Goal: Register for event/course: Sign up to attend an event or enroll in a course

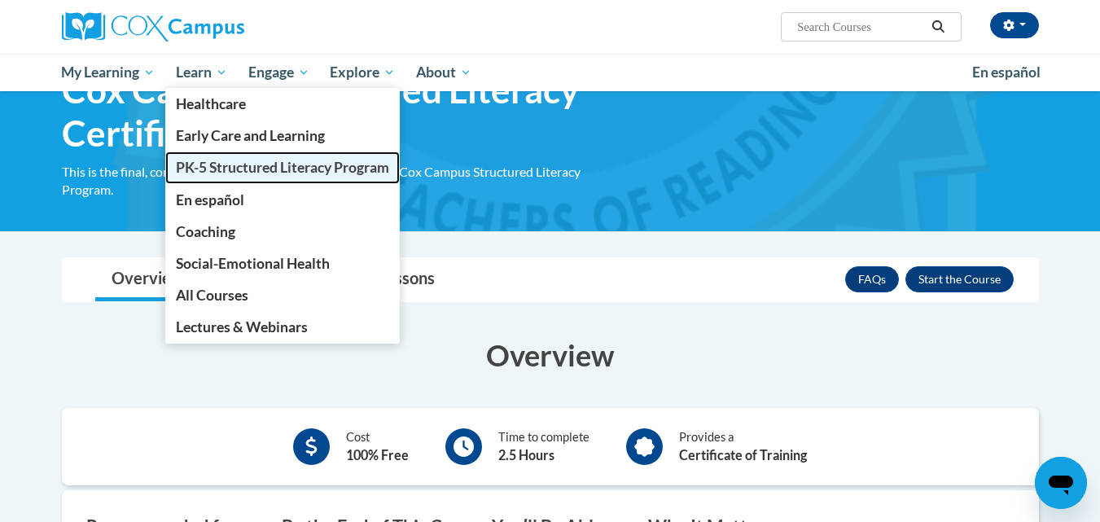
click at [224, 162] on span "PK-5 Structured Literacy Program" at bounding box center [282, 167] width 213 height 17
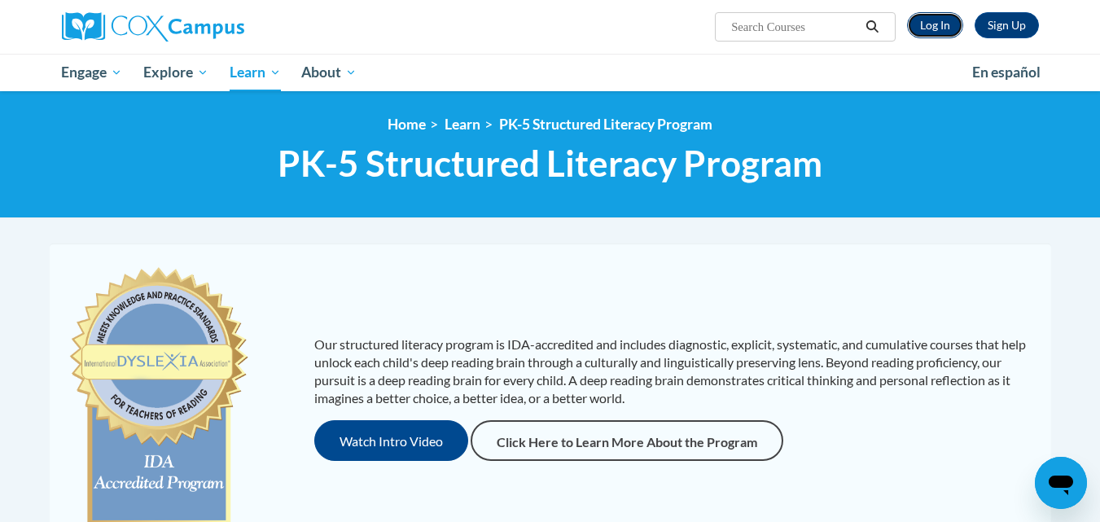
click at [935, 20] on link "Log In" at bounding box center [935, 25] width 56 height 26
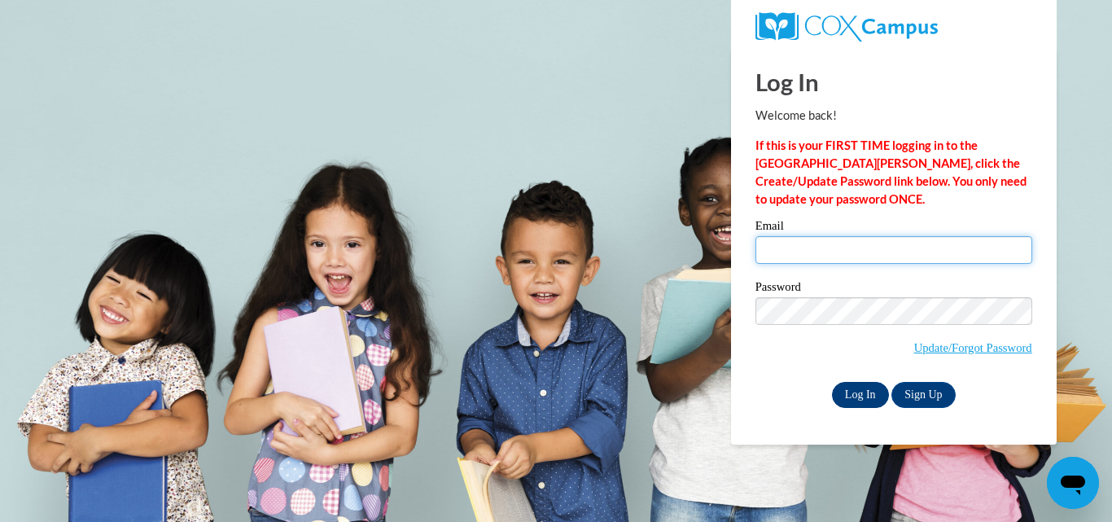
type input "theaslip@cambridge.k12.wi.us"
click at [853, 392] on input "Log In" at bounding box center [860, 395] width 57 height 26
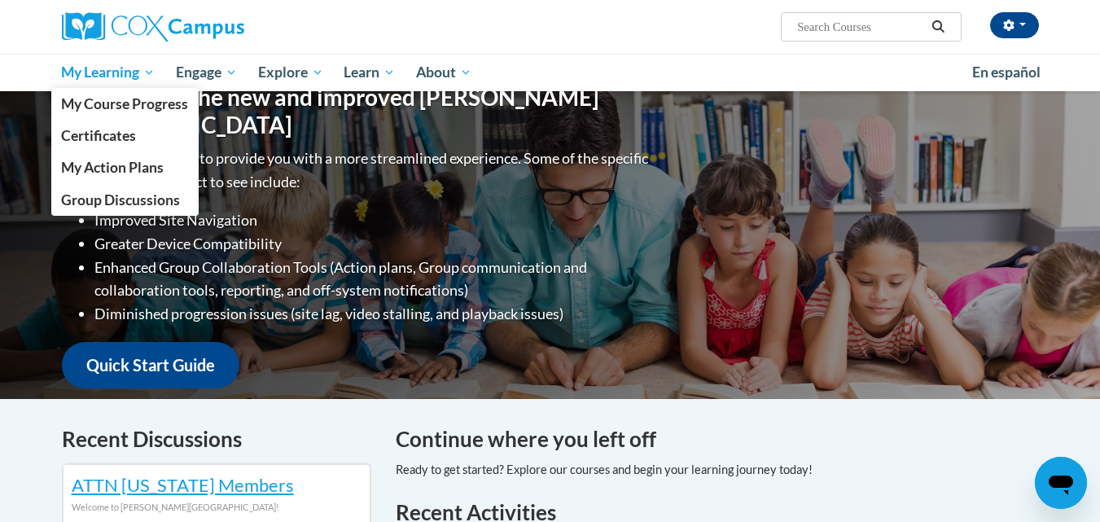
scroll to position [163, 0]
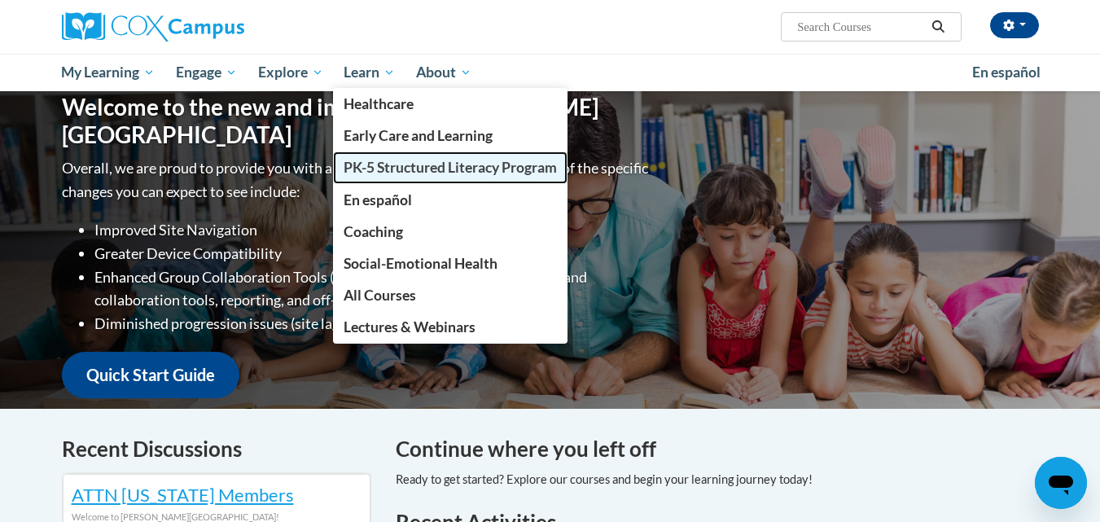
click at [402, 159] on span "PK-5 Structured Literacy Program" at bounding box center [450, 167] width 213 height 17
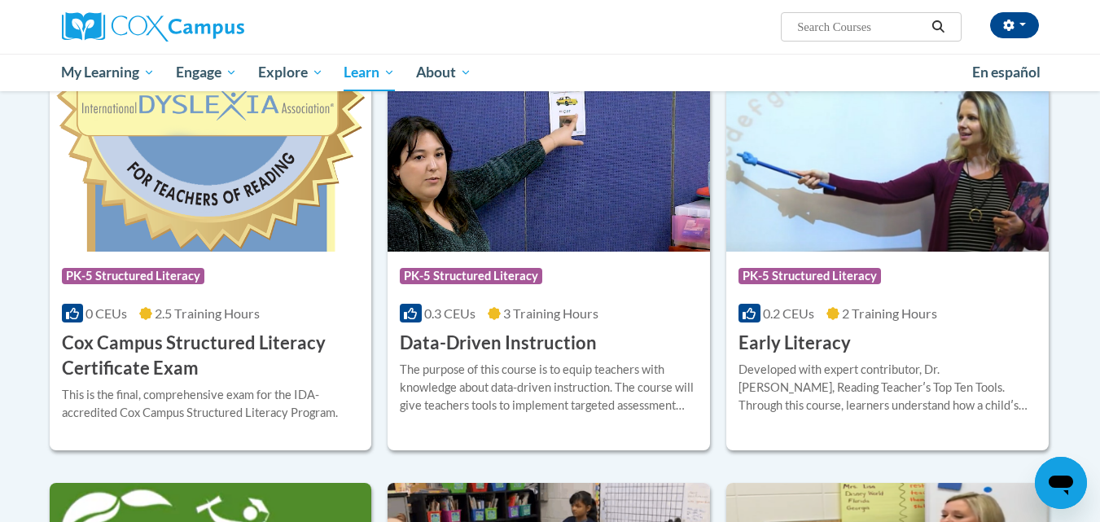
scroll to position [570, 0]
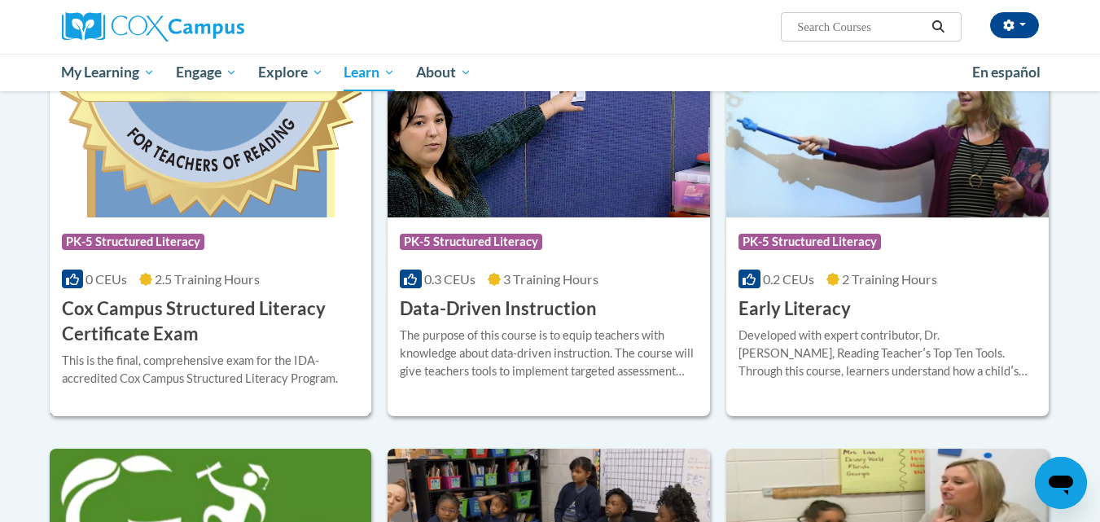
click at [189, 318] on h3 "Cox Campus Structured Literacy Certificate Exam" at bounding box center [211, 321] width 298 height 50
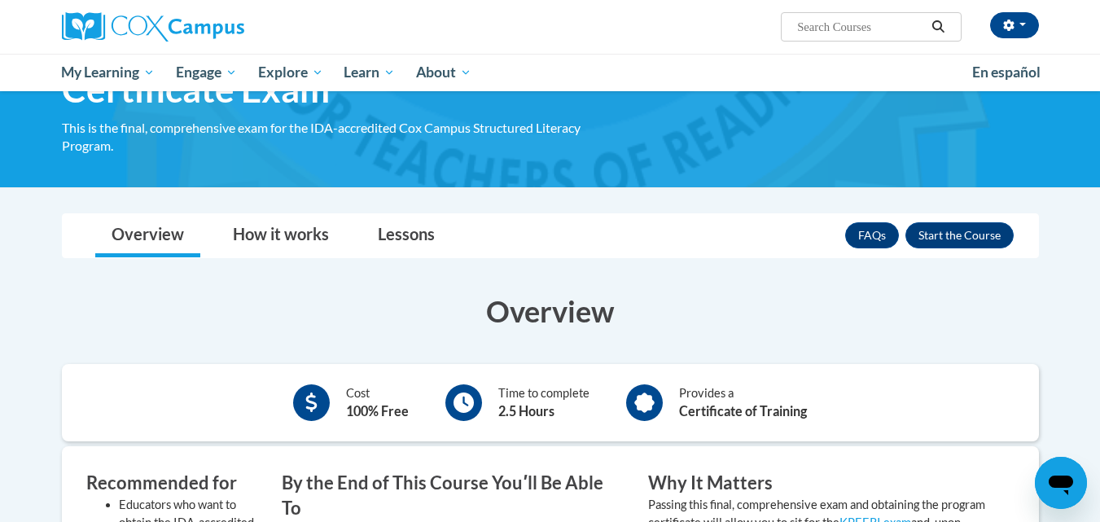
scroll to position [81, 0]
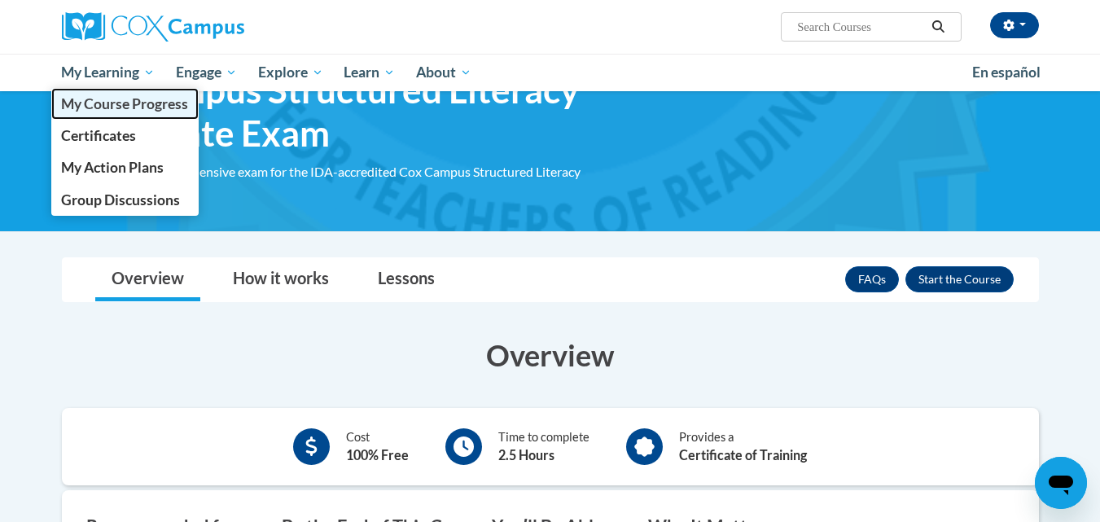
click at [158, 105] on span "My Course Progress" at bounding box center [124, 103] width 127 height 17
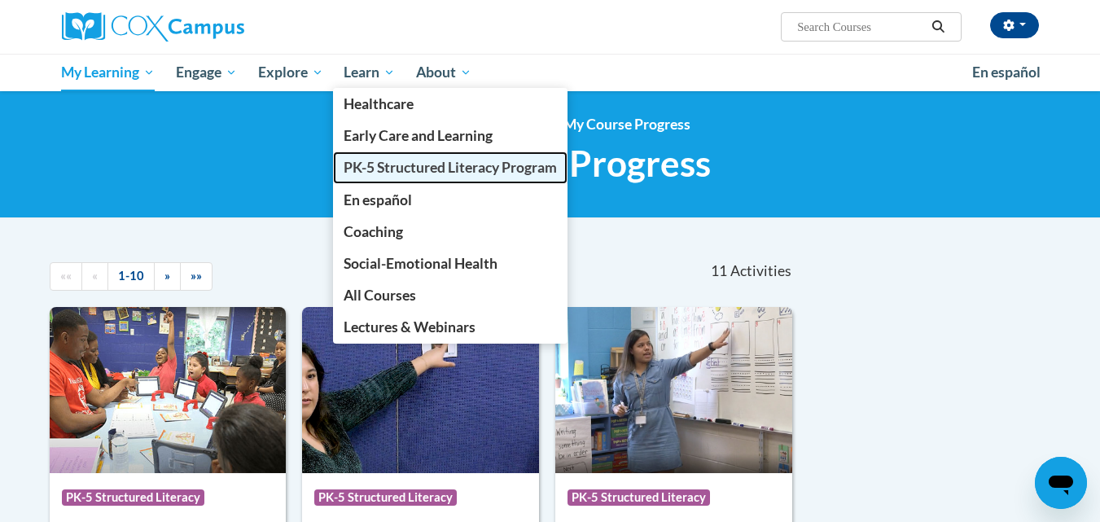
click at [390, 174] on span "PK-5 Structured Literacy Program" at bounding box center [450, 167] width 213 height 17
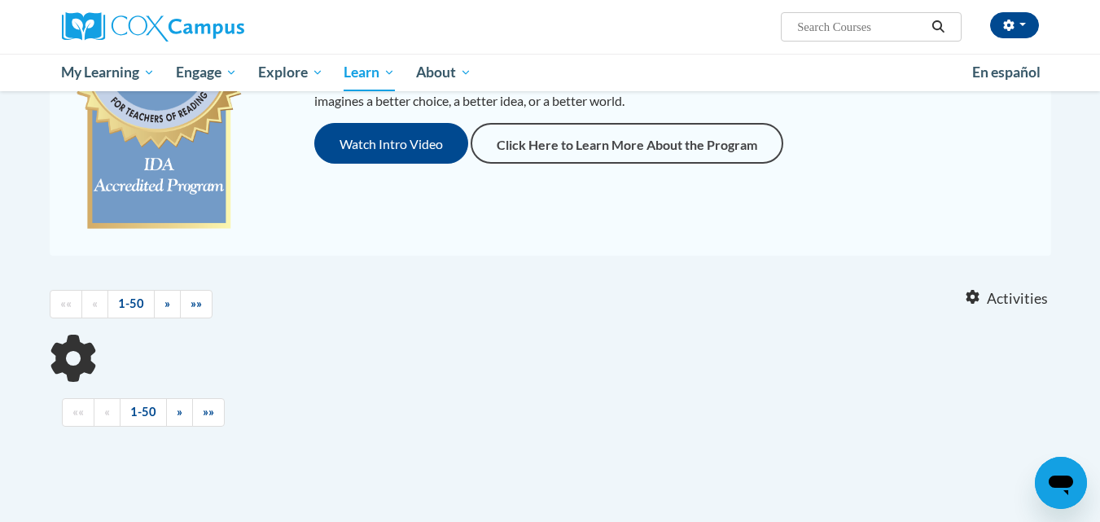
scroll to position [326, 0]
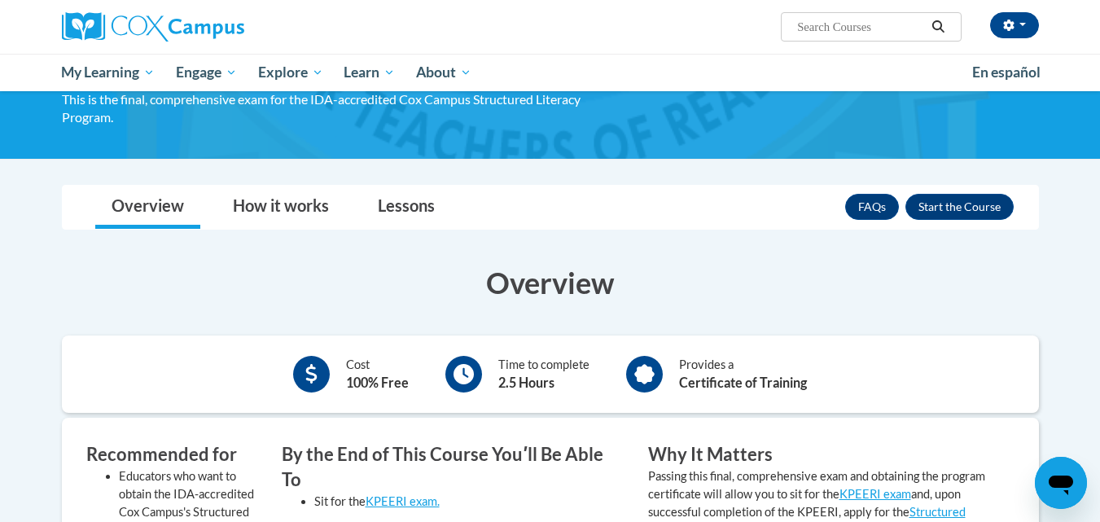
scroll to position [163, 0]
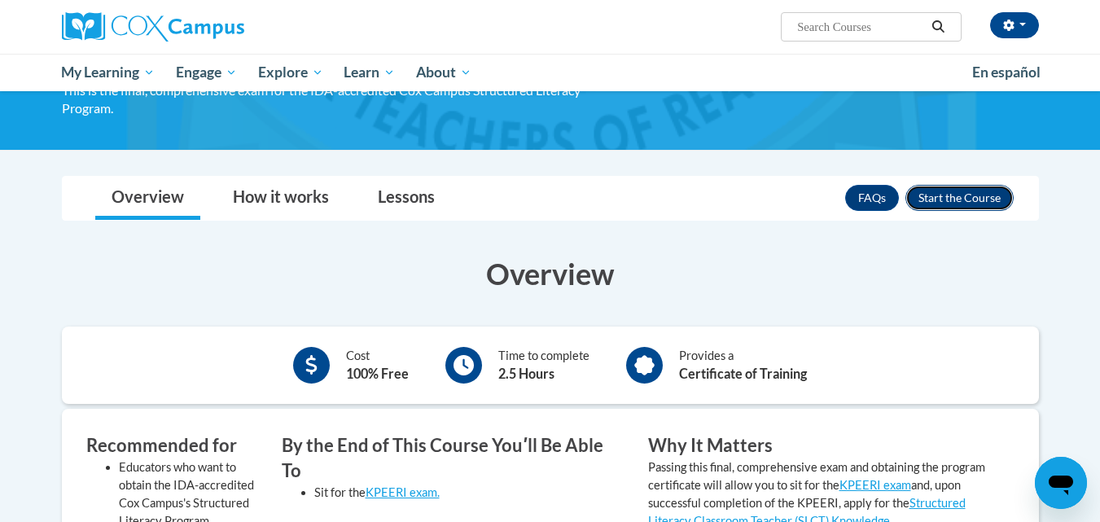
click at [964, 200] on button "Enroll" at bounding box center [959, 198] width 108 height 26
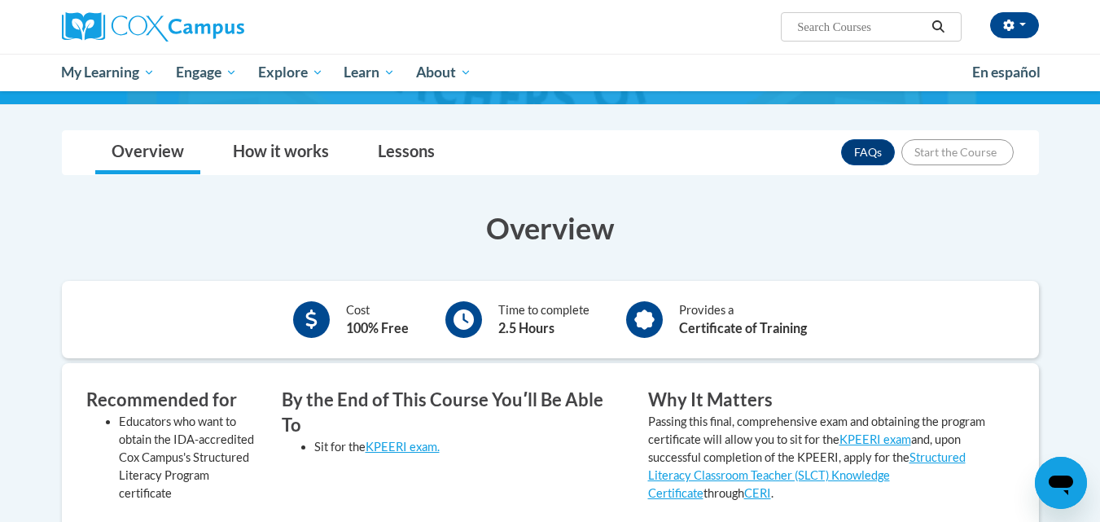
scroll to position [244, 0]
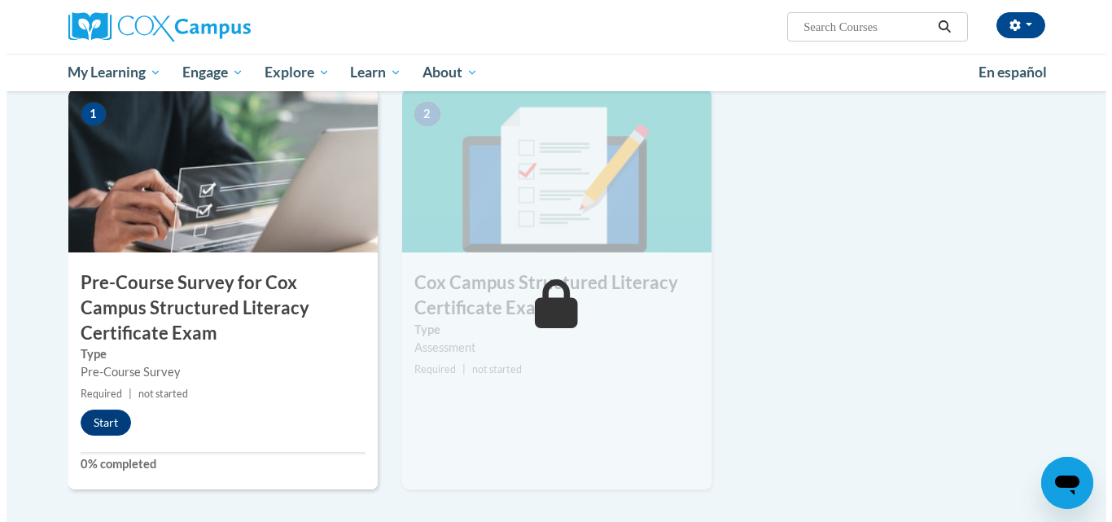
scroll to position [407, 0]
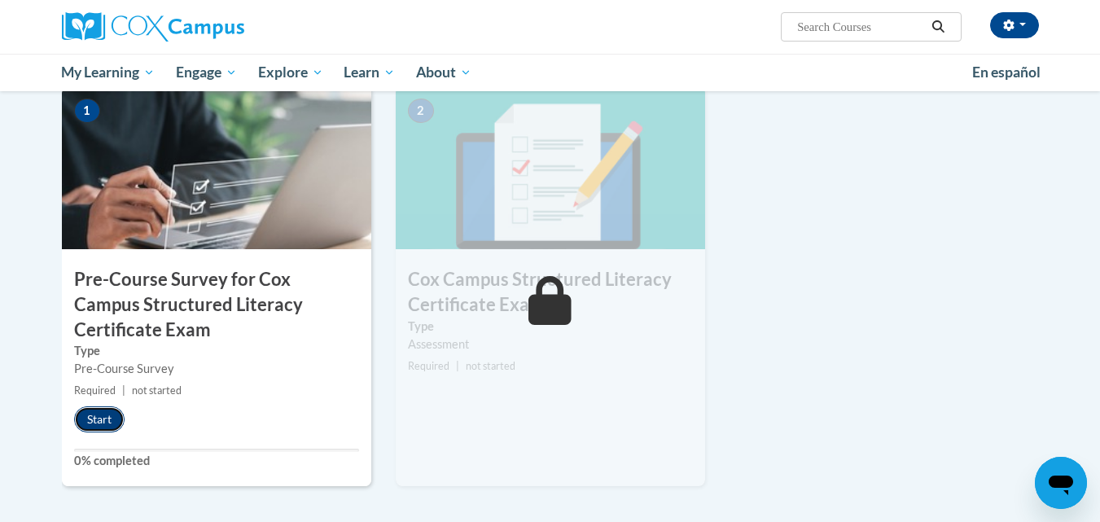
click at [92, 415] on button "Start" at bounding box center [99, 419] width 50 height 26
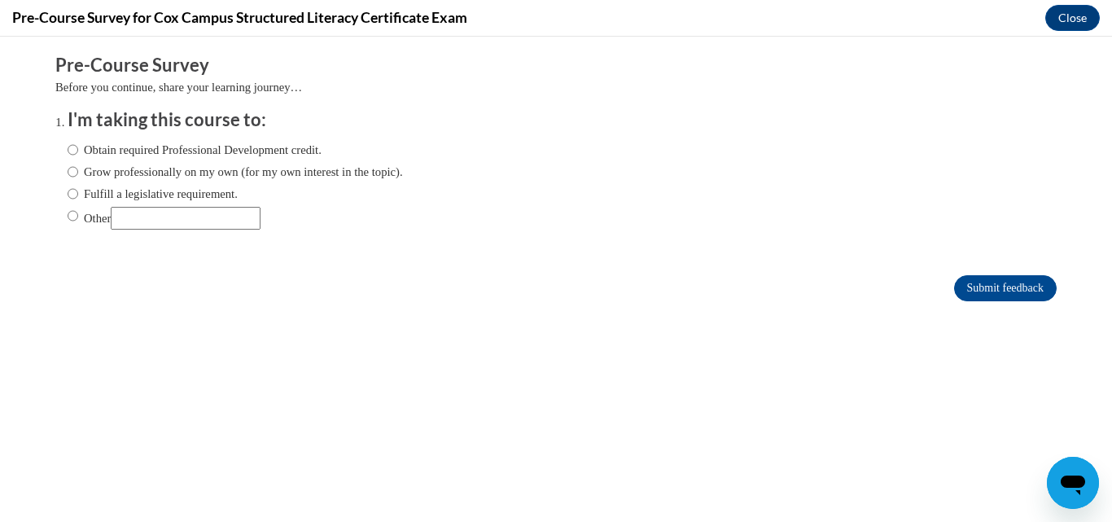
scroll to position [0, 0]
click at [188, 204] on div "Obtain required Professional Development credit. Grow professionally on my own …" at bounding box center [235, 185] width 335 height 105
click at [191, 191] on label "Fulfill a legislative requirement." at bounding box center [153, 194] width 170 height 18
click at [78, 191] on input "Fulfill a legislative requirement." at bounding box center [73, 194] width 11 height 18
radio input "true"
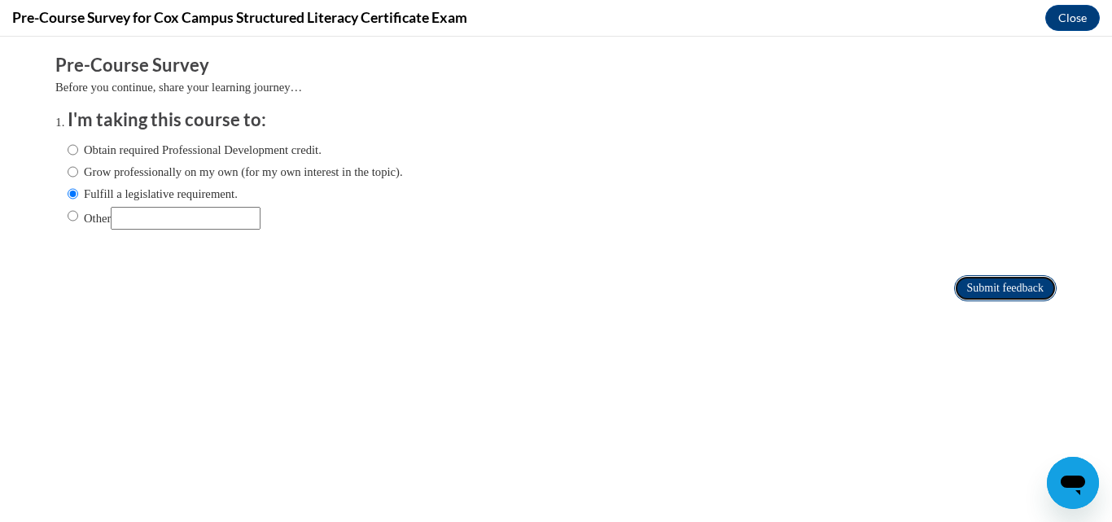
click at [1000, 291] on input "Submit feedback" at bounding box center [1005, 288] width 103 height 26
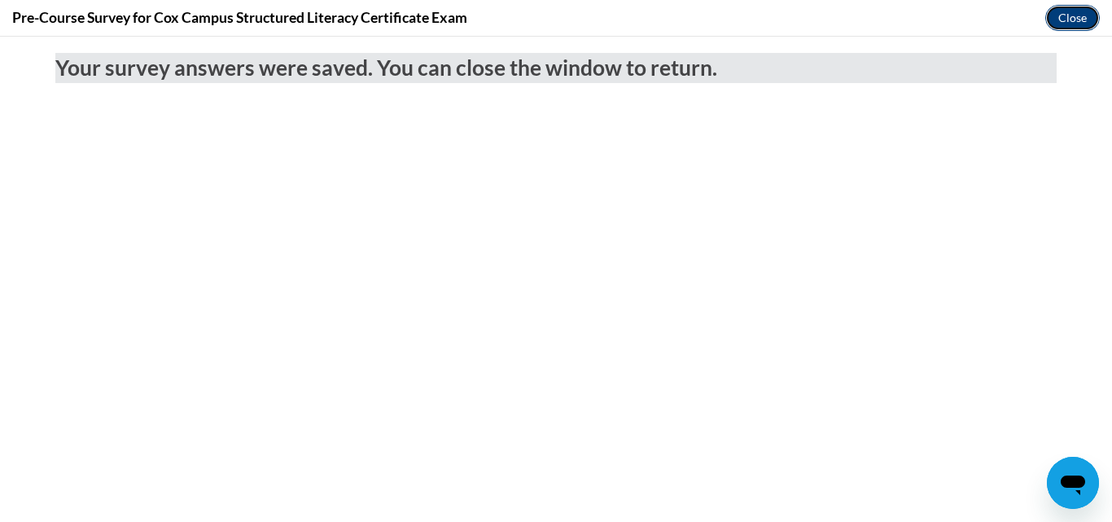
click at [1068, 13] on button "Close" at bounding box center [1072, 18] width 55 height 26
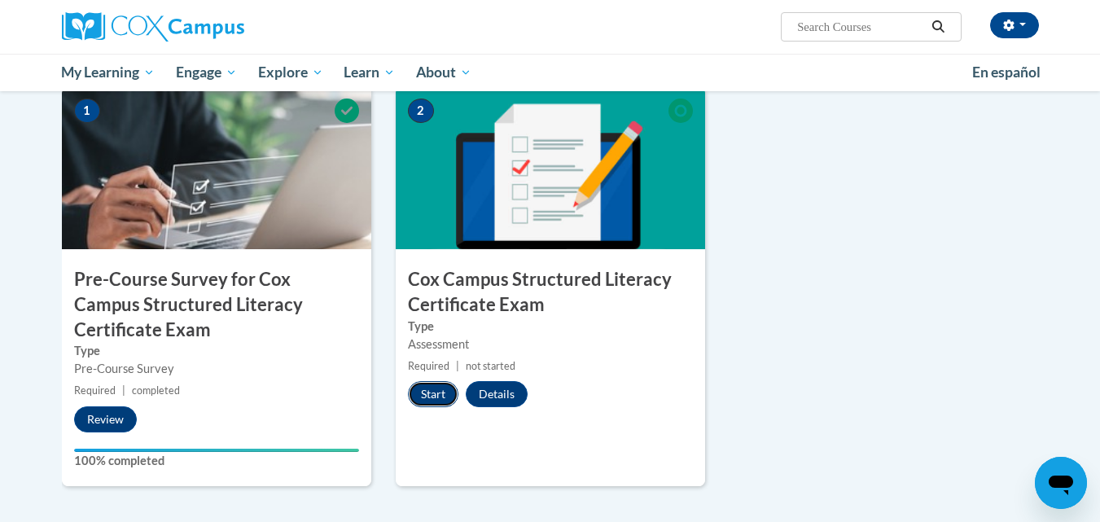
click at [445, 401] on button "Start" at bounding box center [433, 394] width 50 height 26
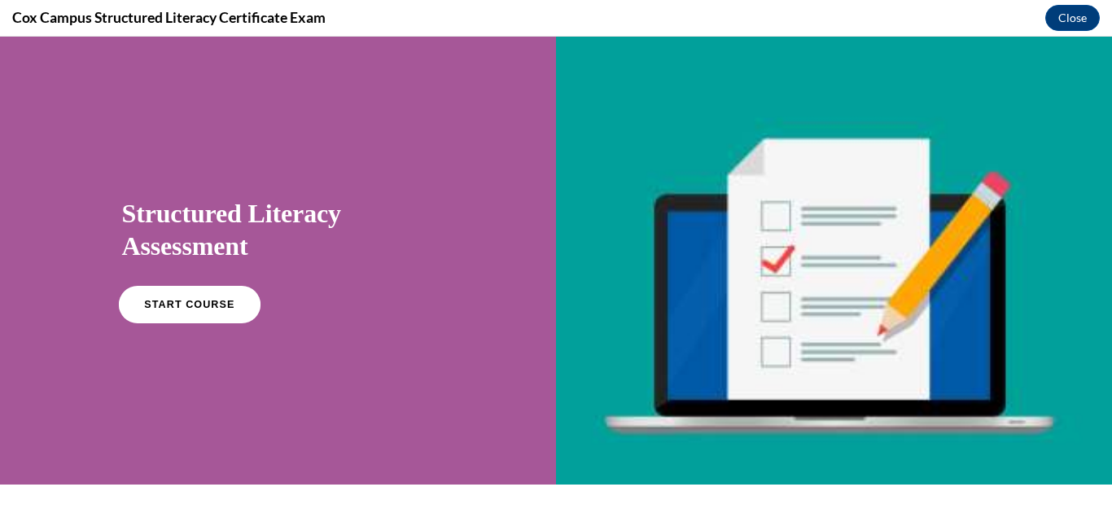
click at [218, 291] on link "START COURSE" at bounding box center [189, 304] width 142 height 37
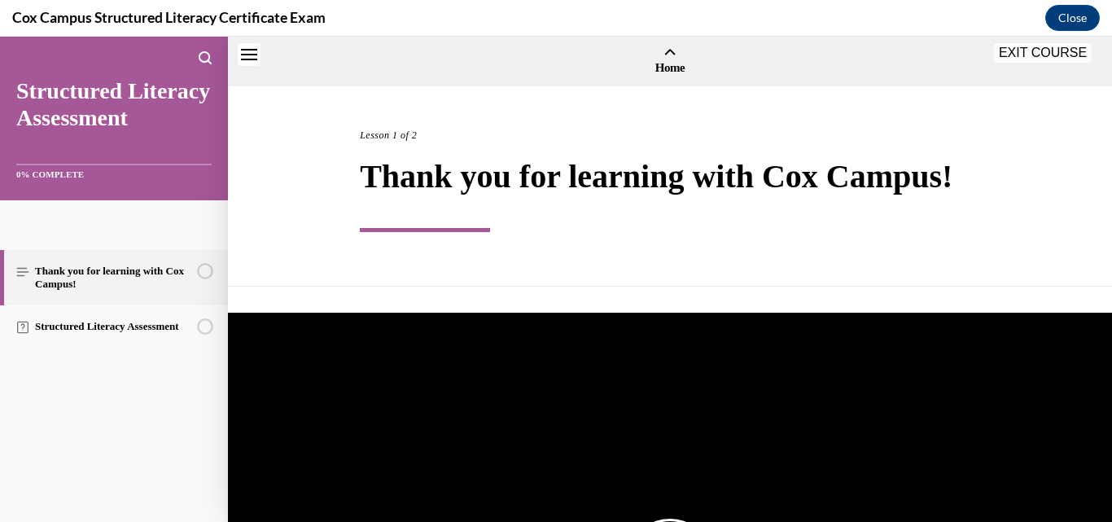
scroll to position [50, 0]
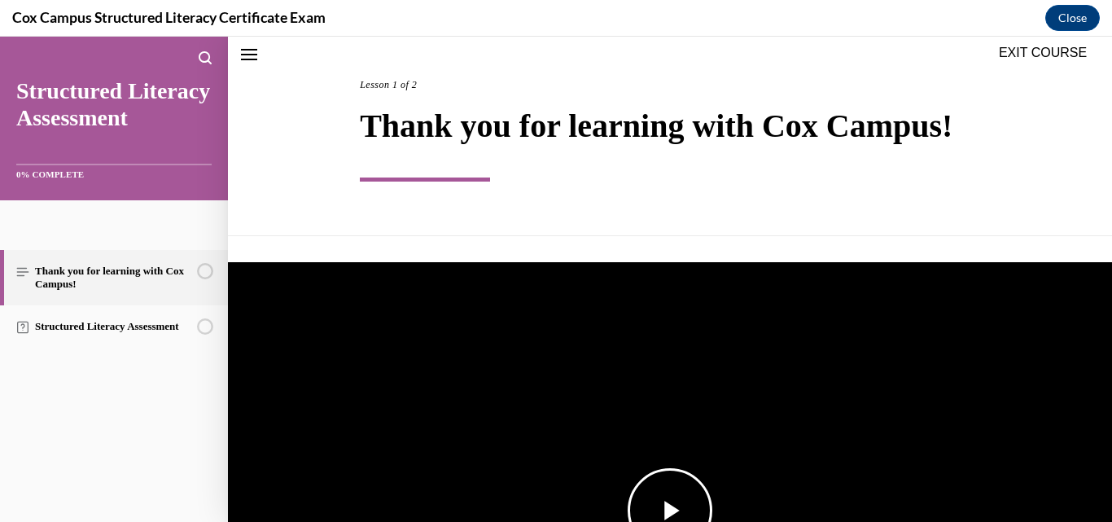
click at [694, 449] on img "Video player" at bounding box center [670, 510] width 884 height 497
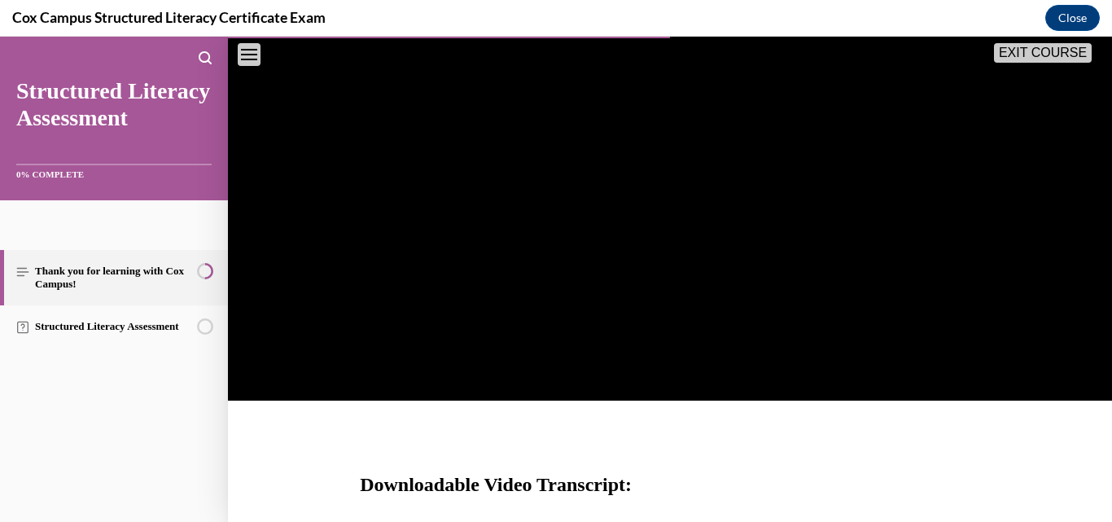
scroll to position [377, 0]
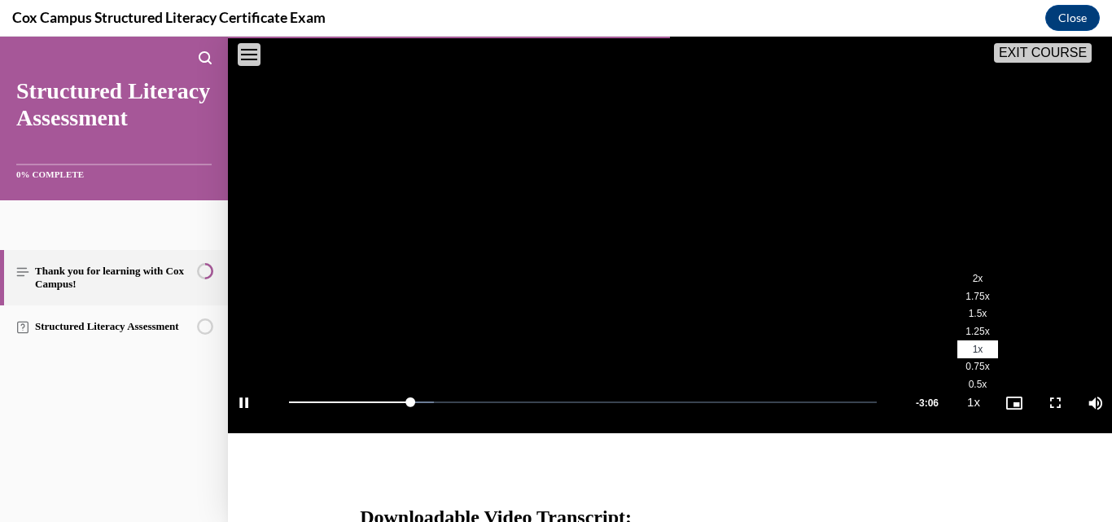
click at [969, 308] on span "1.5x" at bounding box center [978, 313] width 19 height 11
click at [973, 273] on span "2x" at bounding box center [978, 278] width 11 height 11
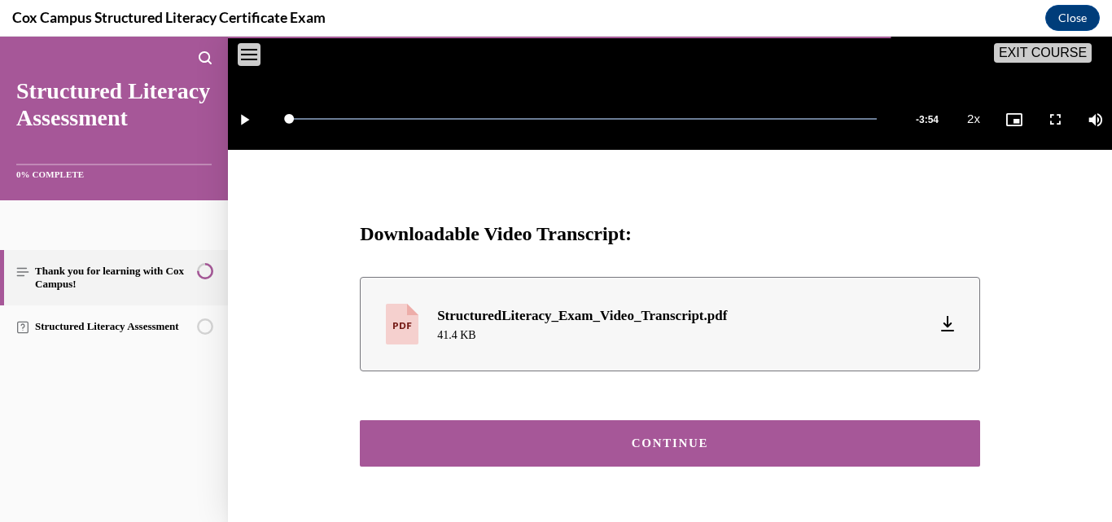
scroll to position [699, 0]
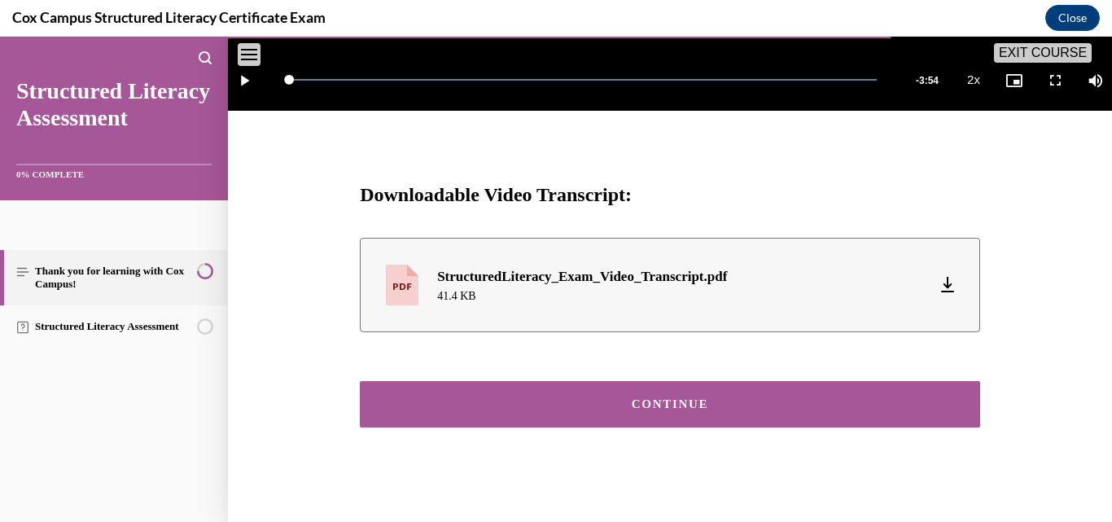
click at [886, 389] on button "CONTINUE" at bounding box center [670, 404] width 620 height 46
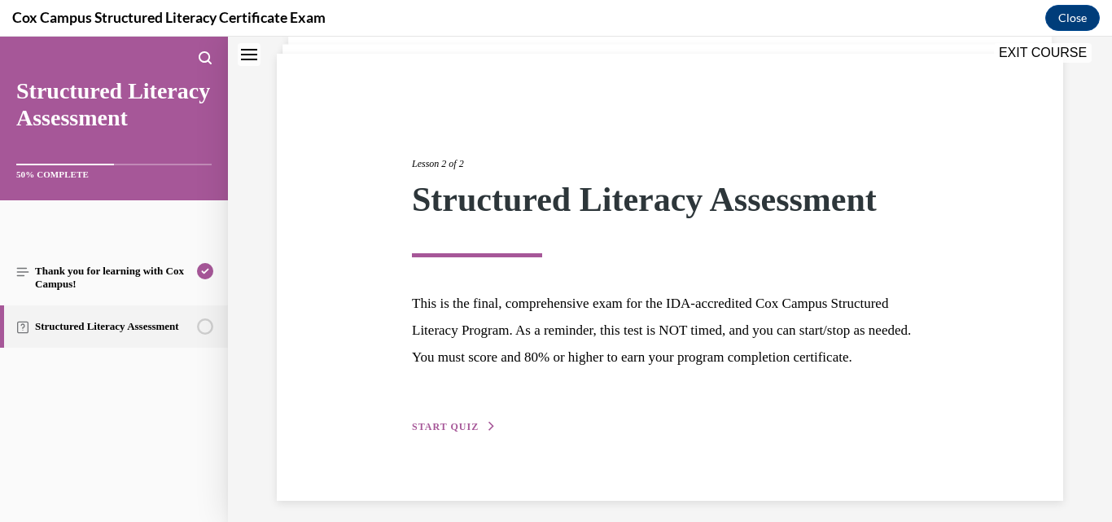
scroll to position [132, 0]
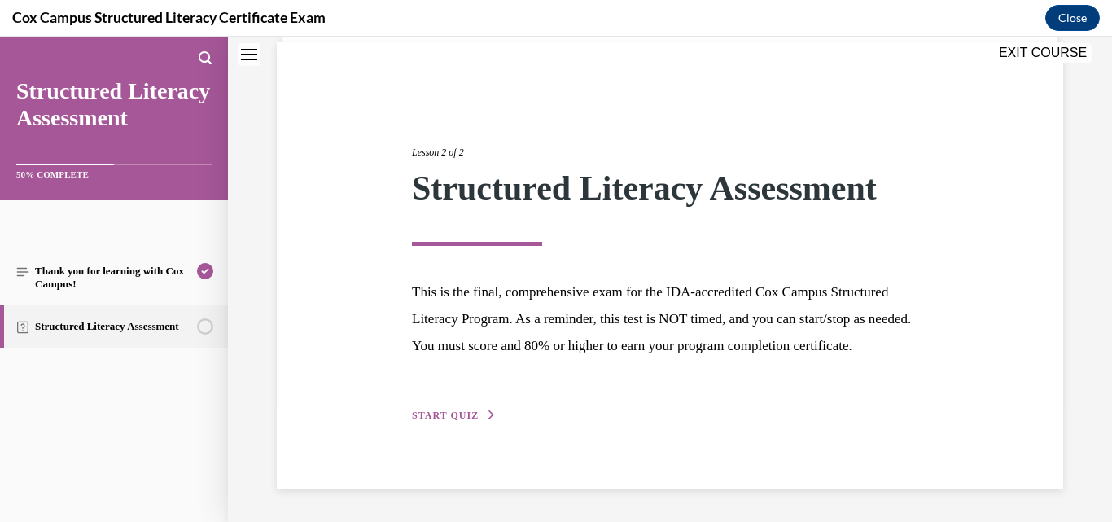
click at [445, 421] on span "START QUIZ" at bounding box center [445, 415] width 67 height 11
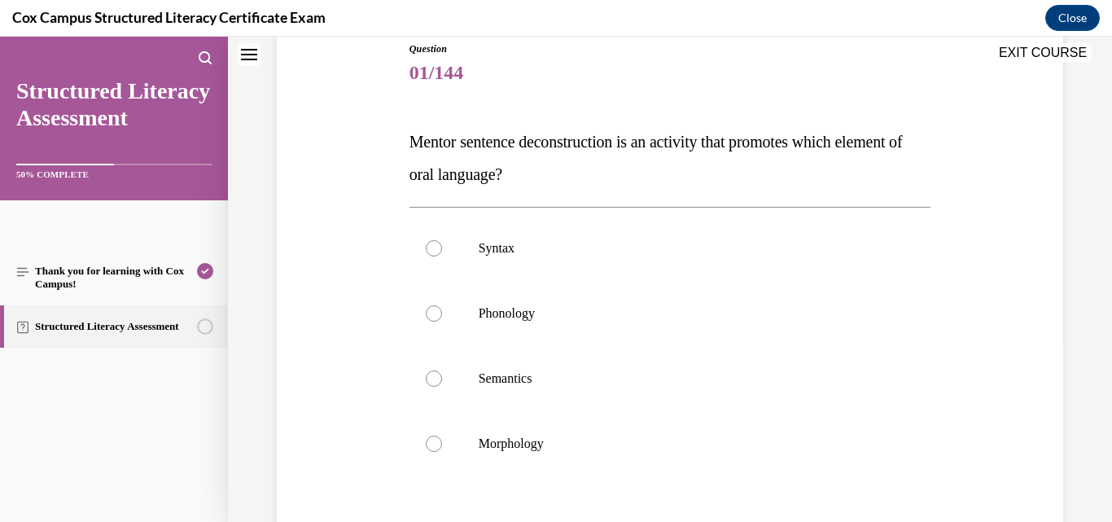
scroll to position [213, 0]
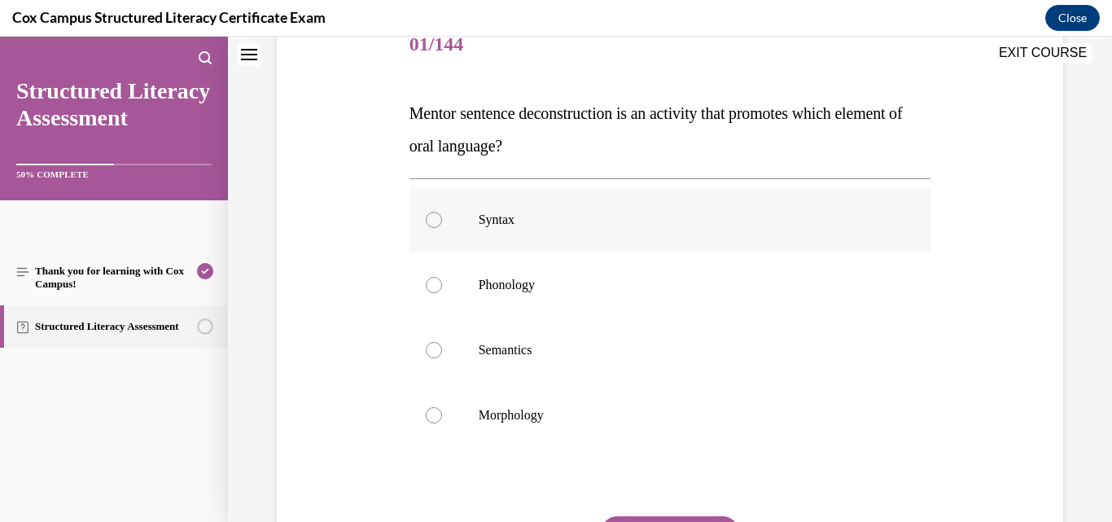
click at [528, 213] on p "Syntax" at bounding box center [685, 220] width 412 height 16
click at [442, 213] on input "Syntax" at bounding box center [434, 220] width 16 height 16
radio input "true"
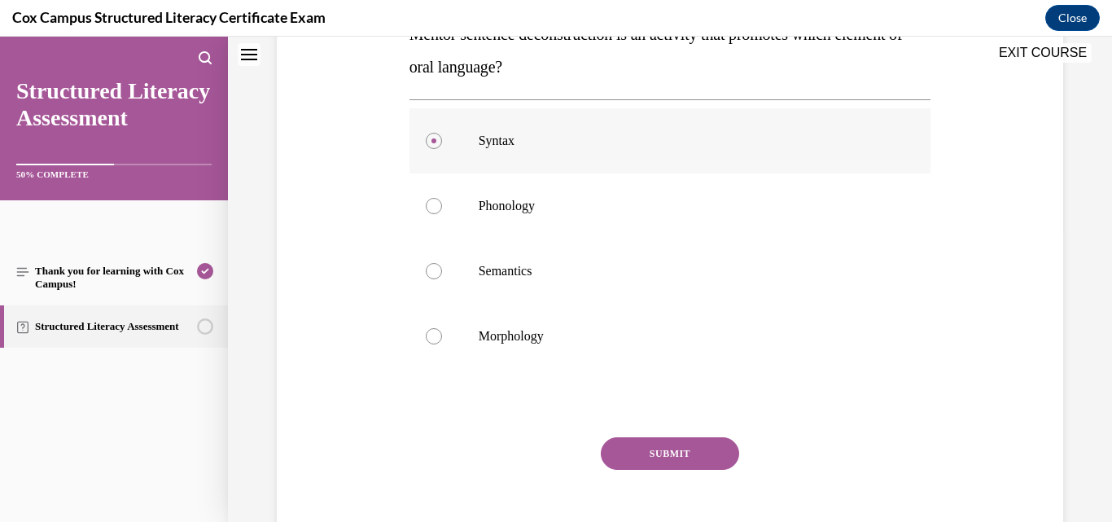
scroll to position [295, 0]
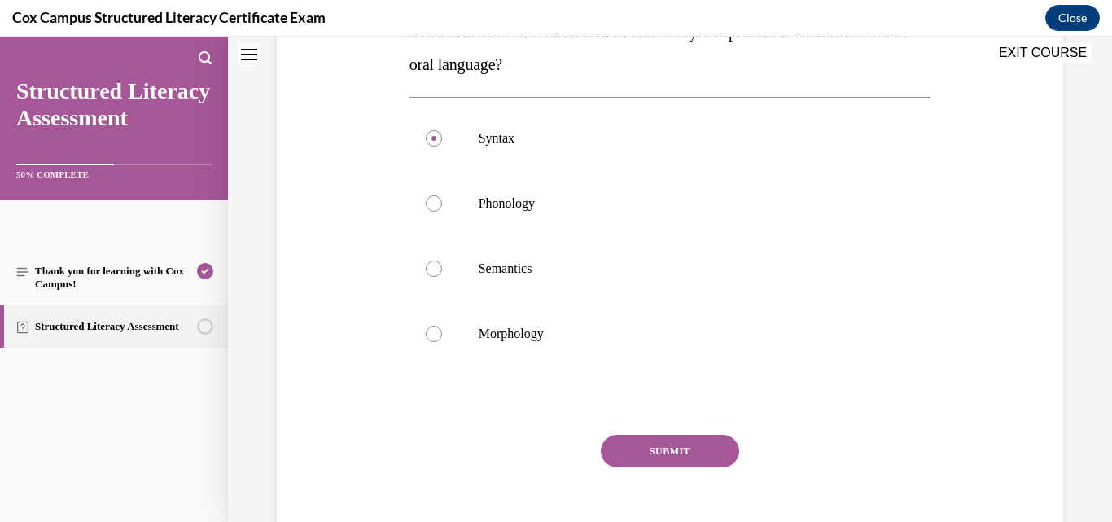
click at [655, 440] on button "SUBMIT" at bounding box center [670, 451] width 138 height 33
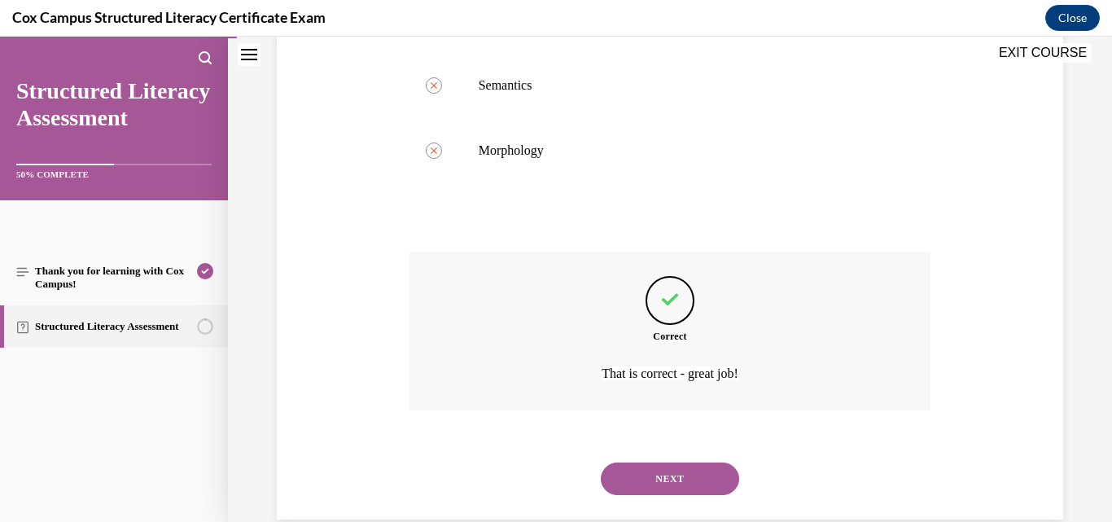
scroll to position [508, 0]
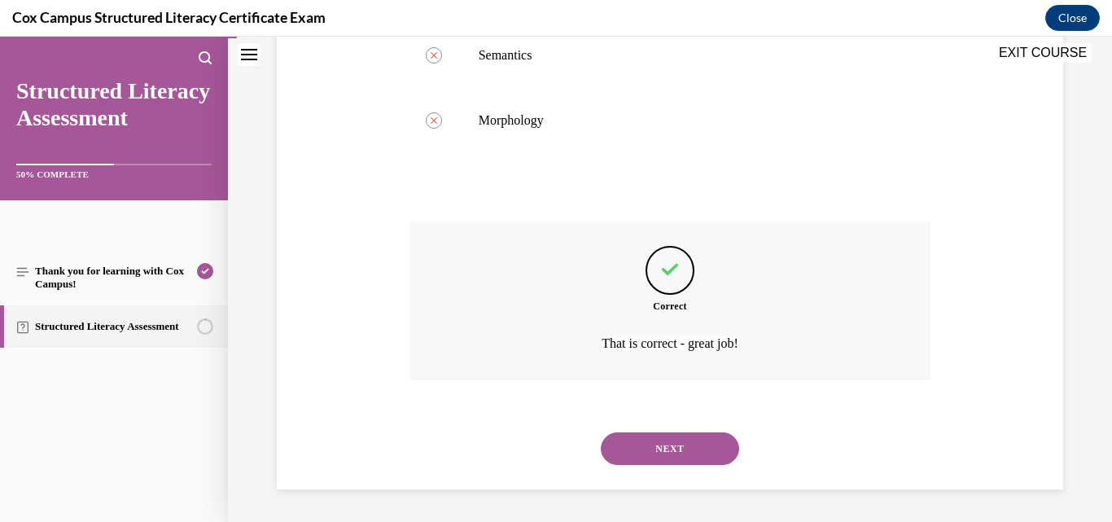
click at [669, 454] on button "NEXT" at bounding box center [670, 448] width 138 height 33
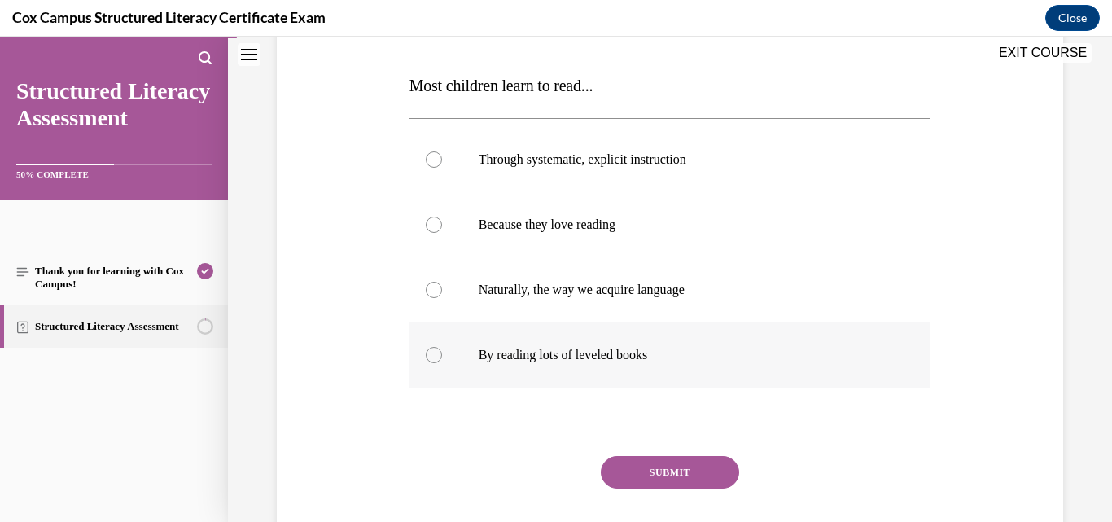
scroll to position [244, 0]
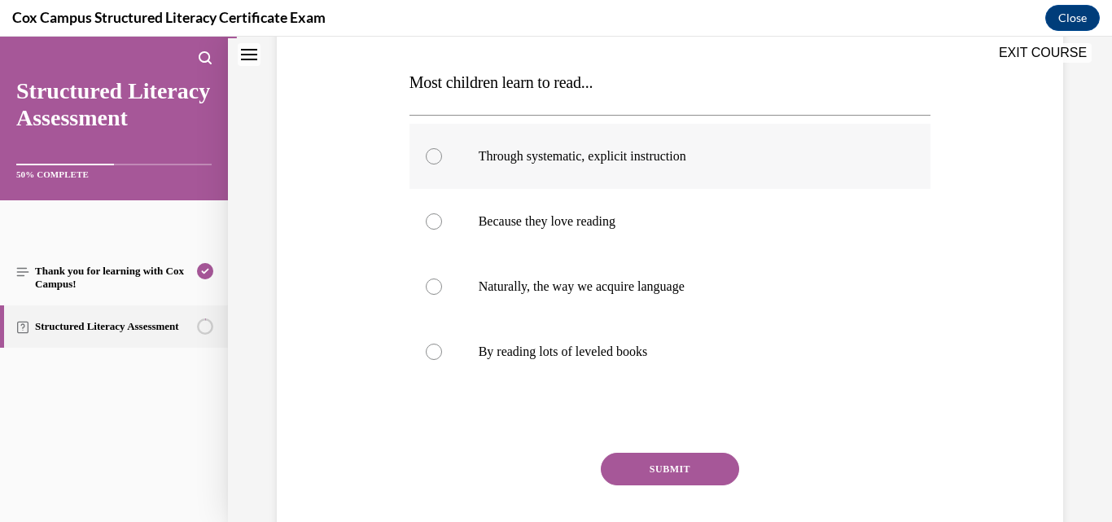
click at [633, 161] on span "Through systematic, explicit instruction" at bounding box center [583, 156] width 208 height 14
click at [442, 161] on input "Through systematic, explicit instruction" at bounding box center [434, 156] width 16 height 16
radio input "true"
click at [688, 466] on button "SUBMIT" at bounding box center [670, 469] width 138 height 33
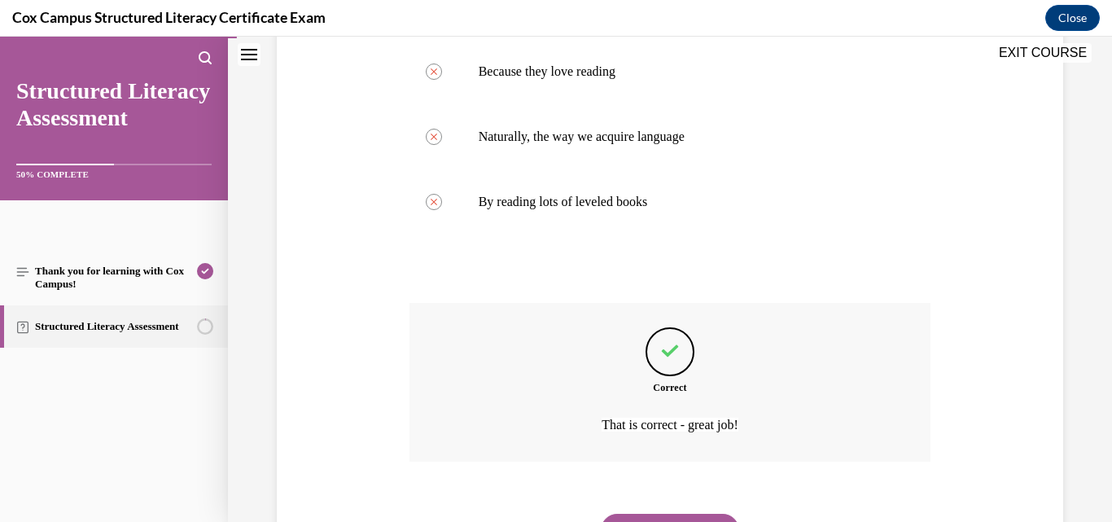
scroll to position [476, 0]
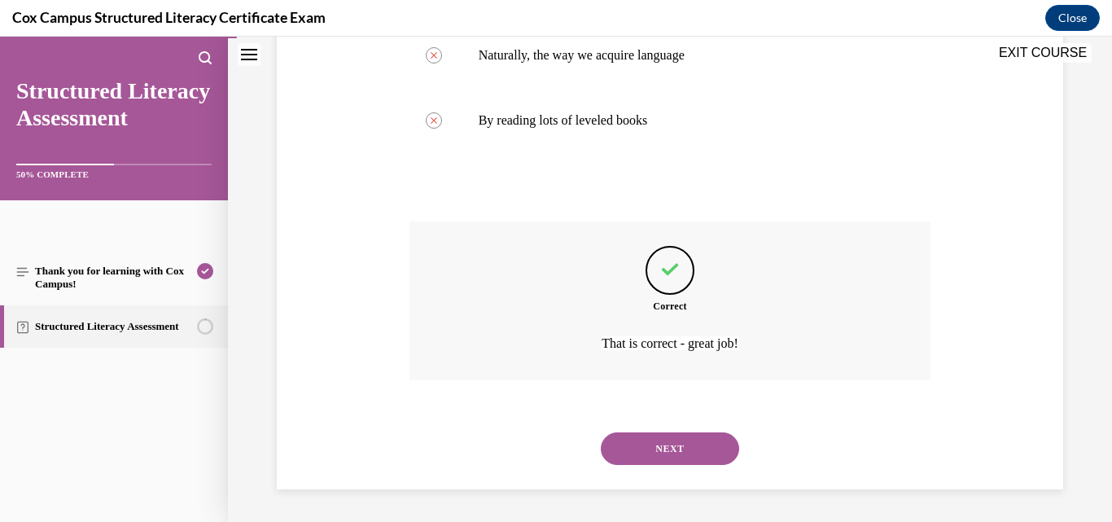
click at [695, 447] on button "NEXT" at bounding box center [670, 448] width 138 height 33
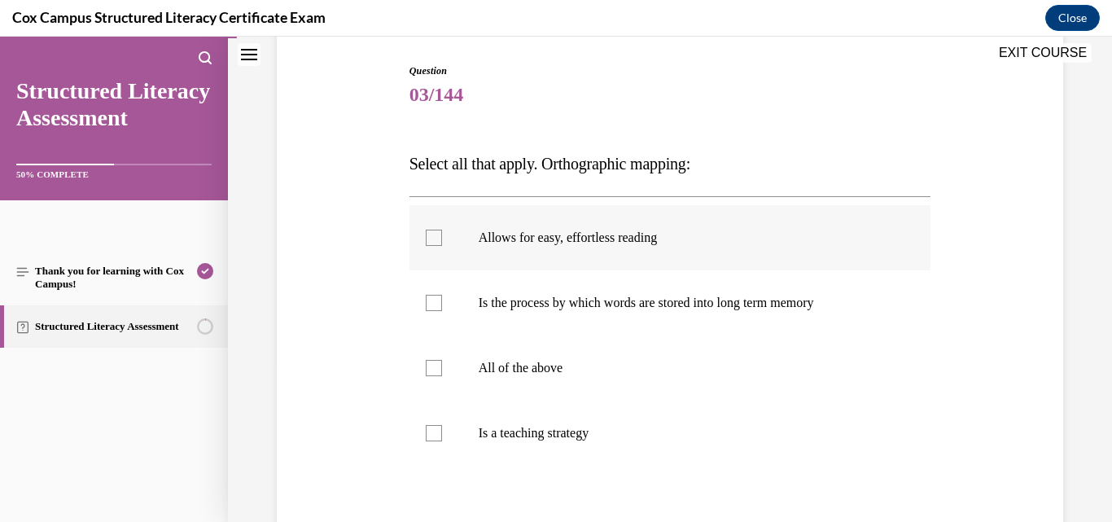
scroll to position [244, 0]
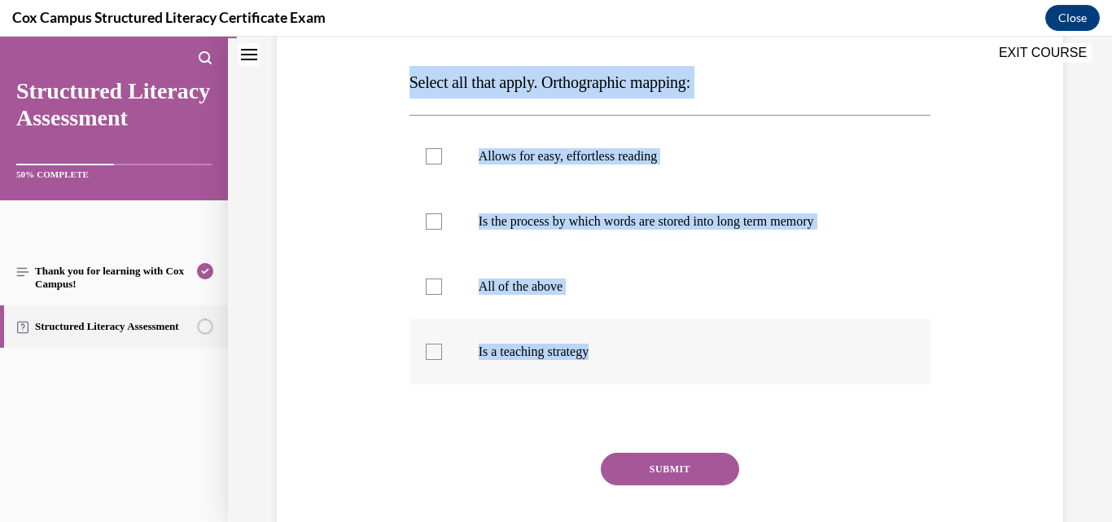
drag, startPoint x: 403, startPoint y: 81, endPoint x: 616, endPoint y: 350, distance: 343.1
click at [625, 360] on div "Question 03/144 Select all that apply. Orthographic mapping: Allows for easy, e…" at bounding box center [670, 272] width 530 height 629
copy div "Select all that apply. Orthographic mapping: Allows for easy, effortless readin…"
click at [432, 218] on div at bounding box center [434, 221] width 16 height 16
click at [432, 218] on input "Is the process by which words are stored into long term memory" at bounding box center [434, 221] width 16 height 16
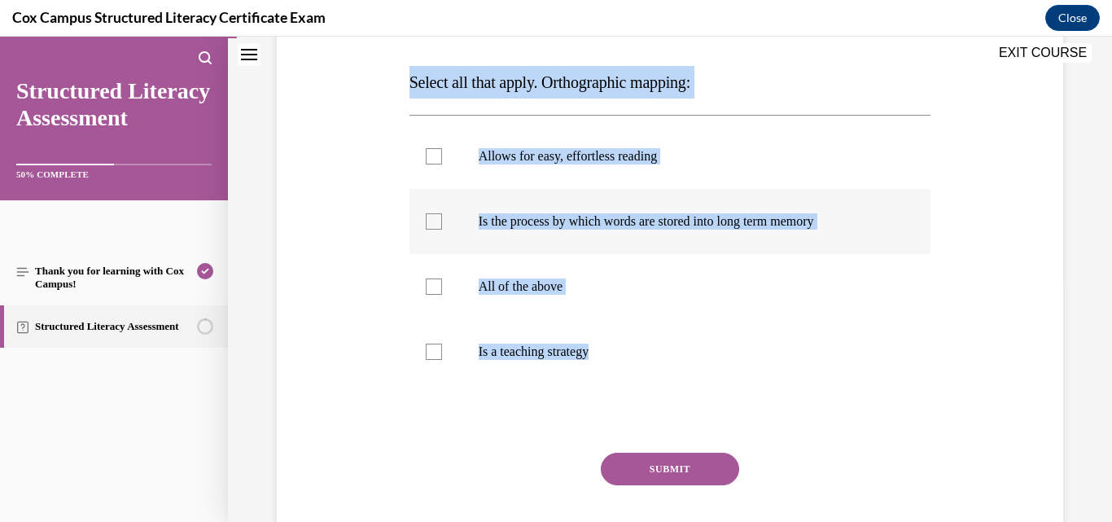
checkbox input "true"
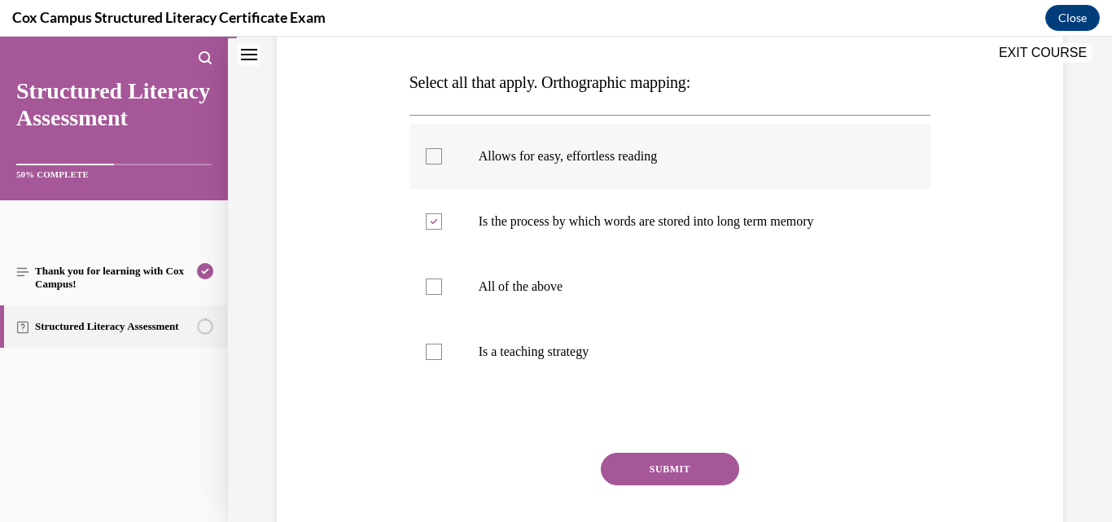
click at [433, 155] on div at bounding box center [434, 156] width 16 height 16
click at [433, 155] on input "Allows for easy, effortless reading" at bounding box center [434, 156] width 16 height 16
checkbox input "true"
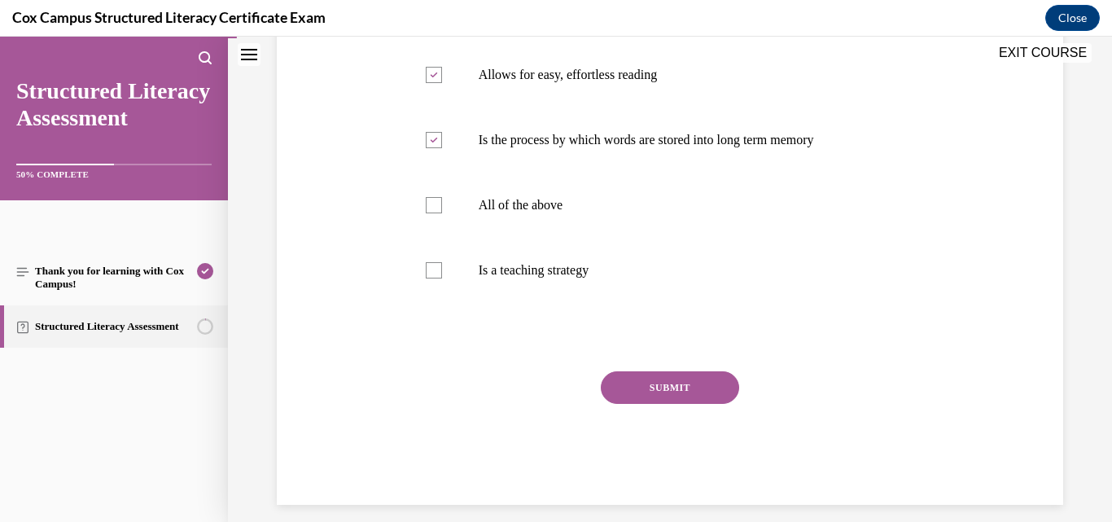
click at [625, 392] on button "SUBMIT" at bounding box center [670, 387] width 138 height 33
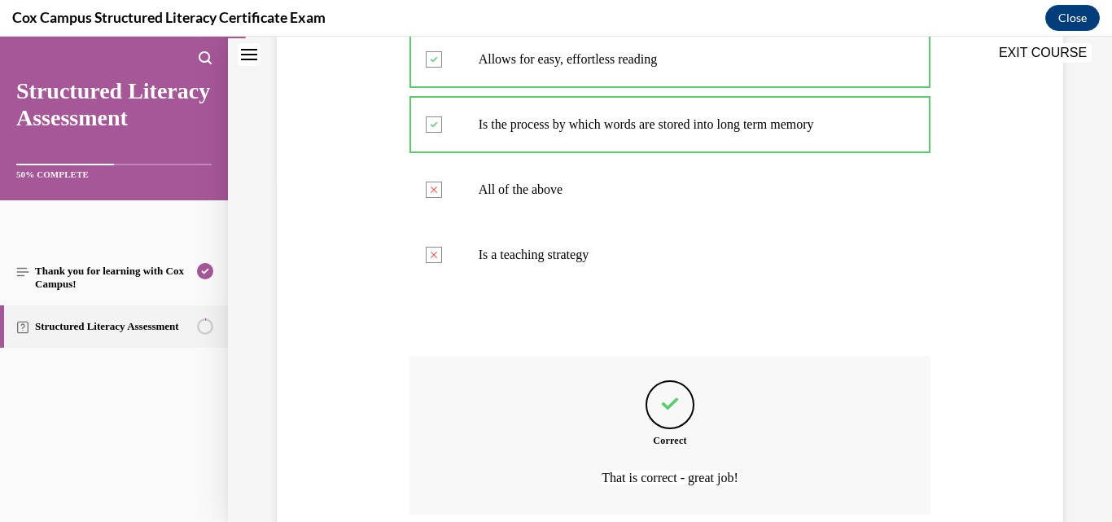
scroll to position [476, 0]
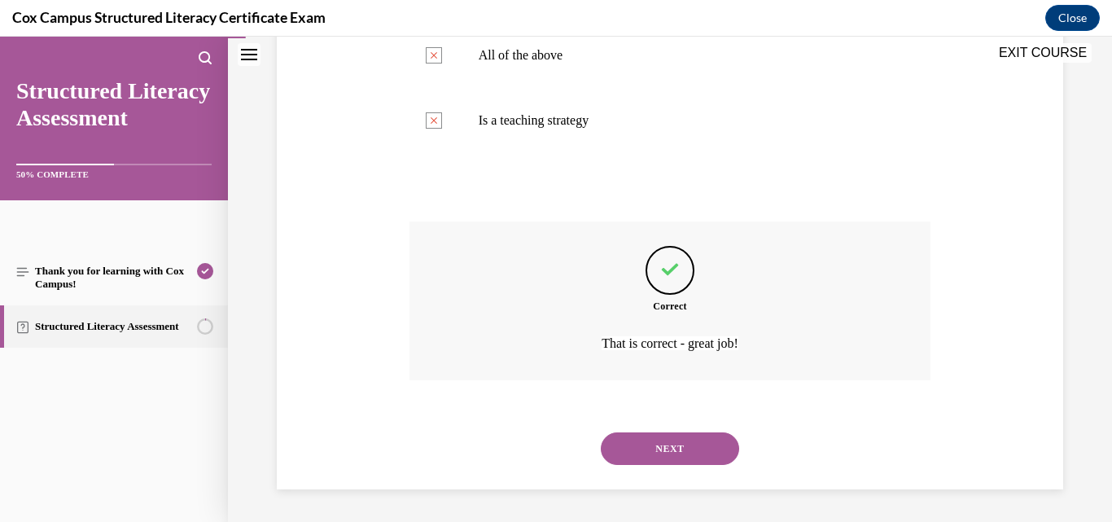
click at [666, 446] on button "NEXT" at bounding box center [670, 448] width 138 height 33
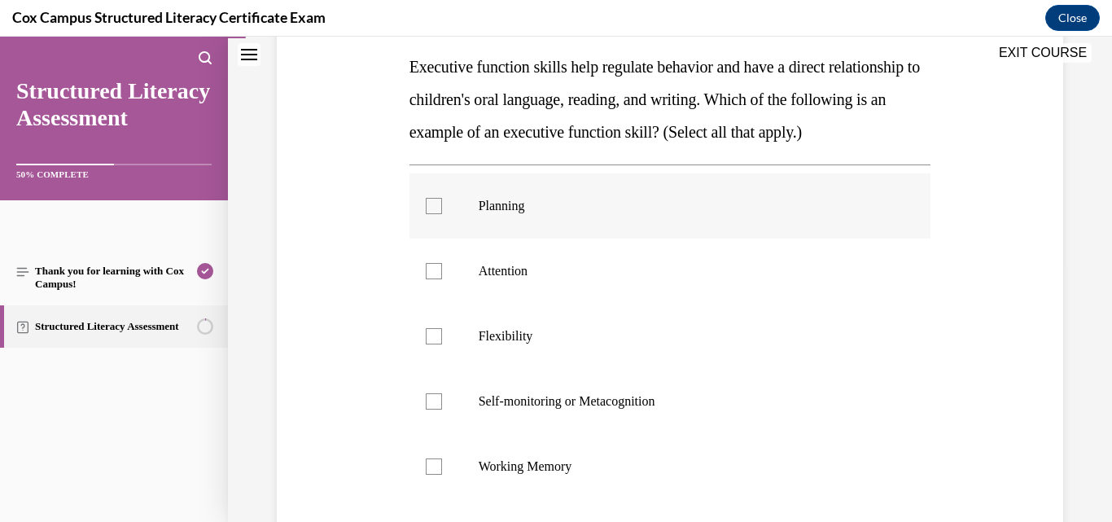
scroll to position [341, 0]
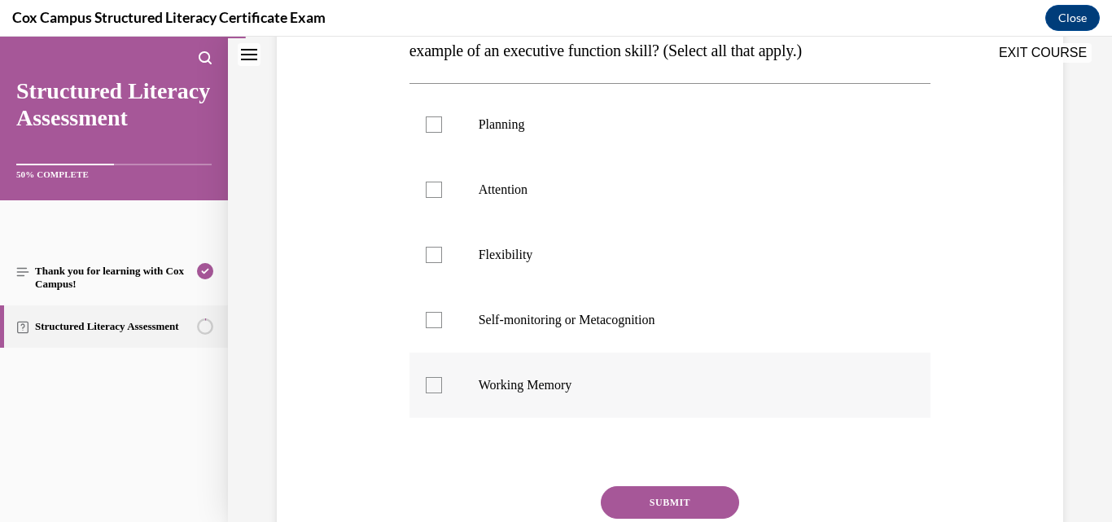
click at [422, 418] on label "Working Memory" at bounding box center [671, 385] width 522 height 65
click at [426, 393] on input "Working Memory" at bounding box center [434, 385] width 16 height 16
checkbox input "true"
click at [427, 328] on div at bounding box center [434, 320] width 16 height 16
click at [427, 328] on input "Self-monitoring or Metacognition" at bounding box center [434, 320] width 16 height 16
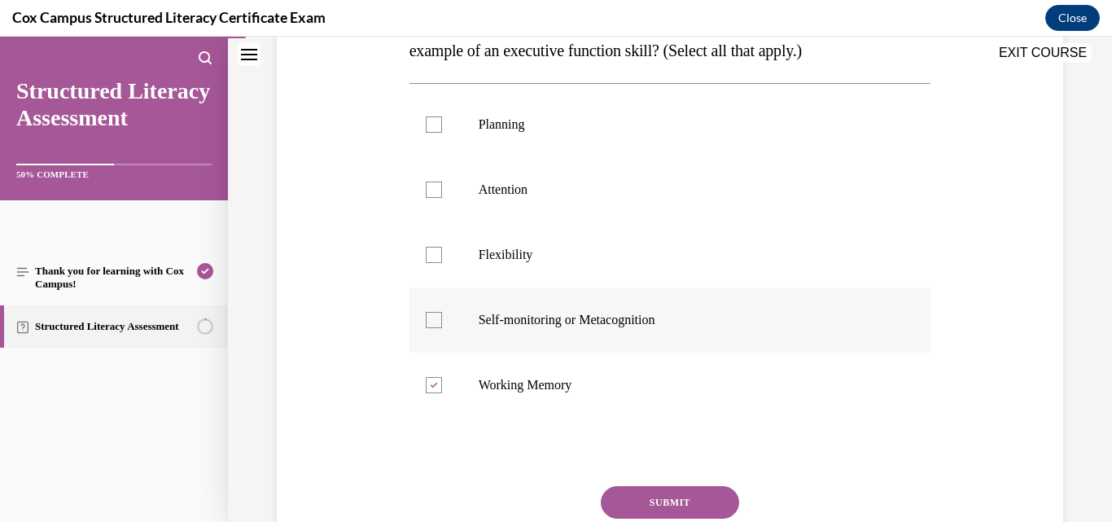
checkbox input "true"
click at [436, 263] on div at bounding box center [434, 255] width 16 height 16
click at [436, 263] on input "Flexibility" at bounding box center [434, 255] width 16 height 16
checkbox input "true"
click at [432, 198] on div at bounding box center [434, 190] width 16 height 16
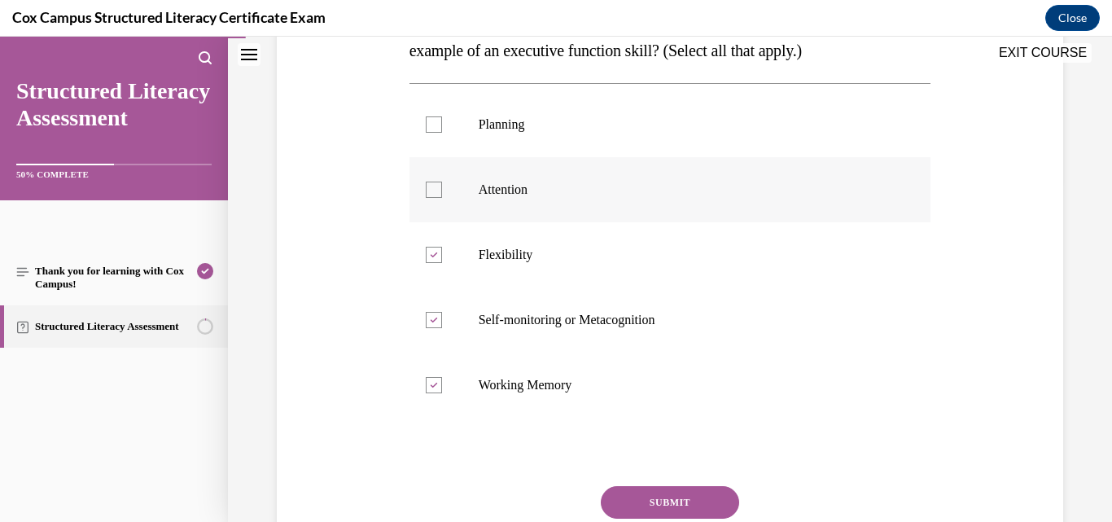
click at [432, 198] on input "Attention" at bounding box center [434, 190] width 16 height 16
checkbox input "true"
click at [437, 133] on div at bounding box center [434, 124] width 16 height 16
click at [437, 133] on input "Planning" at bounding box center [434, 124] width 16 height 16
checkbox input "true"
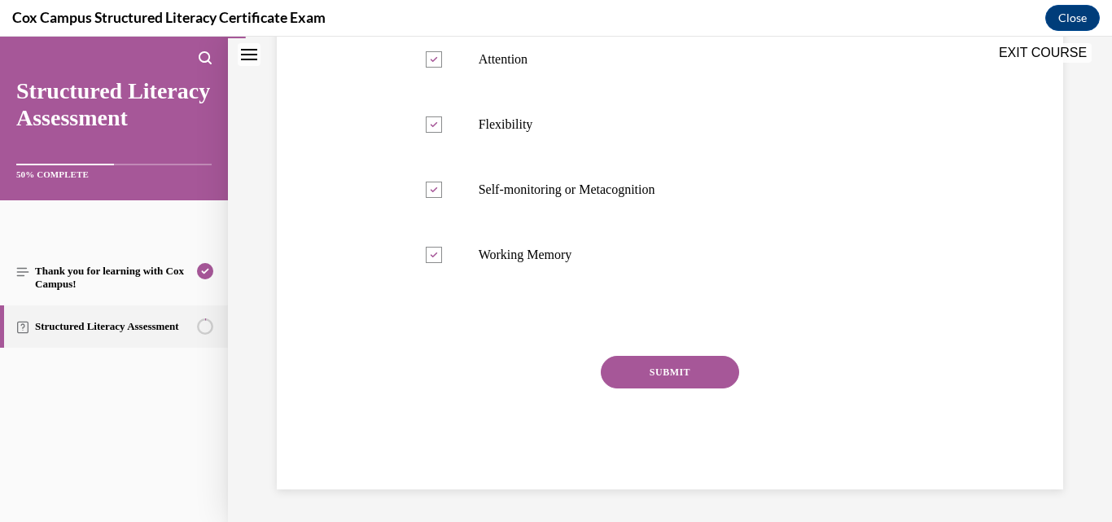
click at [650, 373] on button "SUBMIT" at bounding box center [670, 372] width 138 height 33
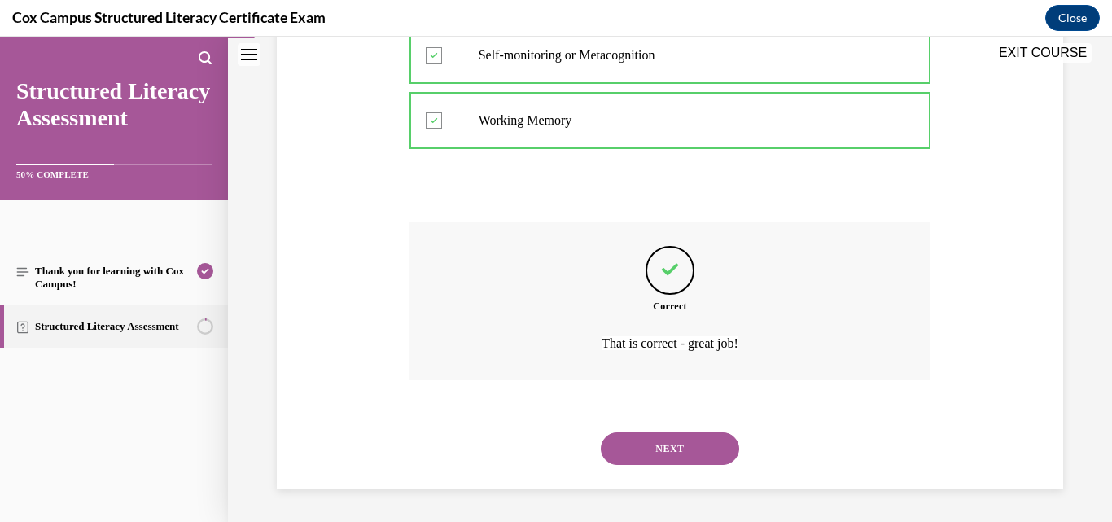
scroll to position [638, 0]
click at [649, 450] on button "NEXT" at bounding box center [670, 448] width 138 height 33
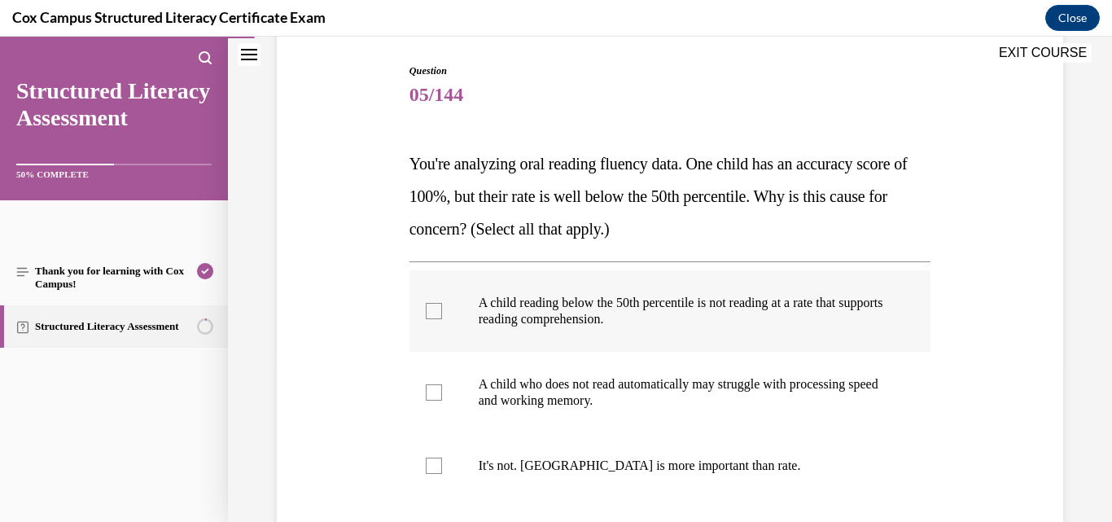
scroll to position [244, 0]
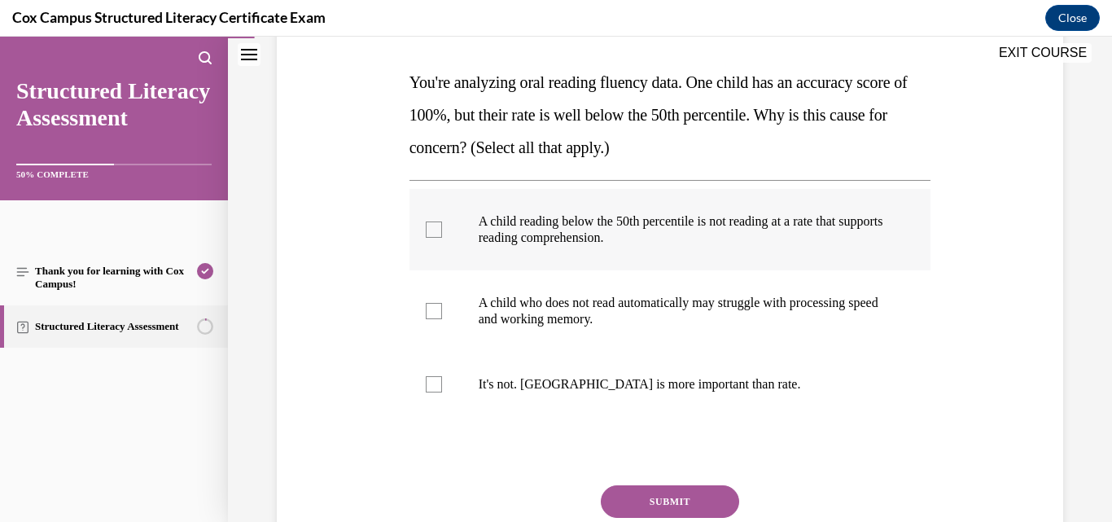
click at [523, 239] on span "A child reading below the 50th percentile is not reading at a rate that support…" at bounding box center [681, 229] width 405 height 30
click at [442, 238] on input "A child reading below the 50th percentile is not reading at a rate that support…" at bounding box center [434, 229] width 16 height 16
checkbox input "true"
click at [551, 304] on p "A child who does not read automatically may struggle with processing speed and …" at bounding box center [685, 311] width 412 height 33
click at [442, 304] on input "A child who does not read automatically may struggle with processing speed and …" at bounding box center [434, 311] width 16 height 16
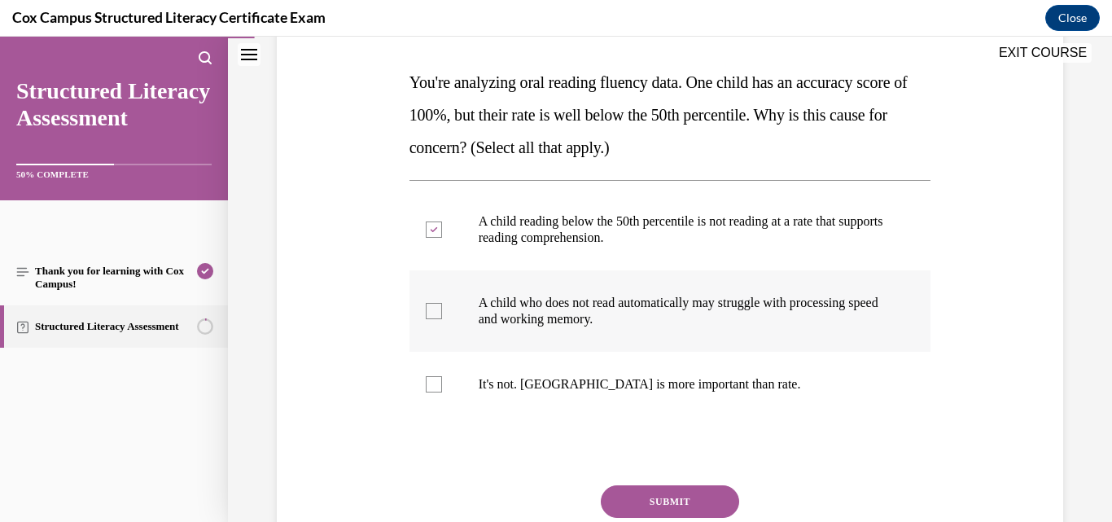
checkbox input "true"
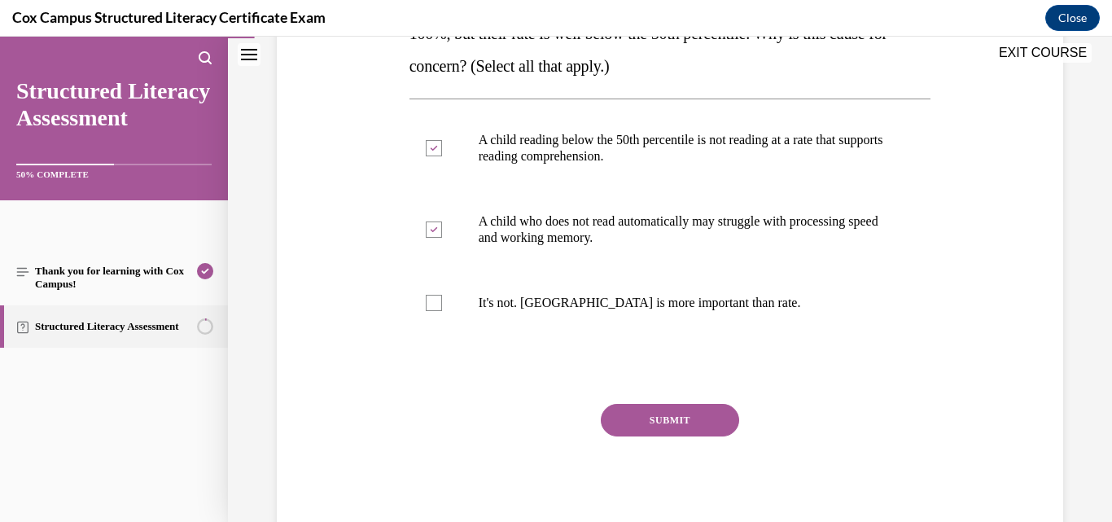
click at [712, 428] on button "SUBMIT" at bounding box center [670, 420] width 138 height 33
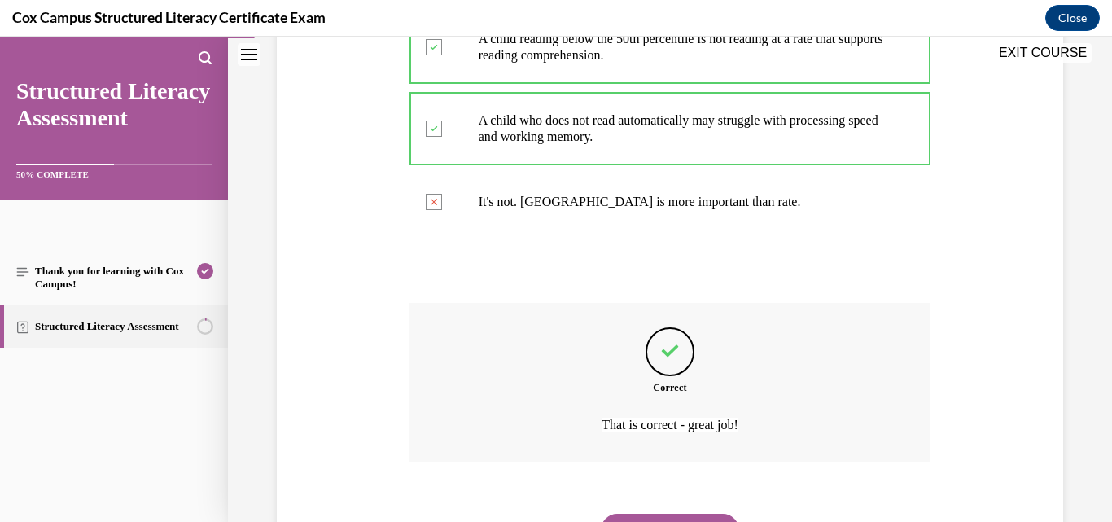
scroll to position [508, 0]
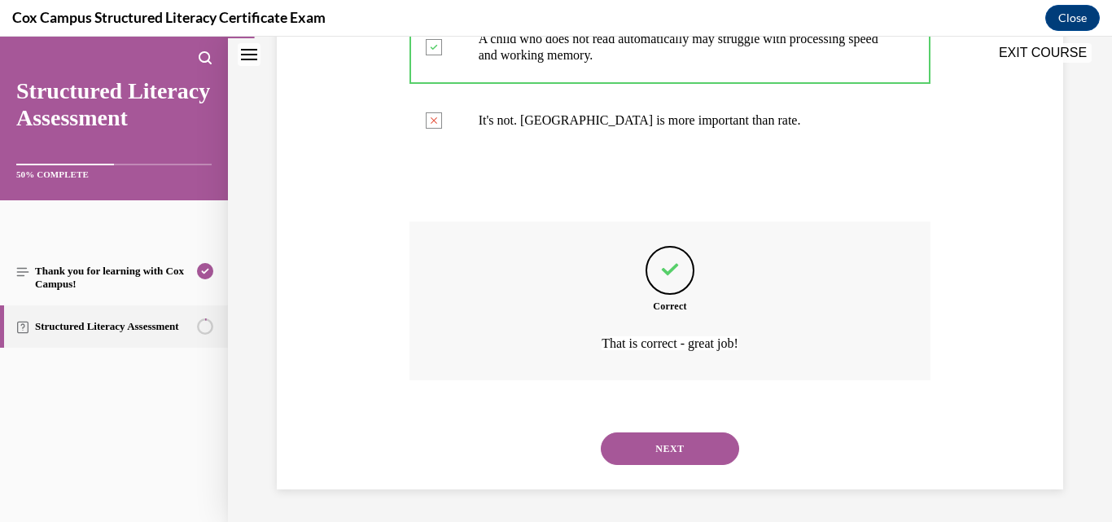
click at [647, 450] on button "NEXT" at bounding box center [670, 448] width 138 height 33
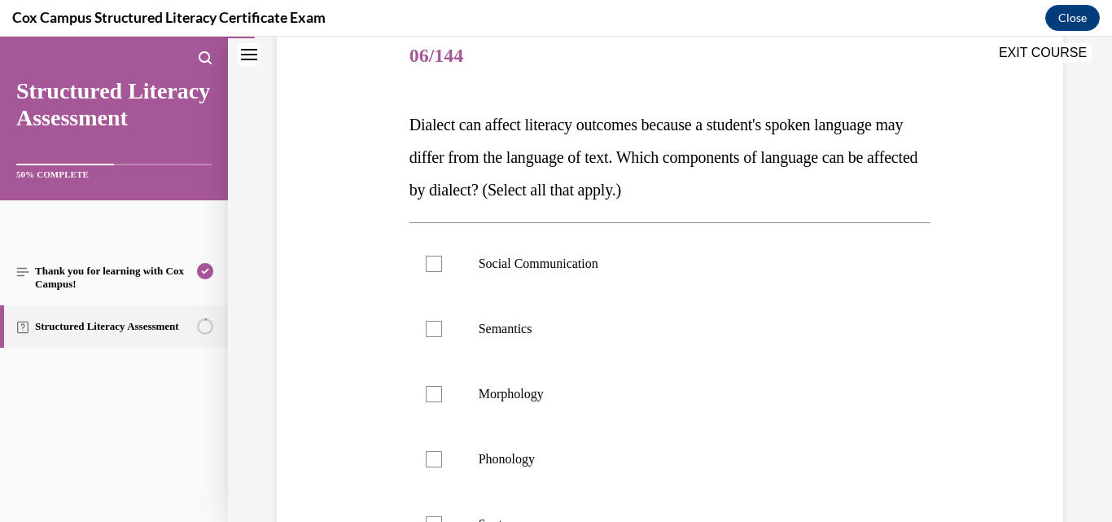
scroll to position [244, 0]
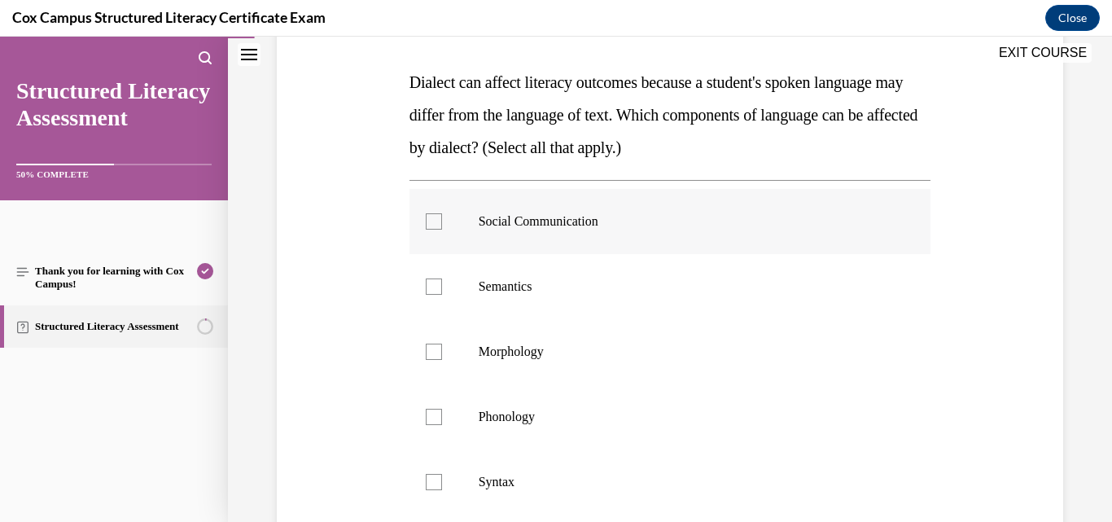
click at [429, 220] on div at bounding box center [434, 221] width 16 height 16
click at [429, 220] on input "Social Communication" at bounding box center [434, 221] width 16 height 16
checkbox input "true"
click at [432, 283] on div at bounding box center [434, 286] width 16 height 16
click at [432, 283] on input "Semantics" at bounding box center [434, 286] width 16 height 16
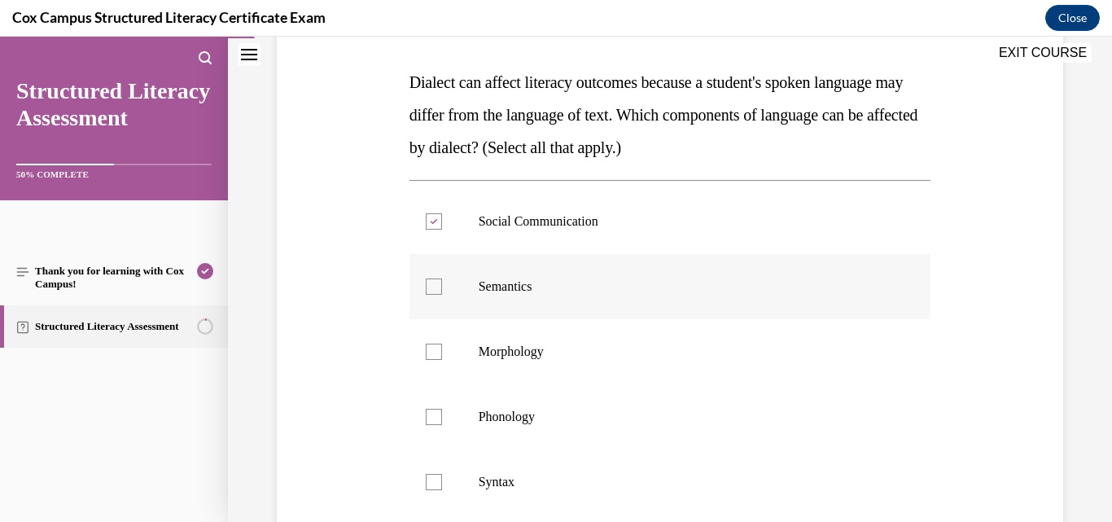
checkbox input "true"
click at [430, 347] on div at bounding box center [434, 352] width 16 height 16
click at [430, 347] on input "Morphology" at bounding box center [434, 352] width 16 height 16
checkbox input "true"
click at [434, 413] on div at bounding box center [434, 417] width 16 height 16
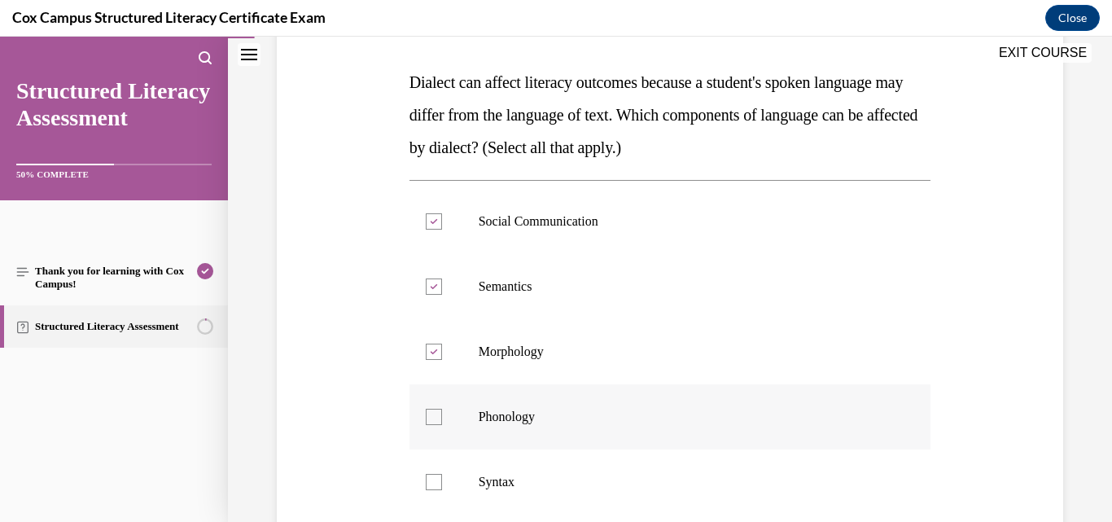
click at [434, 413] on input "Phonology" at bounding box center [434, 417] width 16 height 16
checkbox input "true"
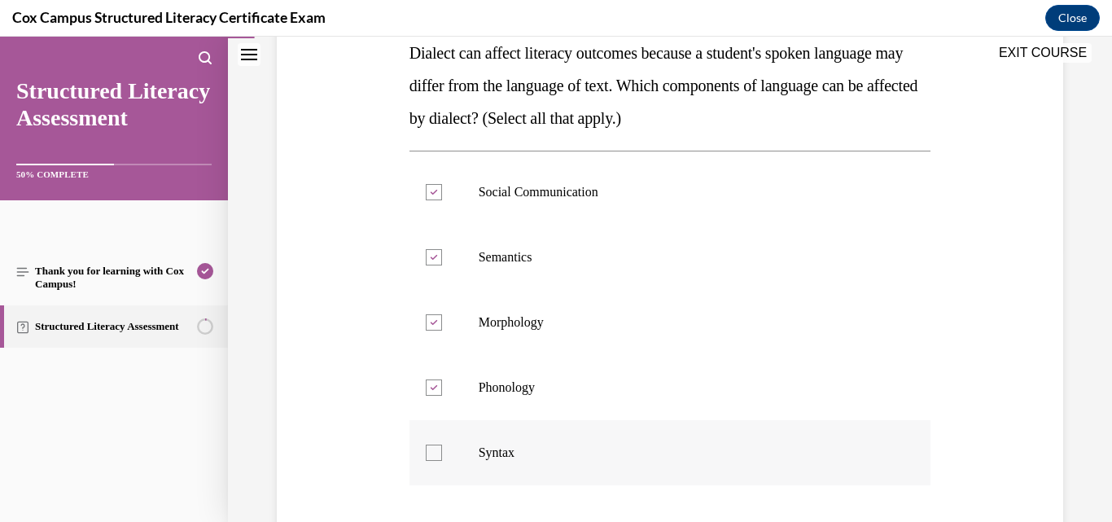
scroll to position [326, 0]
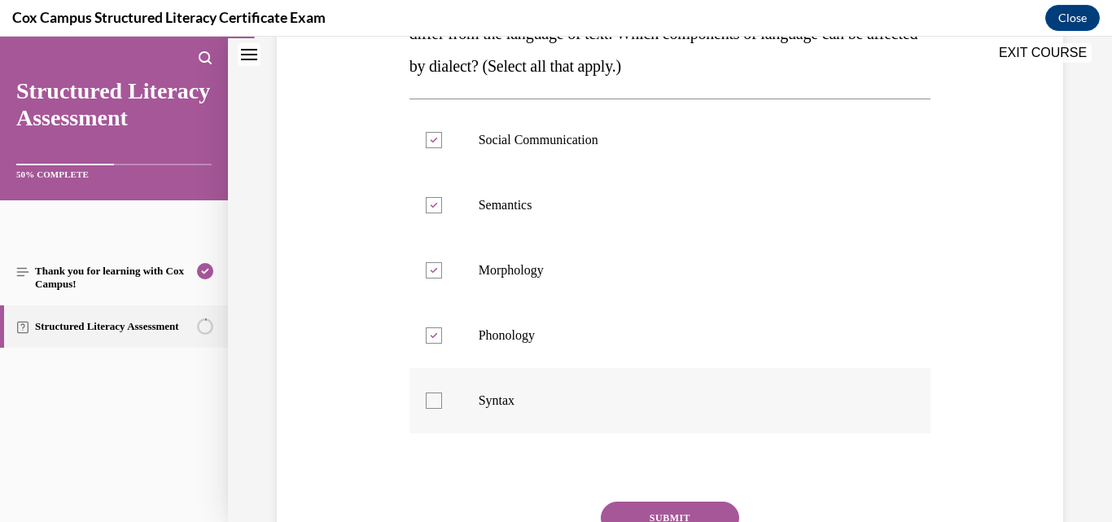
click at [432, 396] on div at bounding box center [434, 400] width 16 height 16
click at [432, 396] on input "Syntax" at bounding box center [434, 400] width 16 height 16
checkbox input "true"
click at [668, 505] on button "SUBMIT" at bounding box center [670, 518] width 138 height 33
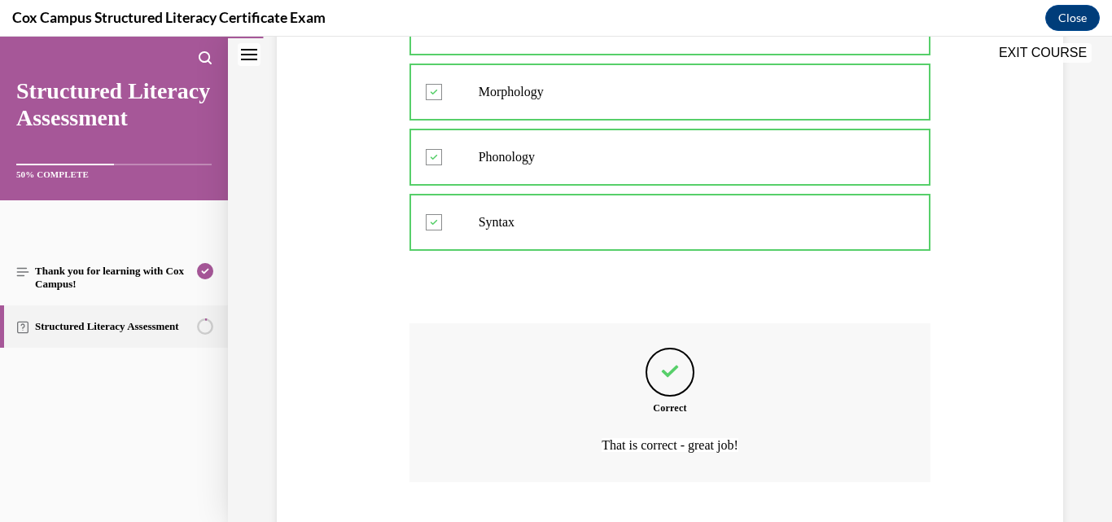
scroll to position [606, 0]
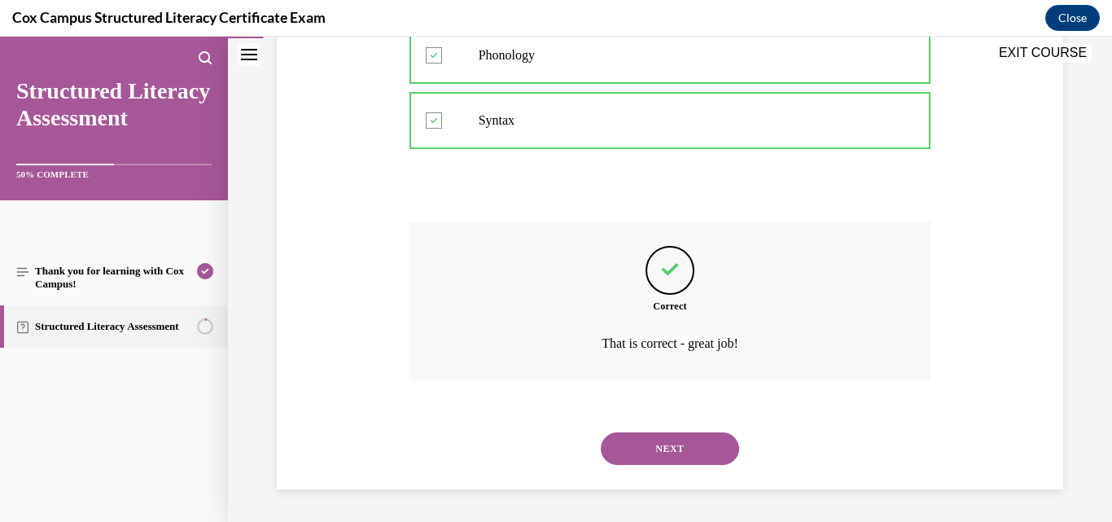
click at [685, 454] on button "NEXT" at bounding box center [670, 448] width 138 height 33
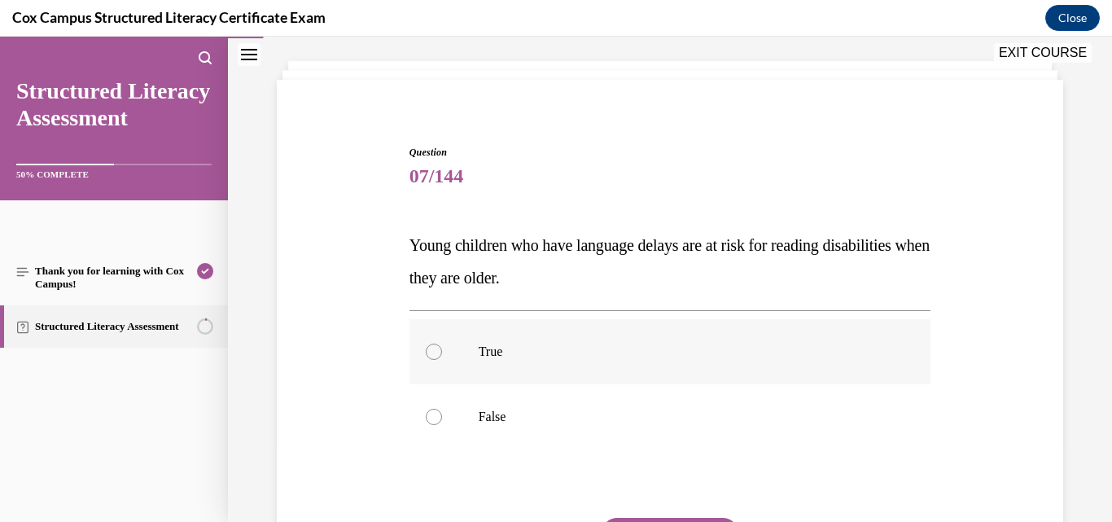
scroll to position [163, 0]
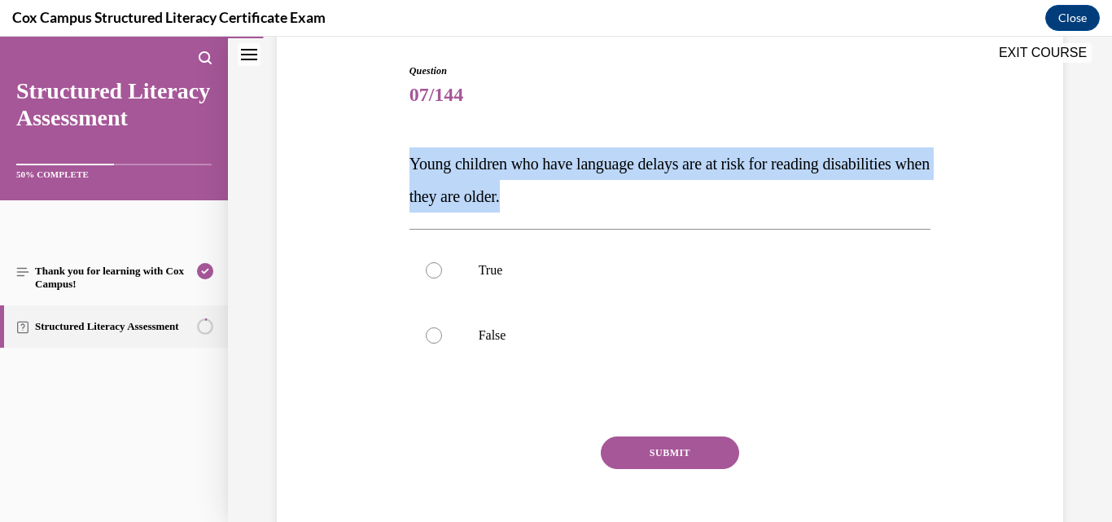
drag, startPoint x: 635, startPoint y: 203, endPoint x: 399, endPoint y: 160, distance: 240.0
click at [399, 160] on div "Question 07/144 Young children who have language delays are at risk for reading…" at bounding box center [670, 292] width 795 height 555
copy span "Young children who have language delays are at risk for reading disabilities wh…"
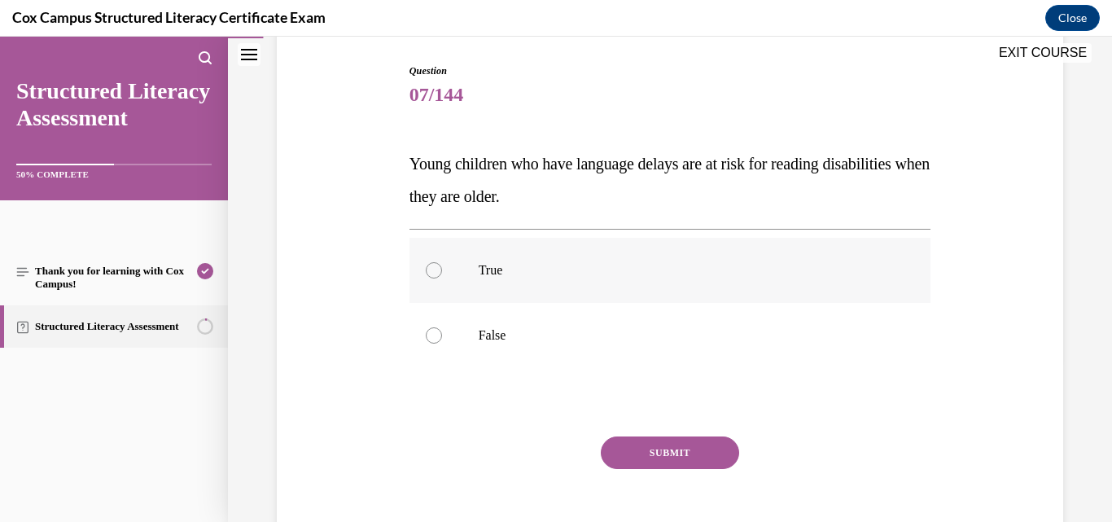
click at [427, 265] on div at bounding box center [434, 270] width 16 height 16
click at [427, 265] on input "True" at bounding box center [434, 270] width 16 height 16
radio input "true"
click at [668, 455] on button "SUBMIT" at bounding box center [670, 452] width 138 height 33
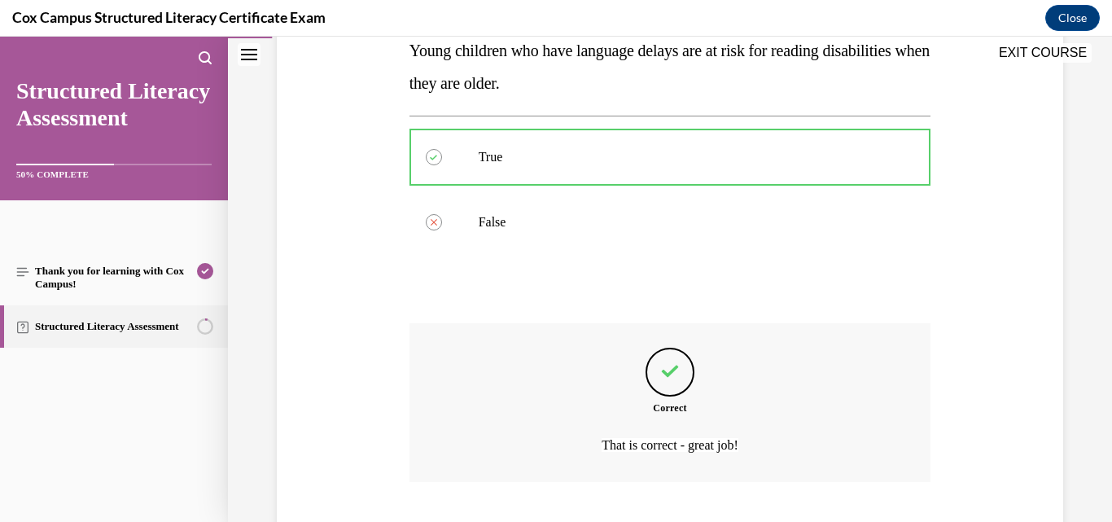
scroll to position [378, 0]
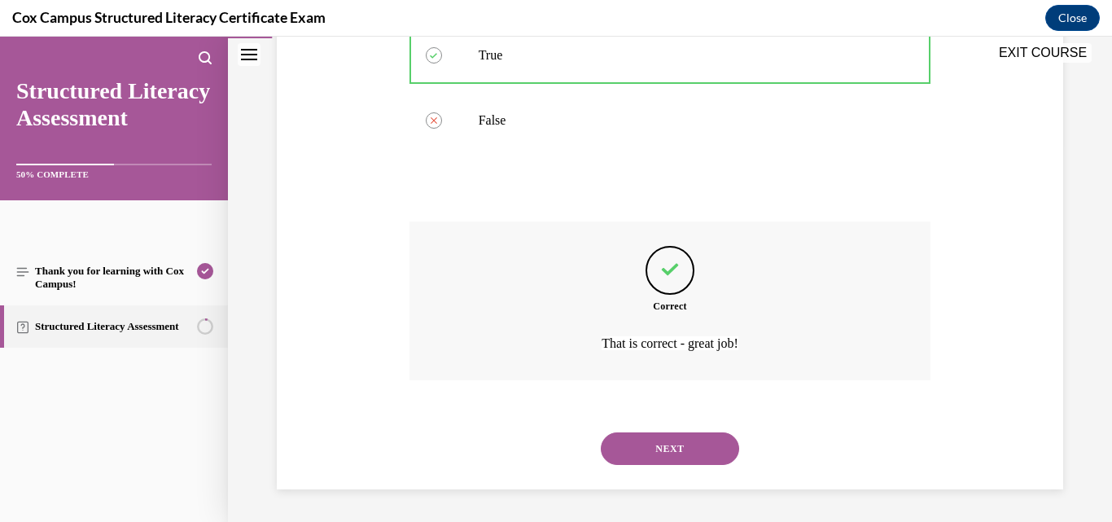
click at [673, 450] on button "NEXT" at bounding box center [670, 448] width 138 height 33
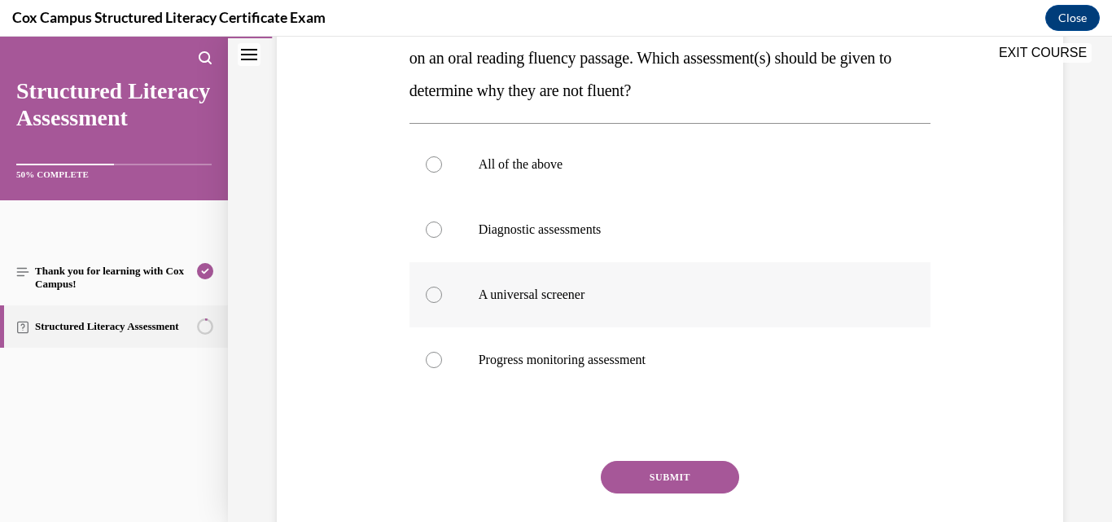
scroll to position [326, 0]
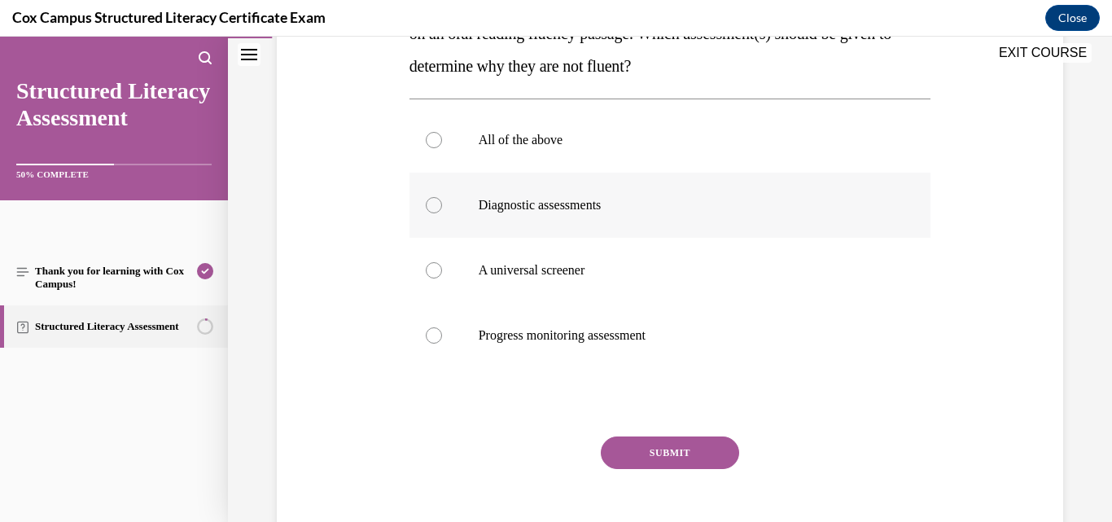
click at [539, 203] on span "Diagnostic assessments" at bounding box center [540, 205] width 123 height 14
click at [442, 203] on input "Diagnostic assessments" at bounding box center [434, 205] width 16 height 16
radio input "true"
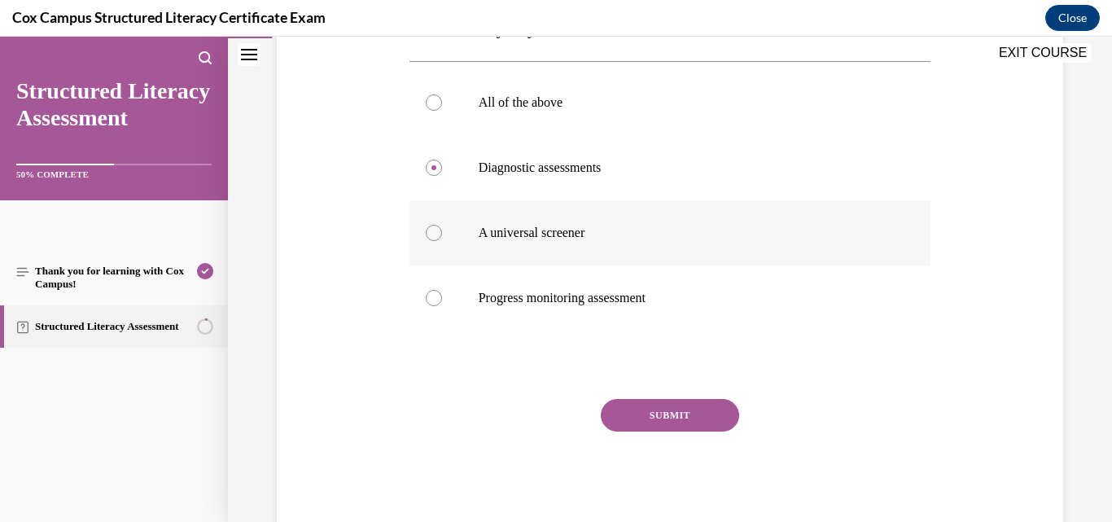
scroll to position [406, 0]
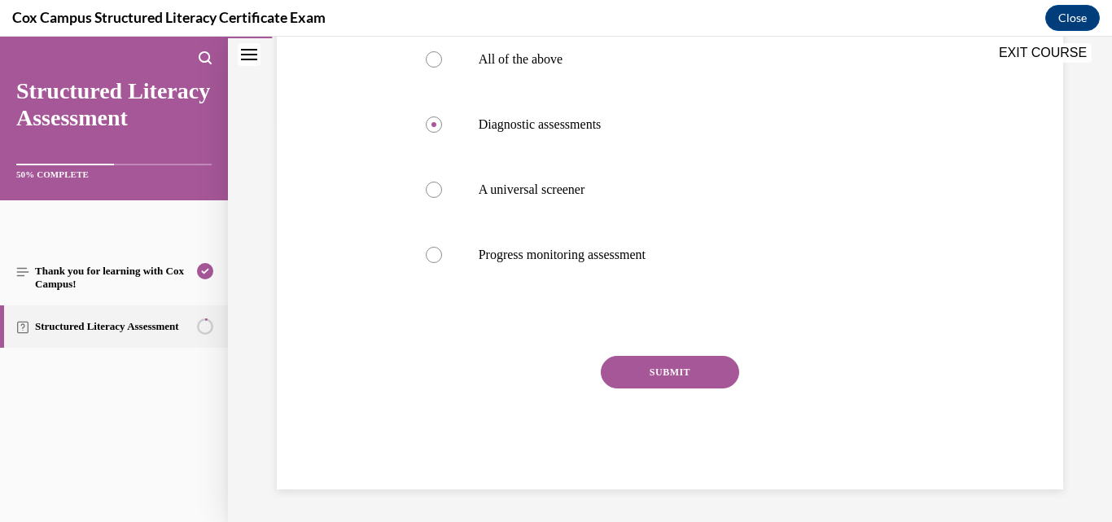
click at [686, 378] on button "SUBMIT" at bounding box center [670, 372] width 138 height 33
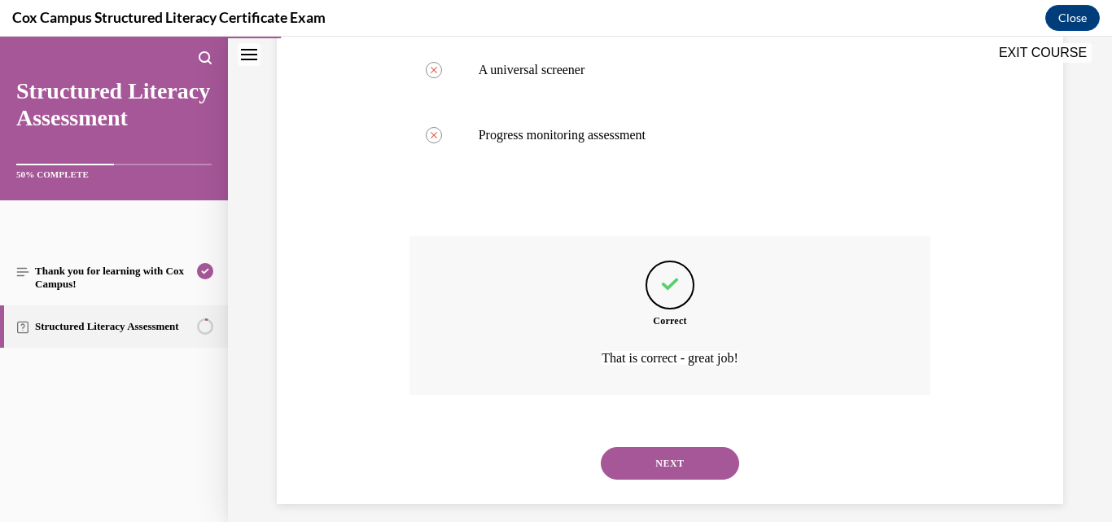
scroll to position [541, 0]
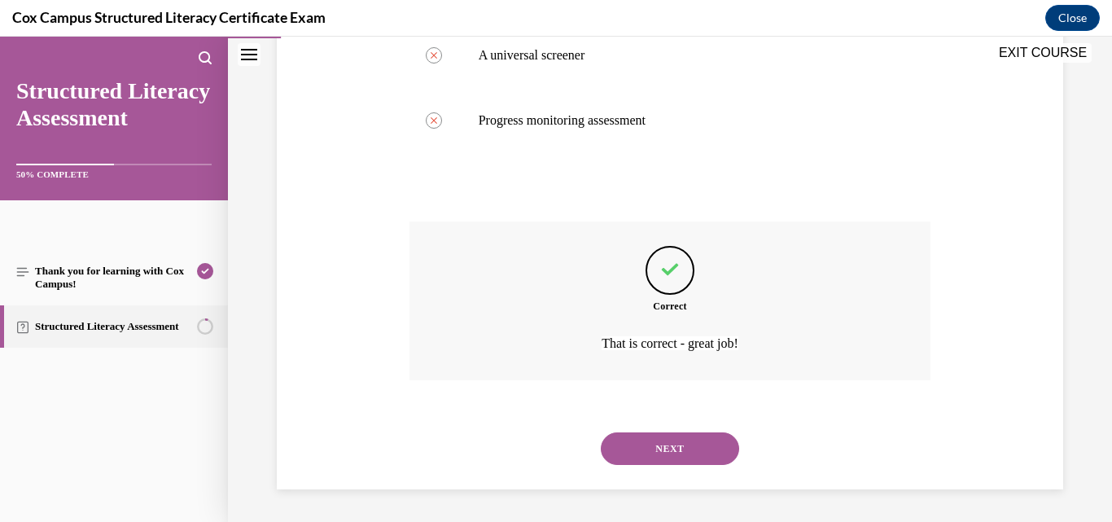
click at [654, 449] on button "NEXT" at bounding box center [670, 448] width 138 height 33
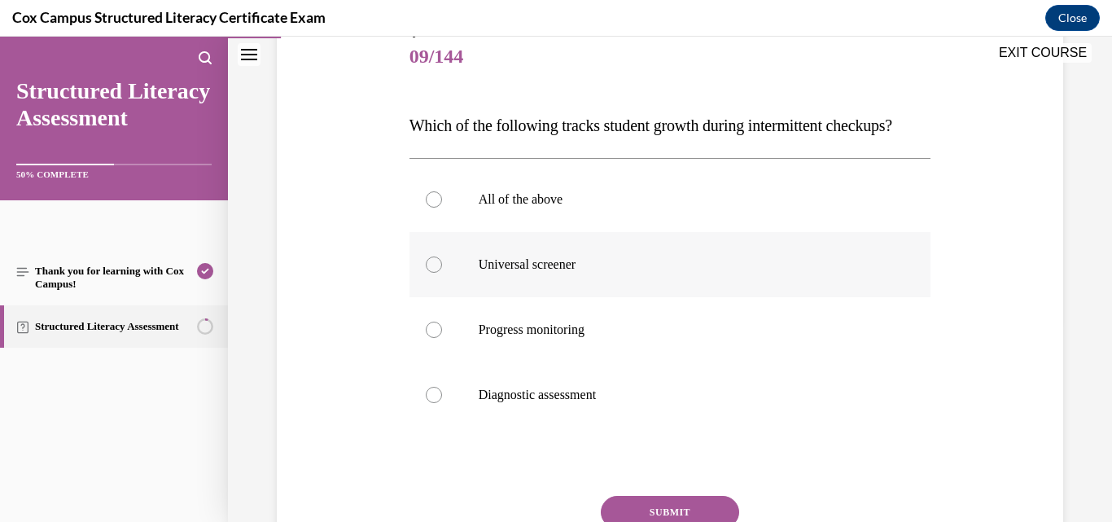
scroll to position [244, 0]
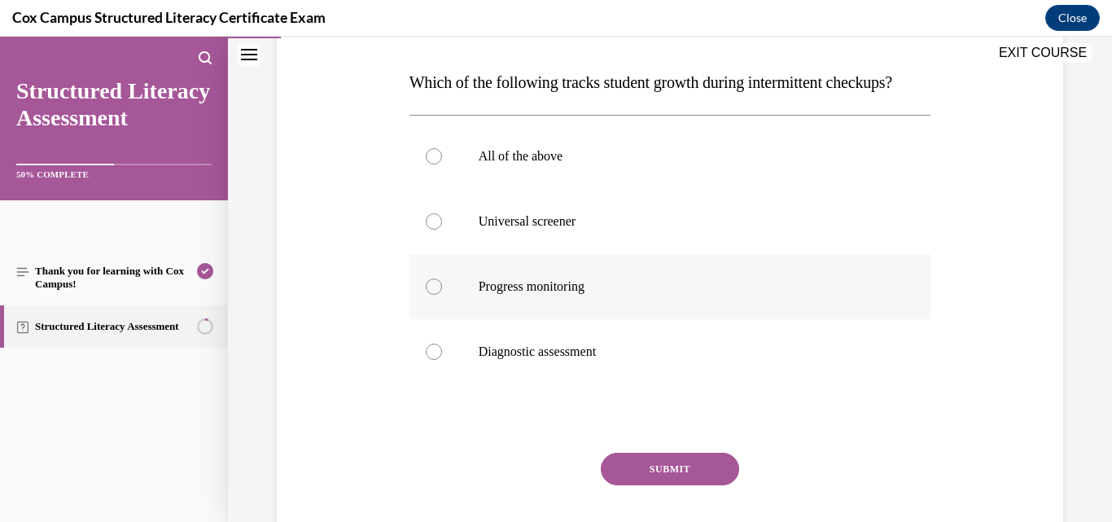
click at [547, 306] on label "Progress monitoring" at bounding box center [671, 286] width 522 height 65
click at [442, 295] on input "Progress monitoring" at bounding box center [434, 286] width 16 height 16
radio input "true"
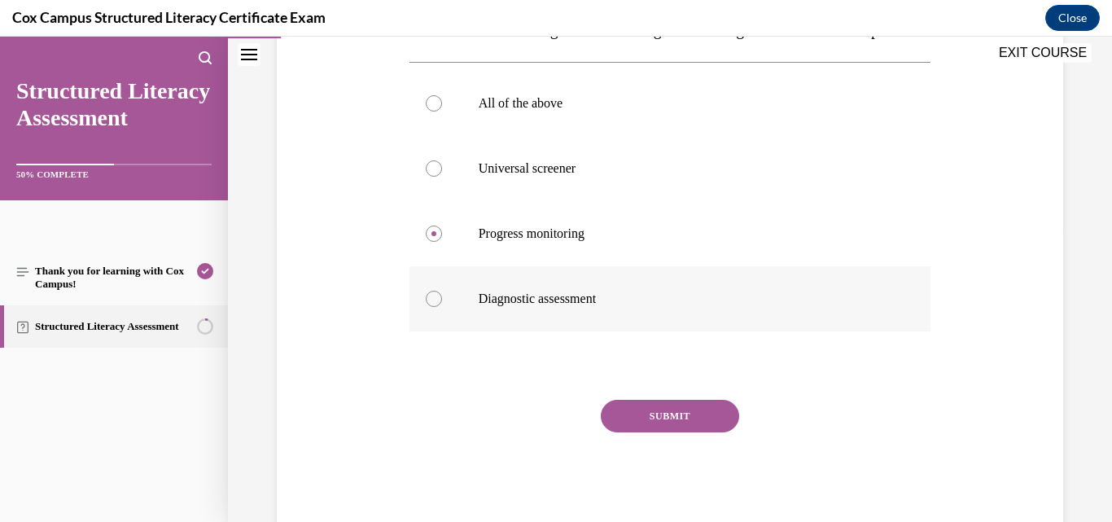
scroll to position [326, 0]
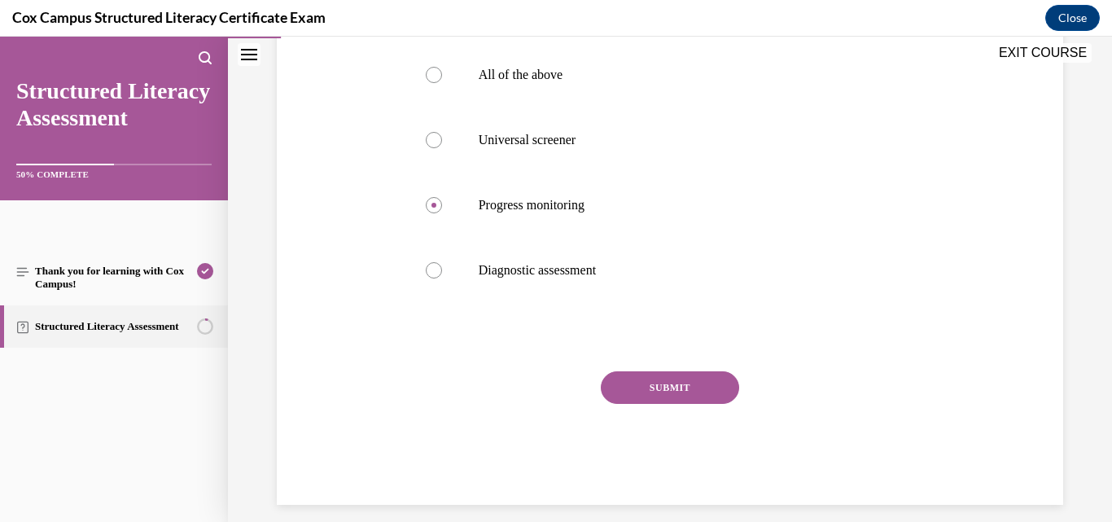
click at [682, 404] on button "SUBMIT" at bounding box center [670, 387] width 138 height 33
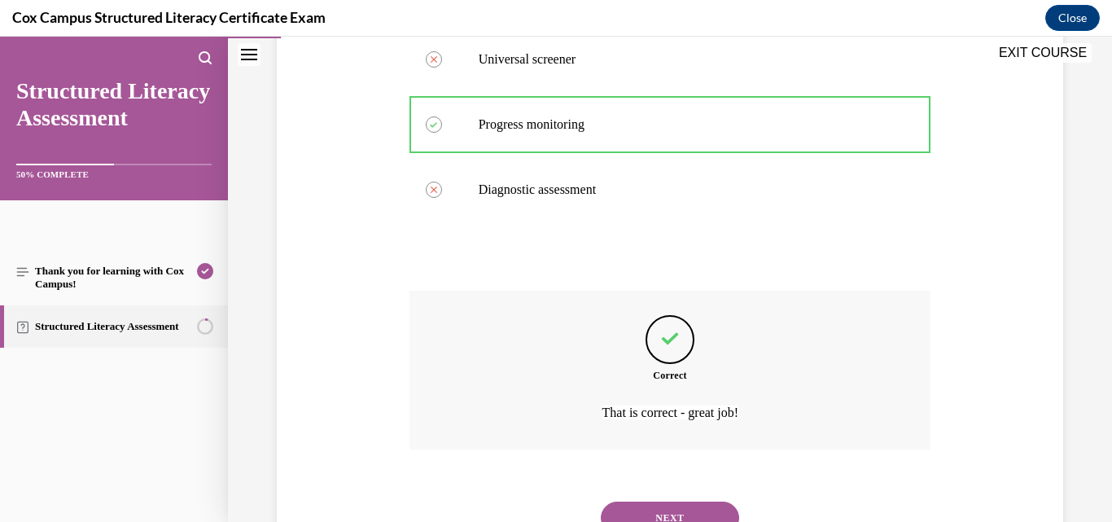
scroll to position [508, 0]
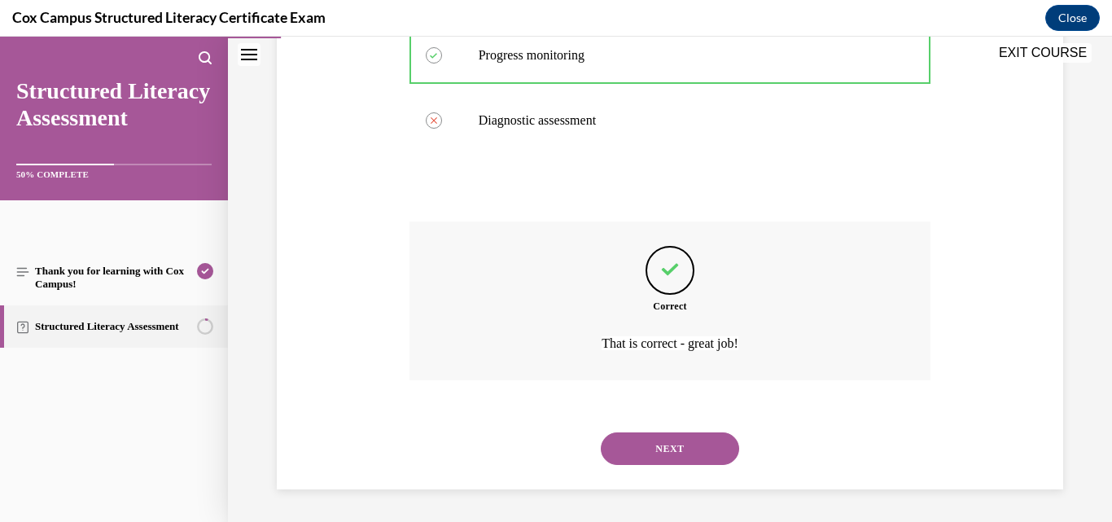
click at [632, 447] on button "NEXT" at bounding box center [670, 448] width 138 height 33
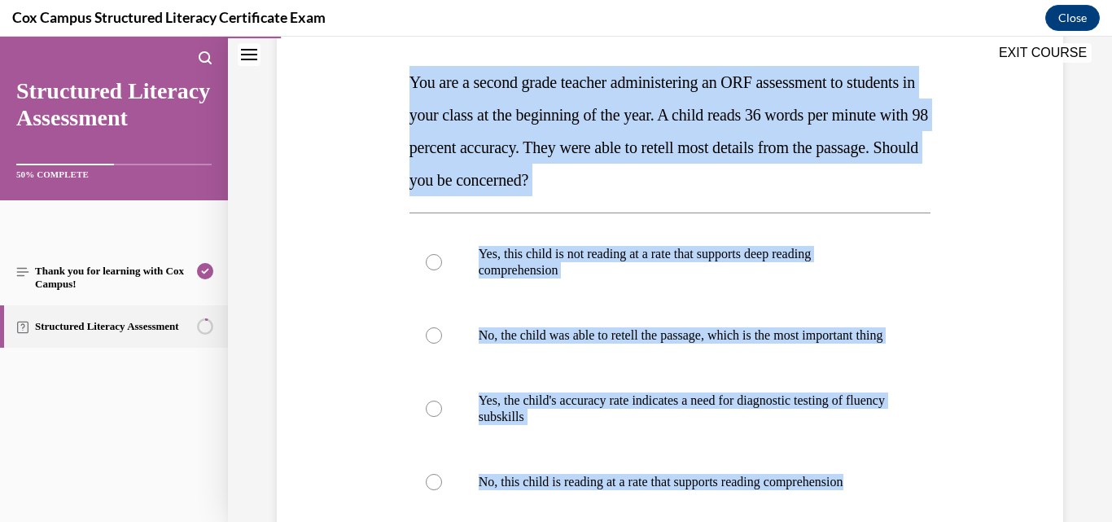
scroll to position [59, 0]
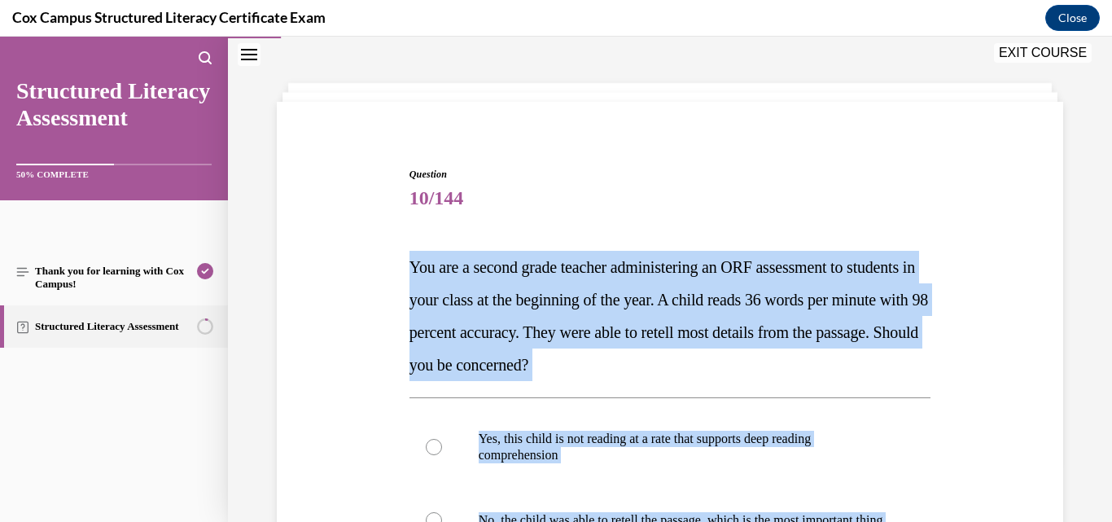
drag, startPoint x: 932, startPoint y: 435, endPoint x: 397, endPoint y: 271, distance: 559.4
click at [397, 271] on div "Question 10/144 You are a second grade teacher administering an ORF assessment …" at bounding box center [670, 509] width 795 height 783
copy div "You are a second grade teacher administering an ORF assessment to students in y…"
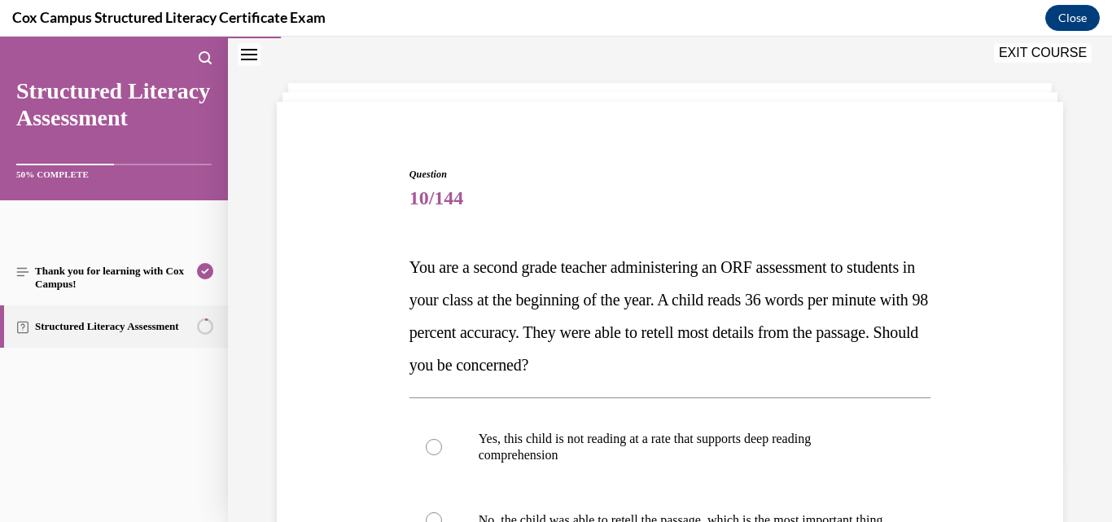
click at [682, 126] on div "Question 10/144 You are a second grade teacher administering an ORF assessment …" at bounding box center [670, 509] width 795 height 783
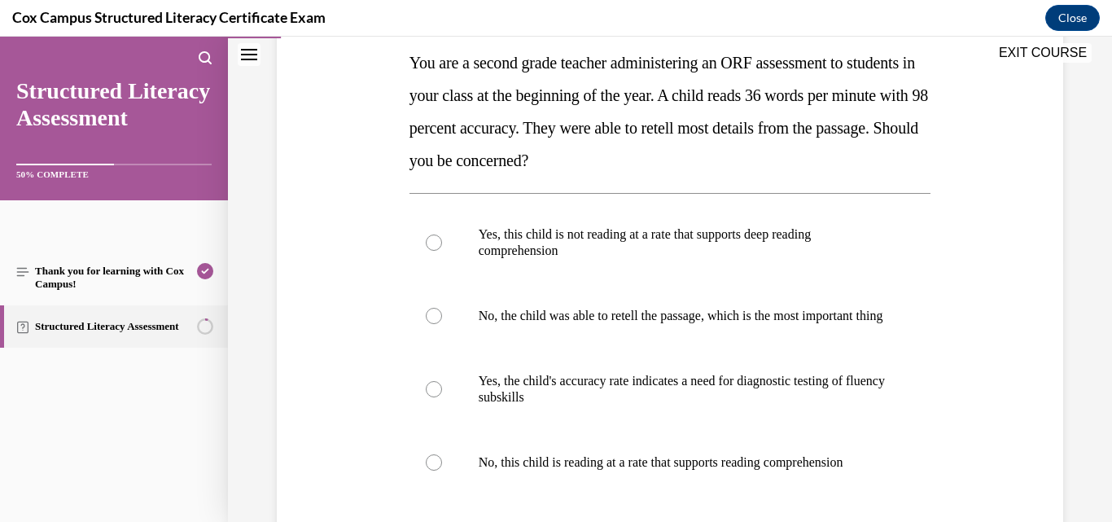
scroll to position [304, 0]
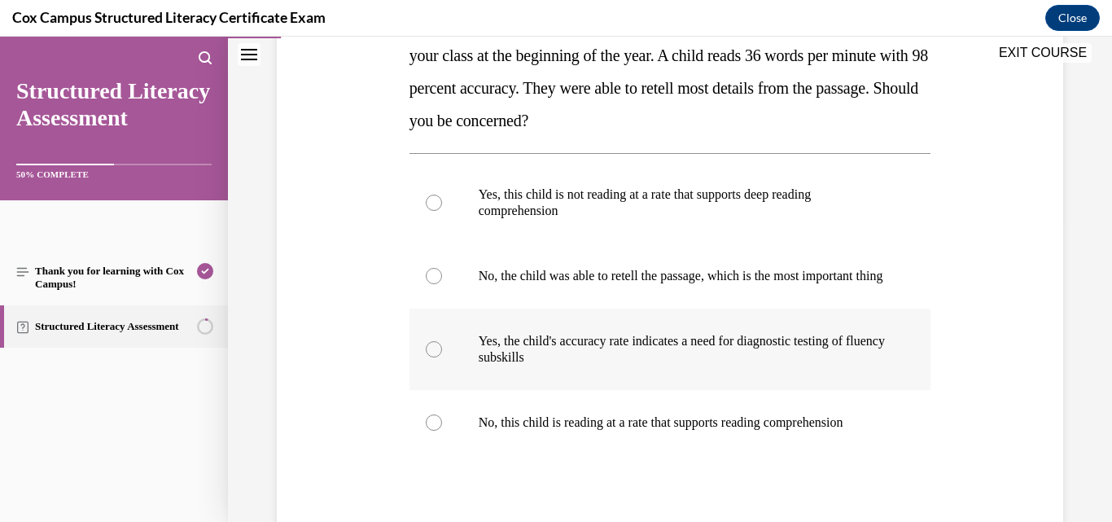
click at [676, 366] on p "Yes, the child's accuracy rate indicates a need for diagnostic testing of fluen…" at bounding box center [685, 349] width 412 height 33
click at [442, 357] on input "Yes, the child's accuracy rate indicates a need for diagnostic testing of fluen…" at bounding box center [434, 349] width 16 height 16
radio input "true"
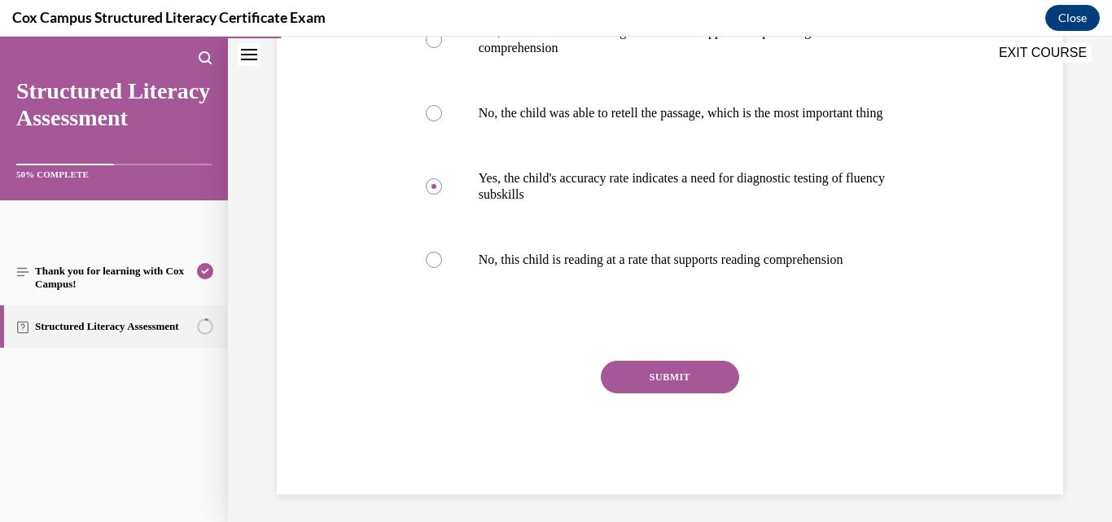
click at [670, 393] on button "SUBMIT" at bounding box center [670, 377] width 138 height 33
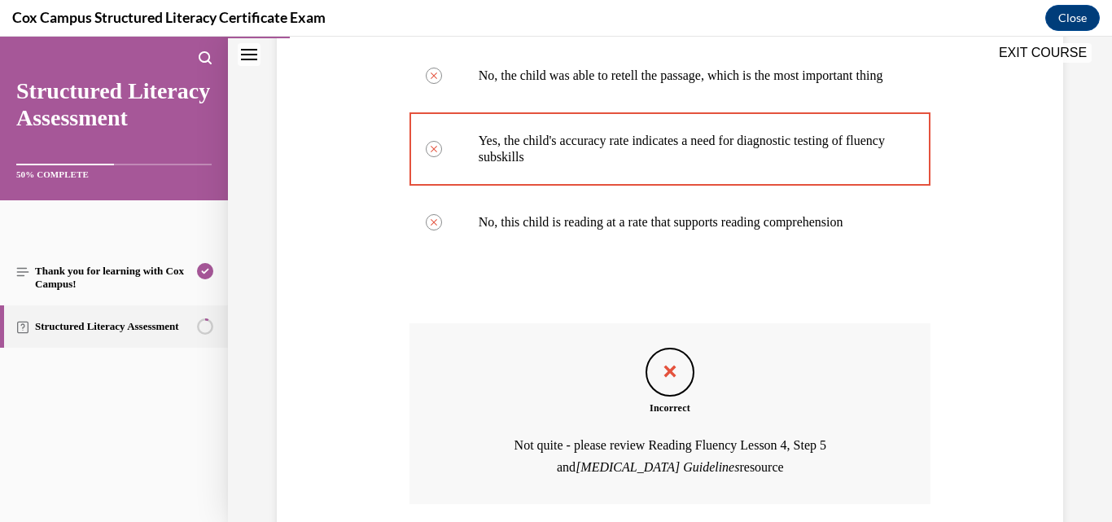
scroll to position [644, 0]
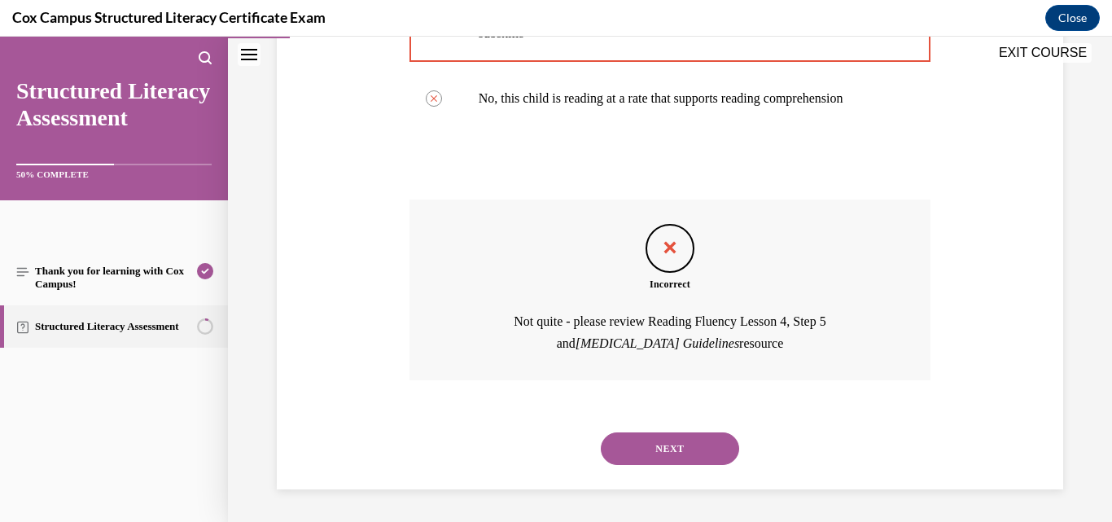
click at [684, 458] on button "NEXT" at bounding box center [670, 448] width 138 height 33
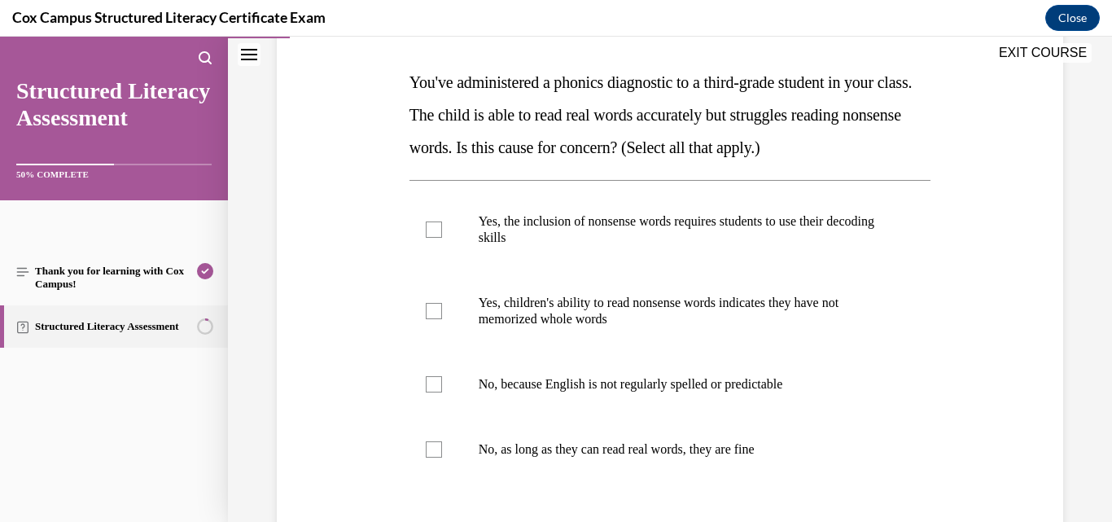
scroll to position [326, 0]
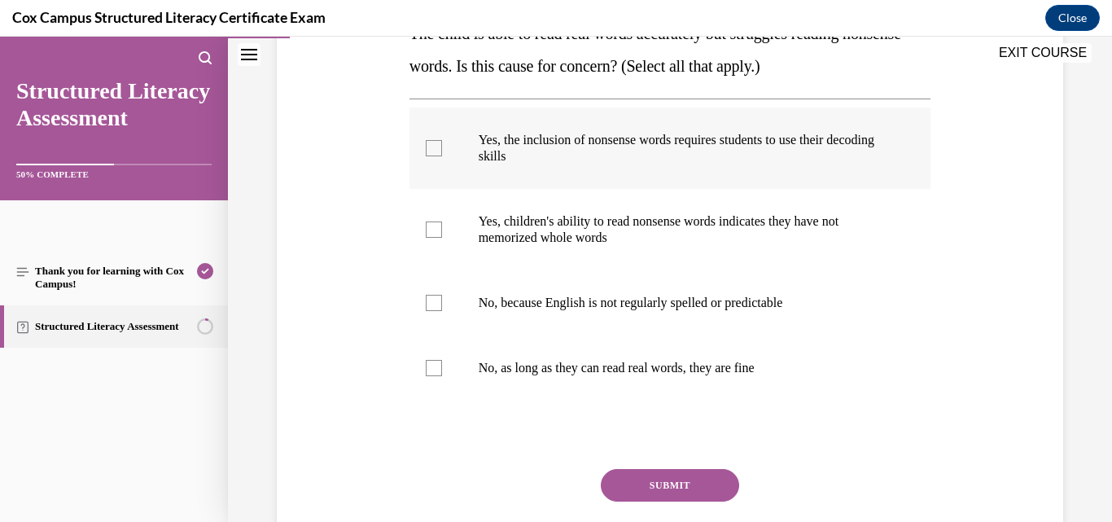
click at [526, 142] on span "Yes, the inclusion of nonsense words requires students to use their decoding sk…" at bounding box center [677, 148] width 396 height 30
click at [442, 142] on input "Yes, the inclusion of nonsense words requires students to use their decoding sk…" at bounding box center [434, 148] width 16 height 16
checkbox input "true"
click at [545, 217] on p "Yes, children's ability to read nonsense words indicates they have not memorize…" at bounding box center [685, 229] width 412 height 33
click at [442, 221] on input "Yes, children's ability to read nonsense words indicates they have not memorize…" at bounding box center [434, 229] width 16 height 16
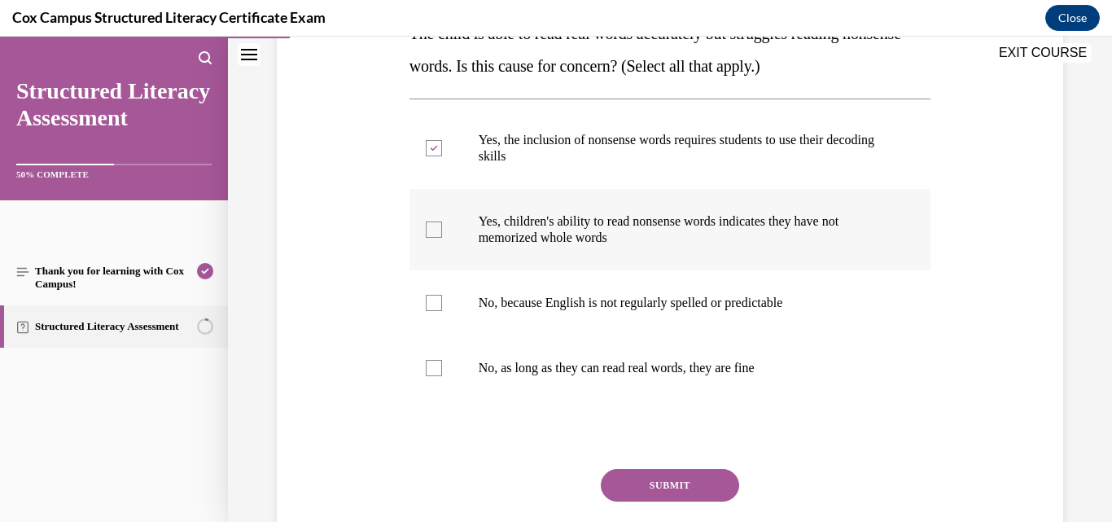
checkbox input "true"
click at [664, 490] on button "SUBMIT" at bounding box center [670, 485] width 138 height 33
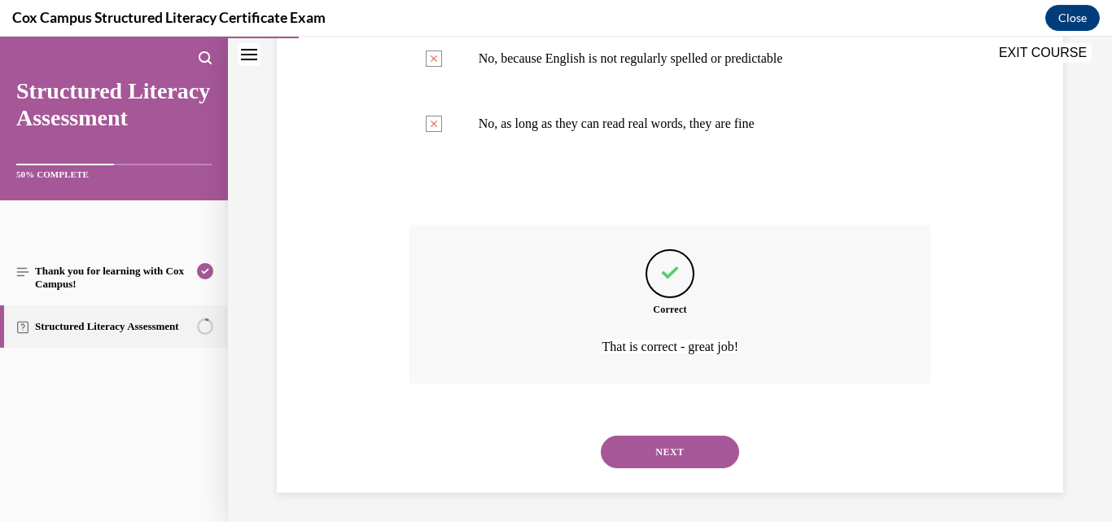
scroll to position [573, 0]
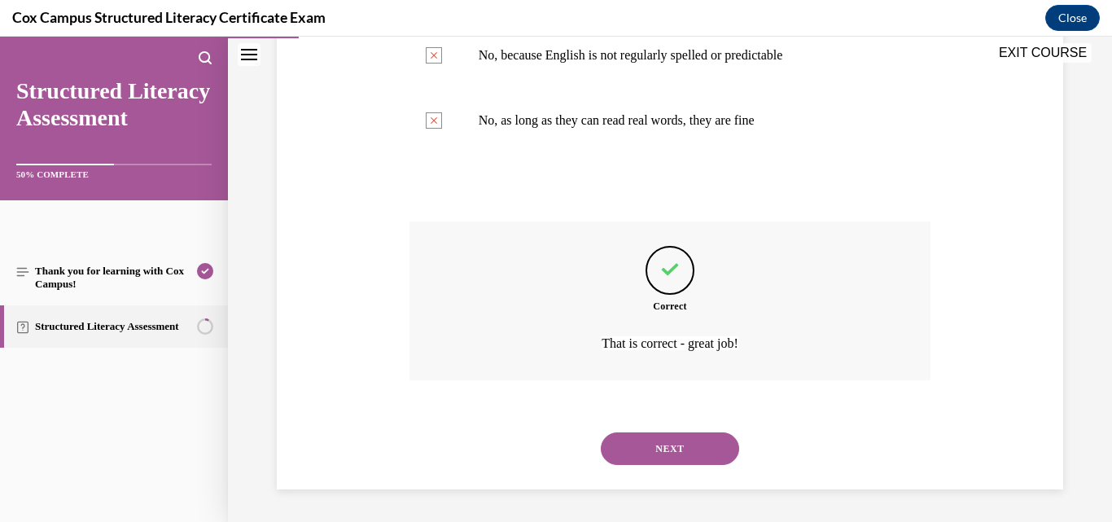
click at [679, 452] on button "NEXT" at bounding box center [670, 448] width 138 height 33
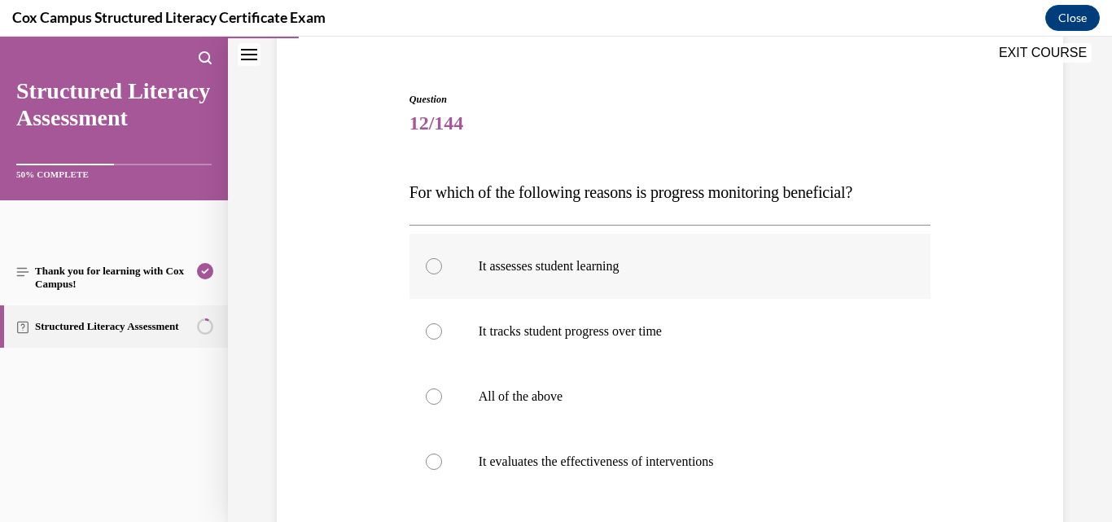
scroll to position [163, 0]
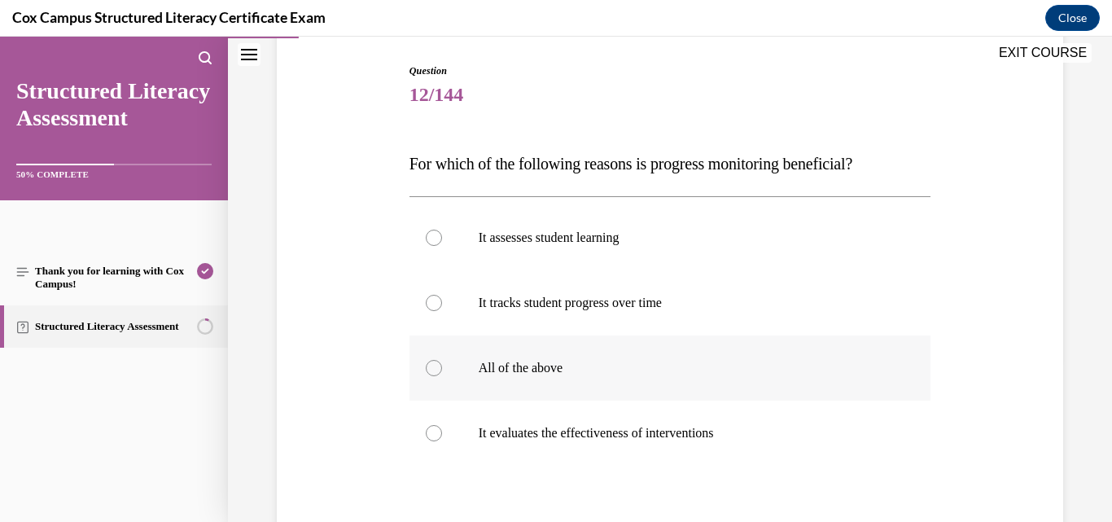
click at [561, 367] on p "All of the above" at bounding box center [685, 368] width 412 height 16
click at [442, 367] on input "All of the above" at bounding box center [434, 368] width 16 height 16
radio input "true"
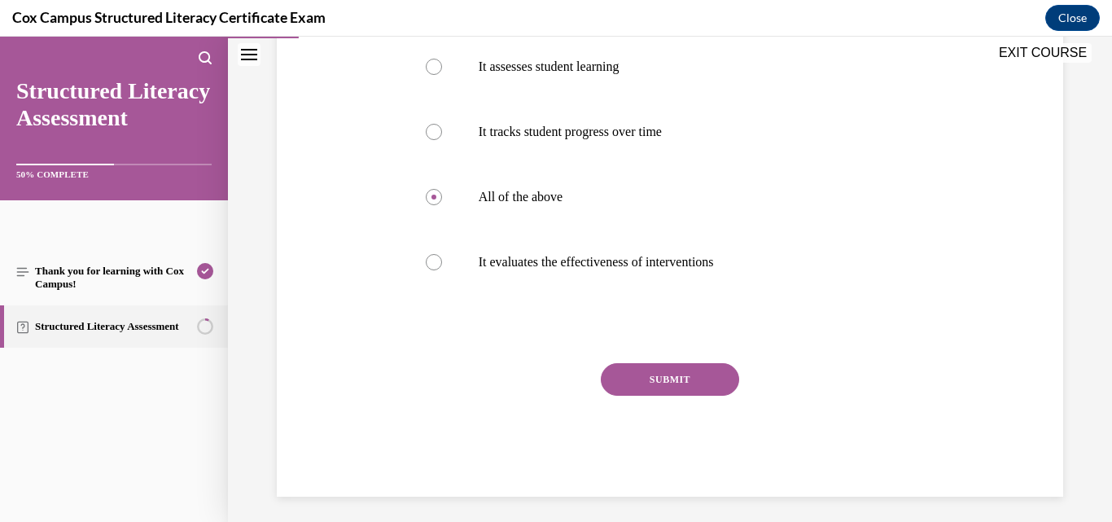
scroll to position [341, 0]
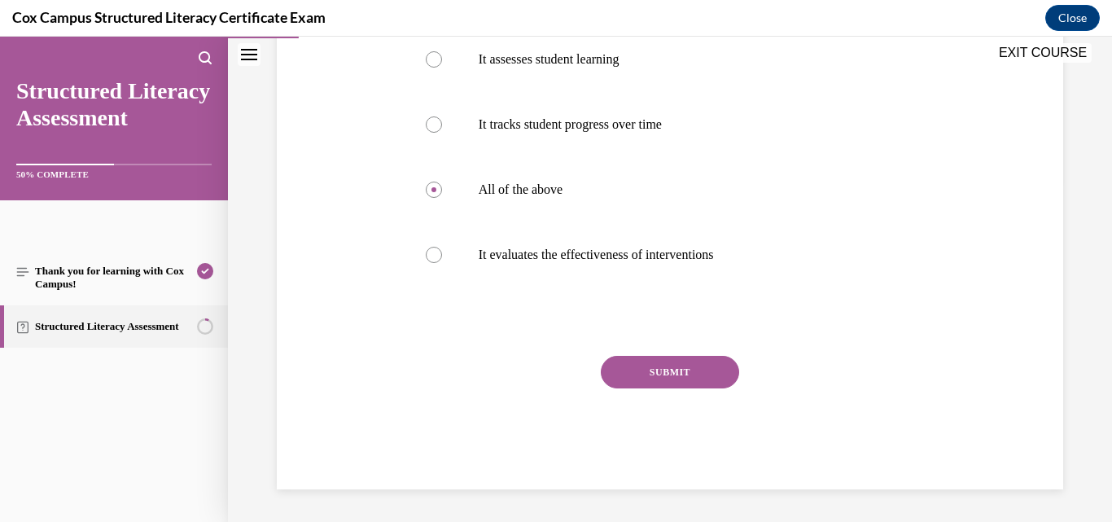
click at [671, 379] on button "SUBMIT" at bounding box center [670, 372] width 138 height 33
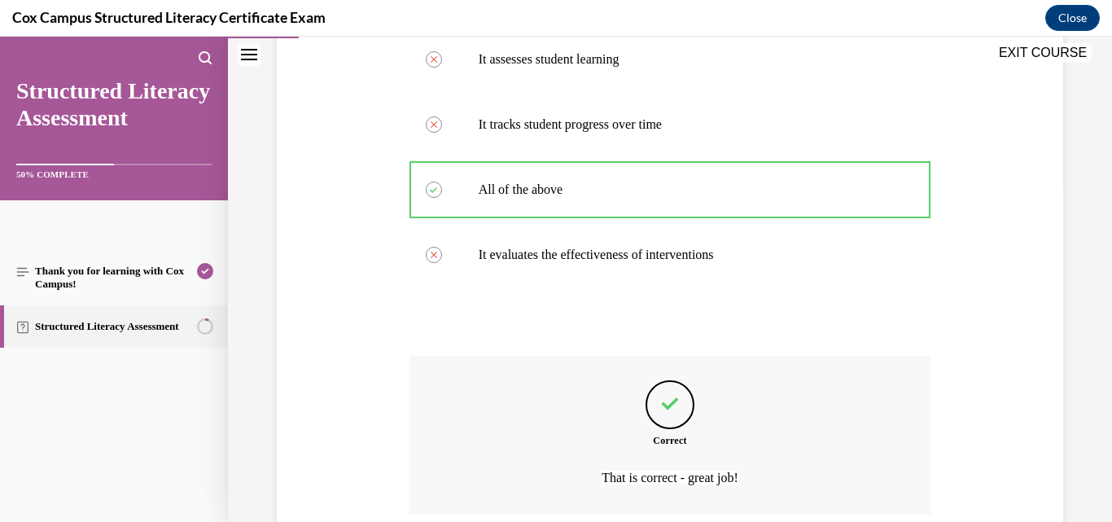
scroll to position [476, 0]
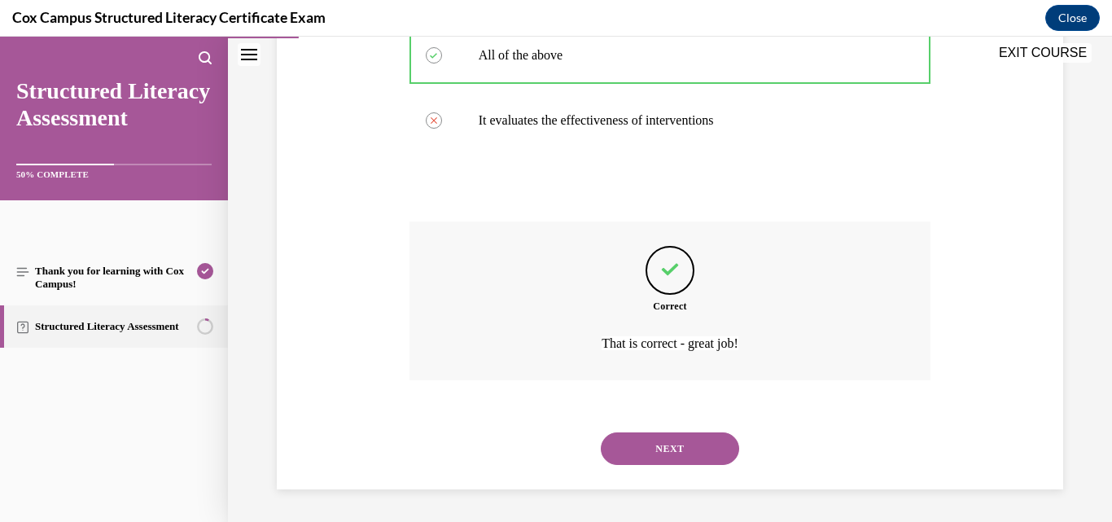
click at [669, 442] on button "NEXT" at bounding box center [670, 448] width 138 height 33
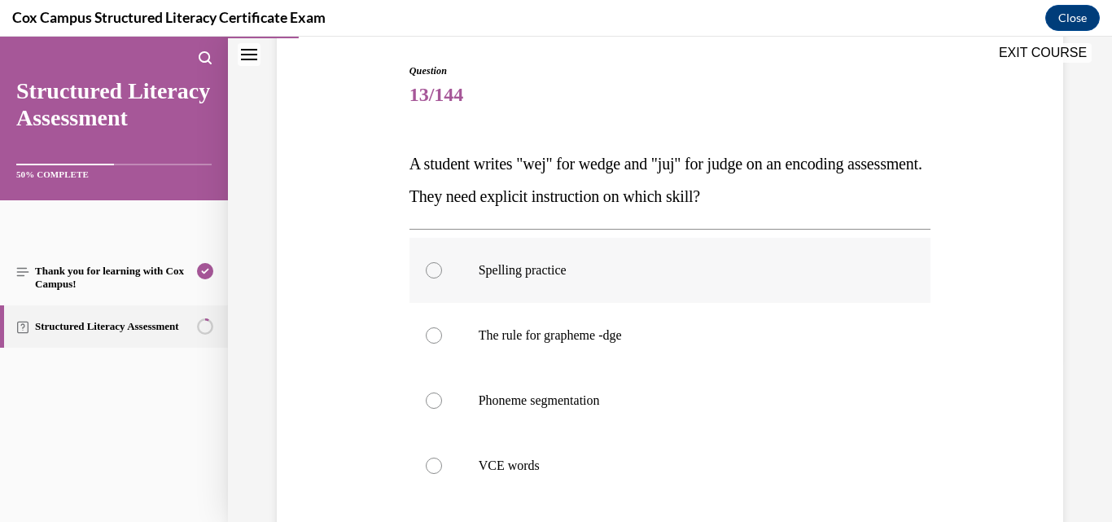
scroll to position [244, 0]
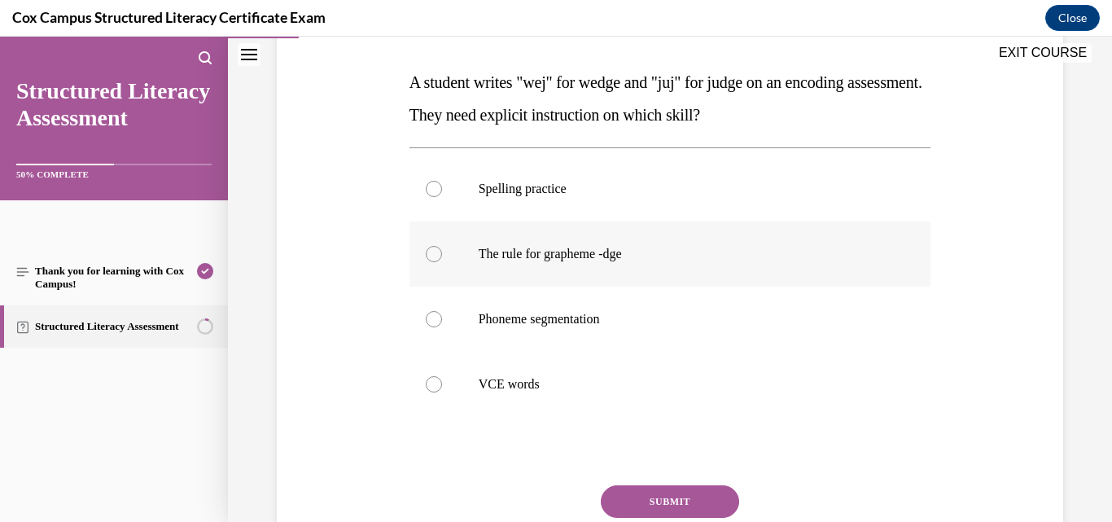
click at [629, 263] on label "The rule for grapheme -dge" at bounding box center [671, 253] width 522 height 65
click at [442, 262] on input "The rule for grapheme -dge" at bounding box center [434, 254] width 16 height 16
radio input "true"
click at [708, 490] on button "SUBMIT" at bounding box center [670, 501] width 138 height 33
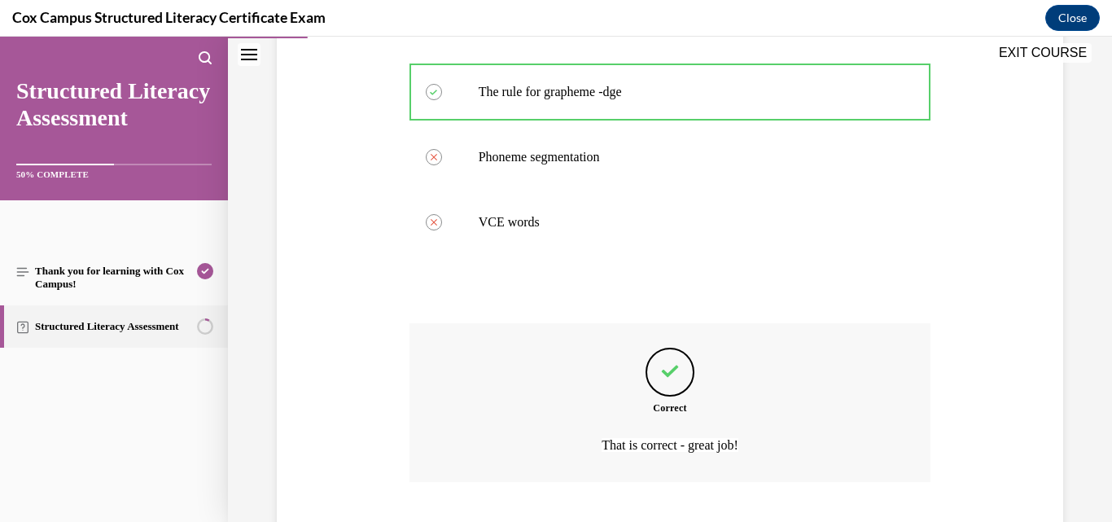
scroll to position [508, 0]
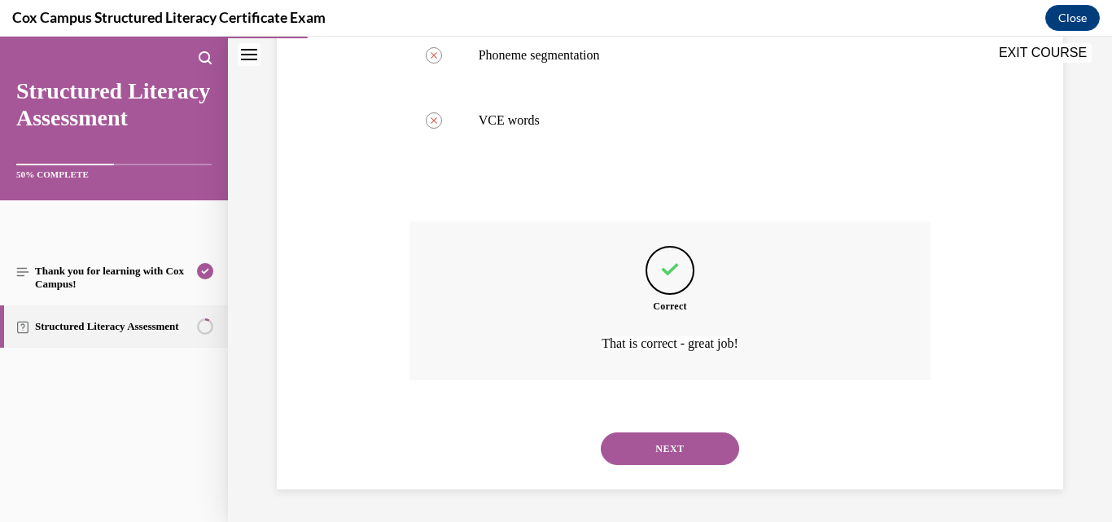
click at [673, 436] on button "NEXT" at bounding box center [670, 448] width 138 height 33
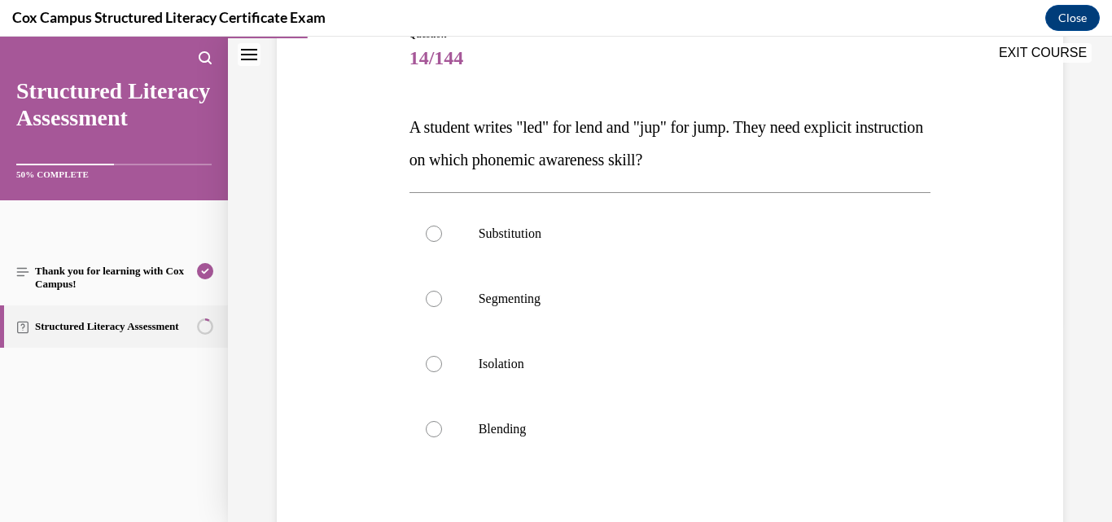
scroll to position [244, 0]
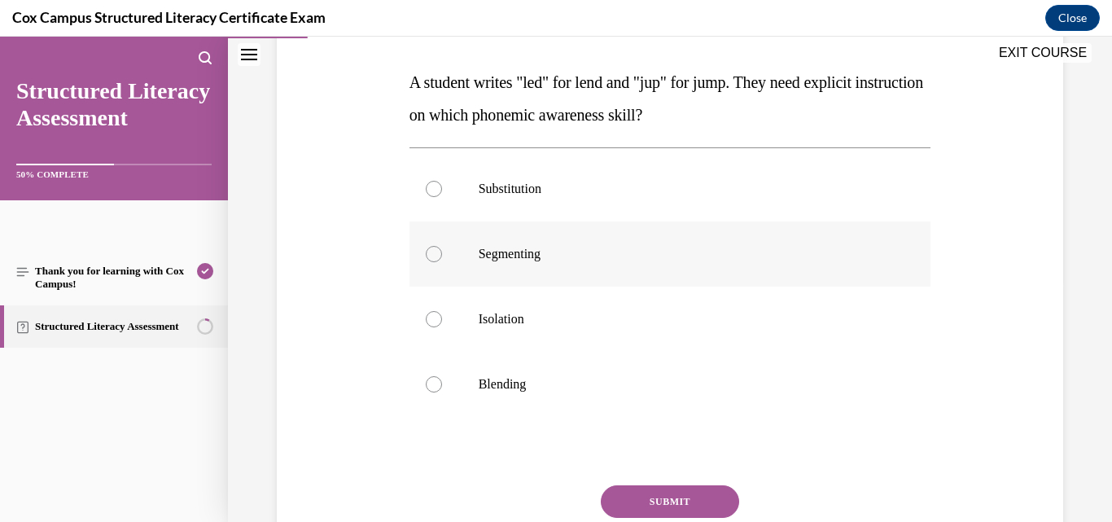
click at [556, 256] on p "Segmenting" at bounding box center [685, 254] width 412 height 16
click at [442, 256] on input "Segmenting" at bounding box center [434, 254] width 16 height 16
radio input "true"
click at [716, 511] on button "SUBMIT" at bounding box center [670, 501] width 138 height 33
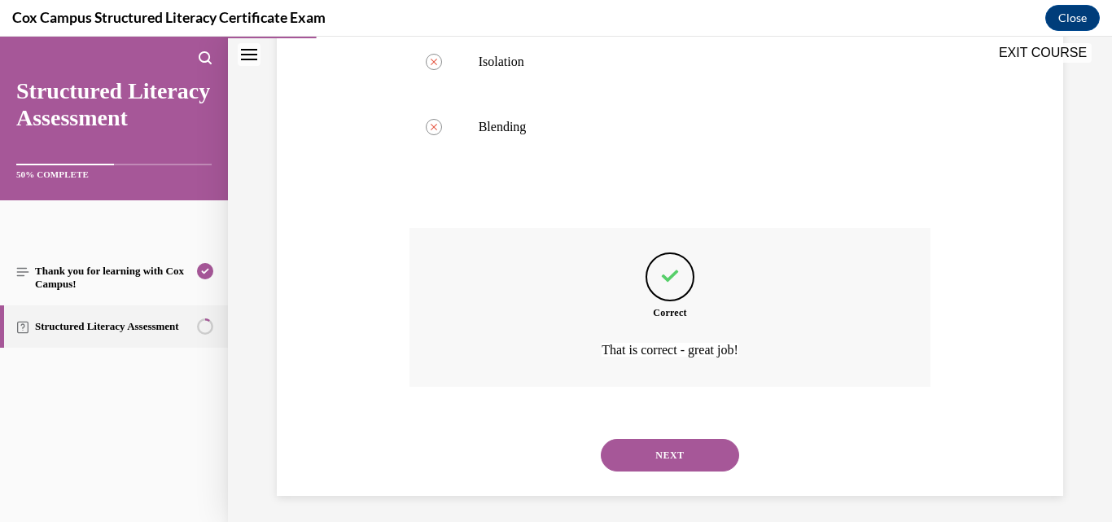
scroll to position [508, 0]
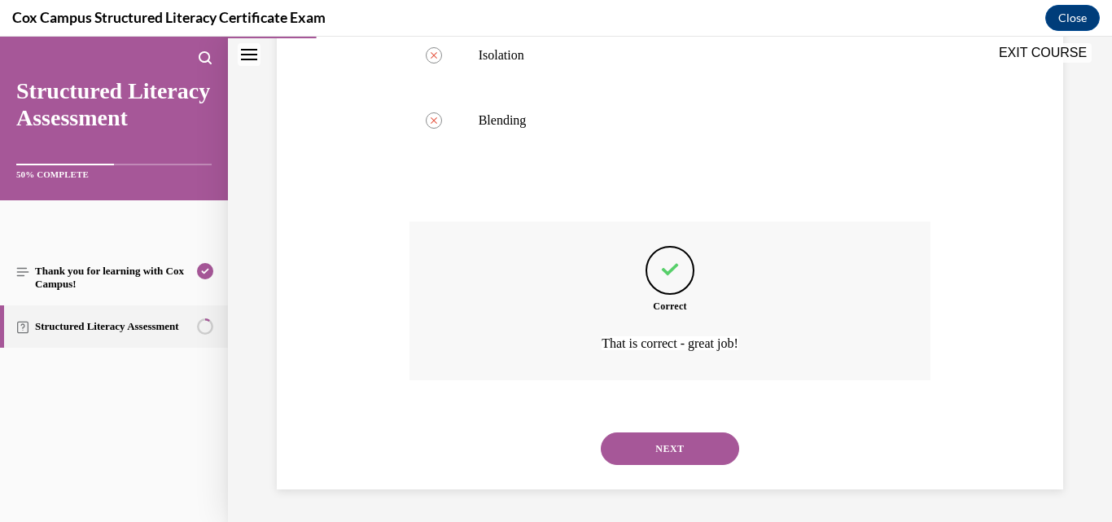
click at [677, 436] on button "NEXT" at bounding box center [670, 448] width 138 height 33
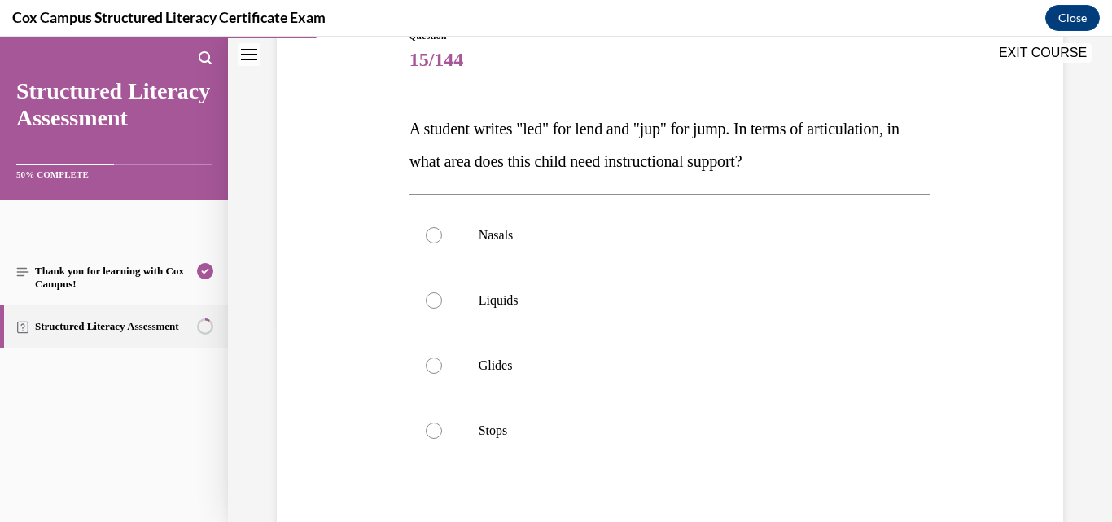
scroll to position [244, 0]
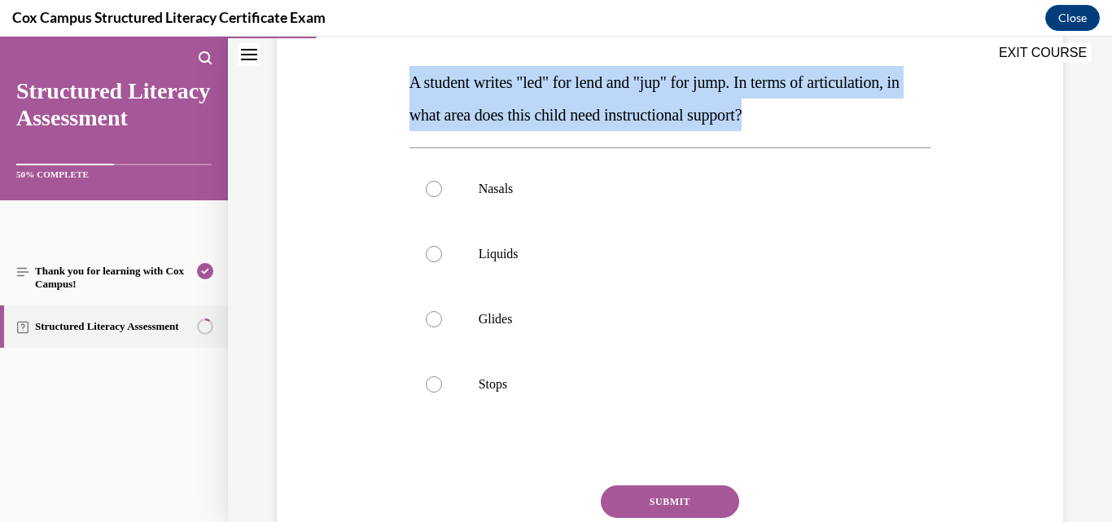
drag, startPoint x: 801, startPoint y: 114, endPoint x: 414, endPoint y: 77, distance: 388.6
click at [402, 69] on div "Question 15/144 A student writes "led" for lend and "jup" for jump. In terms of…" at bounding box center [670, 276] width 795 height 686
drag, startPoint x: 545, startPoint y: 92, endPoint x: 361, endPoint y: 89, distance: 184.0
click at [361, 89] on div "Question 15/144 A student writes "led" for lend and "jup" for jump. In terms of…" at bounding box center [670, 276] width 795 height 686
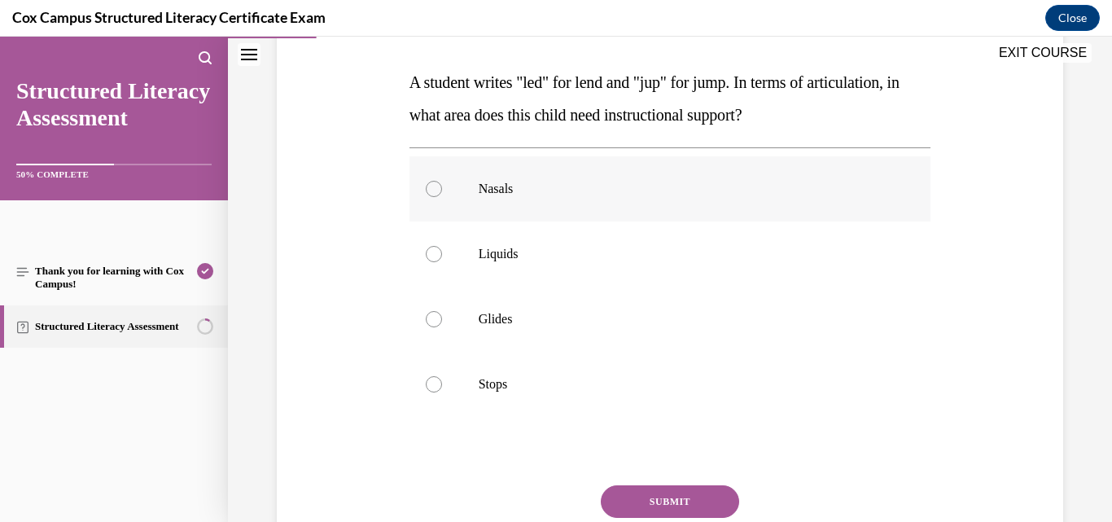
click at [479, 186] on span "Nasals" at bounding box center [496, 189] width 35 height 14
click at [442, 186] on input "Nasals" at bounding box center [434, 189] width 16 height 16
radio input "true"
click at [706, 499] on button "SUBMIT" at bounding box center [670, 501] width 138 height 33
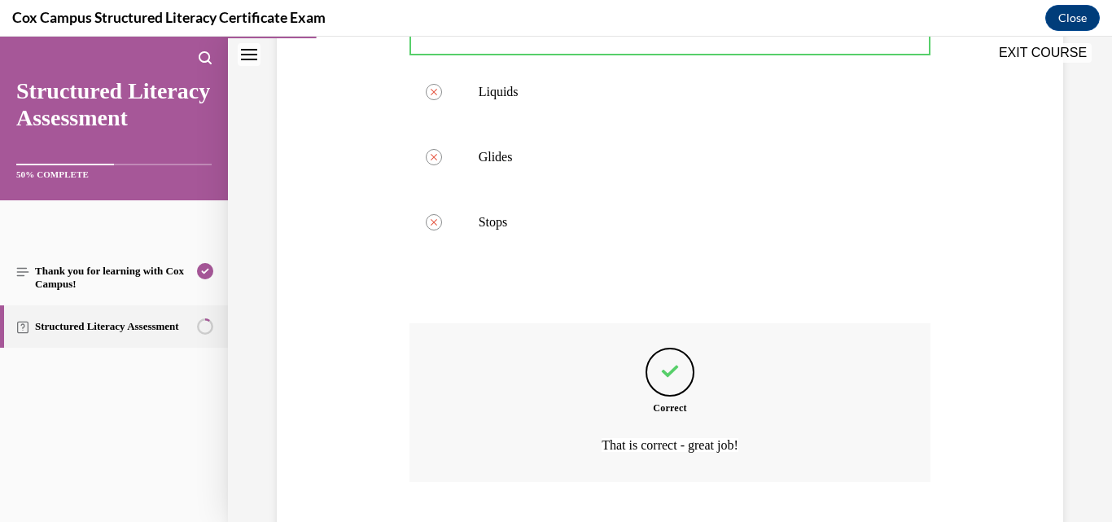
scroll to position [508, 0]
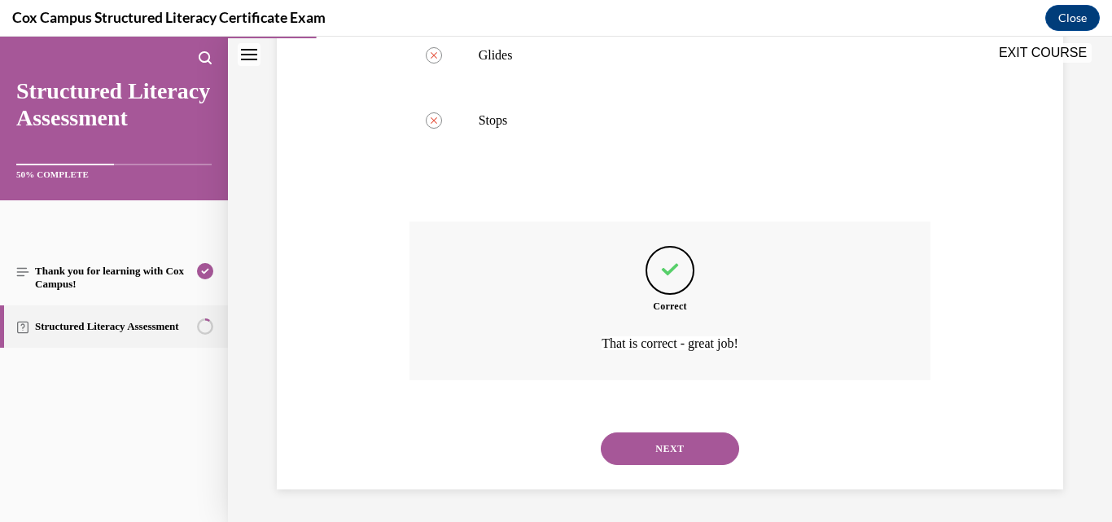
click at [646, 454] on button "NEXT" at bounding box center [670, 448] width 138 height 33
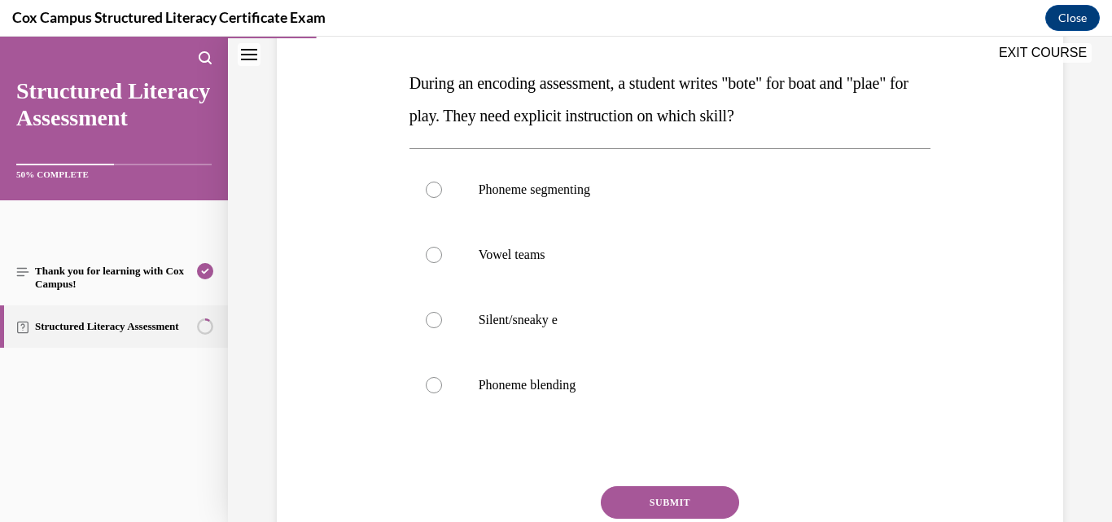
scroll to position [244, 0]
click at [554, 263] on label "Vowel teams" at bounding box center [671, 253] width 522 height 65
click at [442, 262] on input "Vowel teams" at bounding box center [434, 254] width 16 height 16
radio input "true"
click at [664, 496] on button "SUBMIT" at bounding box center [670, 501] width 138 height 33
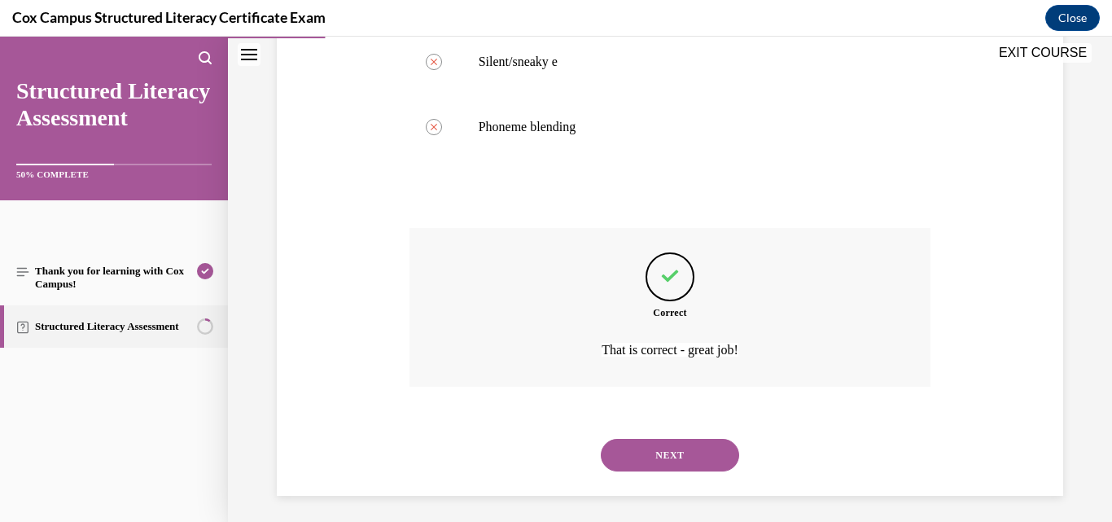
scroll to position [508, 0]
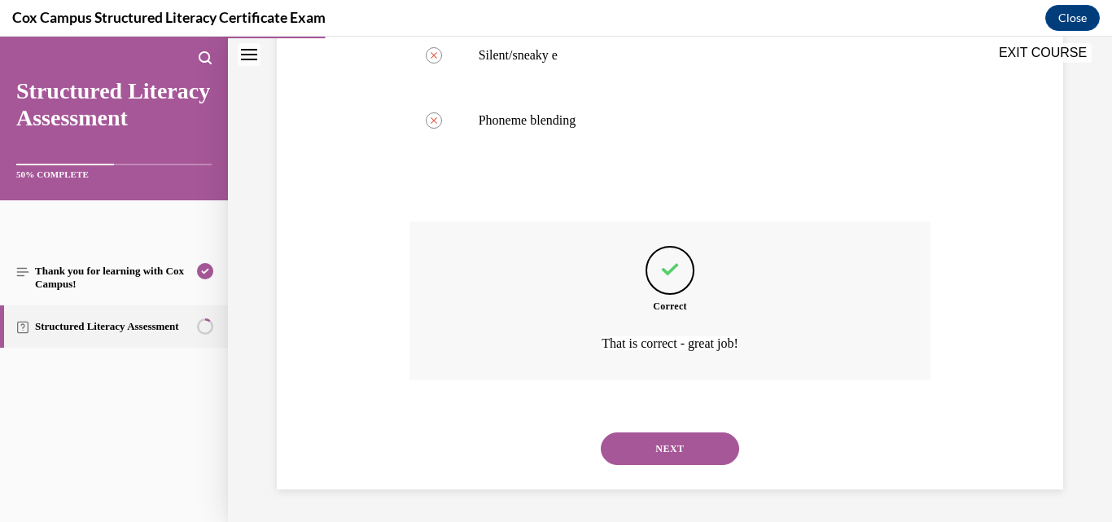
click at [678, 443] on button "NEXT" at bounding box center [670, 448] width 138 height 33
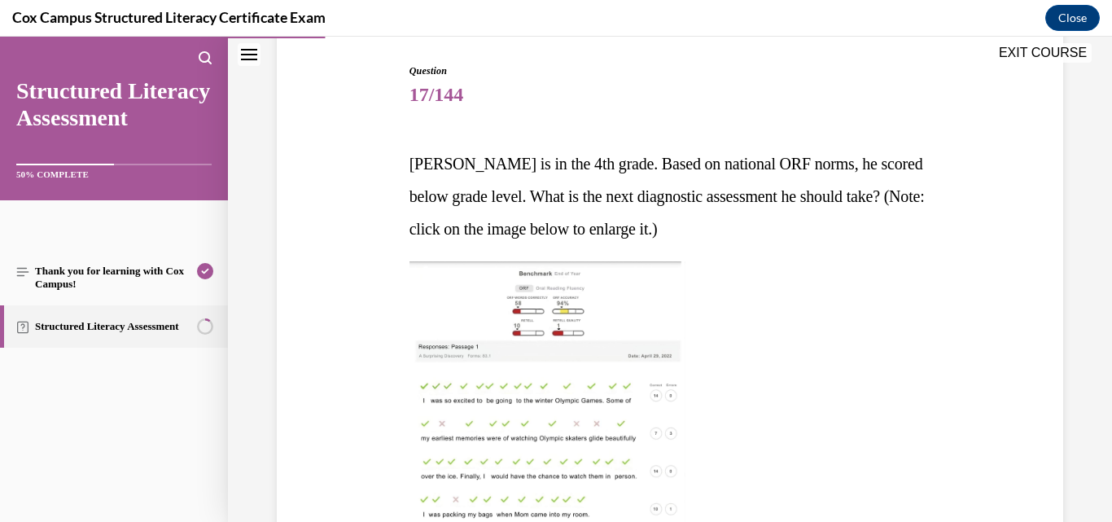
scroll to position [244, 0]
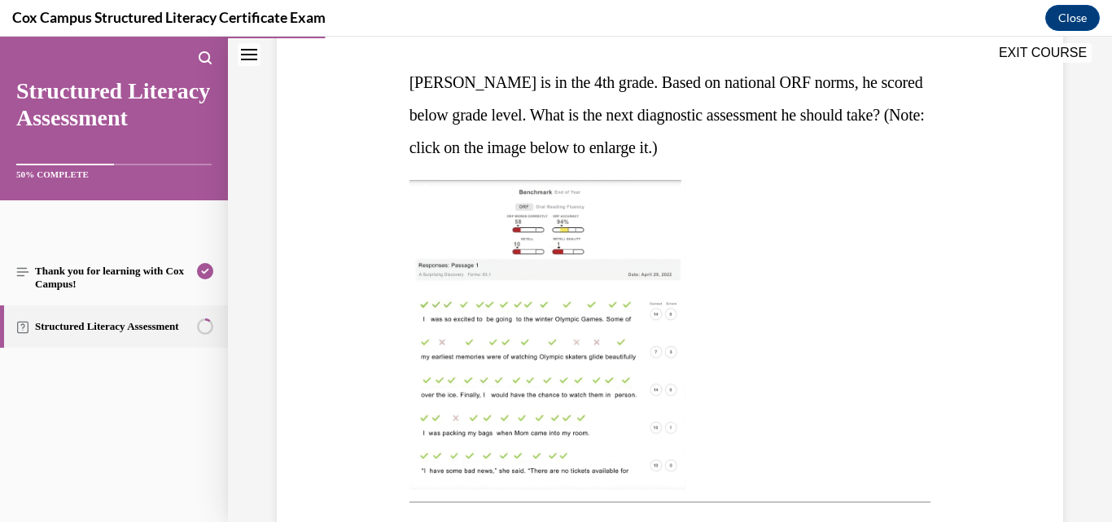
click at [575, 232] on img at bounding box center [548, 334] width 276 height 309
click at [572, 270] on img at bounding box center [548, 334] width 276 height 309
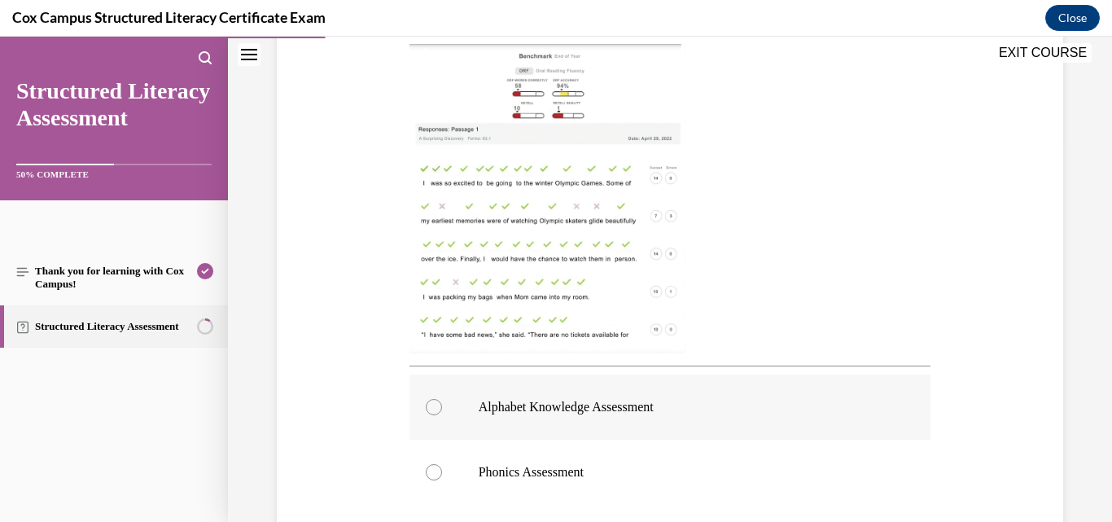
scroll to position [326, 0]
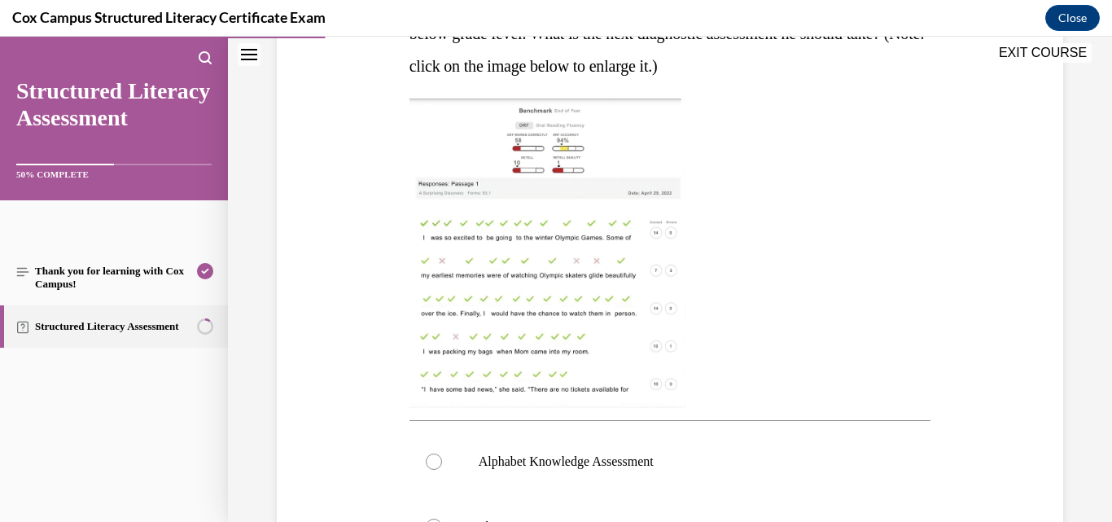
click at [546, 178] on img at bounding box center [548, 253] width 276 height 309
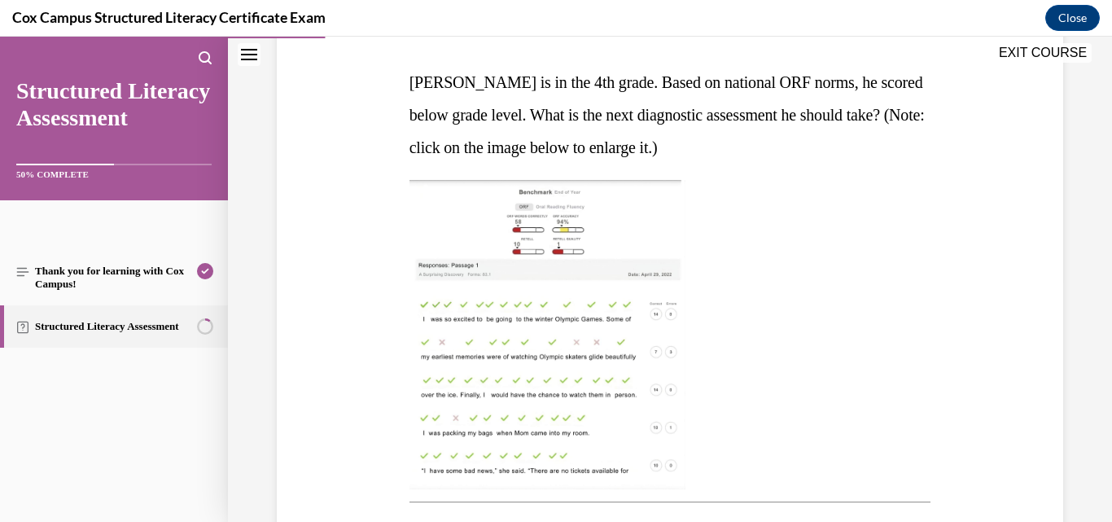
click at [575, 295] on img at bounding box center [548, 334] width 276 height 309
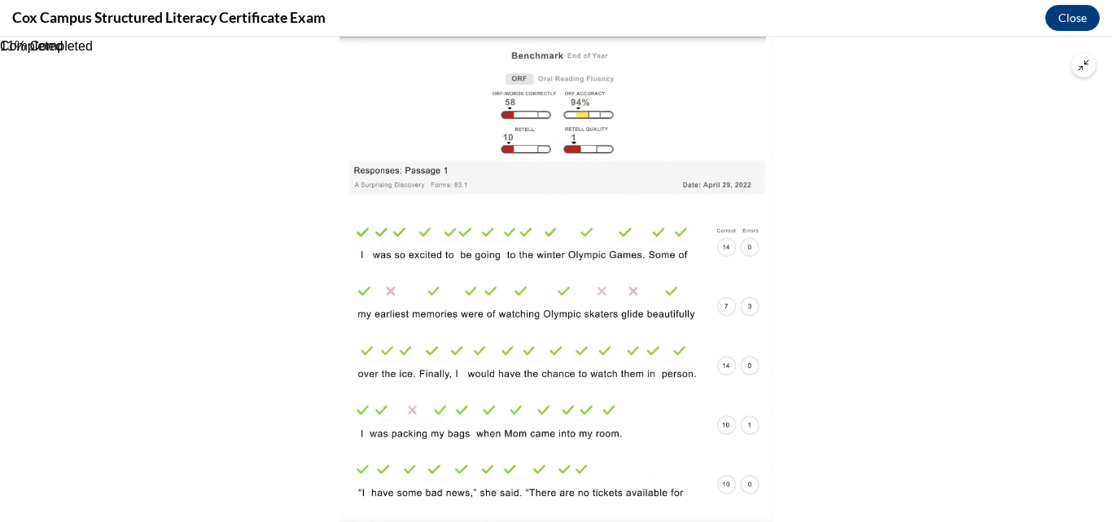
click at [1019, 187] on div at bounding box center [556, 279] width 1112 height 485
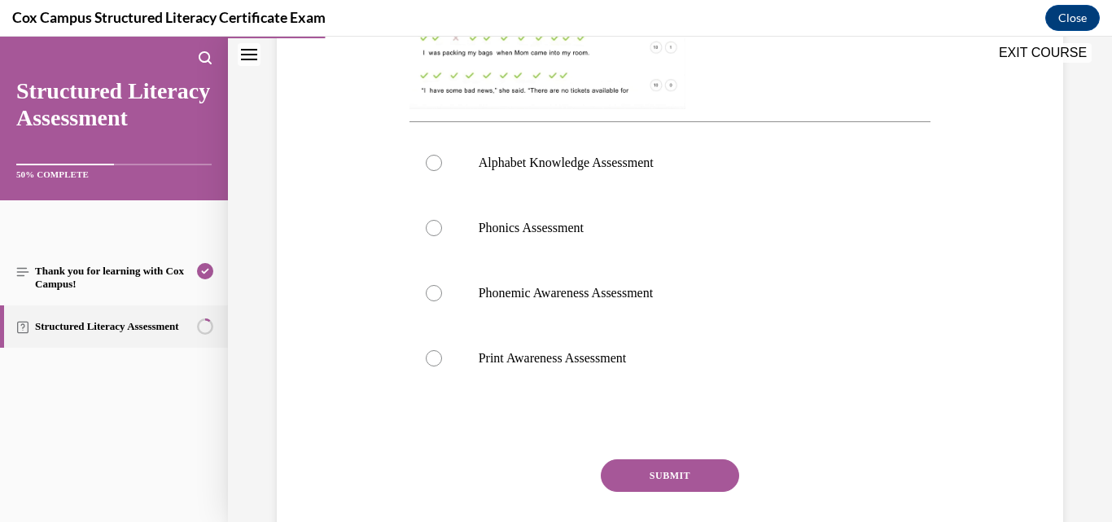
scroll to position [651, 0]
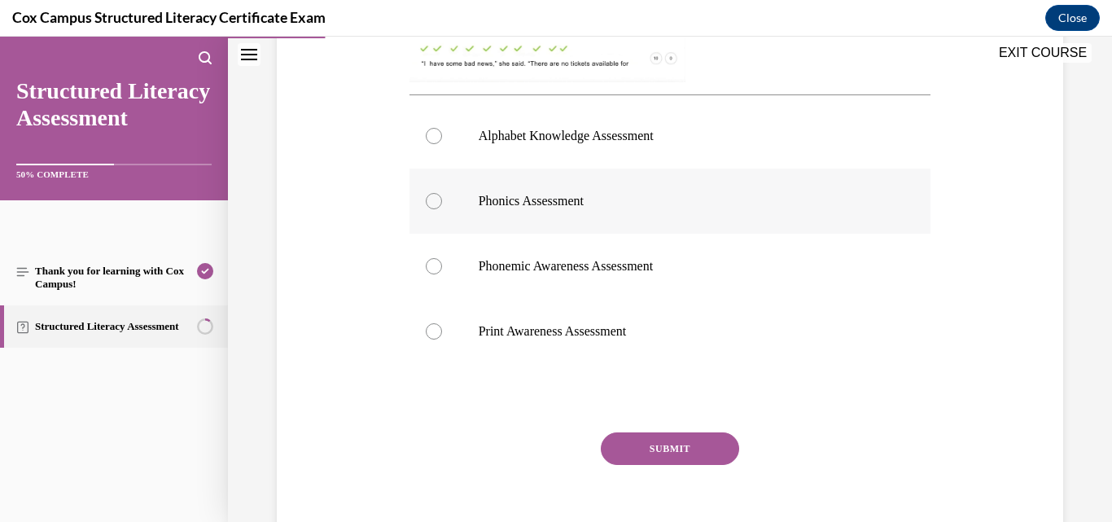
click at [584, 205] on span "Phonics Assessment" at bounding box center [531, 201] width 105 height 14
click at [442, 205] on input "Phonics Assessment" at bounding box center [434, 201] width 16 height 16
radio input "true"
click at [638, 432] on button "SUBMIT" at bounding box center [670, 448] width 138 height 33
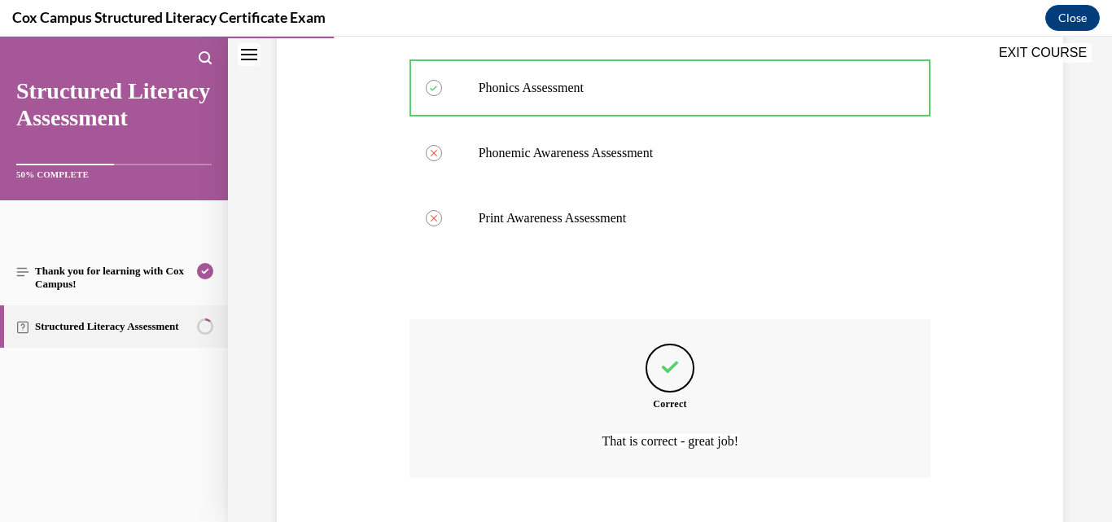
scroll to position [862, 0]
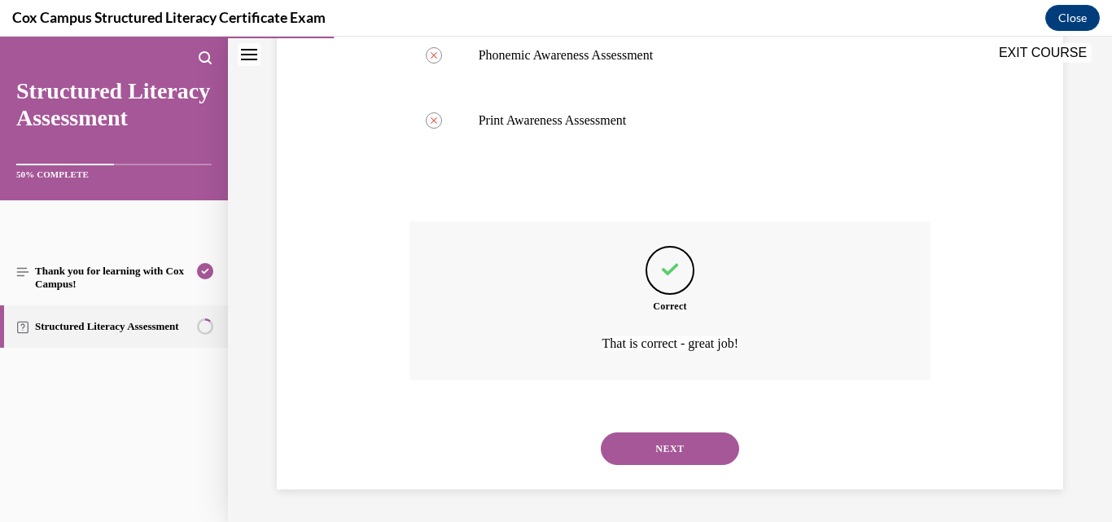
click at [677, 449] on button "NEXT" at bounding box center [670, 448] width 138 height 33
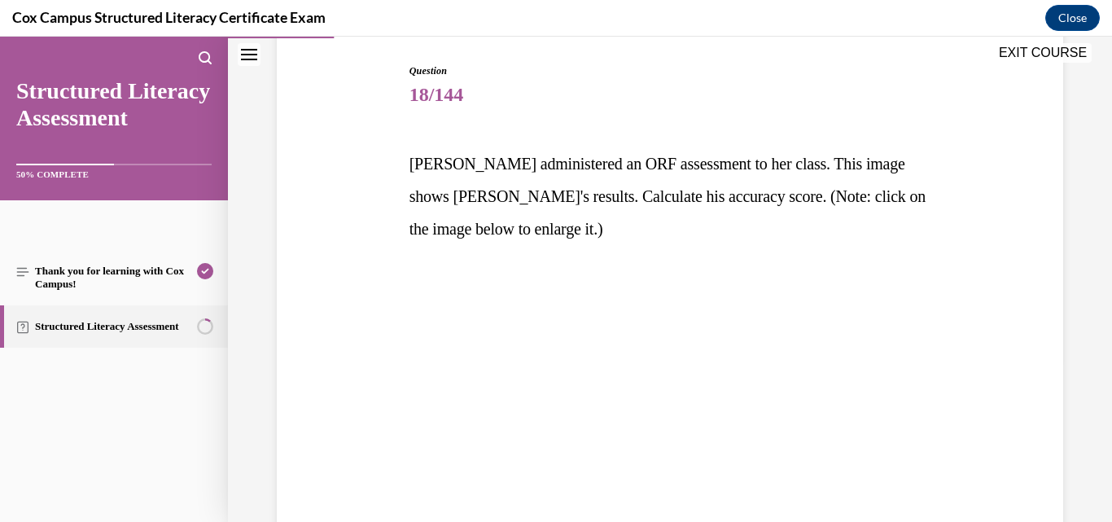
scroll to position [244, 0]
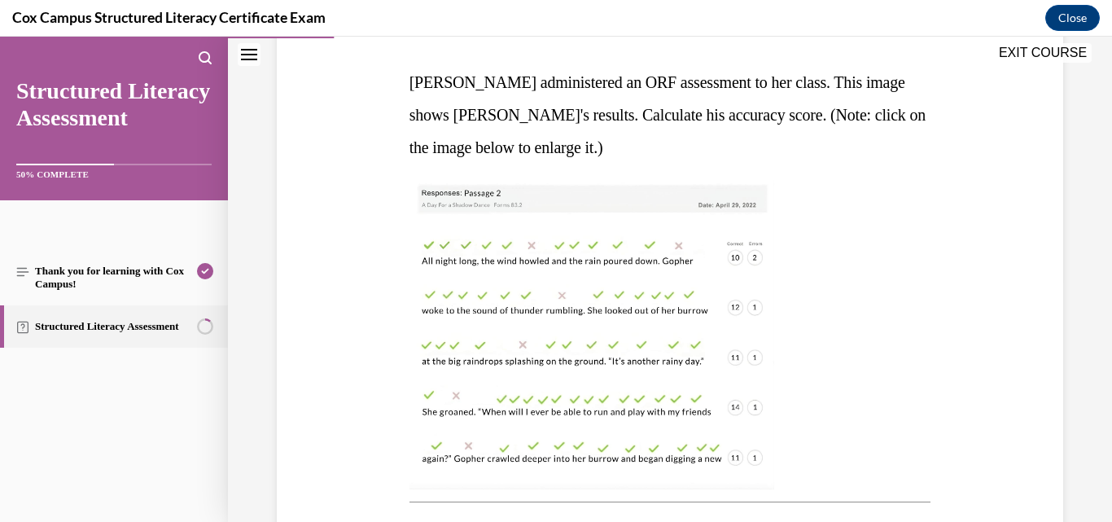
click at [593, 294] on img at bounding box center [592, 334] width 365 height 309
click at [857, 285] on div at bounding box center [671, 334] width 522 height 309
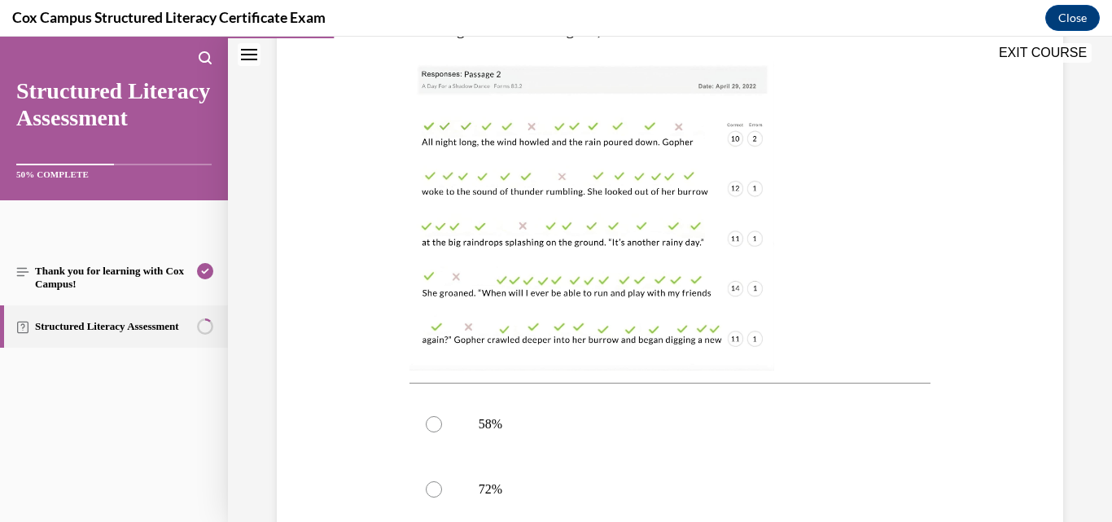
scroll to position [326, 0]
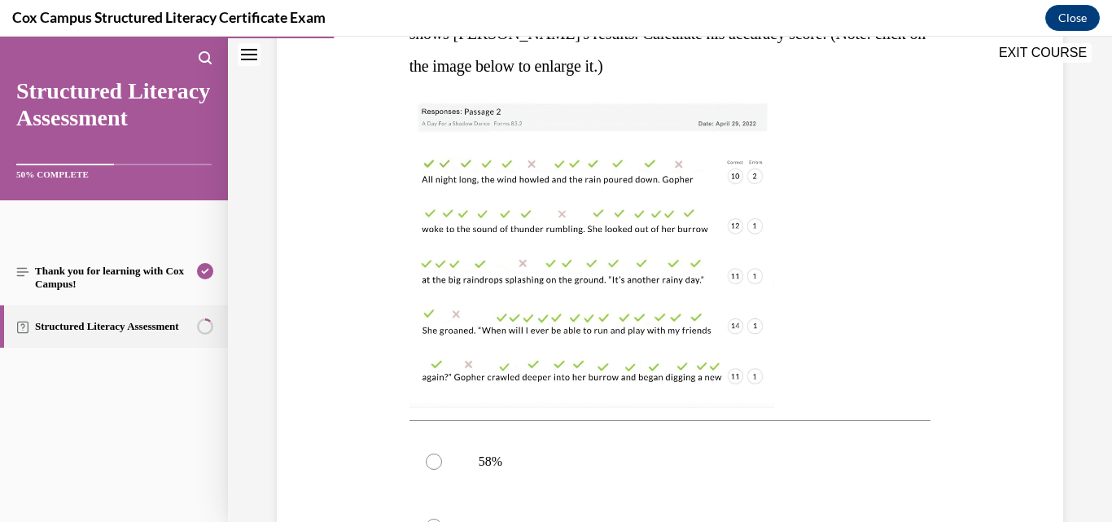
click at [608, 288] on img at bounding box center [592, 253] width 365 height 309
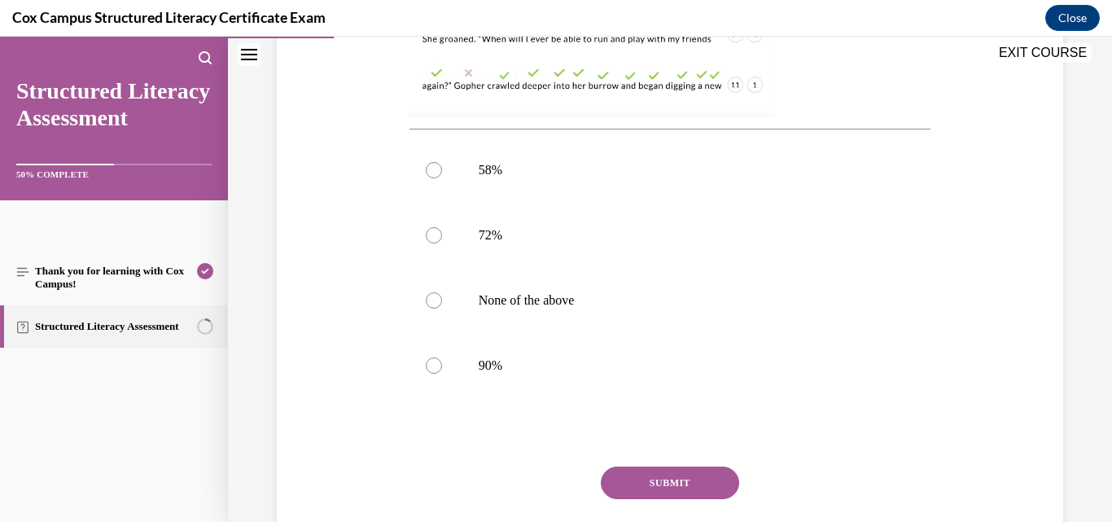
scroll to position [618, 0]
click at [442, 371] on label "90%" at bounding box center [671, 364] width 522 height 65
click at [442, 371] on input "90%" at bounding box center [434, 365] width 16 height 16
radio input "true"
click at [667, 480] on button "SUBMIT" at bounding box center [670, 482] width 138 height 33
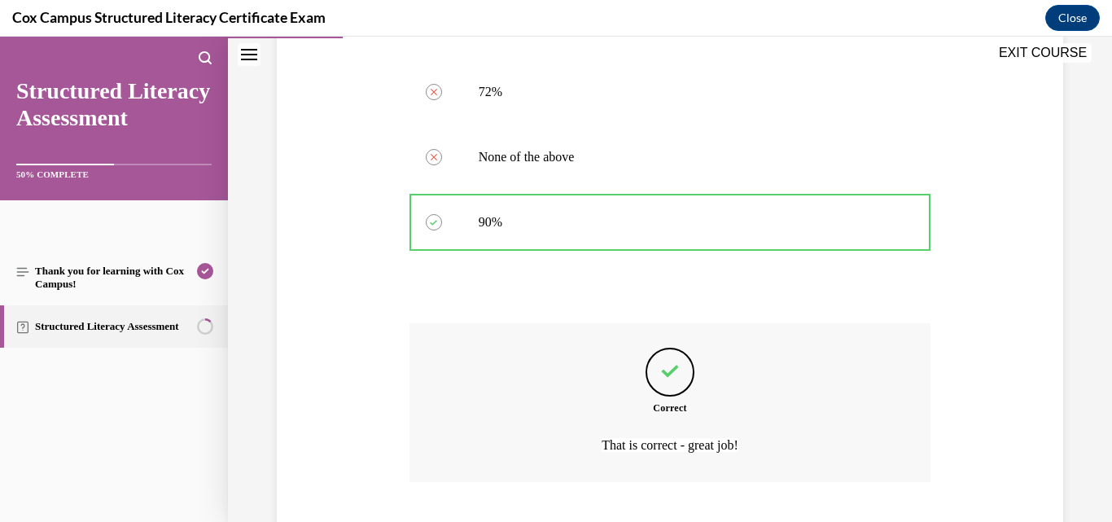
scroll to position [862, 0]
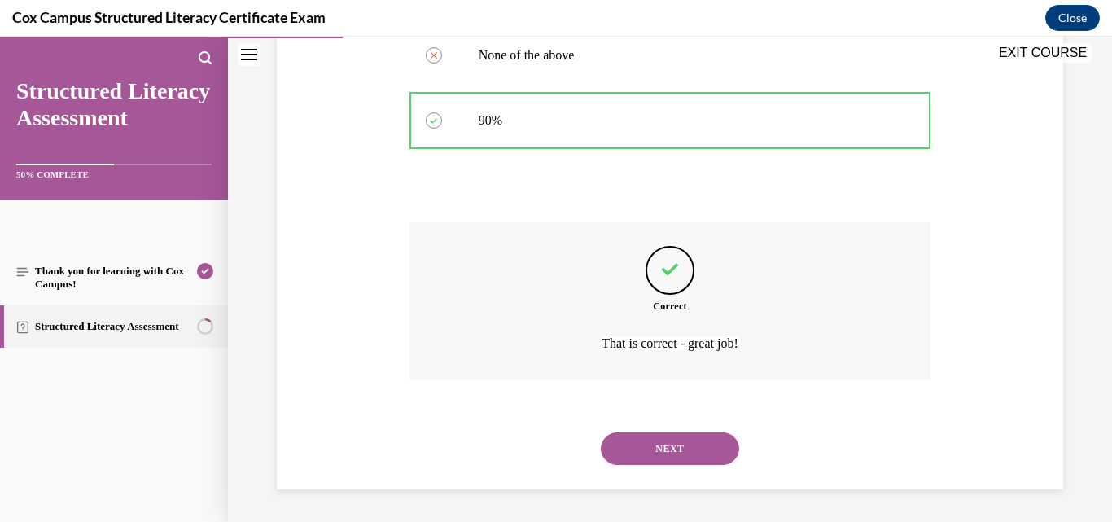
click at [628, 441] on button "NEXT" at bounding box center [670, 448] width 138 height 33
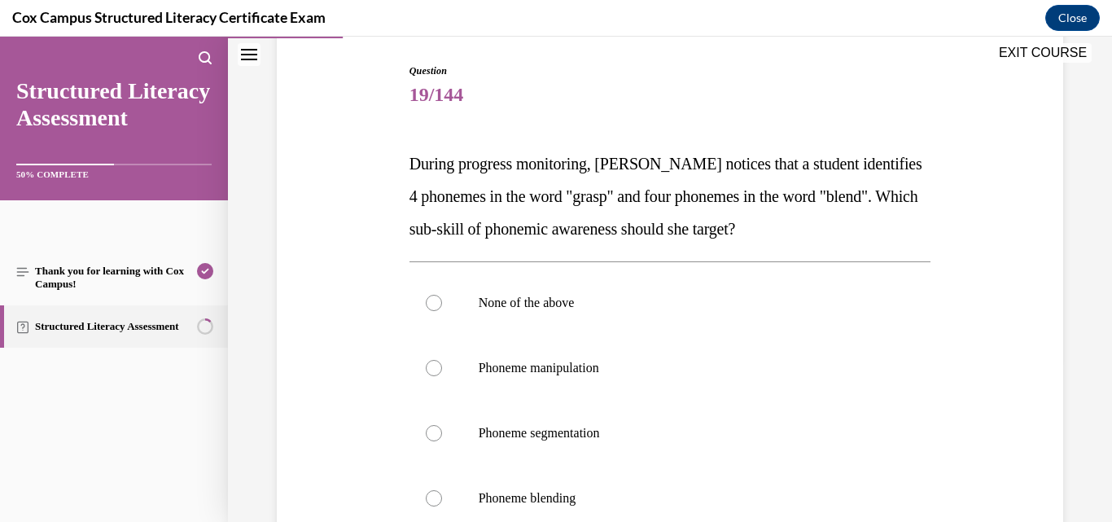
scroll to position [244, 0]
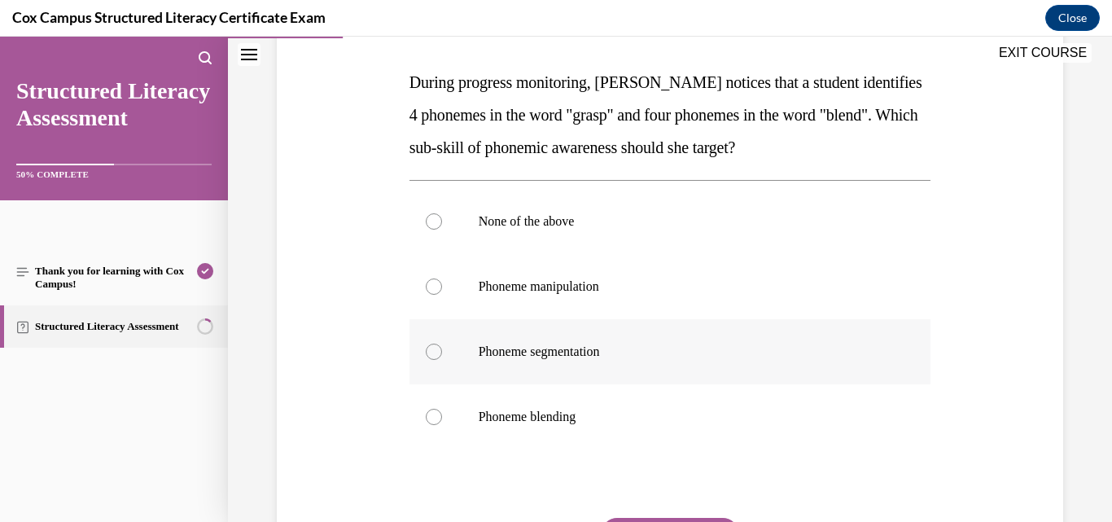
click at [585, 345] on span "Phoneme segmentation" at bounding box center [539, 351] width 121 height 14
click at [442, 345] on input "Phoneme segmentation" at bounding box center [434, 352] width 16 height 16
radio input "true"
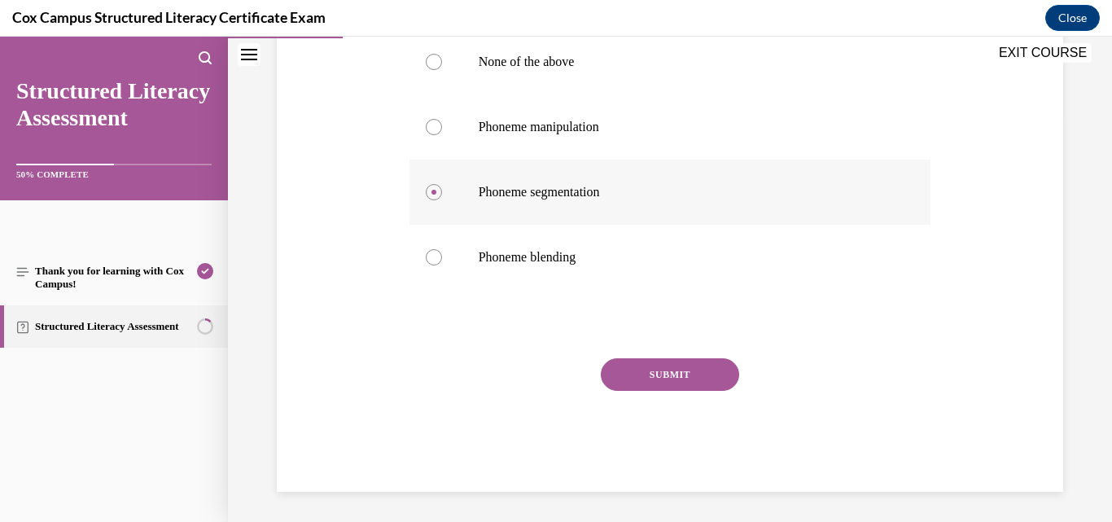
scroll to position [406, 0]
click at [631, 366] on button "SUBMIT" at bounding box center [670, 372] width 138 height 33
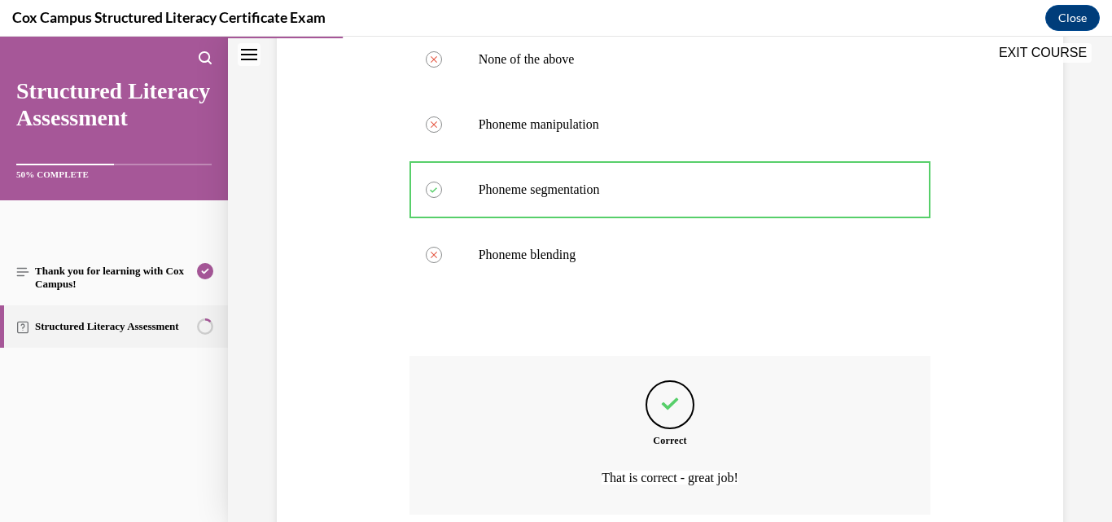
scroll to position [541, 0]
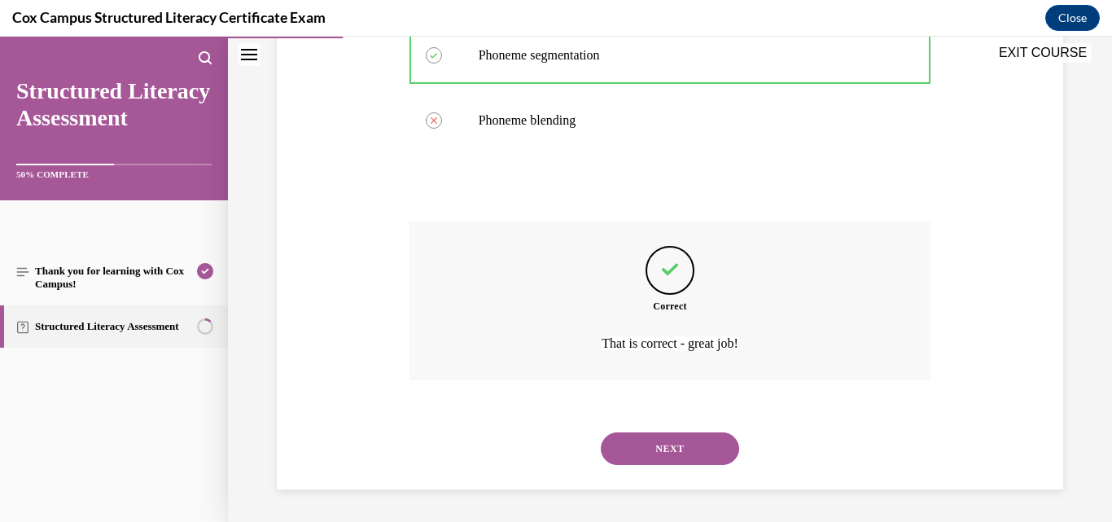
click at [665, 438] on button "NEXT" at bounding box center [670, 448] width 138 height 33
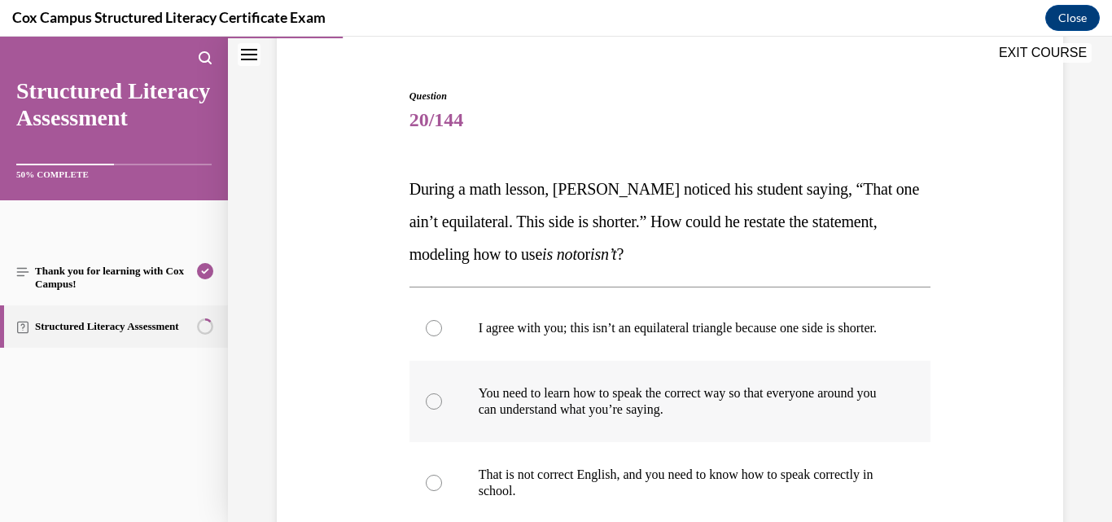
scroll to position [163, 0]
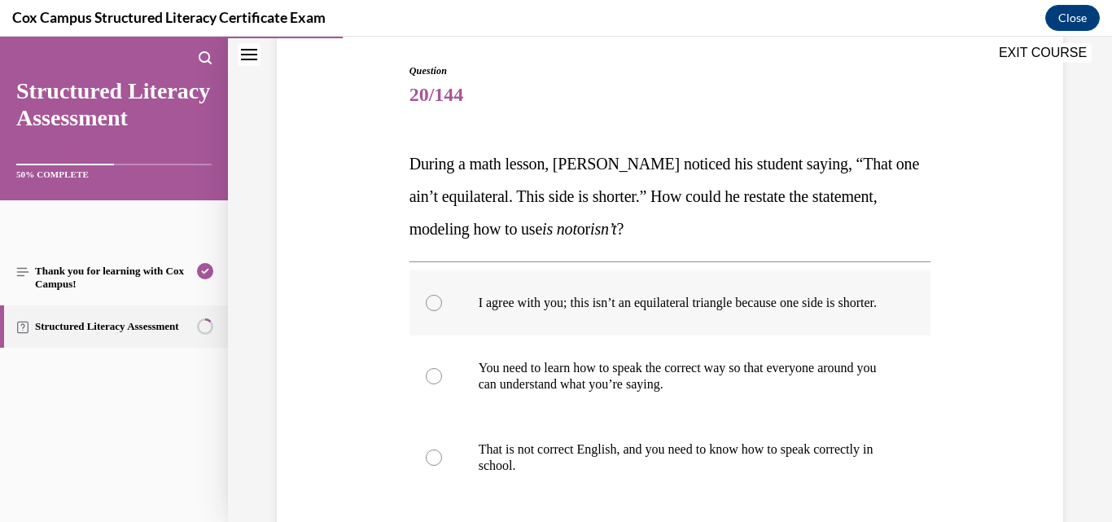
click at [494, 311] on p "I agree with you; this isn’t an equilateral triangle because one side is shorte…" at bounding box center [685, 303] width 412 height 16
click at [442, 311] on input "I agree with you; this isn’t an equilateral triangle because one side is shorte…" at bounding box center [434, 303] width 16 height 16
radio input "true"
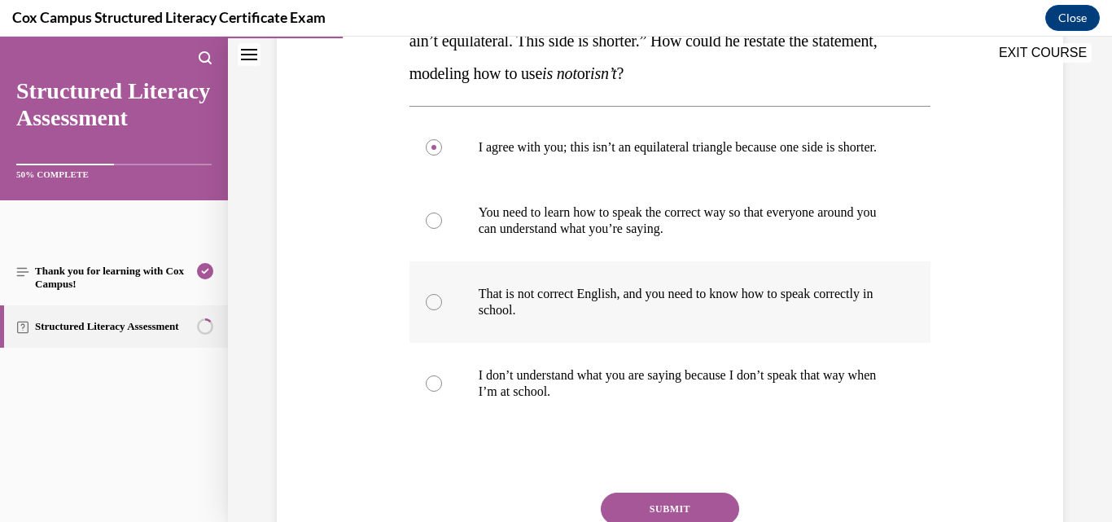
scroll to position [326, 0]
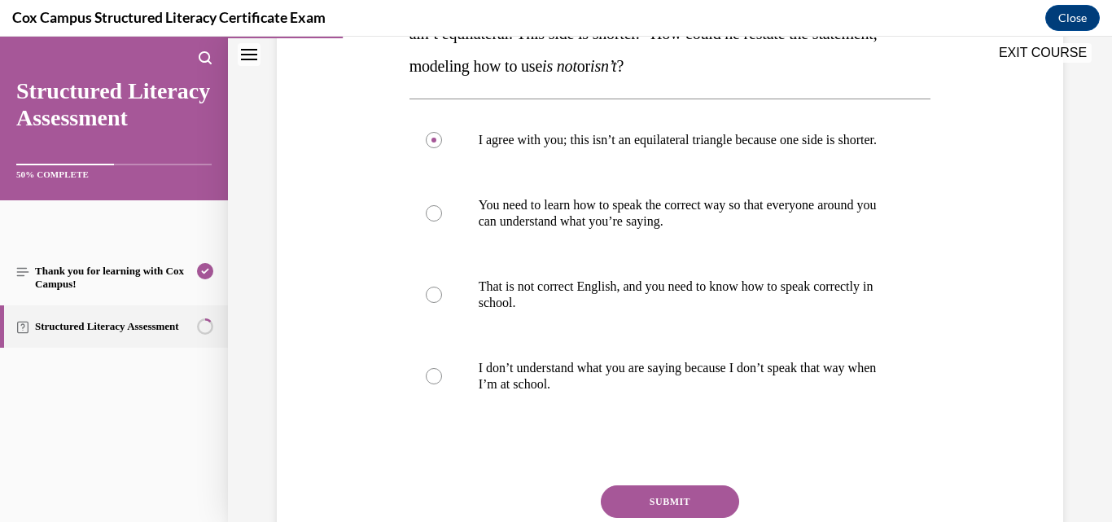
click at [630, 507] on button "SUBMIT" at bounding box center [670, 501] width 138 height 33
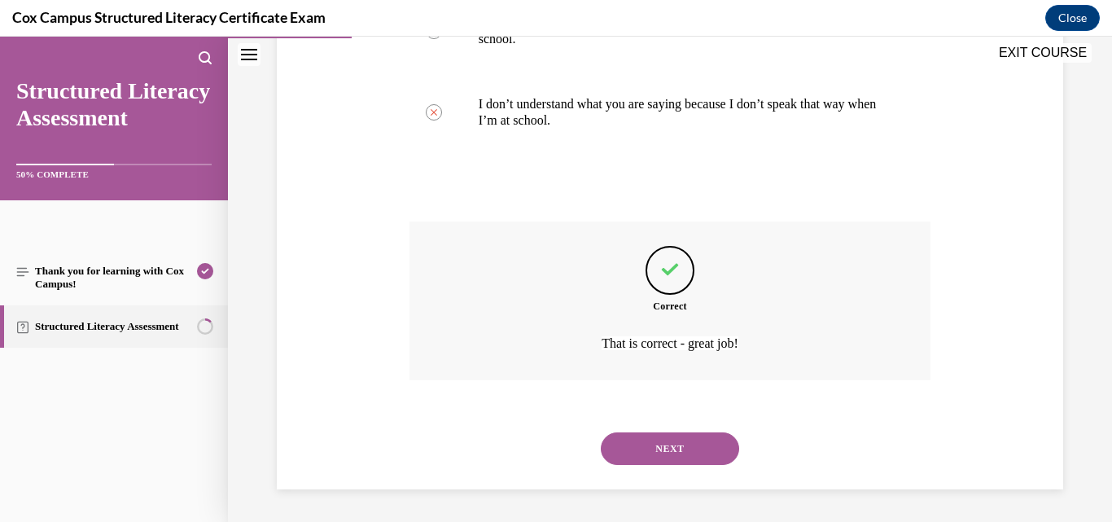
scroll to position [606, 0]
click at [638, 450] on button "NEXT" at bounding box center [670, 448] width 138 height 33
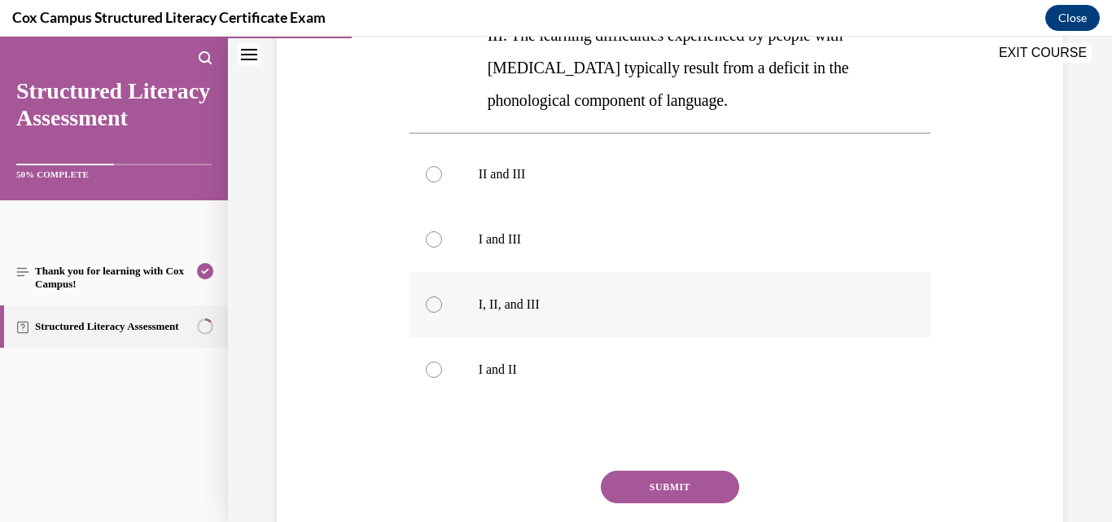
scroll to position [489, 0]
click at [499, 302] on p "I, II, and III" at bounding box center [685, 303] width 412 height 16
click at [442, 302] on input "I, II, and III" at bounding box center [434, 303] width 16 height 16
radio input "true"
click at [656, 486] on button "SUBMIT" at bounding box center [670, 485] width 138 height 33
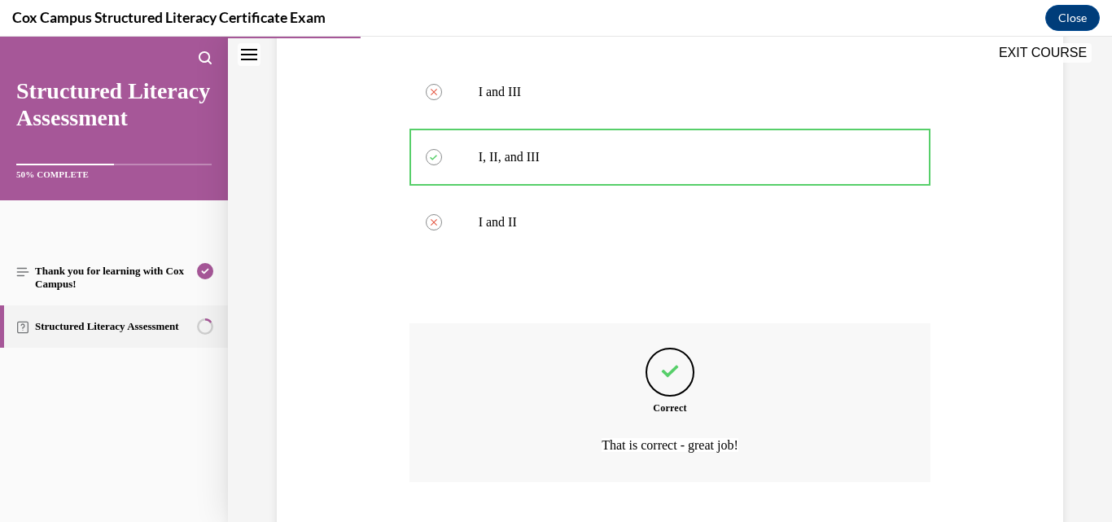
scroll to position [736, 0]
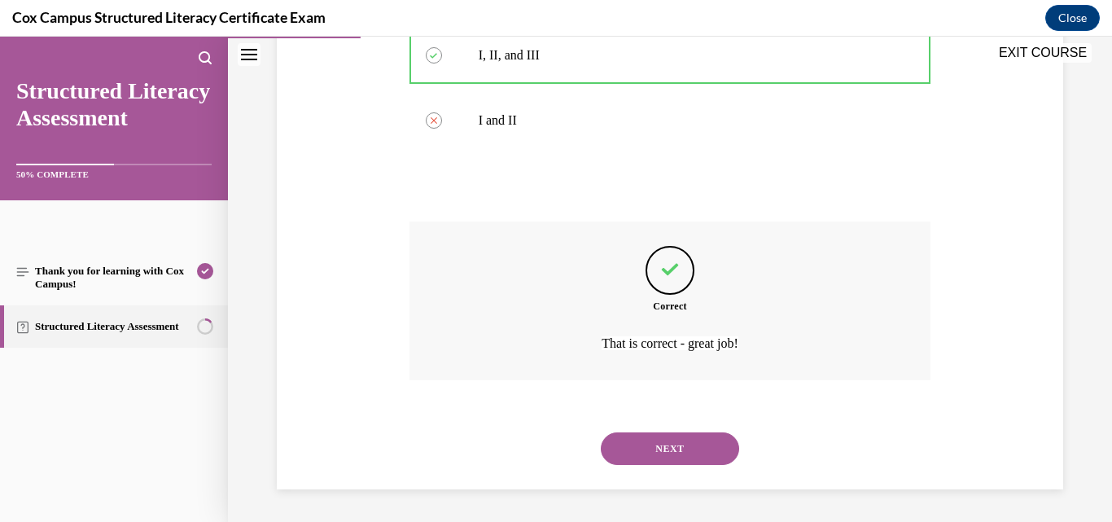
click at [653, 449] on button "NEXT" at bounding box center [670, 448] width 138 height 33
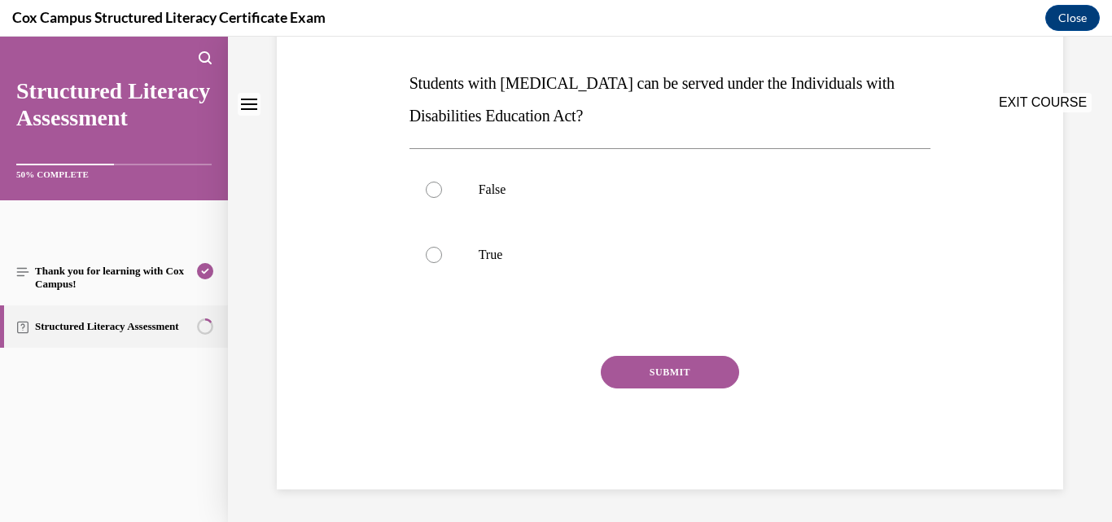
scroll to position [0, 0]
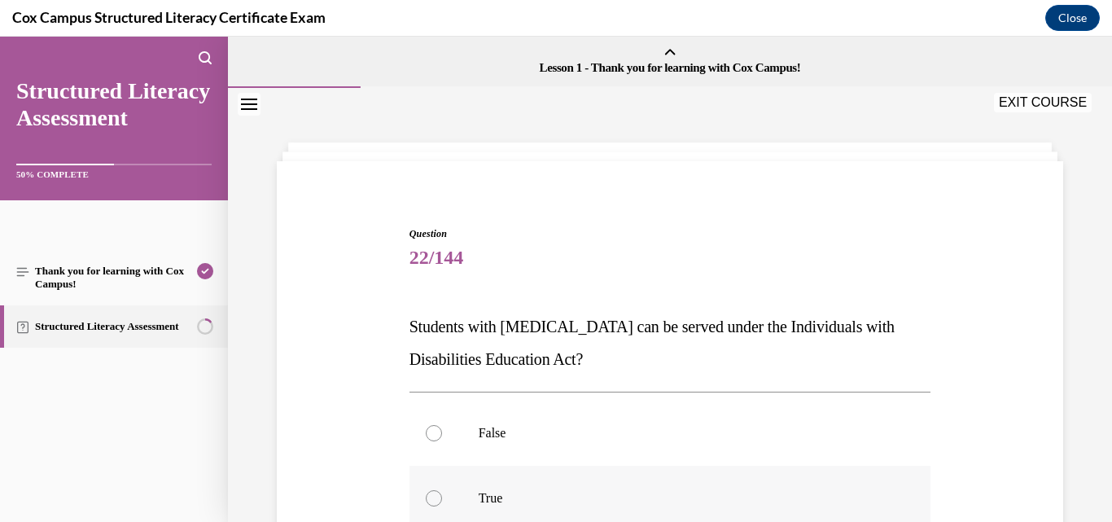
click at [497, 496] on p "True" at bounding box center [685, 498] width 412 height 16
click at [442, 496] on input "True" at bounding box center [434, 498] width 16 height 16
radio input "true"
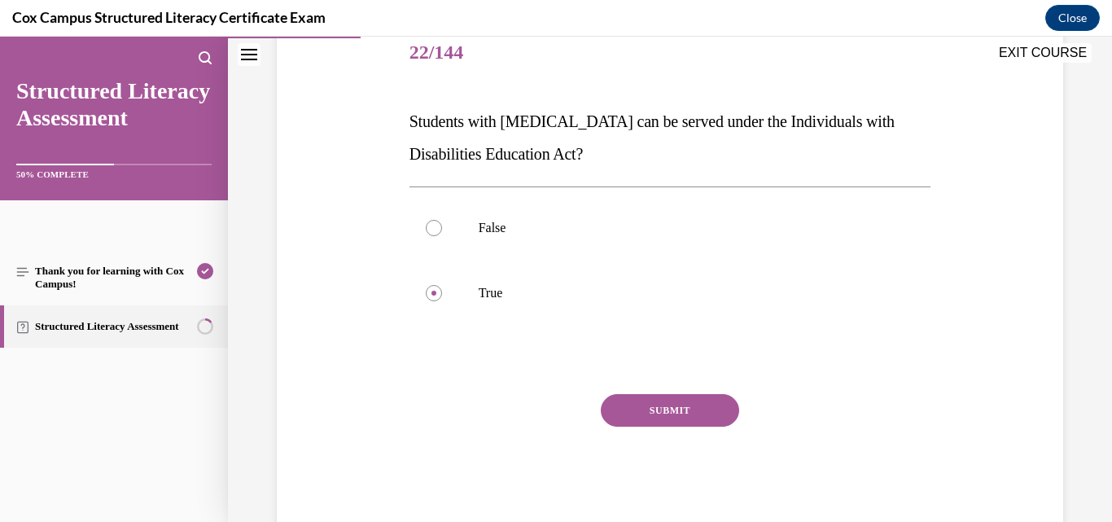
scroll to position [243, 0]
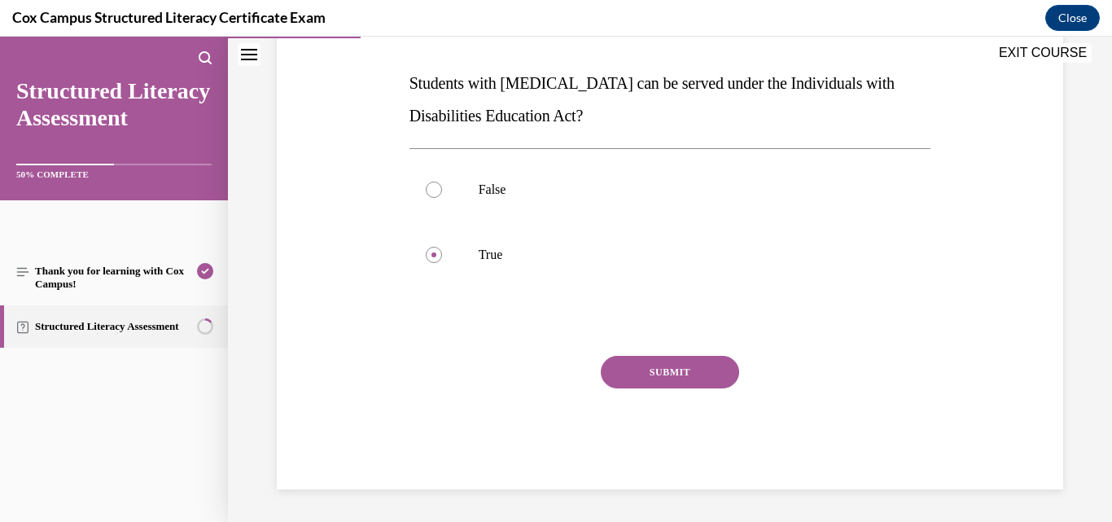
click at [664, 373] on button "SUBMIT" at bounding box center [670, 372] width 138 height 33
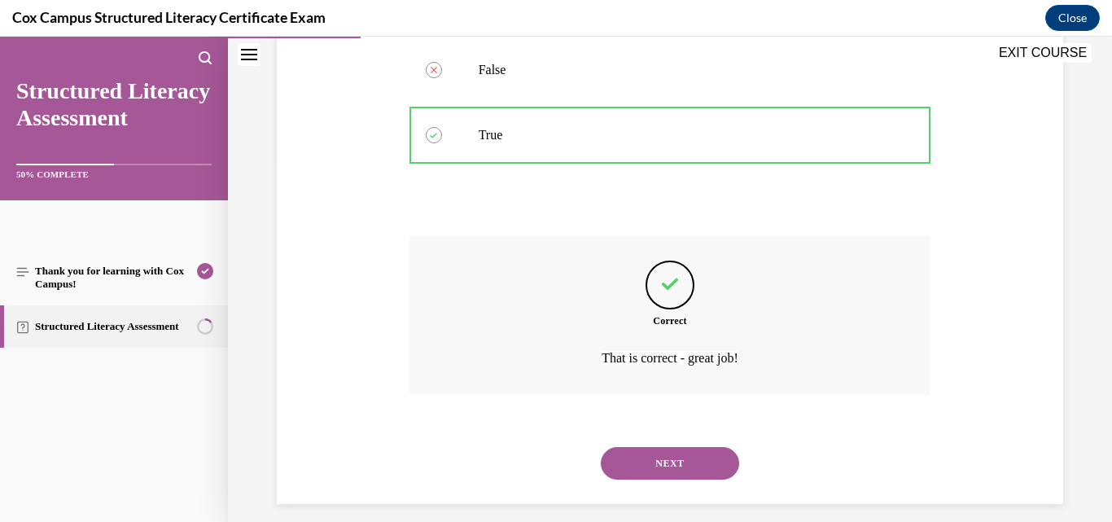
scroll to position [378, 0]
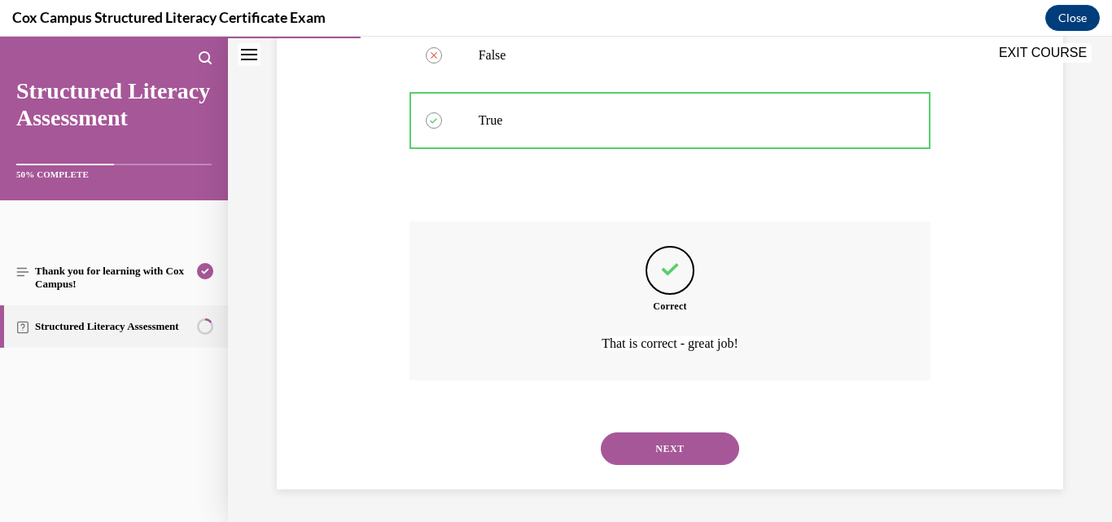
click at [679, 449] on button "NEXT" at bounding box center [670, 448] width 138 height 33
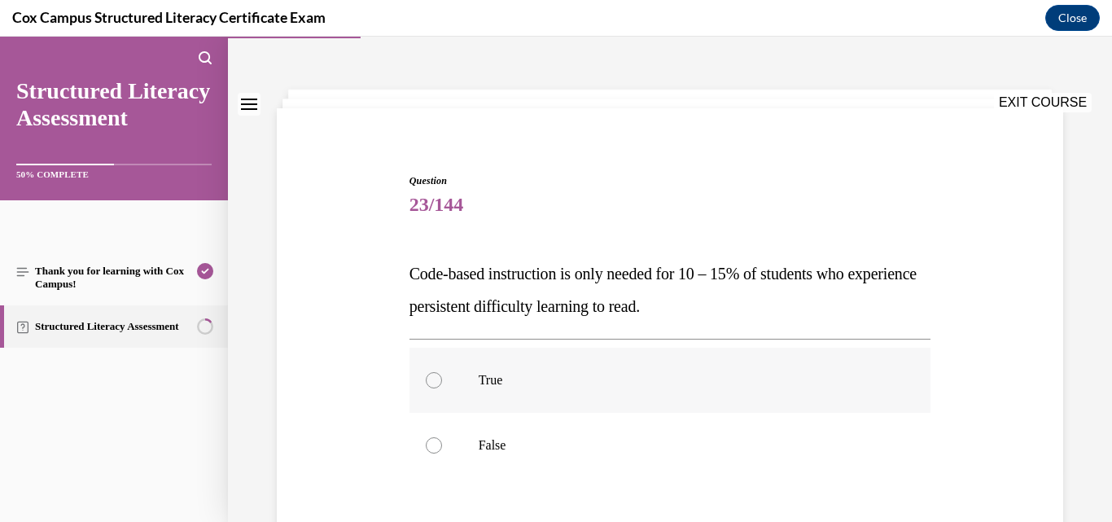
scroll to position [81, 0]
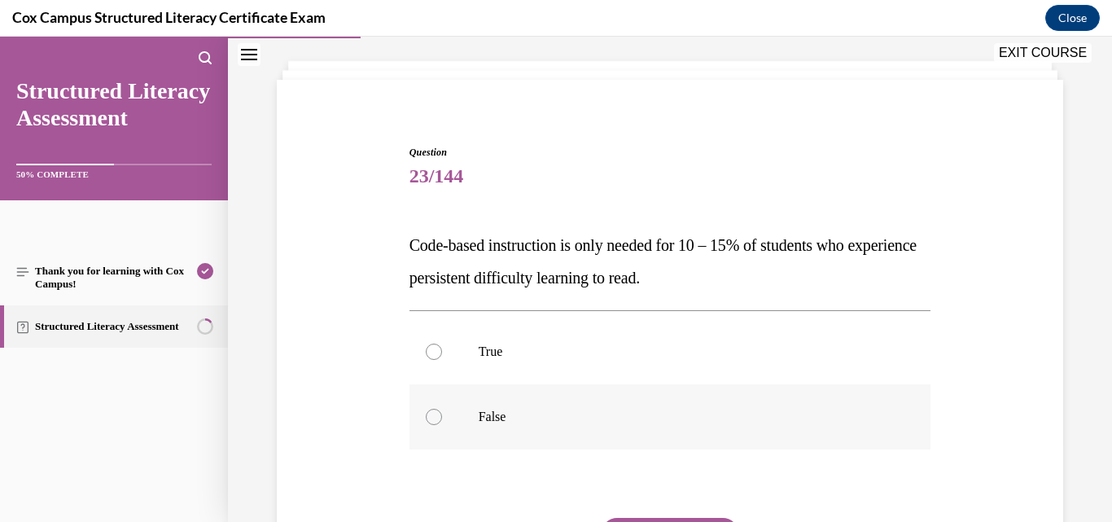
click at [481, 416] on p "False" at bounding box center [685, 417] width 412 height 16
click at [442, 416] on input "False" at bounding box center [434, 417] width 16 height 16
radio input "true"
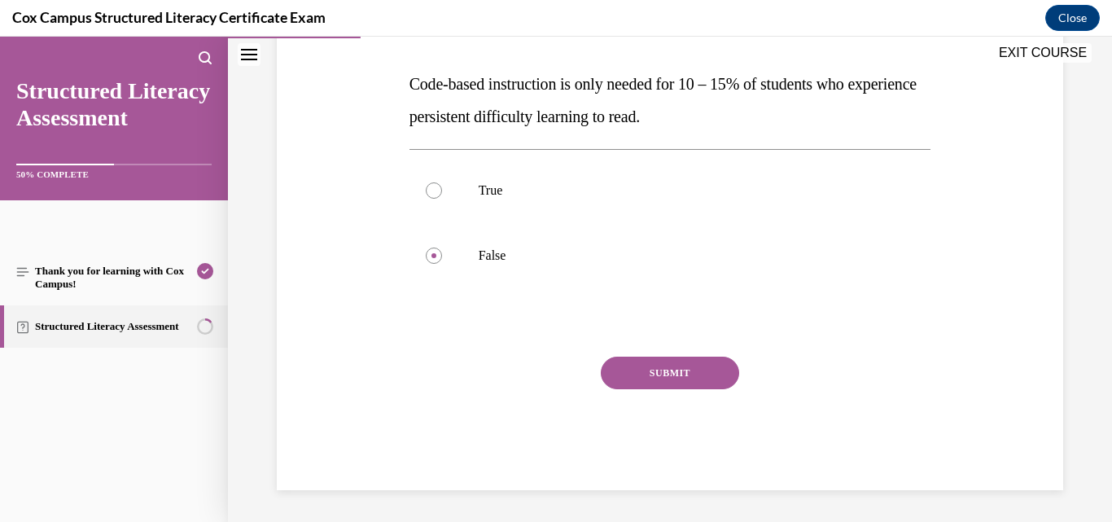
scroll to position [243, 0]
click at [659, 375] on button "SUBMIT" at bounding box center [670, 372] width 138 height 33
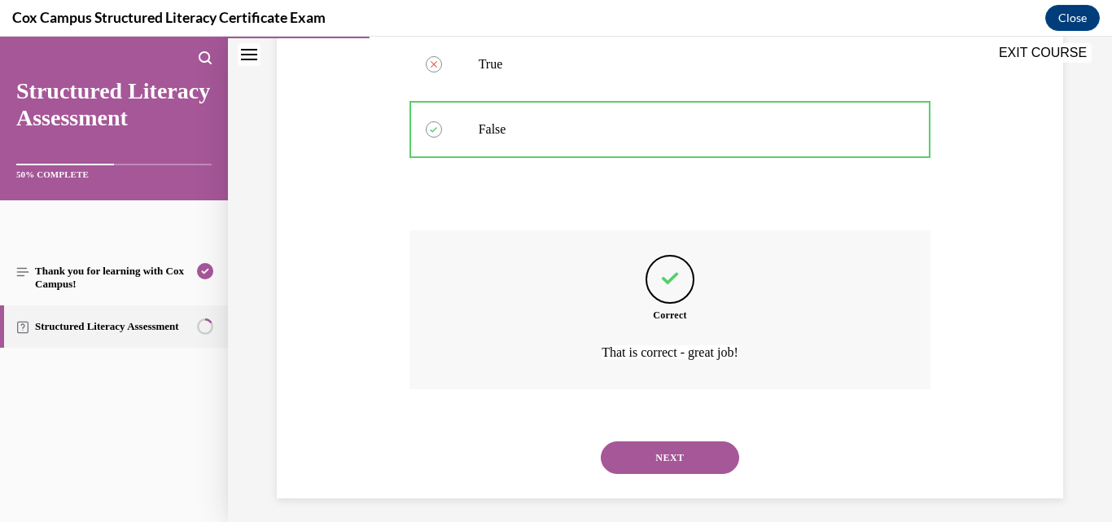
scroll to position [378, 0]
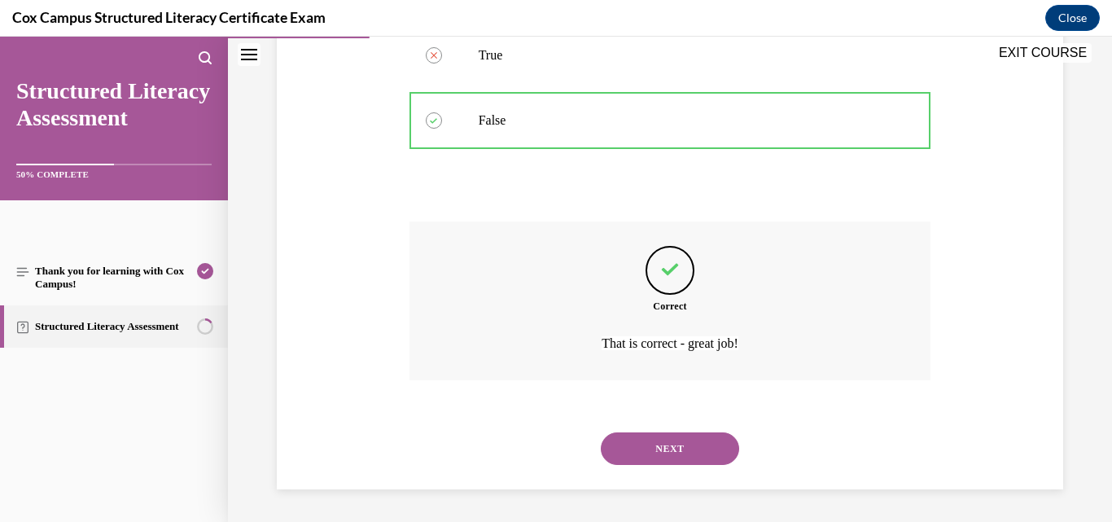
click at [680, 462] on button "NEXT" at bounding box center [670, 448] width 138 height 33
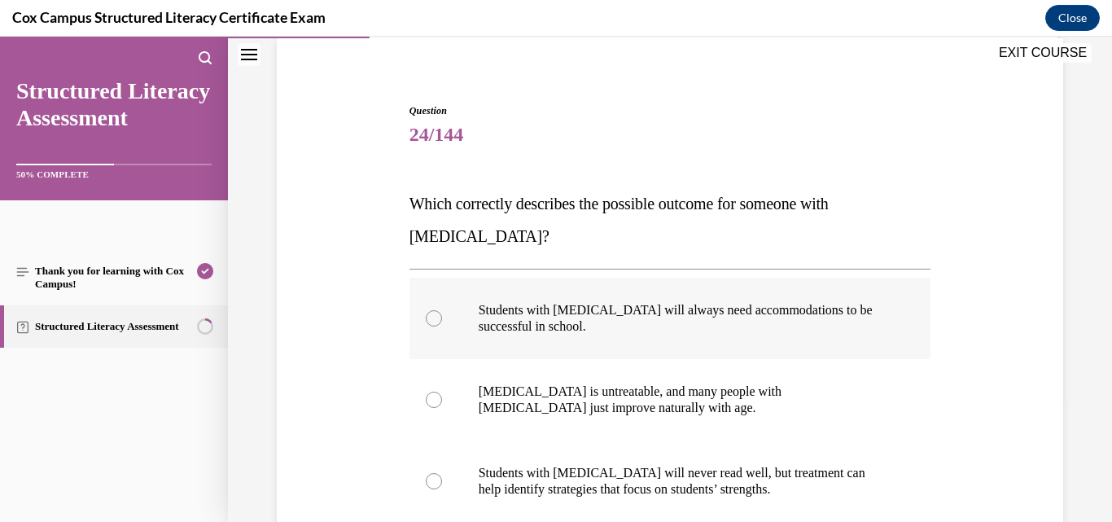
scroll to position [163, 0]
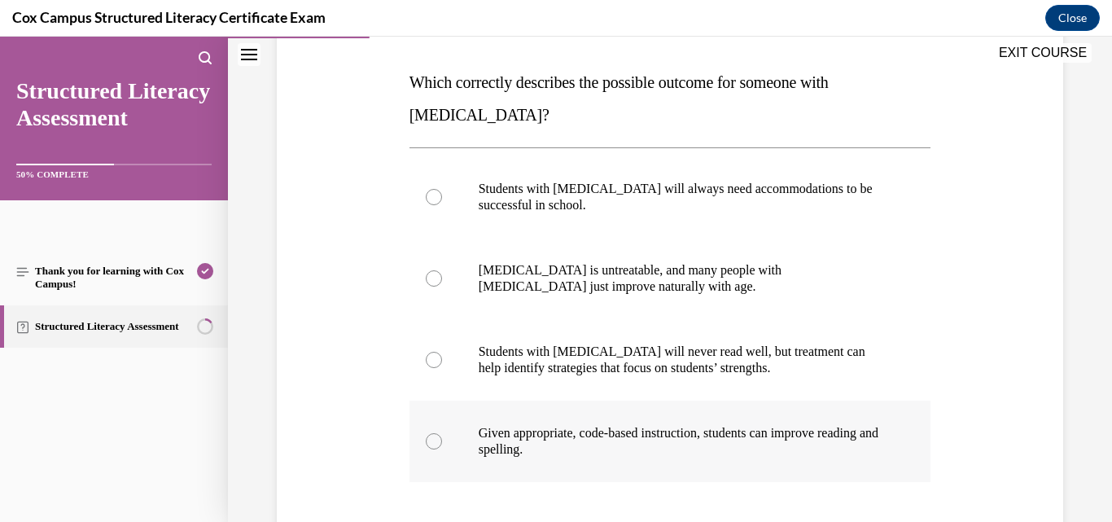
click at [544, 440] on p "Given appropriate, code-based instruction, students can improve reading and spe…" at bounding box center [685, 441] width 412 height 33
click at [442, 440] on input "Given appropriate, code-based instruction, students can improve reading and spe…" at bounding box center [434, 441] width 16 height 16
radio input "true"
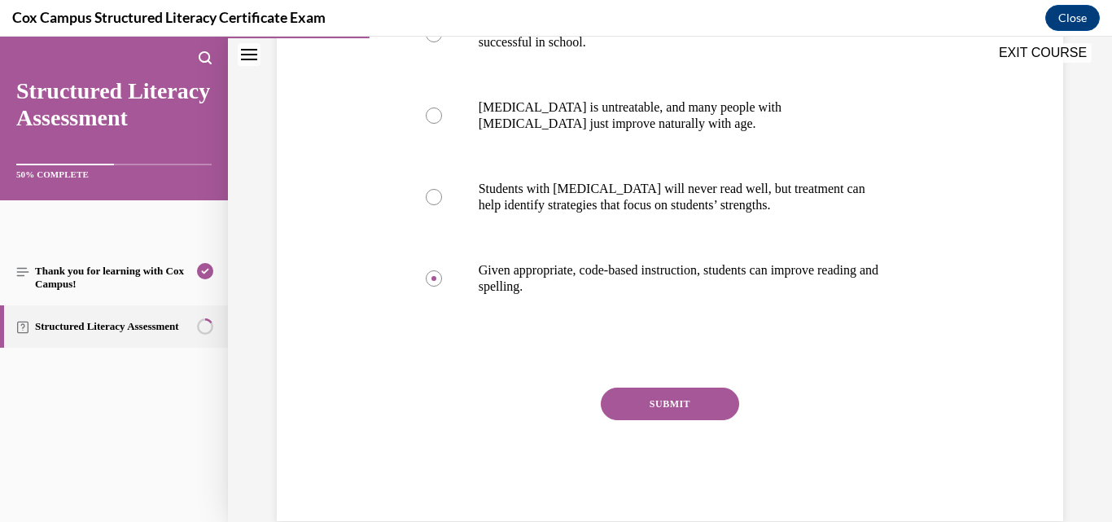
click at [638, 404] on button "SUBMIT" at bounding box center [670, 404] width 138 height 33
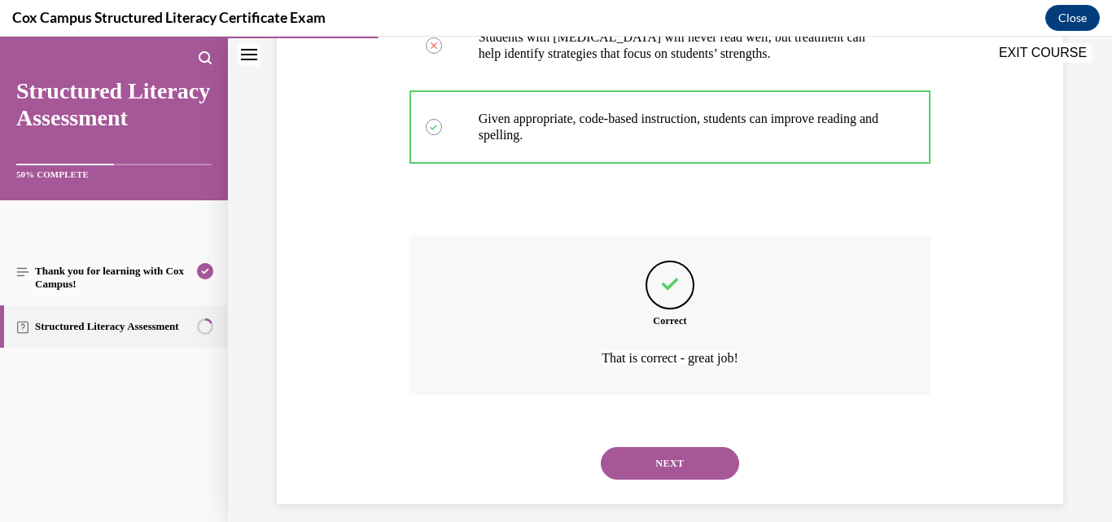
scroll to position [573, 0]
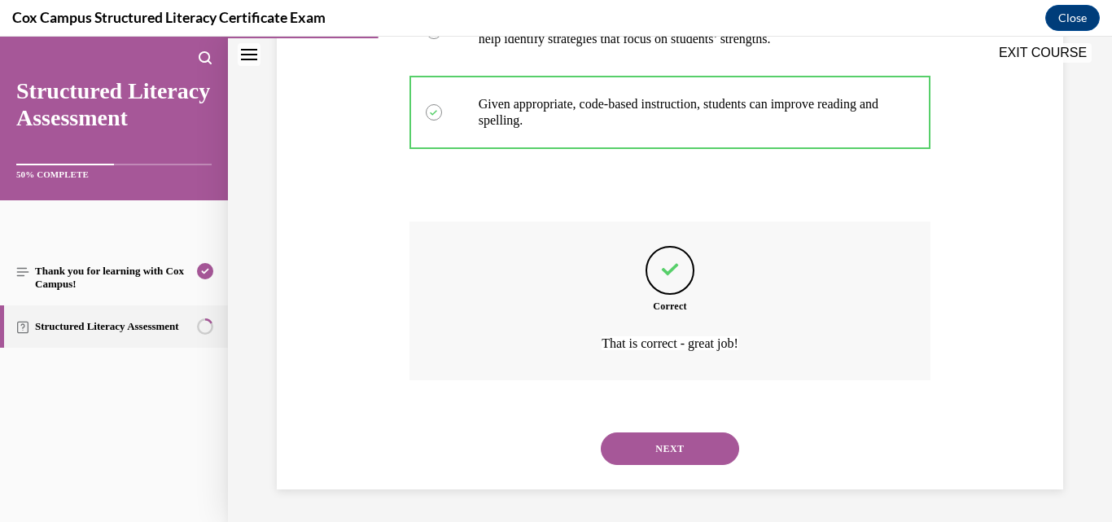
click at [674, 449] on button "NEXT" at bounding box center [670, 448] width 138 height 33
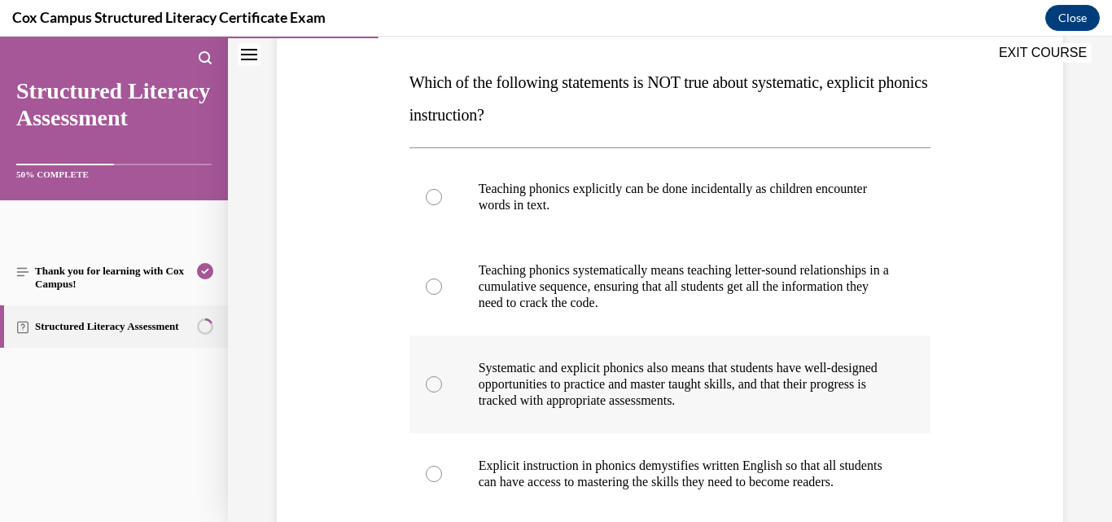
scroll to position [326, 0]
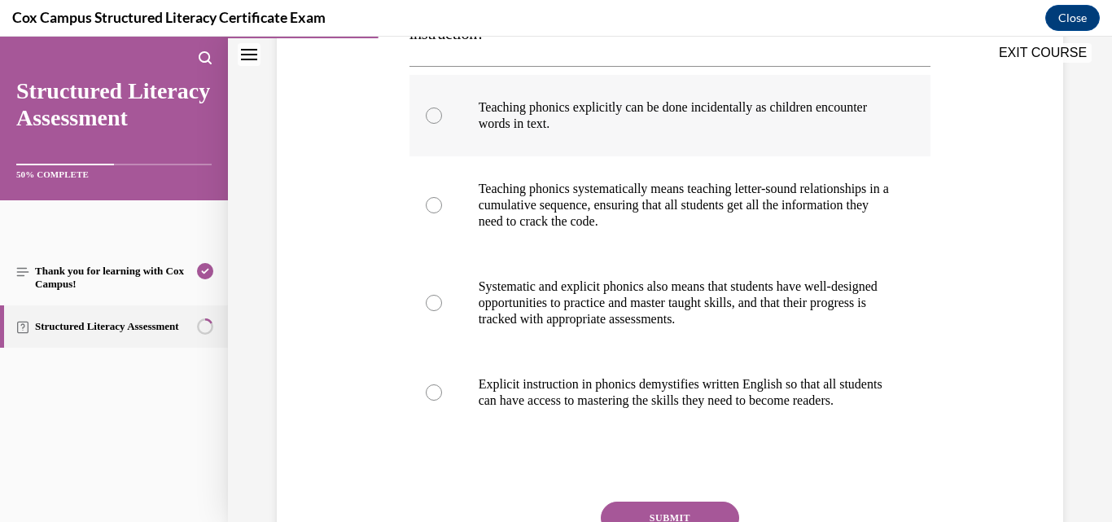
click at [566, 102] on p "Teaching phonics explicitly can be done incidentally as children encounter word…" at bounding box center [685, 115] width 412 height 33
click at [442, 107] on input "Teaching phonics explicitly can be done incidentally as children encounter word…" at bounding box center [434, 115] width 16 height 16
radio input "true"
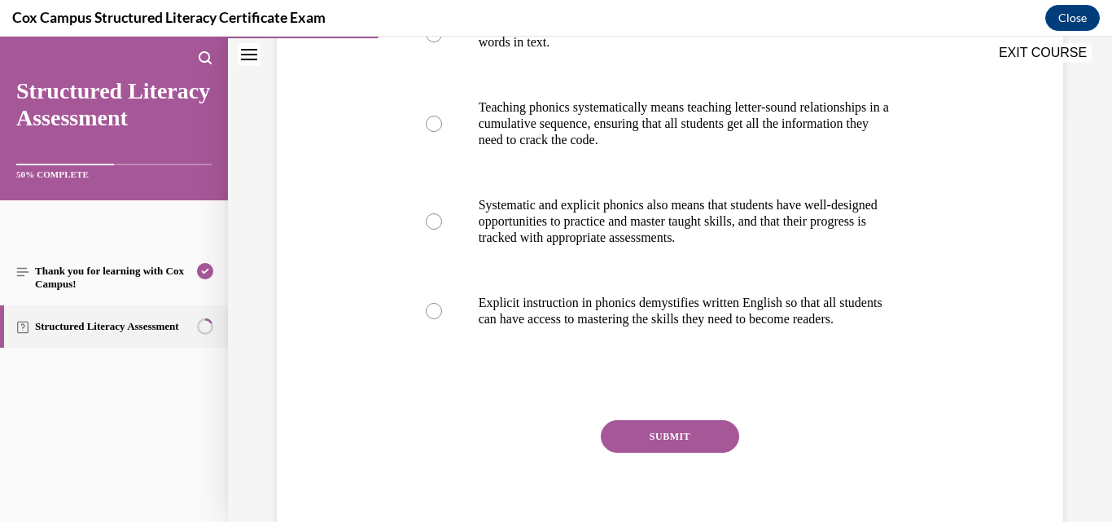
click at [707, 453] on button "SUBMIT" at bounding box center [670, 436] width 138 height 33
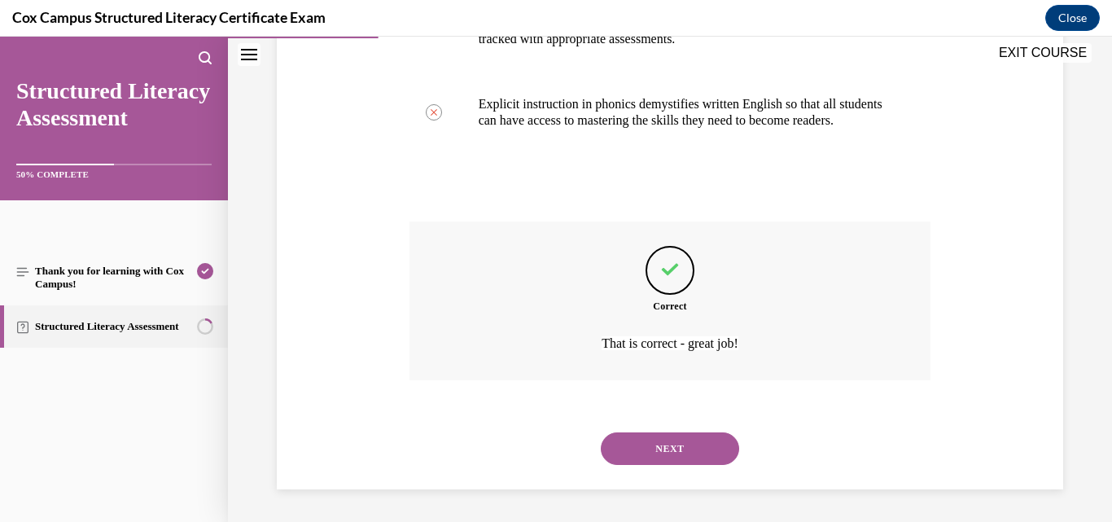
scroll to position [622, 0]
drag, startPoint x: 692, startPoint y: 448, endPoint x: 702, endPoint y: 453, distance: 10.9
click at [693, 450] on button "NEXT" at bounding box center [670, 448] width 138 height 33
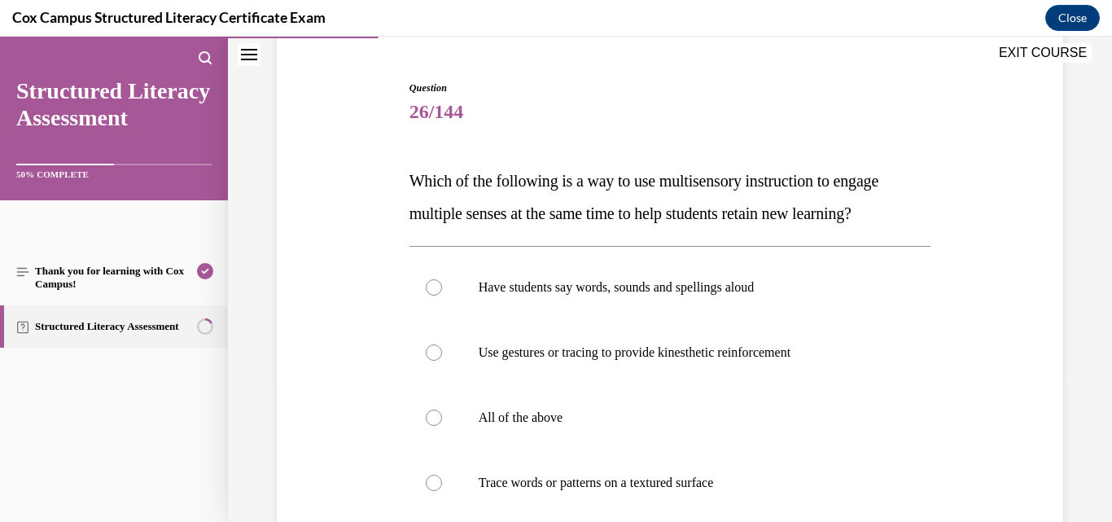
scroll to position [163, 0]
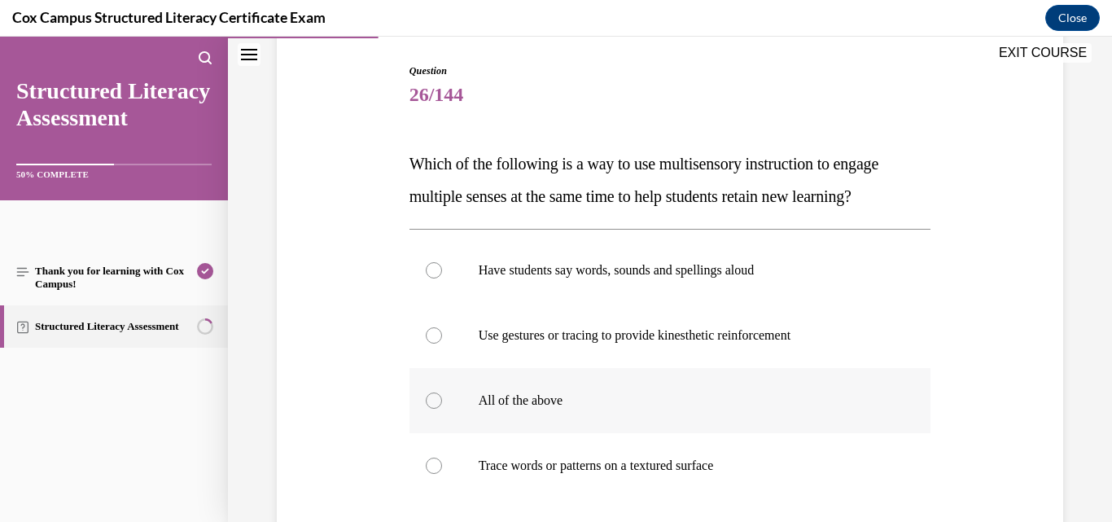
click at [548, 388] on label "All of the above" at bounding box center [671, 400] width 522 height 65
click at [442, 392] on input "All of the above" at bounding box center [434, 400] width 16 height 16
radio input "true"
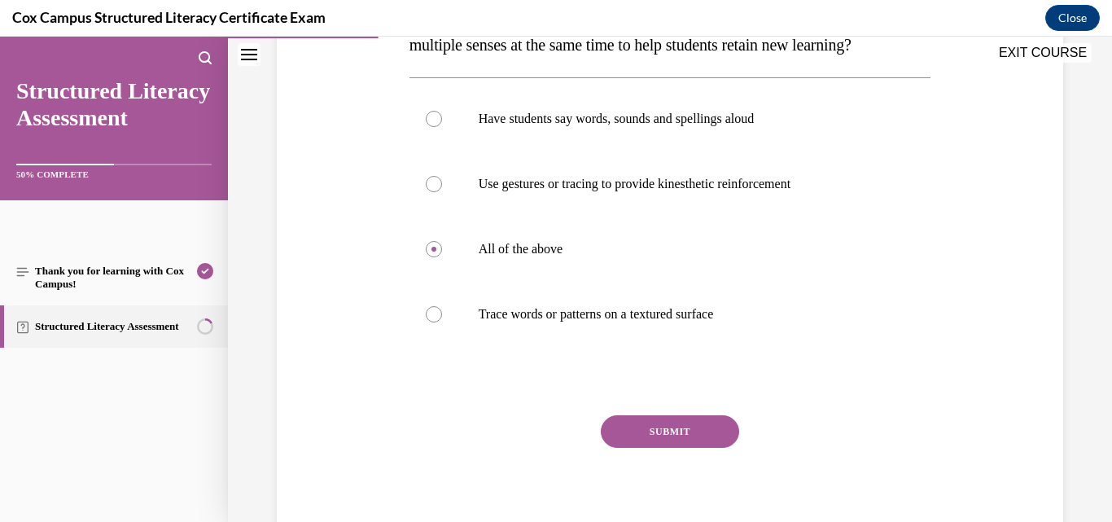
scroll to position [374, 0]
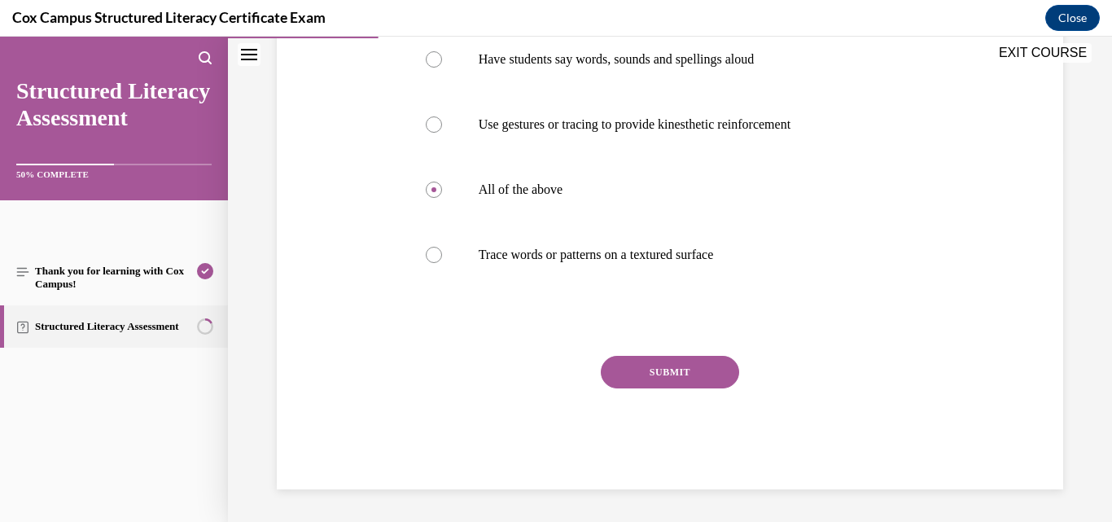
click at [653, 372] on button "SUBMIT" at bounding box center [670, 372] width 138 height 33
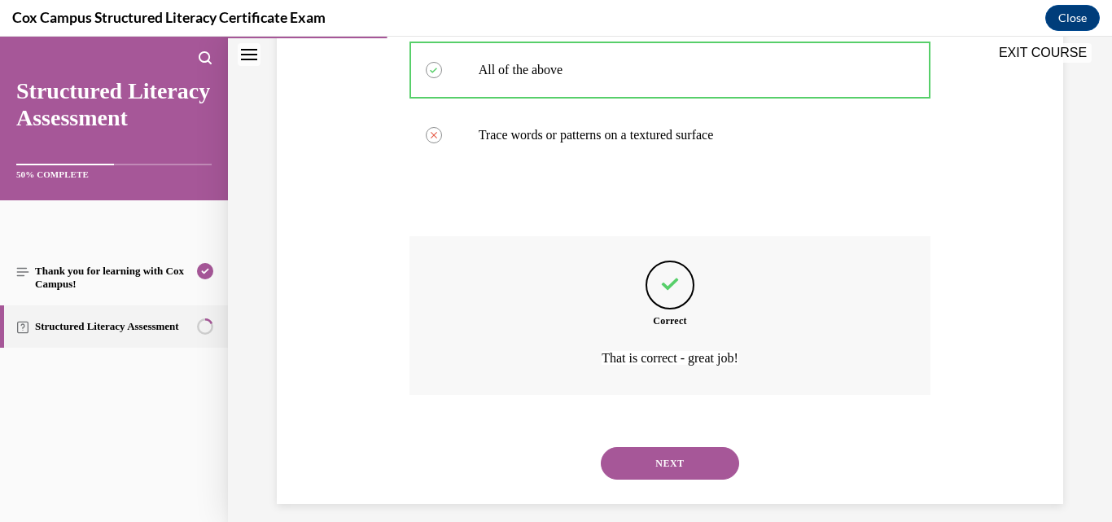
scroll to position [508, 0]
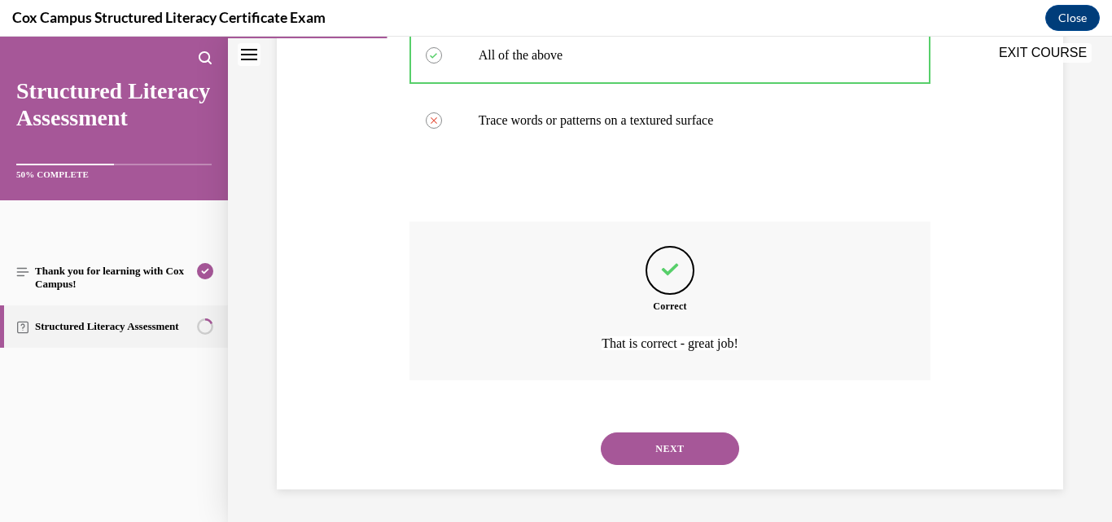
click at [654, 453] on button "NEXT" at bounding box center [670, 448] width 138 height 33
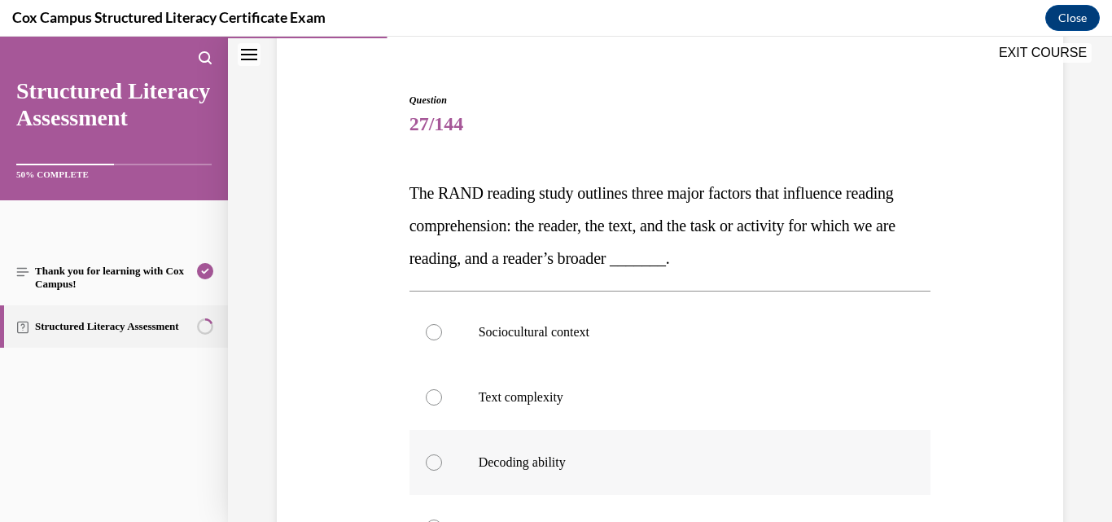
scroll to position [163, 0]
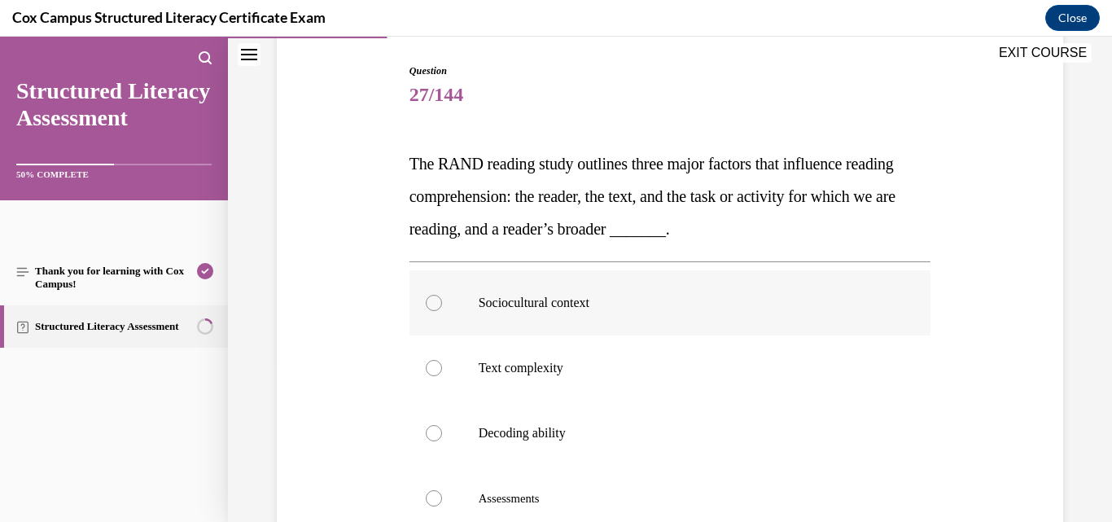
click at [600, 299] on p "Sociocultural context" at bounding box center [685, 303] width 412 height 16
click at [442, 299] on input "Sociocultural context" at bounding box center [434, 303] width 16 height 16
radio input "true"
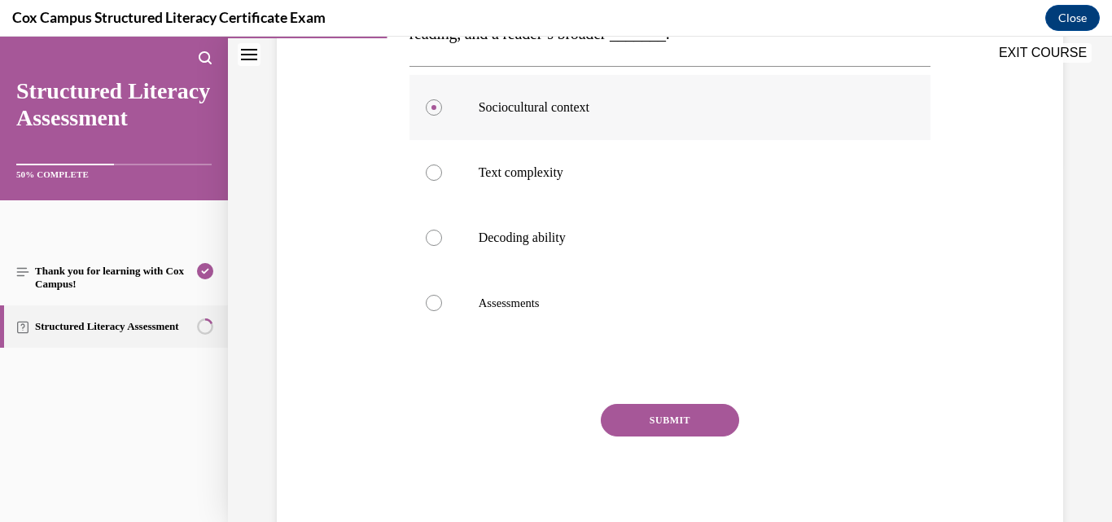
scroll to position [407, 0]
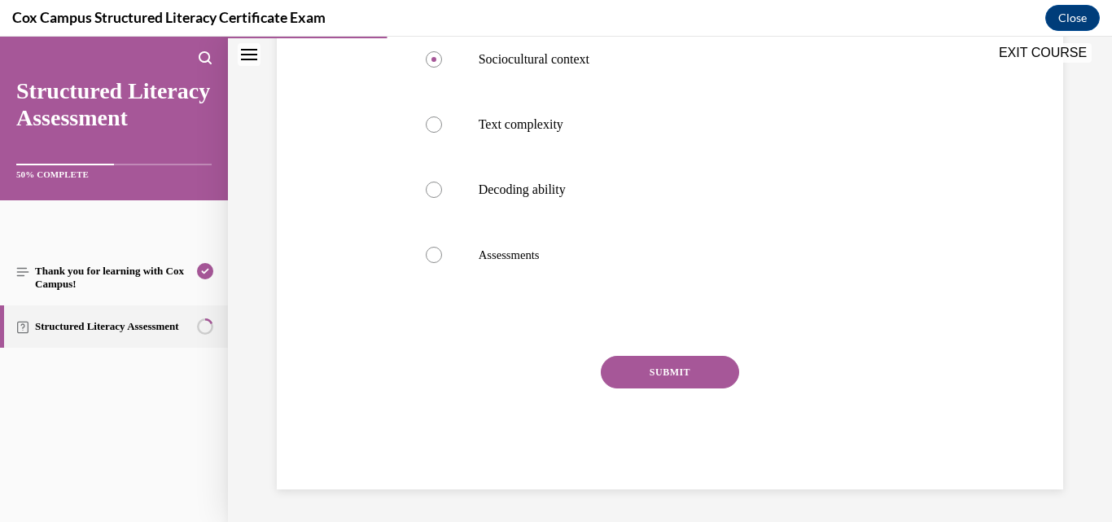
click at [623, 374] on button "SUBMIT" at bounding box center [670, 372] width 138 height 33
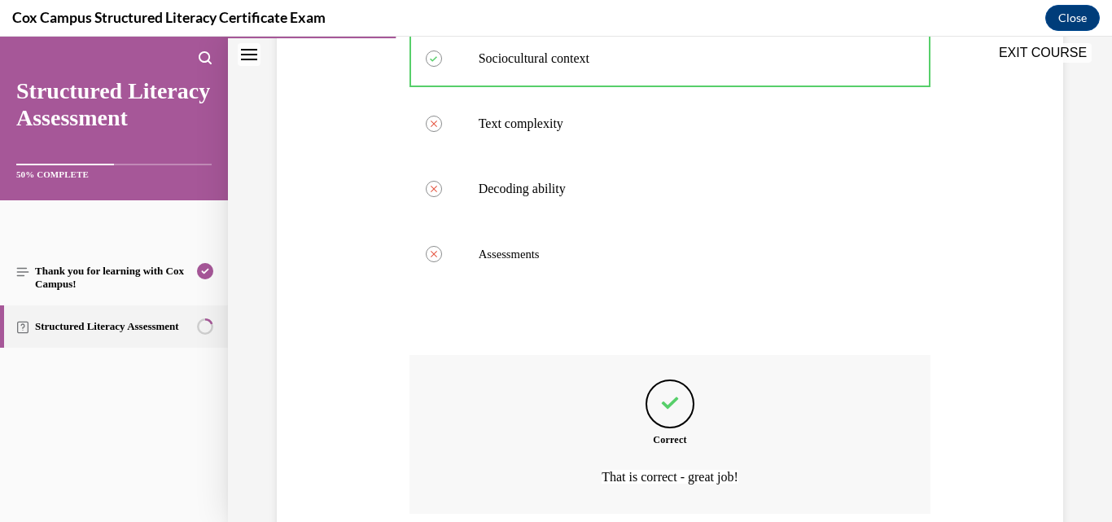
scroll to position [541, 0]
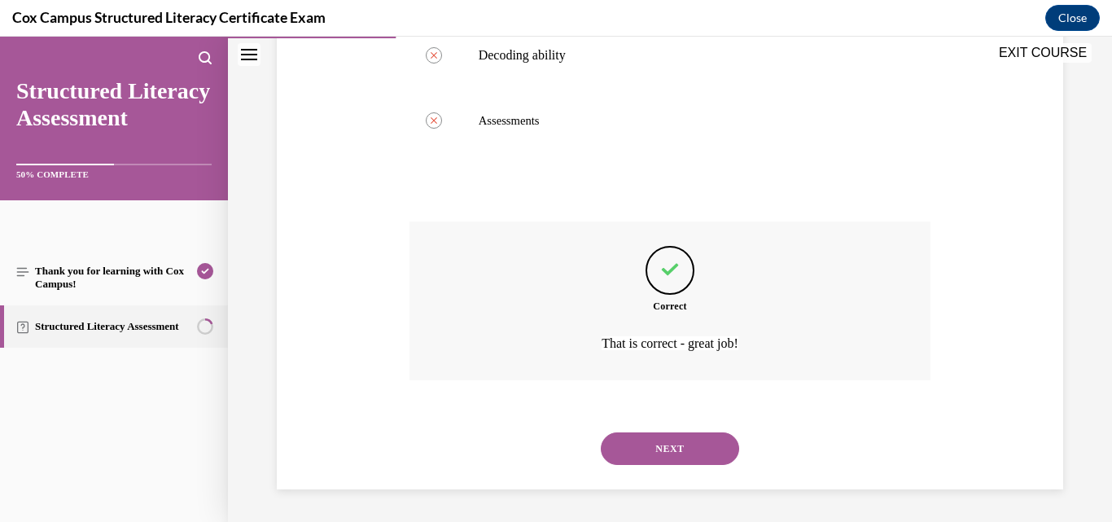
click at [649, 437] on button "NEXT" at bounding box center [670, 448] width 138 height 33
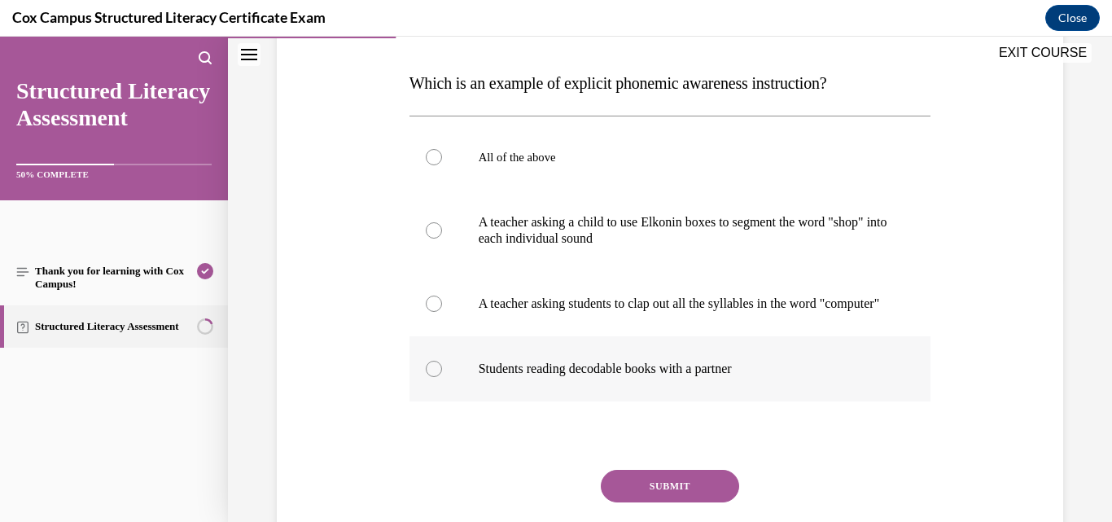
scroll to position [163, 0]
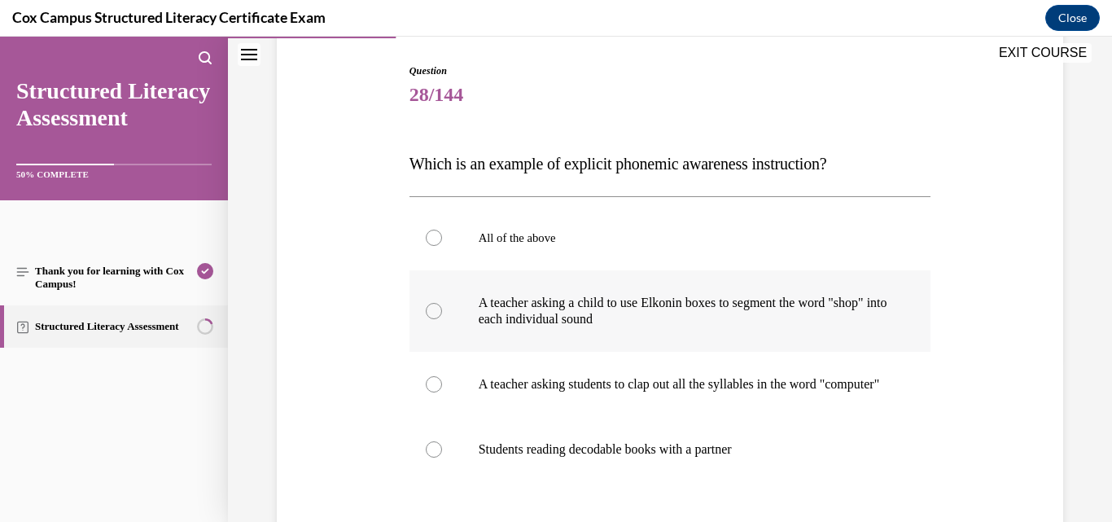
click at [572, 309] on p "A teacher asking a child to use Elkonin boxes to segment the word "shop" into e…" at bounding box center [685, 311] width 412 height 33
click at [442, 309] on input "A teacher asking a child to use Elkonin boxes to segment the word "shop" into e…" at bounding box center [434, 311] width 16 height 16
radio input "true"
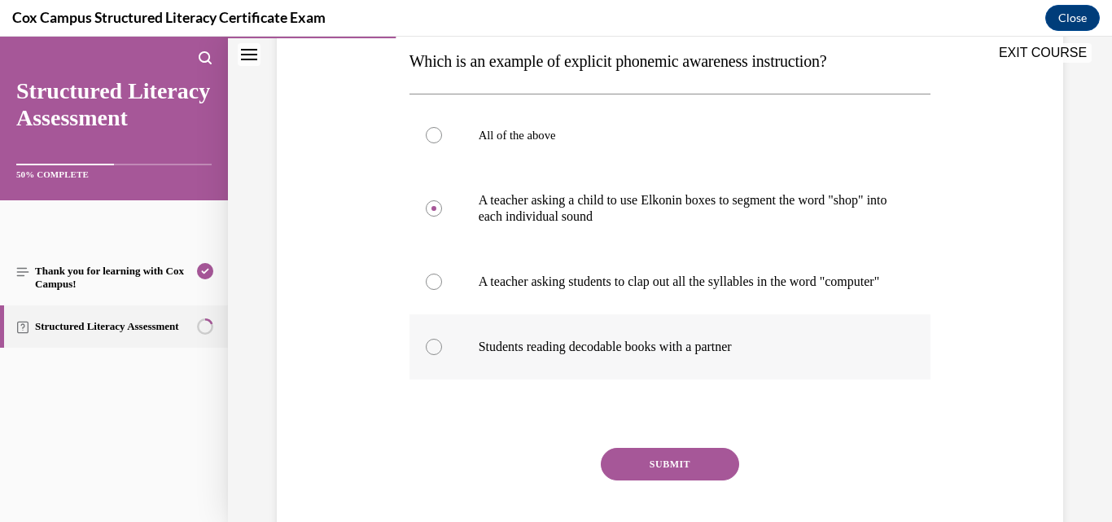
scroll to position [326, 0]
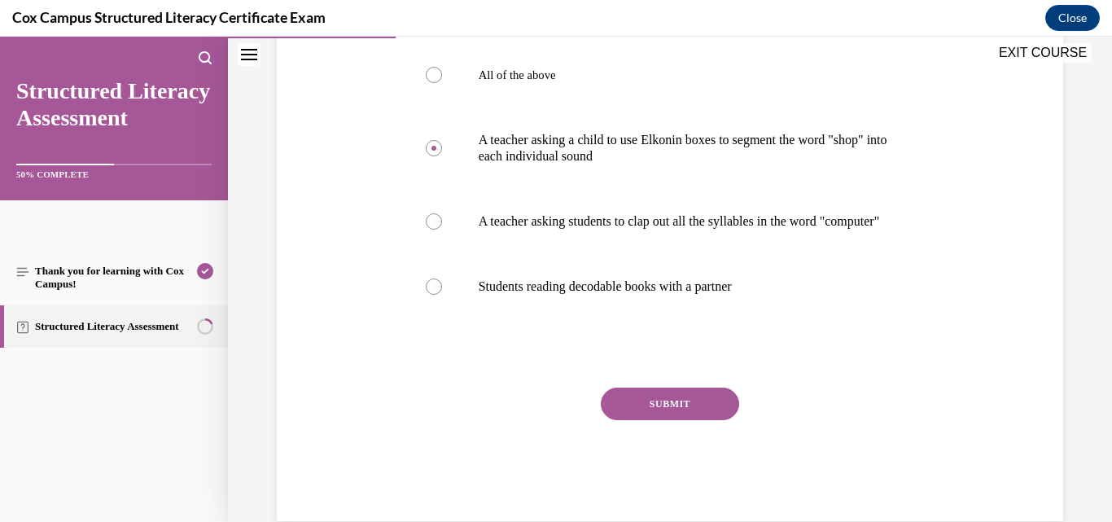
click at [621, 420] on button "SUBMIT" at bounding box center [670, 404] width 138 height 33
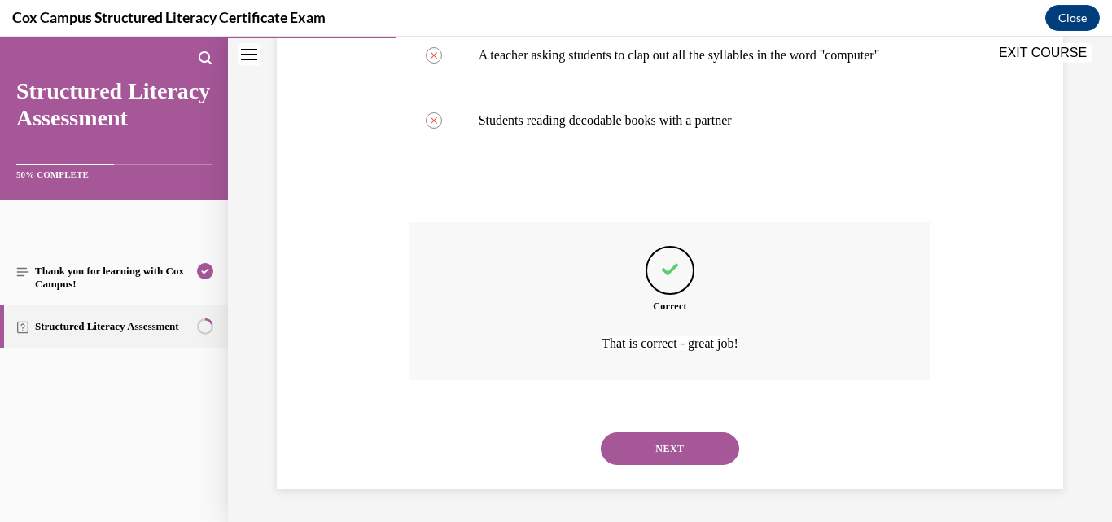
scroll to position [509, 0]
click at [632, 445] on button "NEXT" at bounding box center [670, 448] width 138 height 33
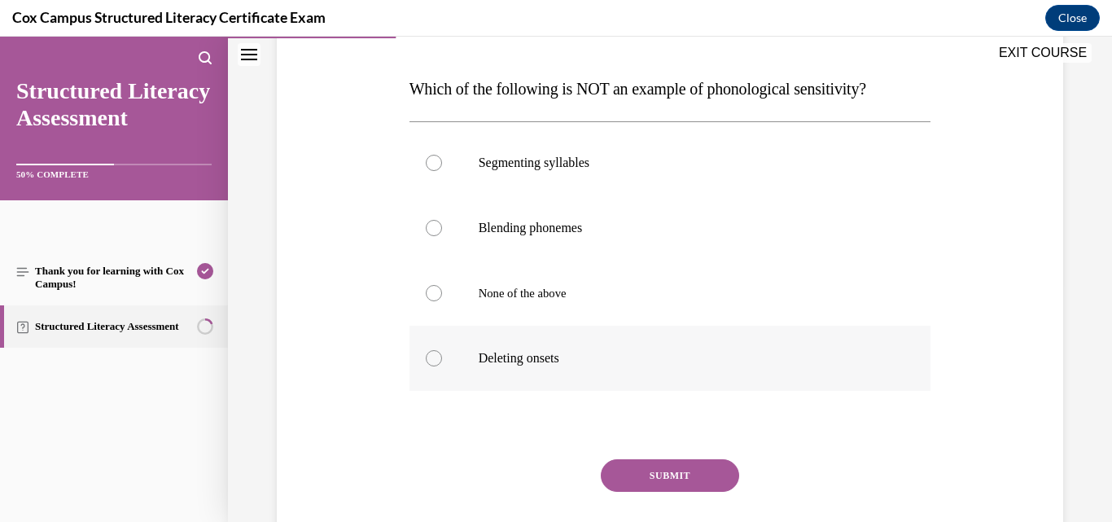
scroll to position [244, 0]
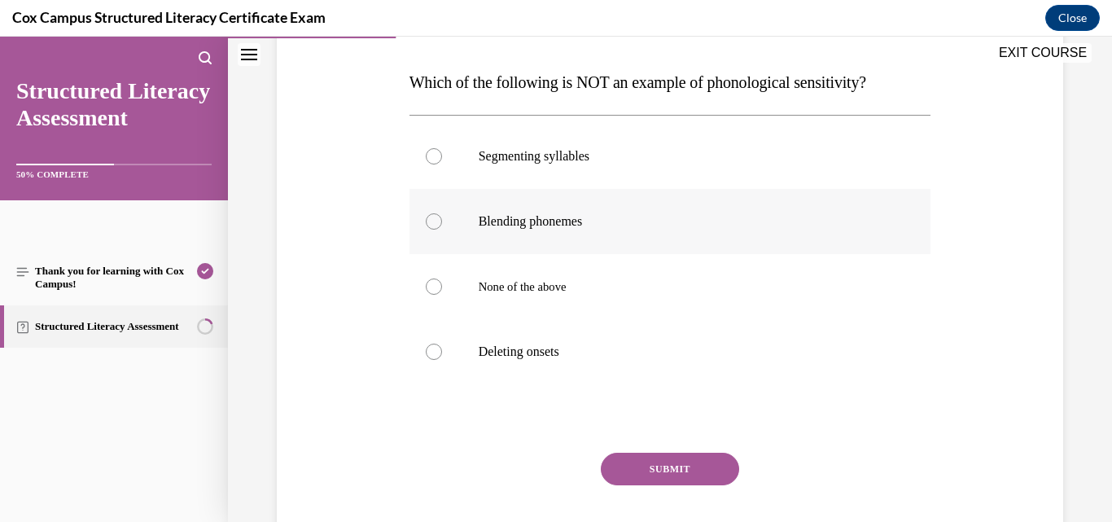
click at [558, 222] on p "Blending phonemes" at bounding box center [685, 221] width 412 height 16
click at [442, 222] on input "Blending phonemes" at bounding box center [434, 221] width 16 height 16
radio input "true"
click at [643, 460] on button "SUBMIT" at bounding box center [670, 469] width 138 height 33
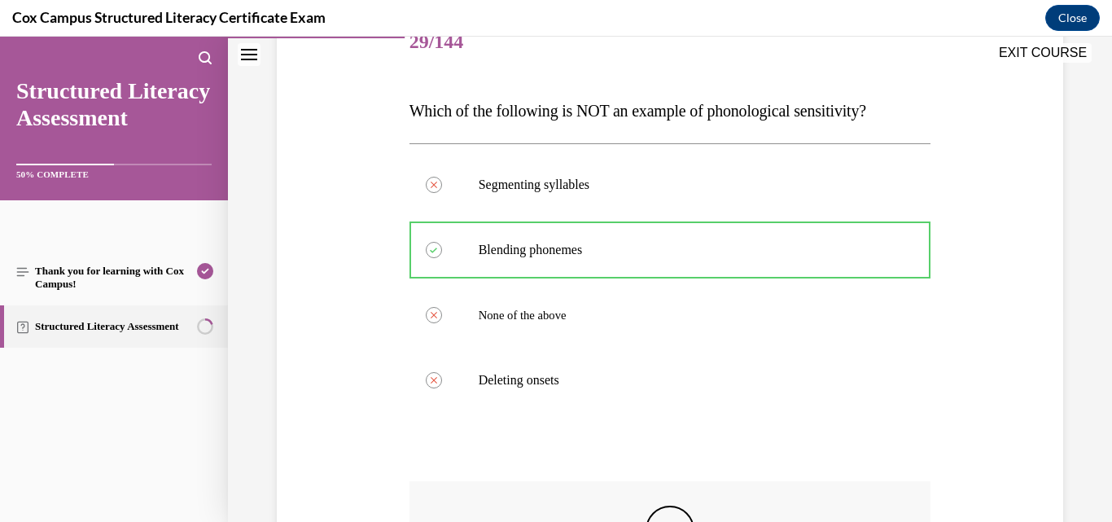
scroll to position [476, 0]
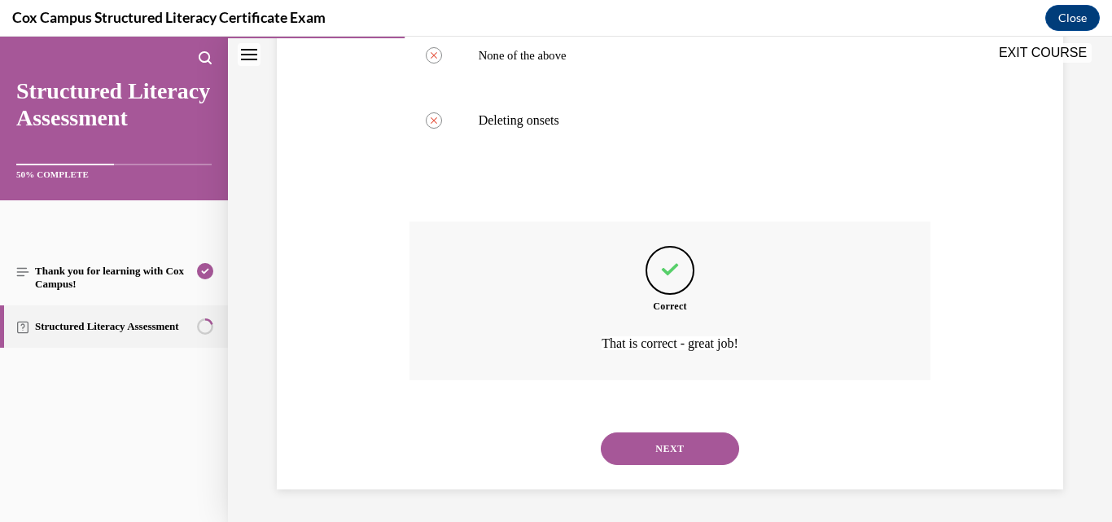
click at [660, 448] on button "NEXT" at bounding box center [670, 448] width 138 height 33
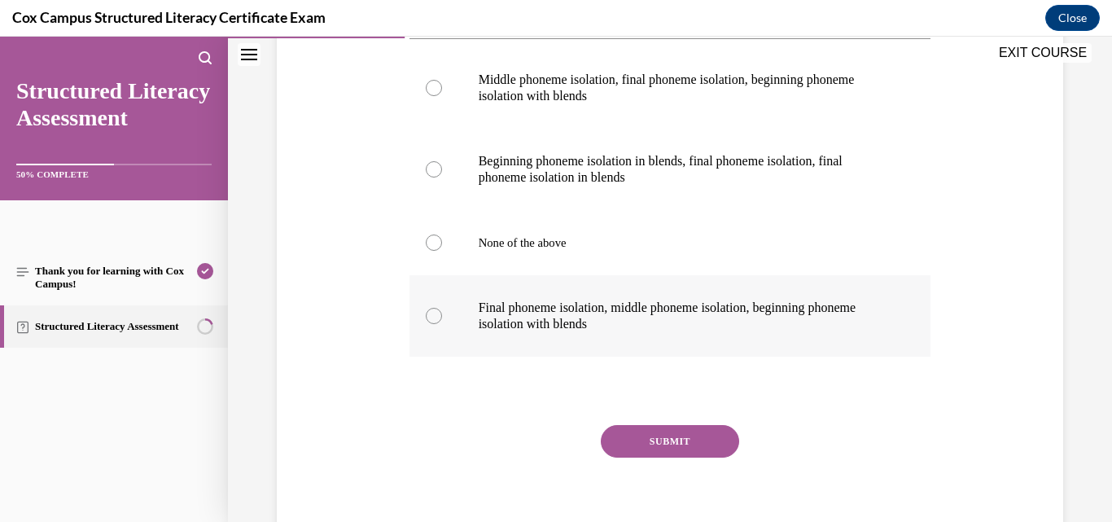
scroll to position [456, 0]
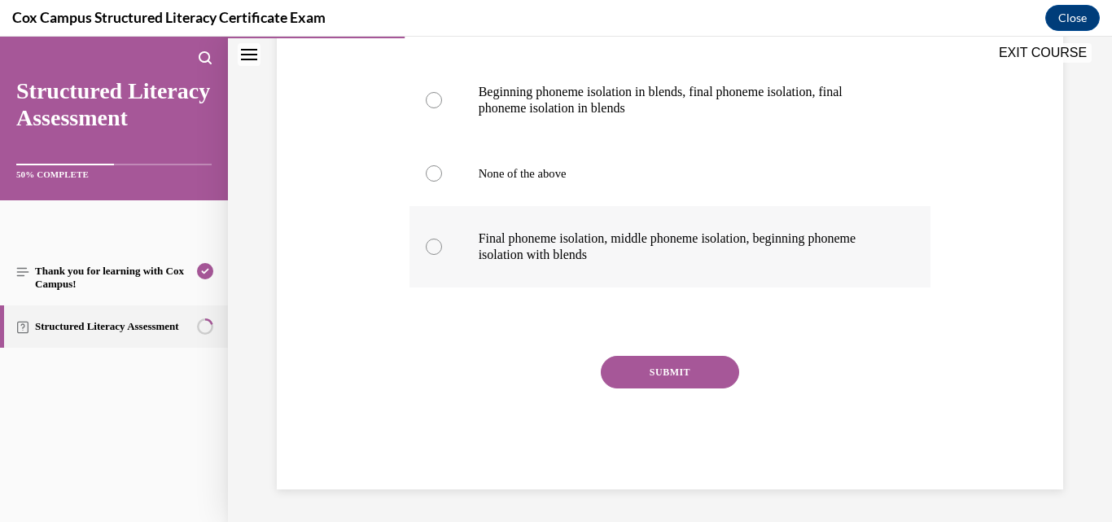
drag, startPoint x: 609, startPoint y: 247, endPoint x: 629, endPoint y: 261, distance: 24.4
click at [609, 248] on p "Final phoneme isolation, middle phoneme isolation, beginning phoneme isolation …" at bounding box center [685, 246] width 412 height 33
click at [442, 248] on input "Final phoneme isolation, middle phoneme isolation, beginning phoneme isolation …" at bounding box center [434, 247] width 16 height 16
radio input "true"
click at [705, 373] on button "SUBMIT" at bounding box center [670, 372] width 138 height 33
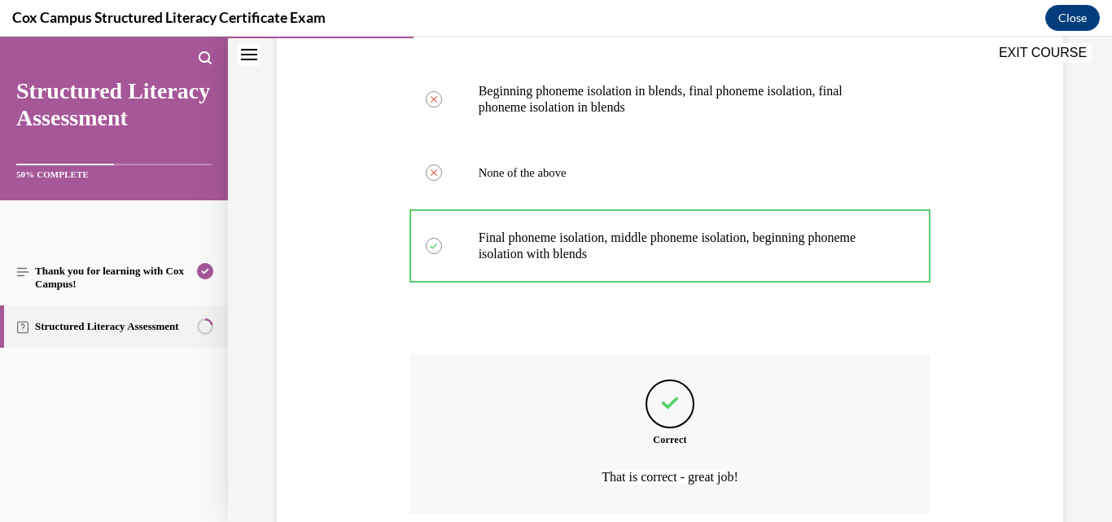
scroll to position [590, 0]
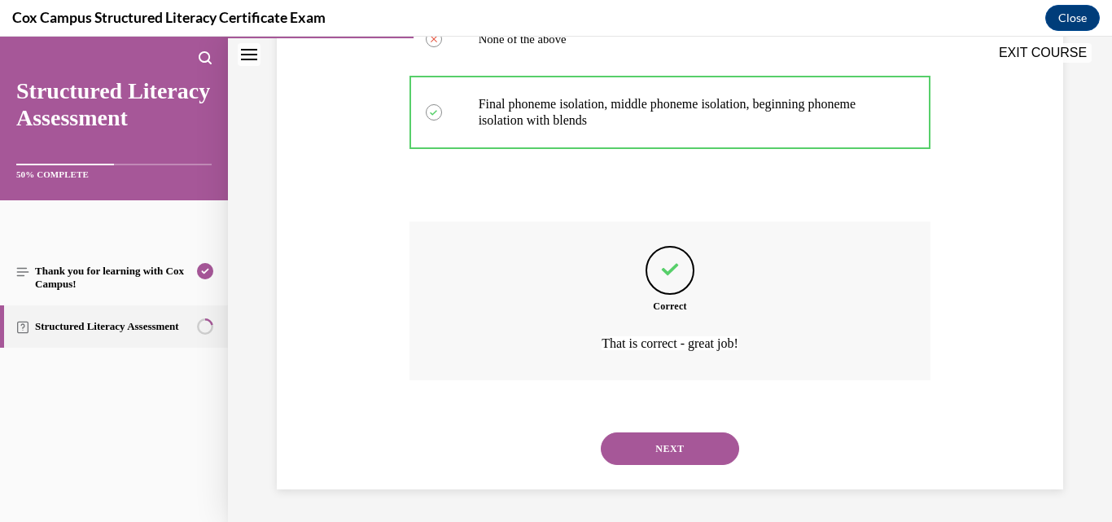
click at [691, 449] on button "NEXT" at bounding box center [670, 448] width 138 height 33
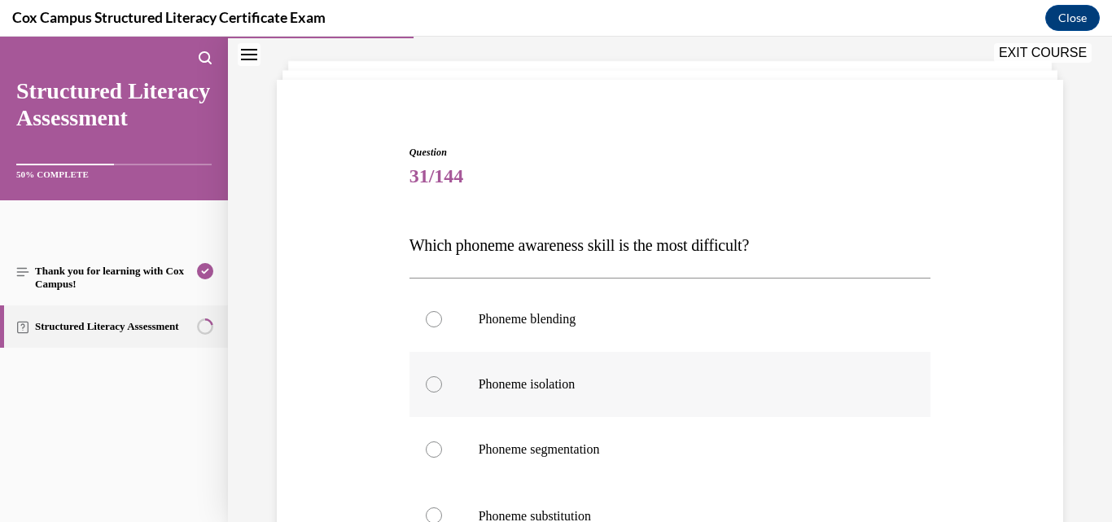
scroll to position [163, 0]
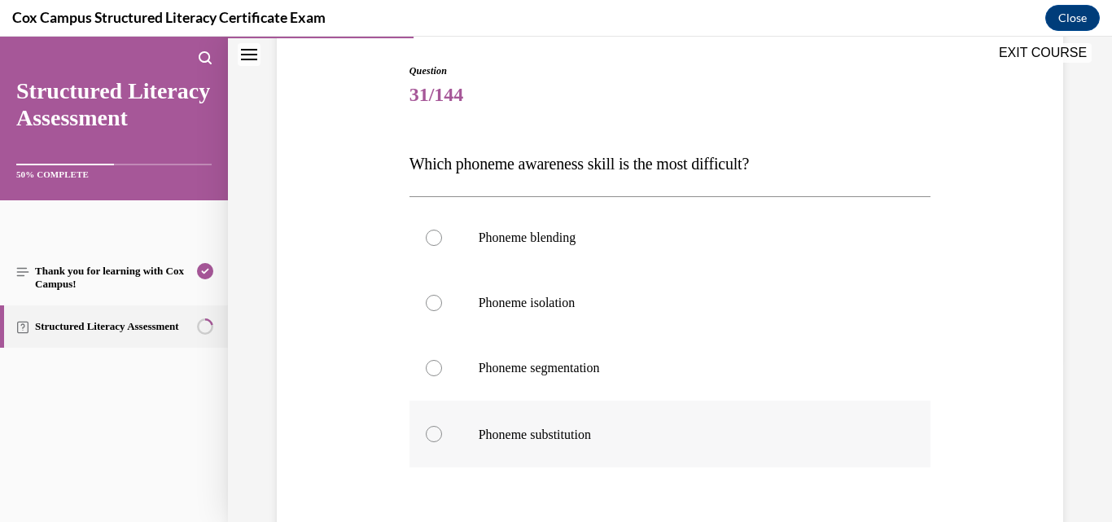
click at [598, 426] on span at bounding box center [594, 433] width 7 height 18
click at [442, 426] on input "Phoneme substitution" at bounding box center [434, 434] width 16 height 16
radio input "true"
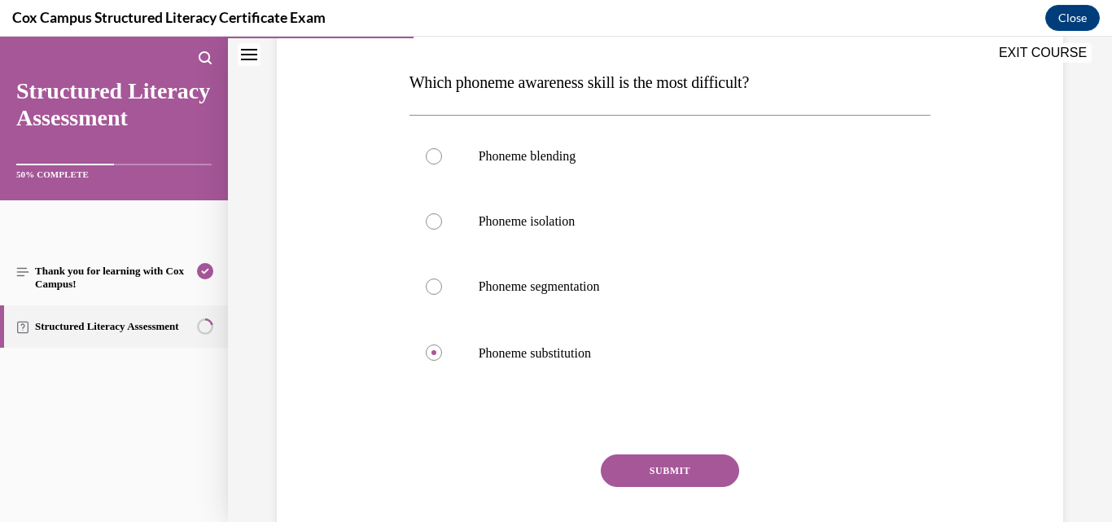
click at [633, 467] on button "SUBMIT" at bounding box center [670, 470] width 138 height 33
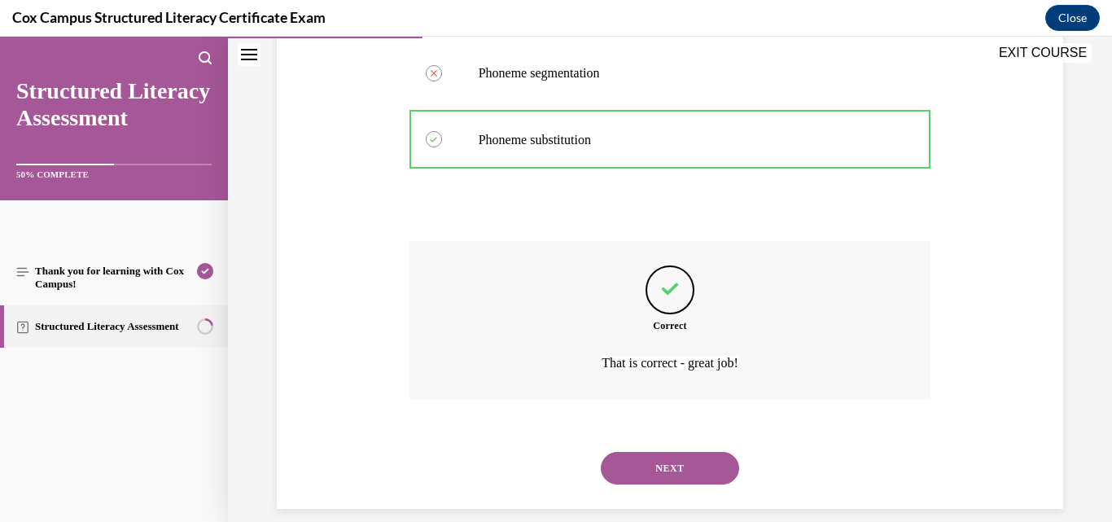
scroll to position [476, 0]
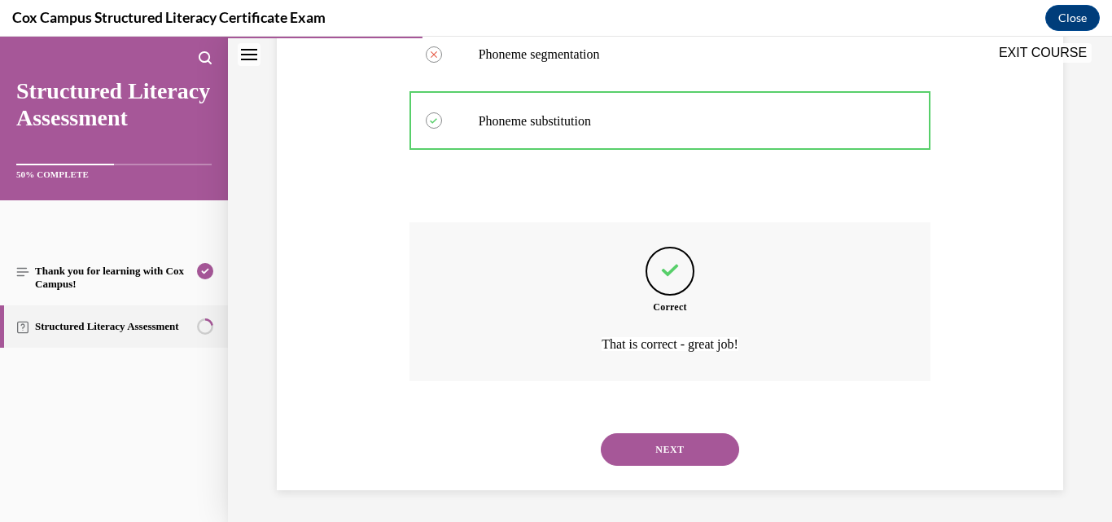
click at [682, 452] on button "NEXT" at bounding box center [670, 449] width 138 height 33
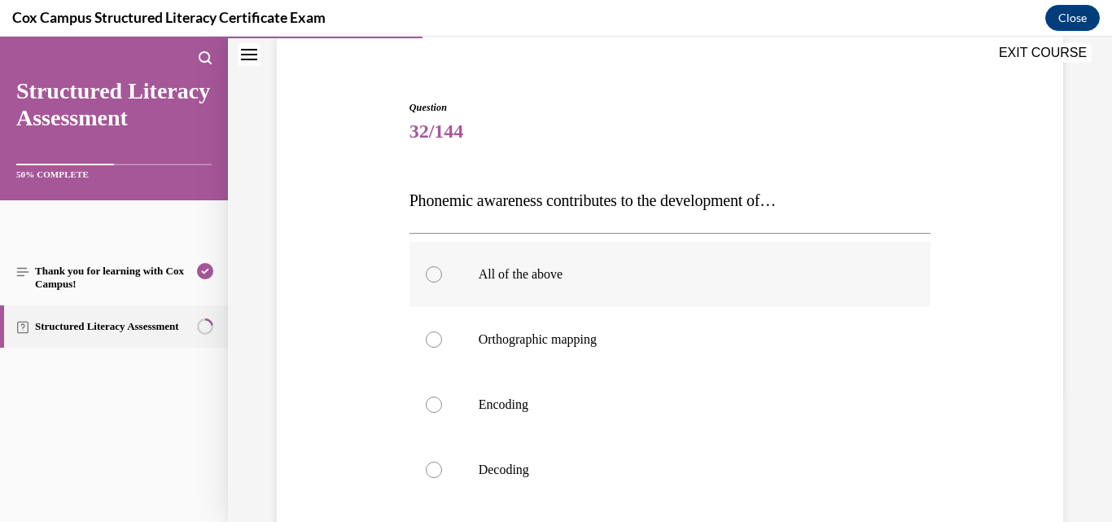
scroll to position [163, 0]
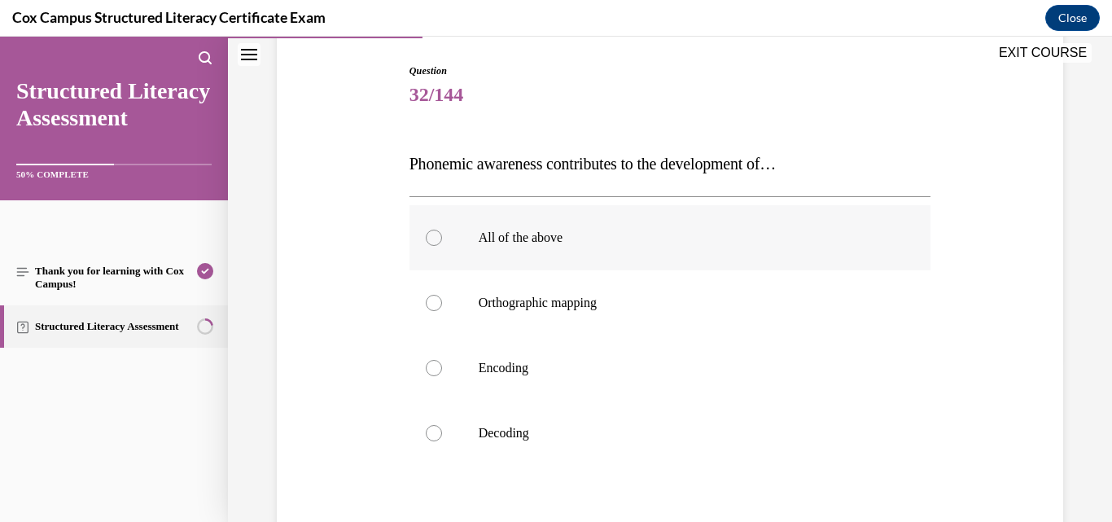
click at [584, 246] on label "All of the above" at bounding box center [671, 237] width 522 height 65
click at [442, 246] on input "All of the above" at bounding box center [434, 238] width 16 height 16
radio input "true"
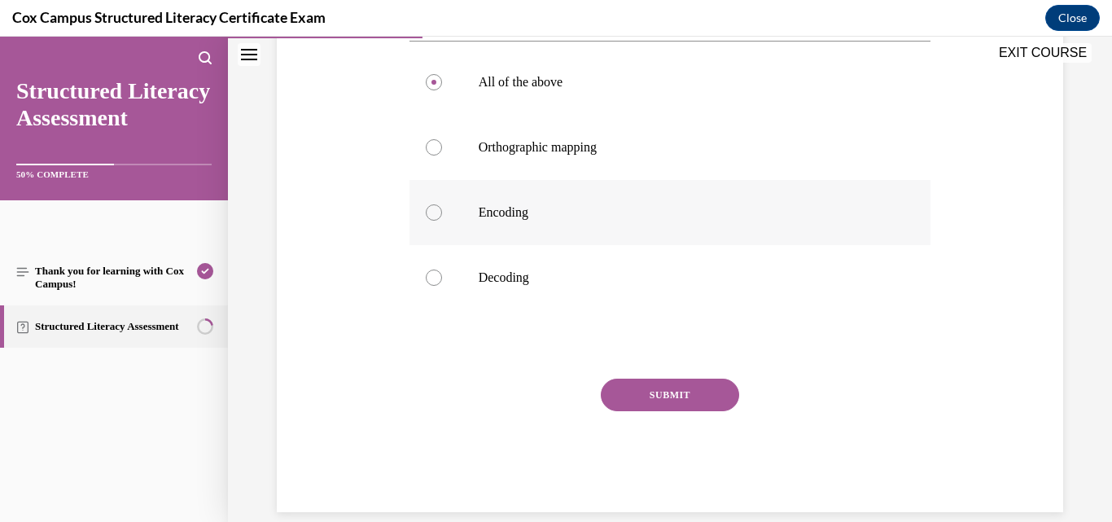
scroll to position [341, 0]
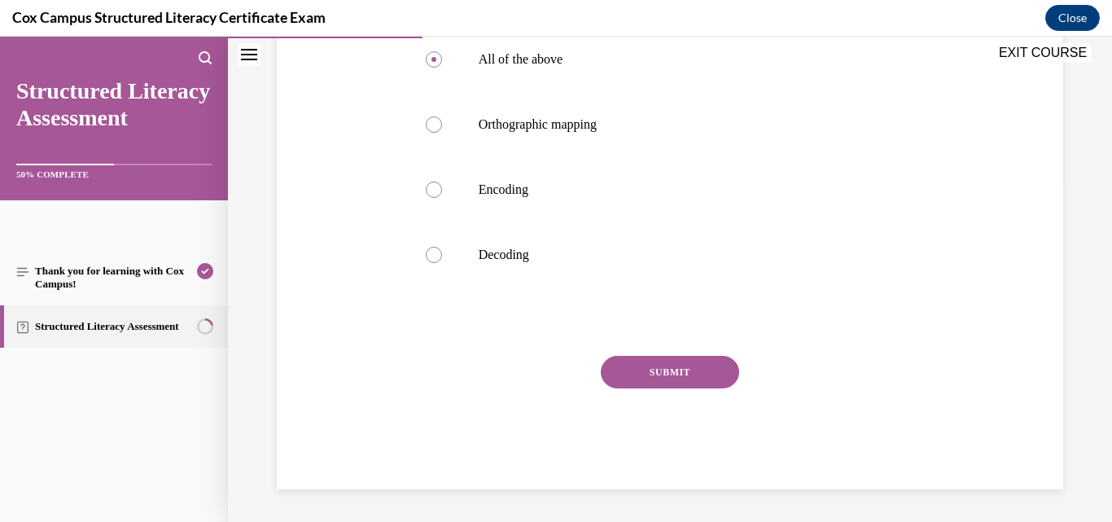
click at [619, 367] on button "SUBMIT" at bounding box center [670, 372] width 138 height 33
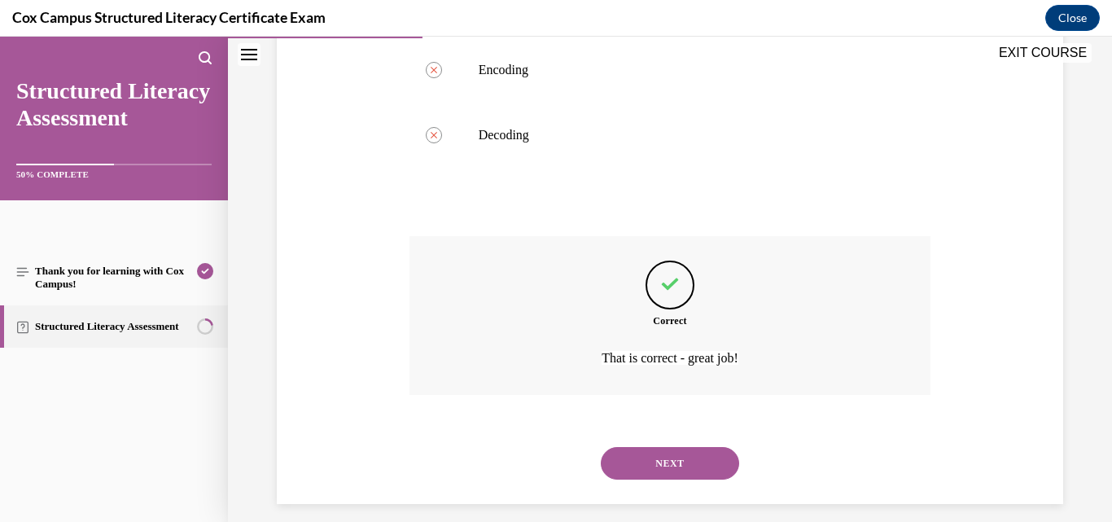
scroll to position [476, 0]
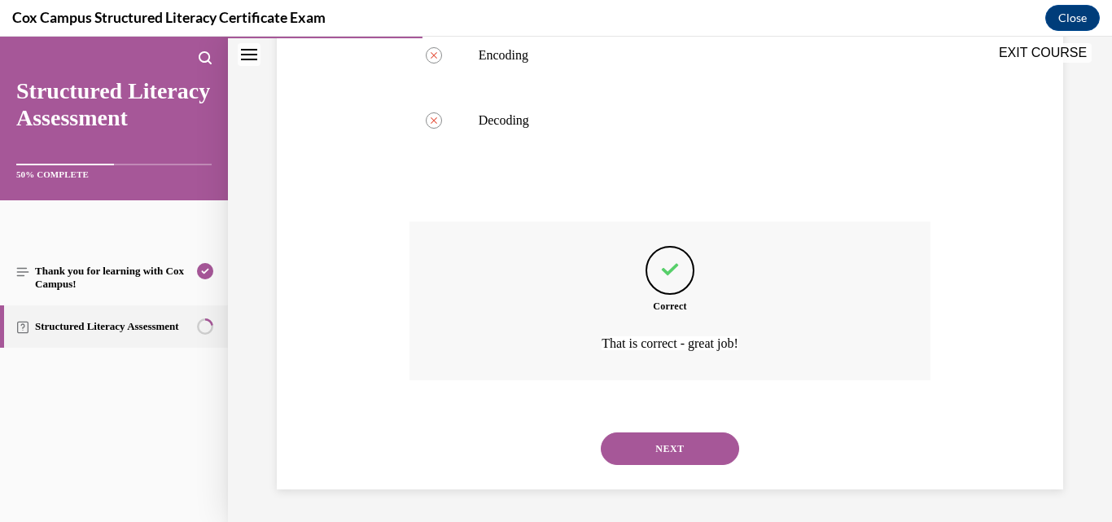
click at [680, 446] on button "NEXT" at bounding box center [670, 448] width 138 height 33
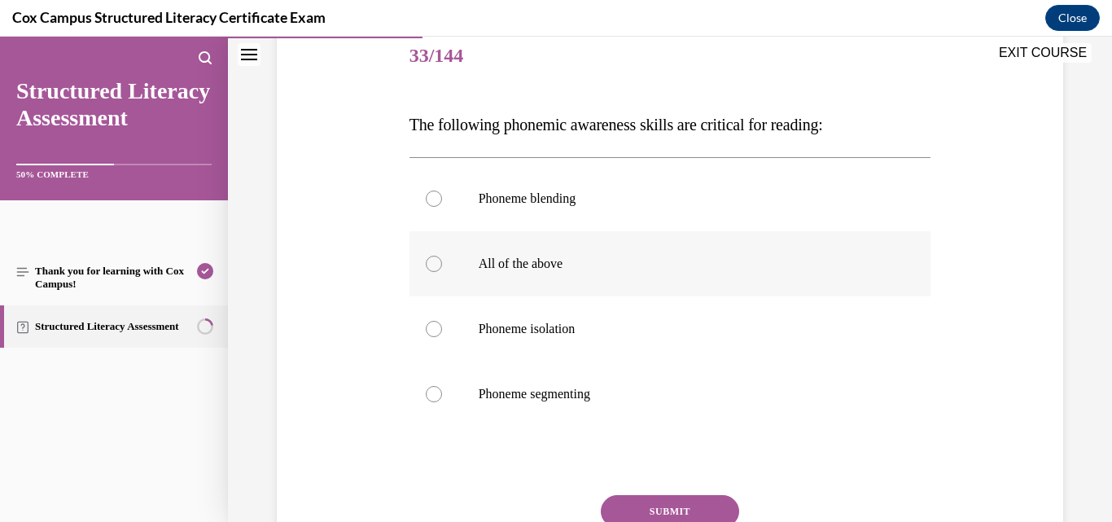
scroll to position [163, 0]
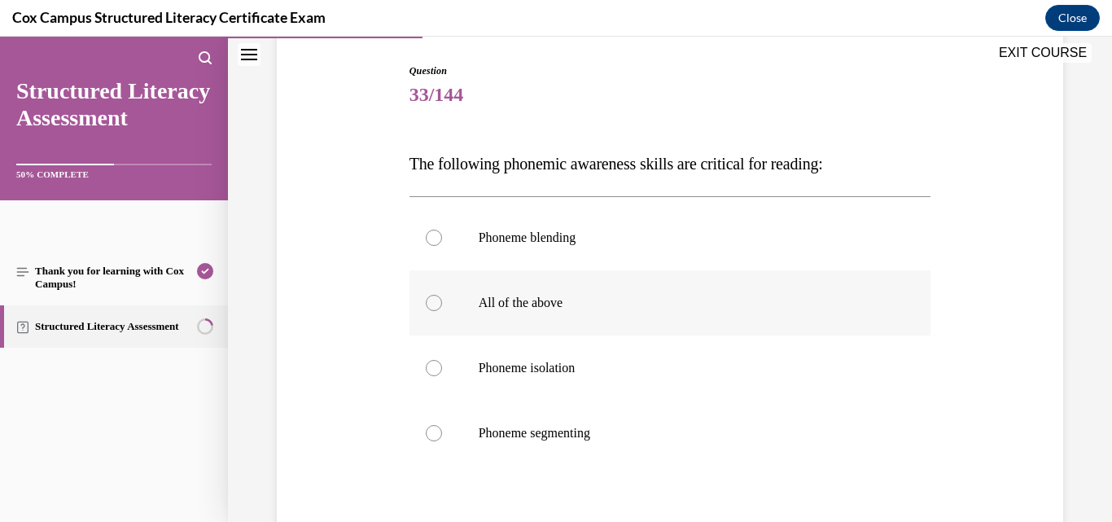
click at [603, 291] on label "All of the above" at bounding box center [671, 302] width 522 height 65
click at [442, 295] on input "All of the above" at bounding box center [434, 303] width 16 height 16
radio input "true"
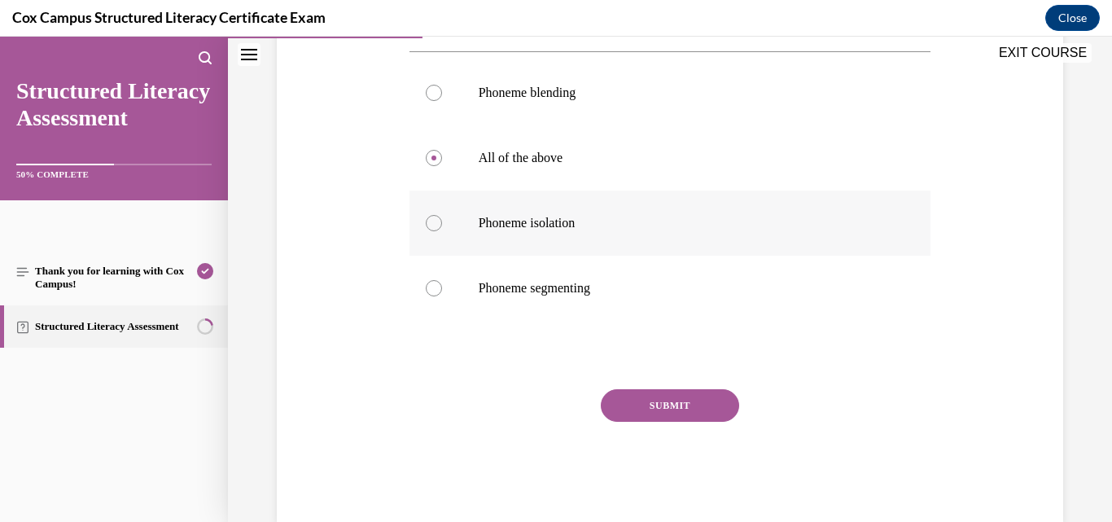
scroll to position [326, 0]
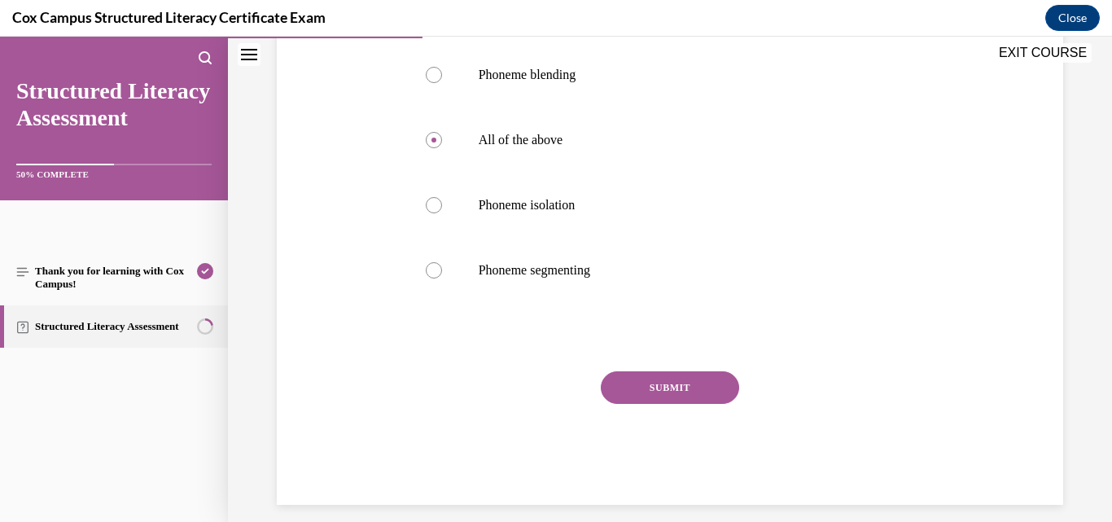
click at [715, 378] on button "SUBMIT" at bounding box center [670, 387] width 138 height 33
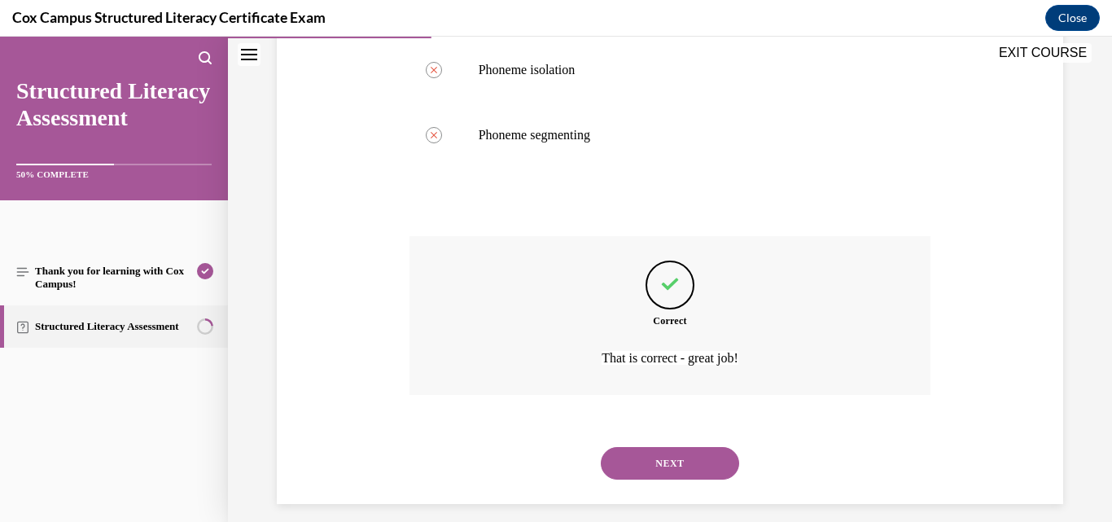
scroll to position [476, 0]
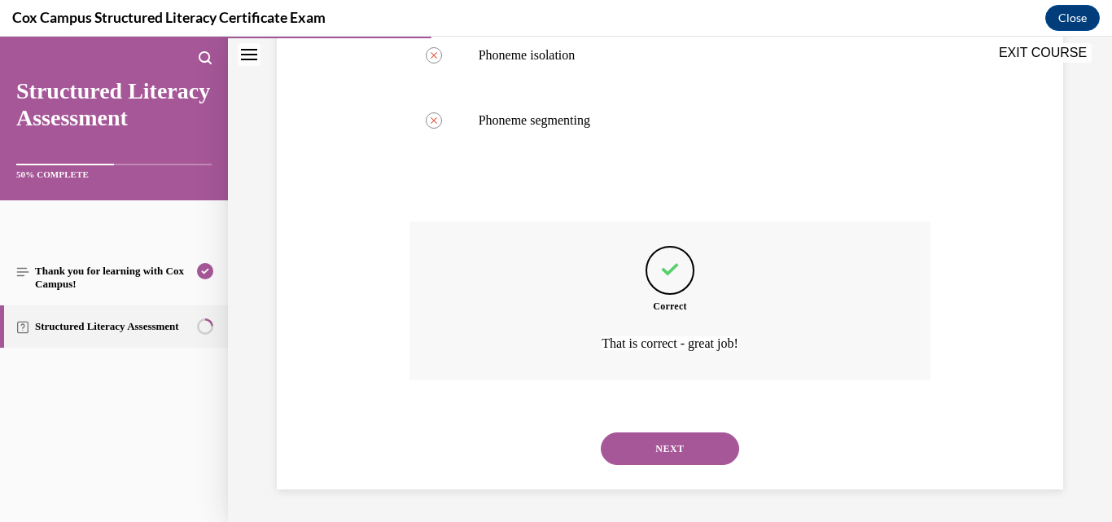
click at [679, 442] on button "NEXT" at bounding box center [670, 448] width 138 height 33
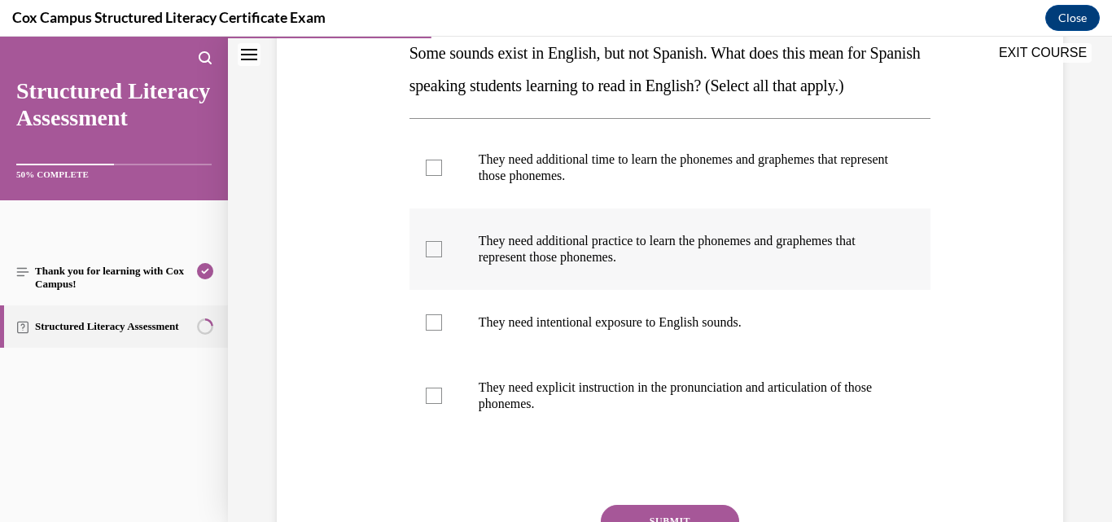
scroll to position [244, 0]
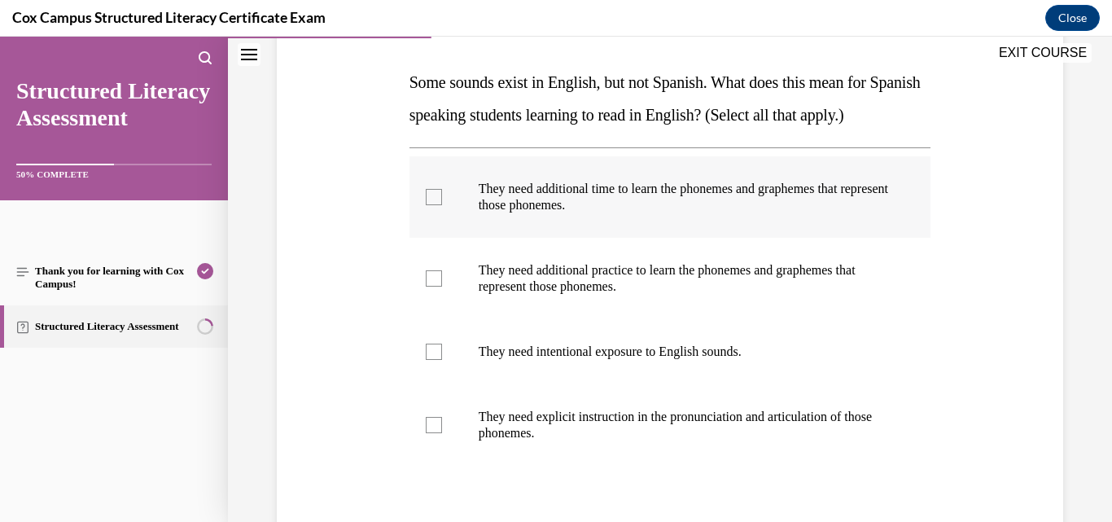
click at [509, 213] on p "They need additional time to learn the phonemes and graphemes that represent th…" at bounding box center [685, 197] width 412 height 33
click at [442, 205] on input "They need additional time to learn the phonemes and graphemes that represent th…" at bounding box center [434, 197] width 16 height 16
checkbox input "true"
click at [493, 295] on p "They need additional practice to learn the phonemes and graphemes that represen…" at bounding box center [685, 278] width 412 height 33
click at [442, 287] on input "They need additional practice to learn the phonemes and graphemes that represen…" at bounding box center [434, 278] width 16 height 16
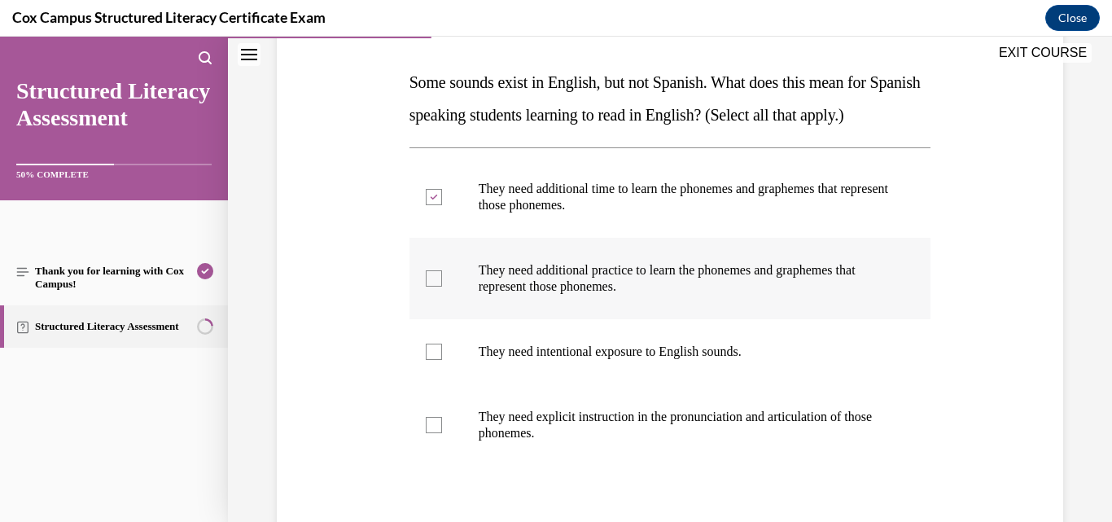
checkbox input "true"
click at [498, 360] on p "They need intentional exposure to English sounds." at bounding box center [685, 352] width 412 height 16
click at [442, 360] on input "They need intentional exposure to English sounds." at bounding box center [434, 352] width 16 height 16
checkbox input "true"
click at [469, 449] on label "They need explicit instruction in the pronunciation and articulation of those p…" at bounding box center [671, 424] width 522 height 81
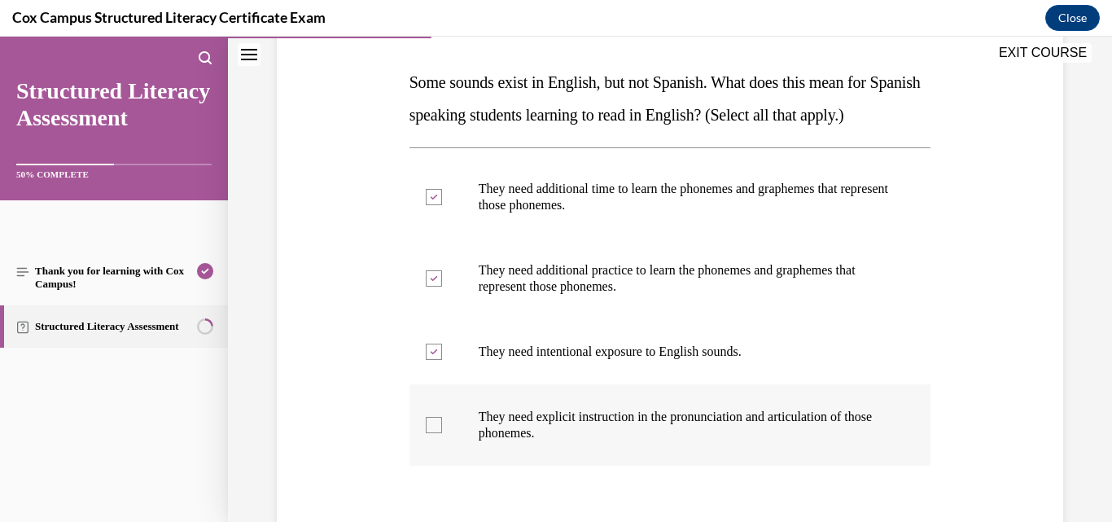
click at [442, 433] on input "They need explicit instruction in the pronunciation and articulation of those p…" at bounding box center [434, 425] width 16 height 16
checkbox input "true"
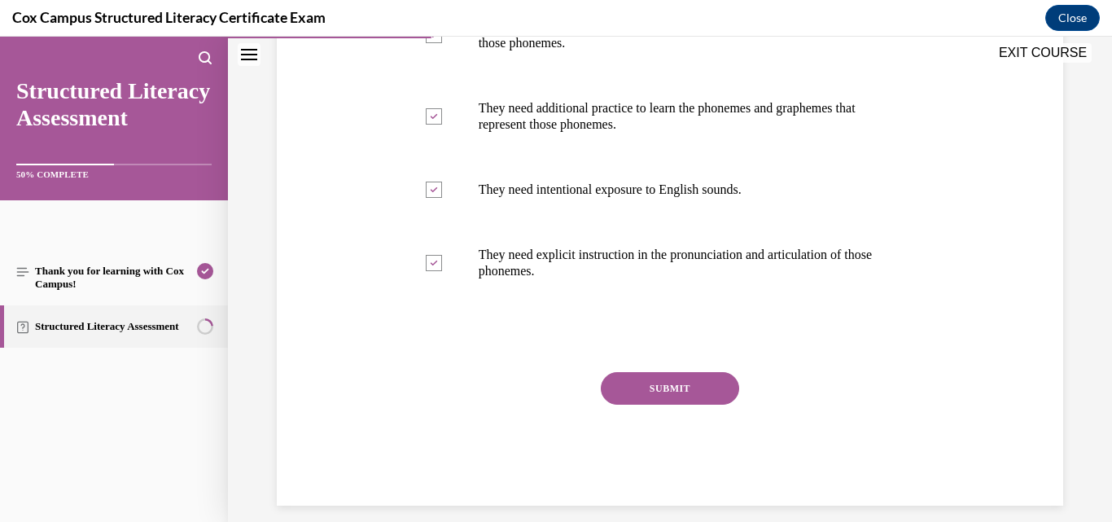
scroll to position [407, 0]
click at [619, 404] on button "SUBMIT" at bounding box center [670, 387] width 138 height 33
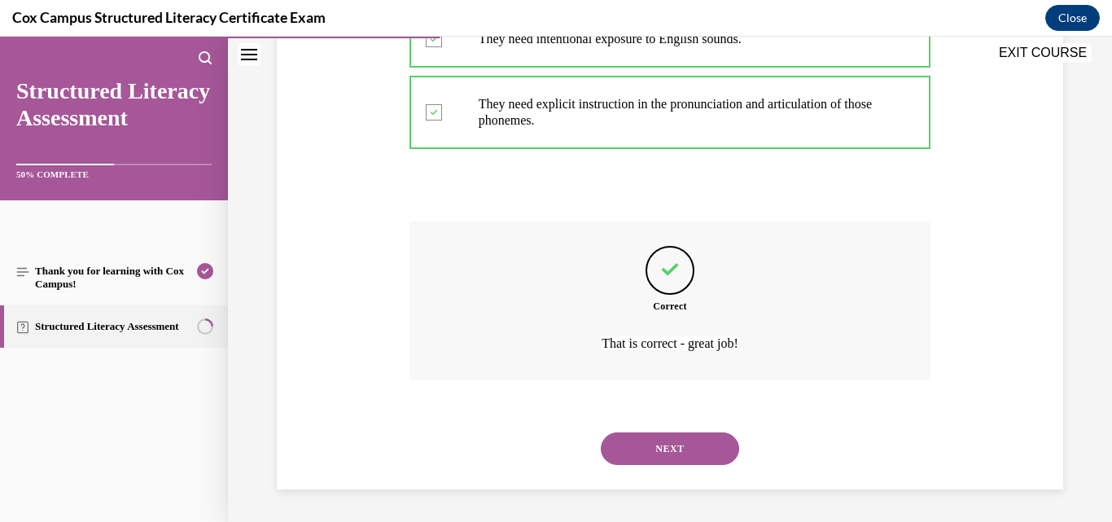
scroll to position [590, 0]
click at [650, 439] on button "NEXT" at bounding box center [670, 448] width 138 height 33
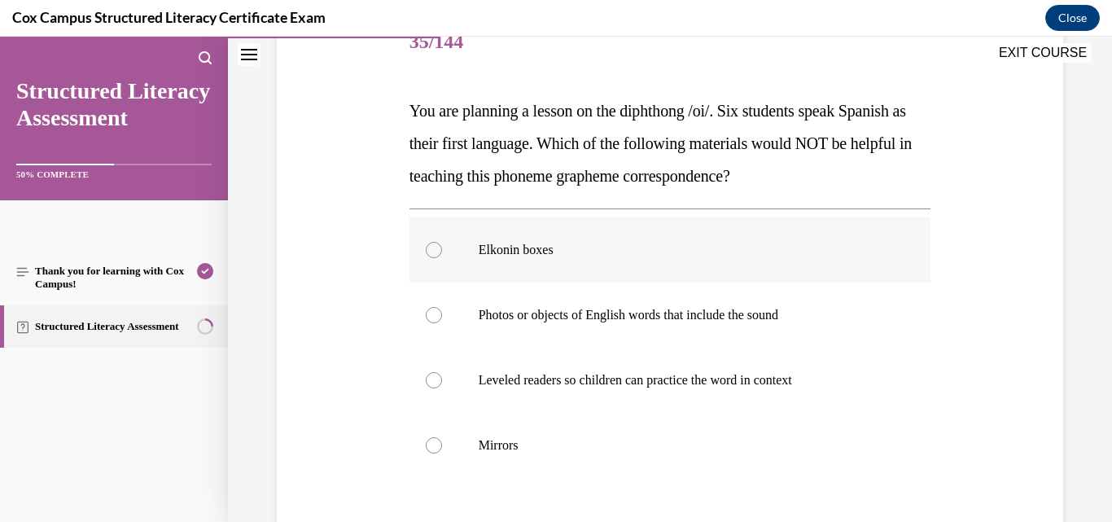
scroll to position [244, 0]
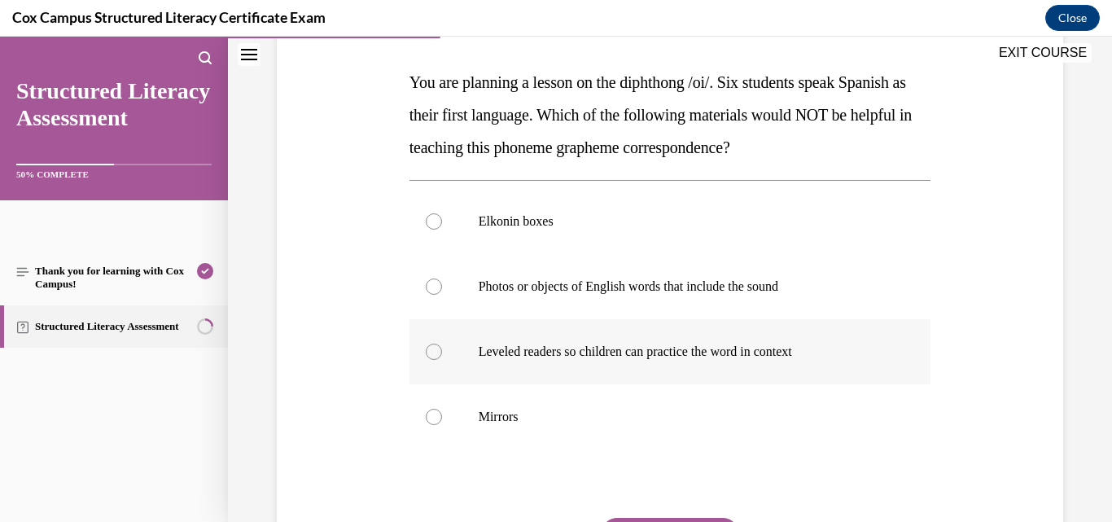
click at [550, 348] on p "Leveled readers so children can practice the word in context" at bounding box center [685, 352] width 412 height 16
click at [442, 348] on input "Leveled readers so children can practice the word in context" at bounding box center [434, 352] width 16 height 16
radio input "true"
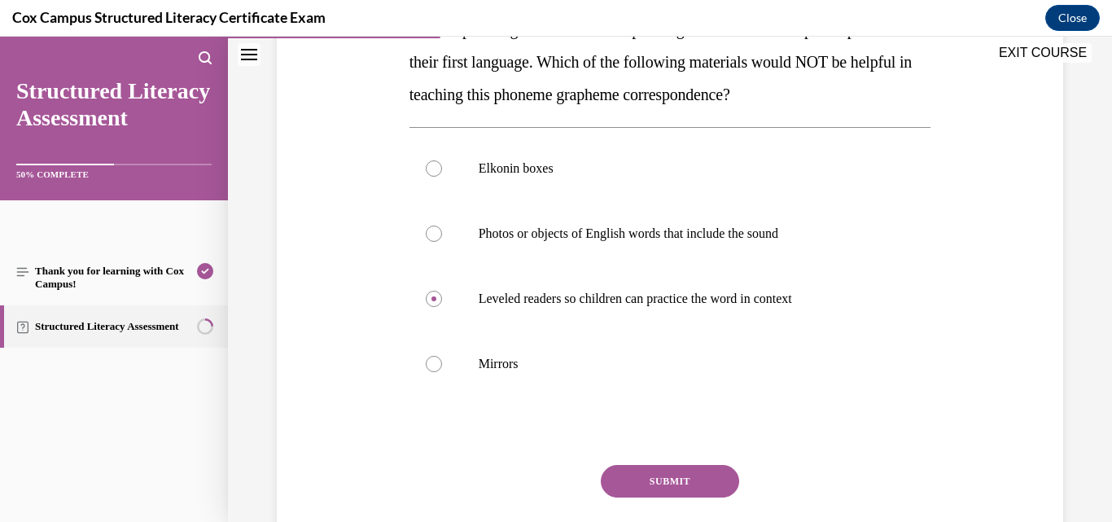
scroll to position [326, 0]
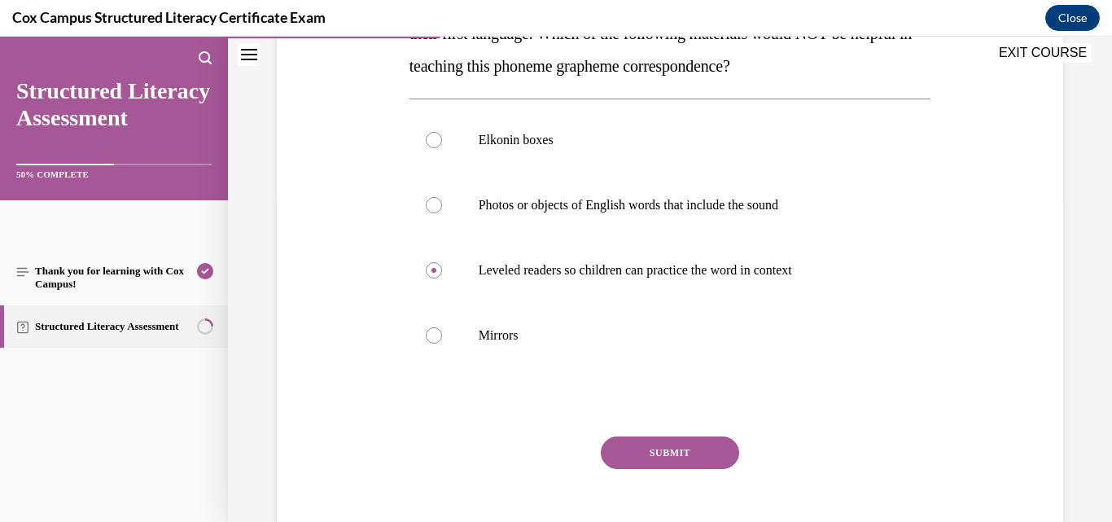
click at [633, 443] on button "SUBMIT" at bounding box center [670, 452] width 138 height 33
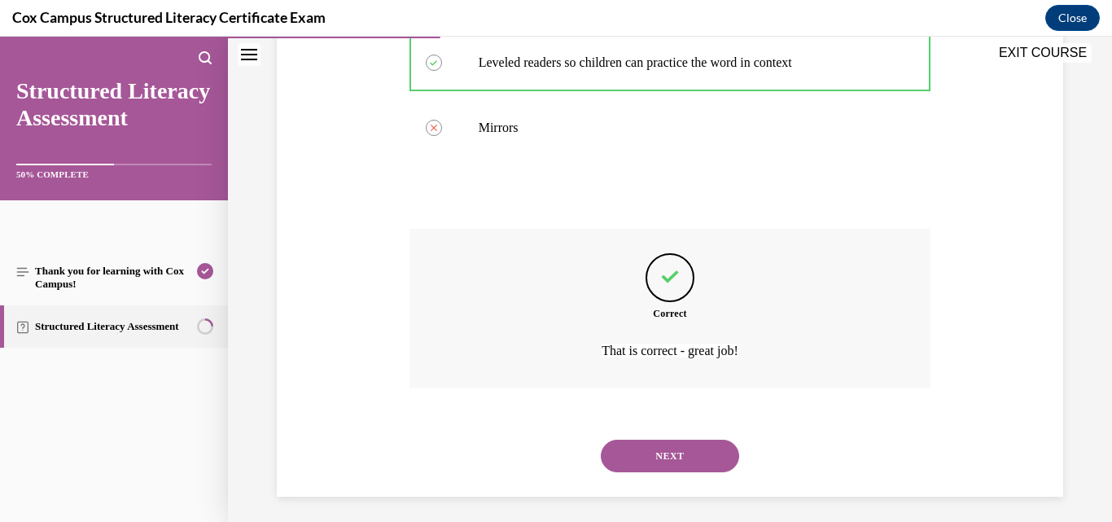
scroll to position [541, 0]
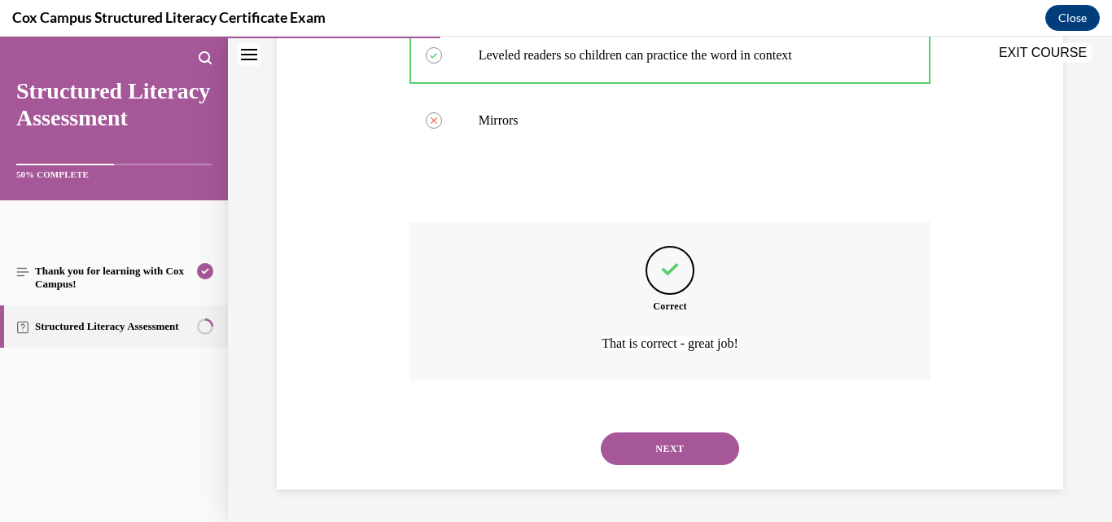
click at [690, 446] on button "NEXT" at bounding box center [670, 448] width 138 height 33
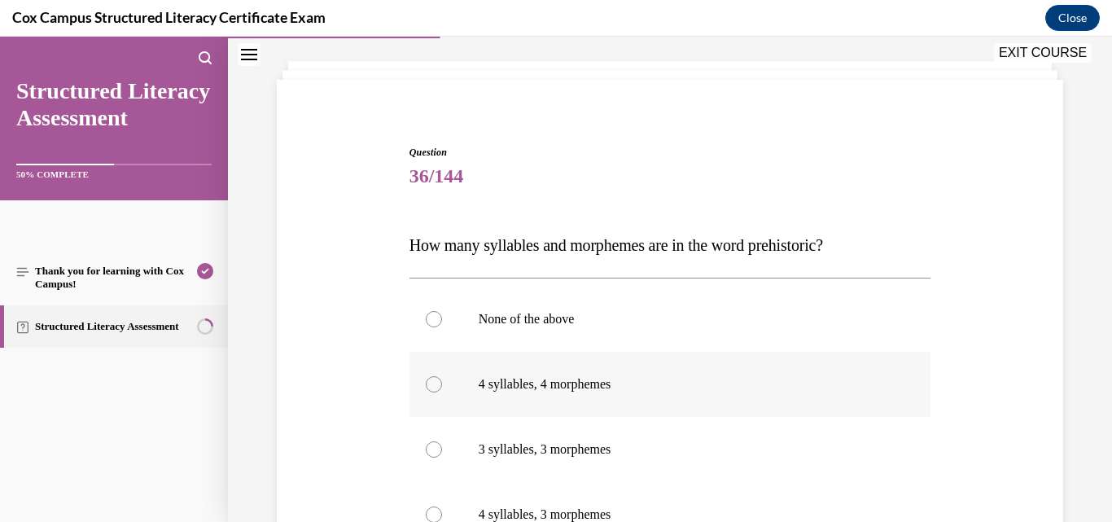
scroll to position [163, 0]
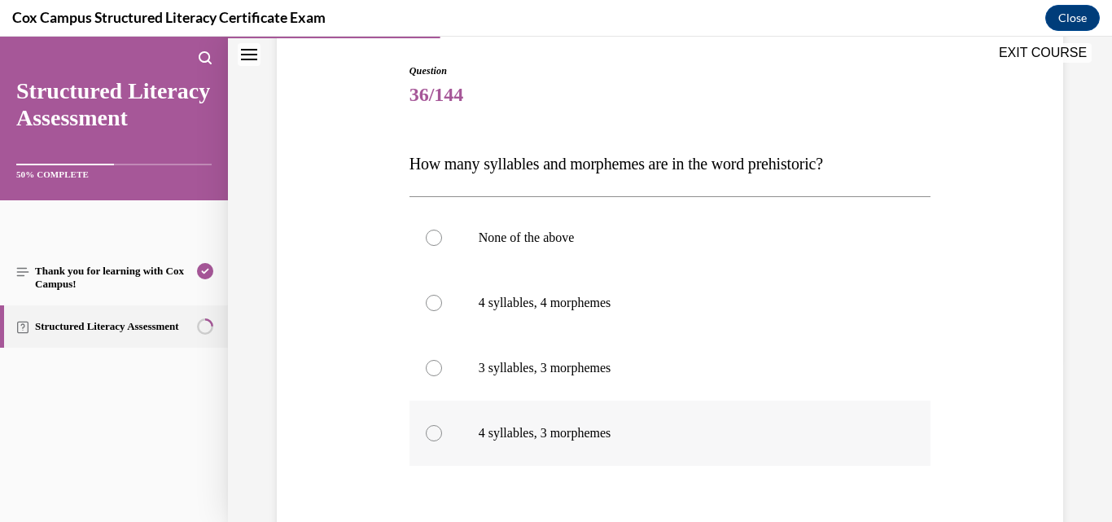
click at [585, 431] on p "4 syllables, 3 morphemes" at bounding box center [685, 433] width 412 height 16
click at [442, 431] on input "4 syllables, 3 morphemes" at bounding box center [434, 433] width 16 height 16
radio input "true"
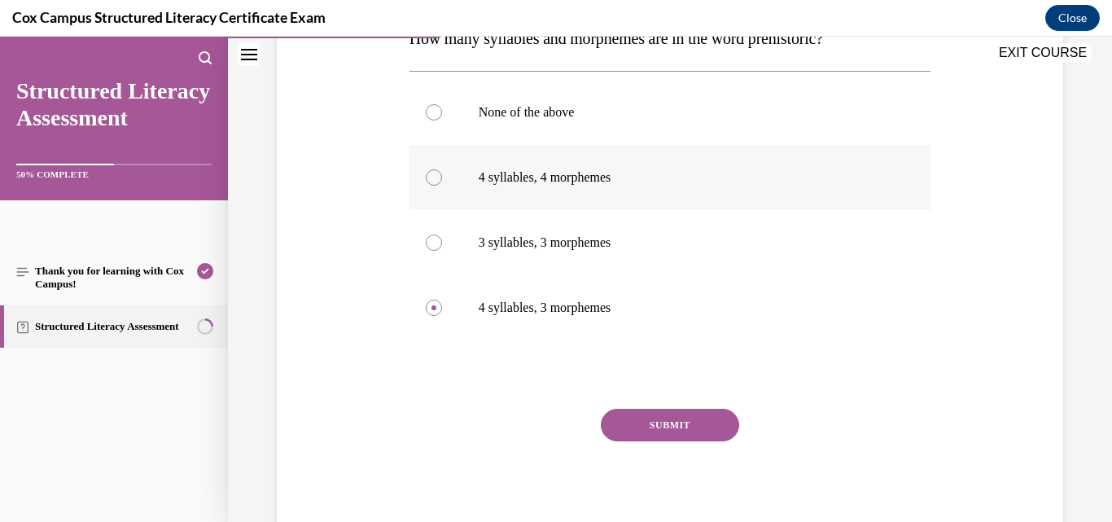
scroll to position [326, 0]
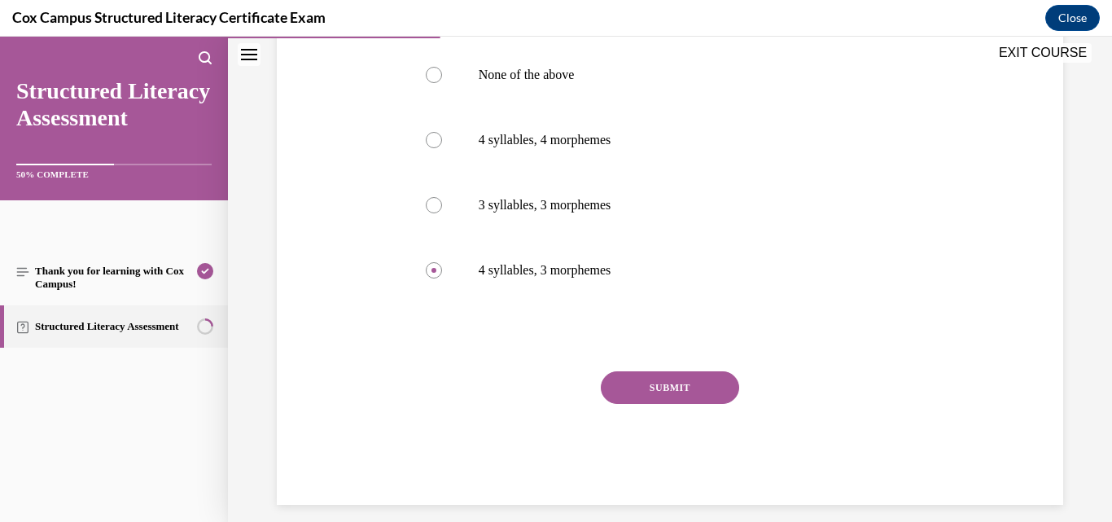
click at [689, 382] on button "SUBMIT" at bounding box center [670, 387] width 138 height 33
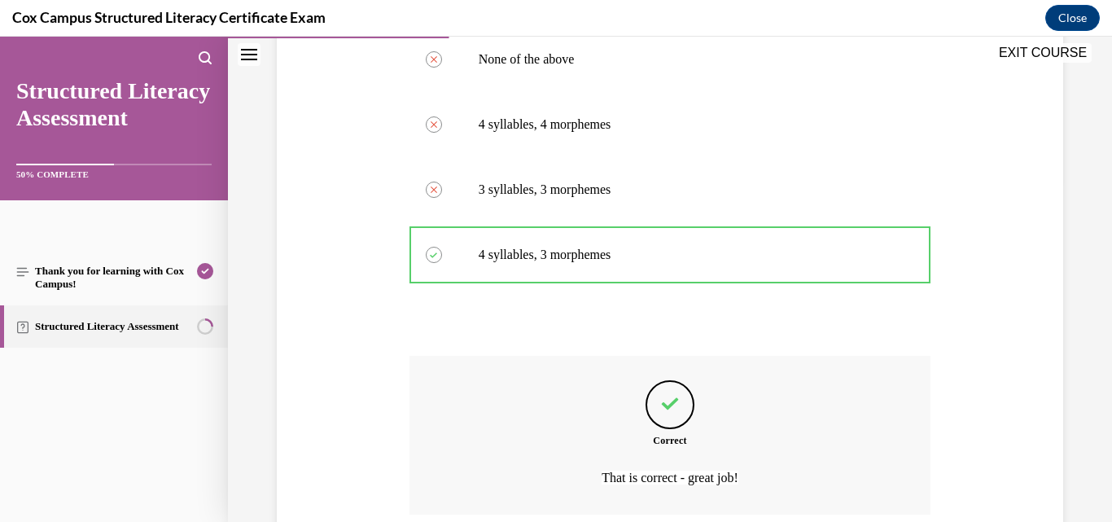
scroll to position [476, 0]
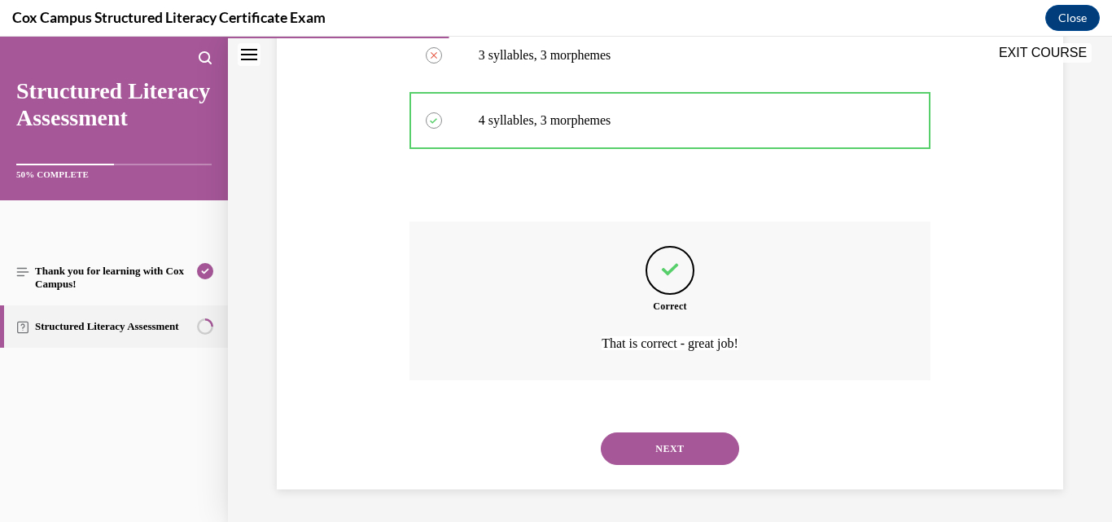
click at [708, 448] on button "NEXT" at bounding box center [670, 448] width 138 height 33
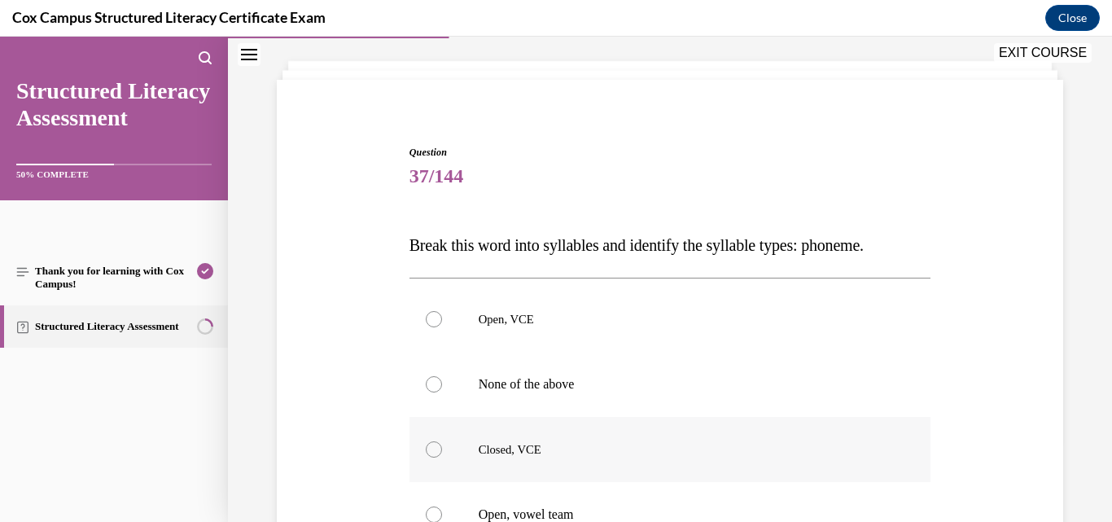
scroll to position [163, 0]
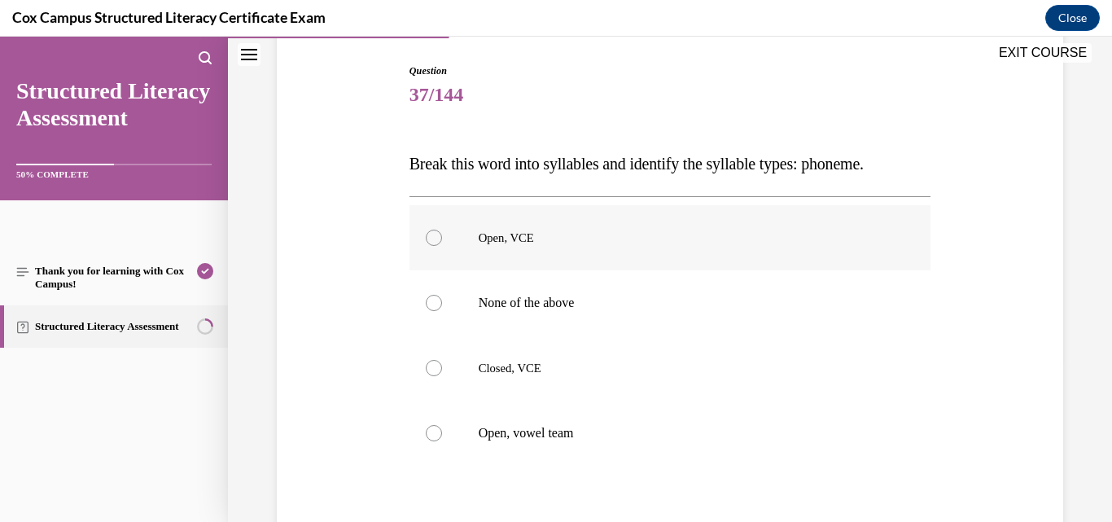
click at [530, 239] on span "Open, VCE" at bounding box center [506, 237] width 55 height 13
click at [442, 239] on input "Open, VCE" at bounding box center [434, 238] width 16 height 16
radio input "true"
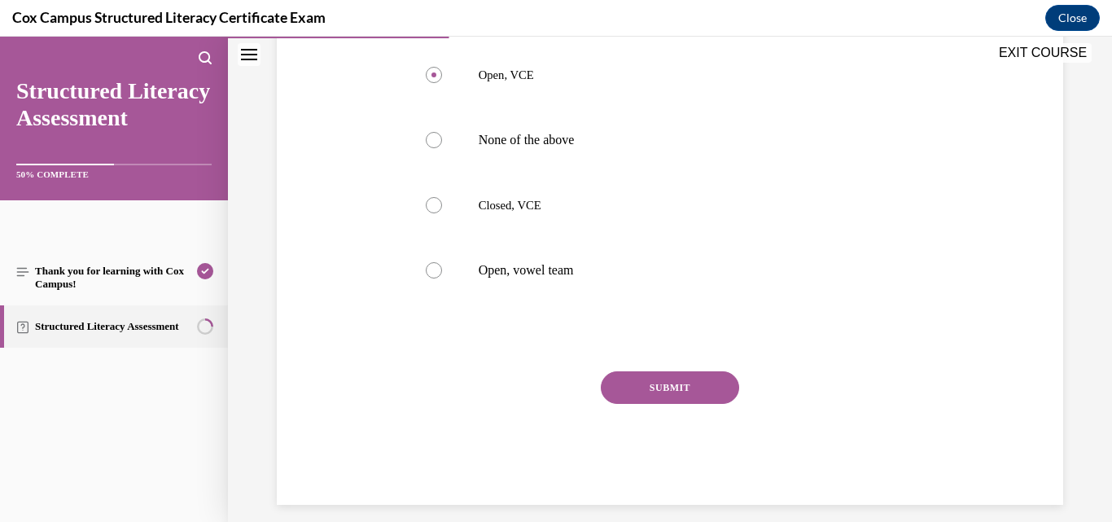
click at [619, 379] on button "SUBMIT" at bounding box center [670, 387] width 138 height 33
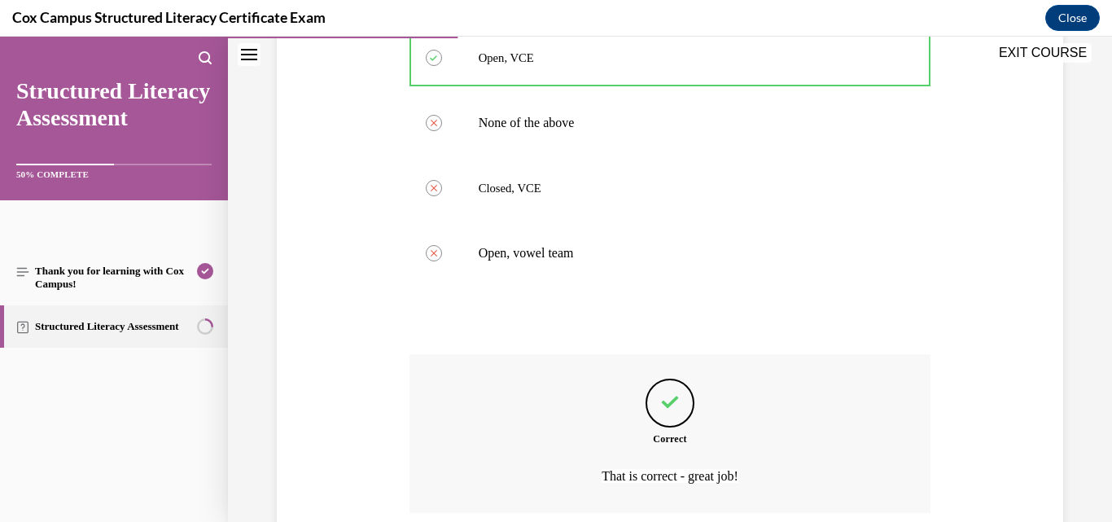
scroll to position [477, 0]
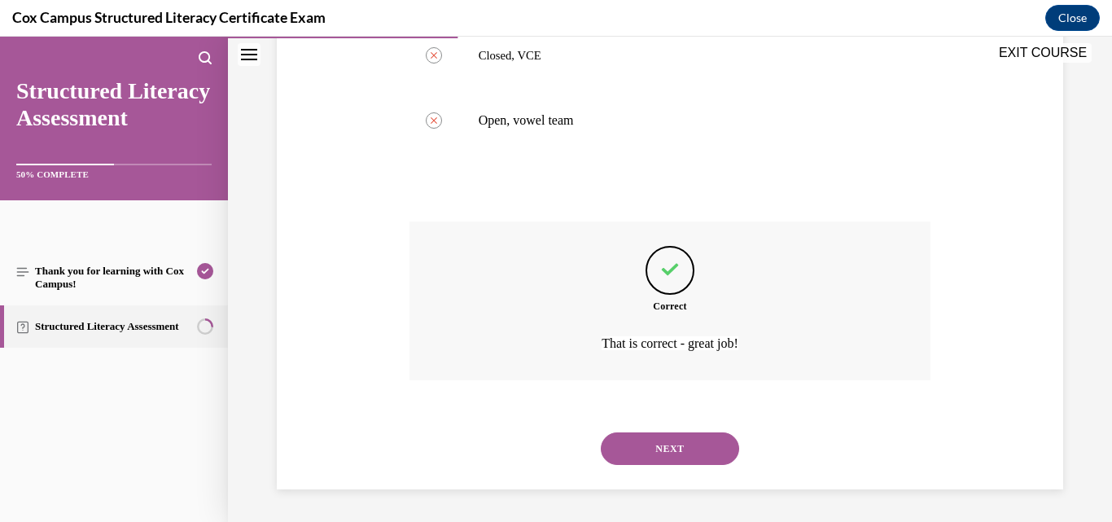
click at [704, 449] on button "NEXT" at bounding box center [670, 448] width 138 height 33
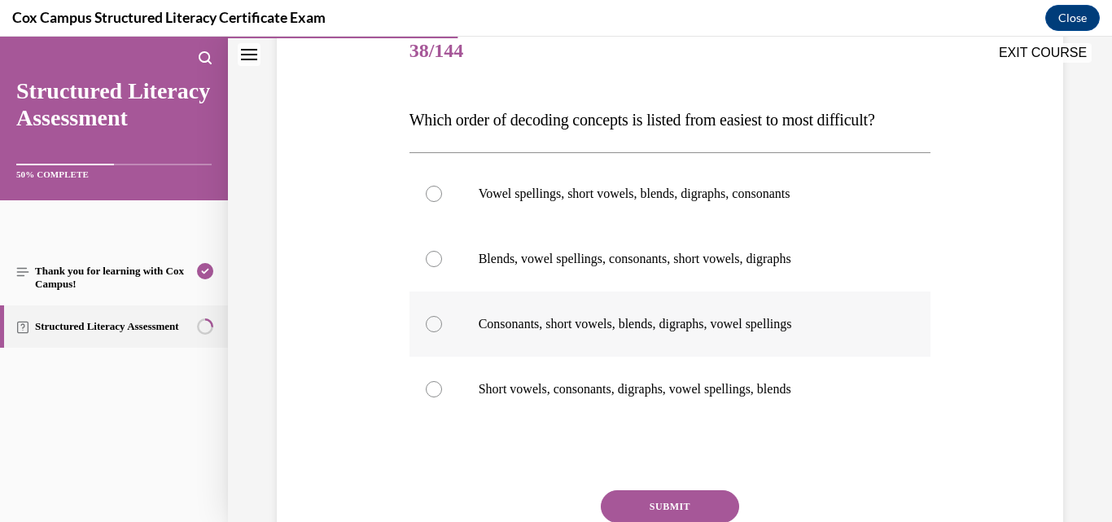
scroll to position [244, 0]
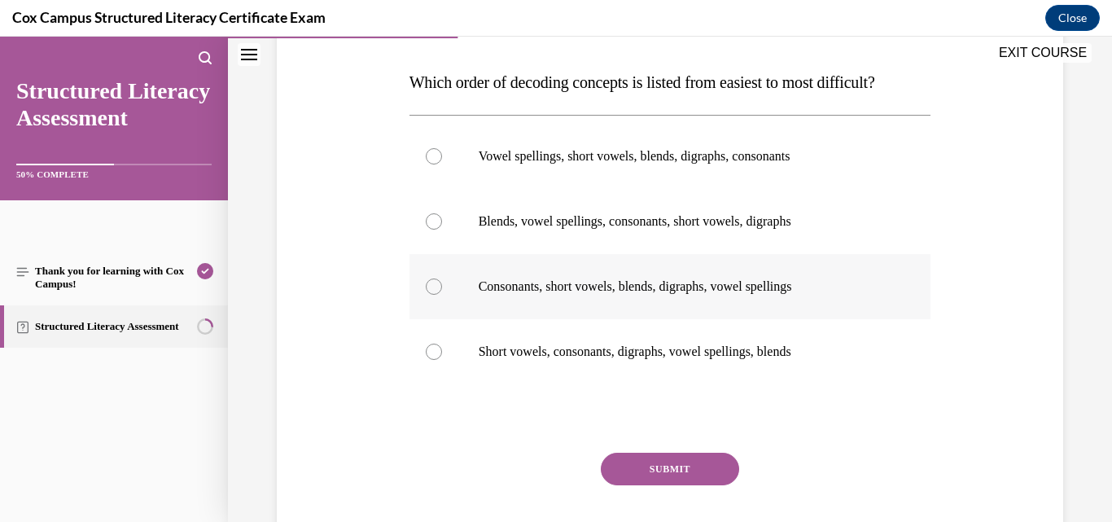
click at [583, 295] on p "Consonants, short vowels, blends, digraphs, vowel spellings" at bounding box center [685, 286] width 412 height 16
click at [442, 295] on input "Consonants, short vowels, blends, digraphs, vowel spellings" at bounding box center [434, 286] width 16 height 16
radio input "true"
click at [708, 485] on button "SUBMIT" at bounding box center [670, 469] width 138 height 33
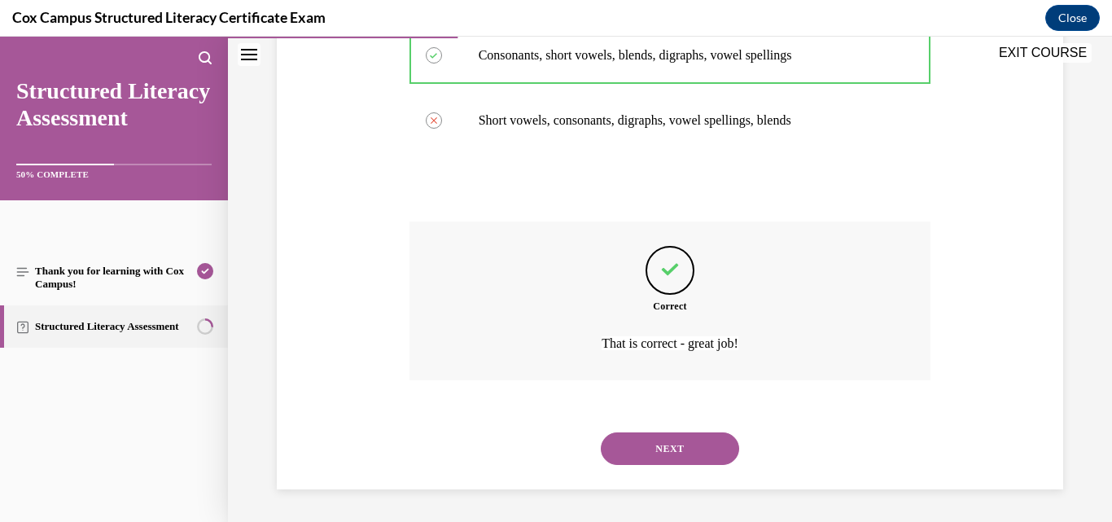
scroll to position [508, 0]
click at [709, 445] on button "NEXT" at bounding box center [670, 448] width 138 height 33
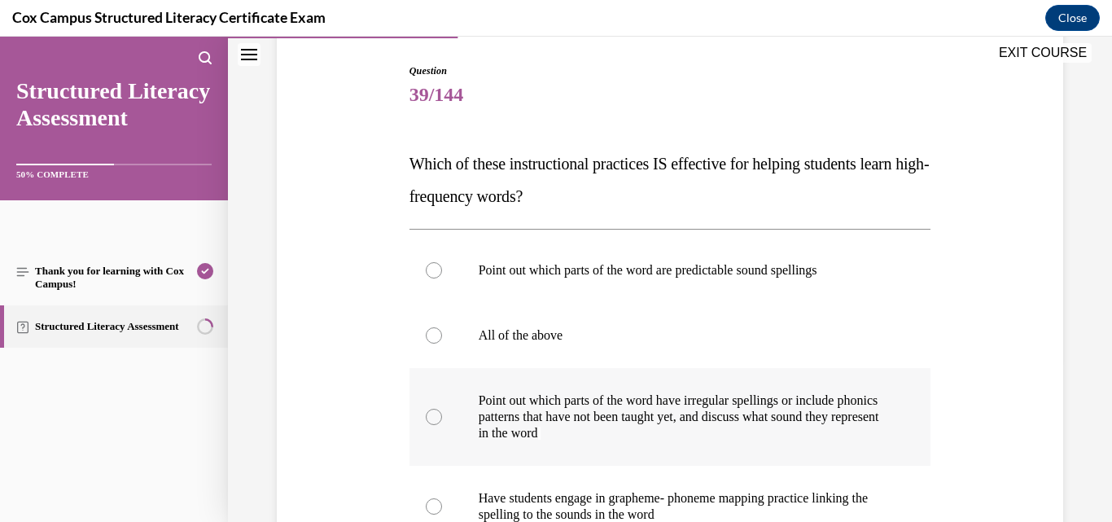
scroll to position [244, 0]
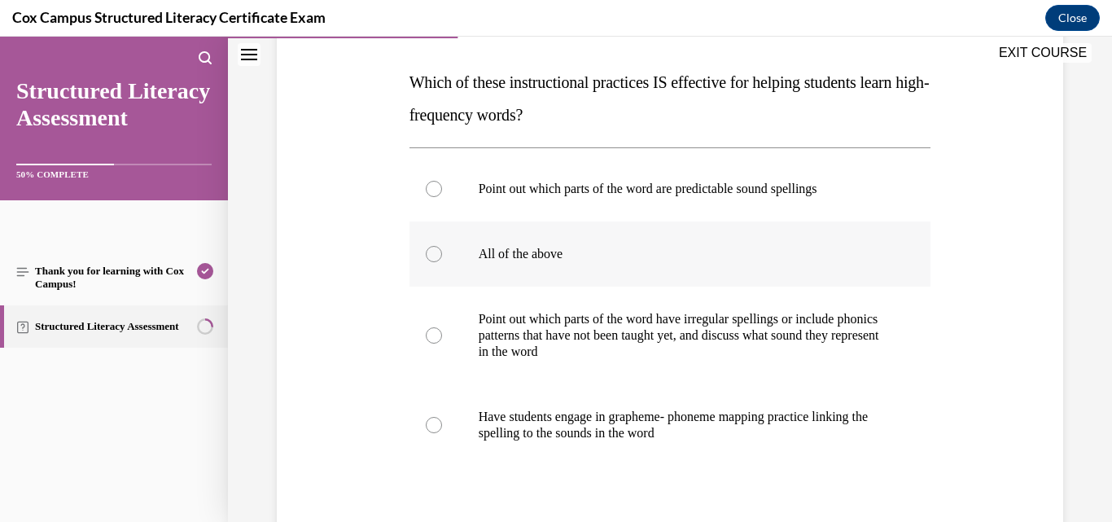
click at [506, 254] on p "All of the above" at bounding box center [685, 254] width 412 height 16
click at [442, 254] on input "All of the above" at bounding box center [434, 254] width 16 height 16
radio input "true"
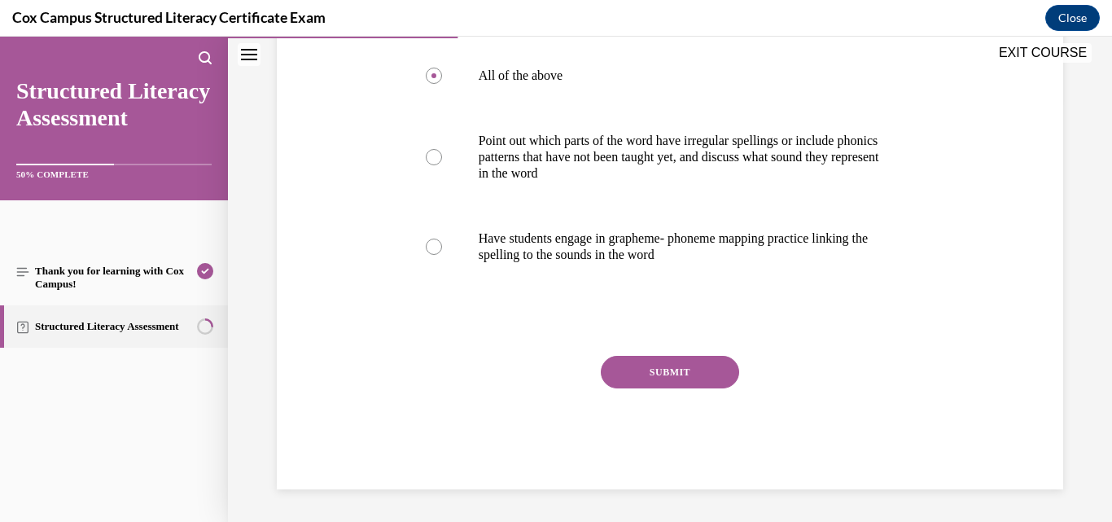
click at [671, 374] on button "SUBMIT" at bounding box center [670, 372] width 138 height 33
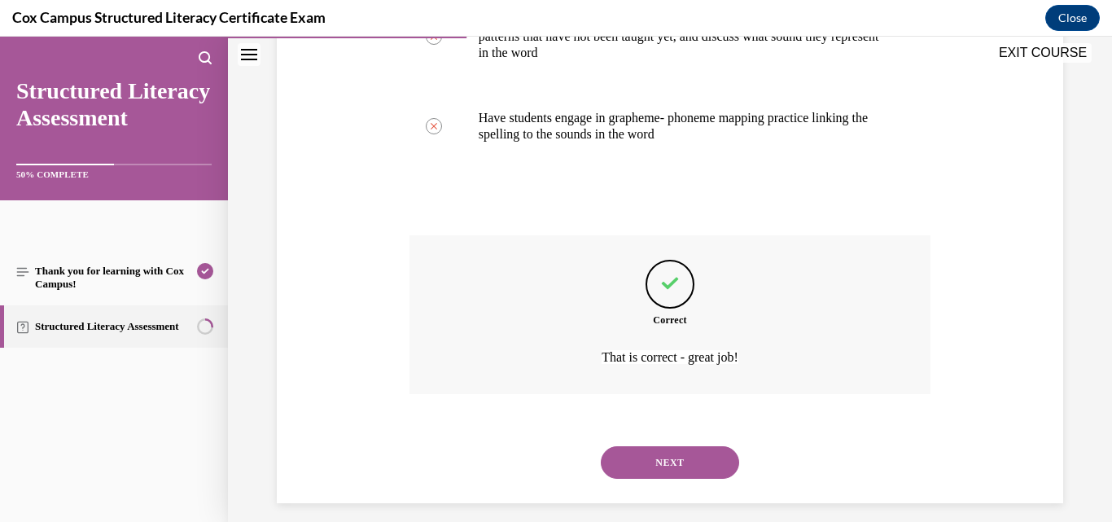
scroll to position [558, 0]
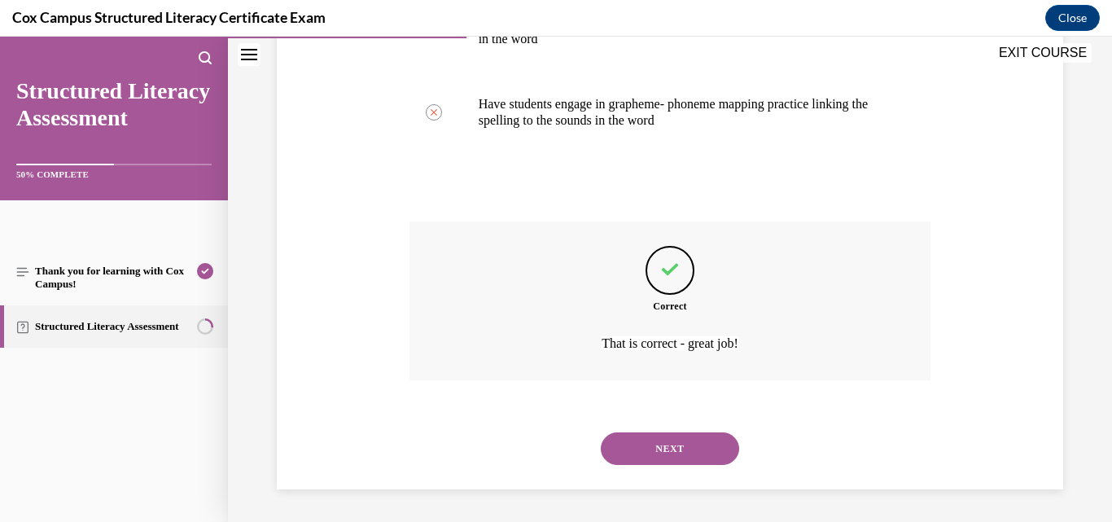
click at [660, 445] on button "NEXT" at bounding box center [670, 448] width 138 height 33
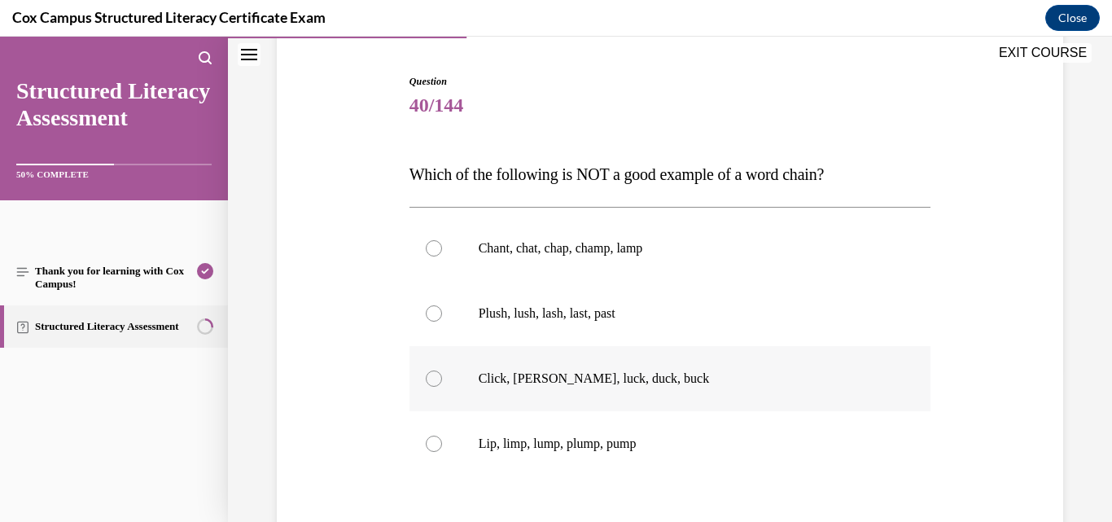
scroll to position [163, 0]
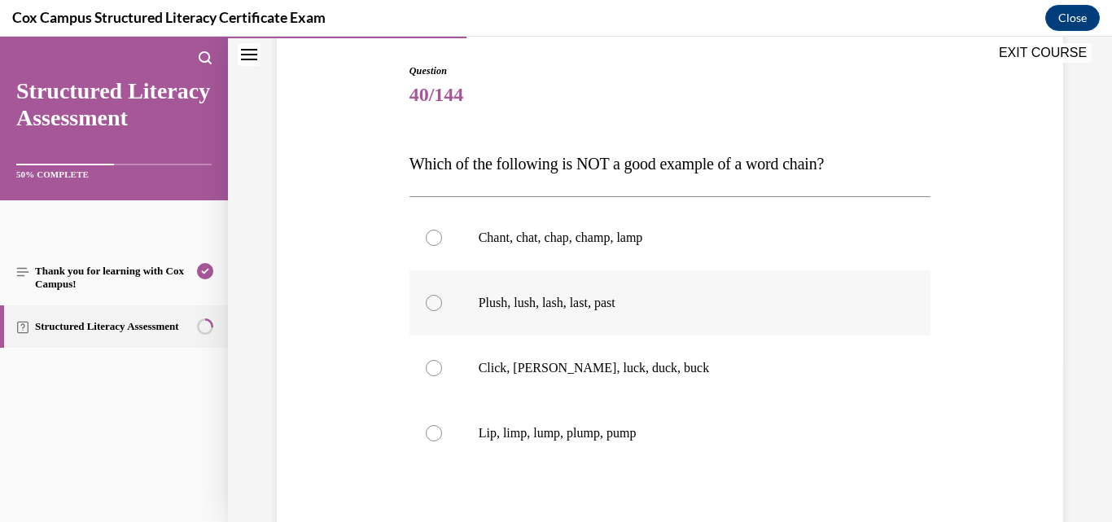
click at [616, 305] on p "Plush, lush, lash, last, past" at bounding box center [685, 303] width 412 height 16
click at [442, 305] on input "Plush, lush, lash, last, past" at bounding box center [434, 303] width 16 height 16
radio input "true"
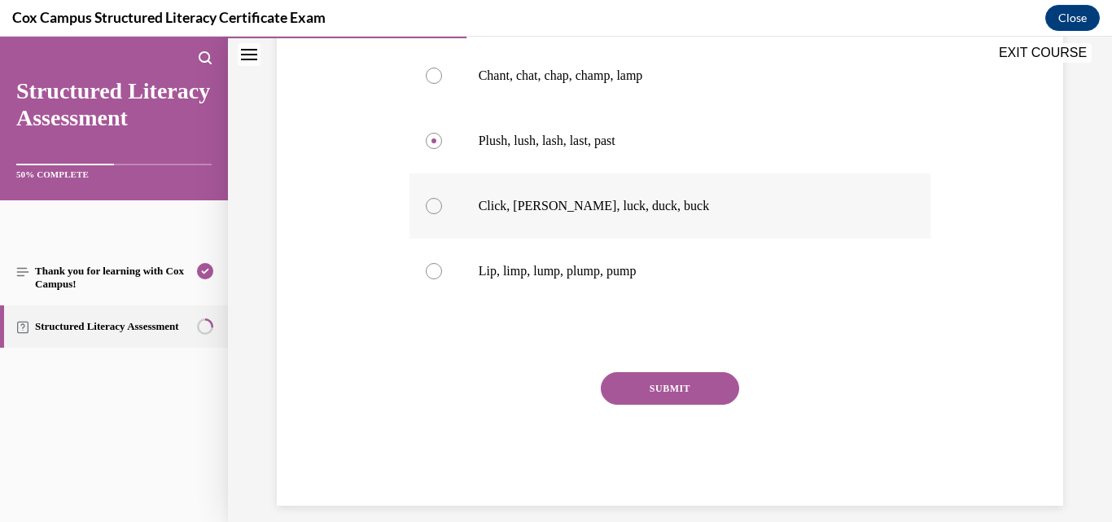
scroll to position [326, 0]
click at [687, 385] on button "SUBMIT" at bounding box center [670, 387] width 138 height 33
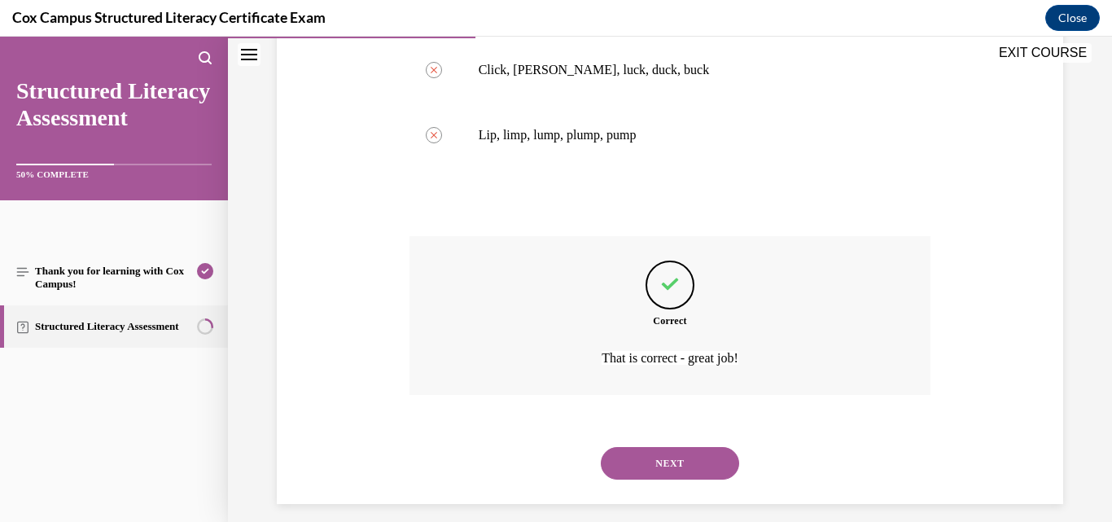
scroll to position [476, 0]
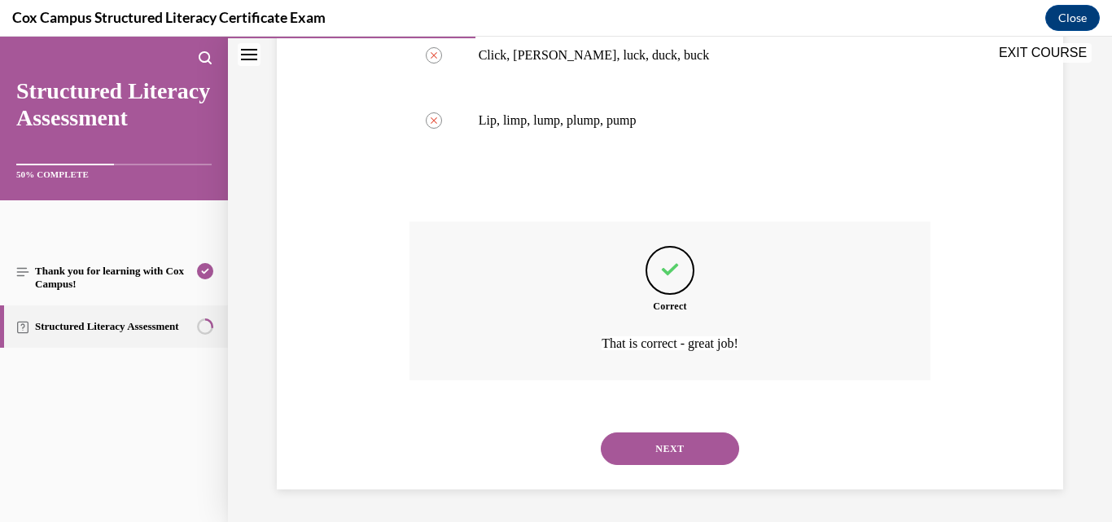
click at [721, 445] on button "NEXT" at bounding box center [670, 448] width 138 height 33
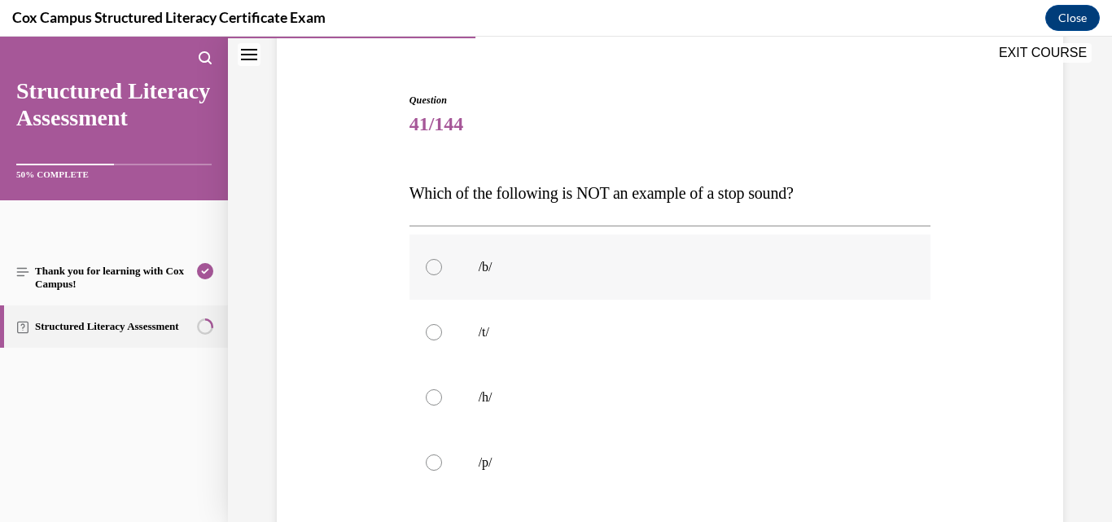
scroll to position [163, 0]
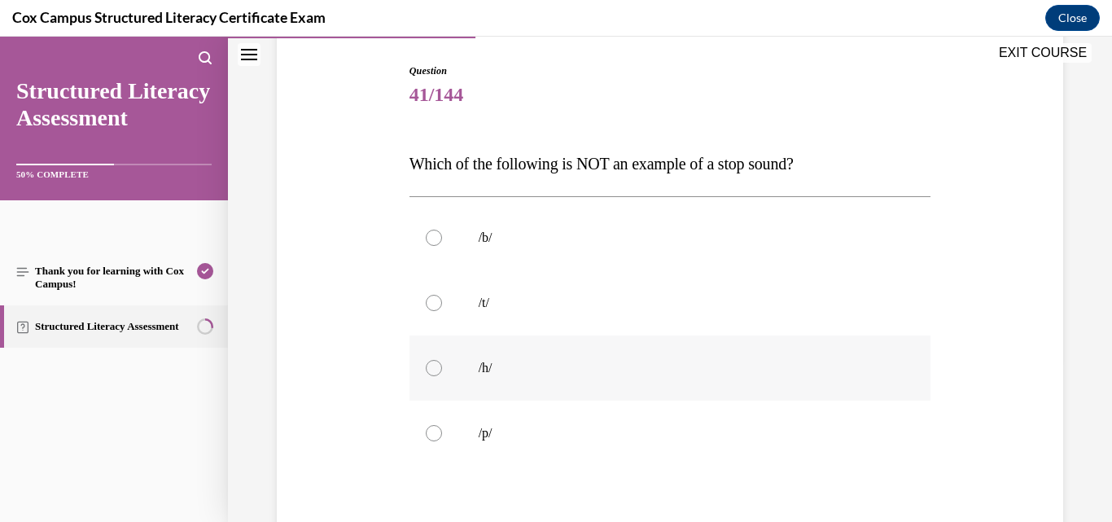
click at [486, 369] on p "/h/" at bounding box center [685, 368] width 412 height 16
click at [442, 369] on input "/h/" at bounding box center [434, 368] width 16 height 16
radio input "true"
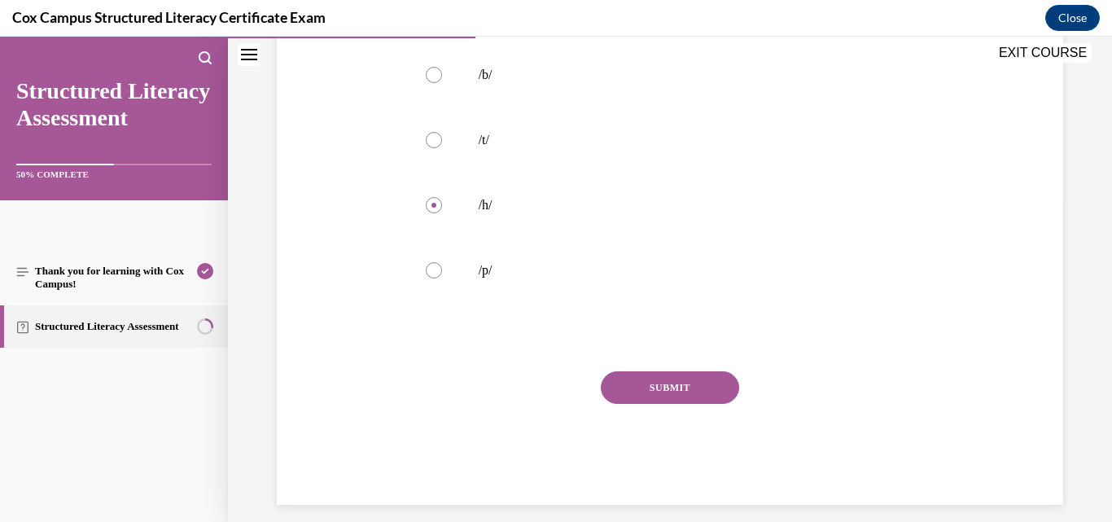
click at [629, 384] on button "SUBMIT" at bounding box center [670, 387] width 138 height 33
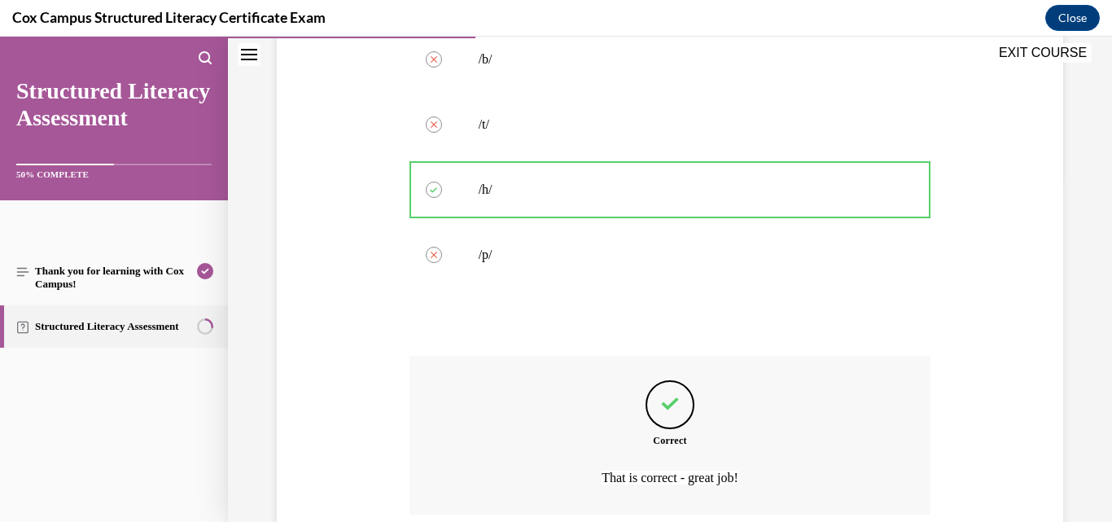
scroll to position [476, 0]
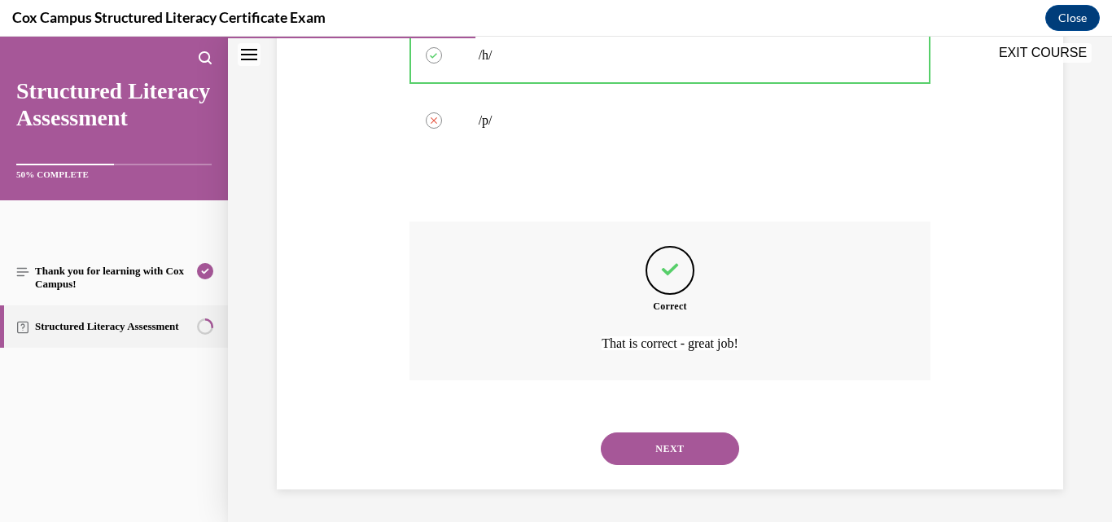
click at [696, 445] on button "NEXT" at bounding box center [670, 448] width 138 height 33
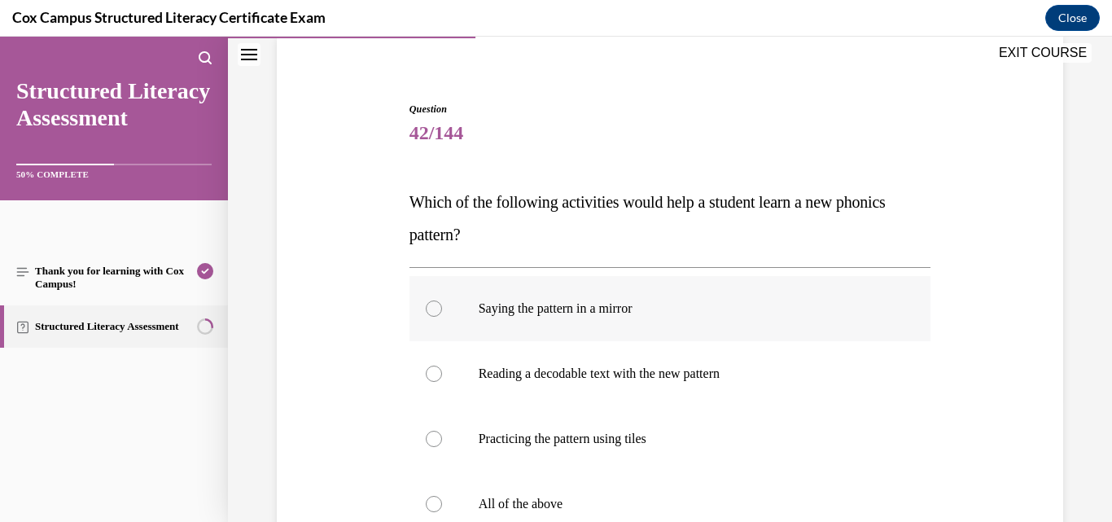
scroll to position [163, 0]
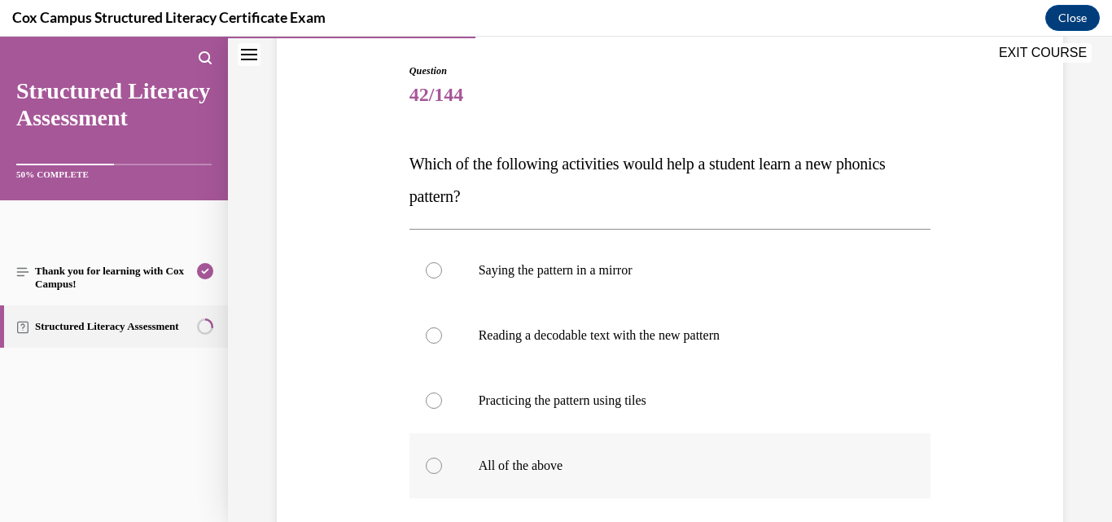
click at [553, 465] on p "All of the above" at bounding box center [685, 466] width 412 height 16
click at [442, 465] on input "All of the above" at bounding box center [434, 466] width 16 height 16
radio input "true"
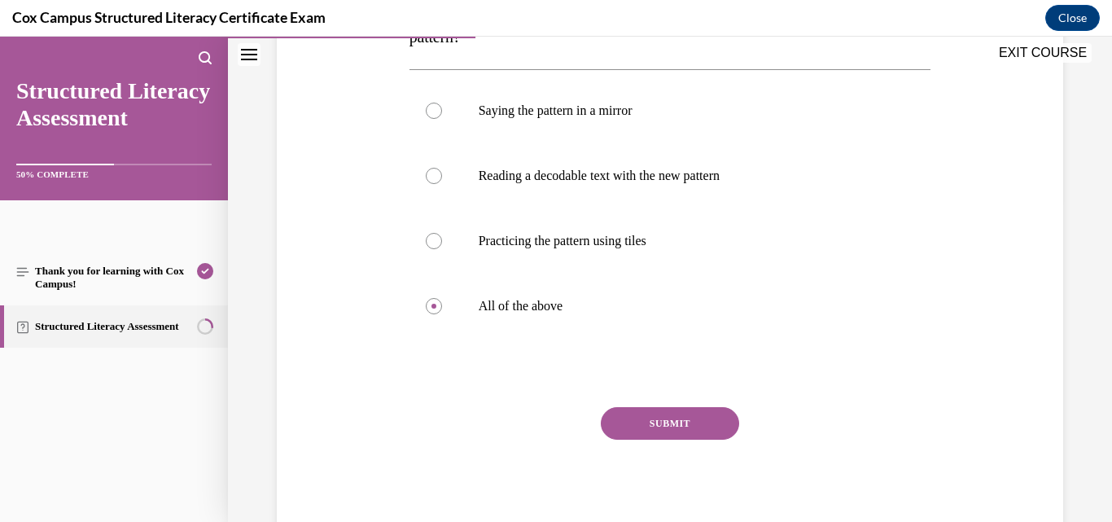
scroll to position [326, 0]
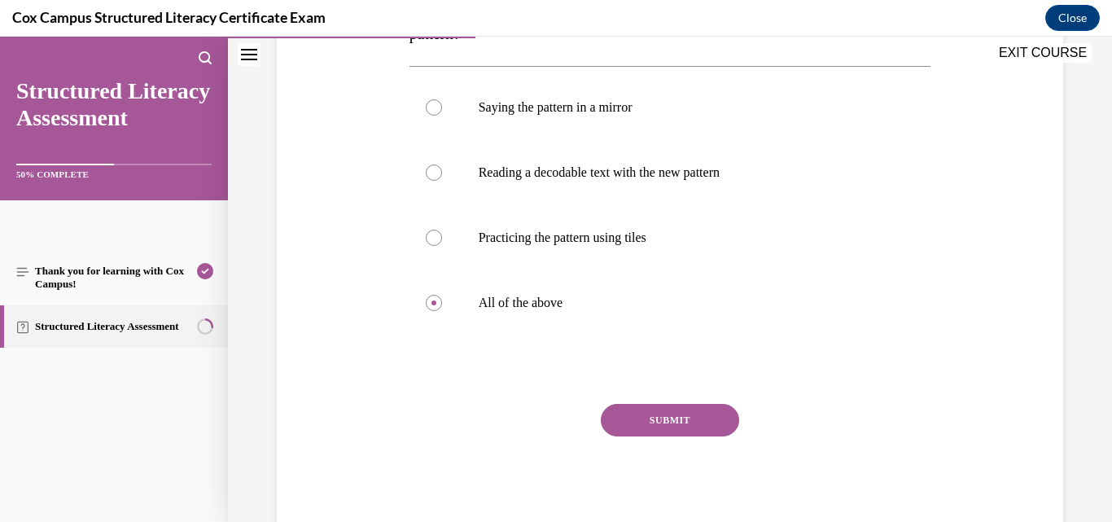
click at [671, 418] on button "SUBMIT" at bounding box center [670, 420] width 138 height 33
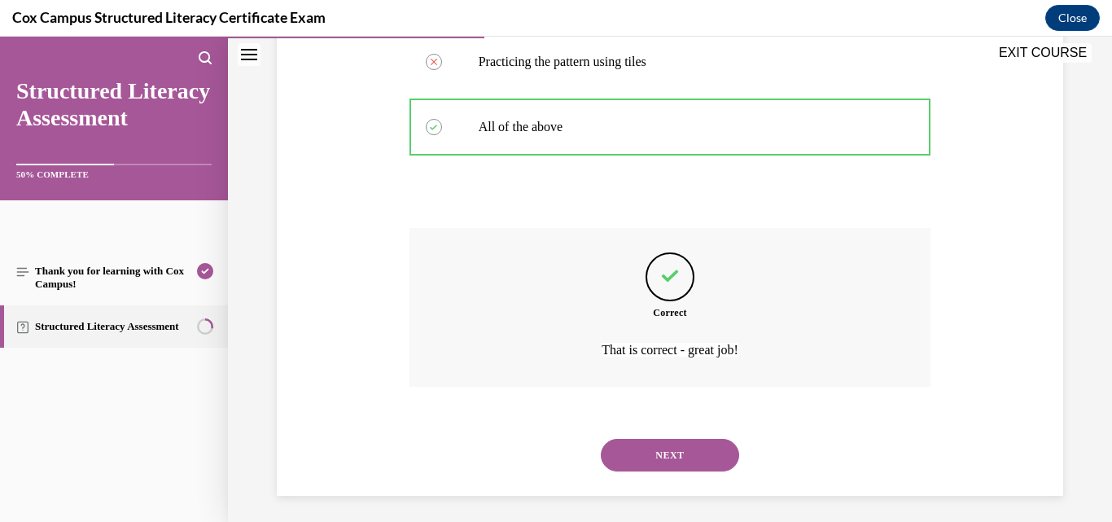
scroll to position [508, 0]
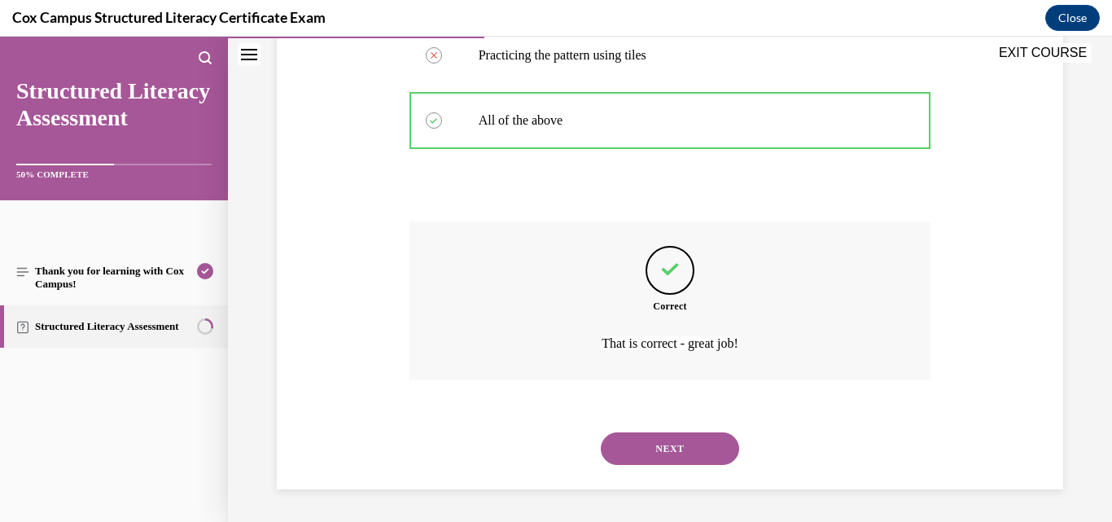
click at [668, 442] on button "NEXT" at bounding box center [670, 448] width 138 height 33
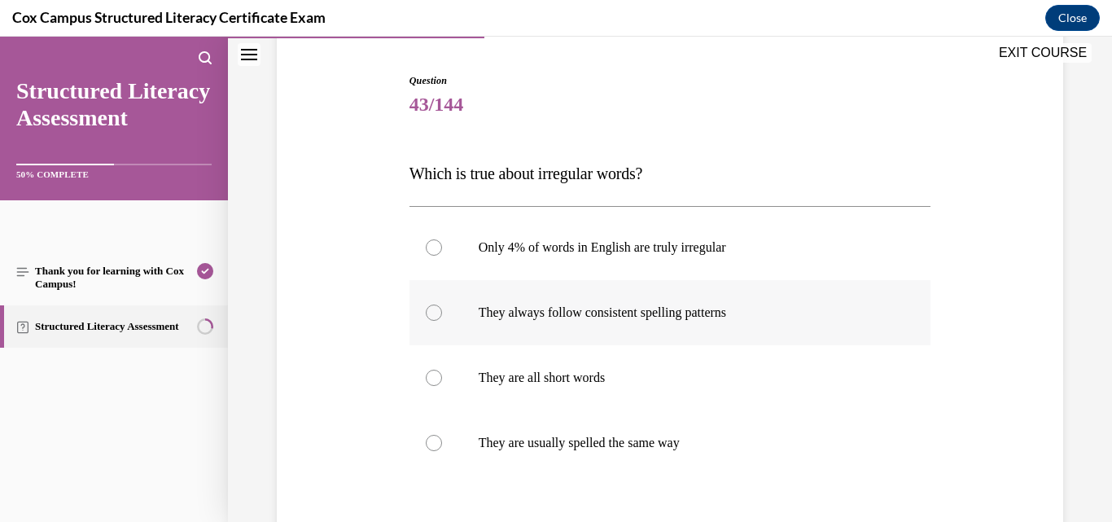
scroll to position [163, 0]
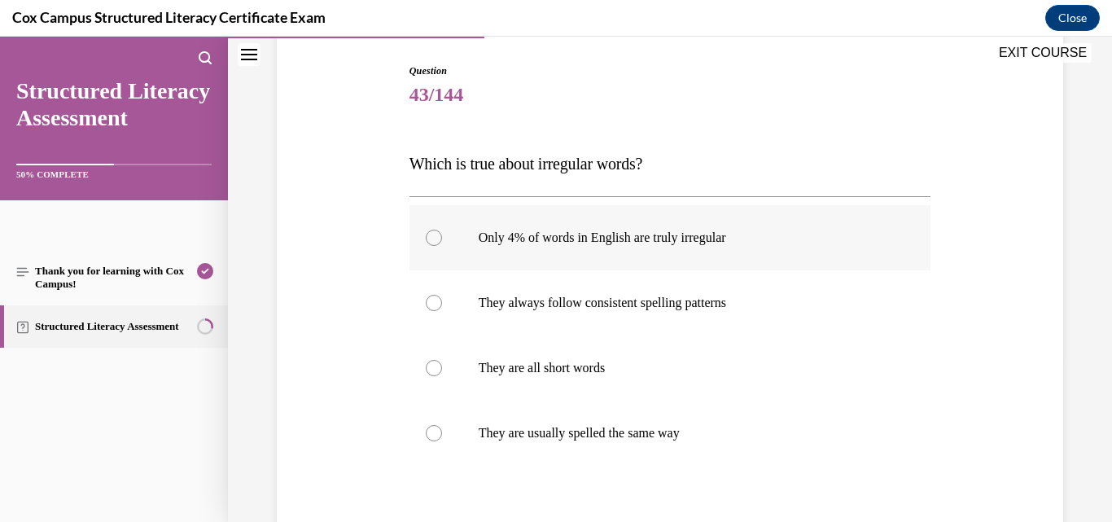
click at [621, 239] on p "Only 4% of words in English are truly irregular" at bounding box center [685, 238] width 412 height 16
click at [442, 239] on input "Only 4% of words in English are truly irregular" at bounding box center [434, 238] width 16 height 16
radio input "true"
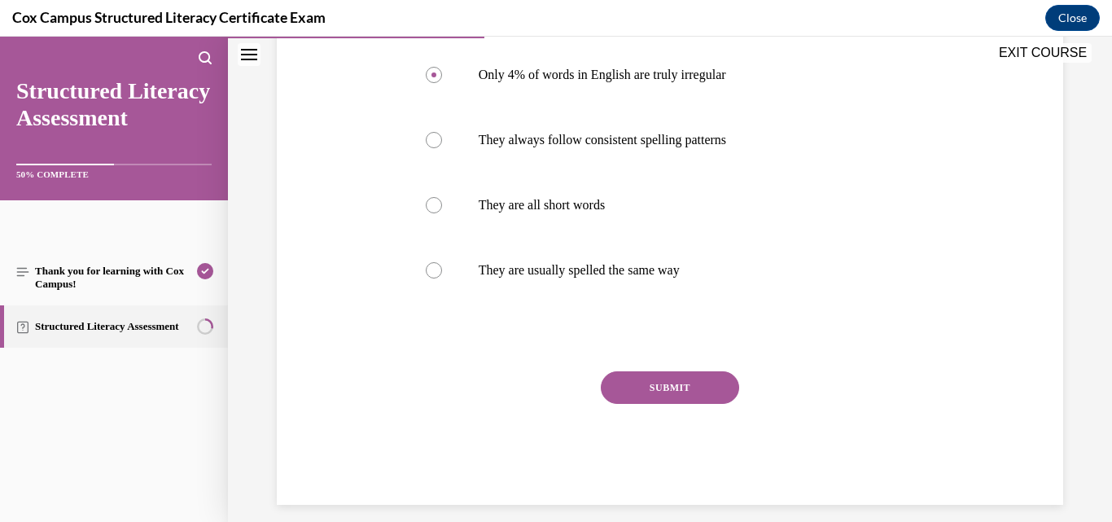
click at [667, 386] on button "SUBMIT" at bounding box center [670, 387] width 138 height 33
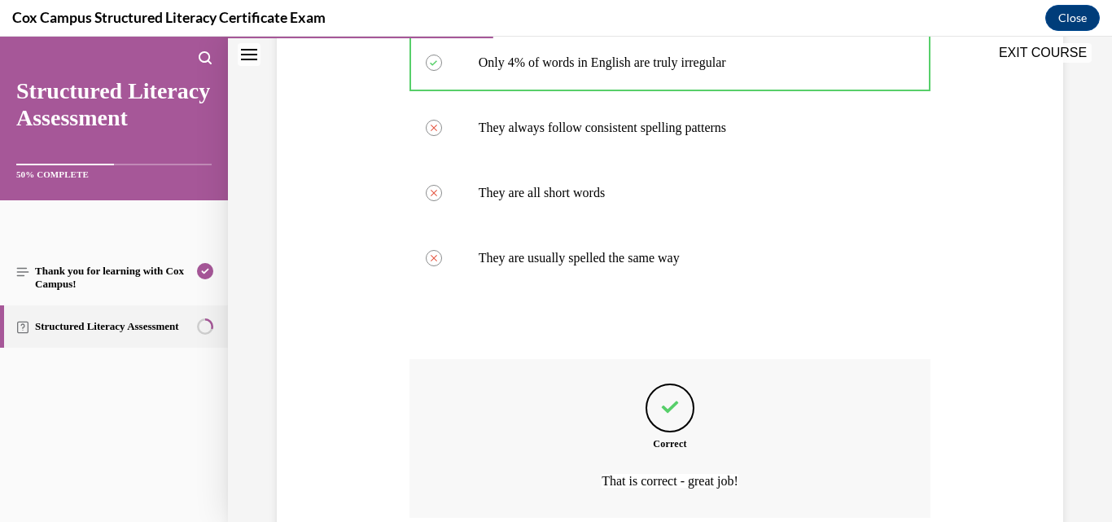
scroll to position [476, 0]
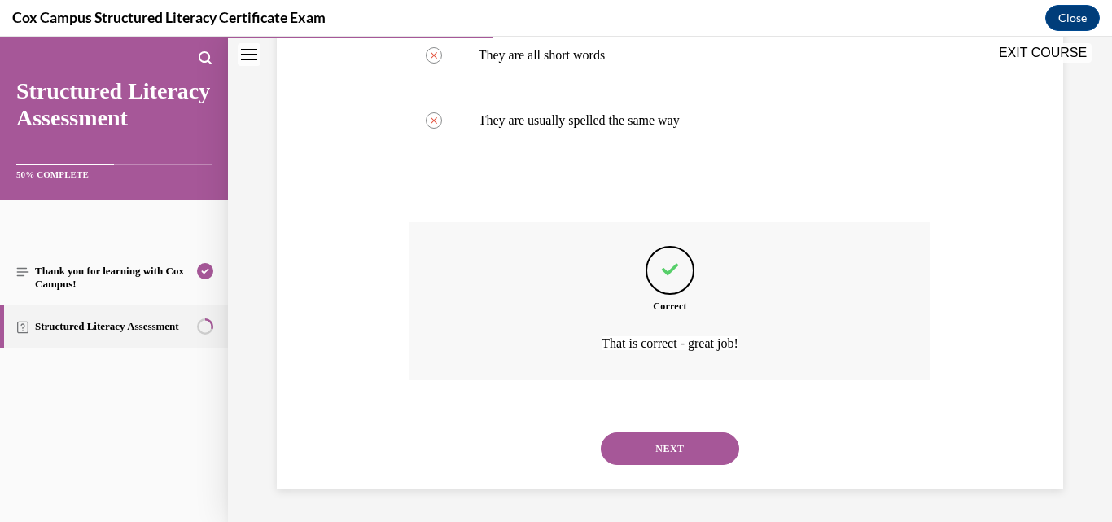
click at [654, 441] on button "NEXT" at bounding box center [670, 448] width 138 height 33
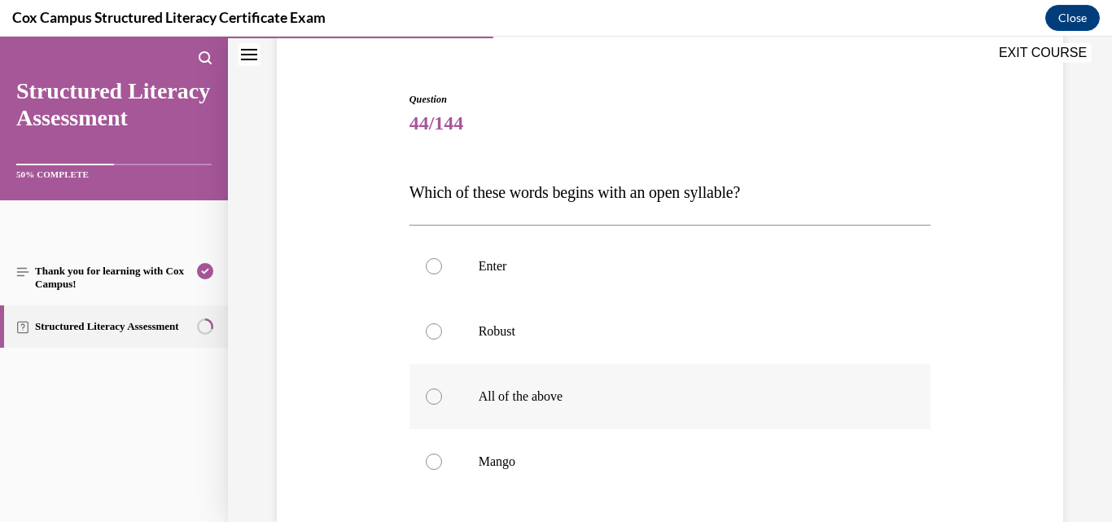
scroll to position [163, 0]
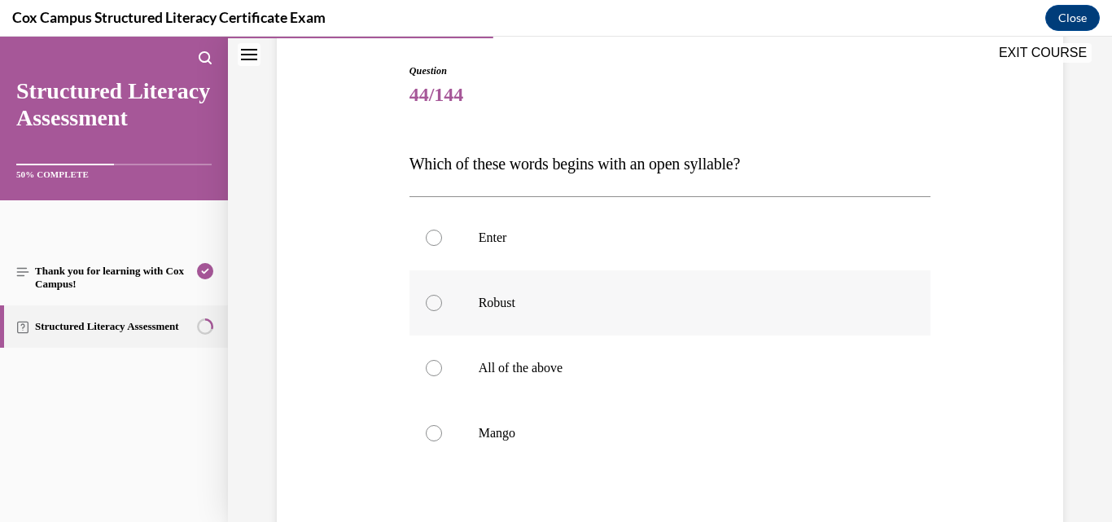
click at [502, 304] on p "Robust" at bounding box center [685, 303] width 412 height 16
click at [442, 304] on input "Robust" at bounding box center [434, 303] width 16 height 16
radio input "true"
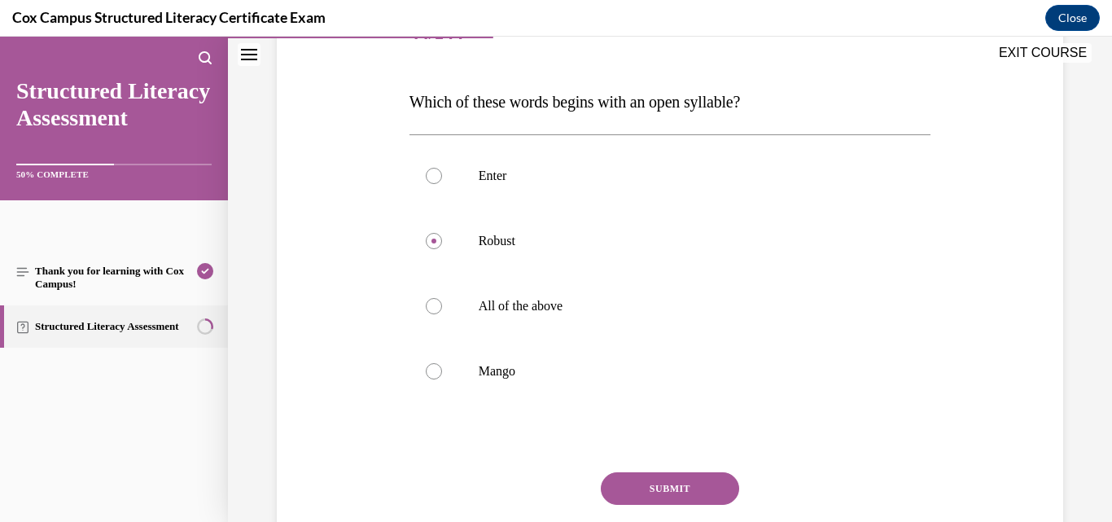
scroll to position [341, 0]
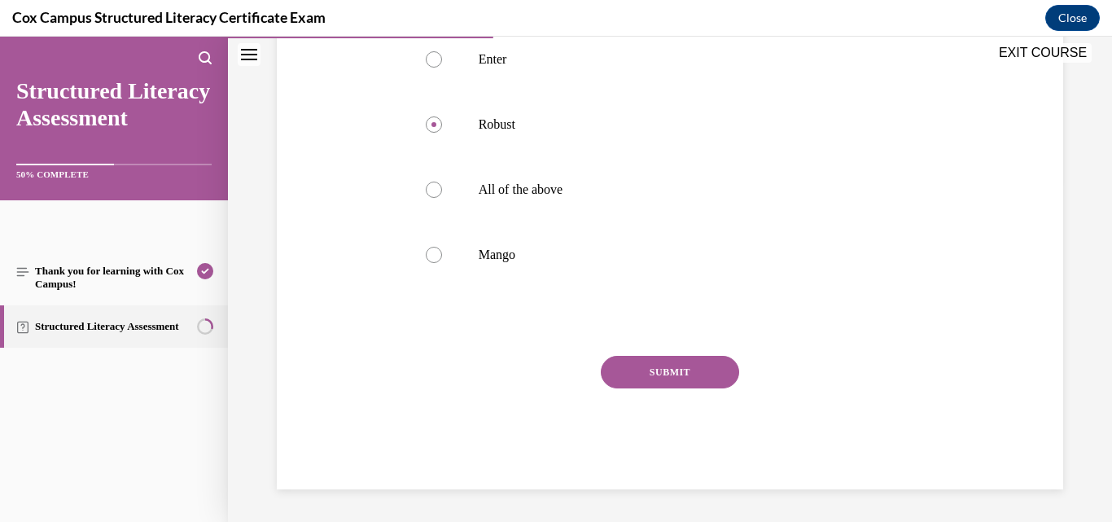
click at [640, 364] on button "SUBMIT" at bounding box center [670, 372] width 138 height 33
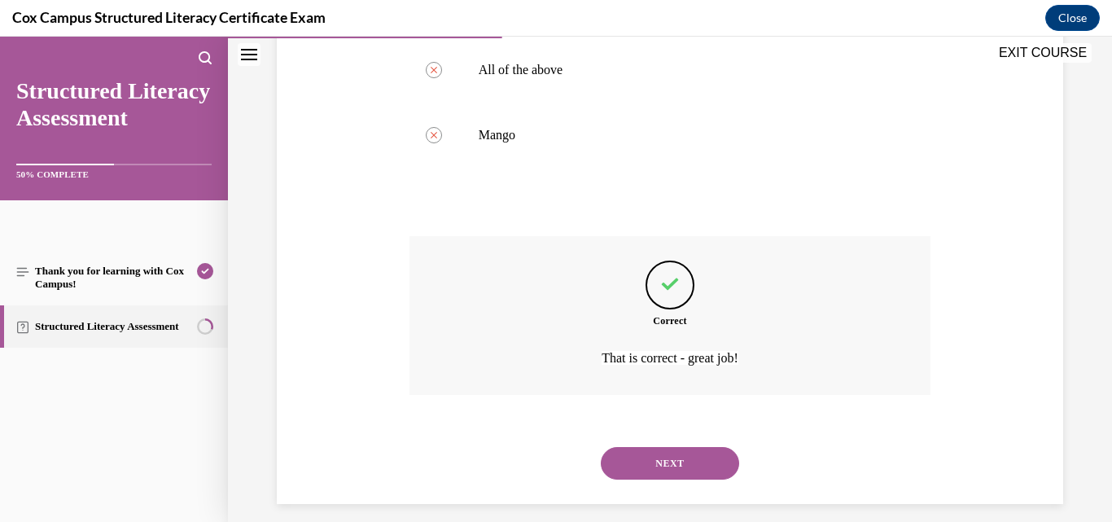
scroll to position [476, 0]
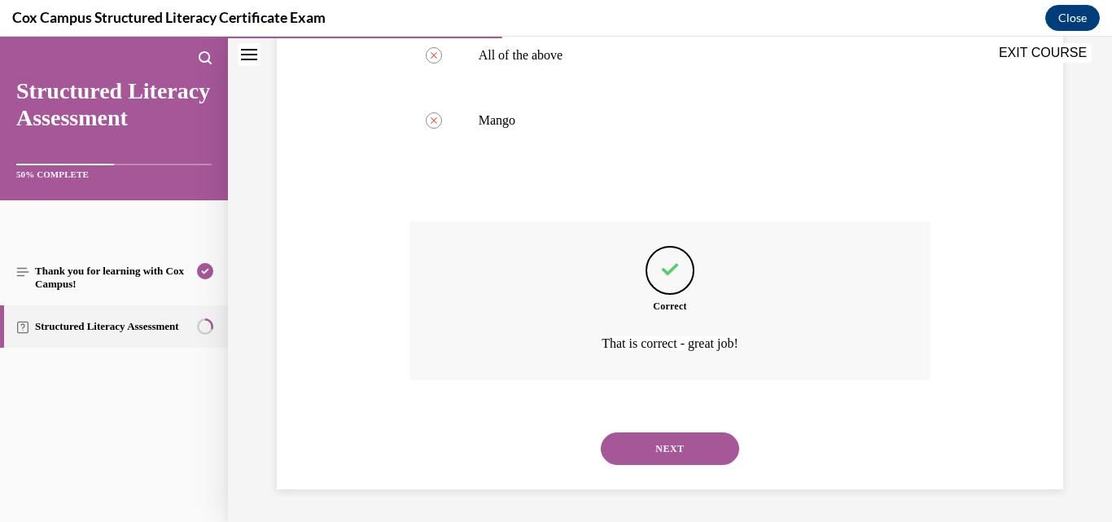
click at [685, 440] on button "NEXT" at bounding box center [670, 448] width 138 height 33
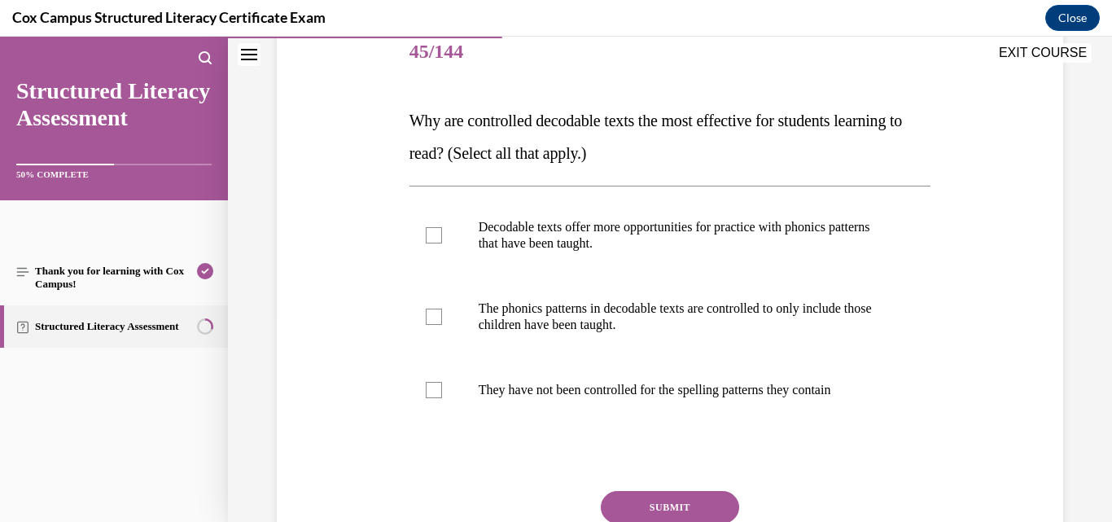
scroll to position [244, 0]
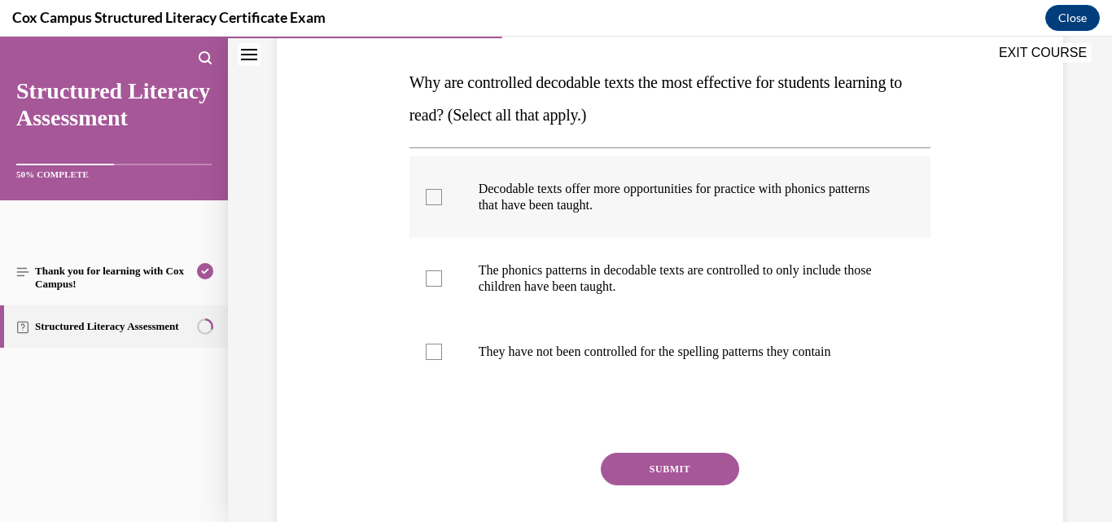
click at [607, 204] on p "Decodable texts offer more opportunities for practice with phonics patterns tha…" at bounding box center [685, 197] width 412 height 33
click at [442, 204] on input "Decodable texts offer more opportunities for practice with phonics patterns tha…" at bounding box center [434, 197] width 16 height 16
checkbox input "true"
click at [594, 267] on p "The phonics patterns in decodable texts are controlled to only include those ch…" at bounding box center [685, 278] width 412 height 33
click at [442, 270] on input "The phonics patterns in decodable texts are controlled to only include those ch…" at bounding box center [434, 278] width 16 height 16
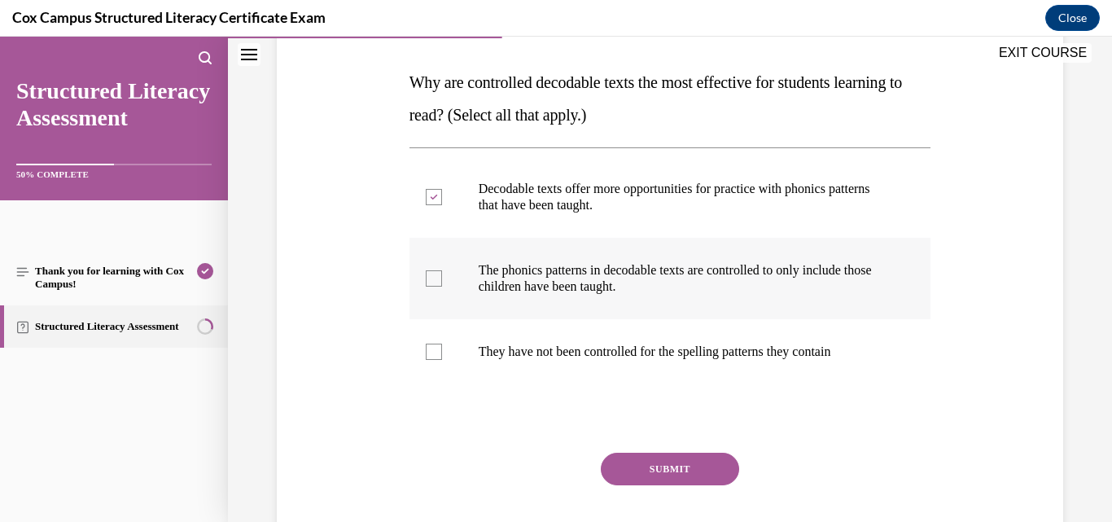
checkbox input "true"
click at [640, 462] on button "SUBMIT" at bounding box center [670, 469] width 138 height 33
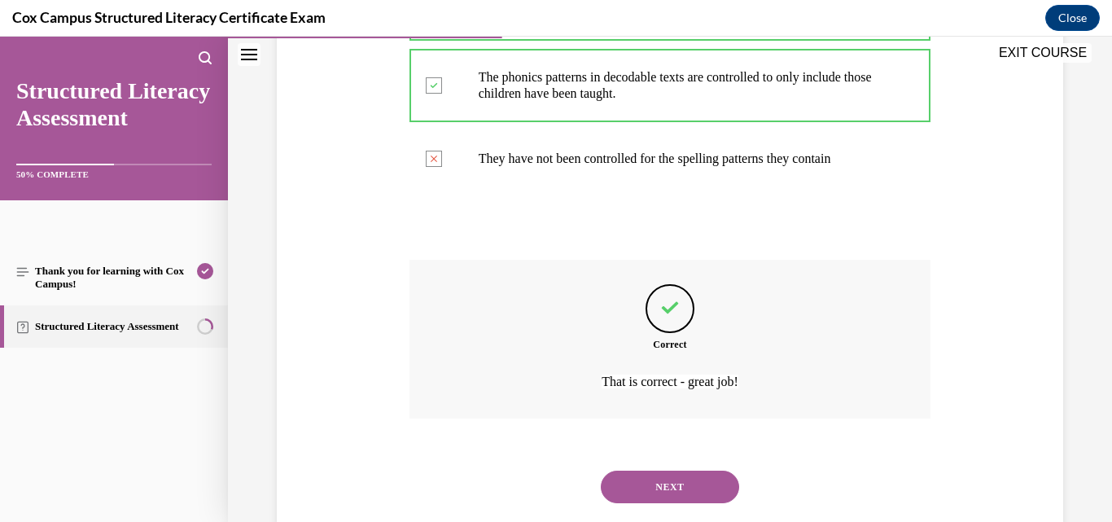
scroll to position [476, 0]
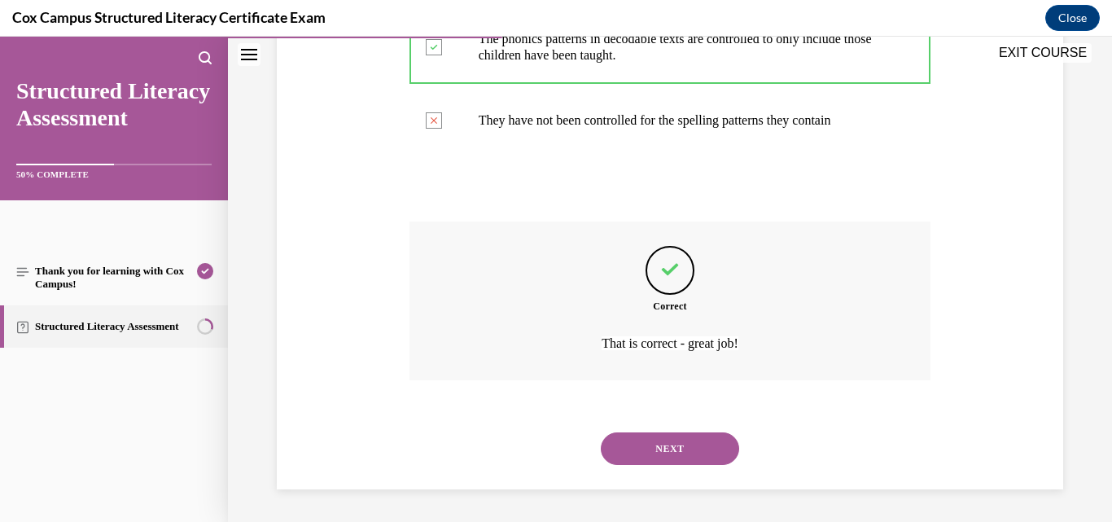
click at [662, 445] on button "NEXT" at bounding box center [670, 448] width 138 height 33
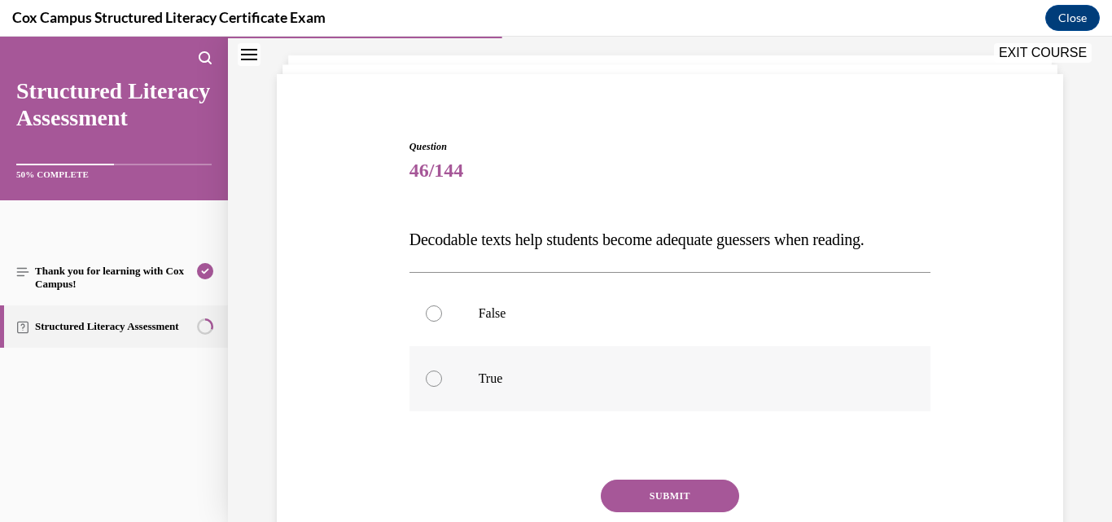
scroll to position [163, 0]
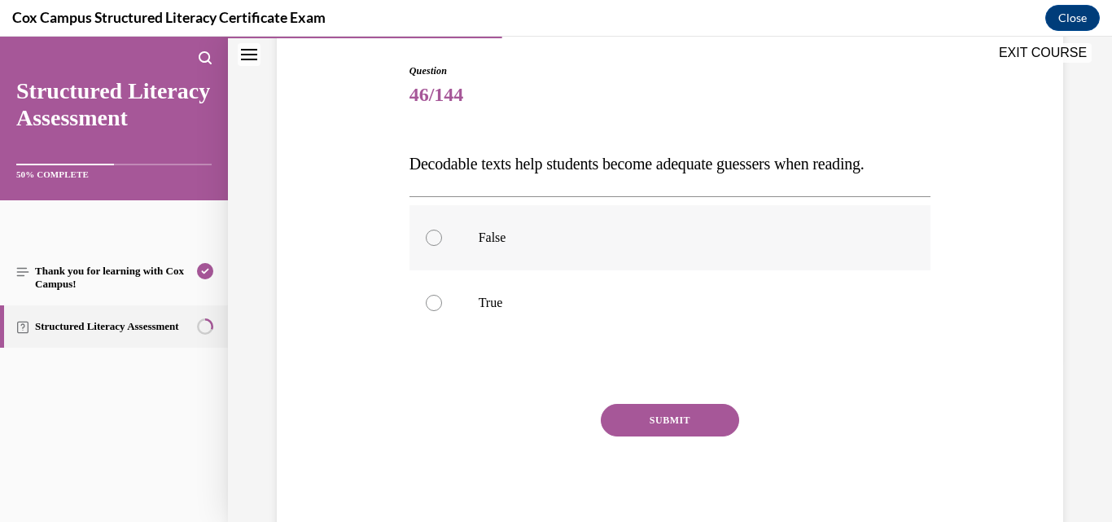
click at [493, 246] on p "False" at bounding box center [685, 238] width 412 height 16
click at [442, 246] on input "False" at bounding box center [434, 238] width 16 height 16
radio input "true"
click at [692, 436] on button "SUBMIT" at bounding box center [670, 420] width 138 height 33
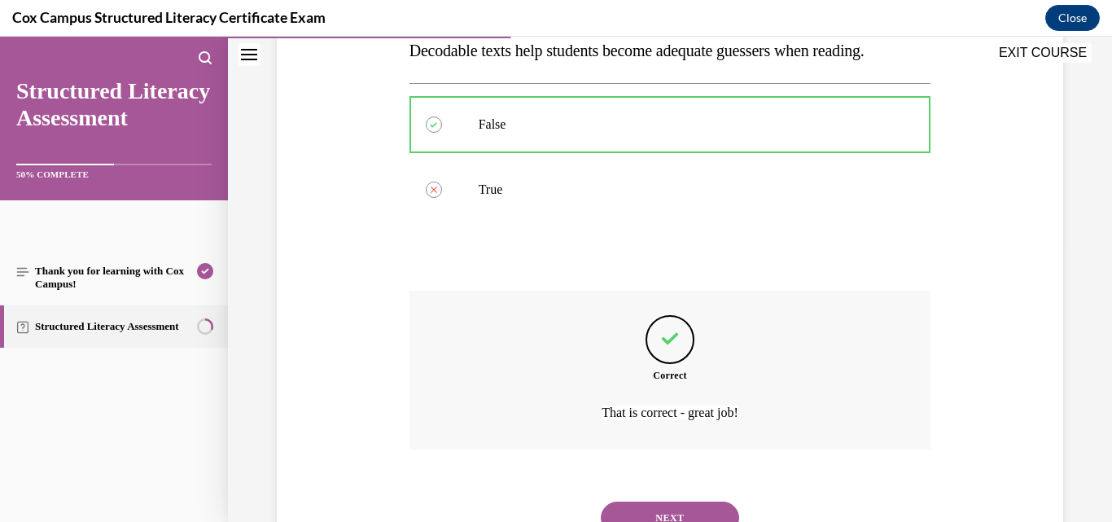
scroll to position [378, 0]
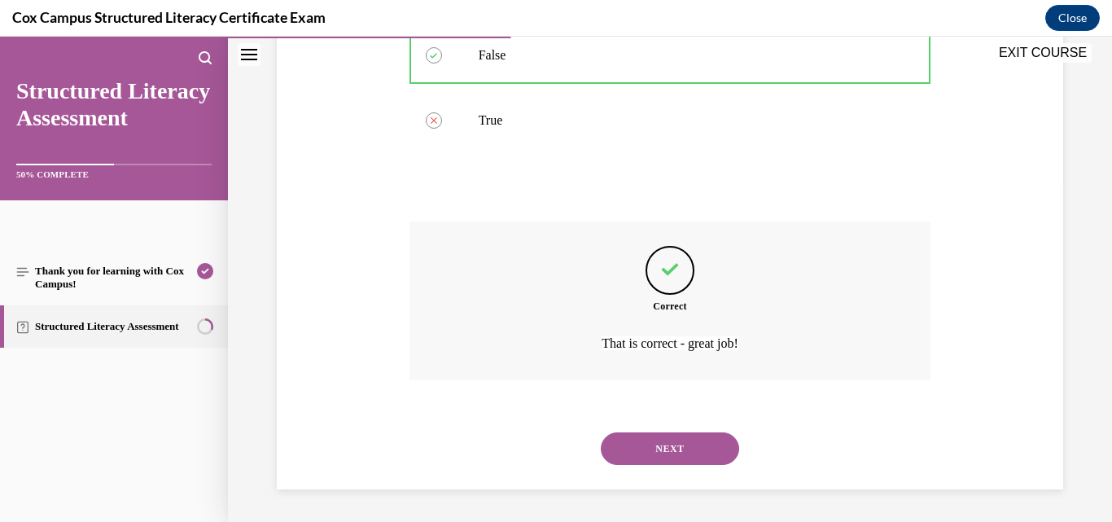
click at [693, 443] on button "NEXT" at bounding box center [670, 448] width 138 height 33
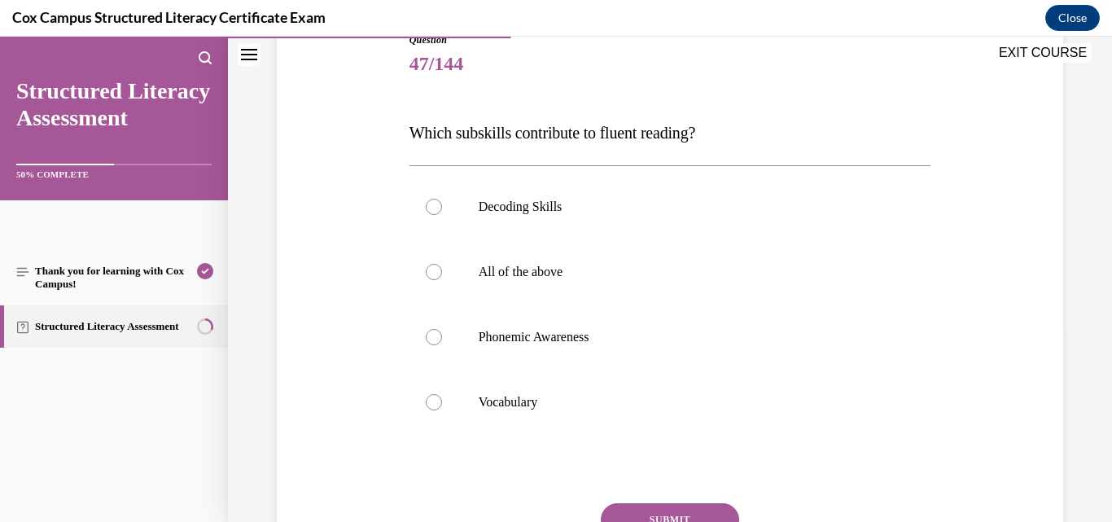
scroll to position [244, 0]
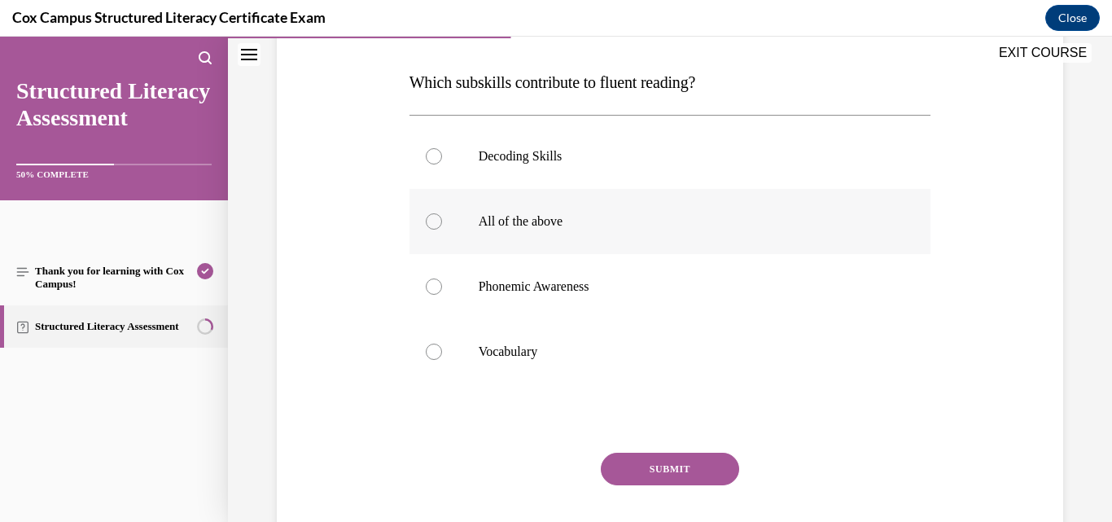
click at [546, 234] on label "All of the above" at bounding box center [671, 221] width 522 height 65
click at [442, 230] on input "All of the above" at bounding box center [434, 221] width 16 height 16
radio input "true"
click at [666, 478] on button "SUBMIT" at bounding box center [670, 469] width 138 height 33
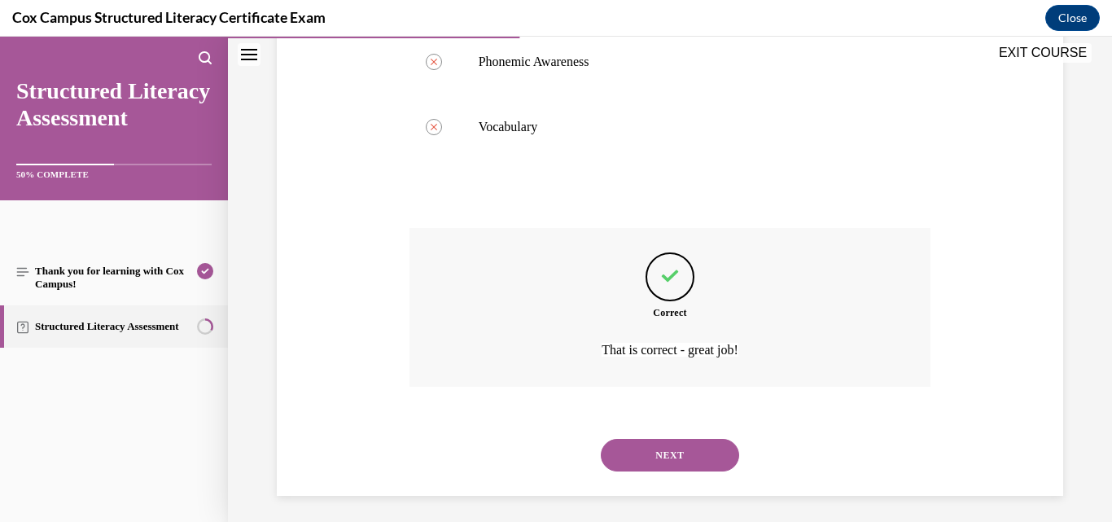
scroll to position [476, 0]
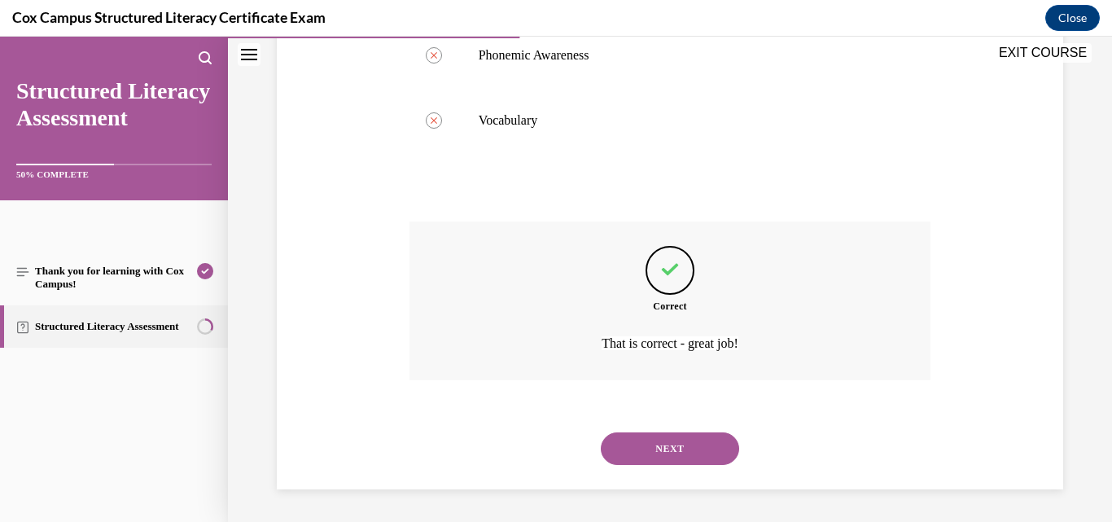
click at [665, 467] on div "NEXT" at bounding box center [671, 448] width 522 height 65
click at [676, 451] on button "NEXT" at bounding box center [670, 448] width 138 height 33
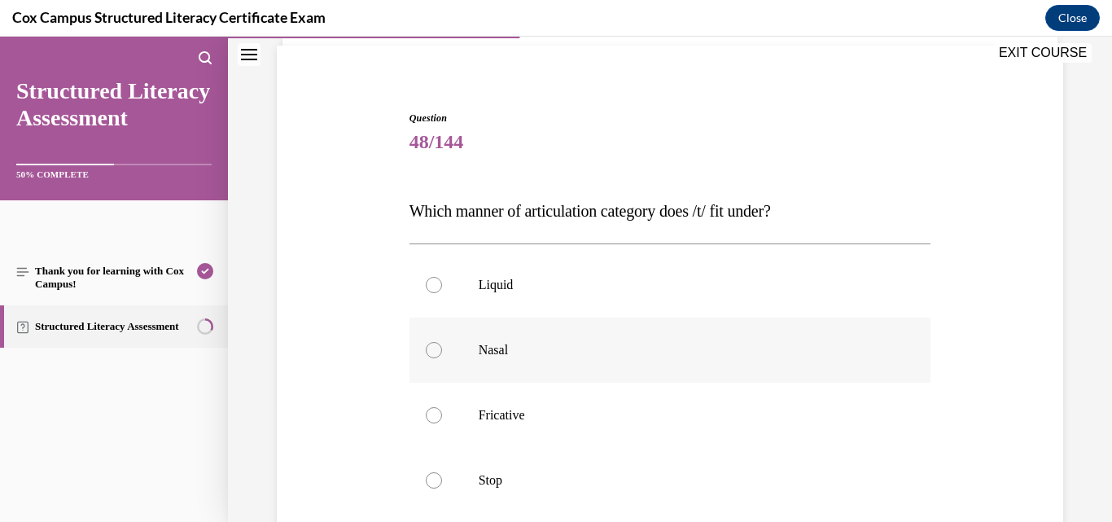
scroll to position [163, 0]
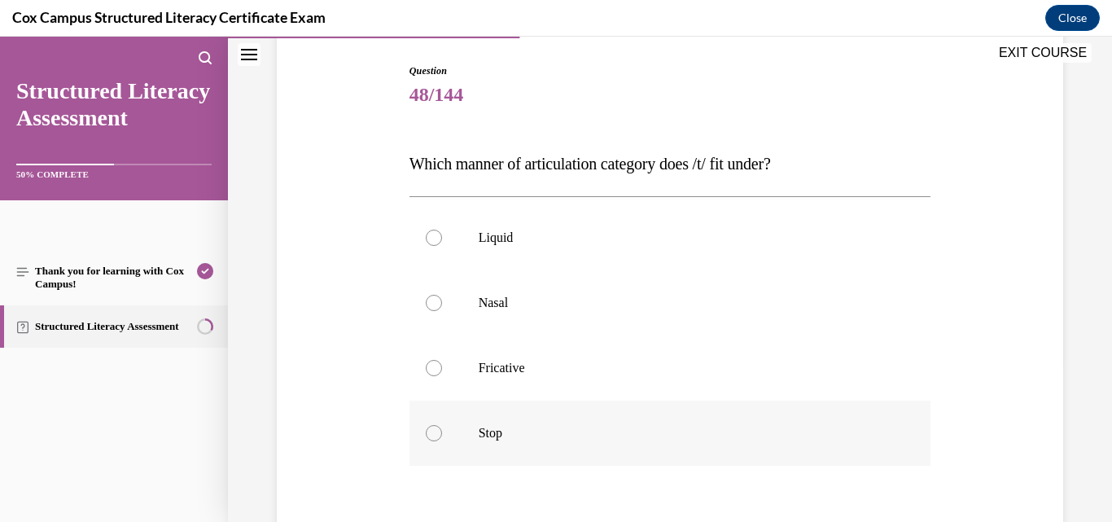
click at [497, 426] on p "Stop" at bounding box center [685, 433] width 412 height 16
click at [442, 426] on input "Stop" at bounding box center [434, 433] width 16 height 16
radio input "true"
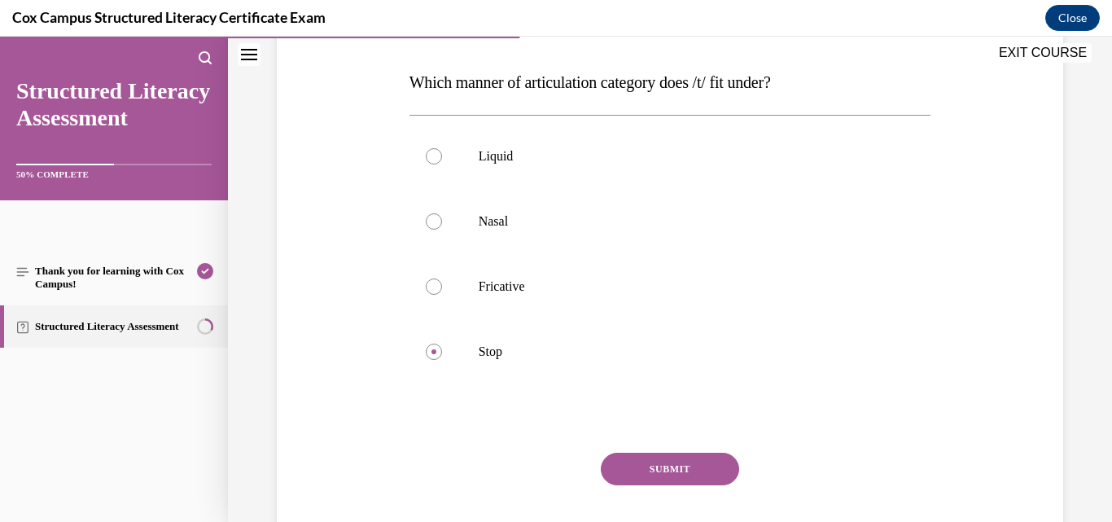
click at [663, 464] on button "SUBMIT" at bounding box center [670, 469] width 138 height 33
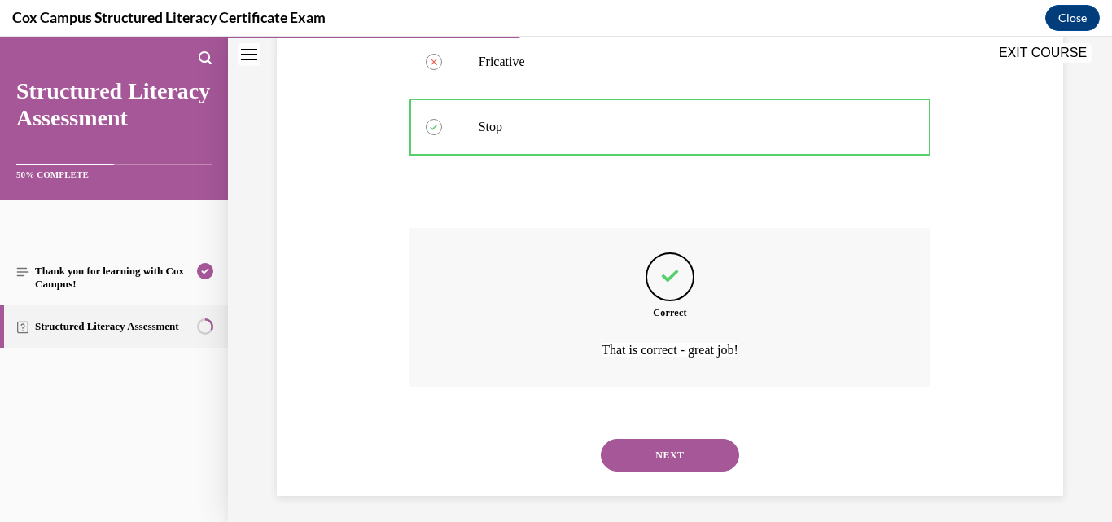
scroll to position [476, 0]
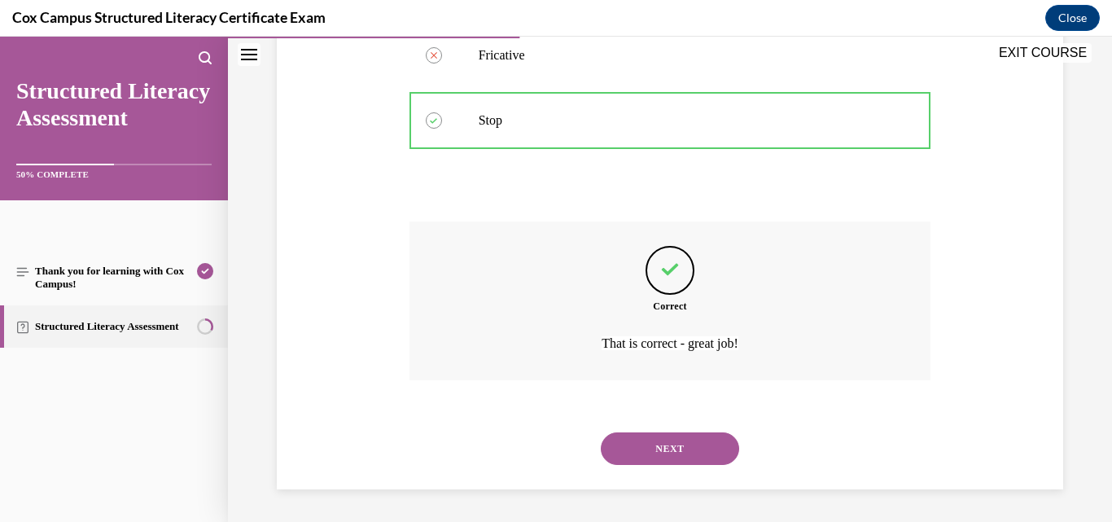
click at [674, 445] on button "NEXT" at bounding box center [670, 448] width 138 height 33
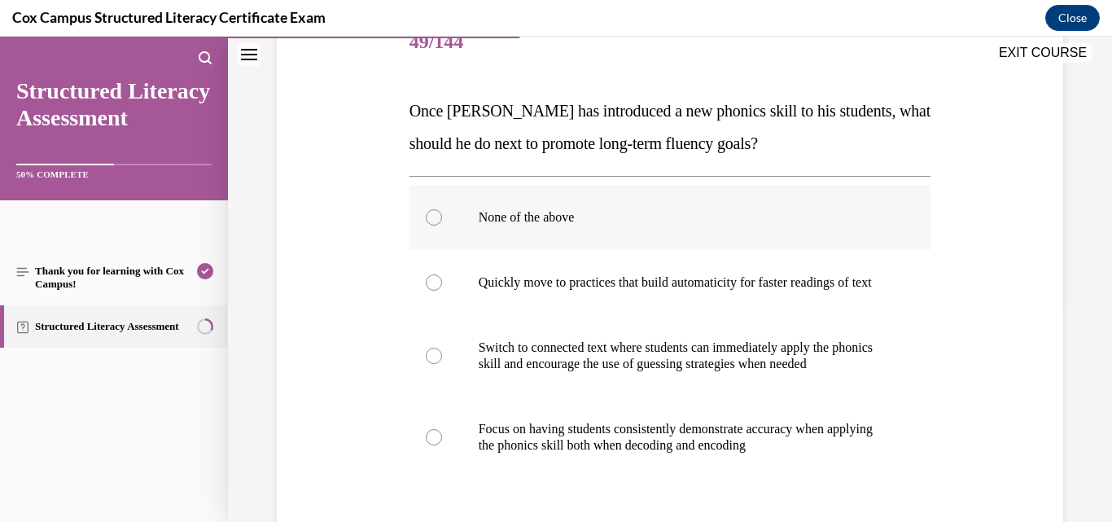
scroll to position [244, 0]
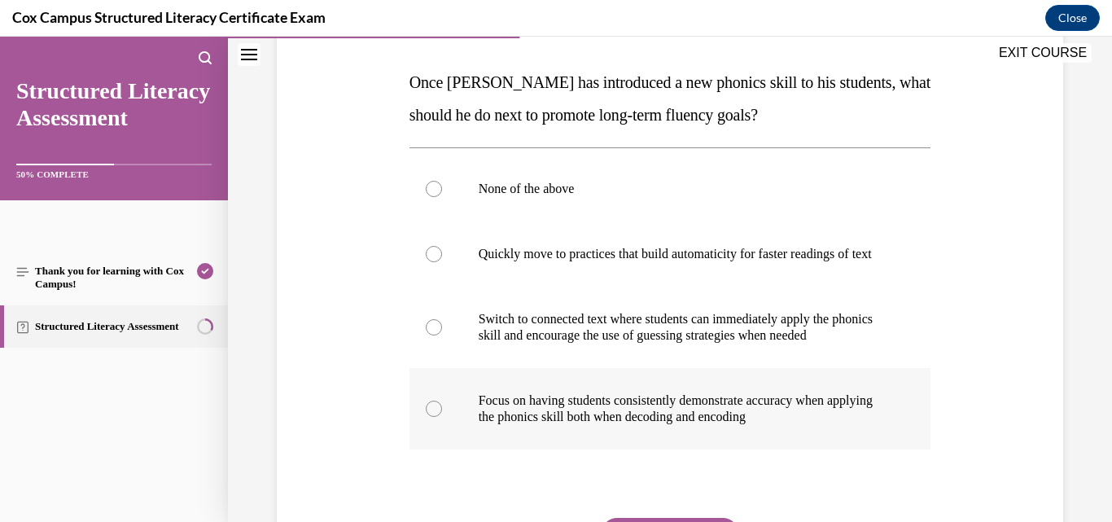
click at [649, 425] on p "Focus on having students consistently demonstrate accuracy when applying the ph…" at bounding box center [685, 408] width 412 height 33
click at [442, 417] on input "Focus on having students consistently demonstrate accuracy when applying the ph…" at bounding box center [434, 409] width 16 height 16
radio input "true"
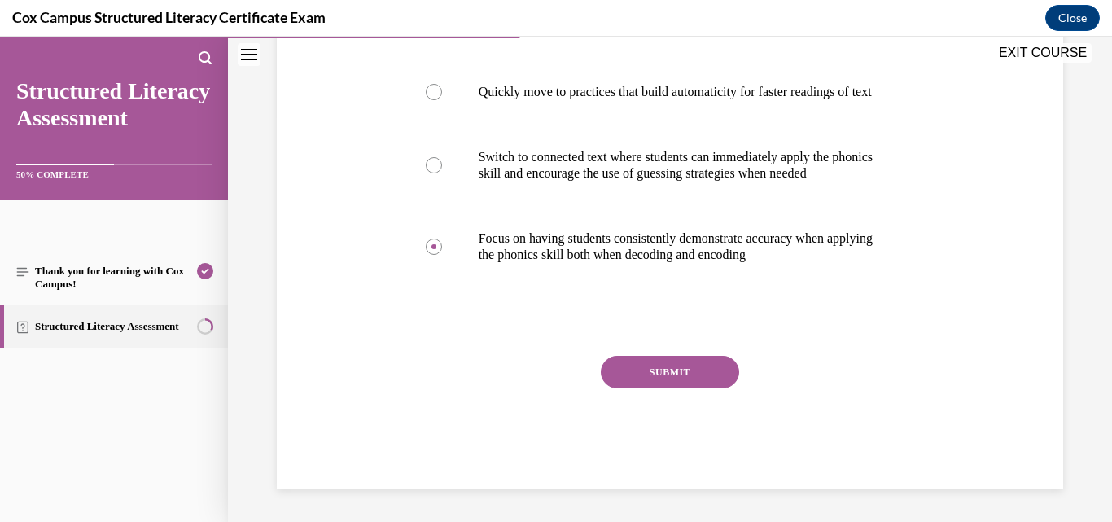
click at [675, 388] on button "SUBMIT" at bounding box center [670, 372] width 138 height 33
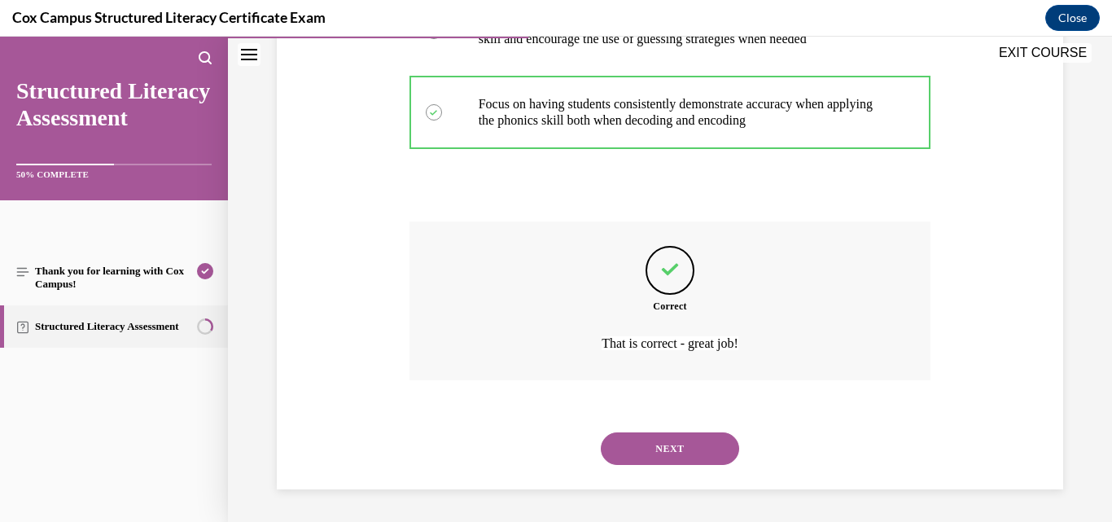
scroll to position [573, 0]
click at [668, 445] on button "NEXT" at bounding box center [670, 448] width 138 height 33
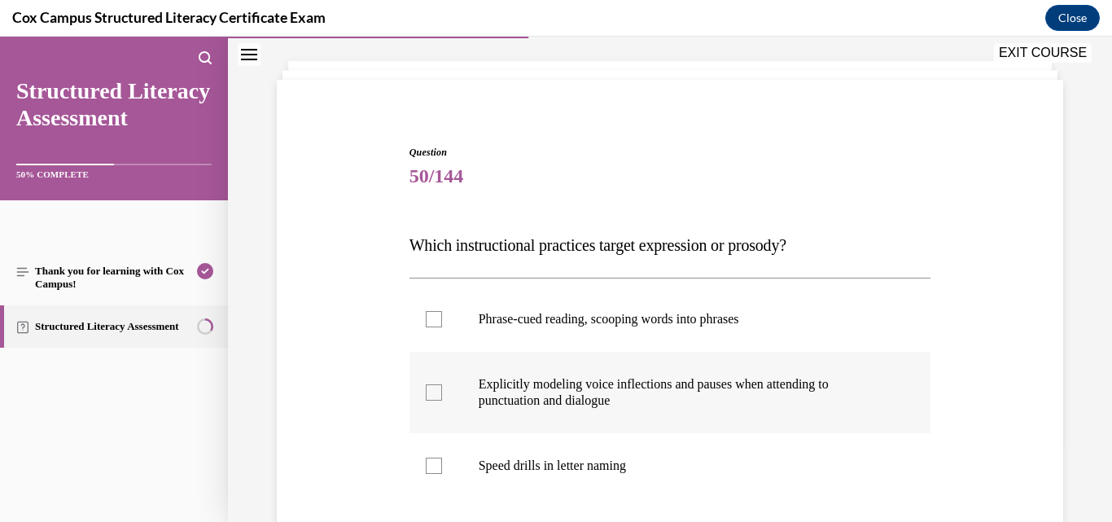
scroll to position [163, 0]
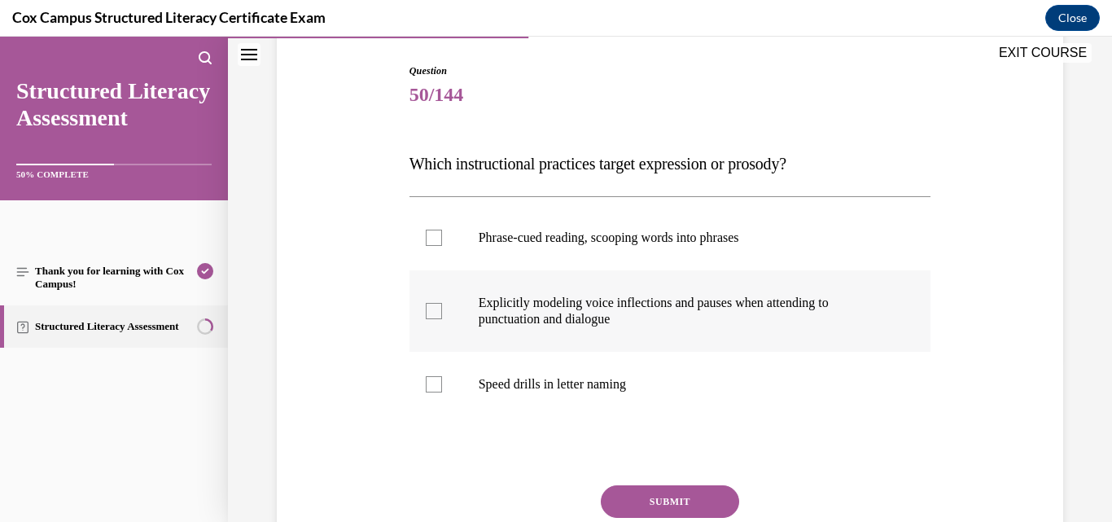
click at [607, 314] on p "Explicitly modeling voice inflections and pauses when attending to punctuation …" at bounding box center [685, 311] width 412 height 33
click at [442, 314] on input "Explicitly modeling voice inflections and pauses when attending to punctuation …" at bounding box center [434, 311] width 16 height 16
checkbox input "true"
click at [638, 239] on p "Phrase-cued reading, scooping words into phrases" at bounding box center [685, 238] width 412 height 16
click at [442, 239] on input "Phrase-cued reading, scooping words into phrases" at bounding box center [434, 238] width 16 height 16
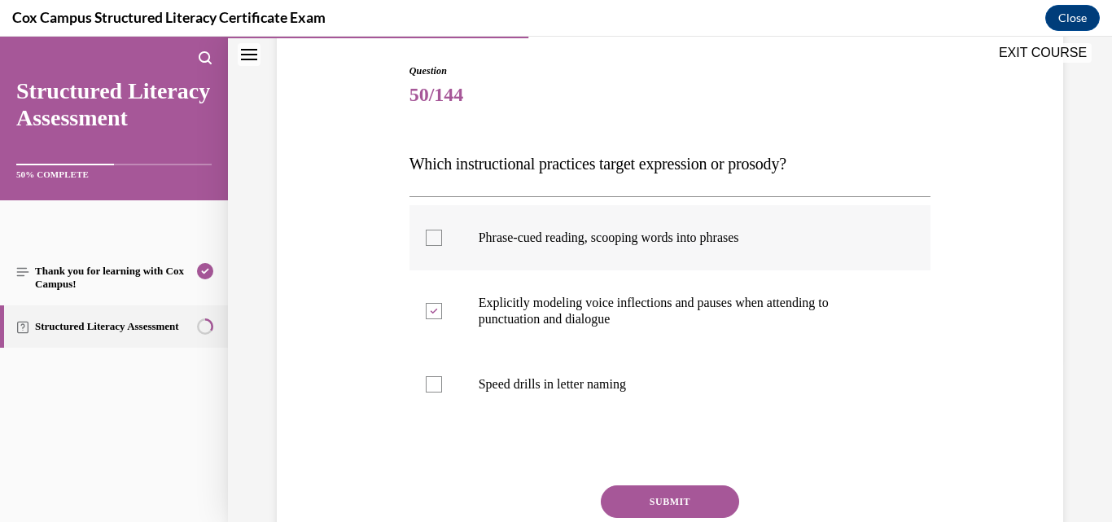
checkbox input "true"
click at [665, 492] on button "SUBMIT" at bounding box center [670, 501] width 138 height 33
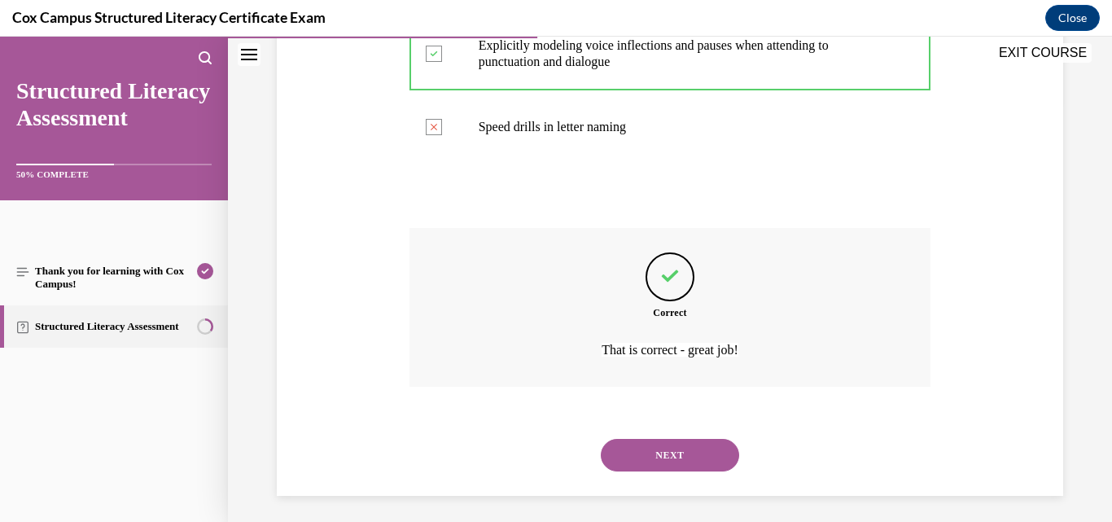
scroll to position [427, 0]
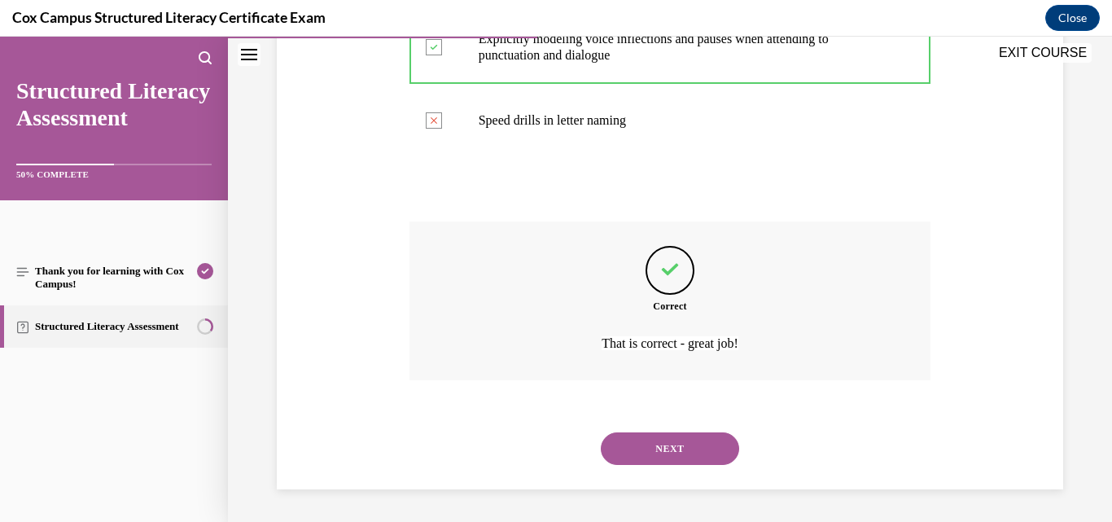
click at [656, 454] on button "NEXT" at bounding box center [670, 448] width 138 height 33
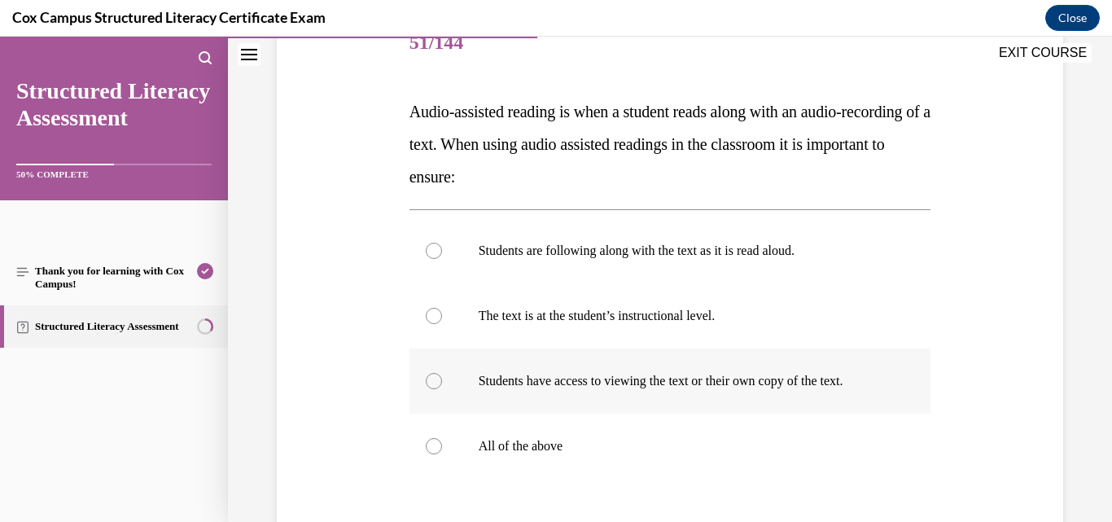
scroll to position [244, 0]
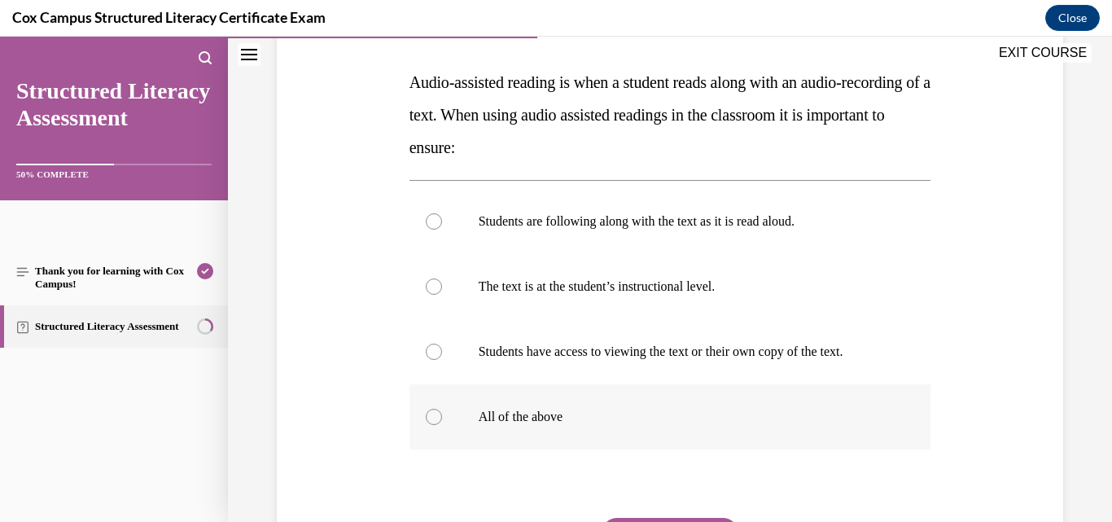
click at [564, 446] on label "All of the above" at bounding box center [671, 416] width 522 height 65
click at [442, 425] on input "All of the above" at bounding box center [434, 417] width 16 height 16
radio input "true"
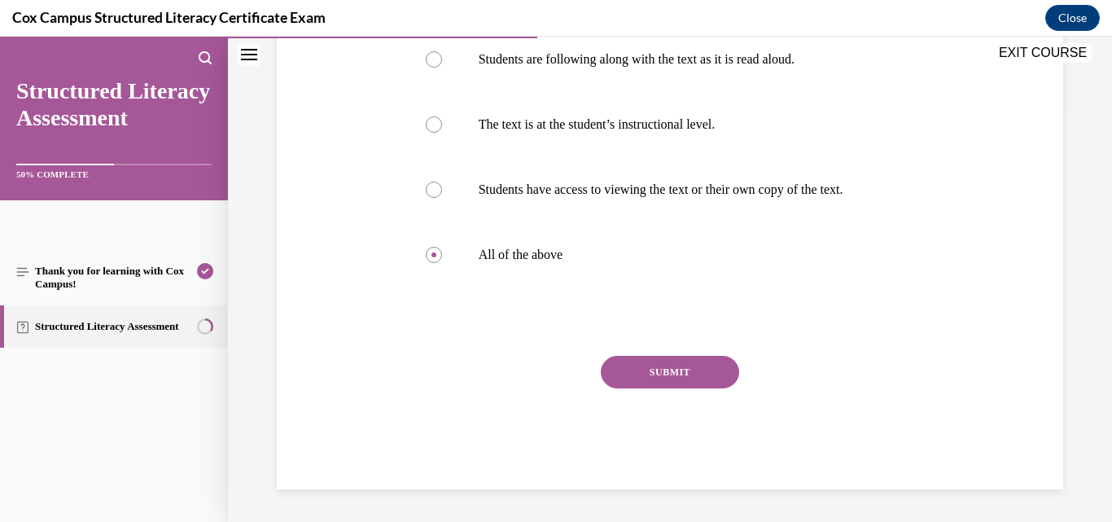
click at [616, 387] on button "SUBMIT" at bounding box center [670, 372] width 138 height 33
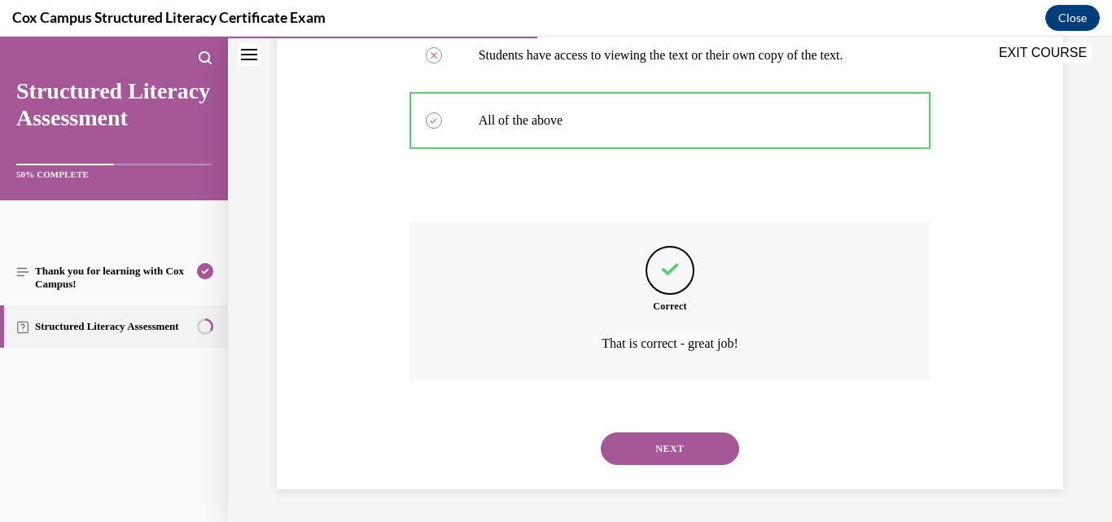
scroll to position [557, 0]
click at [668, 447] on button "NEXT" at bounding box center [670, 448] width 138 height 33
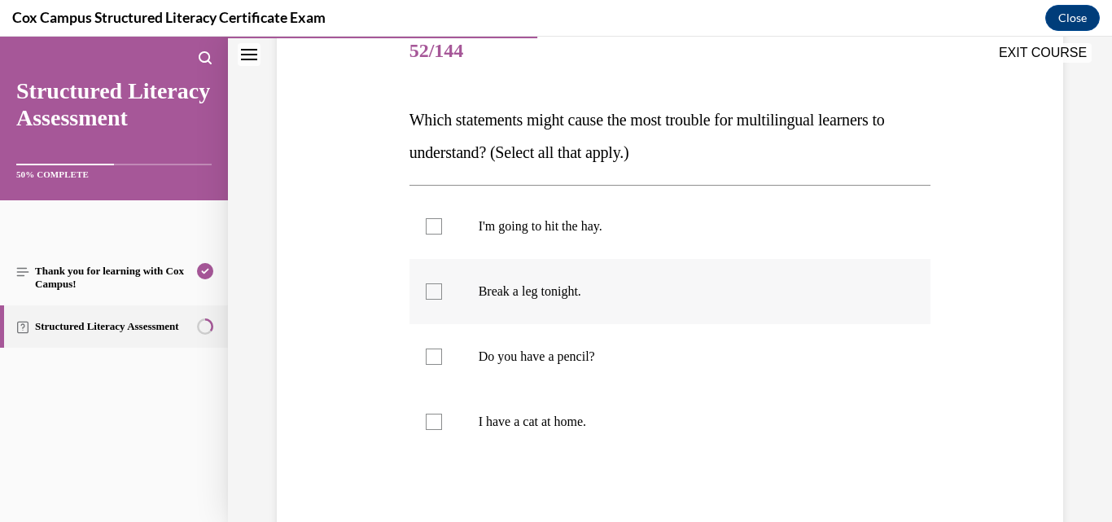
scroll to position [244, 0]
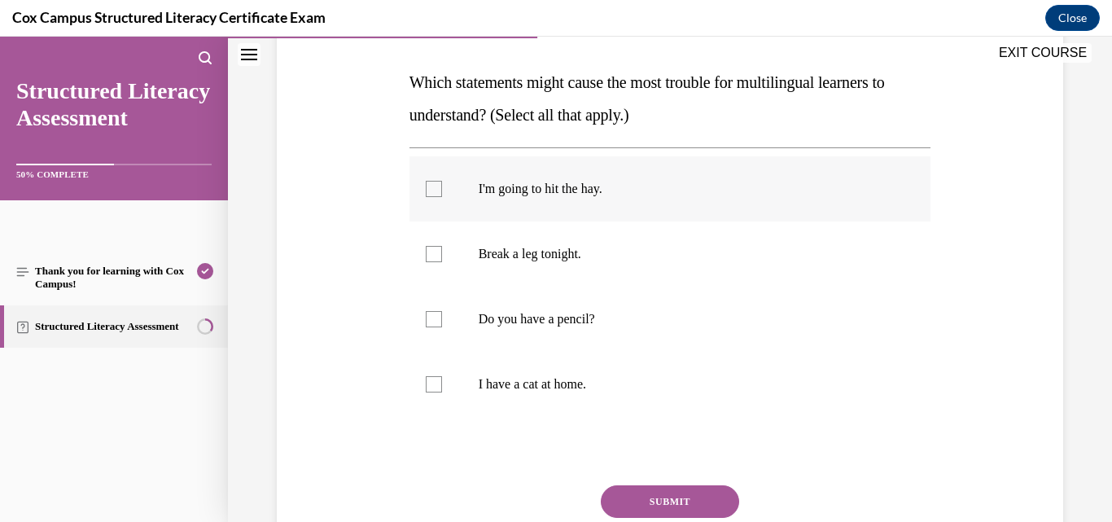
click at [568, 183] on p "I'm going to hit the hay." at bounding box center [685, 189] width 412 height 16
click at [442, 183] on input "I'm going to hit the hay." at bounding box center [434, 189] width 16 height 16
checkbox input "true"
click at [538, 250] on p "Break a leg tonight." at bounding box center [685, 254] width 412 height 16
click at [442, 250] on input "Break a leg tonight." at bounding box center [434, 254] width 16 height 16
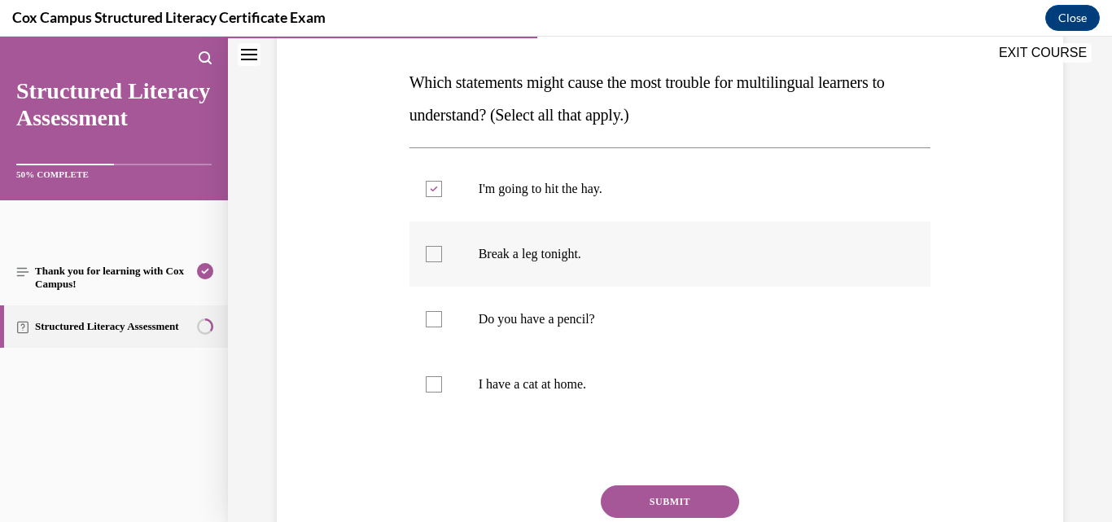
checkbox input "true"
click at [667, 497] on button "SUBMIT" at bounding box center [670, 501] width 138 height 33
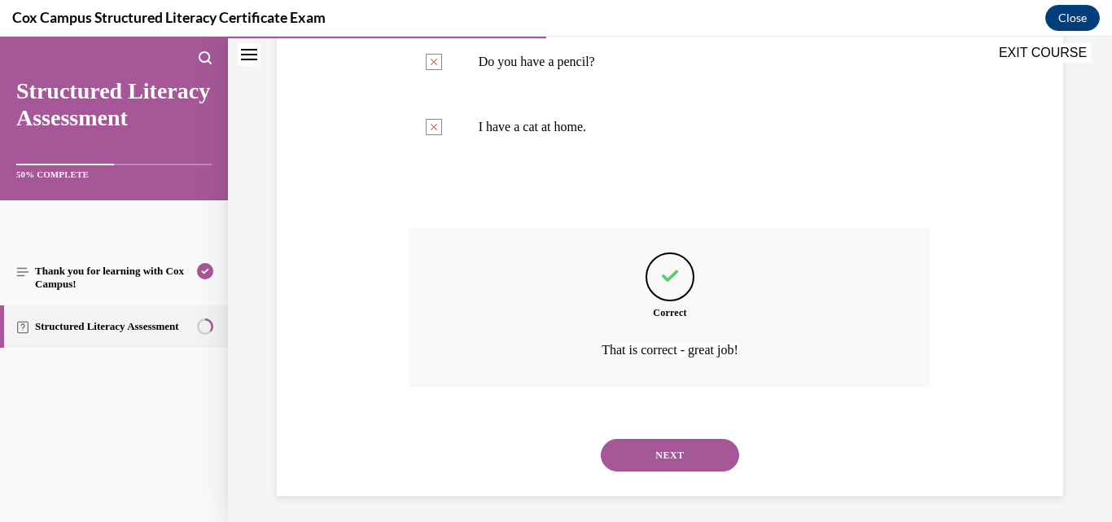
scroll to position [508, 0]
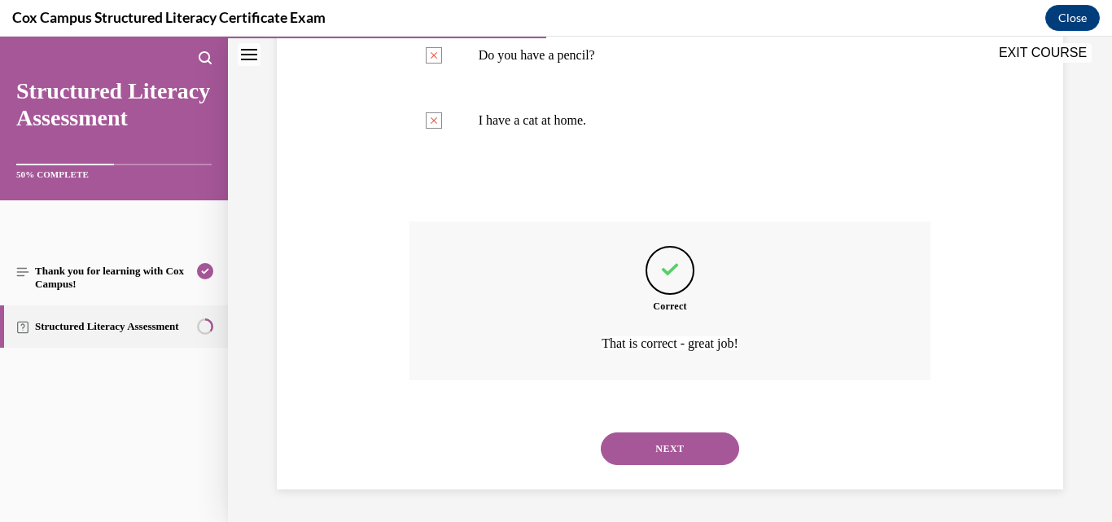
click at [695, 444] on button "NEXT" at bounding box center [670, 448] width 138 height 33
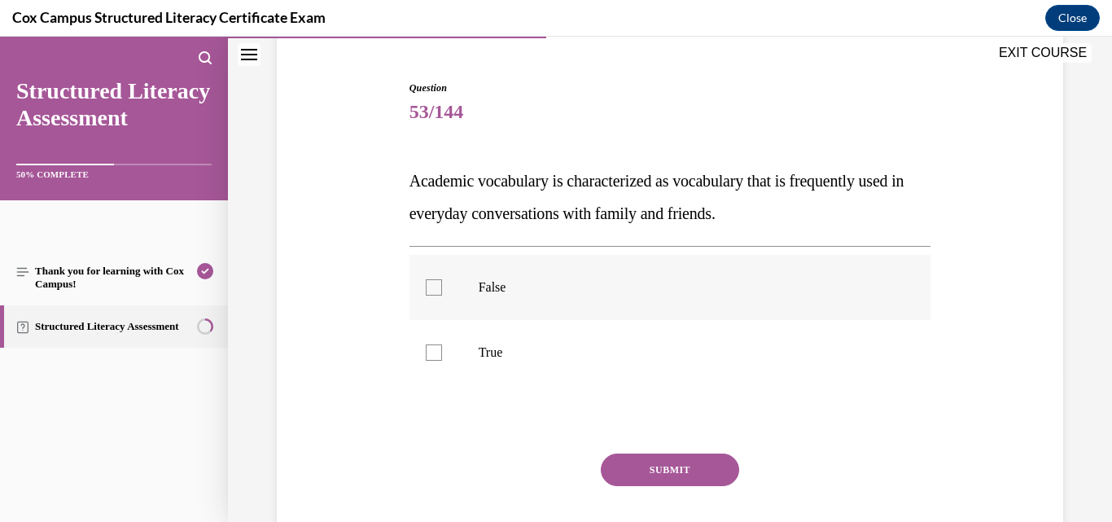
scroll to position [163, 0]
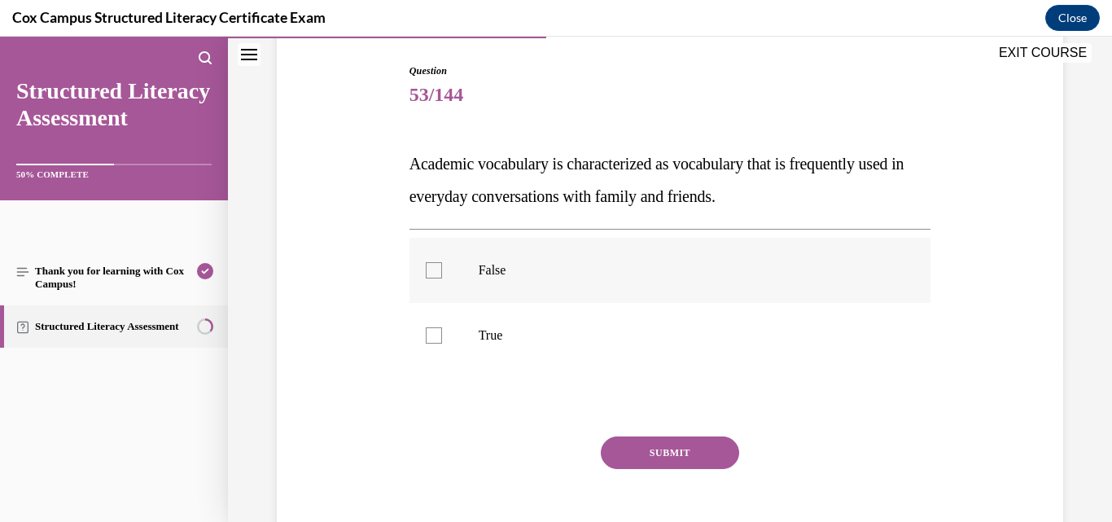
click at [500, 261] on label "False" at bounding box center [671, 270] width 522 height 65
click at [442, 262] on input "False" at bounding box center [434, 270] width 16 height 16
checkbox input "true"
click at [653, 454] on button "SUBMIT" at bounding box center [670, 452] width 138 height 33
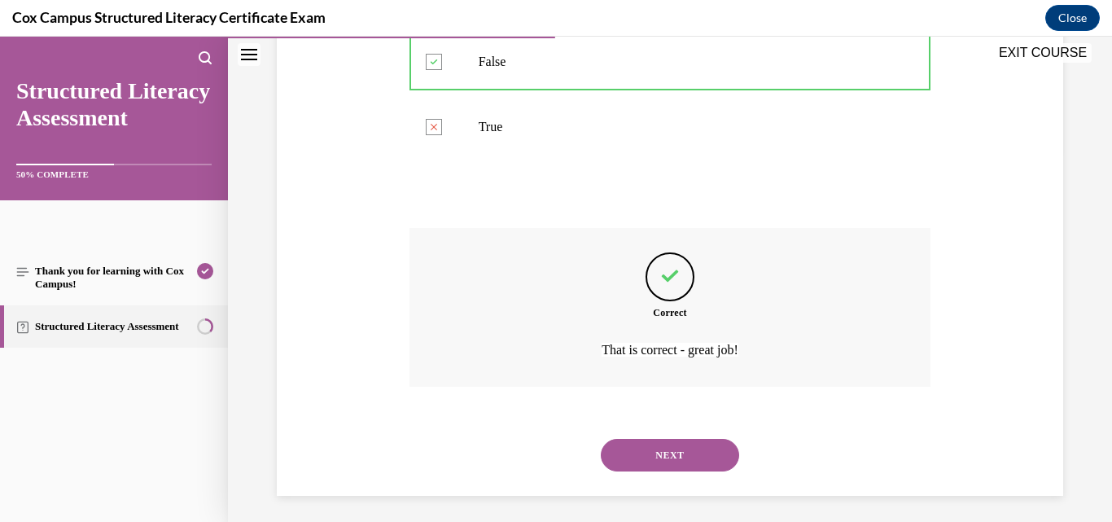
scroll to position [378, 0]
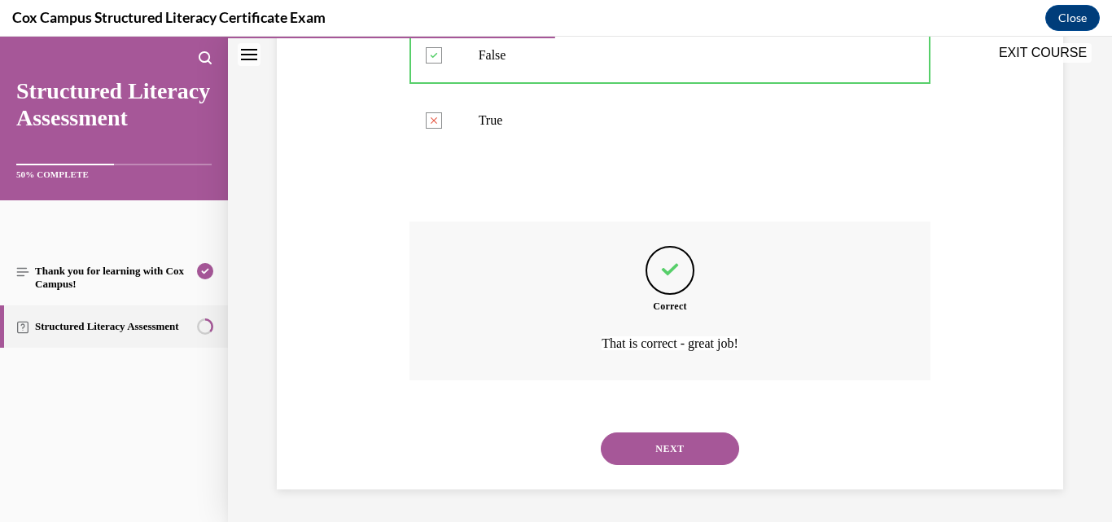
click at [648, 456] on button "NEXT" at bounding box center [670, 448] width 138 height 33
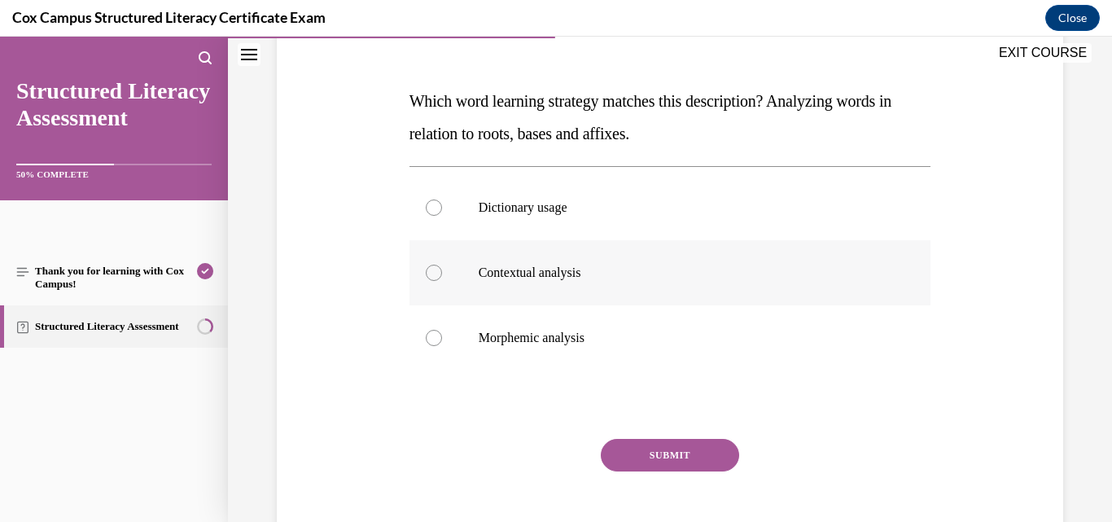
scroll to position [244, 0]
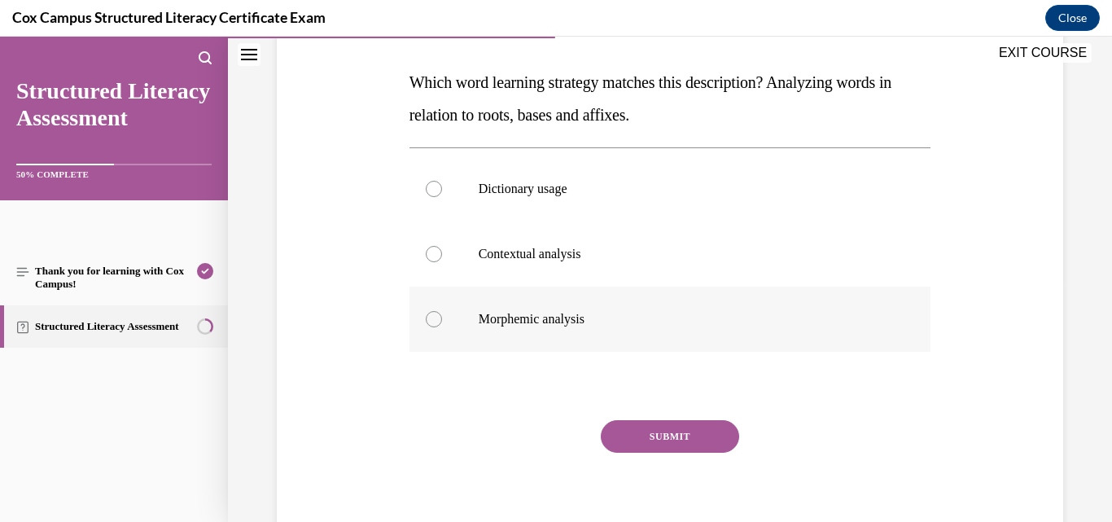
click at [550, 319] on p "Morphemic analysis" at bounding box center [685, 319] width 412 height 16
click at [442, 319] on input "Morphemic analysis" at bounding box center [434, 319] width 16 height 16
radio input "true"
click at [635, 437] on button "SUBMIT" at bounding box center [670, 436] width 138 height 33
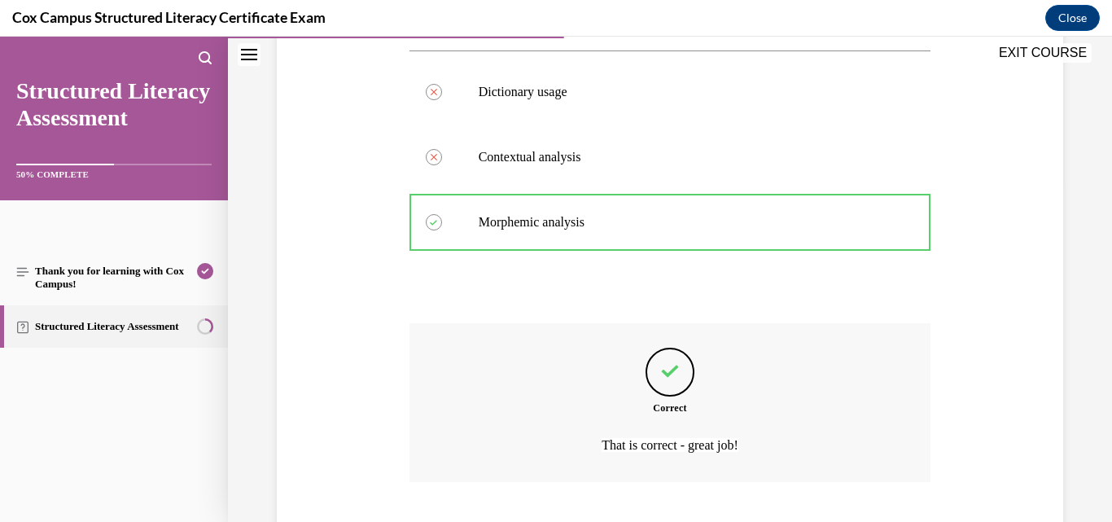
scroll to position [443, 0]
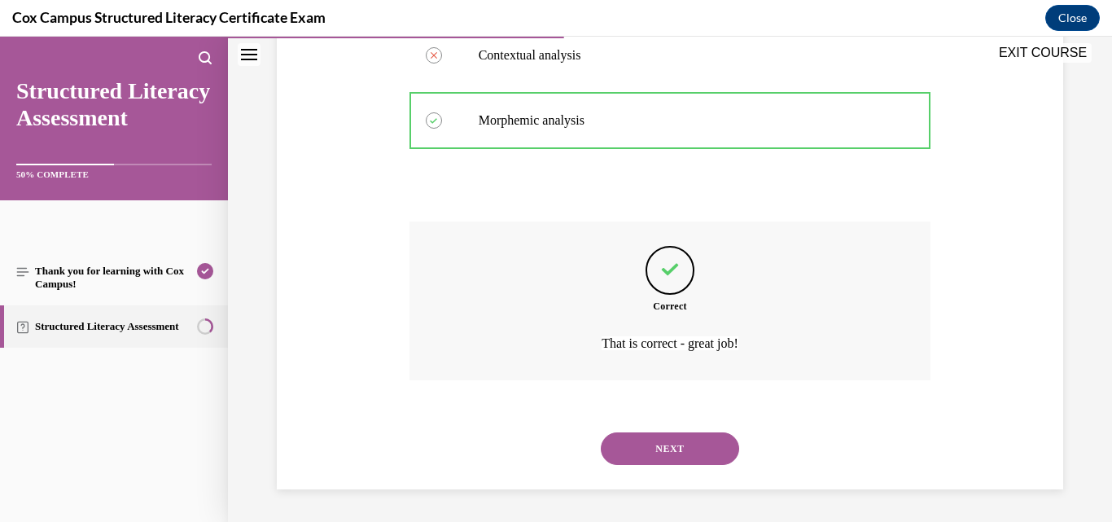
click at [638, 440] on button "NEXT" at bounding box center [670, 448] width 138 height 33
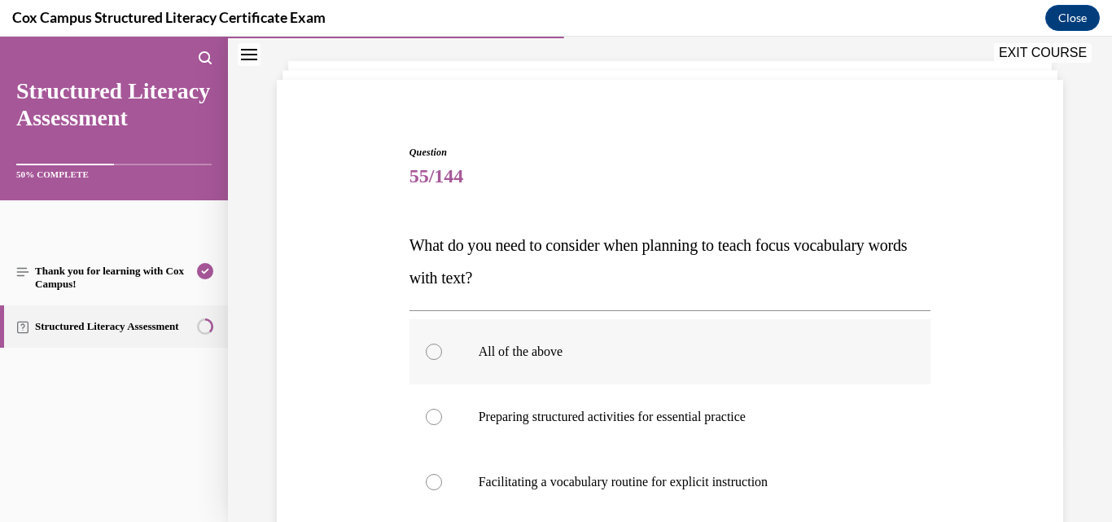
scroll to position [163, 0]
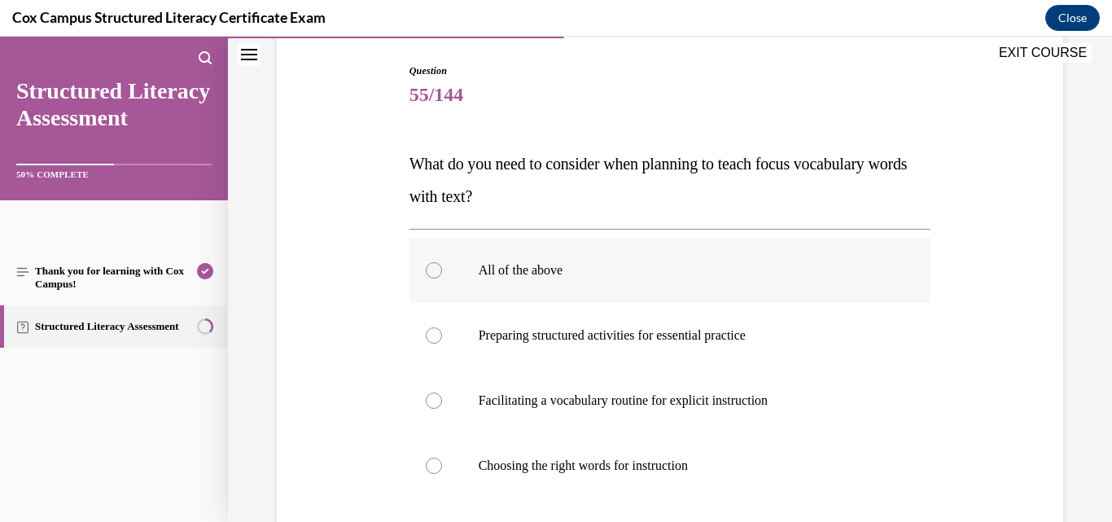
click at [611, 266] on p "All of the above" at bounding box center [685, 270] width 412 height 16
click at [442, 266] on input "All of the above" at bounding box center [434, 270] width 16 height 16
radio input "true"
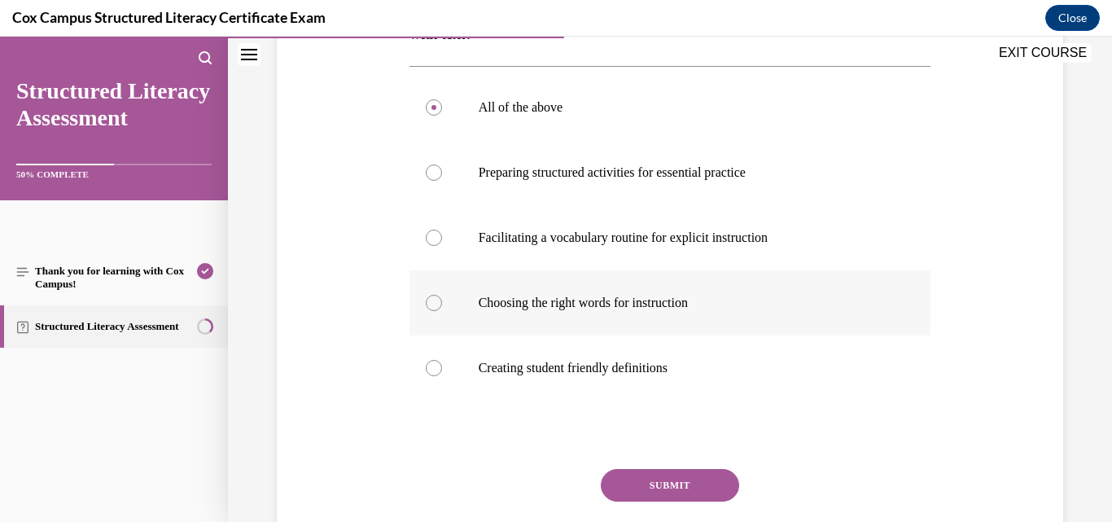
scroll to position [407, 0]
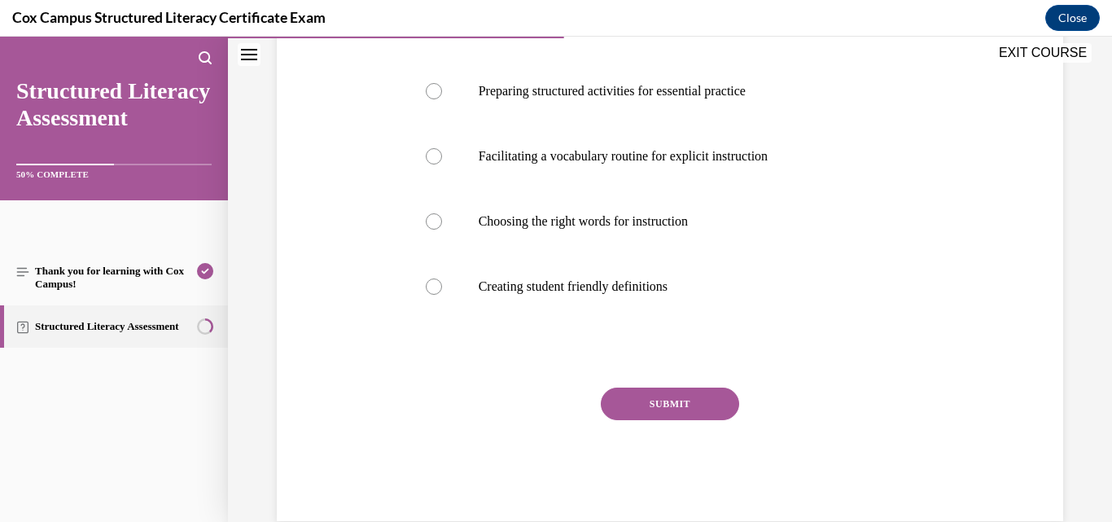
click at [652, 393] on button "SUBMIT" at bounding box center [670, 404] width 138 height 33
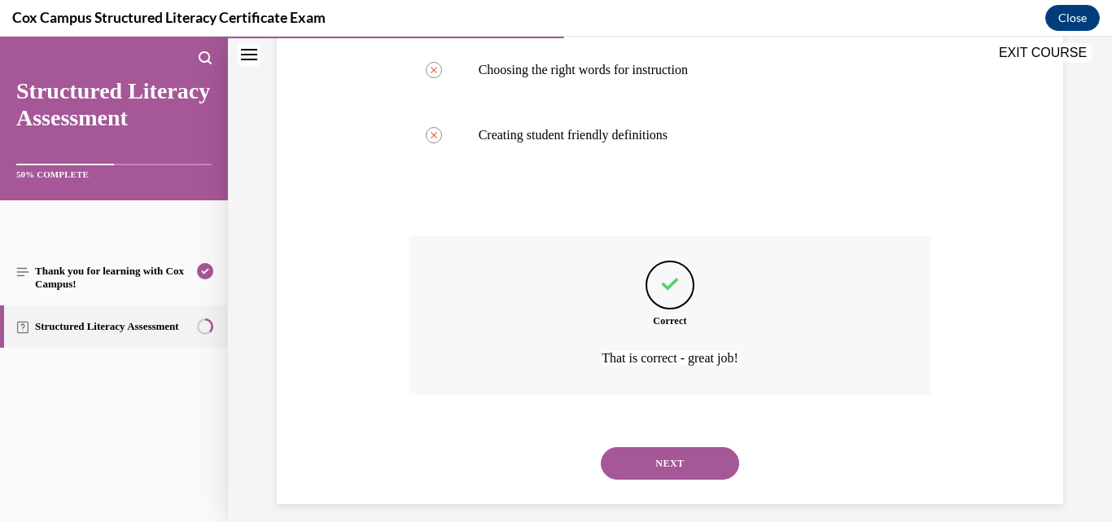
scroll to position [573, 0]
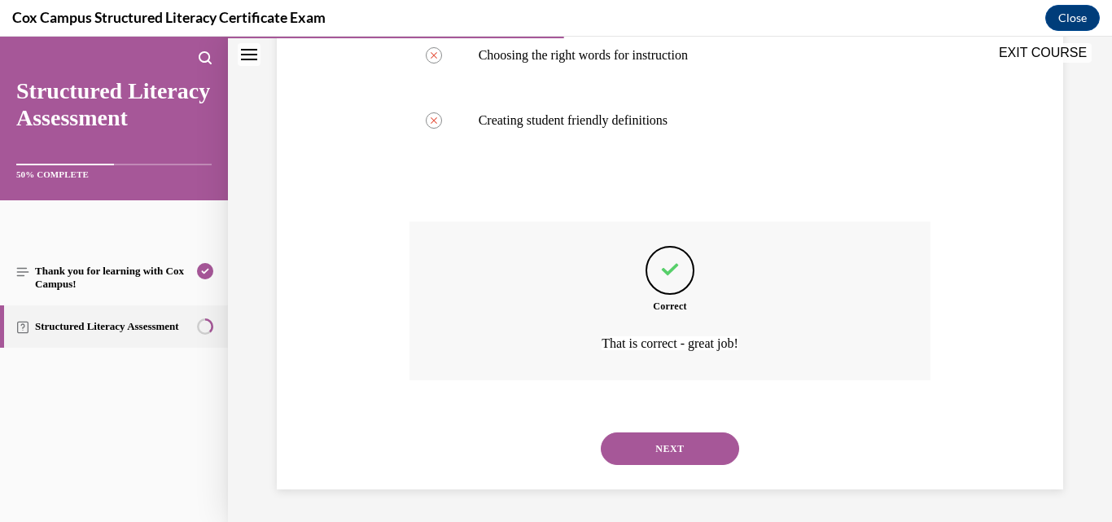
click at [643, 448] on button "NEXT" at bounding box center [670, 448] width 138 height 33
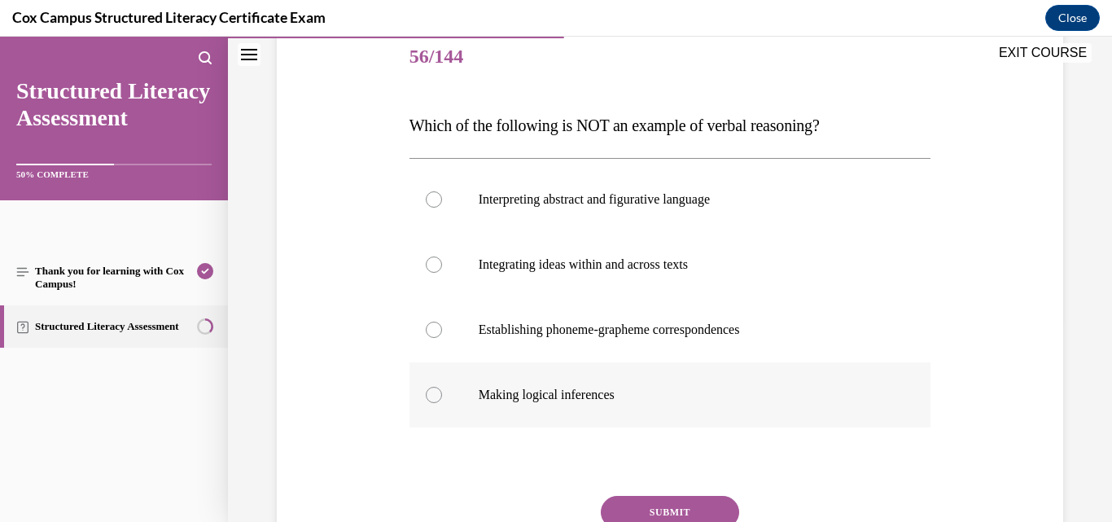
scroll to position [163, 0]
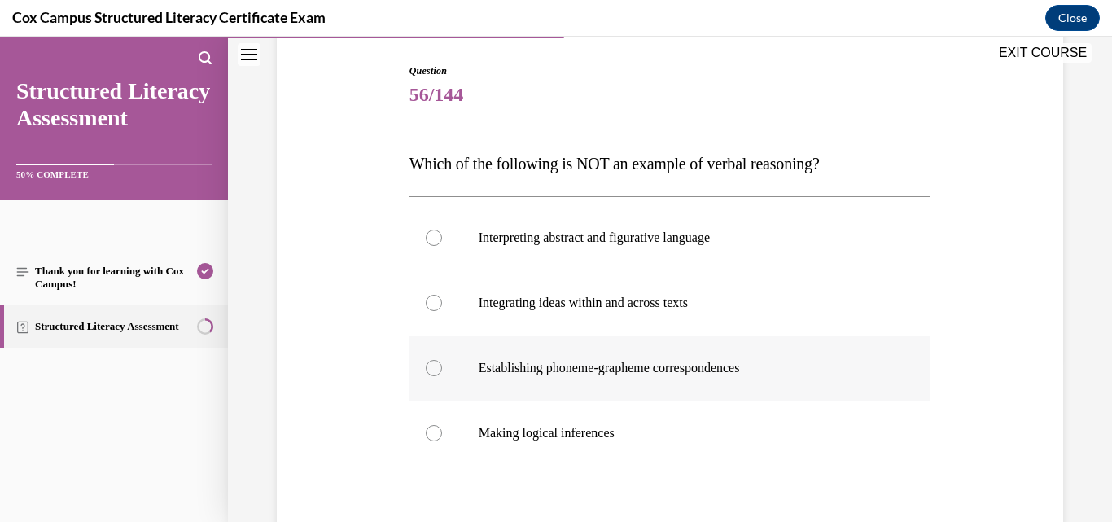
click at [606, 370] on p "Establishing phoneme-grapheme correspondences" at bounding box center [685, 368] width 412 height 16
click at [442, 370] on input "Establishing phoneme-grapheme correspondences" at bounding box center [434, 368] width 16 height 16
radio input "true"
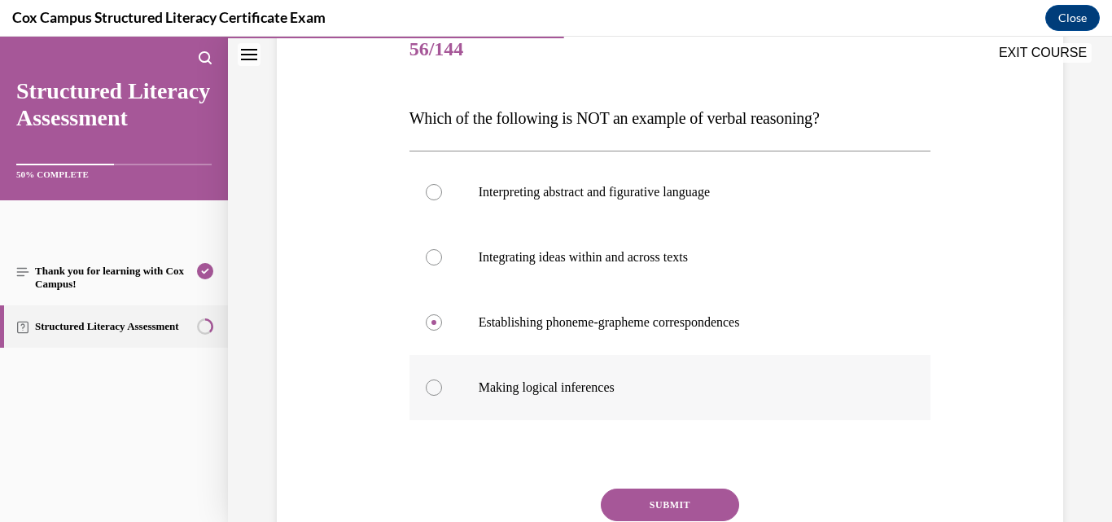
scroll to position [244, 0]
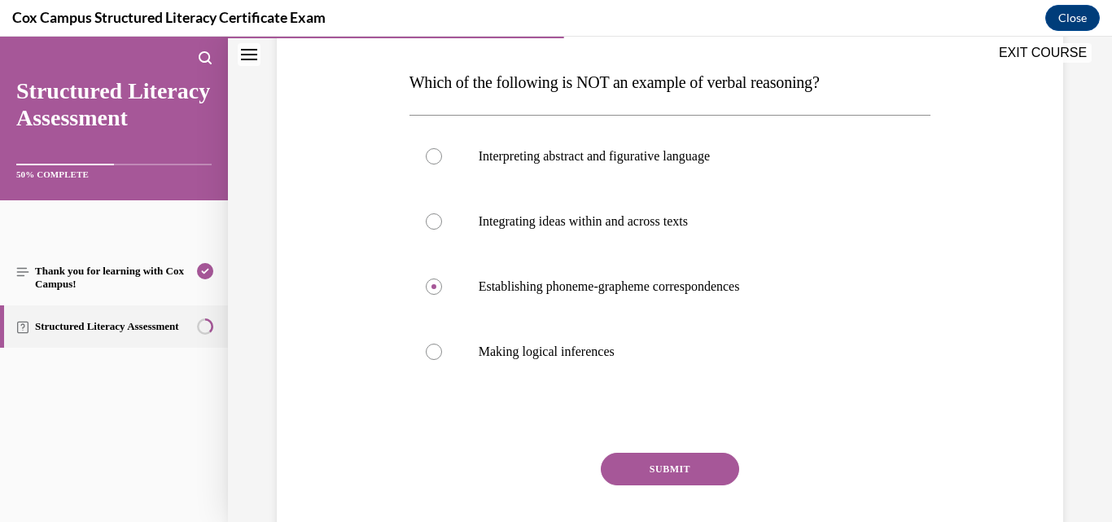
click at [627, 462] on button "SUBMIT" at bounding box center [670, 469] width 138 height 33
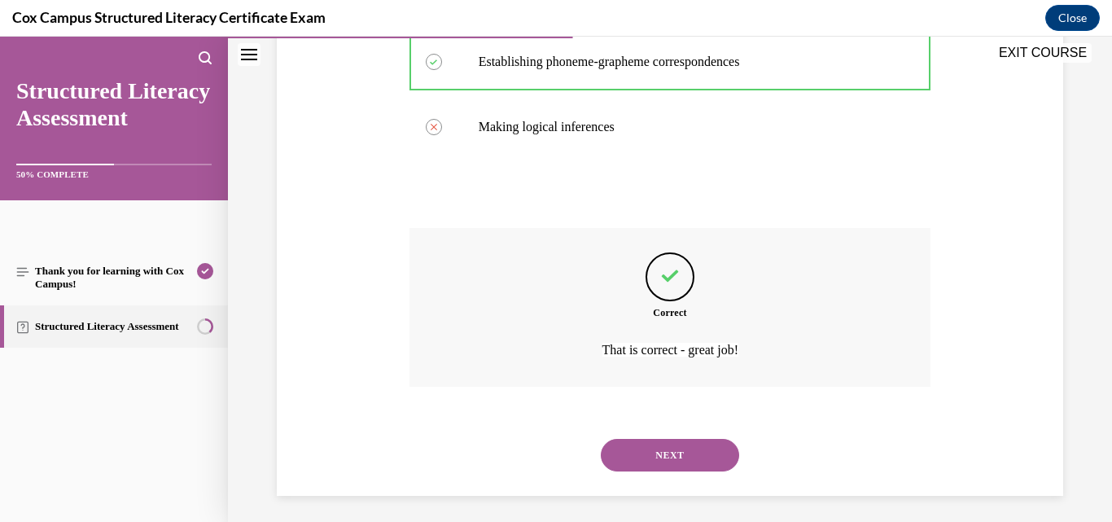
scroll to position [476, 0]
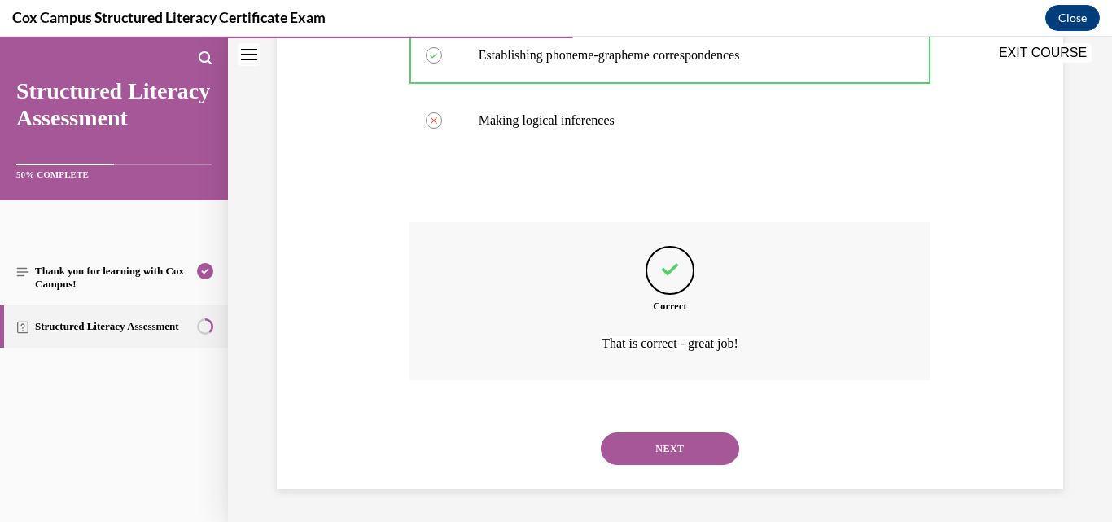
click at [633, 436] on button "NEXT" at bounding box center [670, 448] width 138 height 33
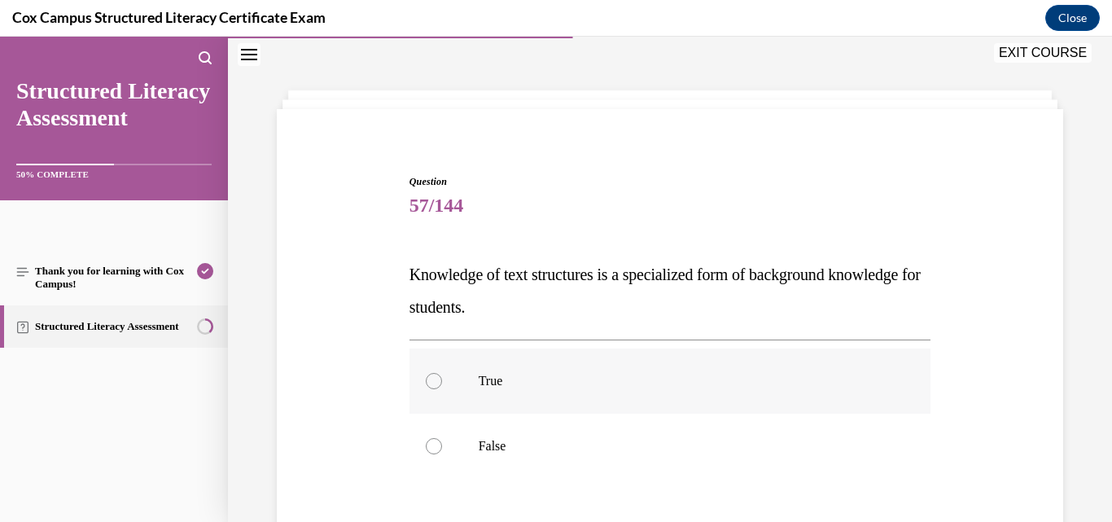
scroll to position [81, 0]
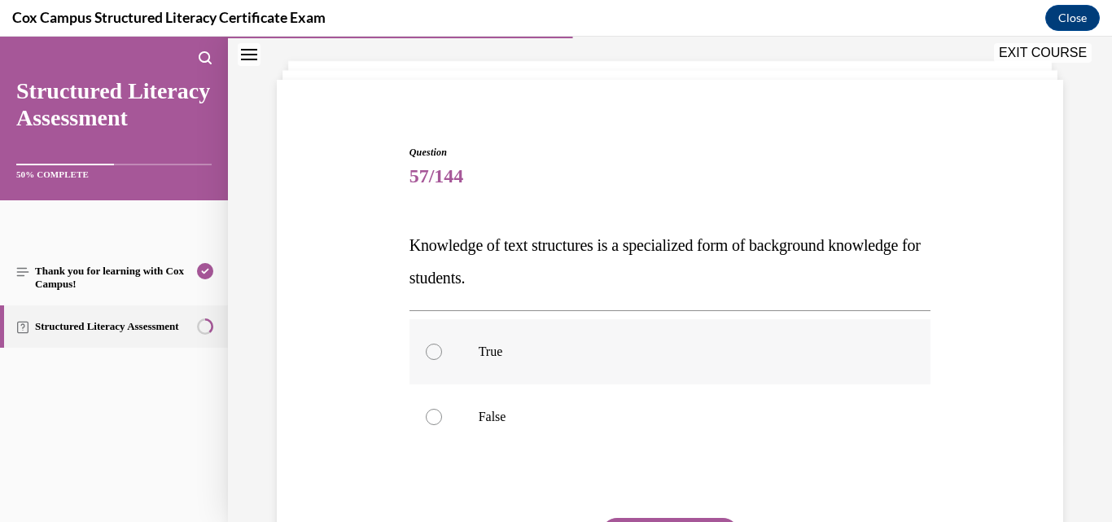
click at [493, 355] on p "True" at bounding box center [685, 352] width 412 height 16
click at [442, 355] on input "True" at bounding box center [434, 352] width 16 height 16
radio input "true"
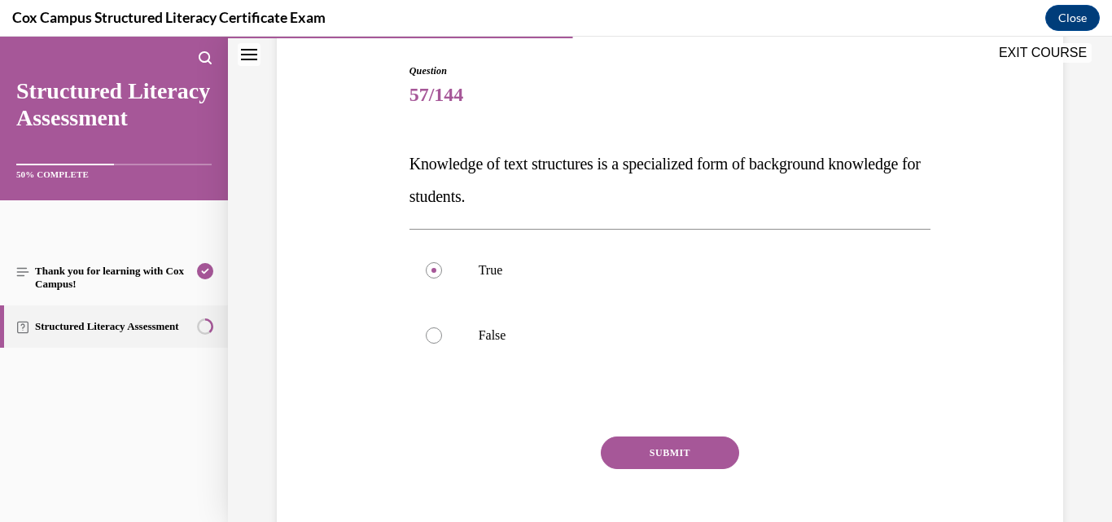
click at [626, 445] on button "SUBMIT" at bounding box center [670, 452] width 138 height 33
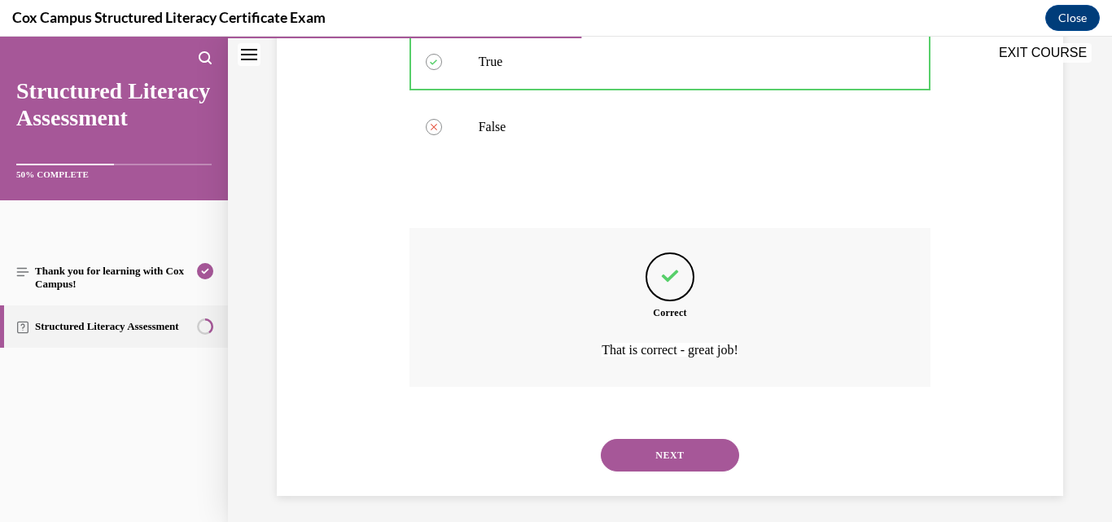
scroll to position [378, 0]
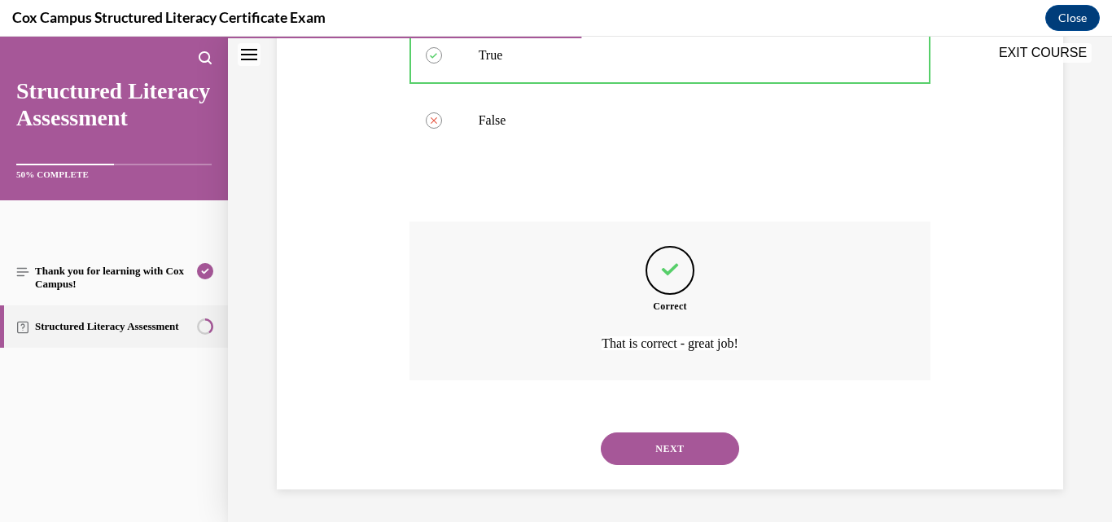
click at [645, 442] on button "NEXT" at bounding box center [670, 448] width 138 height 33
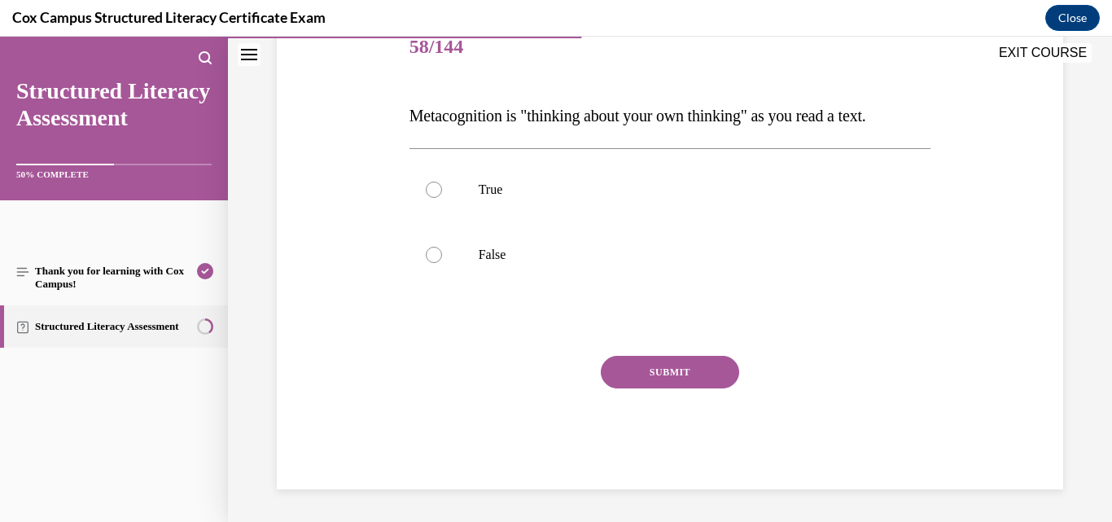
scroll to position [181, 0]
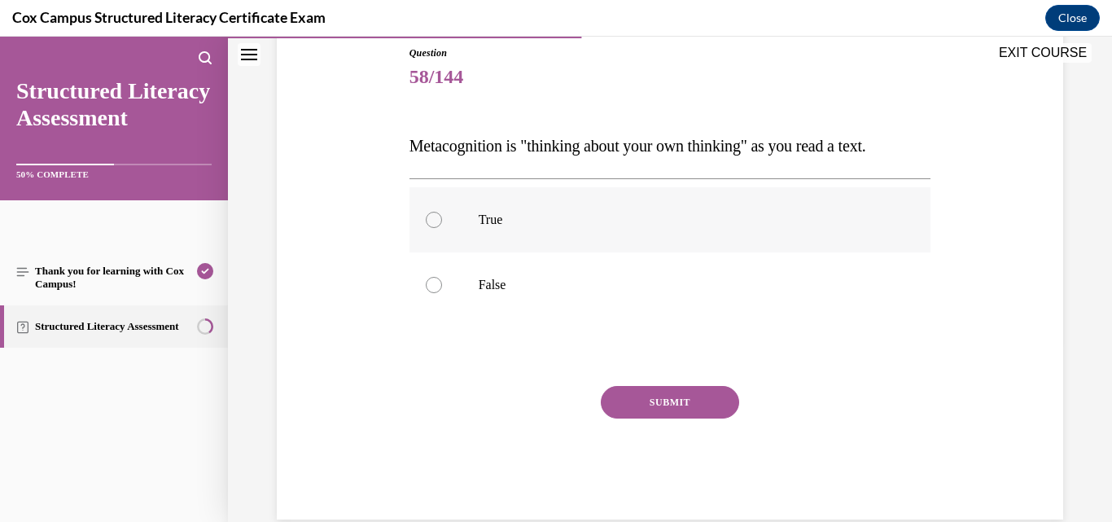
click at [504, 214] on p "True" at bounding box center [685, 220] width 412 height 16
click at [442, 214] on input "True" at bounding box center [434, 220] width 16 height 16
radio input "true"
click at [655, 403] on button "SUBMIT" at bounding box center [670, 402] width 138 height 33
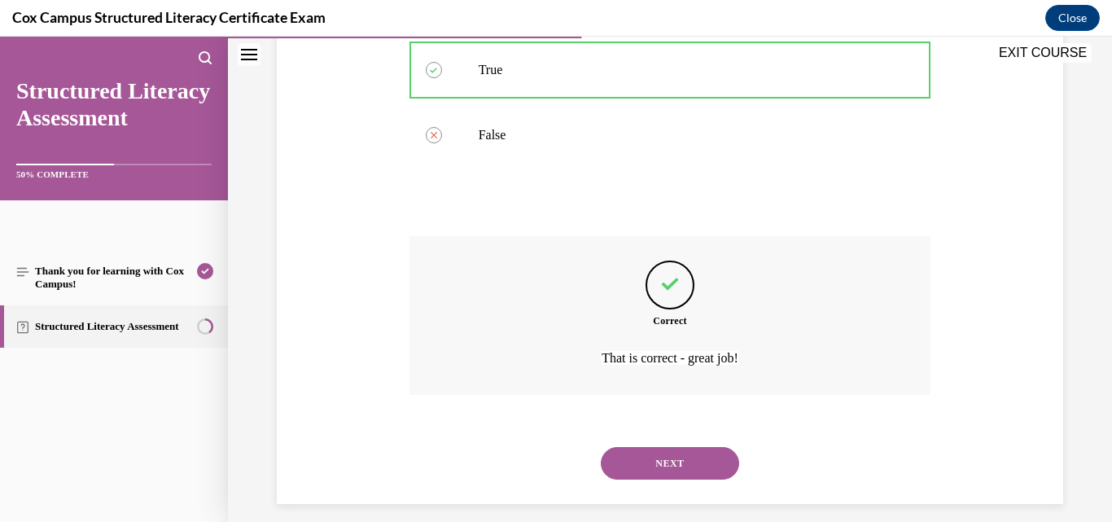
scroll to position [345, 0]
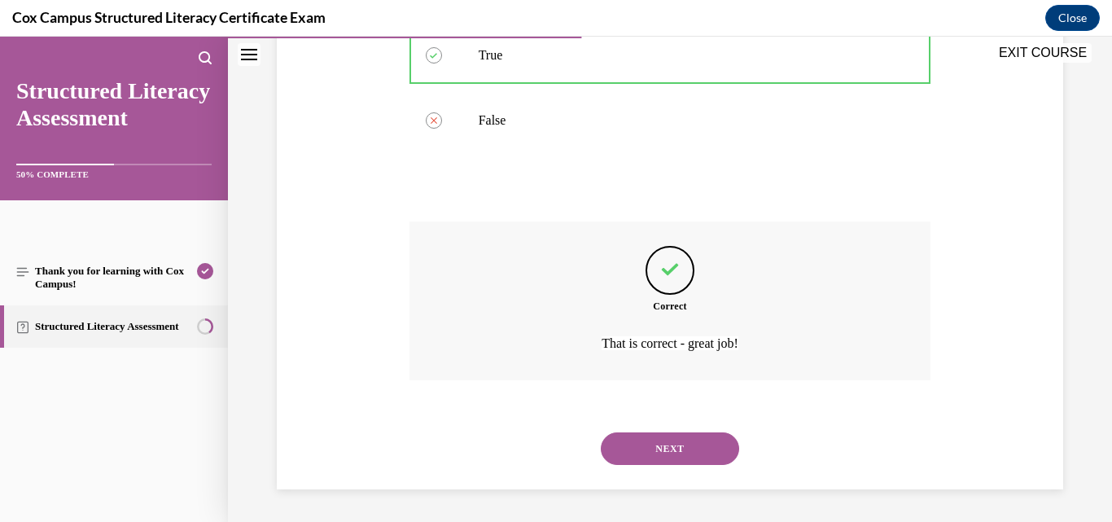
click at [682, 438] on button "NEXT" at bounding box center [670, 448] width 138 height 33
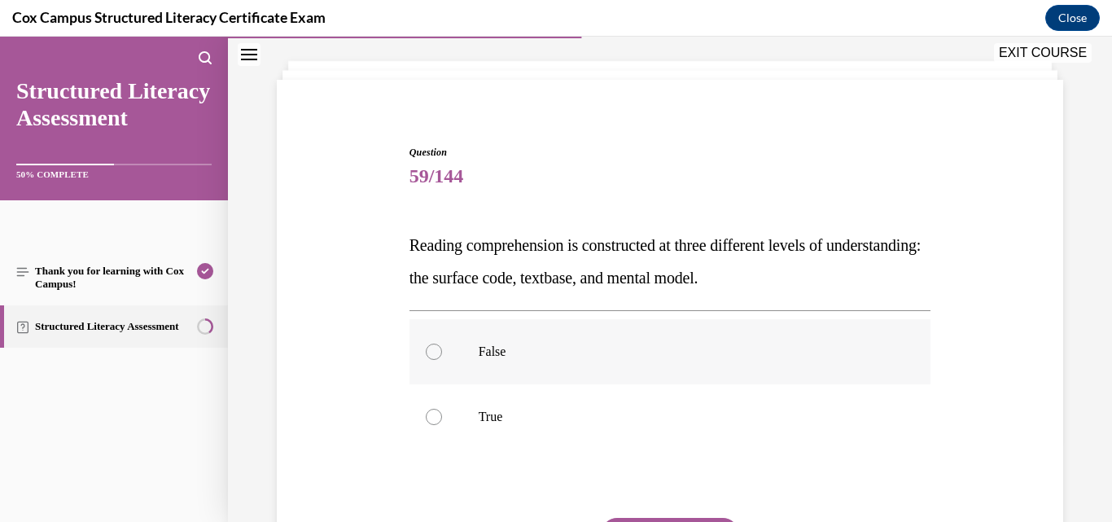
scroll to position [163, 0]
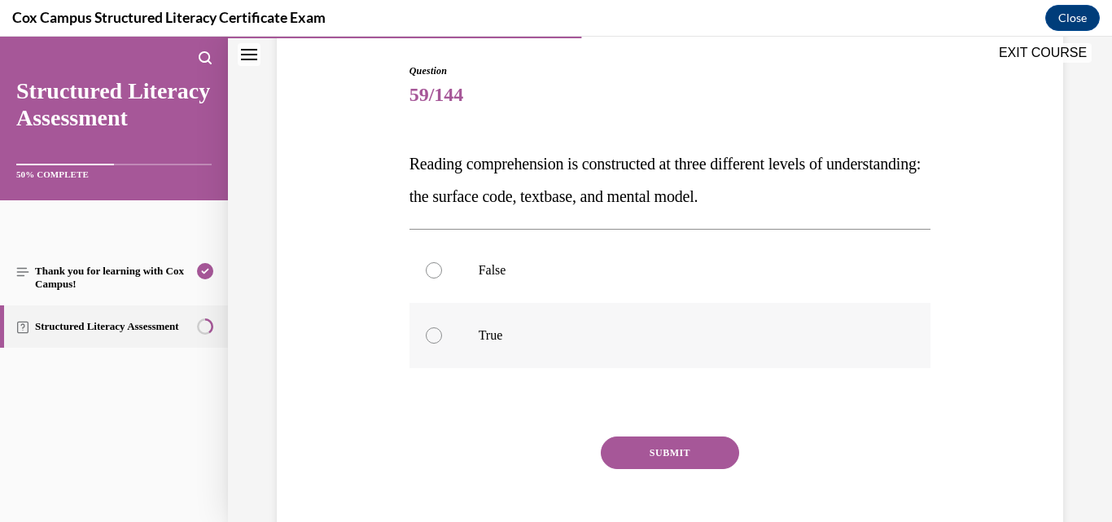
click at [528, 335] on p "True" at bounding box center [685, 335] width 412 height 16
click at [442, 335] on input "True" at bounding box center [434, 335] width 16 height 16
radio input "true"
click at [675, 455] on button "SUBMIT" at bounding box center [670, 452] width 138 height 33
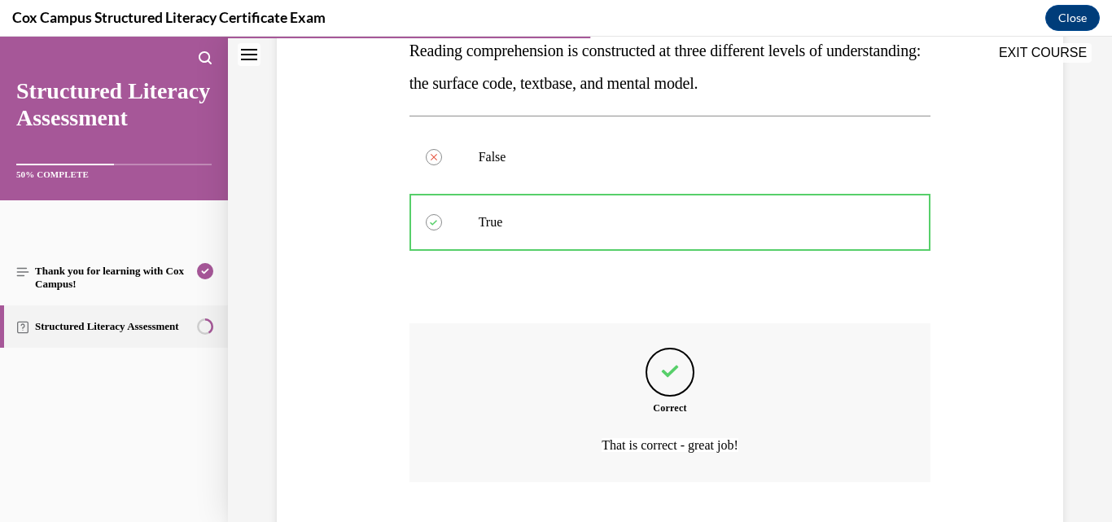
scroll to position [378, 0]
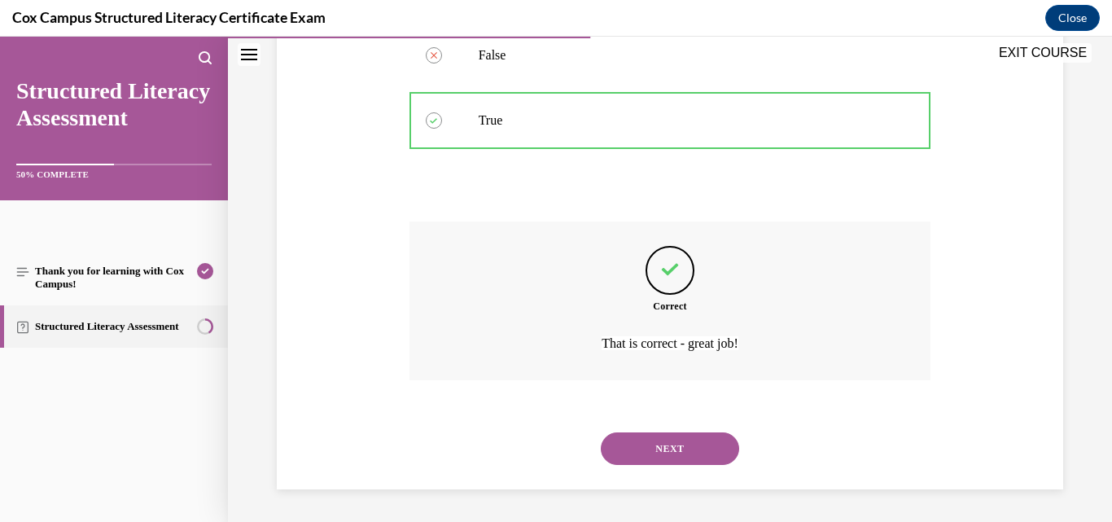
click at [675, 453] on button "NEXT" at bounding box center [670, 448] width 138 height 33
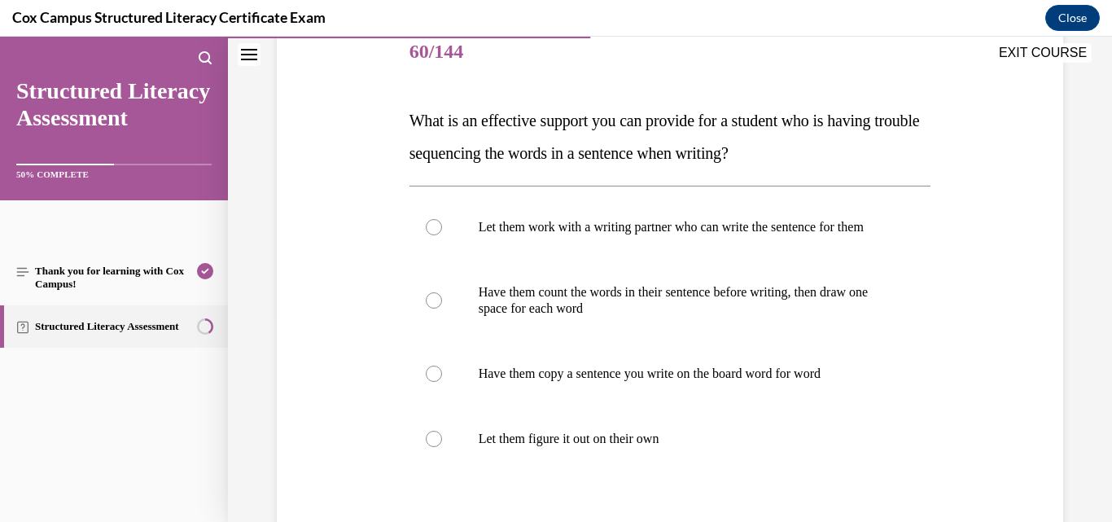
scroll to position [244, 0]
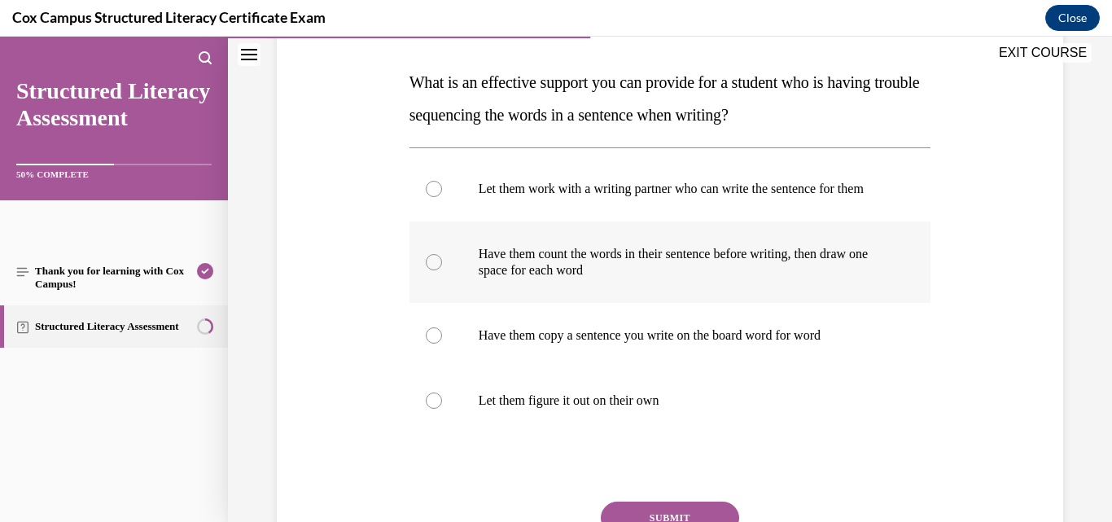
click at [655, 277] on p "Have them count the words in their sentence before writing, then draw one space…" at bounding box center [685, 262] width 412 height 33
click at [442, 270] on input "Have them count the words in their sentence before writing, then draw one space…" at bounding box center [434, 262] width 16 height 16
radio input "true"
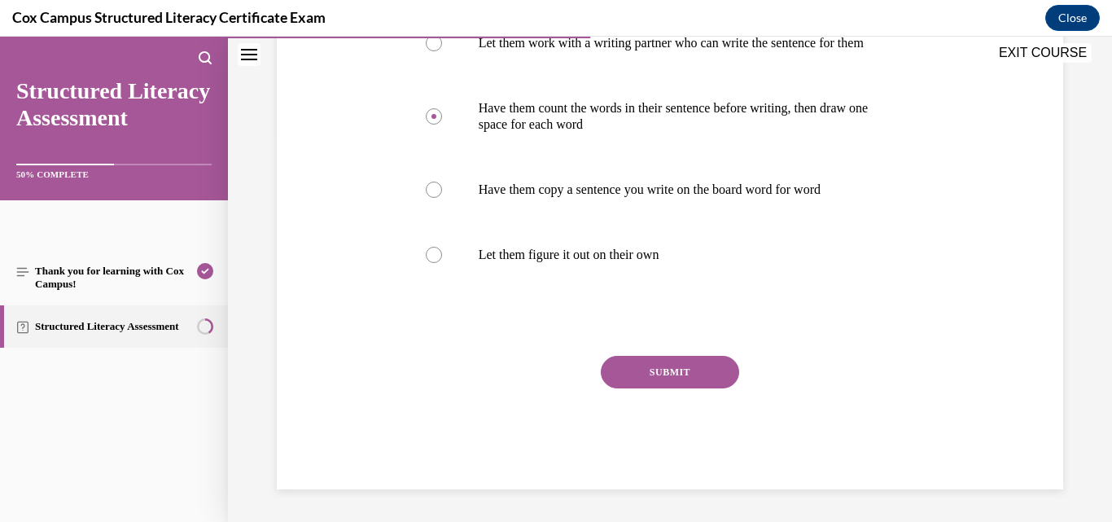
click at [682, 370] on button "SUBMIT" at bounding box center [670, 372] width 138 height 33
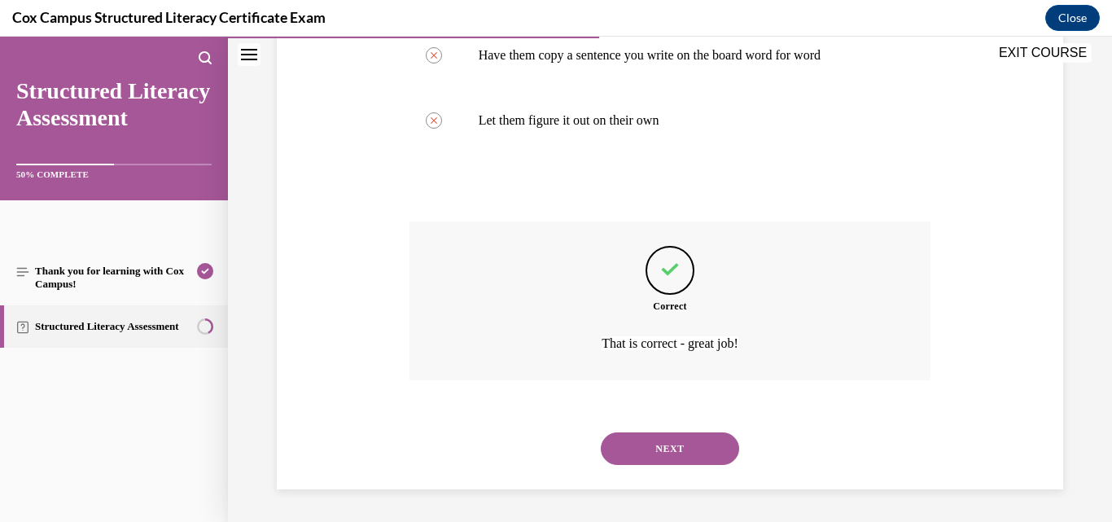
scroll to position [541, 0]
click at [674, 441] on button "NEXT" at bounding box center [670, 448] width 138 height 33
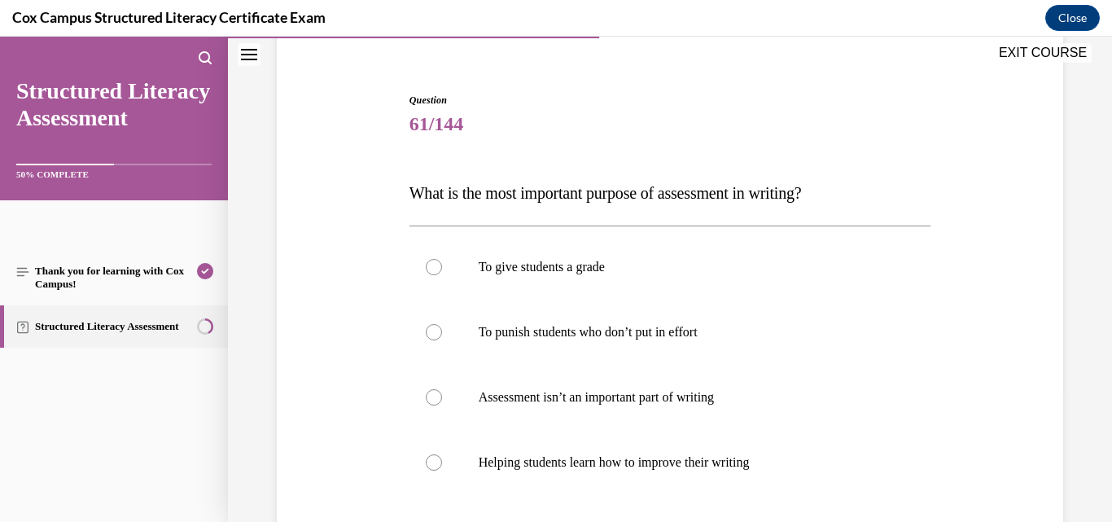
scroll to position [163, 0]
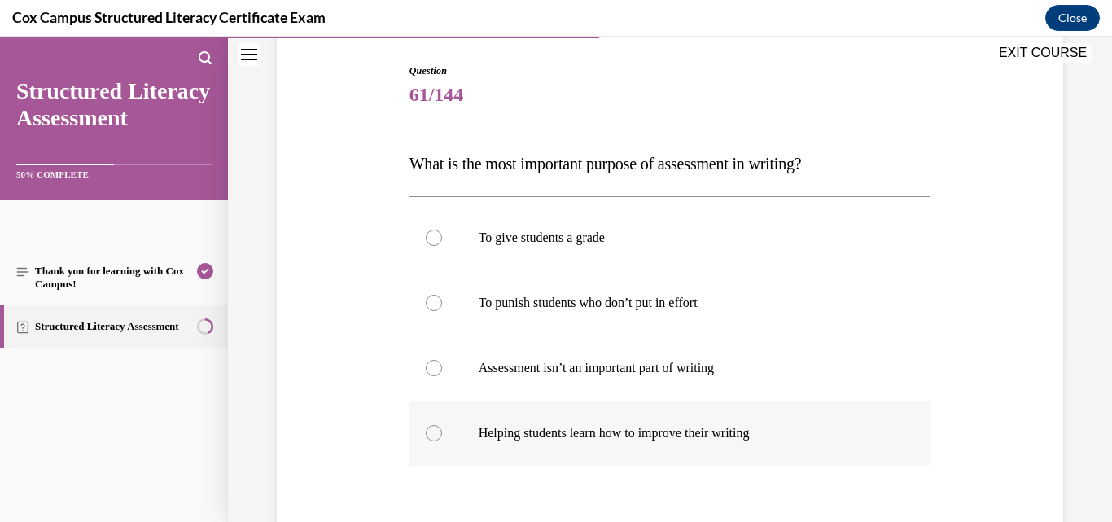
click at [628, 429] on p "Helping students learn how to improve their writing" at bounding box center [685, 433] width 412 height 16
click at [442, 429] on input "Helping students learn how to improve their writing" at bounding box center [434, 433] width 16 height 16
radio input "true"
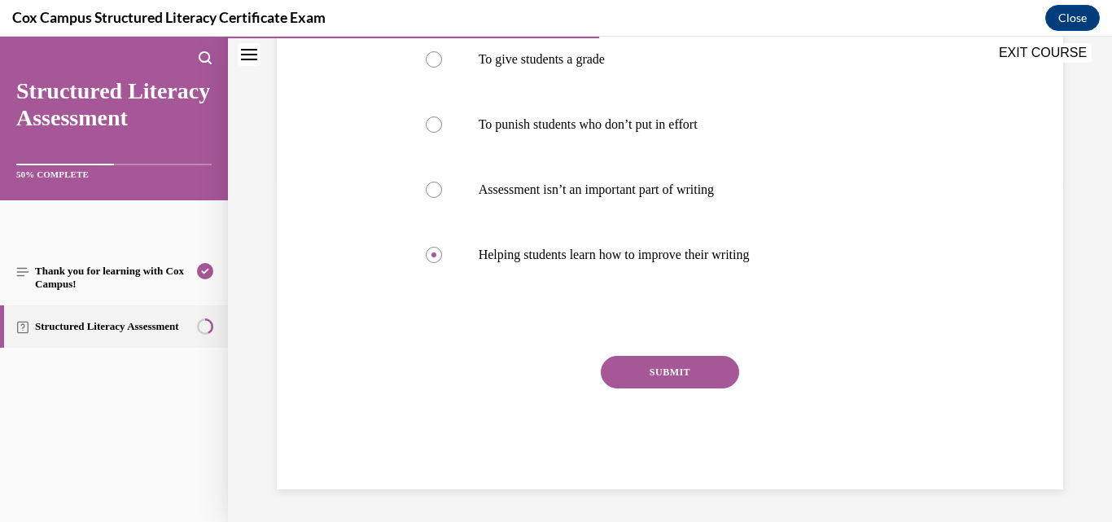
click at [635, 375] on button "SUBMIT" at bounding box center [670, 372] width 138 height 33
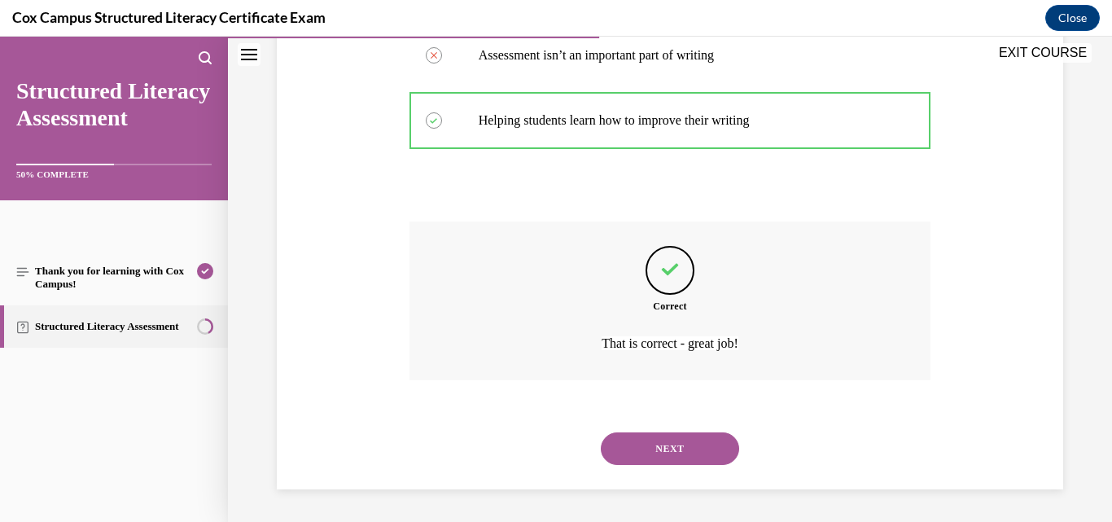
scroll to position [476, 0]
click at [627, 444] on button "NEXT" at bounding box center [670, 448] width 138 height 33
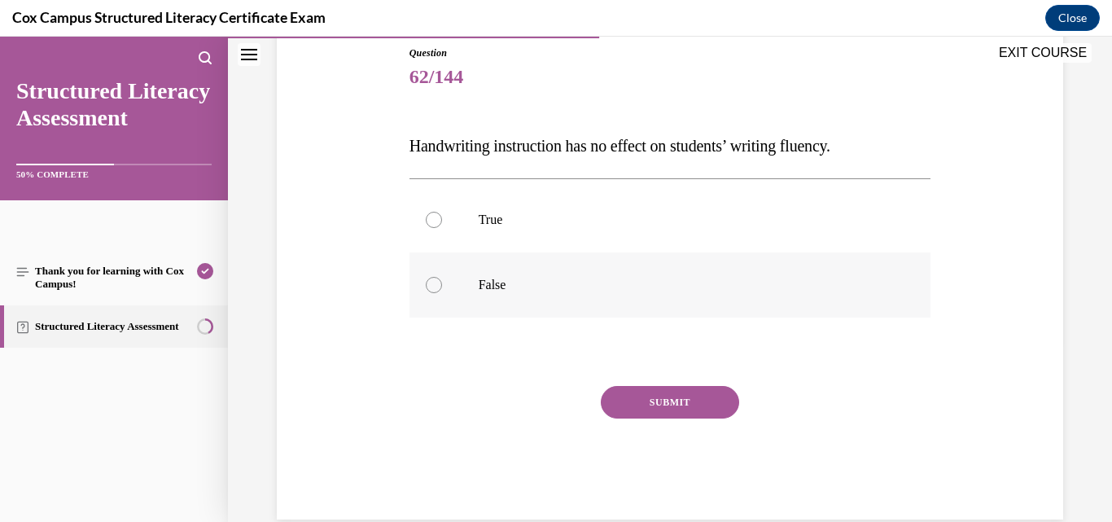
click at [554, 289] on p "False" at bounding box center [685, 285] width 412 height 16
click at [442, 289] on input "False" at bounding box center [434, 285] width 16 height 16
radio input "true"
click at [717, 406] on button "SUBMIT" at bounding box center [670, 402] width 138 height 33
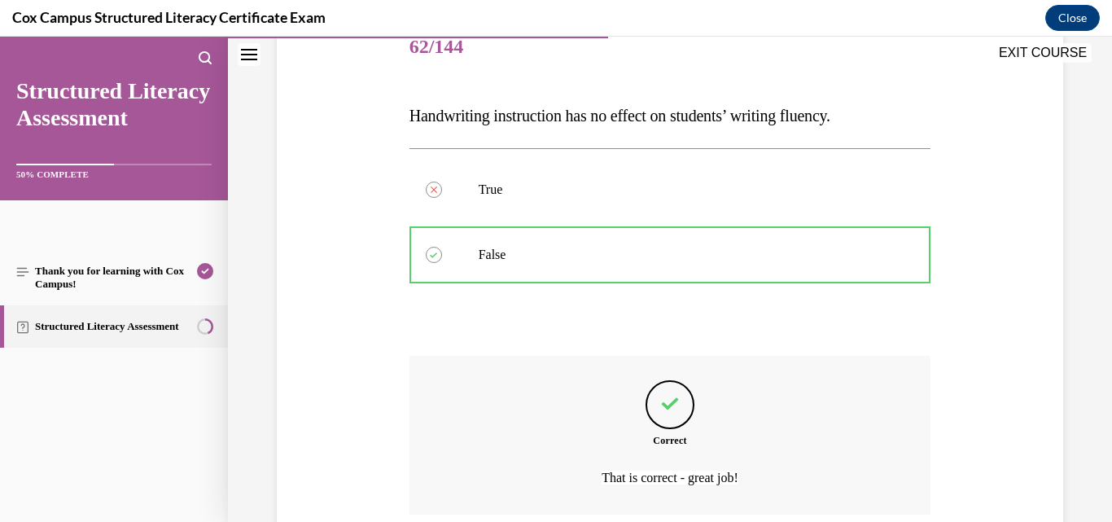
scroll to position [345, 0]
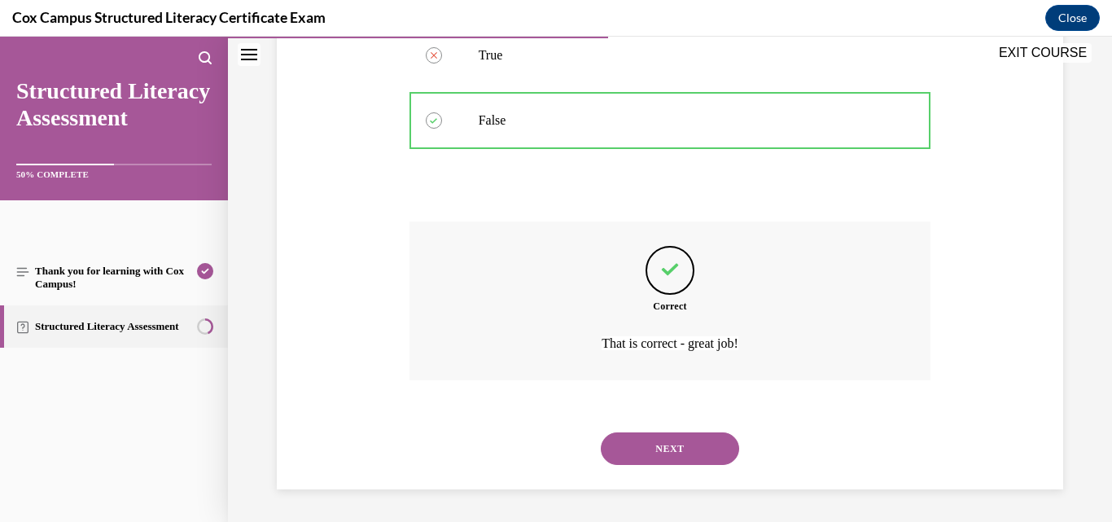
click at [686, 441] on button "NEXT" at bounding box center [670, 448] width 138 height 33
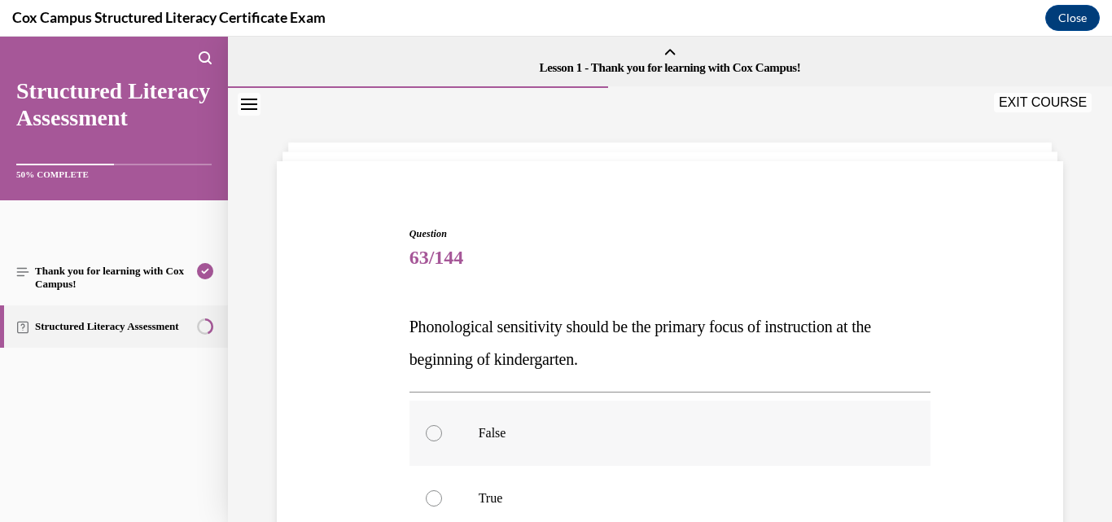
scroll to position [81, 0]
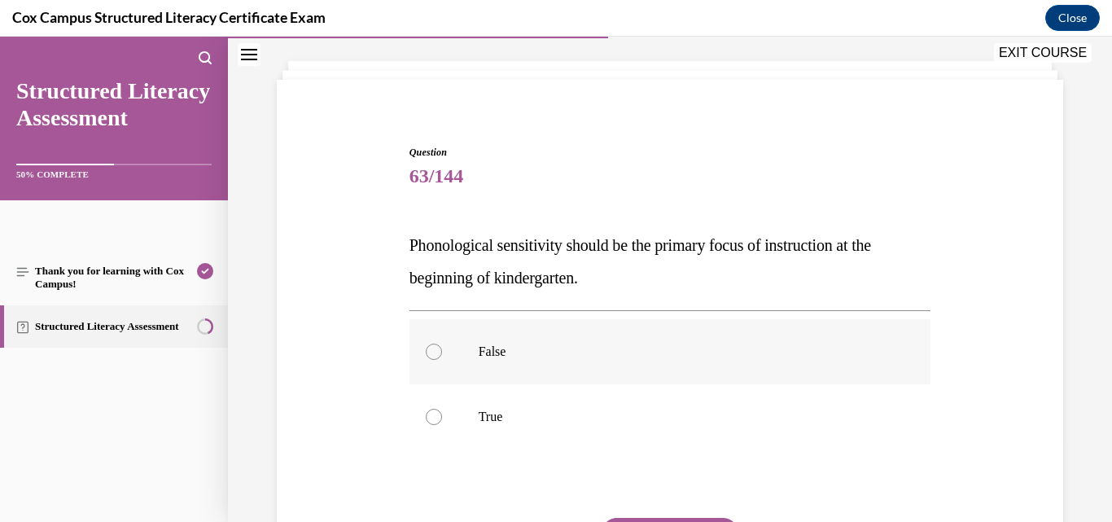
click at [533, 356] on p "False" at bounding box center [685, 352] width 412 height 16
click at [442, 356] on input "False" at bounding box center [434, 352] width 16 height 16
radio input "true"
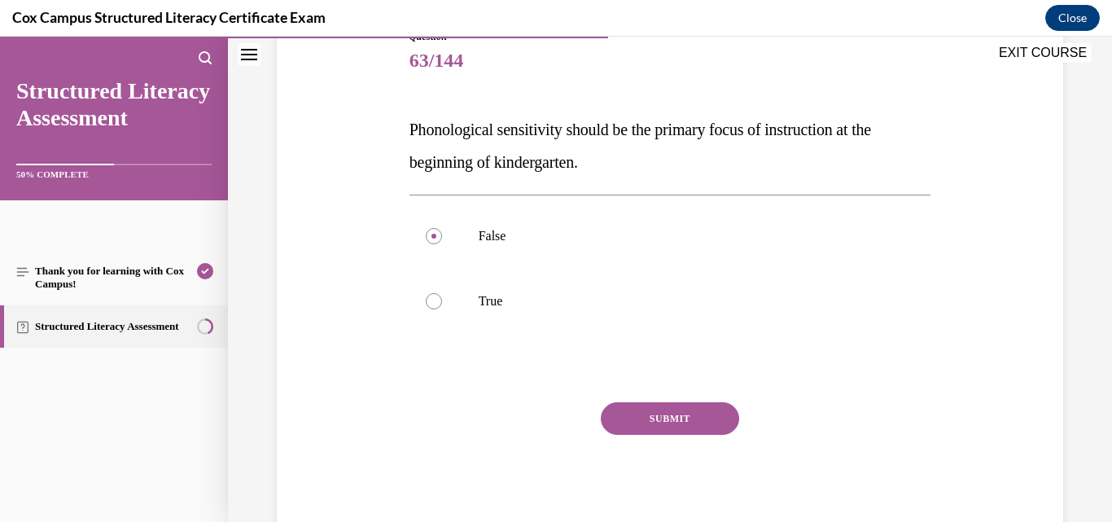
scroll to position [243, 0]
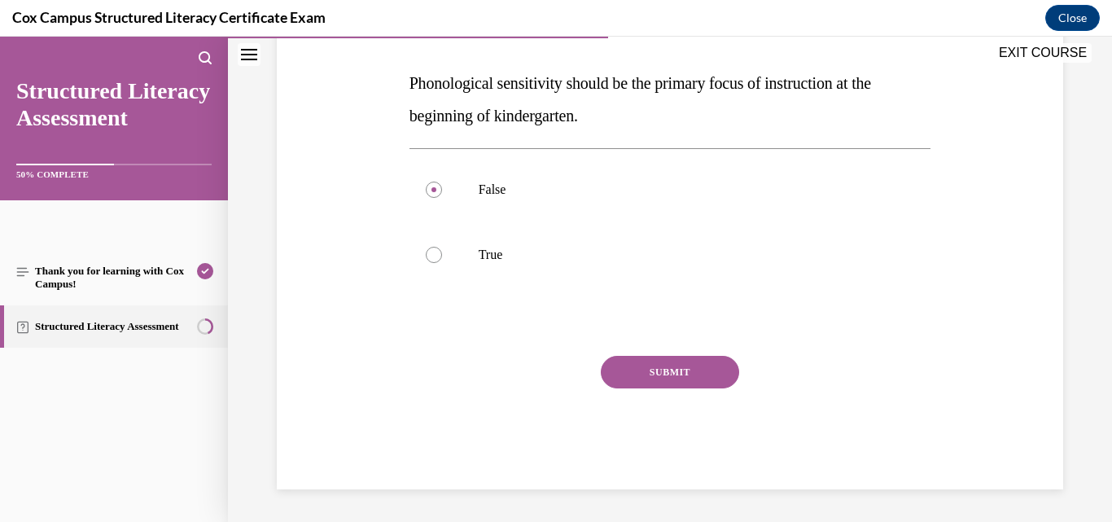
click at [663, 372] on button "SUBMIT" at bounding box center [670, 372] width 138 height 33
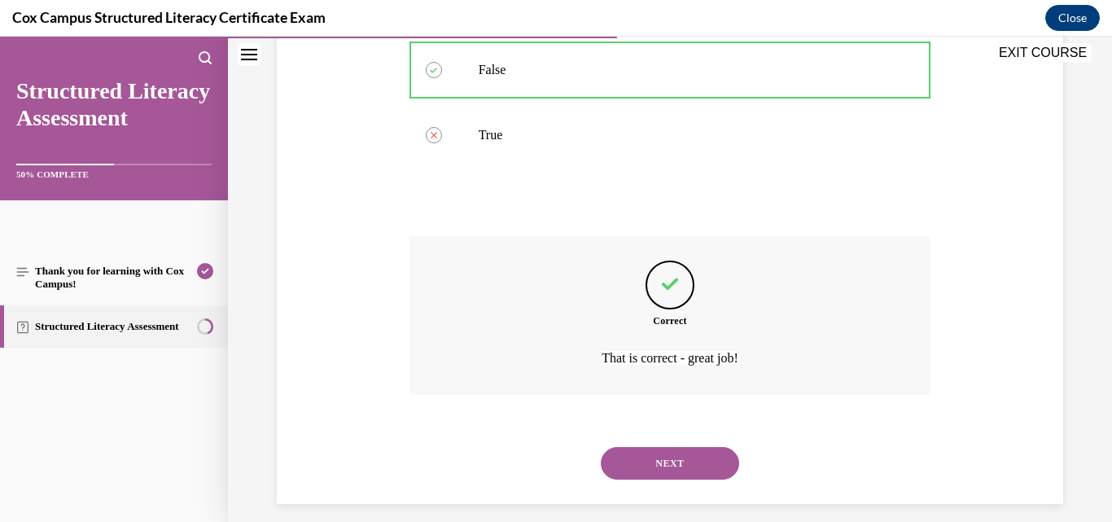
scroll to position [378, 0]
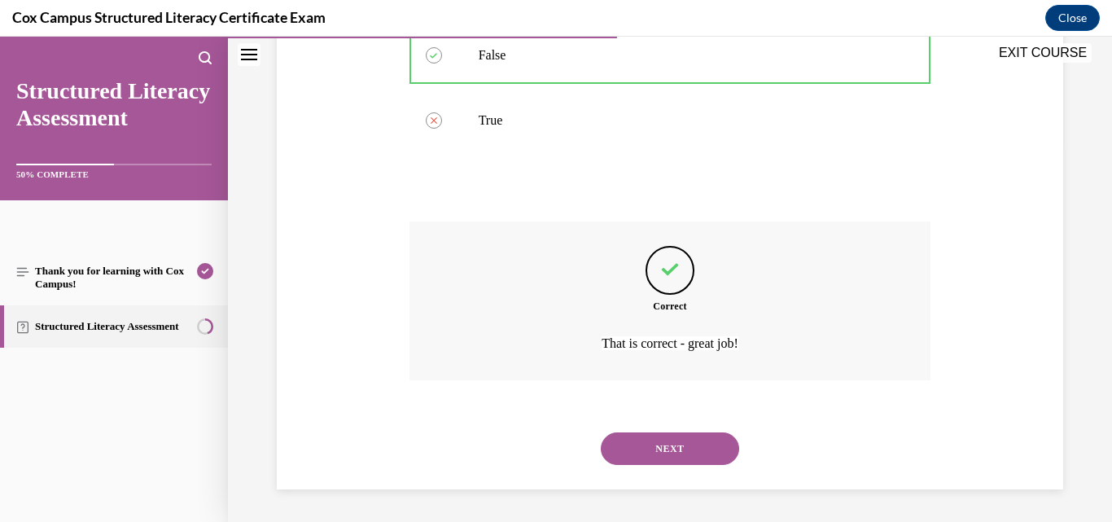
click at [680, 449] on button "NEXT" at bounding box center [670, 448] width 138 height 33
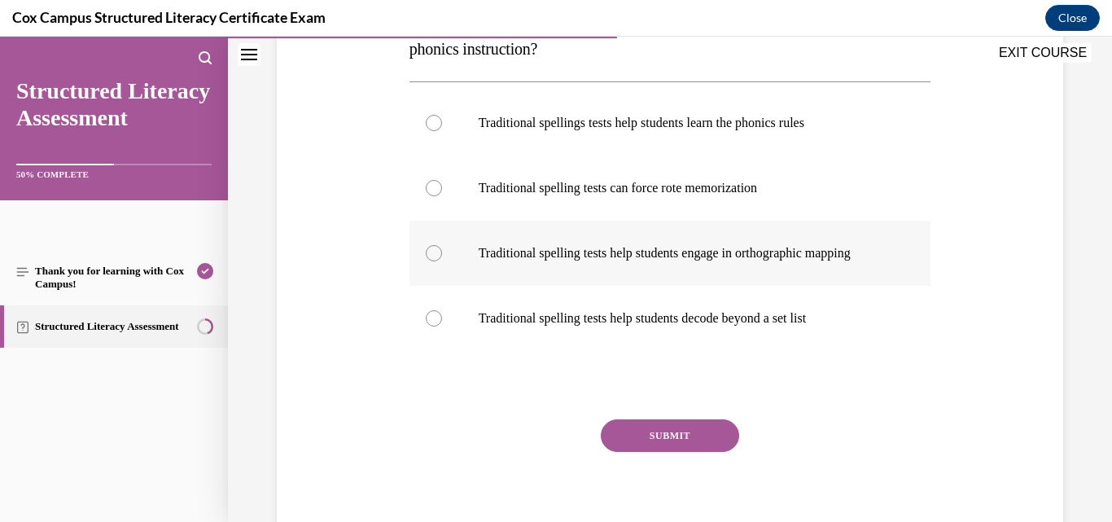
scroll to position [326, 0]
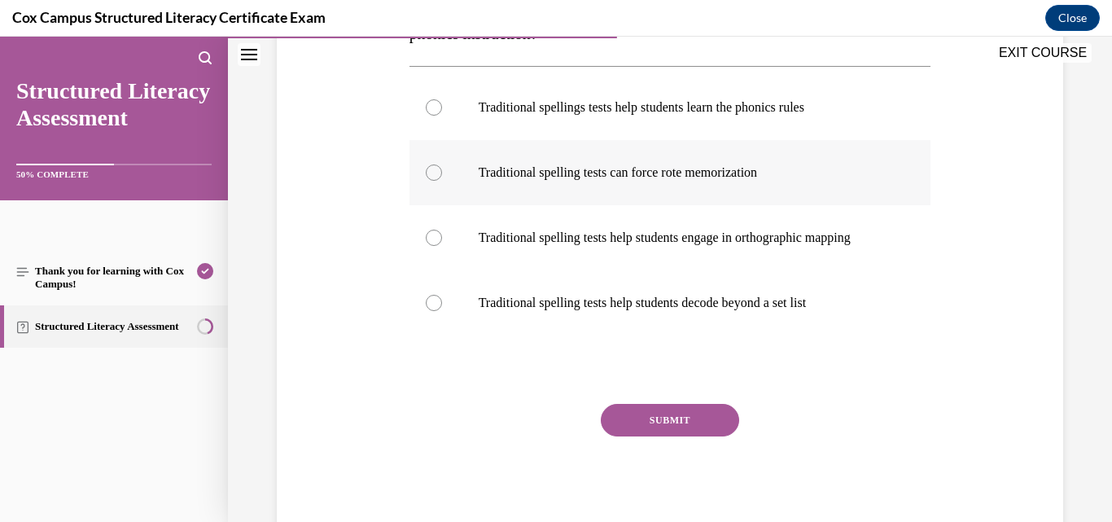
click at [682, 179] on p "Traditional spelling tests can force rote memorization" at bounding box center [685, 172] width 412 height 16
click at [442, 179] on input "Traditional spelling tests can force rote memorization" at bounding box center [434, 172] width 16 height 16
radio input "true"
click at [724, 427] on button "SUBMIT" at bounding box center [670, 420] width 138 height 33
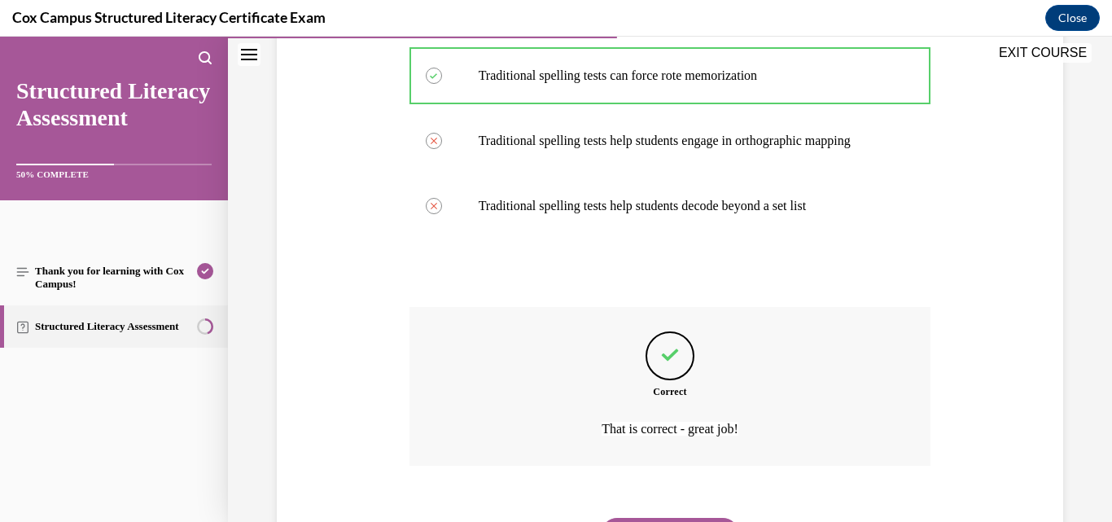
scroll to position [524, 0]
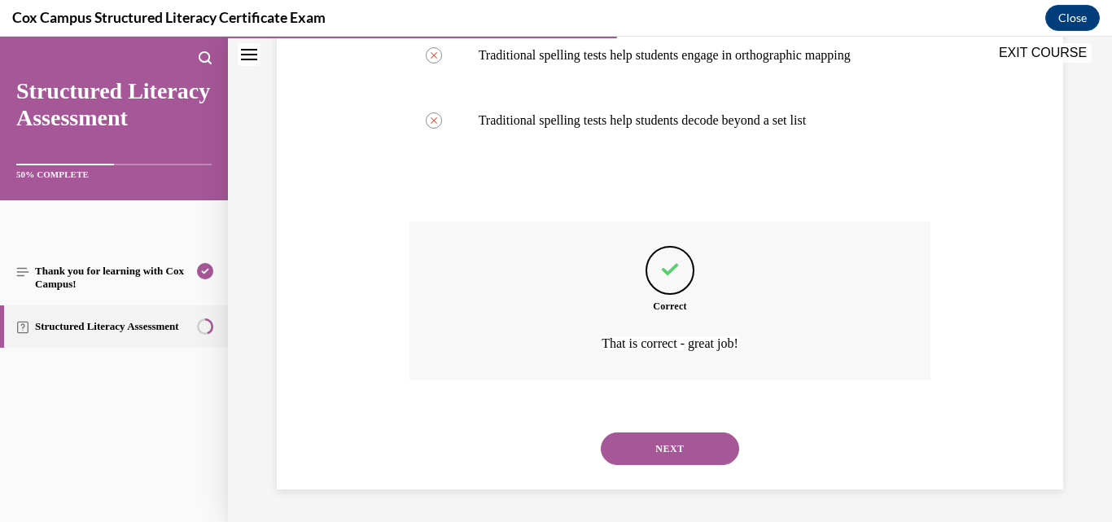
click at [709, 440] on button "NEXT" at bounding box center [670, 448] width 138 height 33
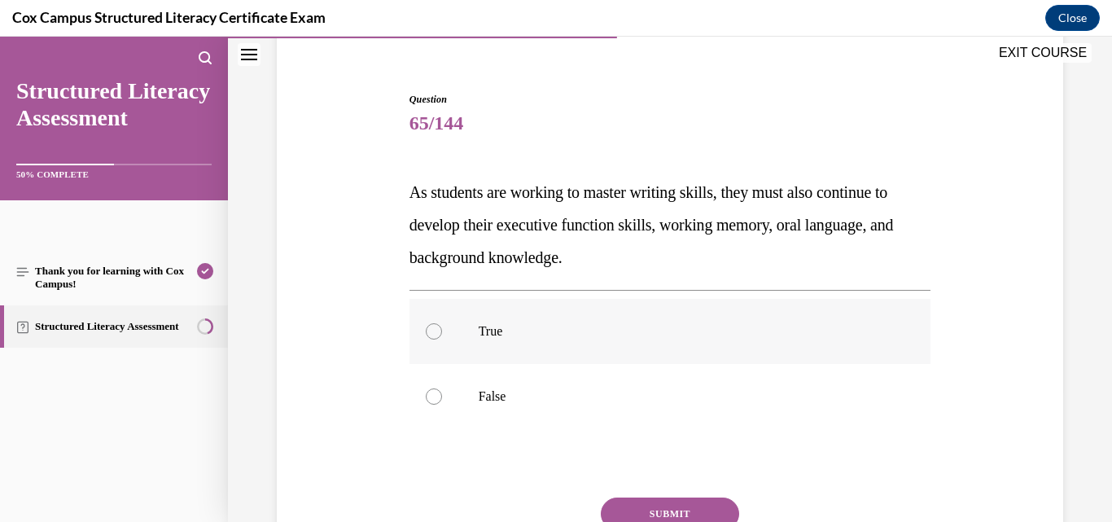
scroll to position [163, 0]
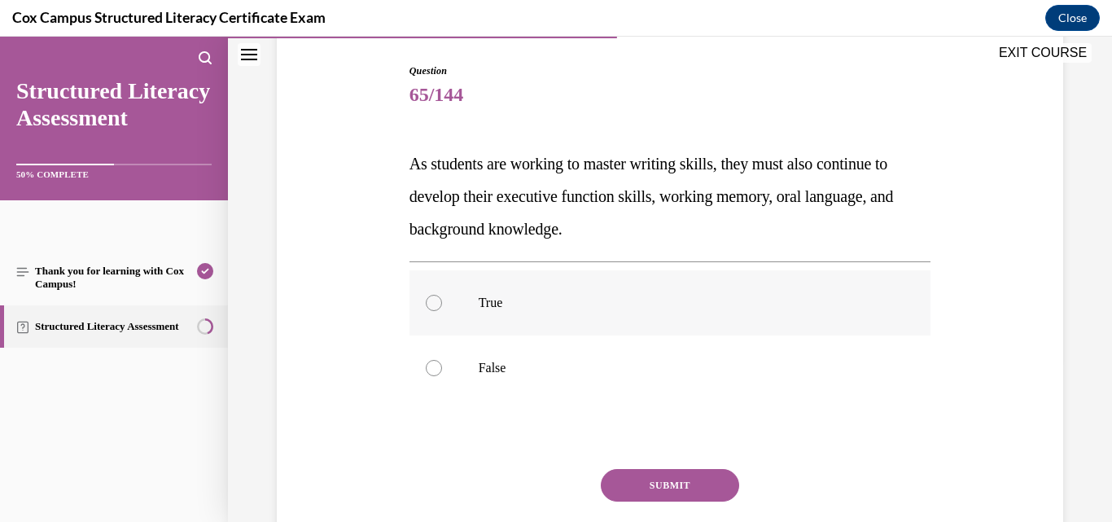
click at [642, 312] on label "True" at bounding box center [671, 302] width 522 height 65
click at [442, 311] on input "True" at bounding box center [434, 303] width 16 height 16
radio input "true"
click at [697, 484] on button "SUBMIT" at bounding box center [670, 485] width 138 height 33
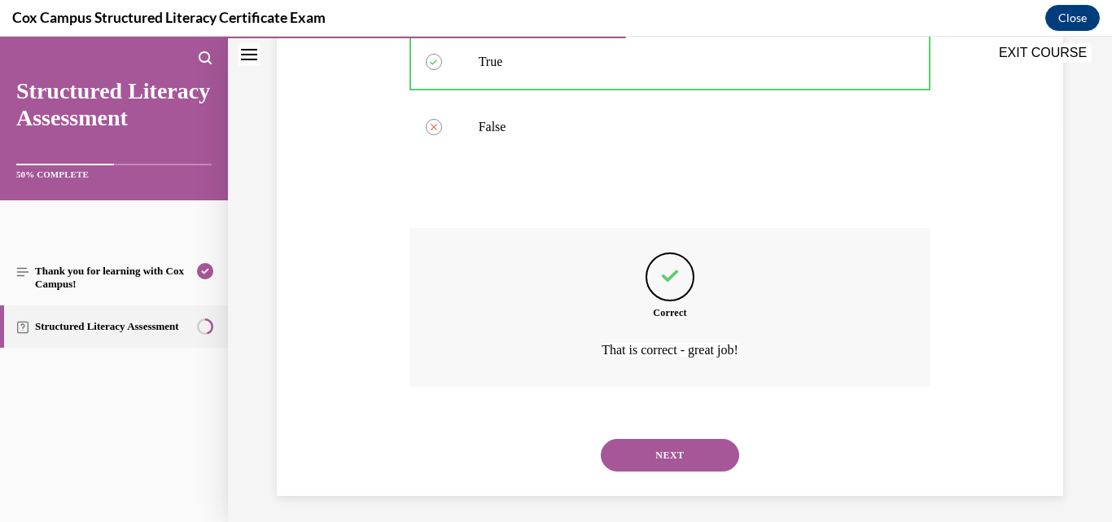
scroll to position [410, 0]
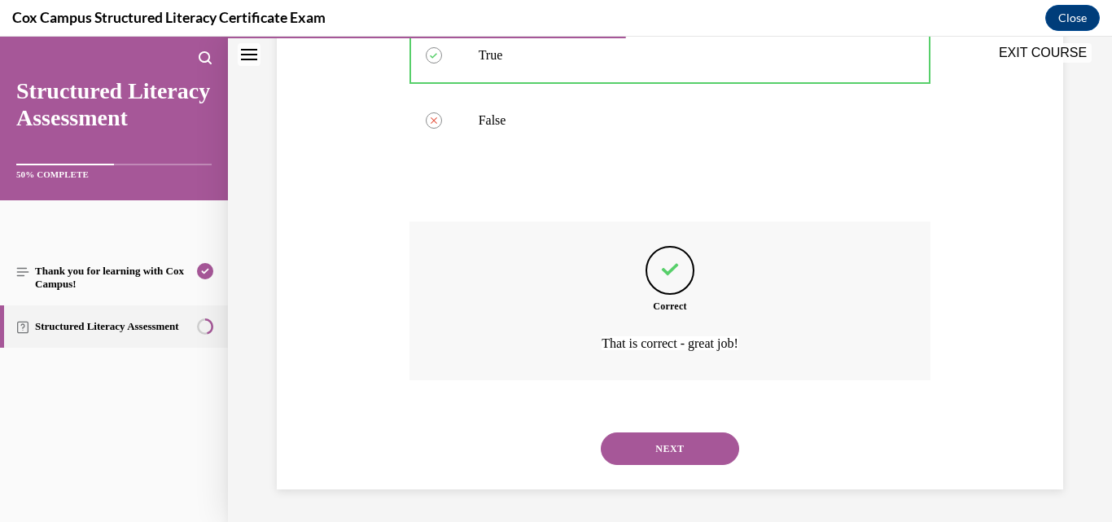
click at [717, 456] on button "NEXT" at bounding box center [670, 448] width 138 height 33
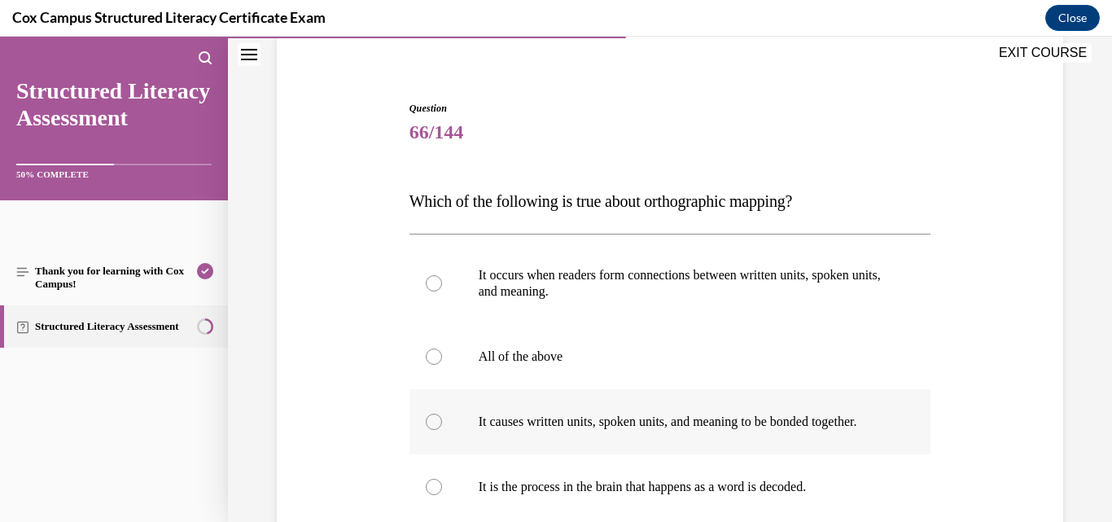
scroll to position [163, 0]
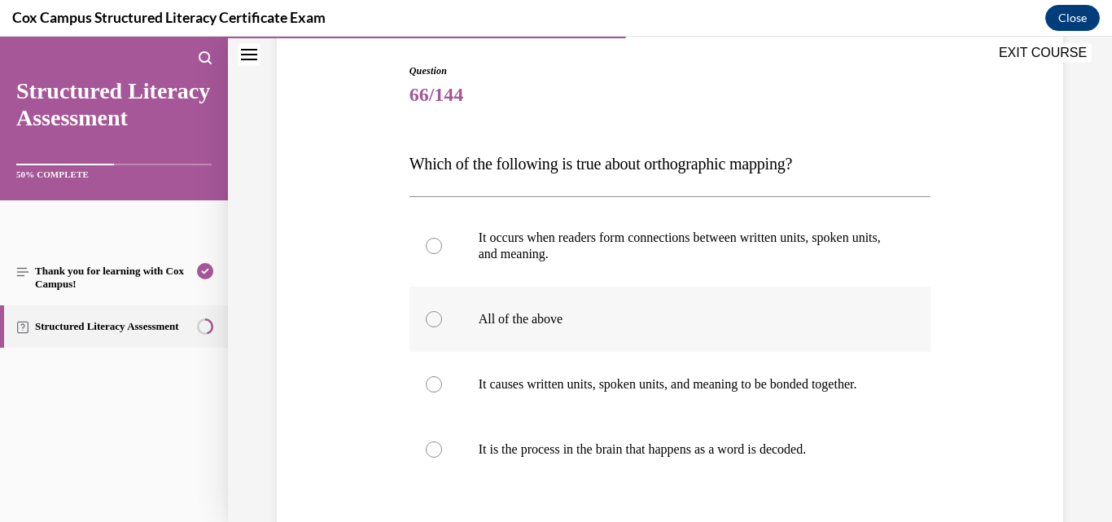
click at [558, 319] on p "All of the above" at bounding box center [685, 319] width 412 height 16
click at [442, 319] on input "All of the above" at bounding box center [434, 319] width 16 height 16
radio input "true"
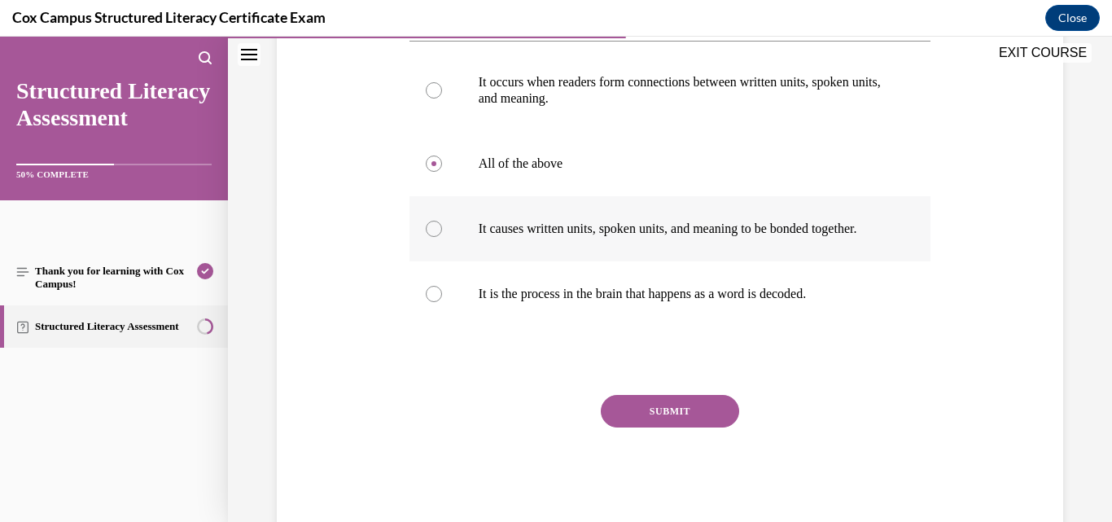
scroll to position [326, 0]
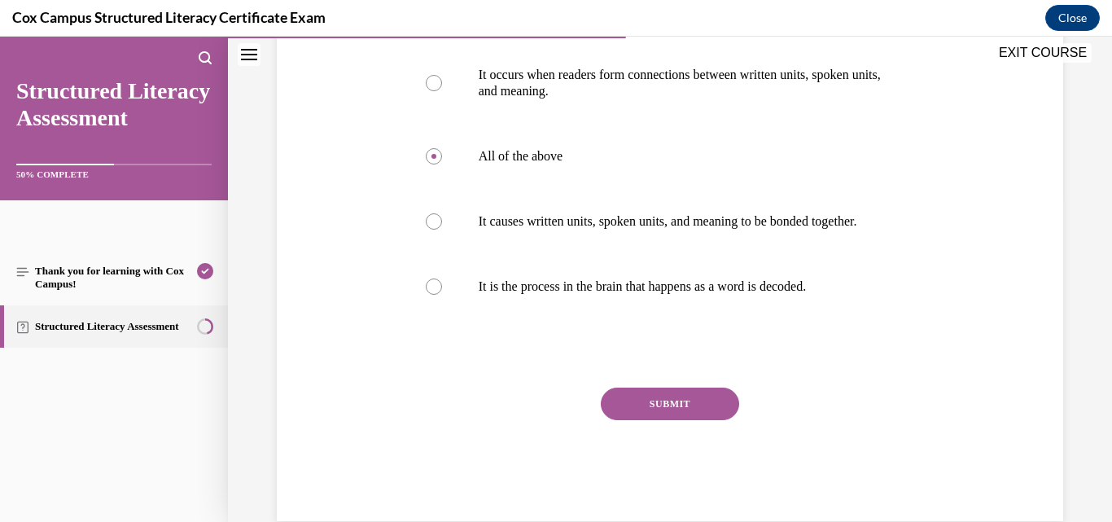
click at [669, 417] on button "SUBMIT" at bounding box center [670, 404] width 138 height 33
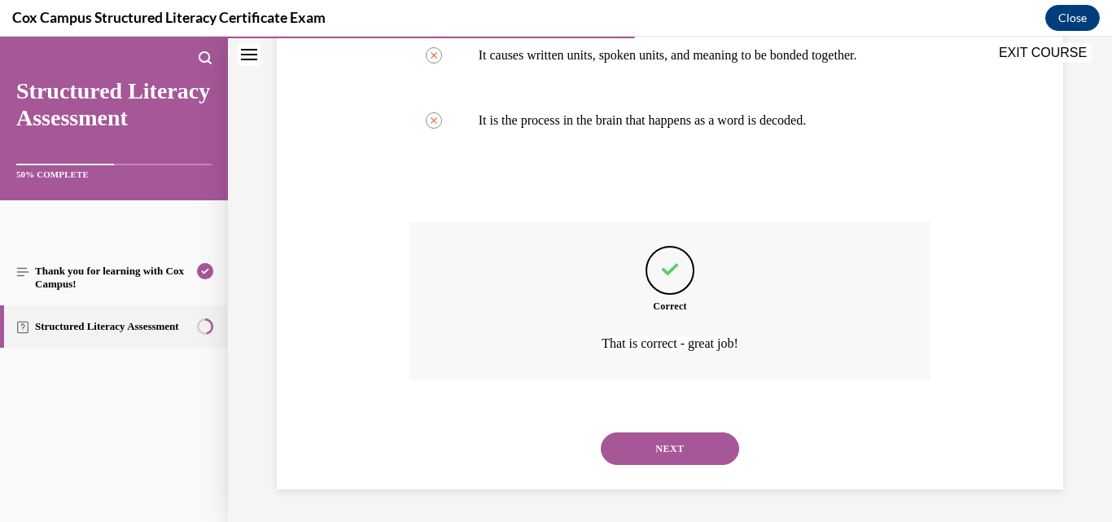
scroll to position [508, 0]
click at [660, 446] on button "NEXT" at bounding box center [670, 448] width 138 height 33
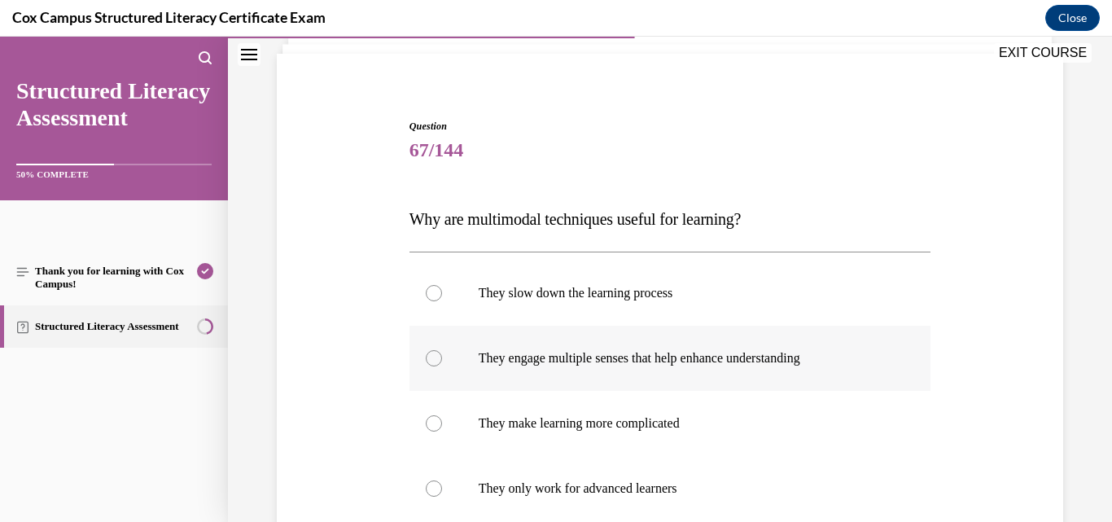
scroll to position [163, 0]
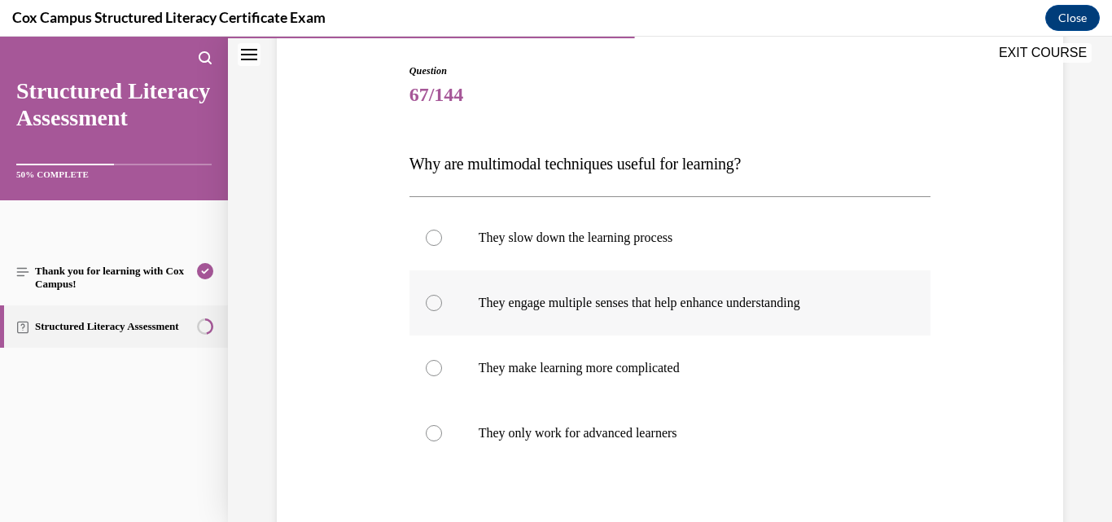
click at [619, 322] on label "They engage multiple senses that help enhance understanding" at bounding box center [671, 302] width 522 height 65
click at [442, 311] on input "They engage multiple senses that help enhance understanding" at bounding box center [434, 303] width 16 height 16
radio input "true"
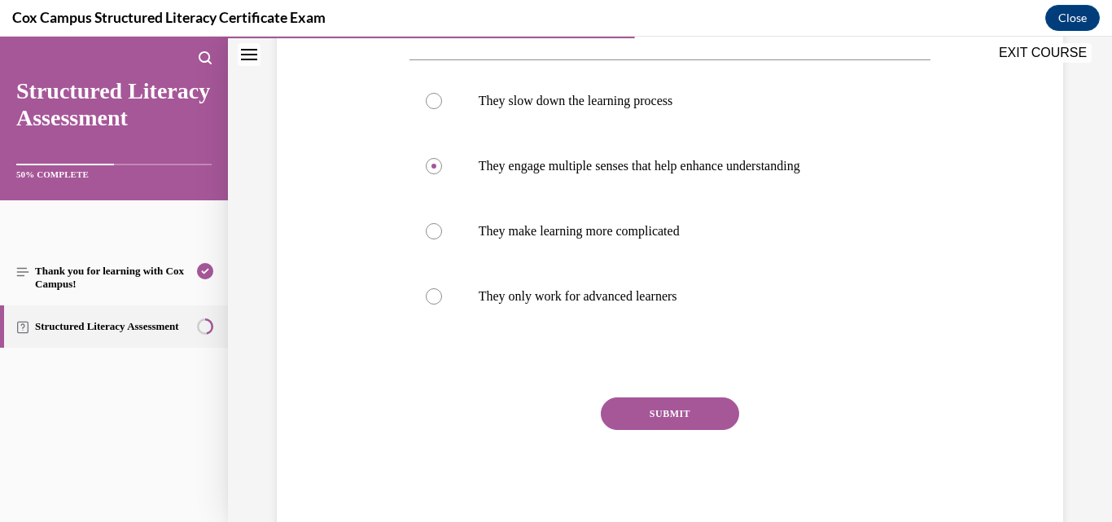
scroll to position [326, 0]
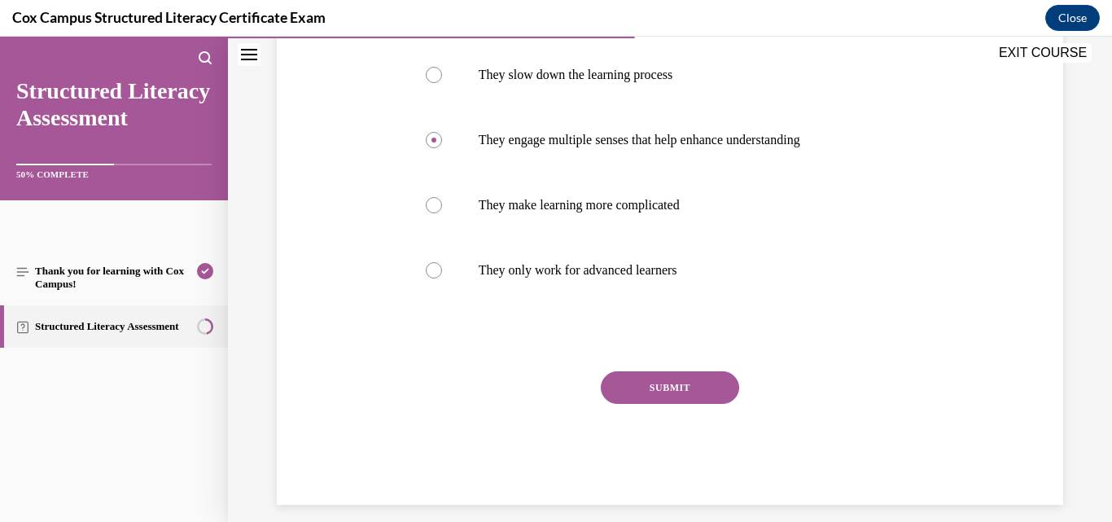
click at [657, 384] on button "SUBMIT" at bounding box center [670, 387] width 138 height 33
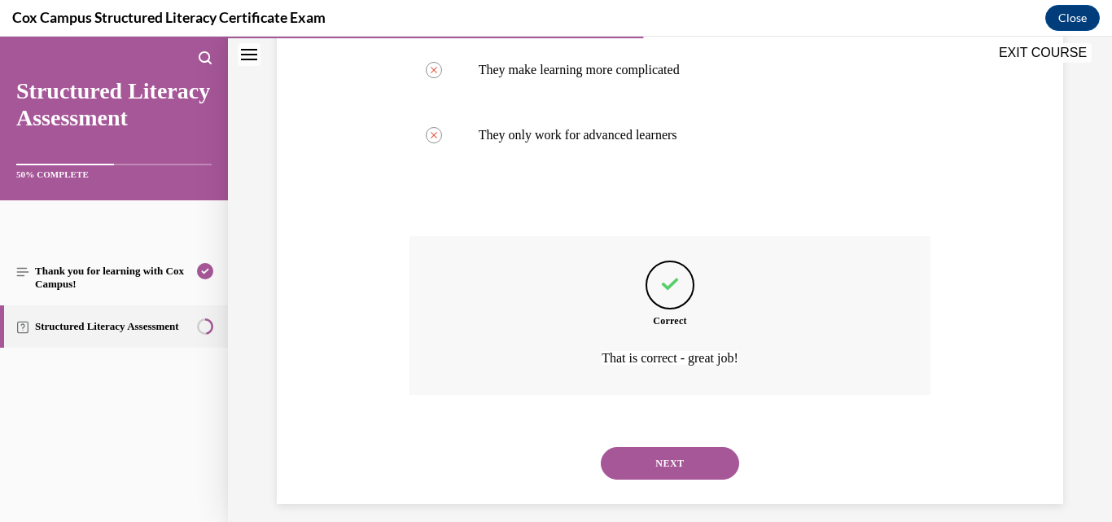
scroll to position [476, 0]
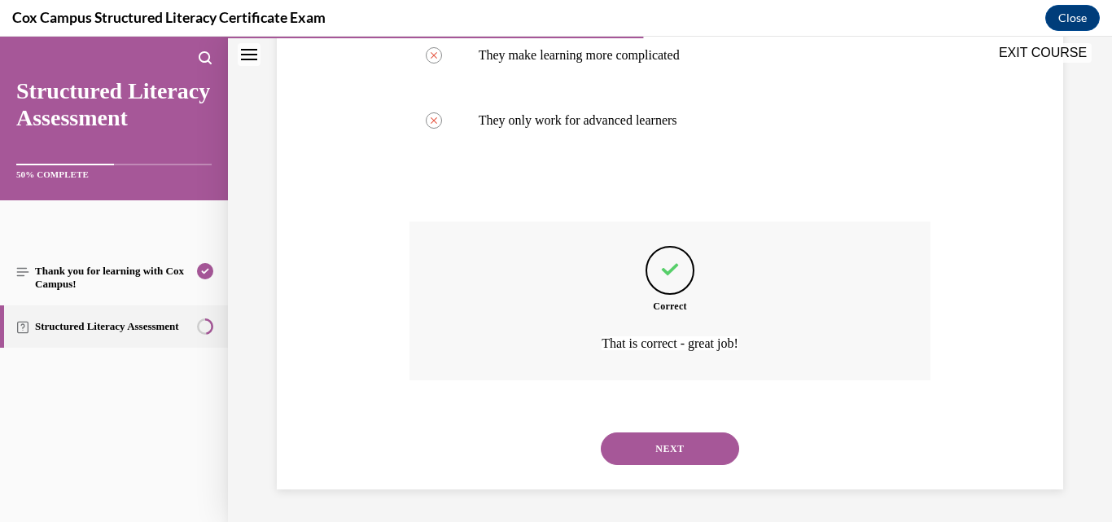
click at [661, 449] on button "NEXT" at bounding box center [670, 448] width 138 height 33
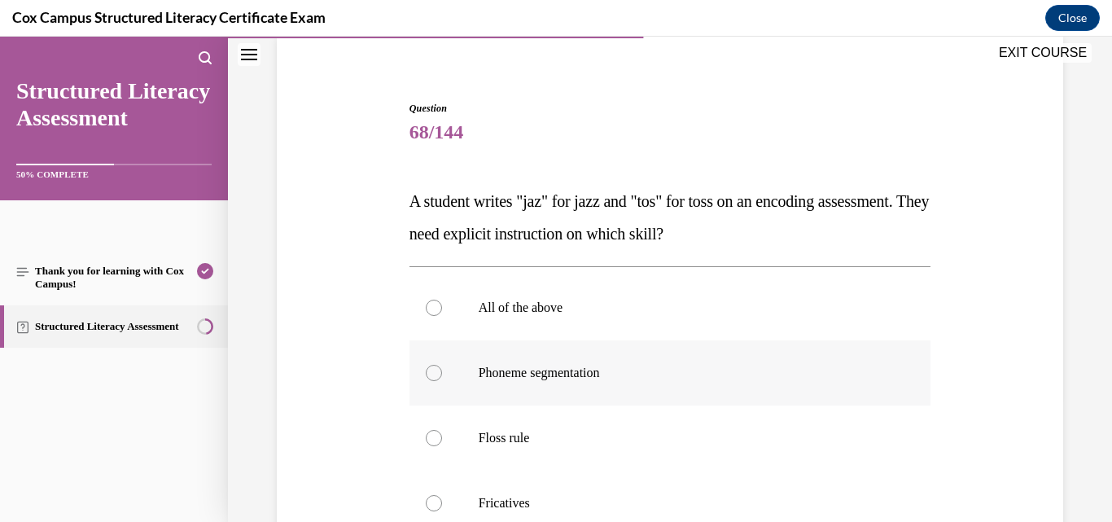
scroll to position [163, 0]
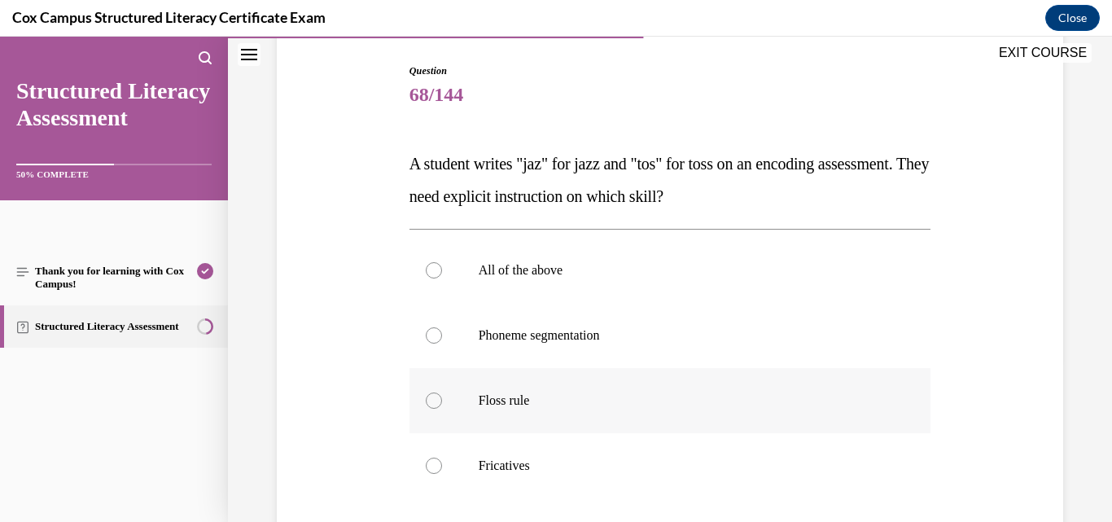
click at [557, 398] on p "Floss rule" at bounding box center [685, 400] width 412 height 16
click at [442, 398] on input "Floss rule" at bounding box center [434, 400] width 16 height 16
radio input "true"
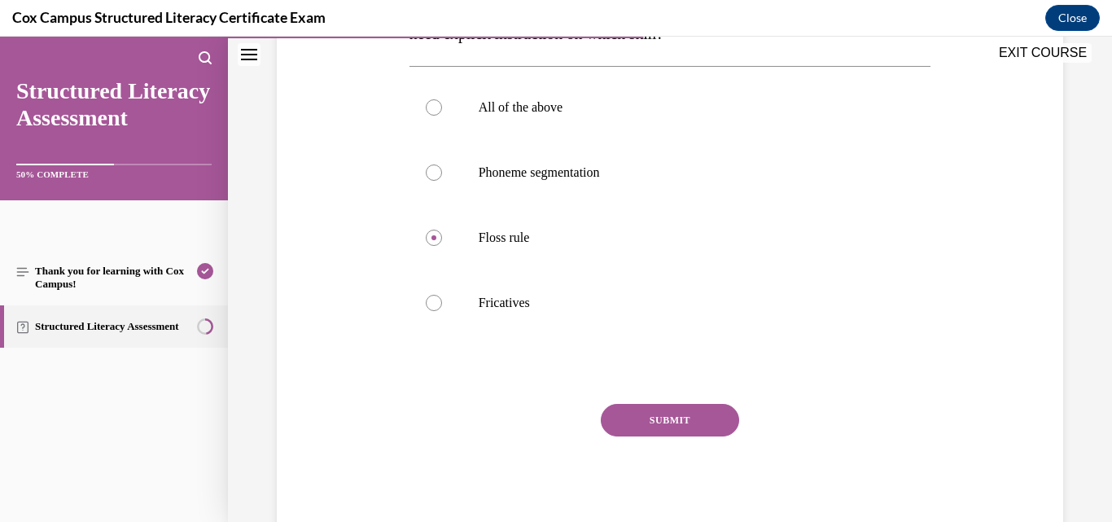
click at [638, 413] on button "SUBMIT" at bounding box center [670, 420] width 138 height 33
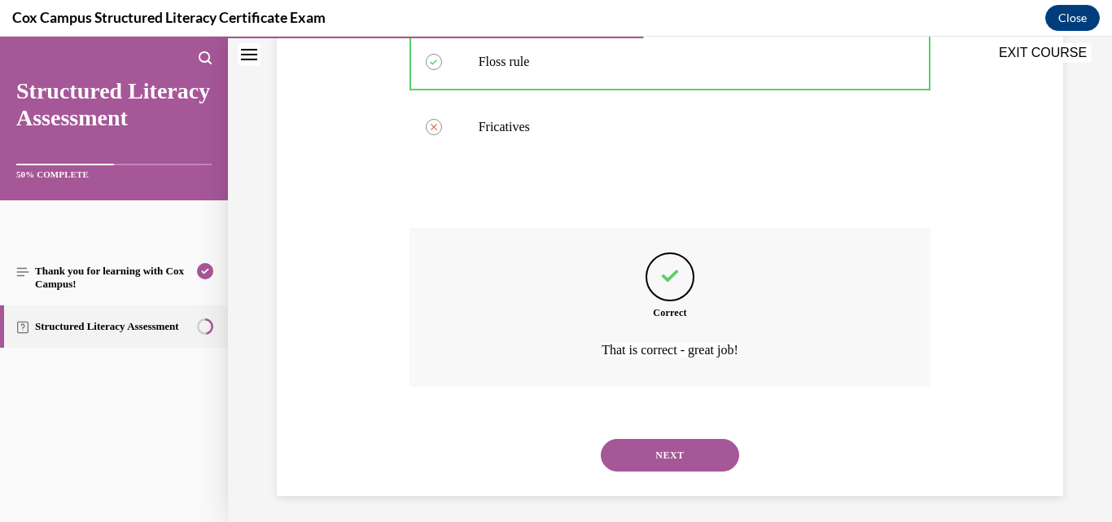
scroll to position [508, 0]
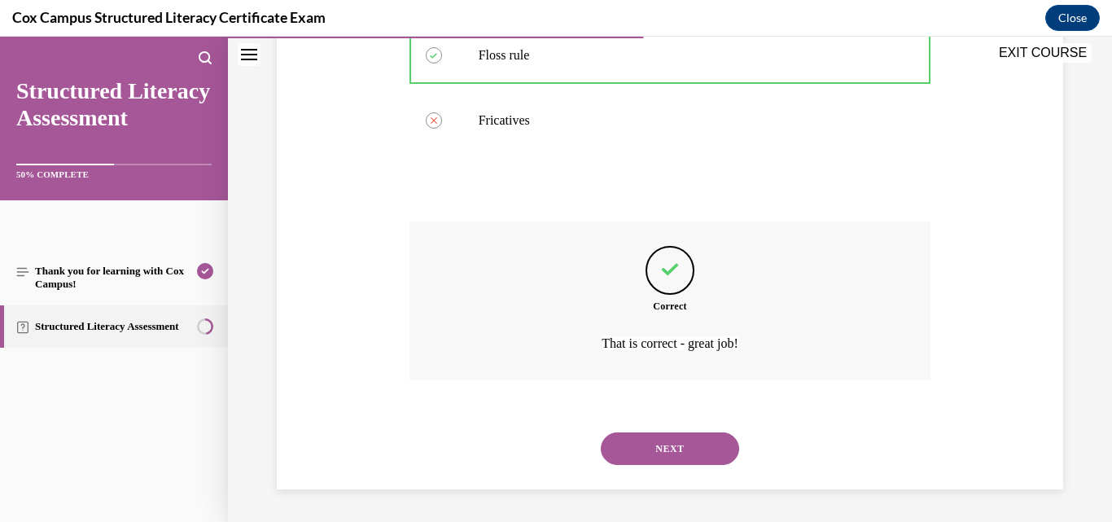
click at [642, 439] on button "NEXT" at bounding box center [670, 448] width 138 height 33
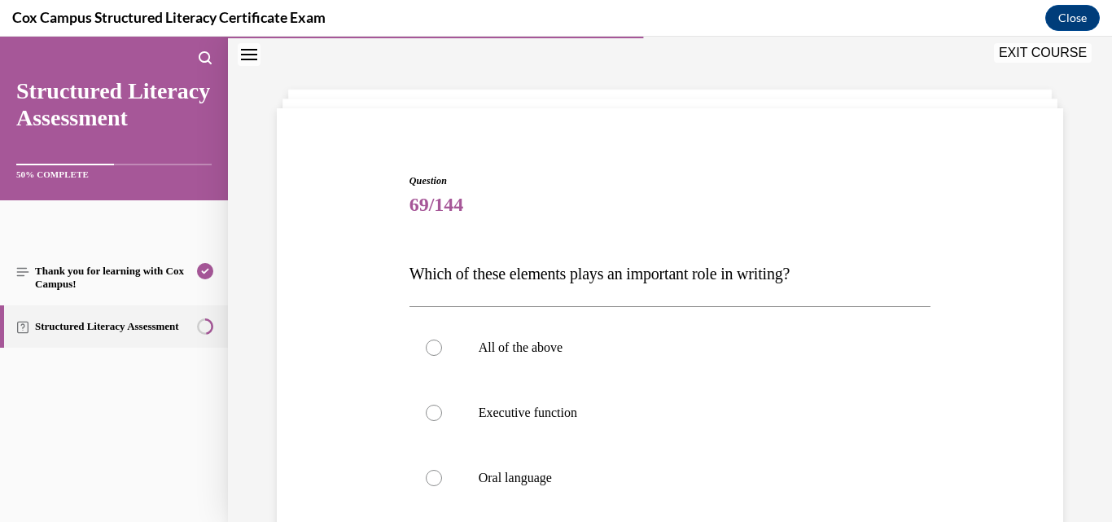
scroll to position [81, 0]
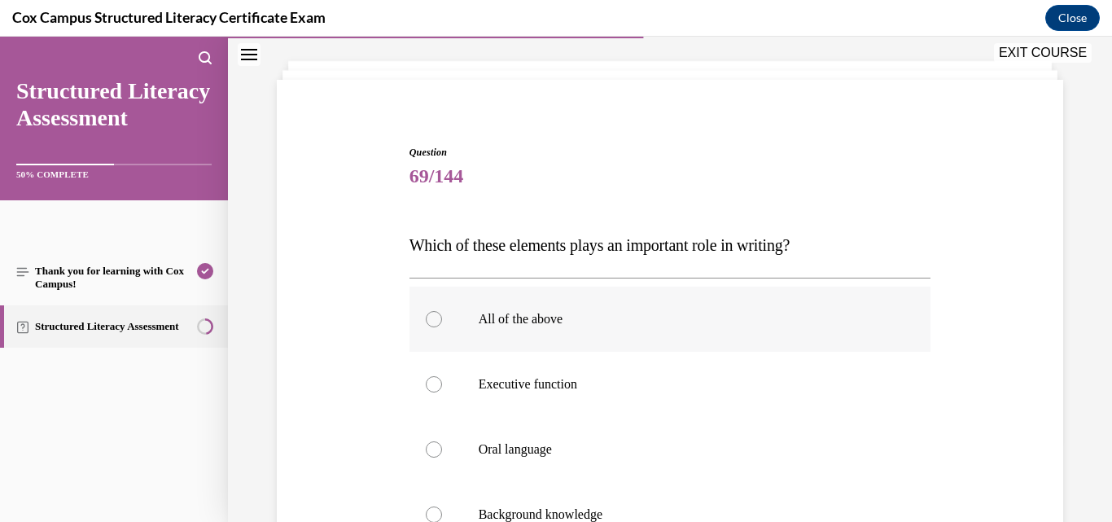
click at [449, 321] on label "All of the above" at bounding box center [671, 319] width 522 height 65
click at [442, 321] on input "All of the above" at bounding box center [434, 319] width 16 height 16
radio input "true"
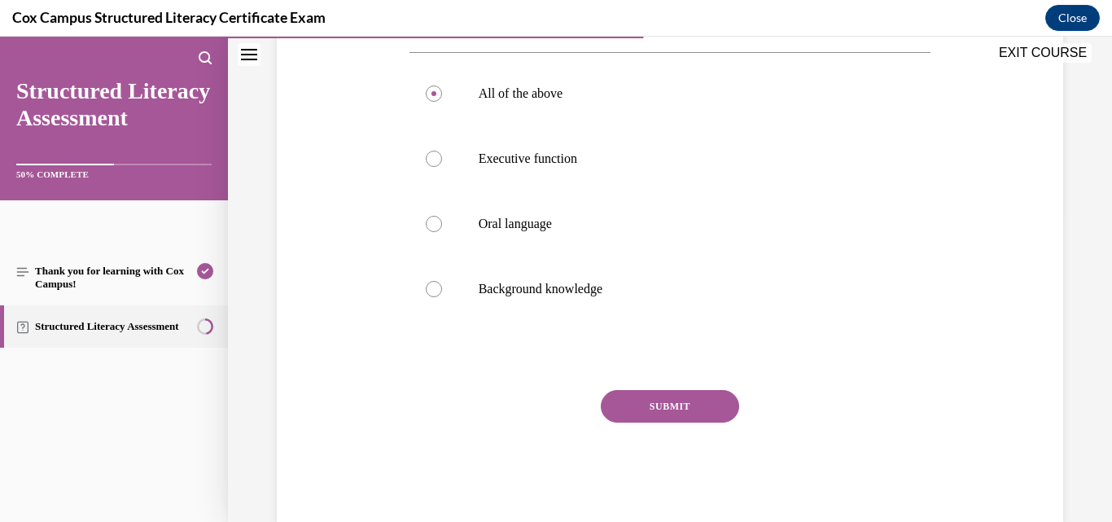
scroll to position [341, 0]
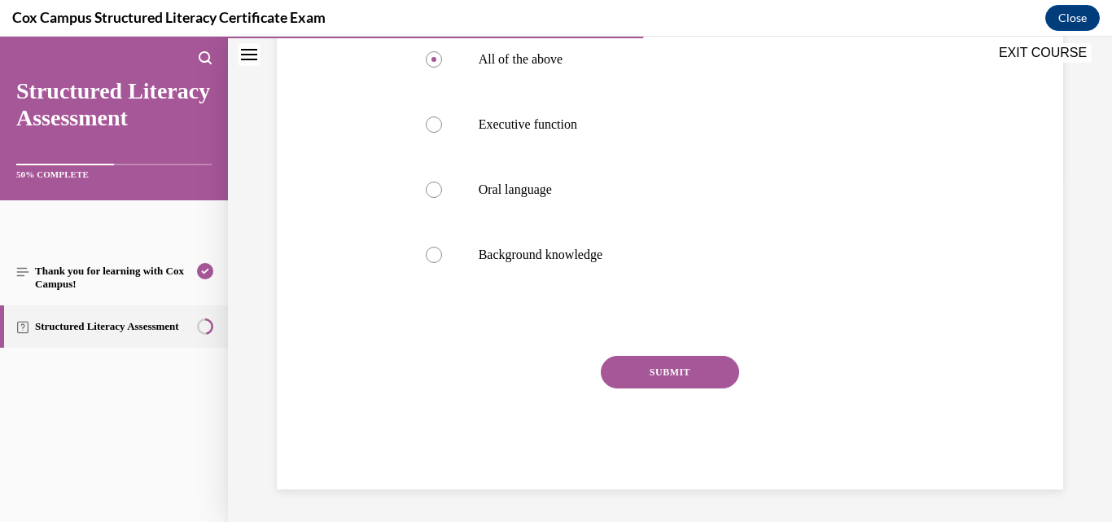
drag, startPoint x: 616, startPoint y: 370, endPoint x: 562, endPoint y: 391, distance: 57.5
click at [614, 372] on button "SUBMIT" at bounding box center [670, 372] width 138 height 33
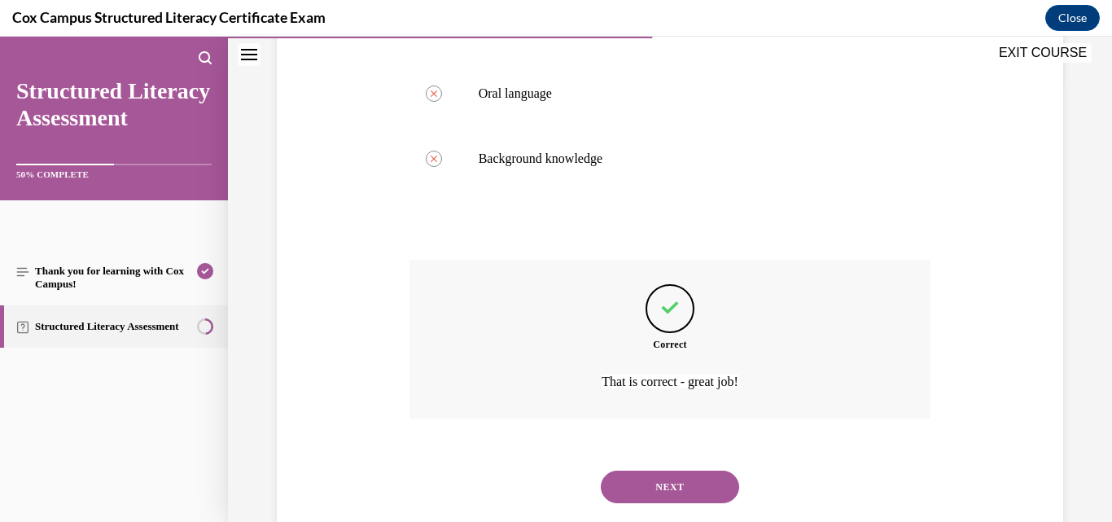
scroll to position [476, 0]
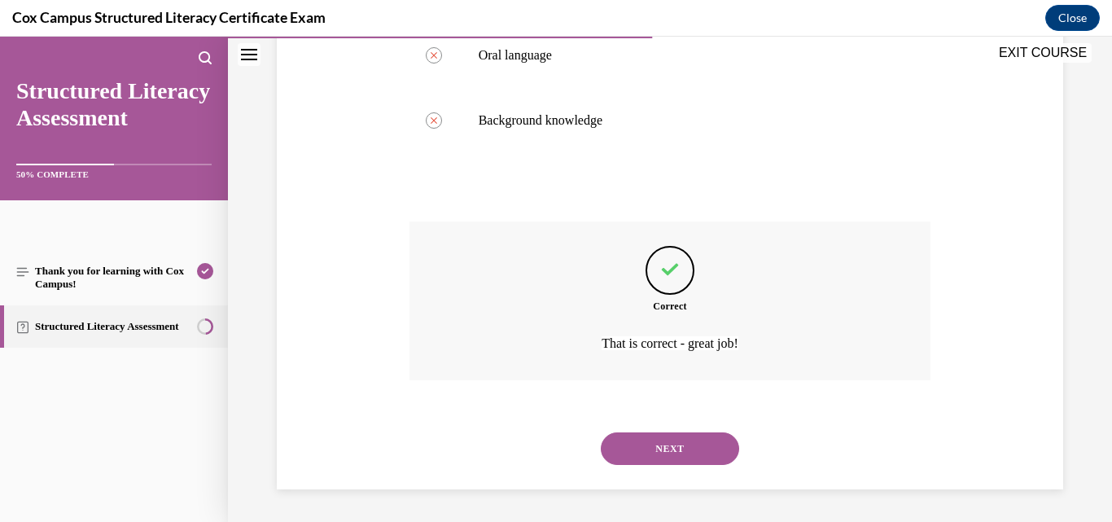
click at [695, 454] on button "NEXT" at bounding box center [670, 448] width 138 height 33
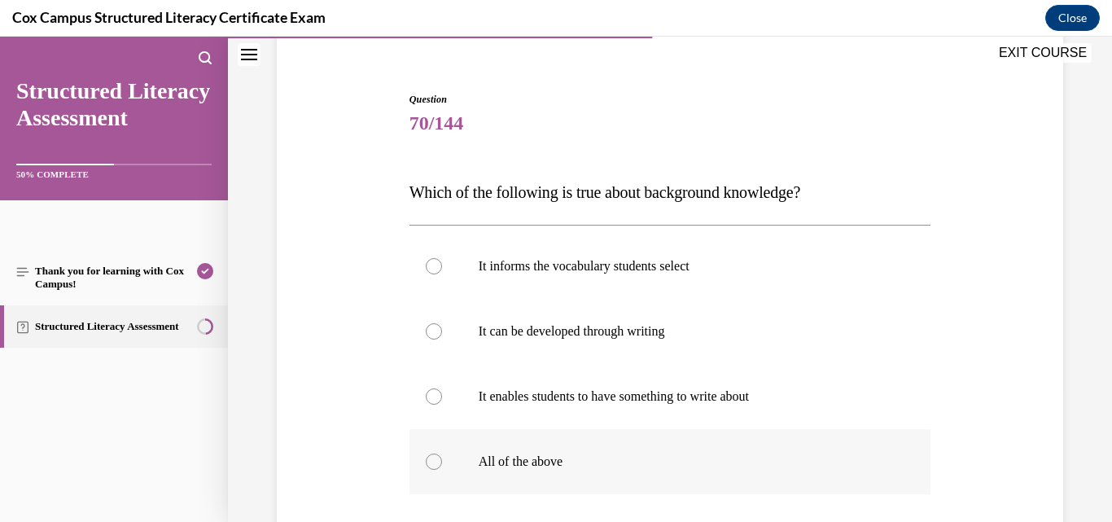
scroll to position [163, 0]
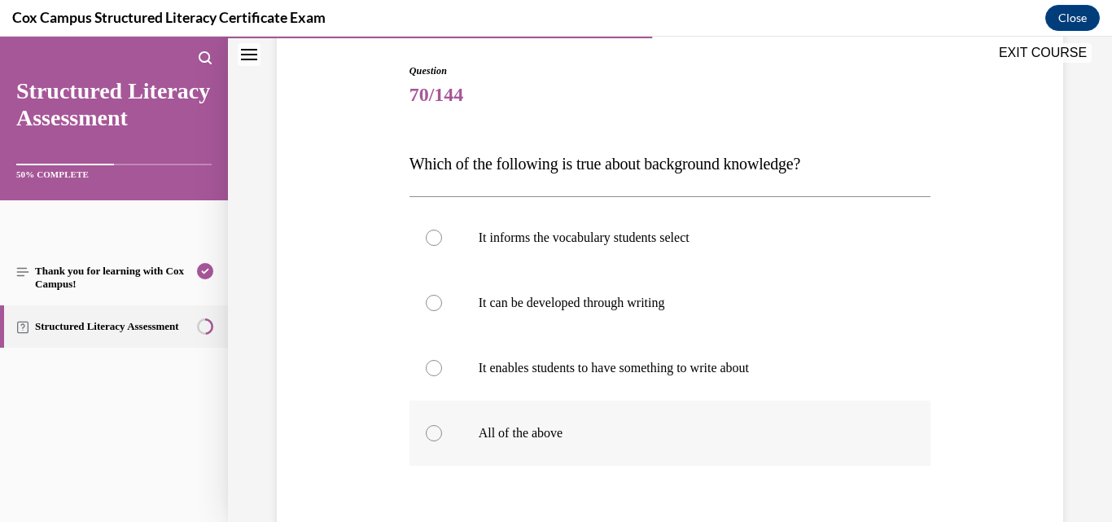
click at [560, 435] on p "All of the above" at bounding box center [685, 433] width 412 height 16
click at [442, 435] on input "All of the above" at bounding box center [434, 433] width 16 height 16
radio input "true"
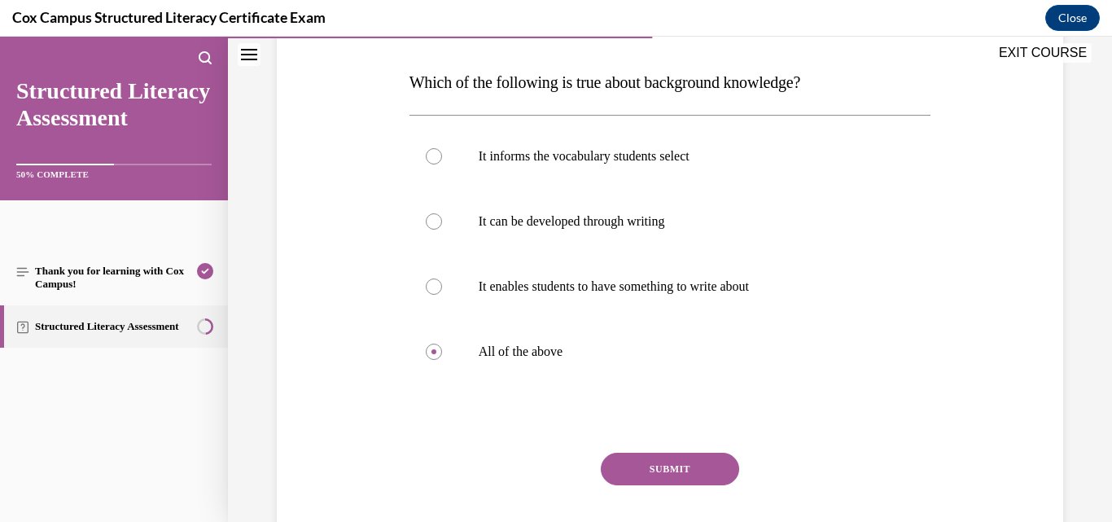
click at [628, 468] on button "SUBMIT" at bounding box center [670, 469] width 138 height 33
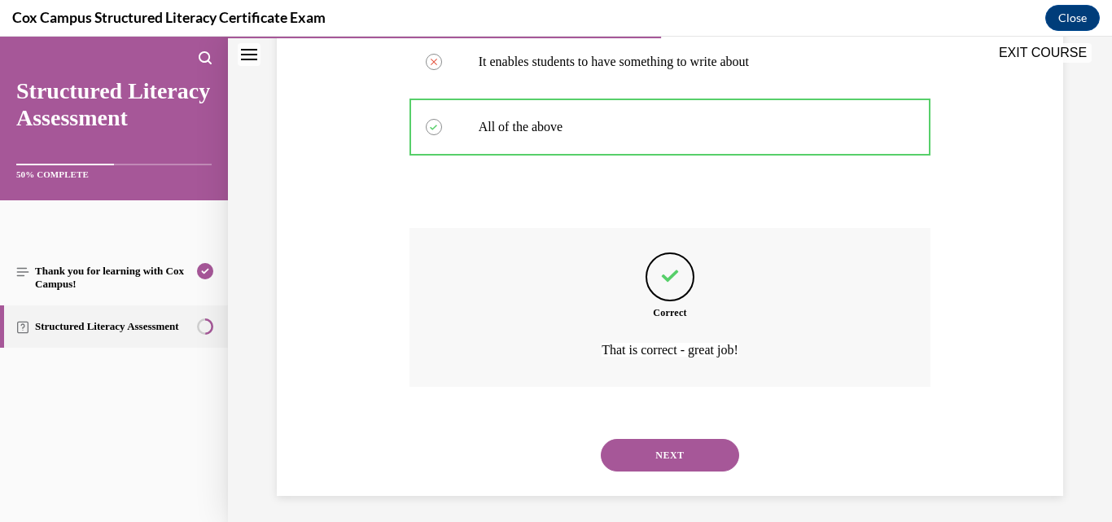
scroll to position [476, 0]
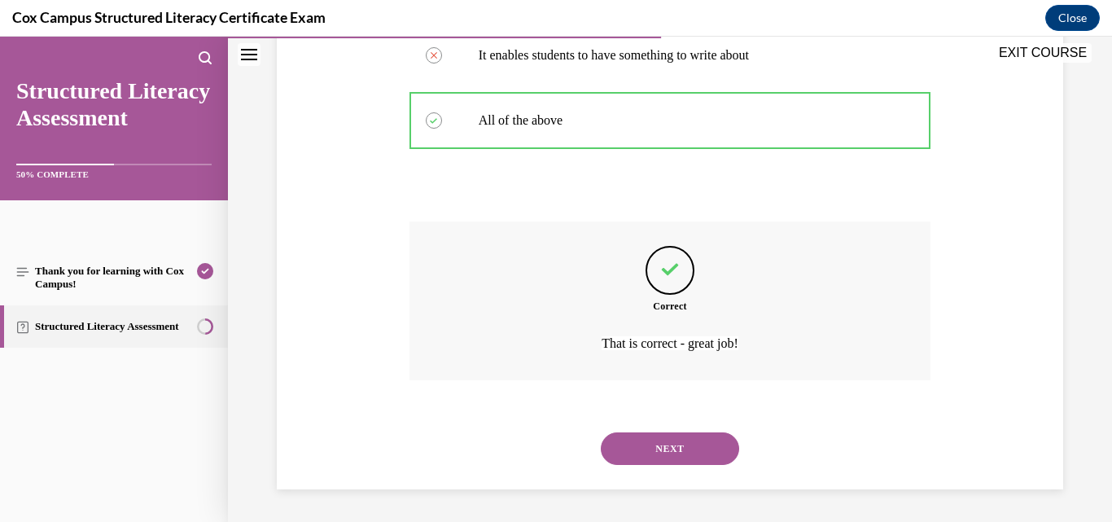
click at [624, 445] on button "NEXT" at bounding box center [670, 448] width 138 height 33
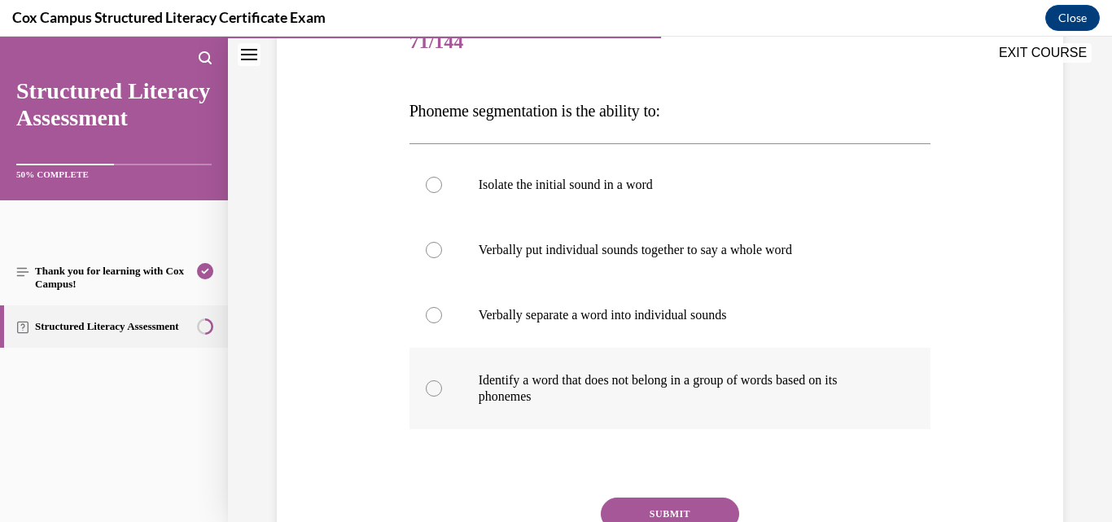
scroll to position [244, 0]
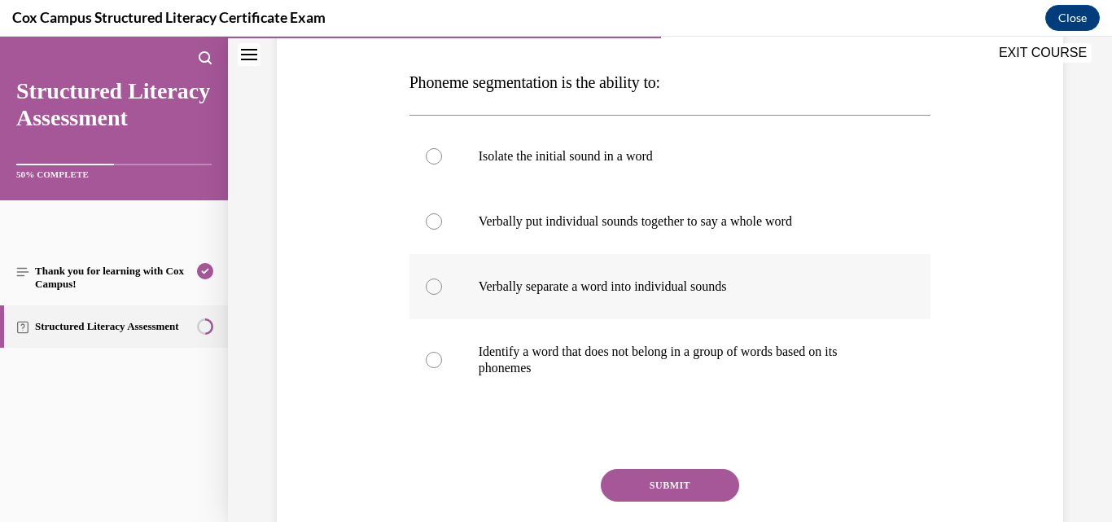
click at [733, 296] on label "Verbally separate a word into individual sounds" at bounding box center [671, 286] width 522 height 65
click at [442, 295] on input "Verbally separate a word into individual sounds" at bounding box center [434, 286] width 16 height 16
radio input "true"
click at [677, 487] on button "SUBMIT" at bounding box center [670, 485] width 138 height 33
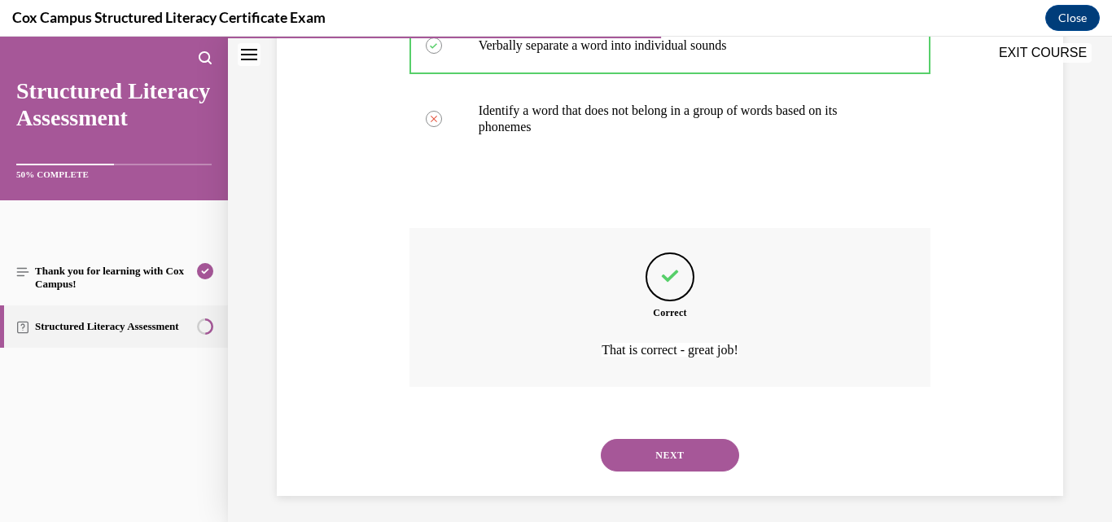
scroll to position [492, 0]
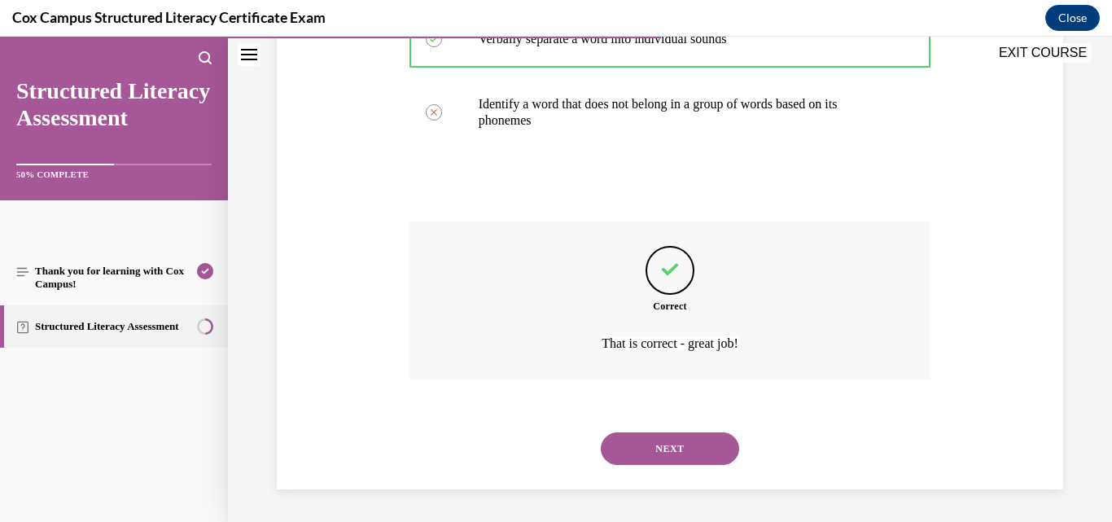
click at [677, 445] on button "NEXT" at bounding box center [670, 448] width 138 height 33
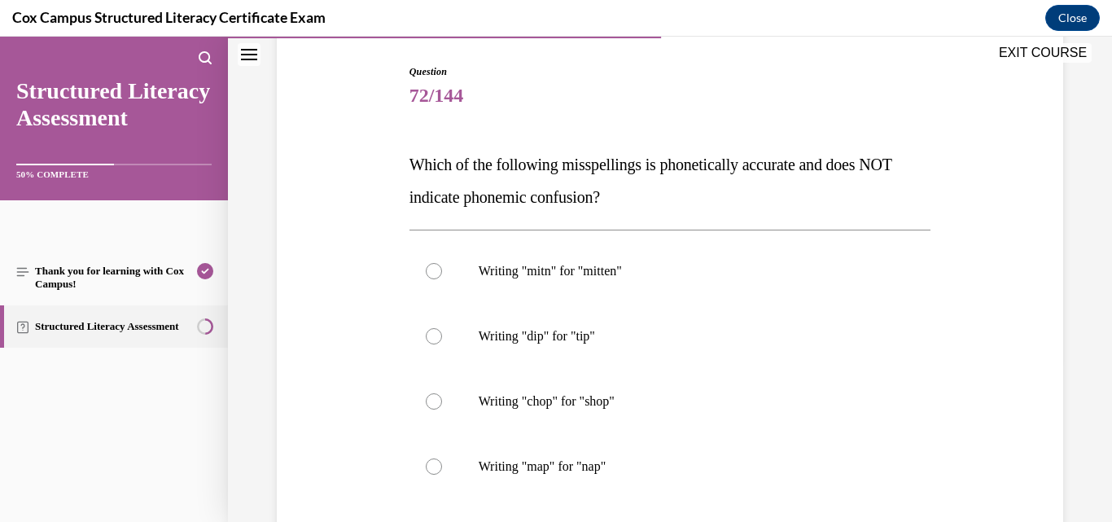
scroll to position [163, 0]
click at [567, 261] on label "Writing "mitn" for "mitten"" at bounding box center [671, 270] width 522 height 65
click at [442, 262] on input "Writing "mitn" for "mitten"" at bounding box center [434, 270] width 16 height 16
radio input "true"
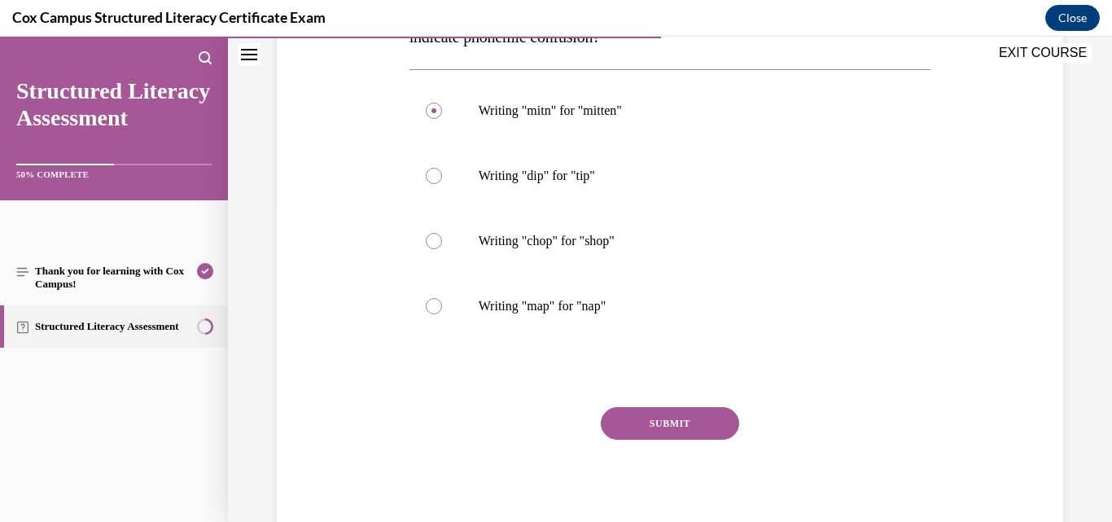
scroll to position [326, 0]
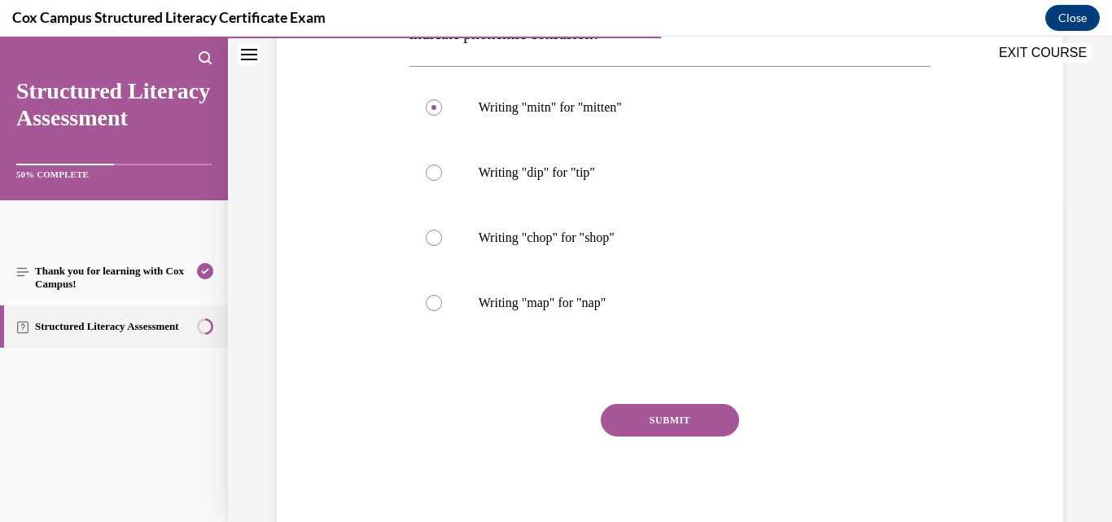
click at [677, 410] on button "SUBMIT" at bounding box center [670, 420] width 138 height 33
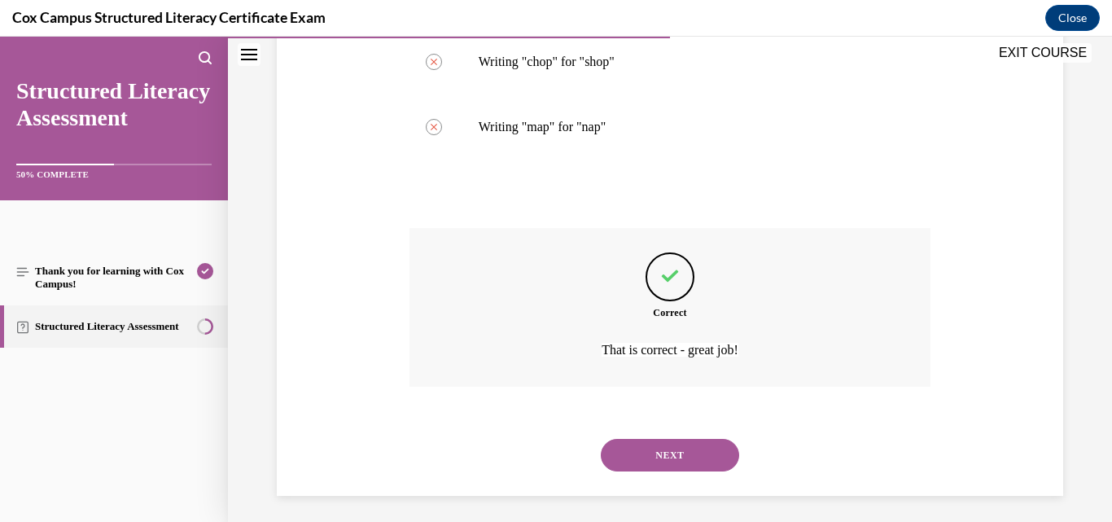
scroll to position [508, 0]
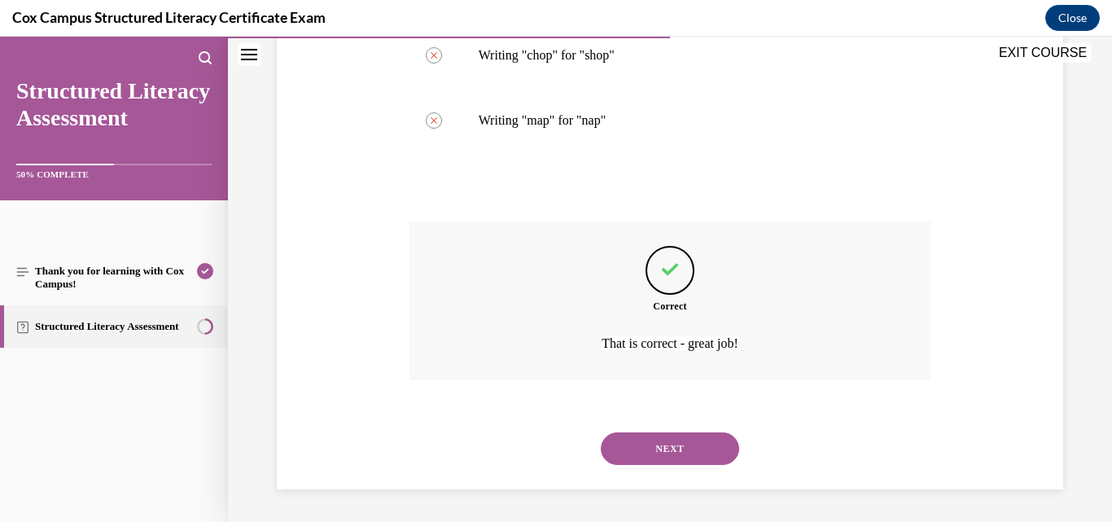
click at [678, 445] on button "NEXT" at bounding box center [670, 448] width 138 height 33
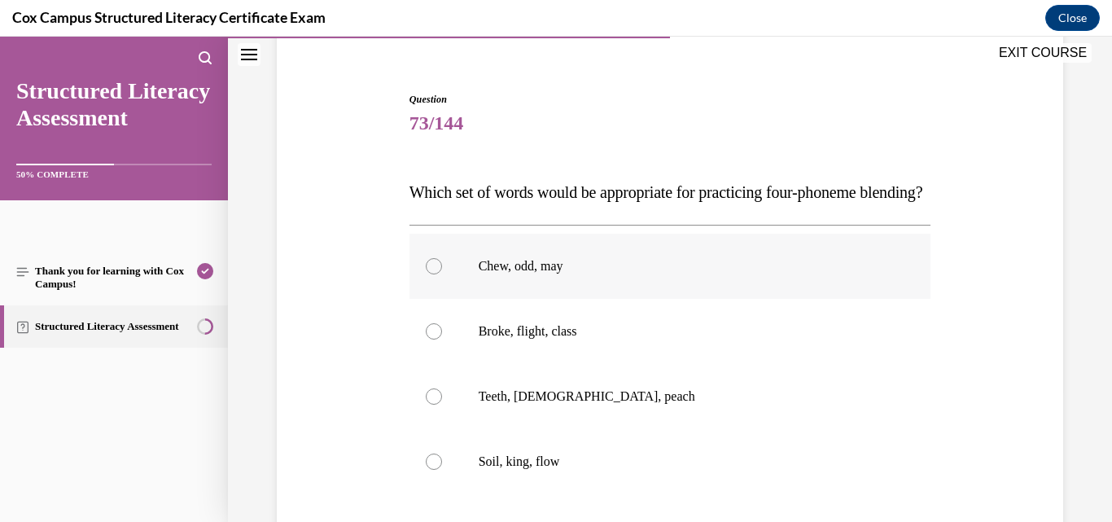
scroll to position [163, 0]
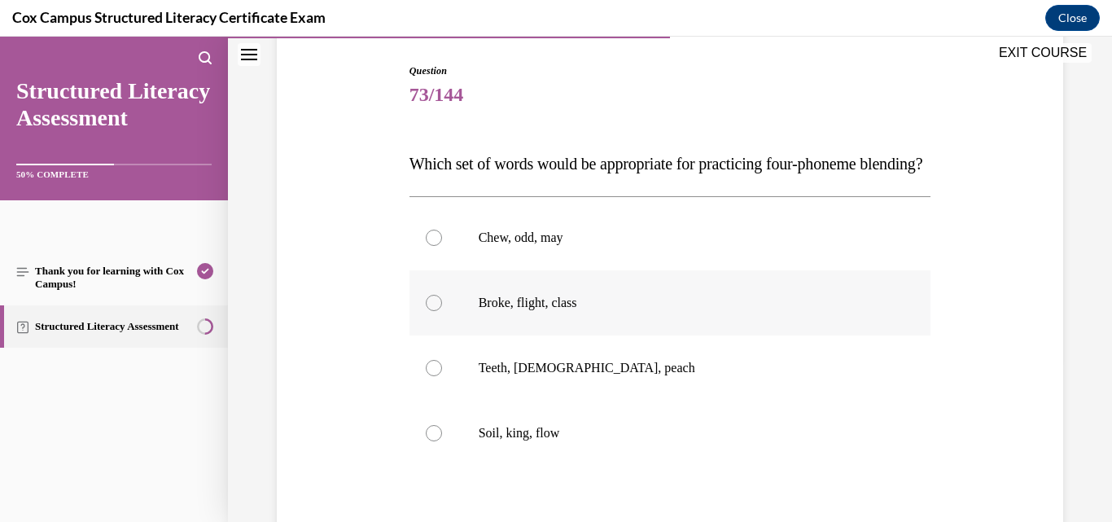
click at [580, 311] on p "Broke, flight, class" at bounding box center [685, 303] width 412 height 16
click at [442, 311] on input "Broke, flight, class" at bounding box center [434, 303] width 16 height 16
radio input "true"
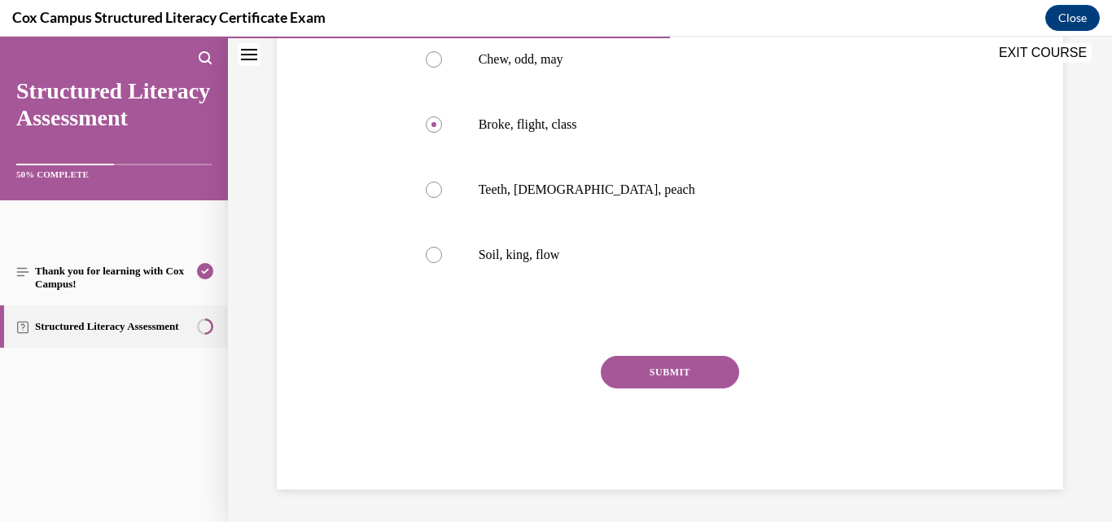
click at [641, 372] on button "SUBMIT" at bounding box center [670, 372] width 138 height 33
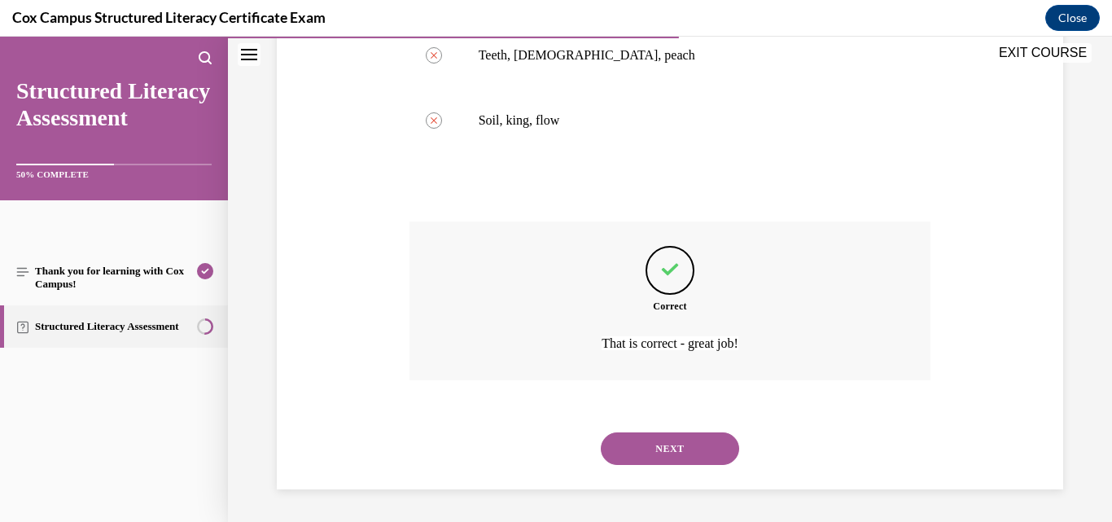
scroll to position [508, 0]
click at [653, 438] on button "NEXT" at bounding box center [670, 448] width 138 height 33
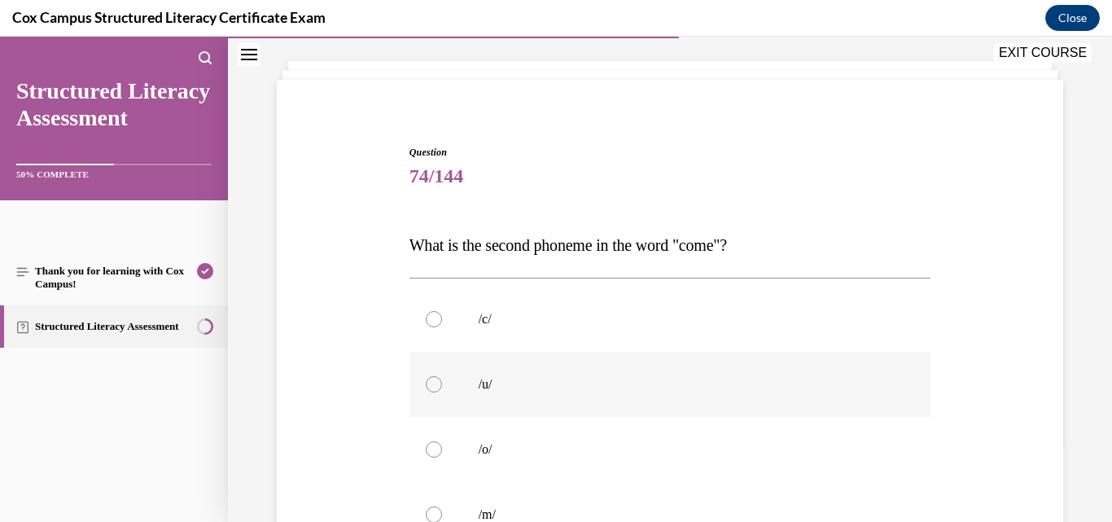
scroll to position [163, 0]
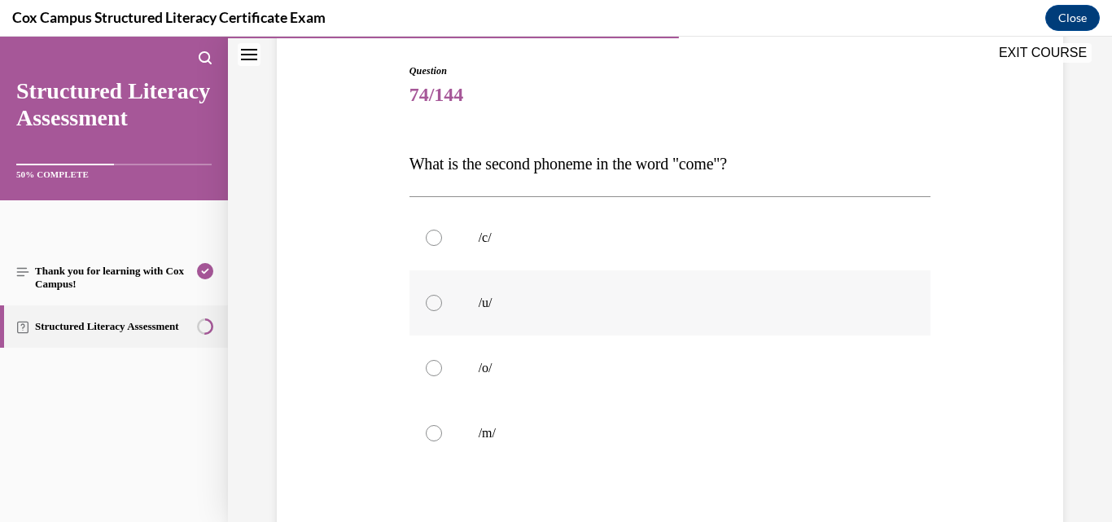
click at [479, 309] on p "/u/" at bounding box center [685, 303] width 412 height 16
click at [442, 309] on input "/u/" at bounding box center [434, 303] width 16 height 16
radio input "true"
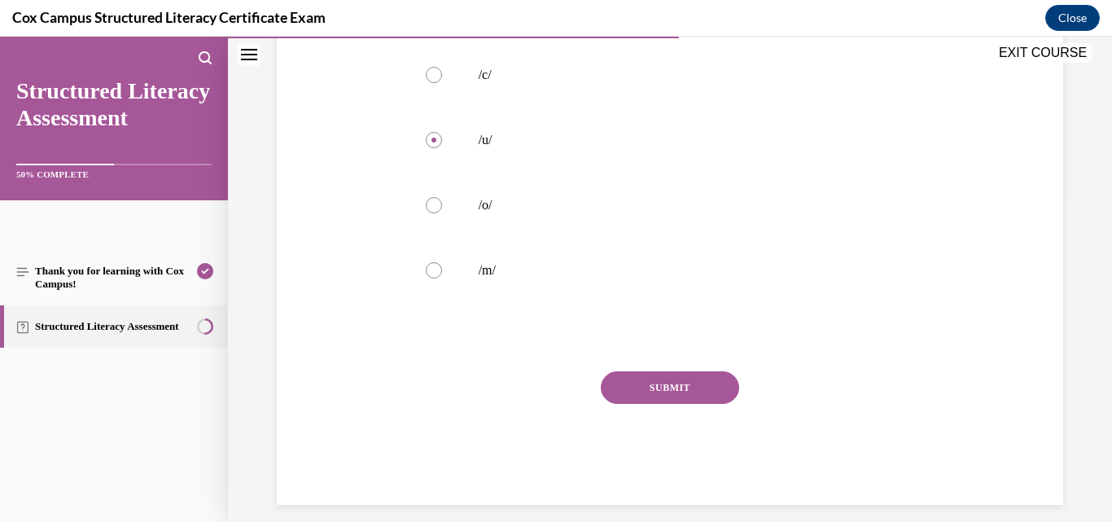
click at [638, 394] on button "SUBMIT" at bounding box center [670, 387] width 138 height 33
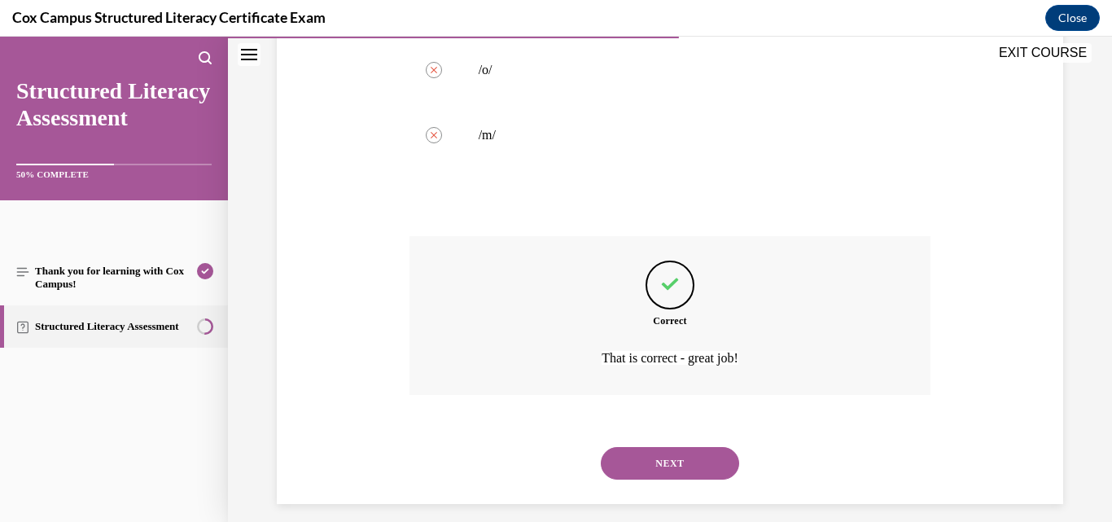
scroll to position [476, 0]
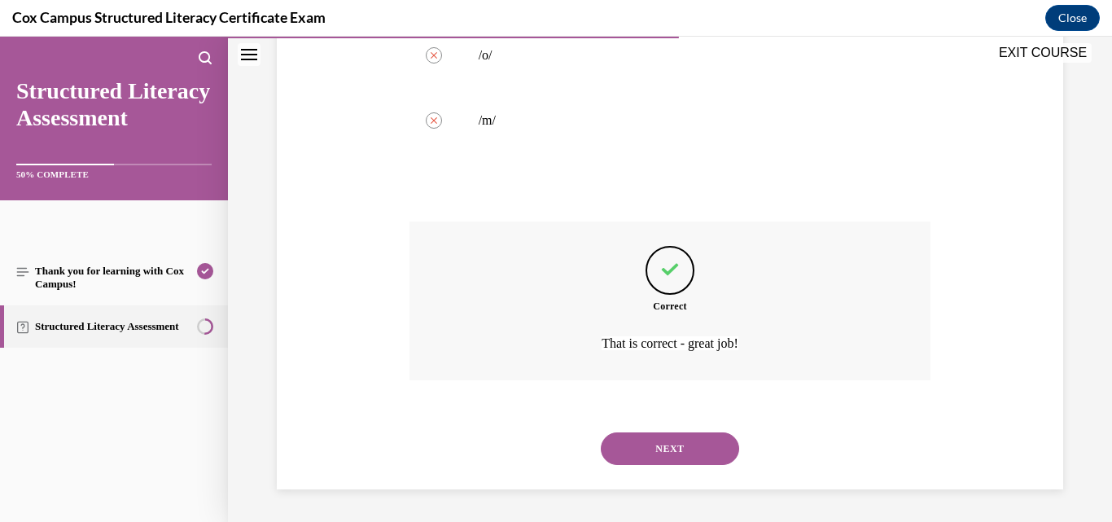
click at [619, 439] on button "NEXT" at bounding box center [670, 448] width 138 height 33
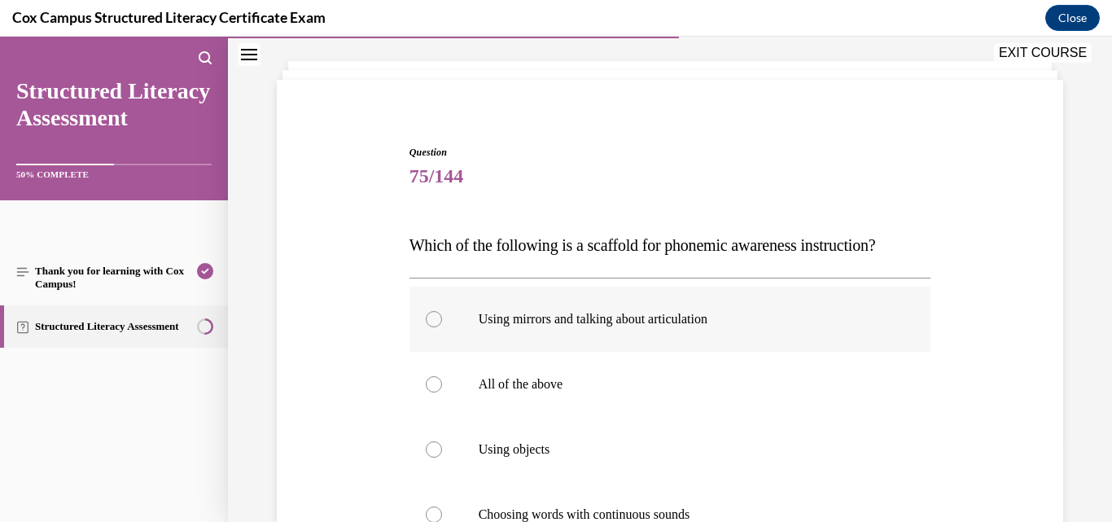
scroll to position [163, 0]
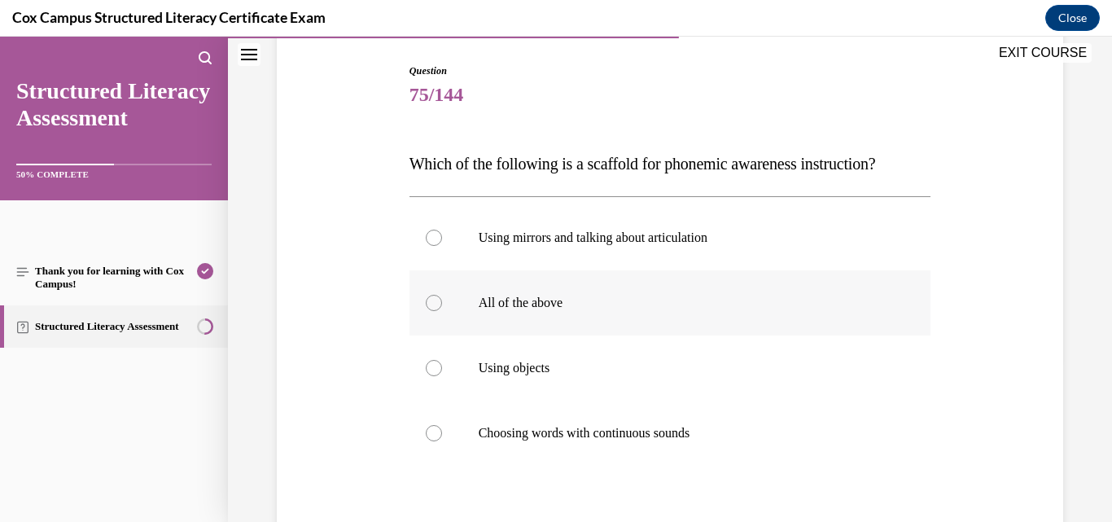
click at [517, 311] on p "All of the above" at bounding box center [685, 303] width 412 height 16
click at [442, 311] on input "All of the above" at bounding box center [434, 303] width 16 height 16
radio input "true"
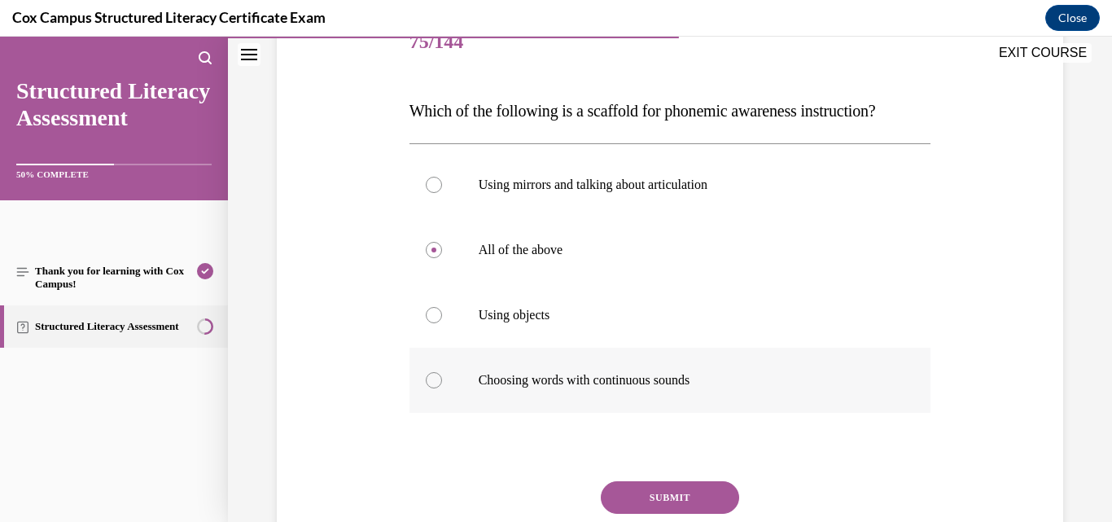
scroll to position [244, 0]
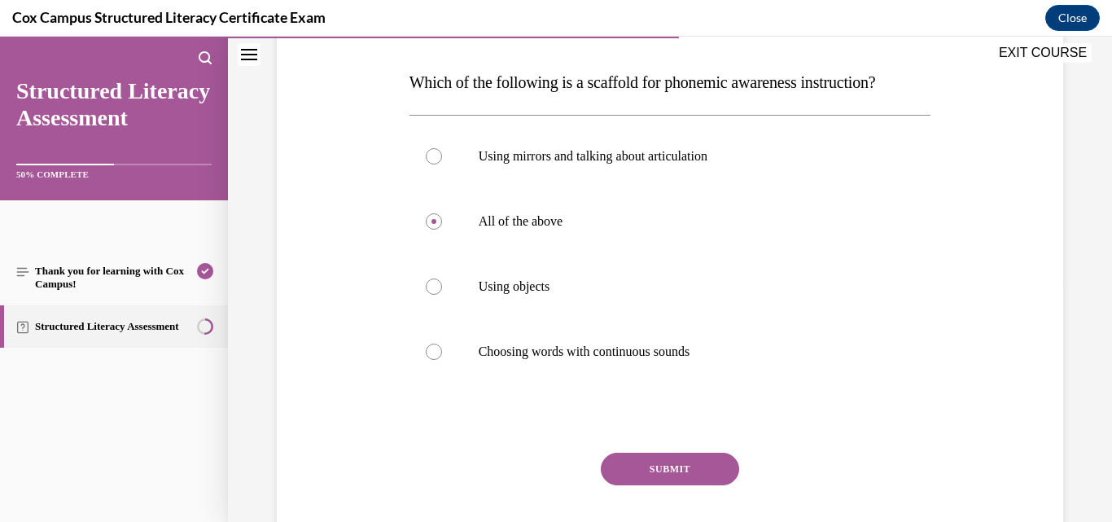
click at [651, 485] on button "SUBMIT" at bounding box center [670, 469] width 138 height 33
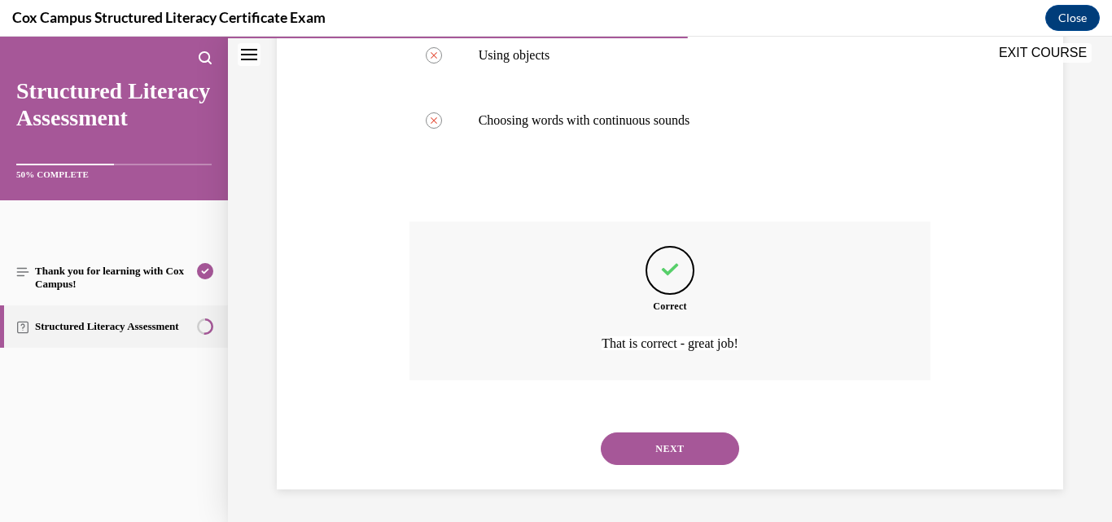
scroll to position [508, 0]
click at [655, 451] on button "NEXT" at bounding box center [670, 448] width 138 height 33
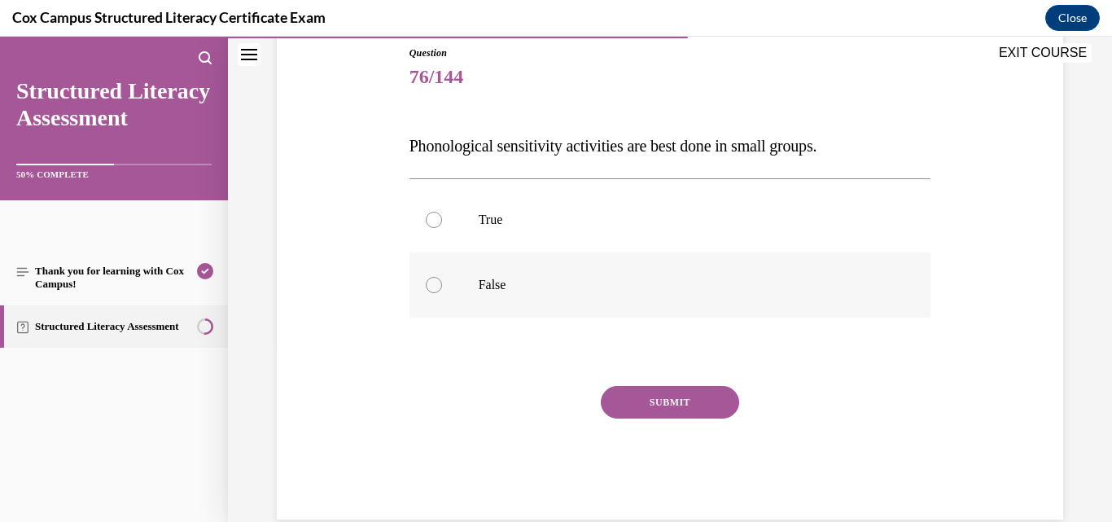
click at [427, 284] on div at bounding box center [434, 285] width 16 height 16
click at [427, 284] on input "False" at bounding box center [434, 285] width 16 height 16
radio input "true"
click at [677, 390] on button "SUBMIT" at bounding box center [670, 402] width 138 height 33
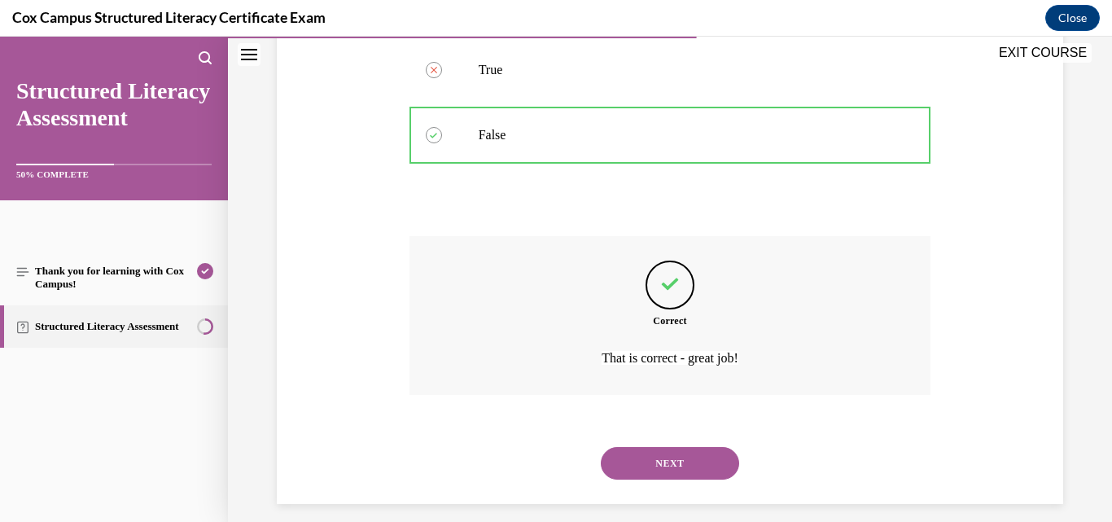
scroll to position [345, 0]
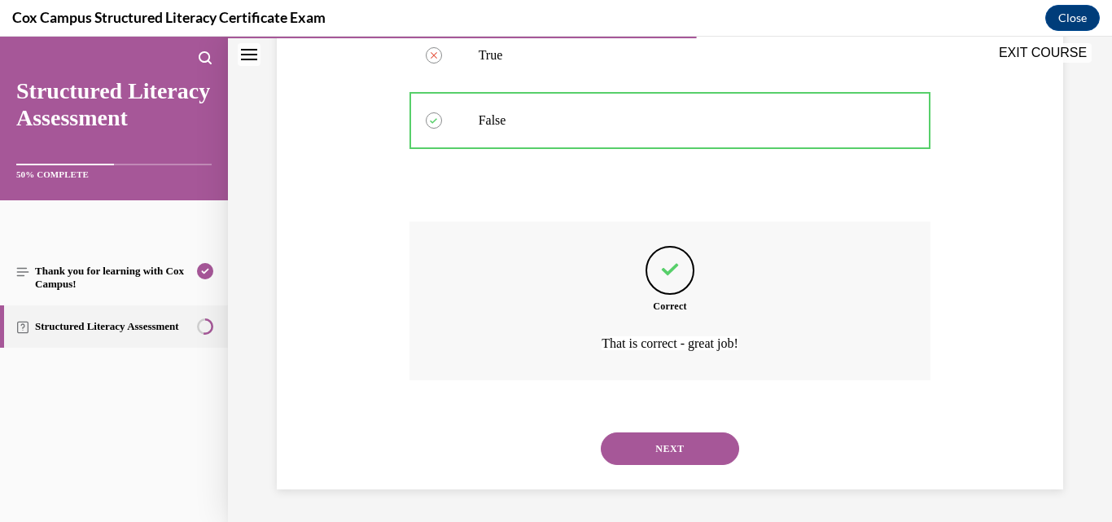
click at [699, 448] on button "NEXT" at bounding box center [670, 448] width 138 height 33
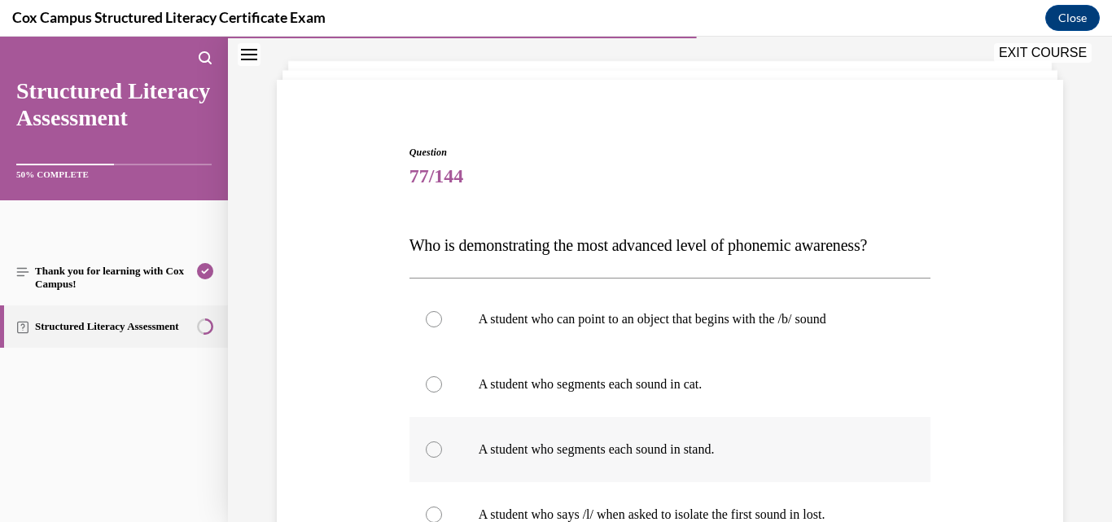
scroll to position [163, 0]
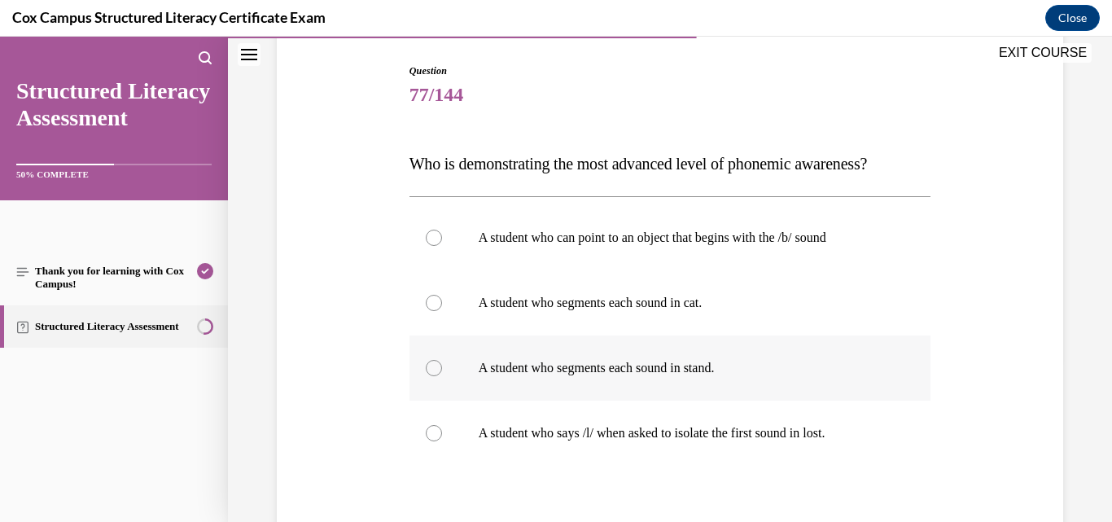
click at [607, 391] on label "A student who segments each sound in stand." at bounding box center [671, 367] width 522 height 65
click at [442, 376] on input "A student who segments each sound in stand." at bounding box center [434, 368] width 16 height 16
radio input "true"
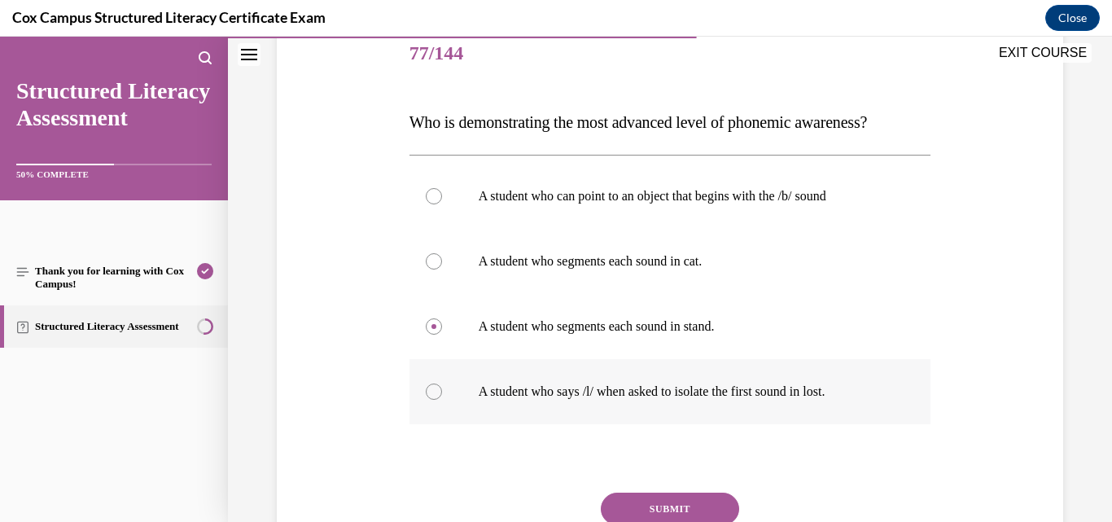
scroll to position [244, 0]
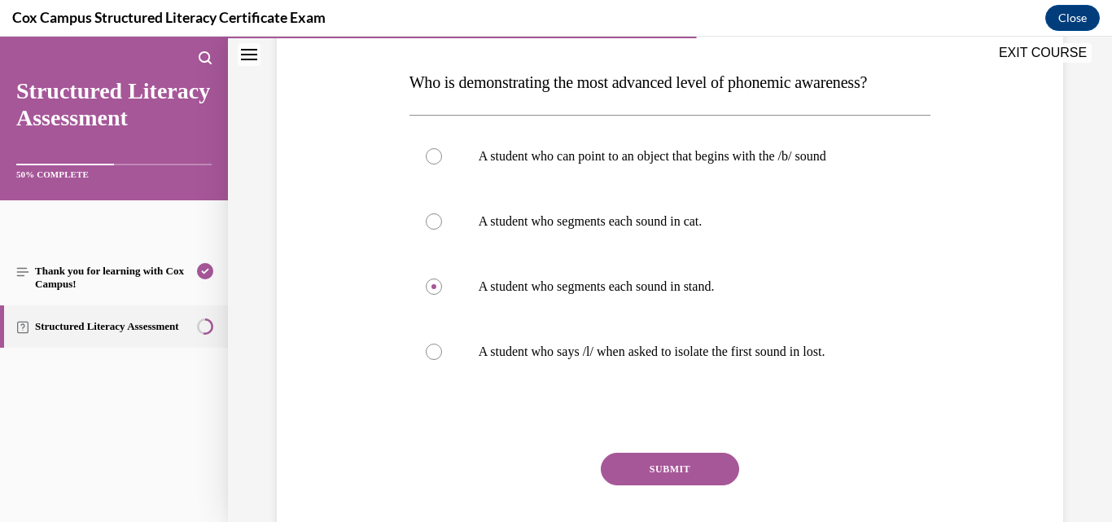
click at [647, 485] on button "SUBMIT" at bounding box center [670, 469] width 138 height 33
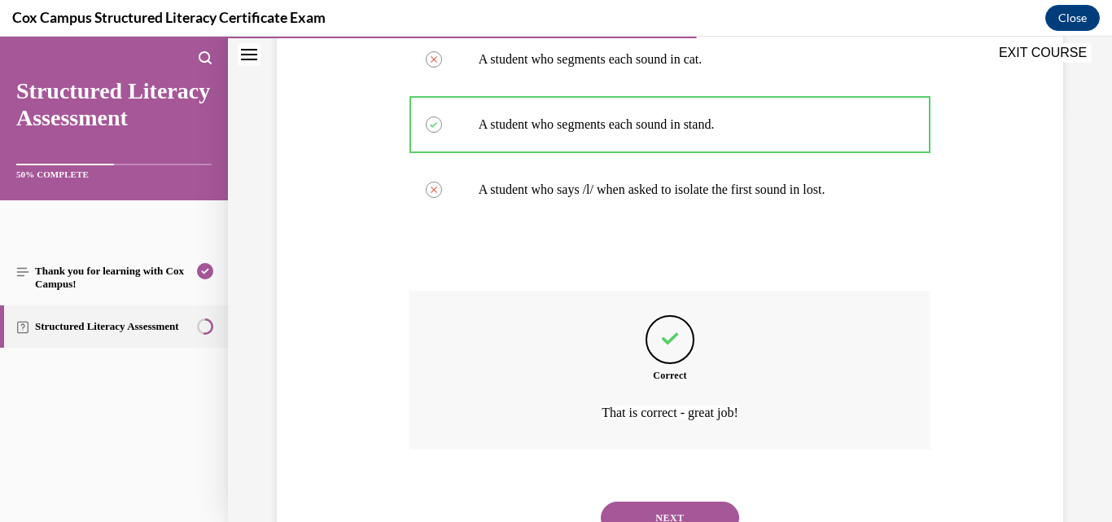
scroll to position [508, 0]
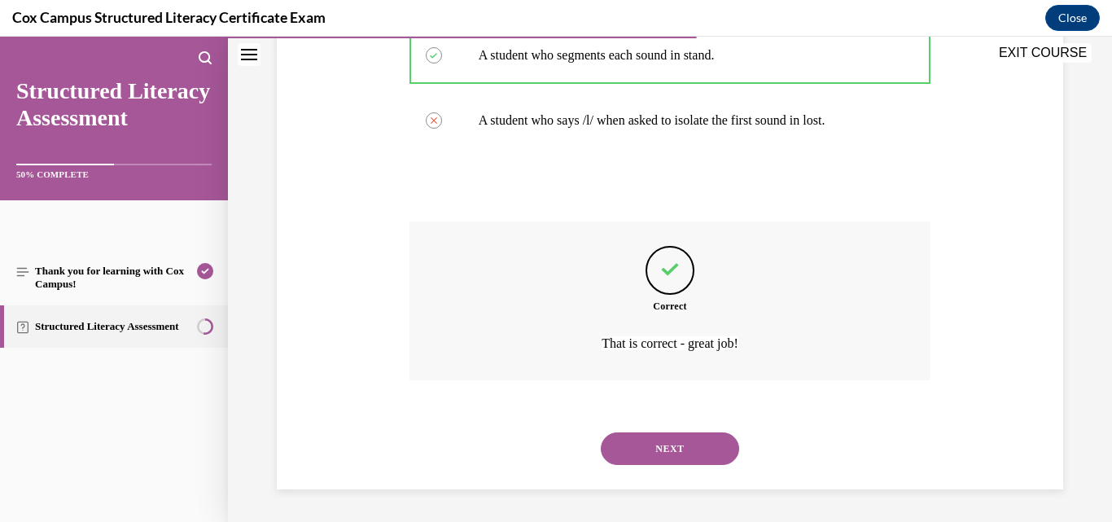
click at [686, 455] on button "NEXT" at bounding box center [670, 448] width 138 height 33
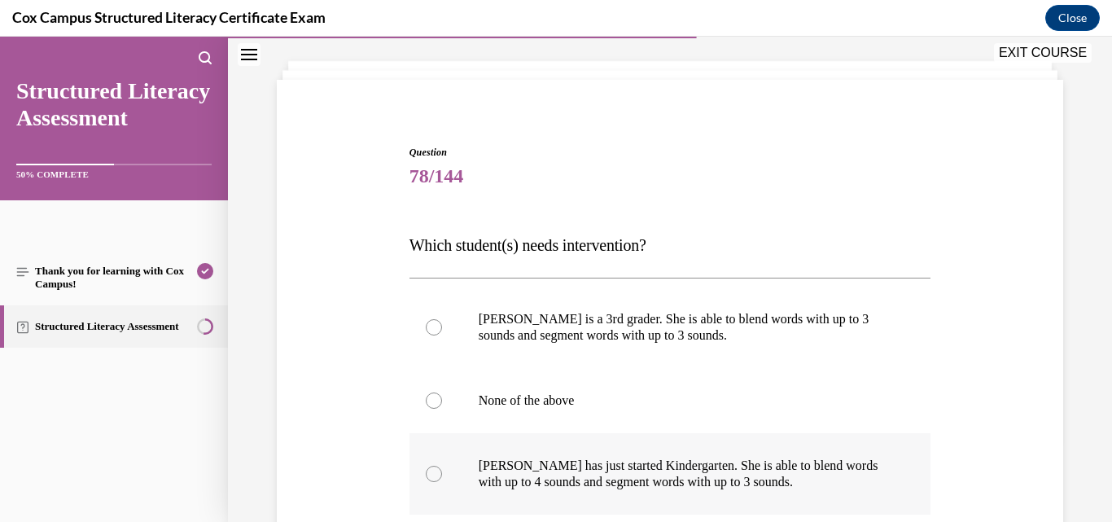
scroll to position [163, 0]
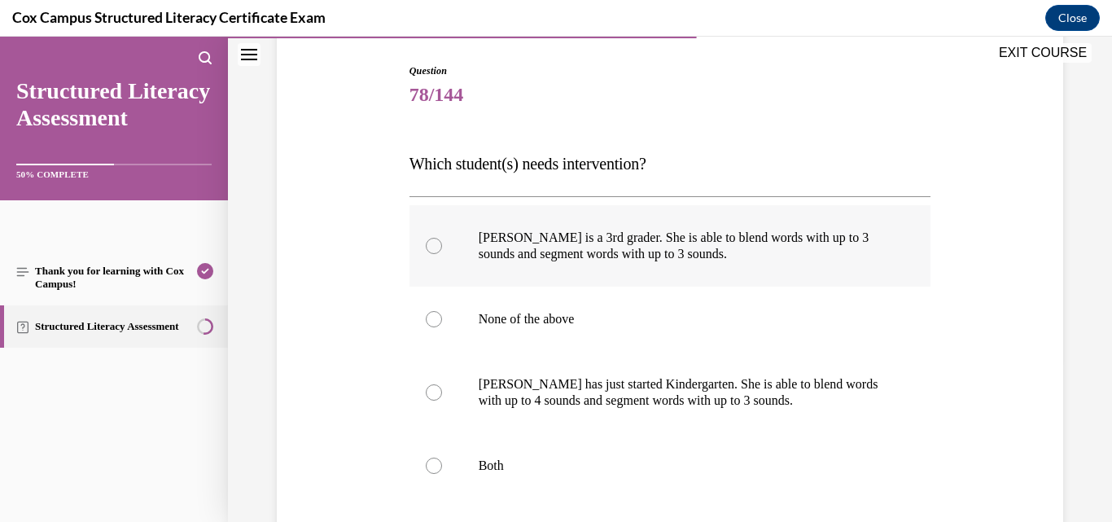
click at [623, 258] on p "[PERSON_NAME] is a 3rd grader. She is able to blend words with up to 3 sounds a…" at bounding box center [685, 246] width 412 height 33
click at [442, 254] on input "[PERSON_NAME] is a 3rd grader. She is able to blend words with up to 3 sounds a…" at bounding box center [434, 246] width 16 height 16
radio input "true"
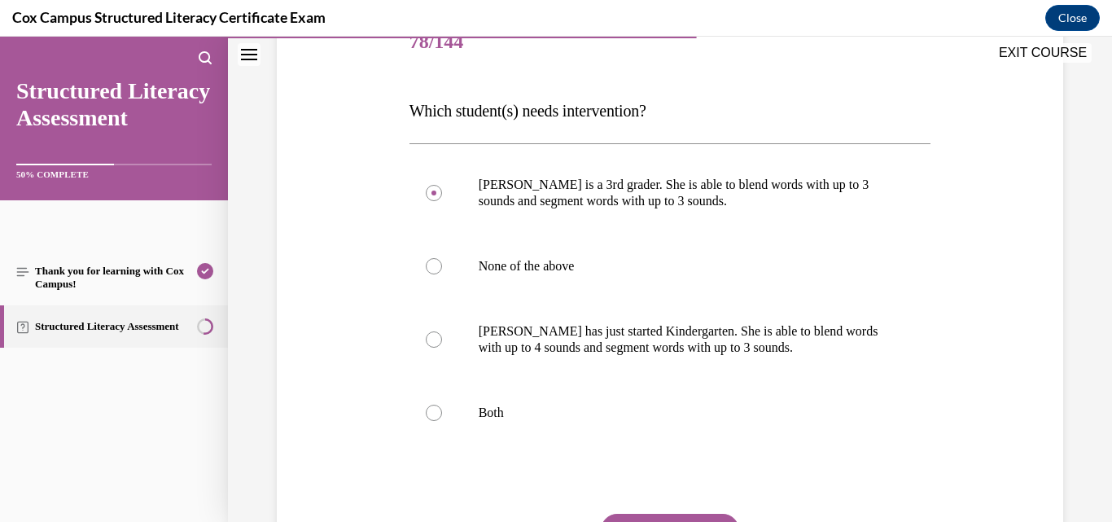
scroll to position [244, 0]
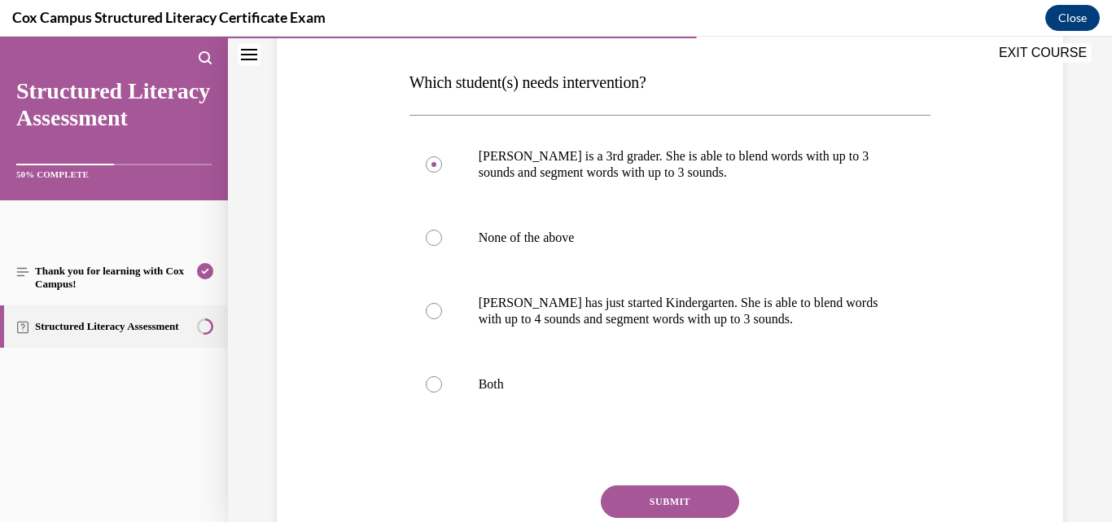
drag, startPoint x: 668, startPoint y: 497, endPoint x: 670, endPoint y: 489, distance: 8.3
click at [670, 489] on button "SUBMIT" at bounding box center [670, 501] width 138 height 33
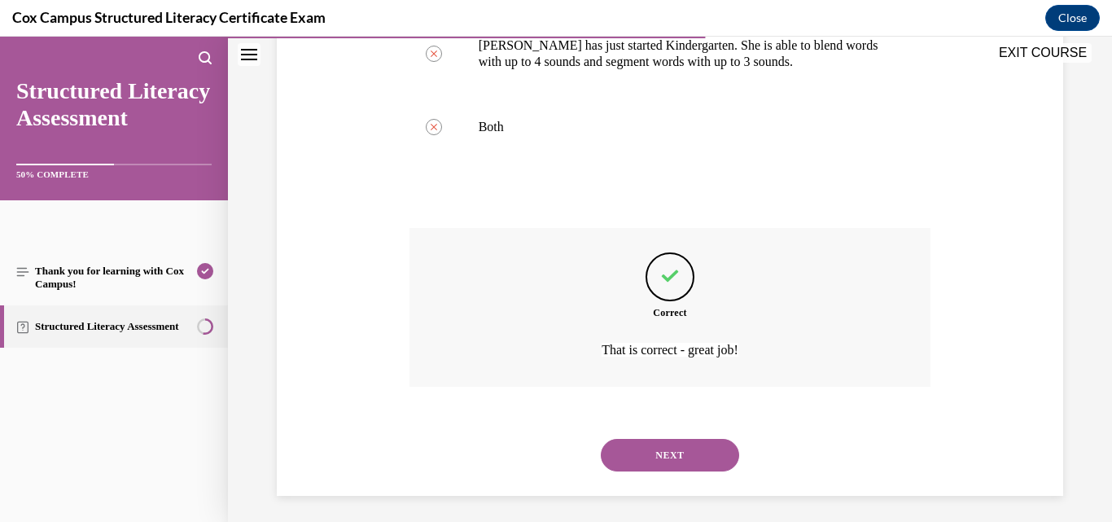
scroll to position [508, 0]
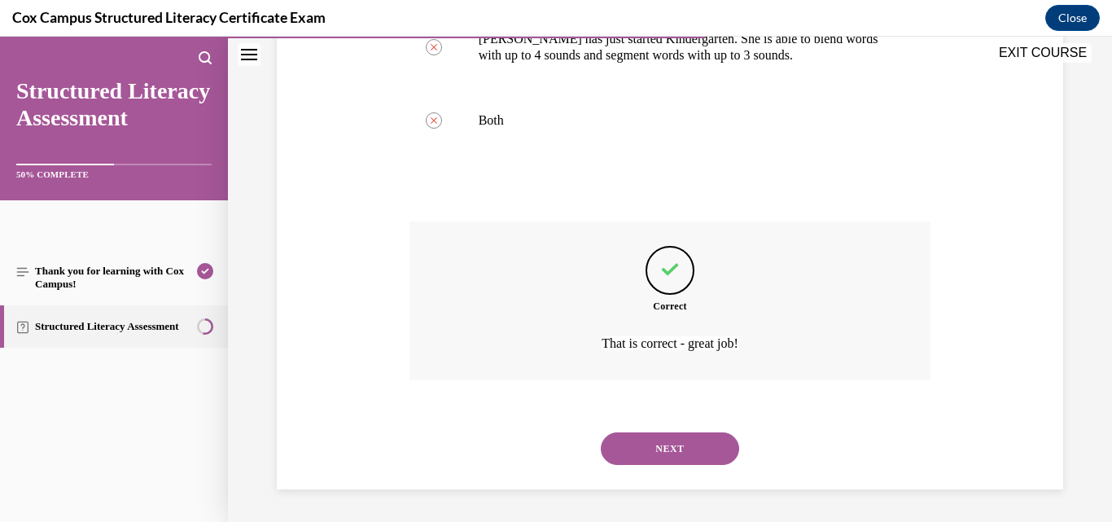
click at [689, 434] on button "NEXT" at bounding box center [670, 448] width 138 height 33
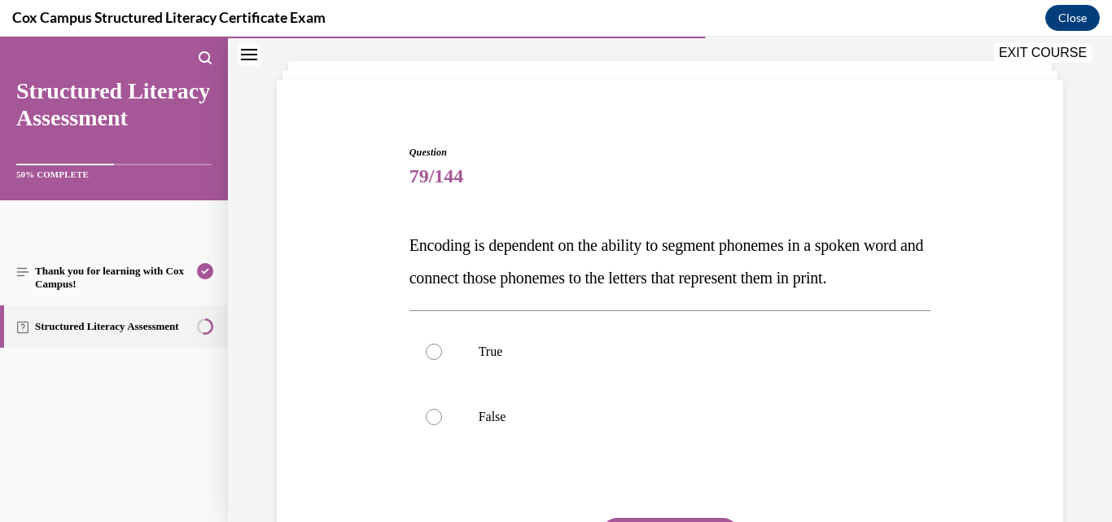
scroll to position [163, 0]
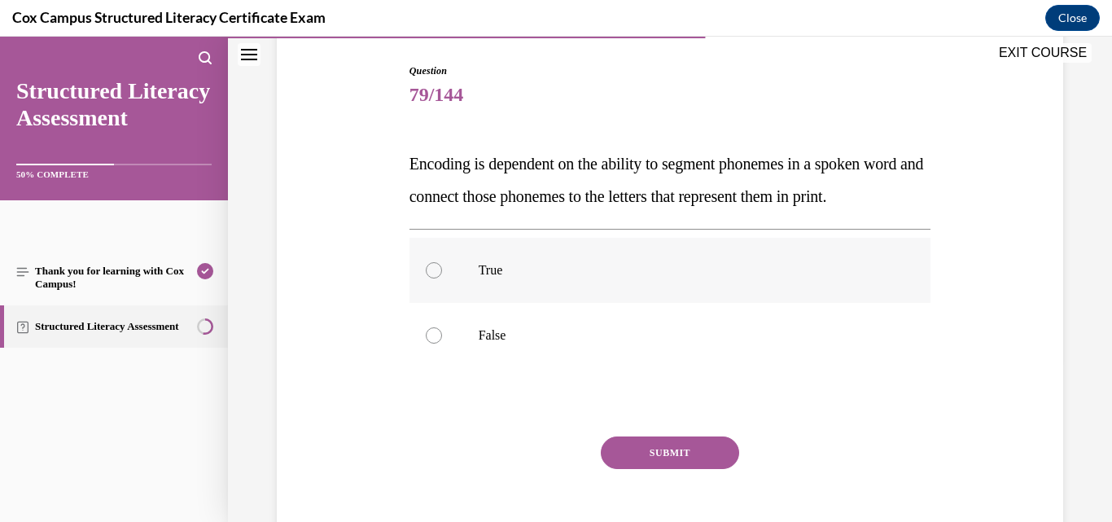
click at [489, 303] on label "True" at bounding box center [671, 270] width 522 height 65
click at [442, 278] on input "True" at bounding box center [434, 270] width 16 height 16
radio input "true"
click at [617, 469] on button "SUBMIT" at bounding box center [670, 452] width 138 height 33
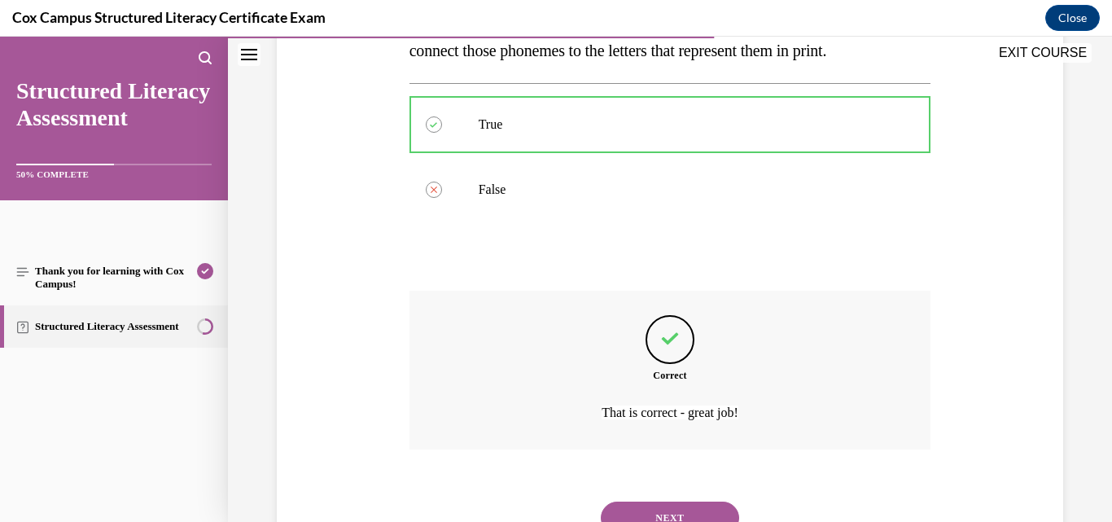
scroll to position [410, 0]
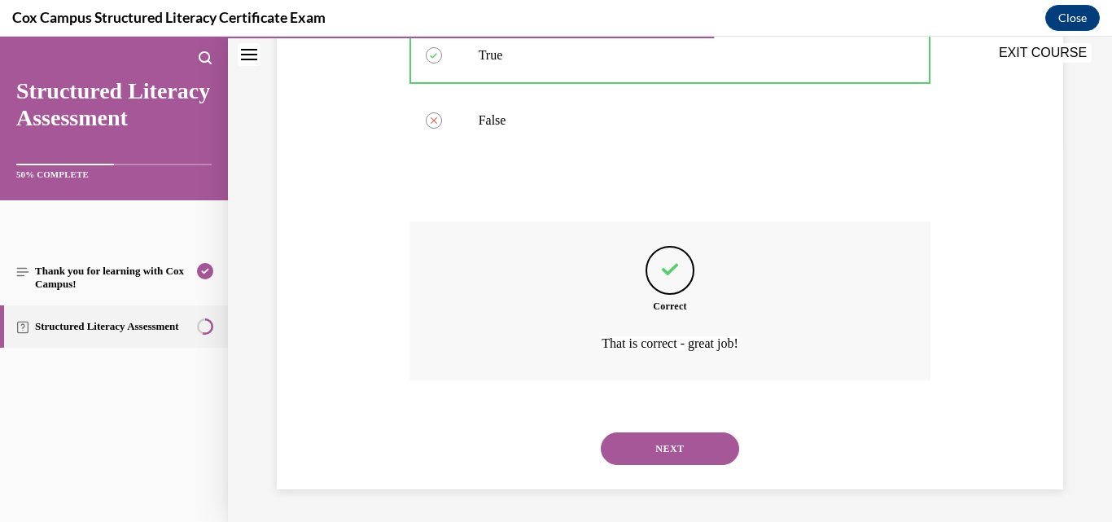
click at [638, 449] on button "NEXT" at bounding box center [670, 448] width 138 height 33
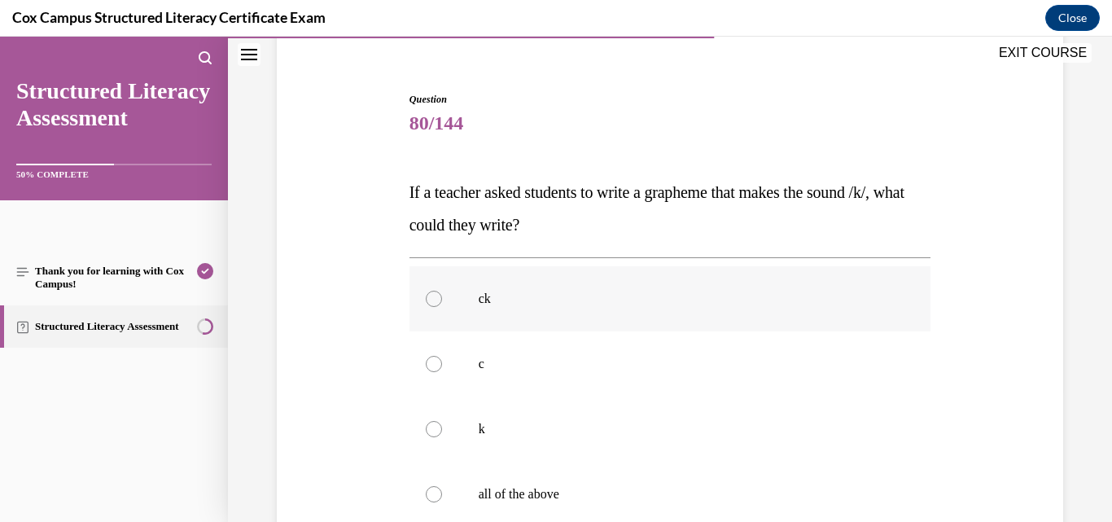
scroll to position [163, 0]
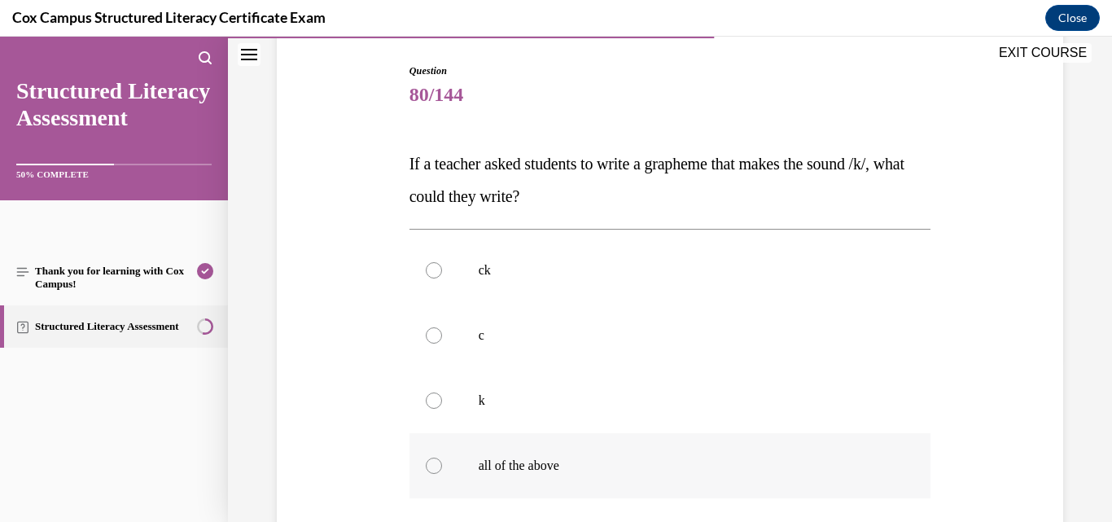
drag, startPoint x: 502, startPoint y: 464, endPoint x: 492, endPoint y: 460, distance: 10.6
click at [500, 464] on p "all of the above" at bounding box center [685, 466] width 412 height 16
click at [442, 464] on input "all of the above" at bounding box center [434, 466] width 16 height 16
radio input "true"
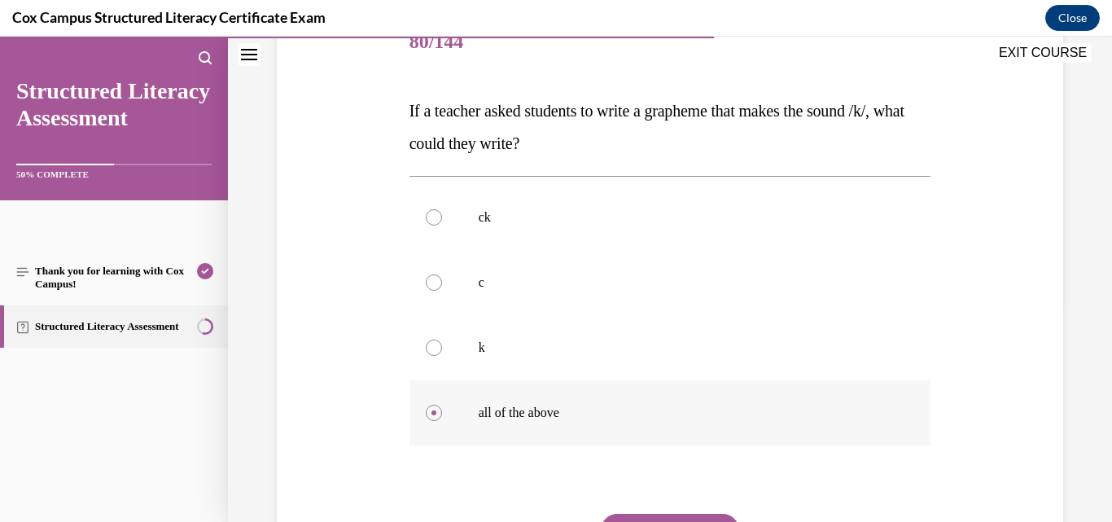
scroll to position [244, 0]
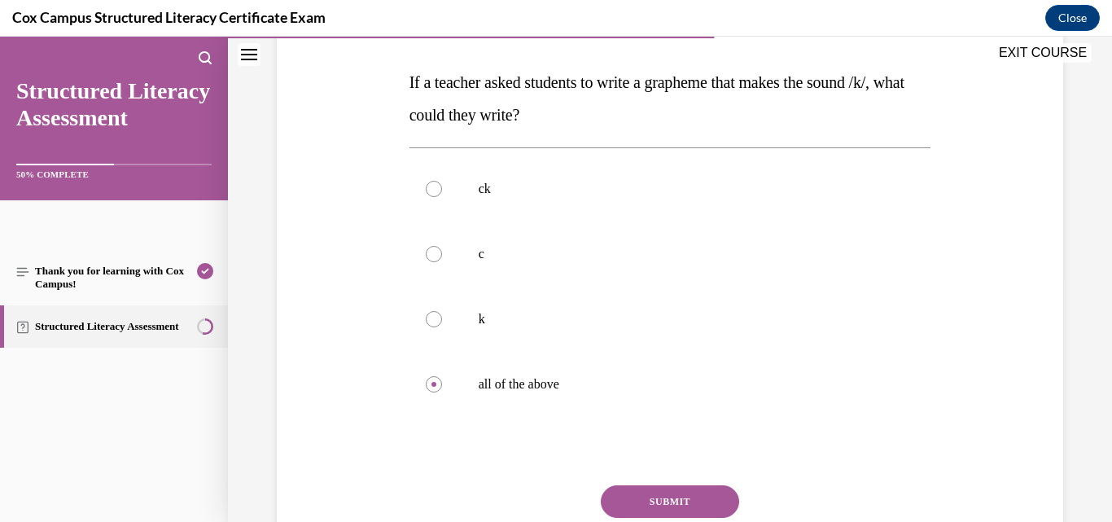
click at [628, 506] on button "SUBMIT" at bounding box center [670, 501] width 138 height 33
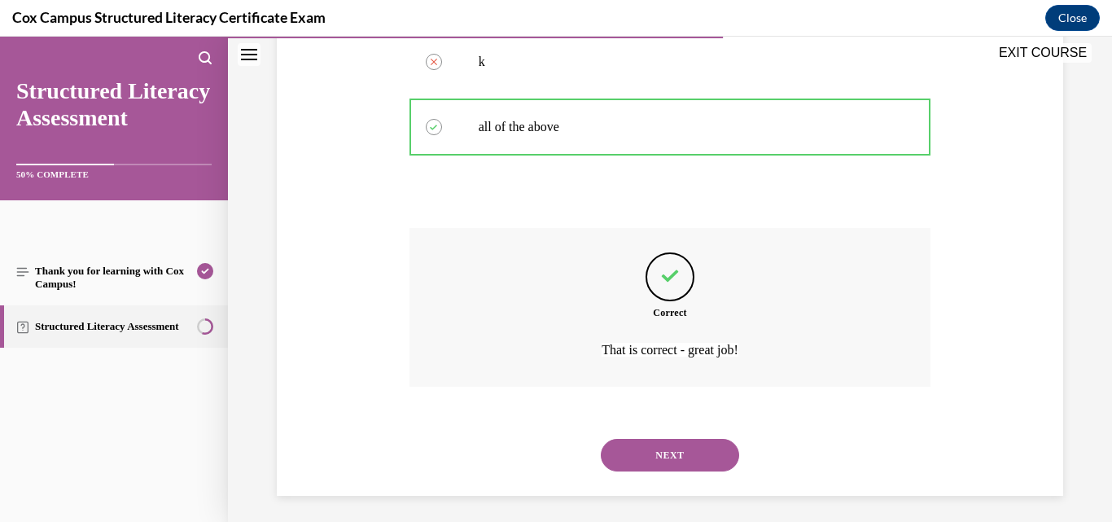
scroll to position [508, 0]
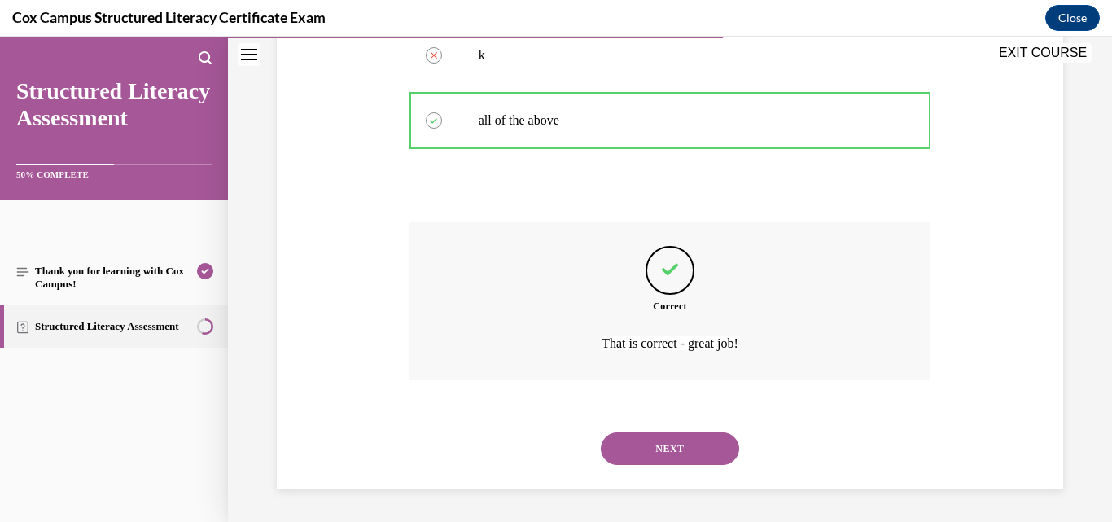
click at [655, 445] on button "NEXT" at bounding box center [670, 448] width 138 height 33
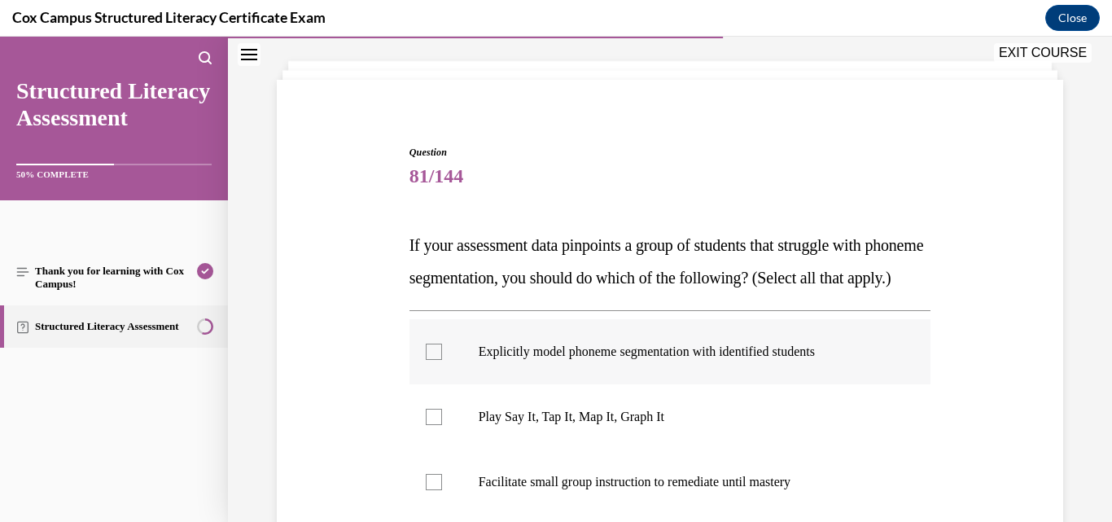
scroll to position [163, 0]
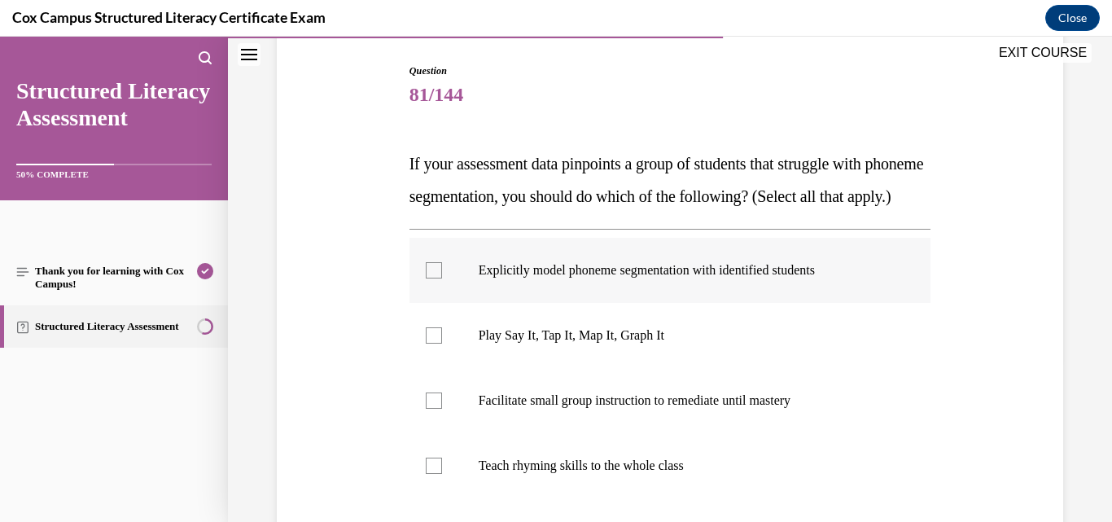
click at [647, 278] on p "Explicitly model phoneme segmentation with identified students" at bounding box center [685, 270] width 412 height 16
click at [442, 278] on input "Explicitly model phoneme segmentation with identified students" at bounding box center [434, 270] width 16 height 16
checkbox input "true"
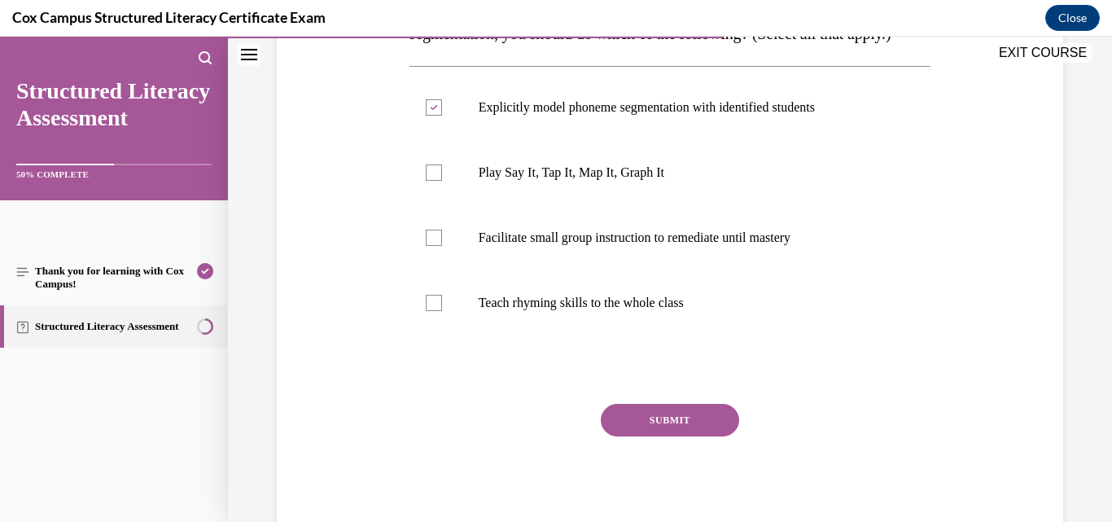
click at [667, 436] on button "SUBMIT" at bounding box center [670, 420] width 138 height 33
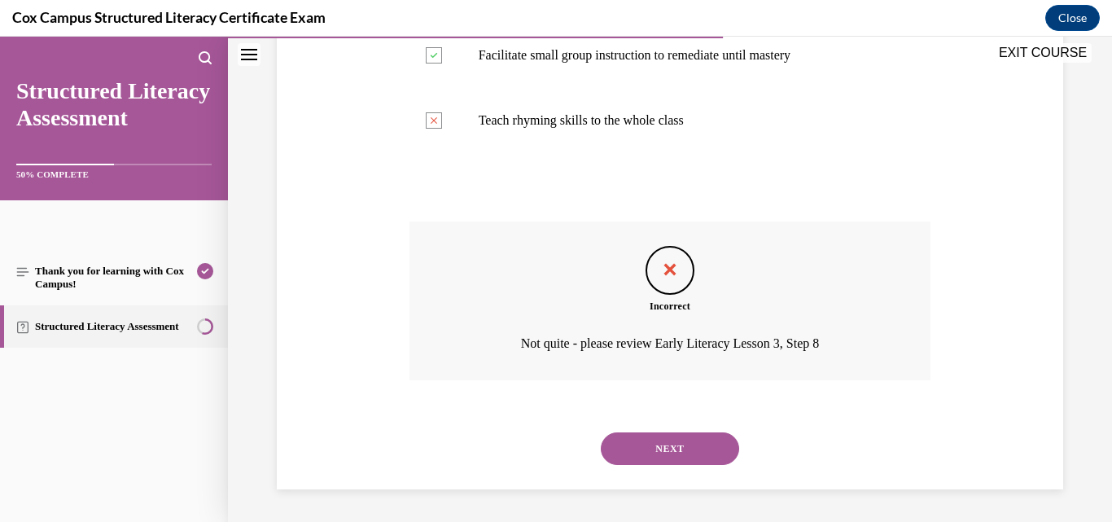
scroll to position [541, 0]
click at [641, 455] on button "NEXT" at bounding box center [670, 448] width 138 height 33
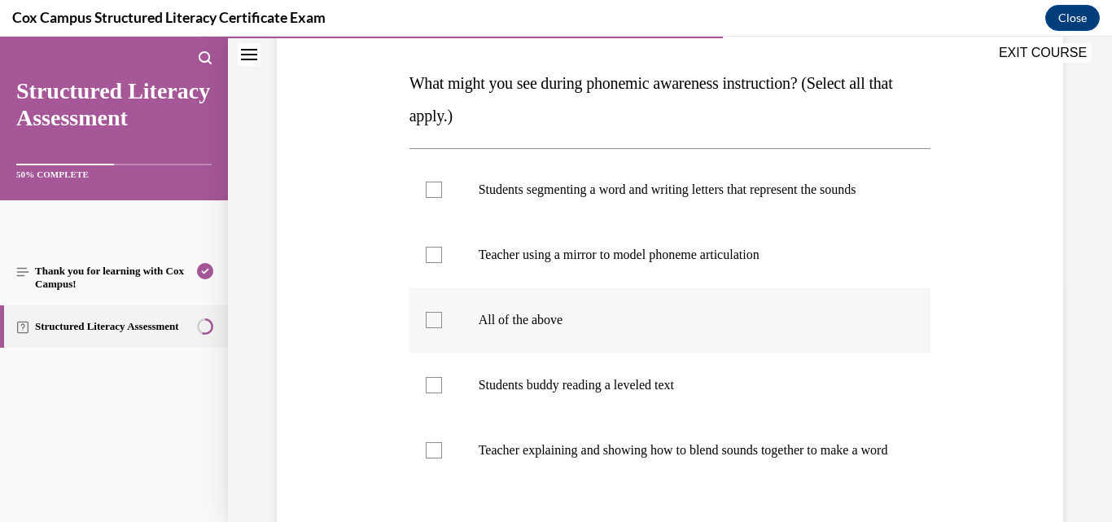
scroll to position [244, 0]
click at [527, 458] on p "Teacher explaining and showing how to blend sounds together to make a word" at bounding box center [685, 449] width 412 height 16
click at [429, 458] on div at bounding box center [434, 449] width 16 height 16
click at [429, 458] on input "Teacher explaining and showing how to blend sounds together to make a word" at bounding box center [434, 449] width 16 height 16
checkbox input "true"
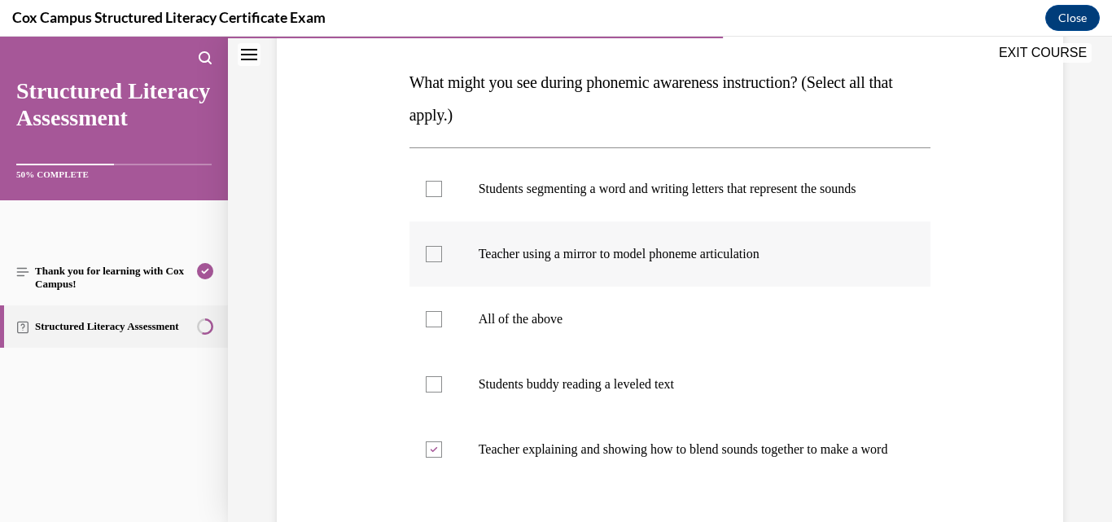
click at [432, 262] on div at bounding box center [434, 254] width 16 height 16
click at [432, 262] on input "Teacher using a mirror to model phoneme articulation" at bounding box center [434, 254] width 16 height 16
checkbox input "true"
click at [435, 192] on div at bounding box center [434, 189] width 16 height 16
click at [435, 192] on input "Students segmenting a word and writing letters that represent the sounds" at bounding box center [434, 189] width 16 height 16
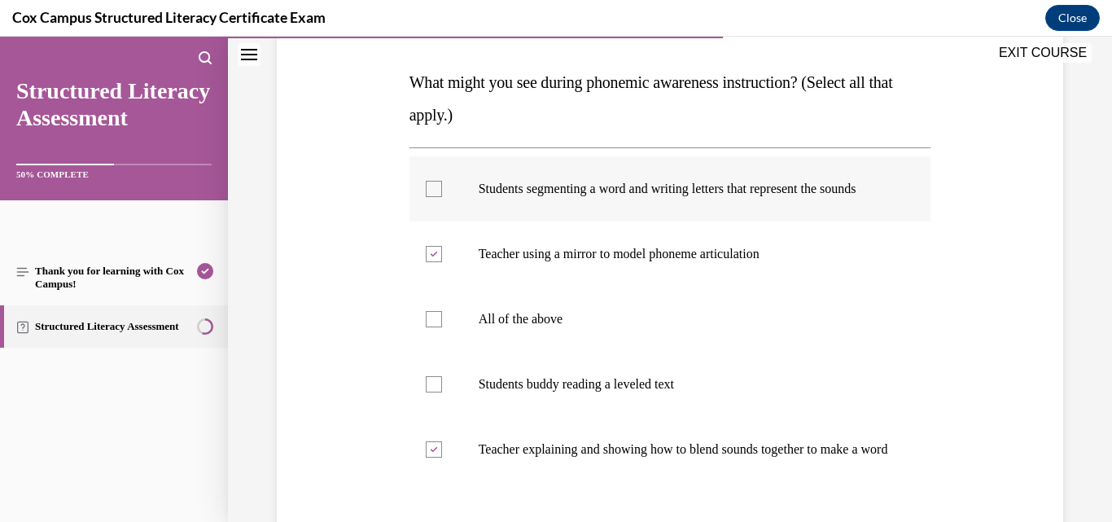
checkbox input "true"
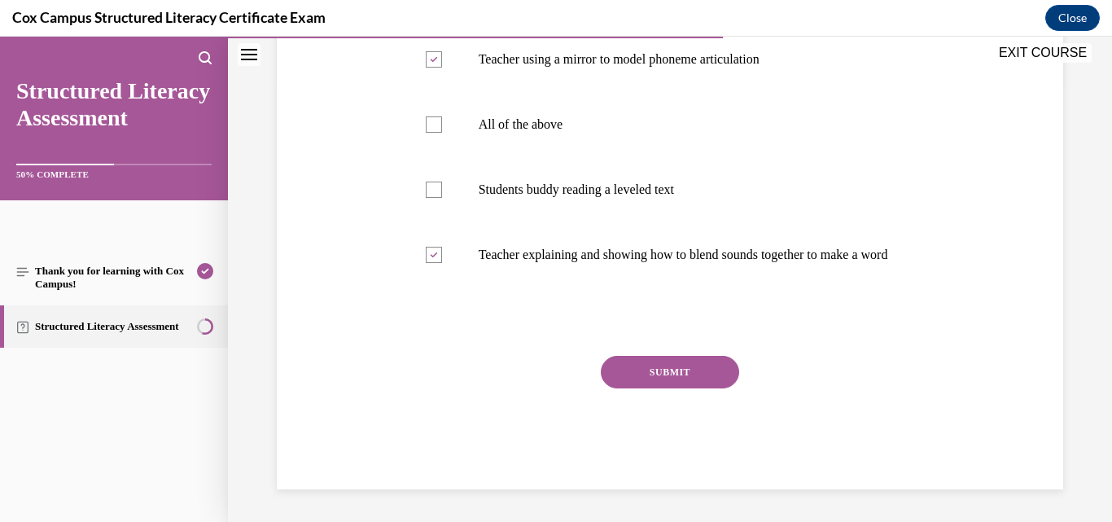
scroll to position [471, 0]
drag, startPoint x: 649, startPoint y: 374, endPoint x: 644, endPoint y: 382, distance: 9.5
click at [649, 375] on button "SUBMIT" at bounding box center [670, 372] width 138 height 33
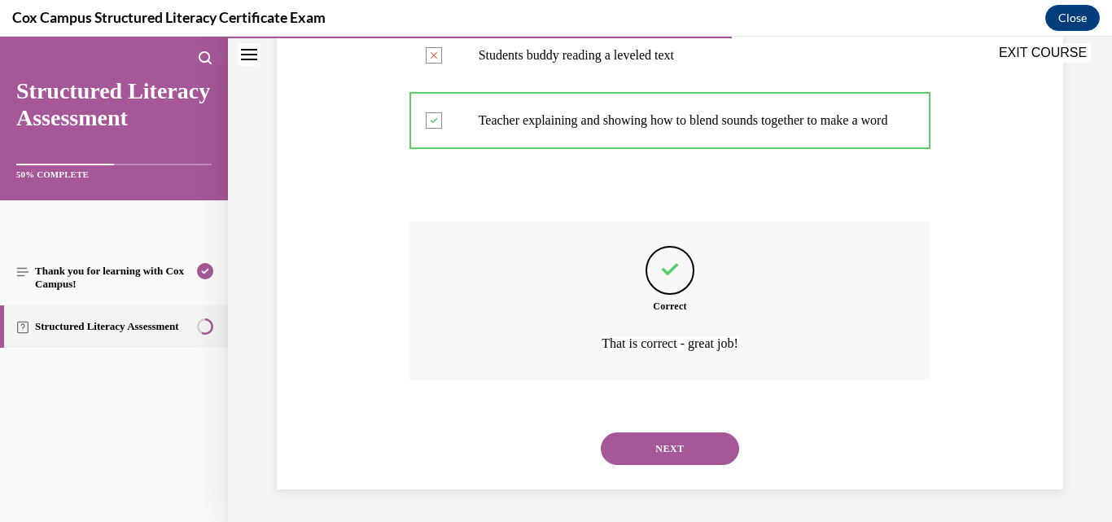
scroll to position [606, 0]
click at [648, 440] on button "NEXT" at bounding box center [670, 448] width 138 height 33
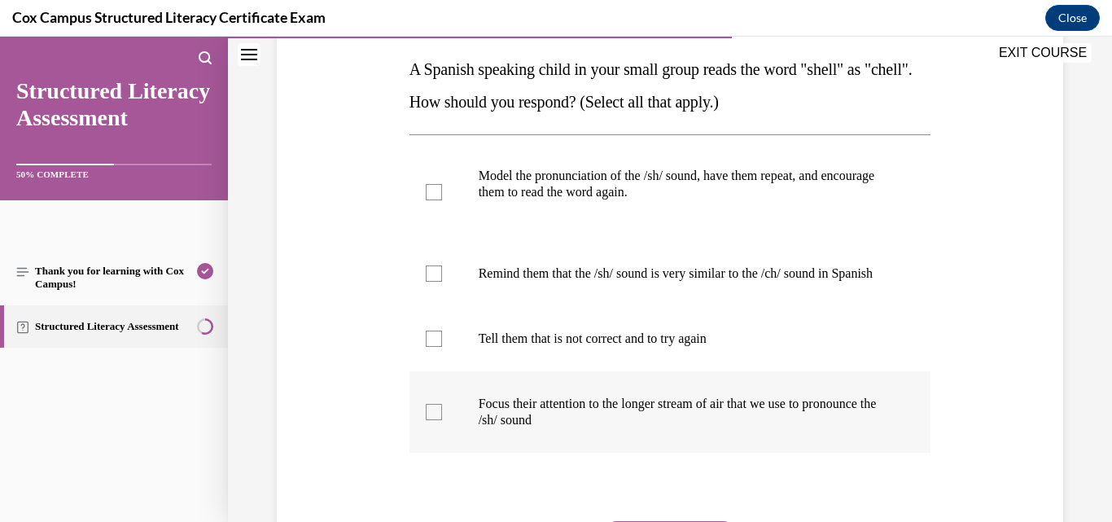
scroll to position [244, 0]
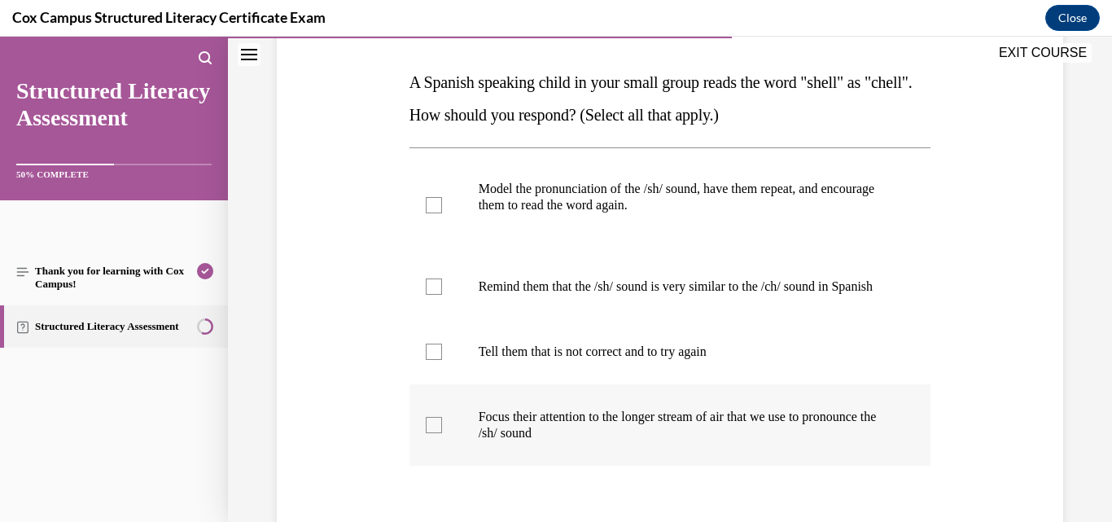
click at [540, 423] on label "Focus their attention to the longer stream of air that we use to pronounce the …" at bounding box center [671, 424] width 522 height 81
click at [442, 423] on input "Focus their attention to the longer stream of air that we use to pronounce the …" at bounding box center [434, 425] width 16 height 16
checkbox input "true"
click at [518, 295] on p "Remind them that the /sh/ sound is very similar to the /ch/ sound in Spanish" at bounding box center [685, 286] width 412 height 16
click at [442, 295] on input "Remind them that the /sh/ sound is very similar to the /ch/ sound in Spanish" at bounding box center [434, 286] width 16 height 16
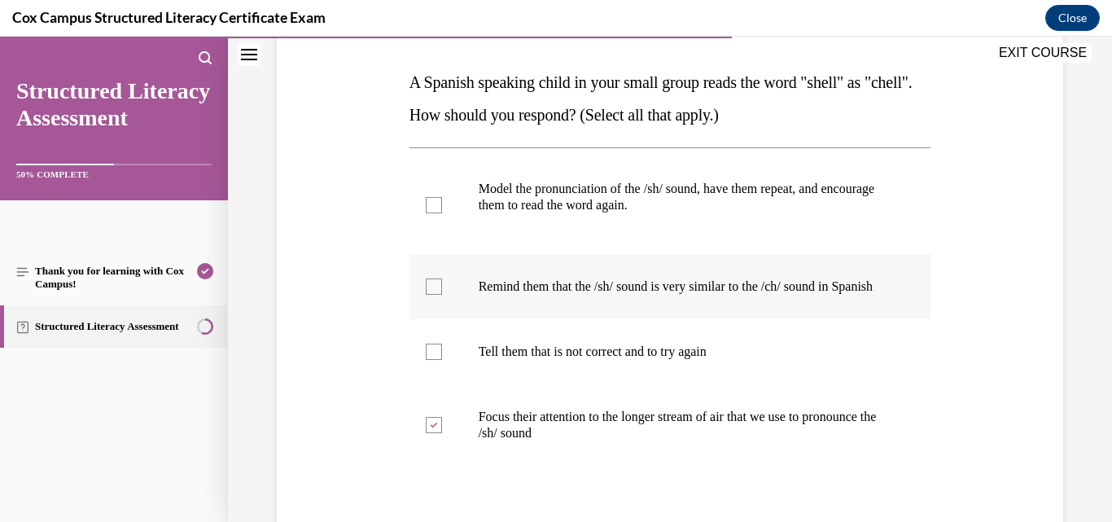
checkbox input "true"
drag, startPoint x: 535, startPoint y: 214, endPoint x: 526, endPoint y: 226, distance: 15.1
click at [533, 216] on div "Model the pronunciation of the /sh/ sound, have them repeat, and encourage them…" at bounding box center [685, 205] width 412 height 49
click at [442, 213] on input "Model the pronunciation of the /sh/ sound, have them repeat, and encourage them…" at bounding box center [434, 205] width 16 height 16
checkbox input "true"
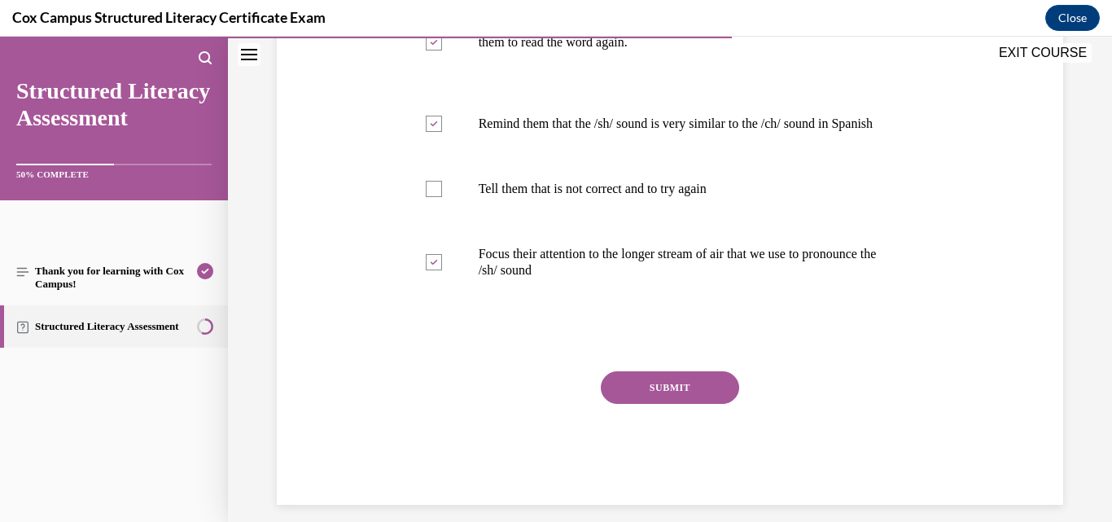
click at [693, 402] on button "SUBMIT" at bounding box center [670, 387] width 138 height 33
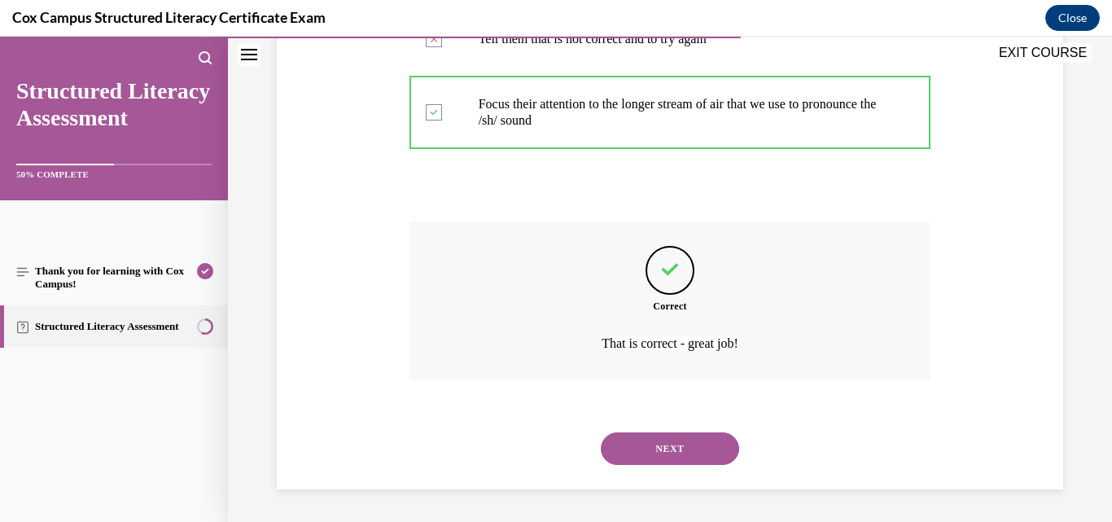
scroll to position [573, 0]
click at [701, 461] on button "NEXT" at bounding box center [670, 448] width 138 height 33
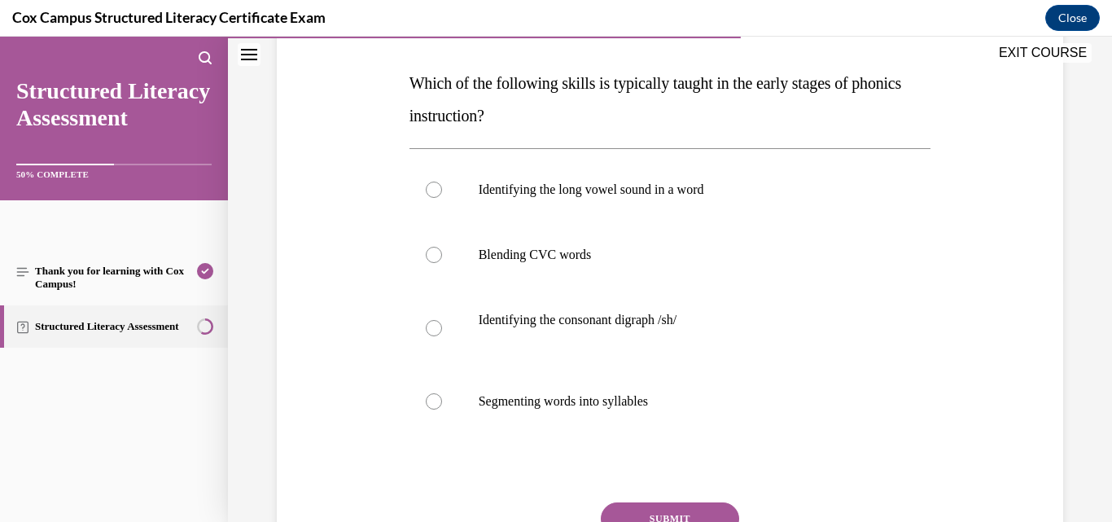
scroll to position [244, 0]
click at [486, 261] on p "Blending CVC words" at bounding box center [685, 254] width 412 height 16
click at [442, 261] on input "Blending CVC words" at bounding box center [434, 254] width 16 height 16
radio input "true"
click at [636, 509] on button "SUBMIT" at bounding box center [670, 518] width 138 height 33
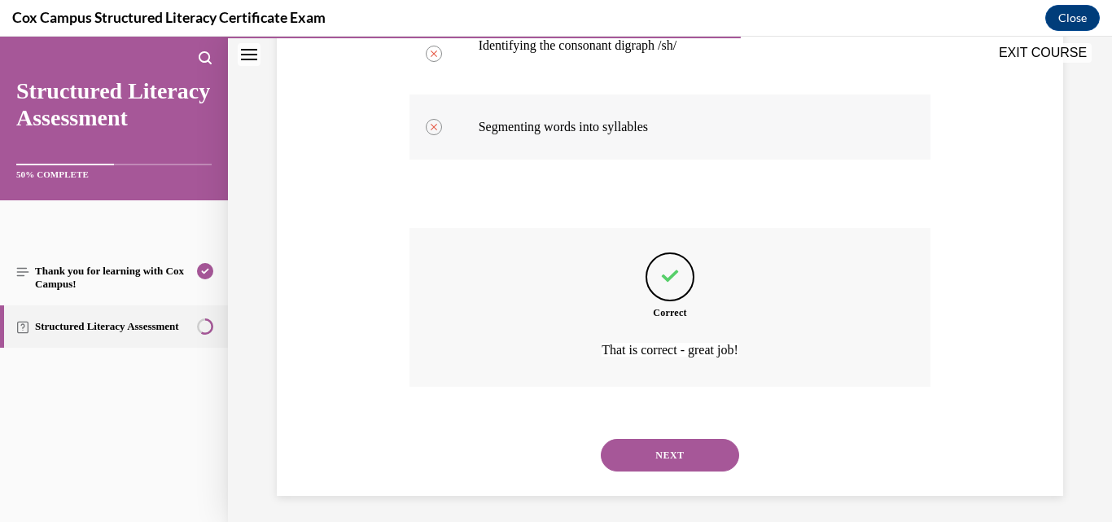
scroll to position [524, 0]
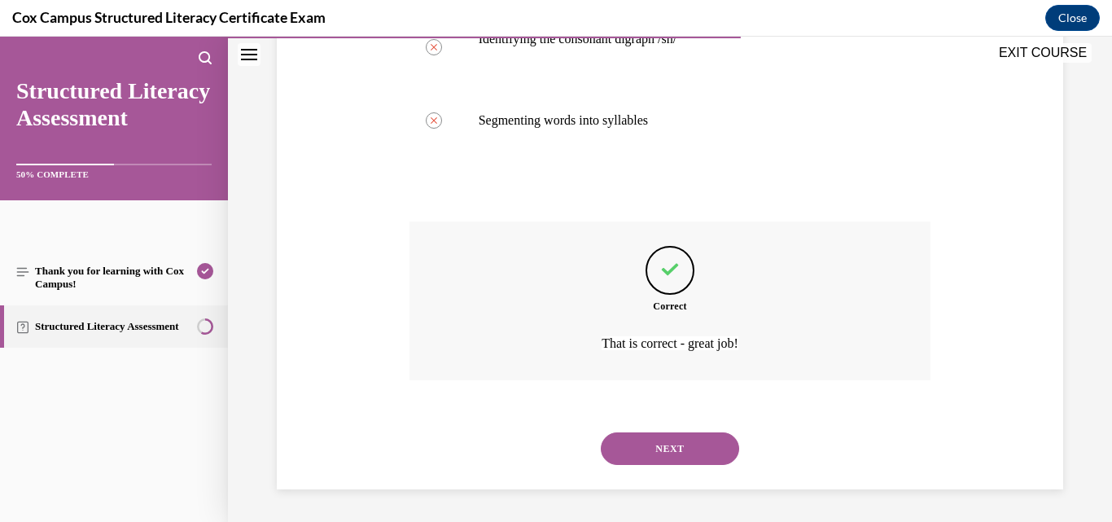
click at [679, 441] on button "NEXT" at bounding box center [670, 448] width 138 height 33
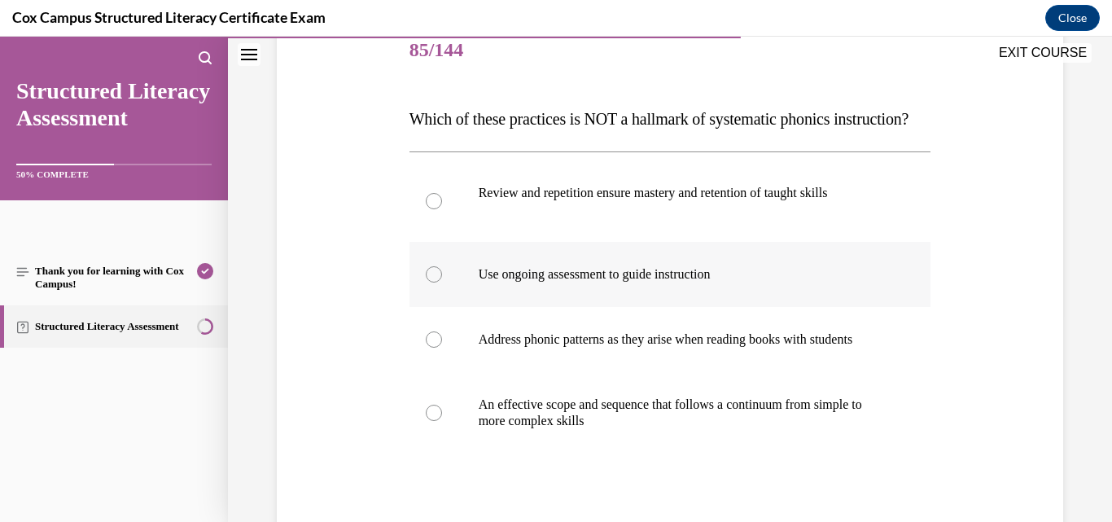
scroll to position [244, 0]
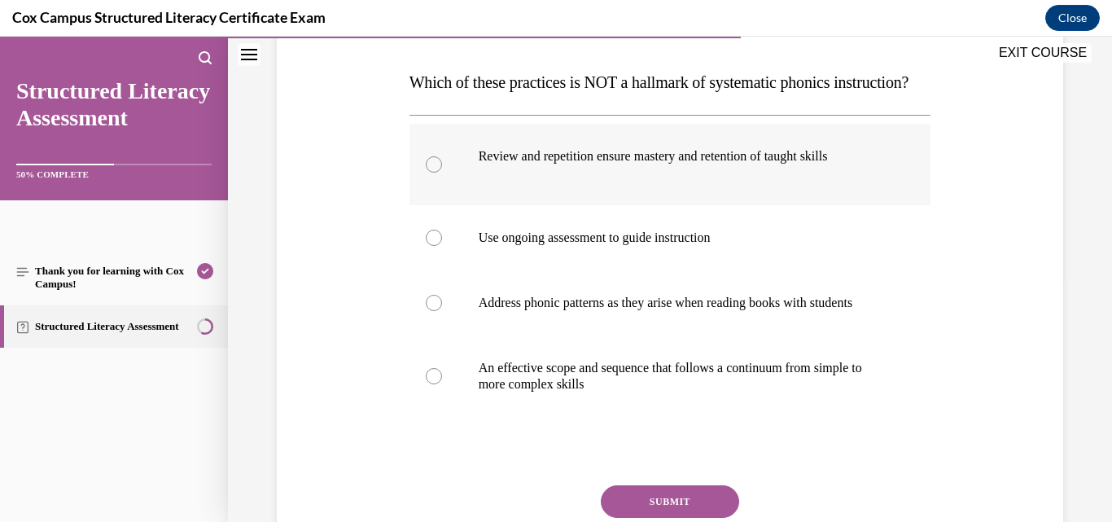
click at [518, 181] on div "Review and repetition ensure mastery and retention of taught skills" at bounding box center [685, 164] width 412 height 33
click at [442, 173] on input "Review and repetition ensure mastery and retention of taught skills" at bounding box center [434, 164] width 16 height 16
radio input "true"
click at [524, 311] on p "Address phonic patterns as they arise when reading books with students" at bounding box center [685, 303] width 412 height 16
click at [442, 311] on input "Address phonic patterns as they arise when reading books with students" at bounding box center [434, 303] width 16 height 16
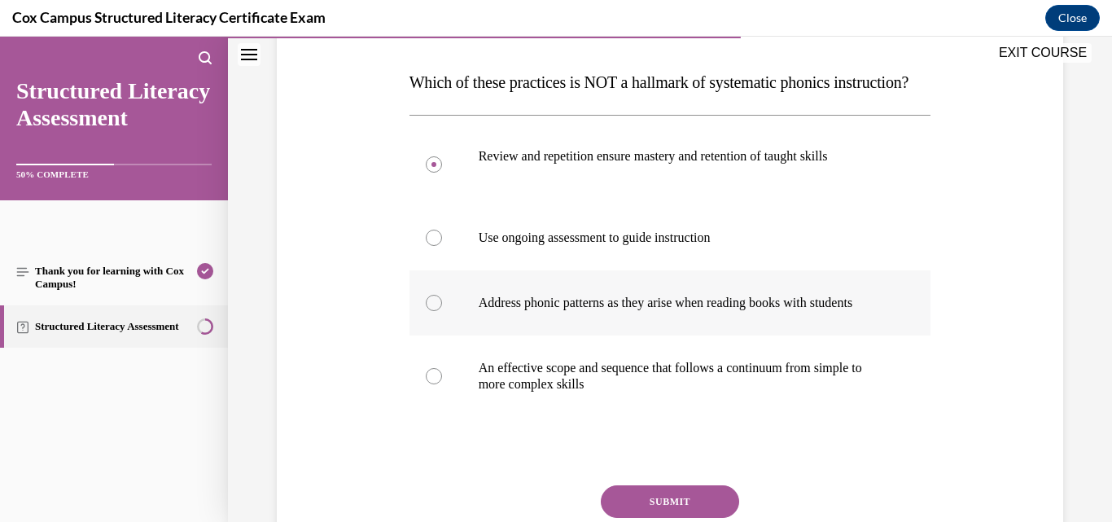
radio input "true"
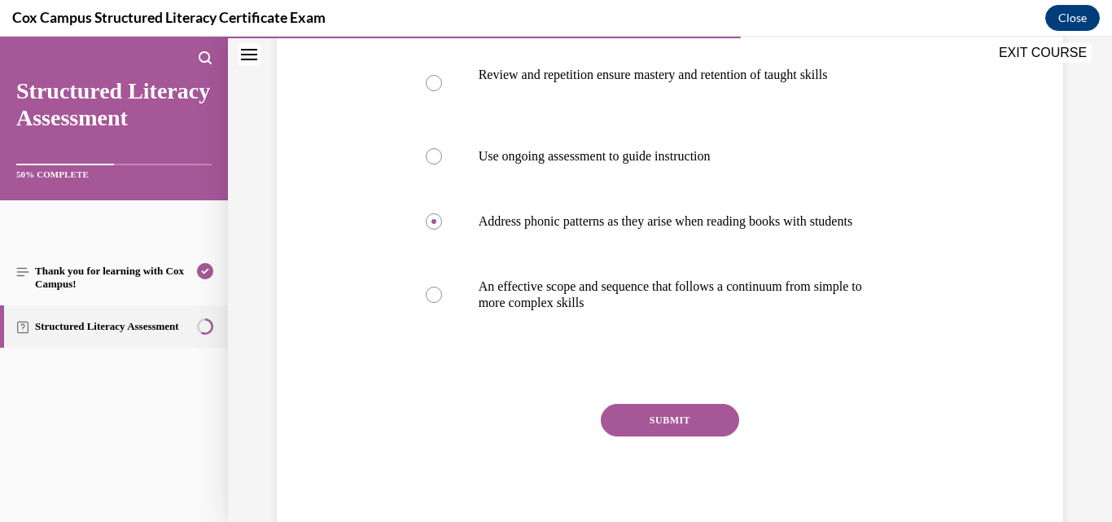
click at [682, 436] on button "SUBMIT" at bounding box center [670, 420] width 138 height 33
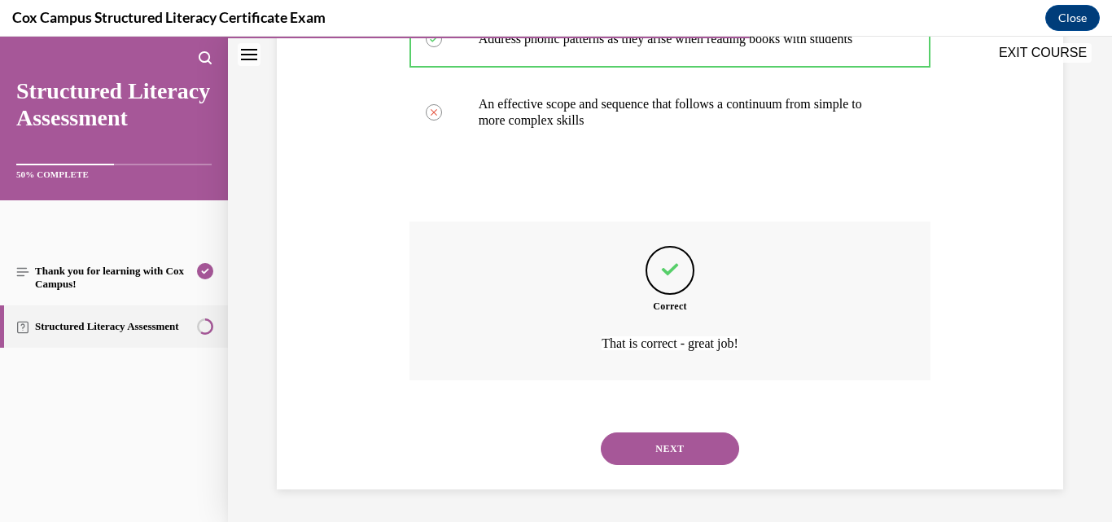
scroll to position [557, 0]
click at [689, 462] on button "NEXT" at bounding box center [670, 448] width 138 height 33
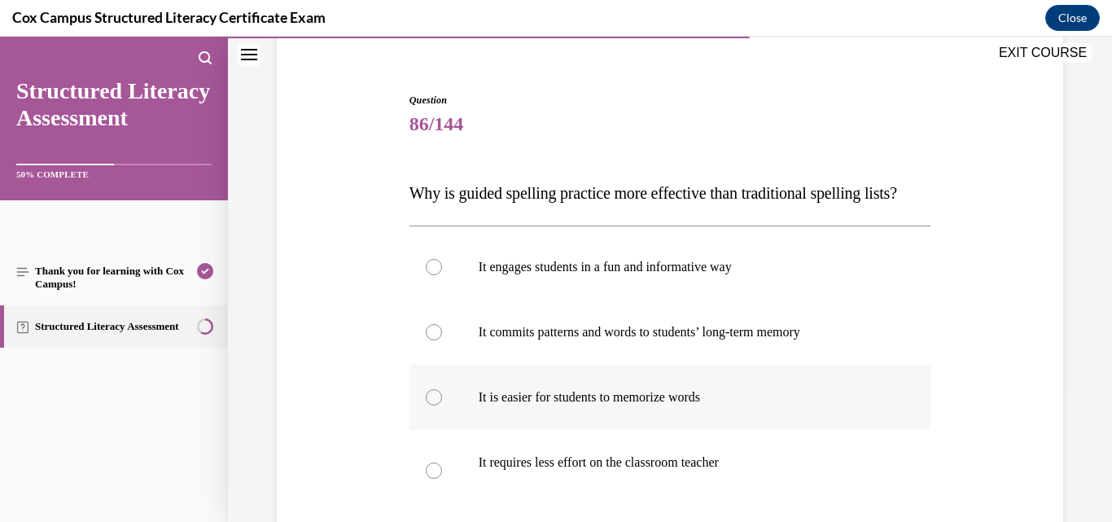
scroll to position [163, 0]
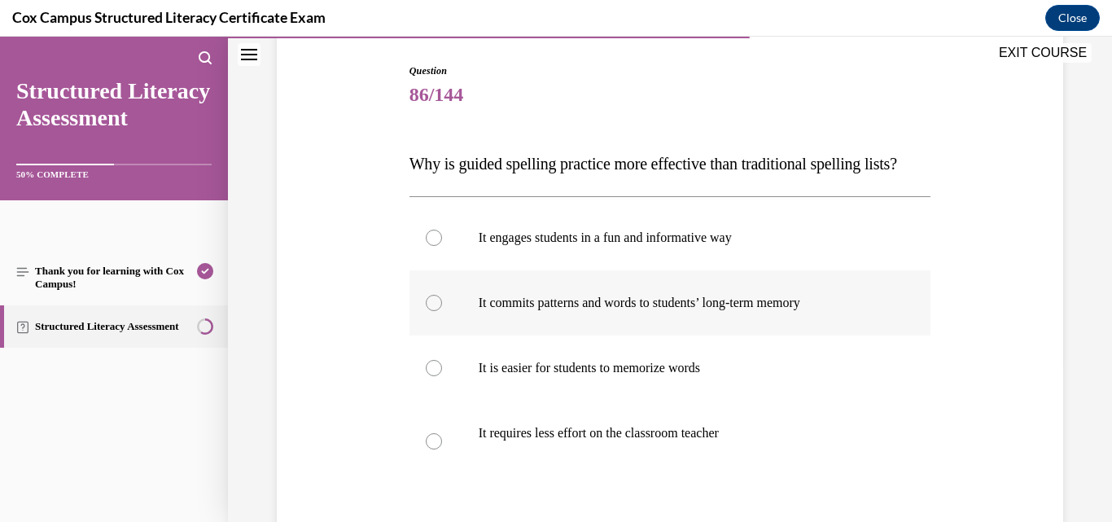
click at [619, 335] on label "It commits patterns and words to students’ long-term memory" at bounding box center [671, 302] width 522 height 65
click at [442, 311] on input "It commits patterns and words to students’ long-term memory" at bounding box center [434, 303] width 16 height 16
radio input "true"
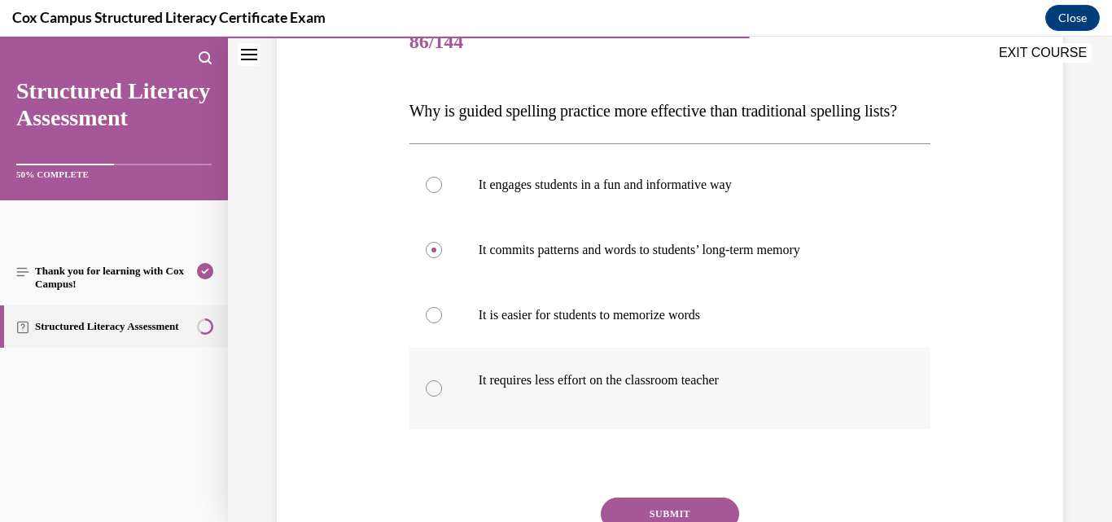
scroll to position [244, 0]
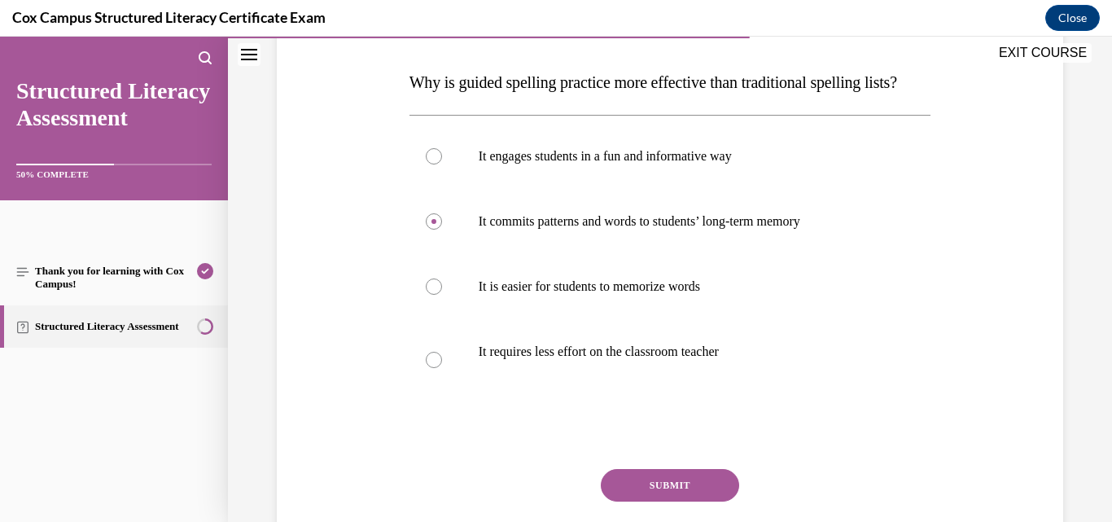
click at [686, 499] on div "Question 86/144 Why is guided spelling practice more effective than traditional…" at bounding box center [671, 292] width 522 height 620
click at [682, 502] on button "SUBMIT" at bounding box center [670, 485] width 138 height 33
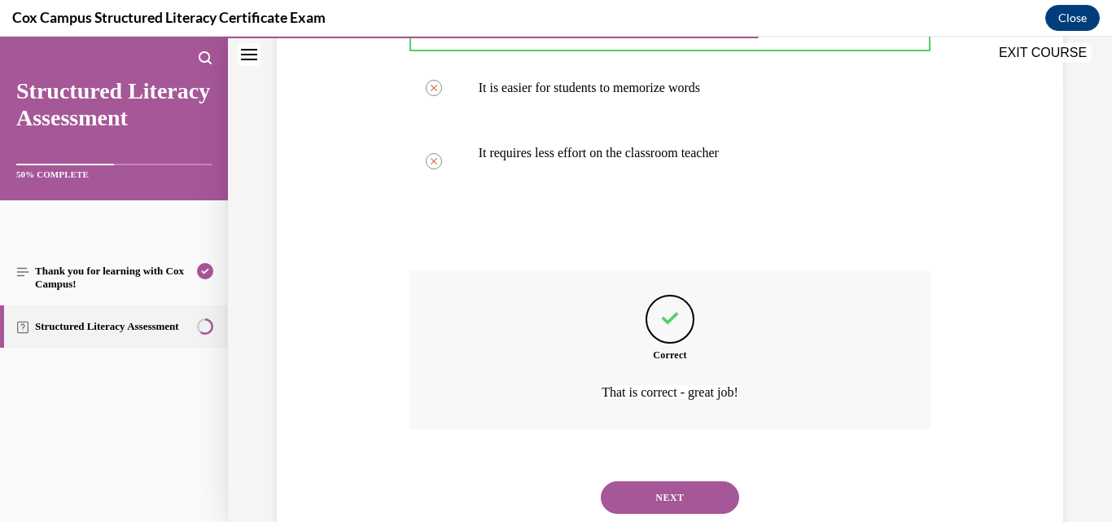
scroll to position [524, 0]
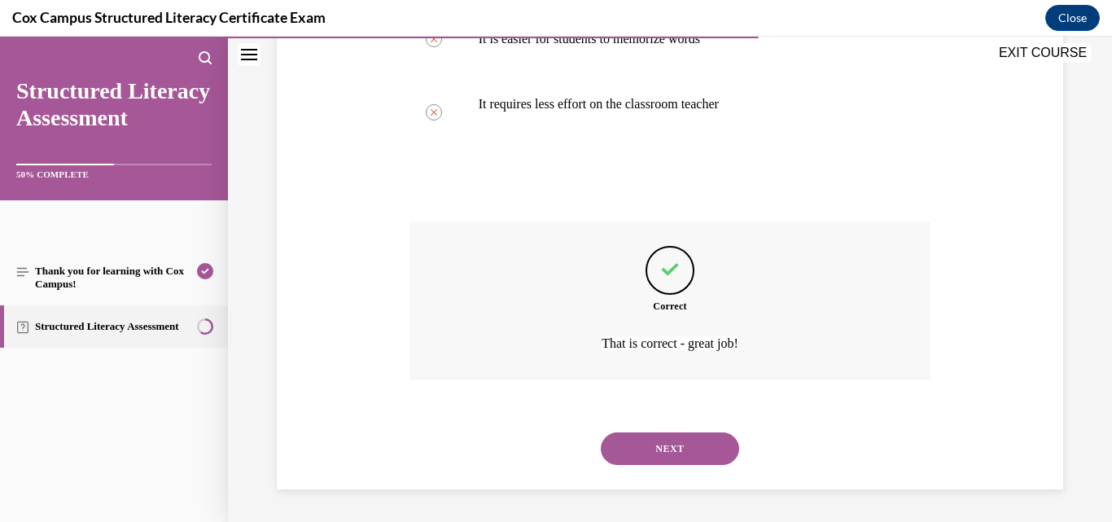
click at [686, 453] on button "NEXT" at bounding box center [670, 448] width 138 height 33
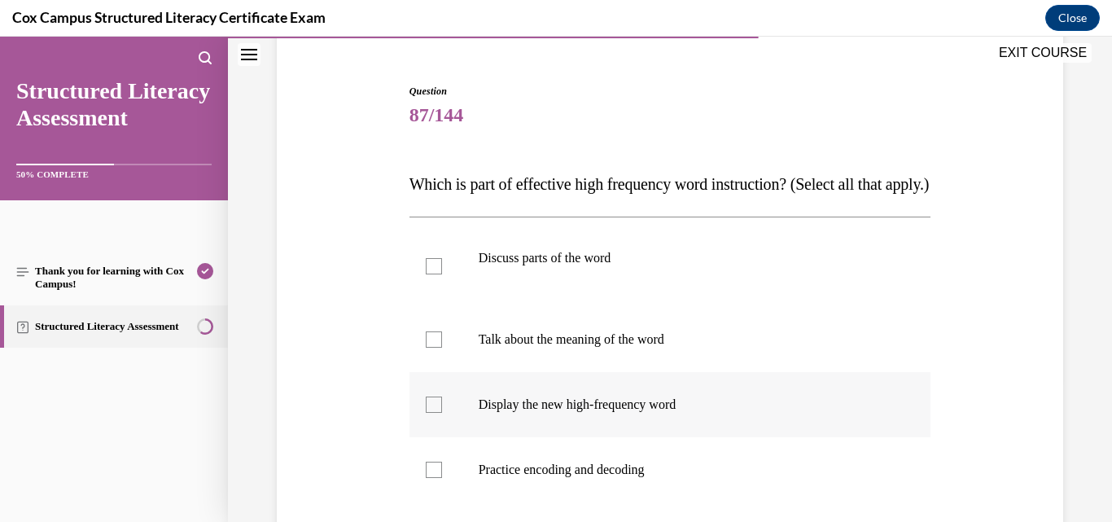
scroll to position [244, 0]
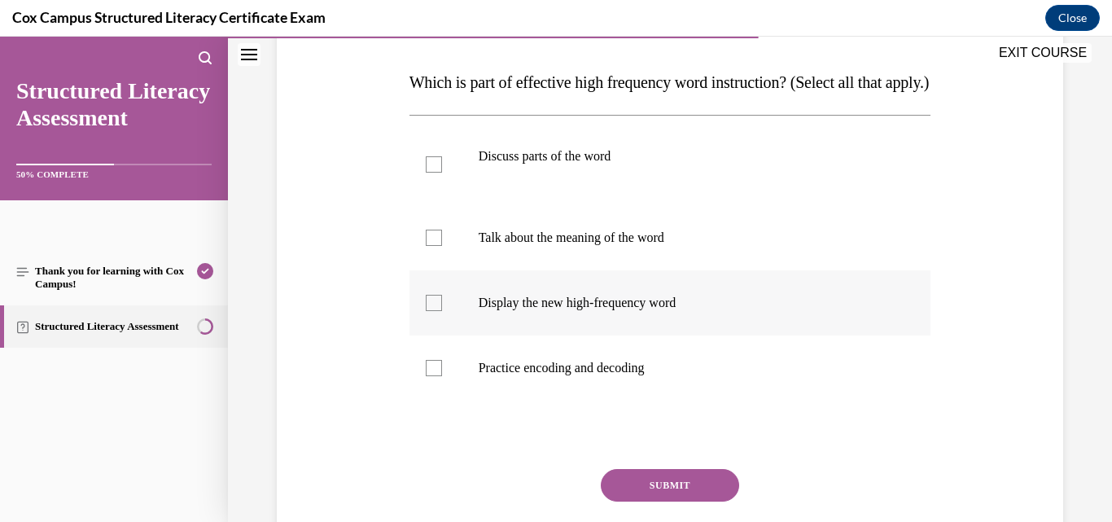
click at [553, 311] on p "Display the new high-frequency word" at bounding box center [685, 303] width 412 height 16
click at [442, 311] on input "Display the new high-frequency word" at bounding box center [434, 303] width 16 height 16
checkbox input "true"
click at [581, 181] on p at bounding box center [724, 172] width 334 height 16
click at [442, 173] on input "Discuss parts of the word" at bounding box center [434, 164] width 16 height 16
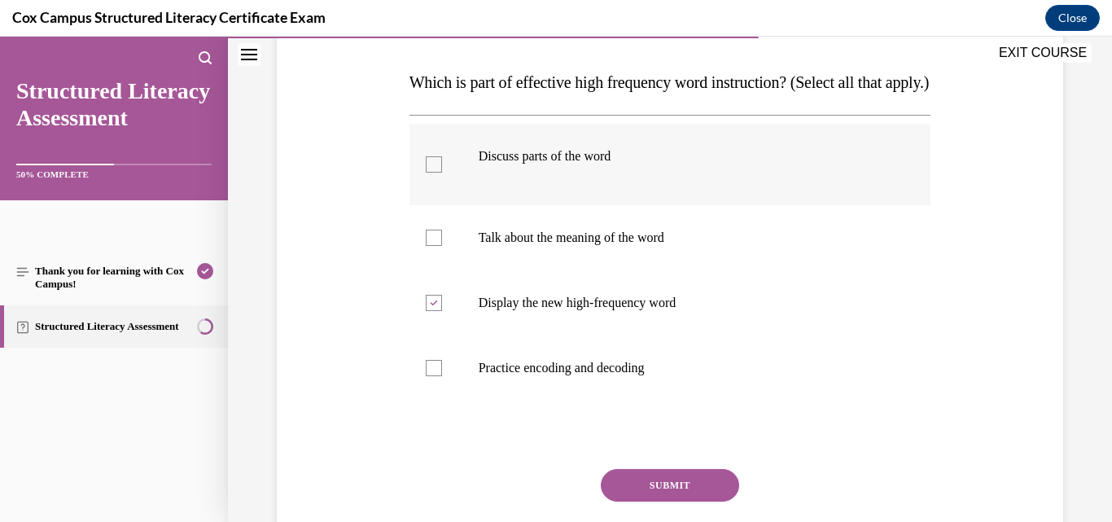
checkbox input "true"
click at [705, 502] on button "SUBMIT" at bounding box center [670, 485] width 138 height 33
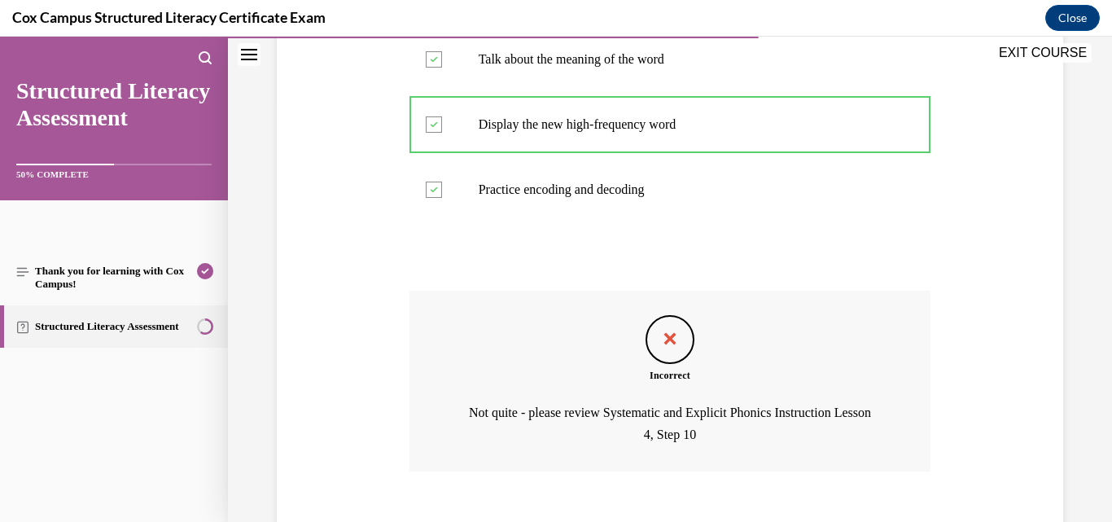
scroll to position [546, 0]
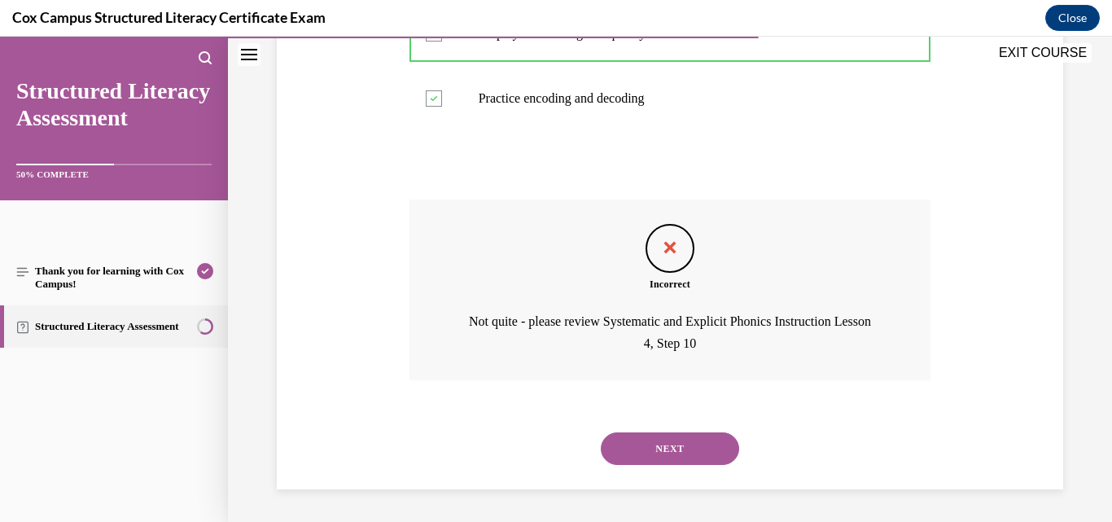
click at [697, 447] on button "NEXT" at bounding box center [670, 448] width 138 height 33
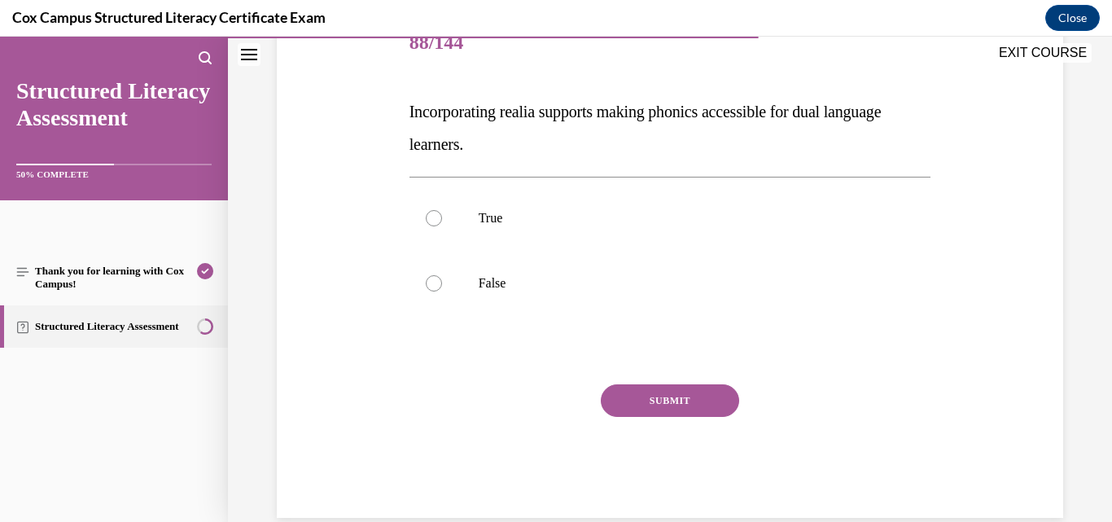
scroll to position [243, 0]
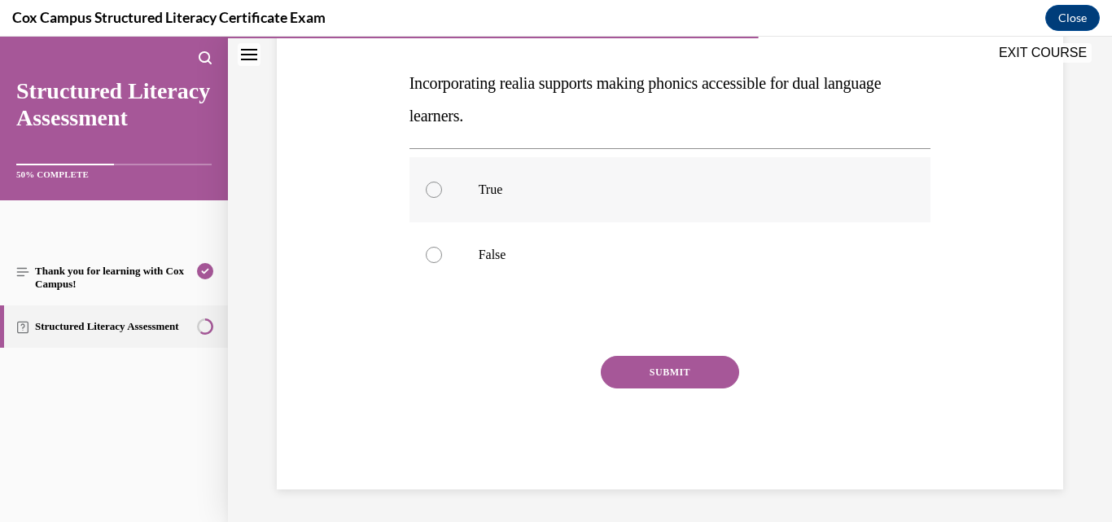
click at [490, 182] on p "True" at bounding box center [685, 190] width 412 height 16
click at [442, 182] on input "True" at bounding box center [434, 190] width 16 height 16
radio input "true"
click at [649, 375] on button "SUBMIT" at bounding box center [670, 372] width 138 height 33
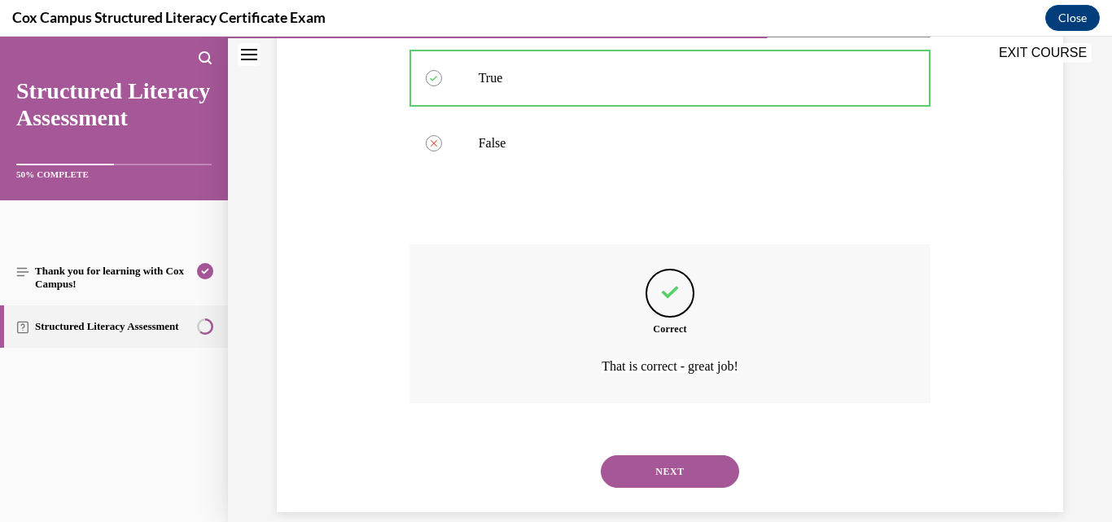
scroll to position [378, 0]
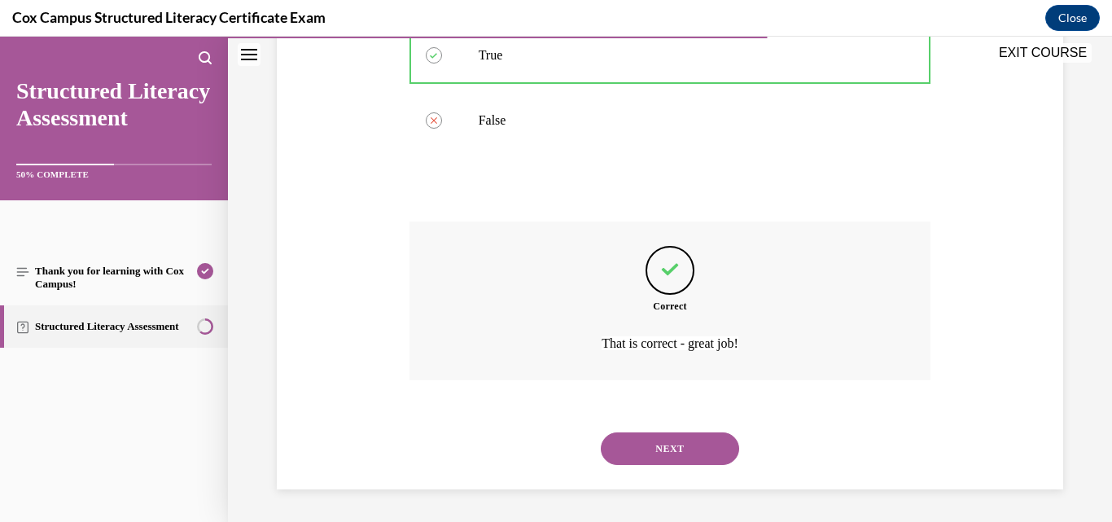
click at [655, 449] on button "NEXT" at bounding box center [670, 448] width 138 height 33
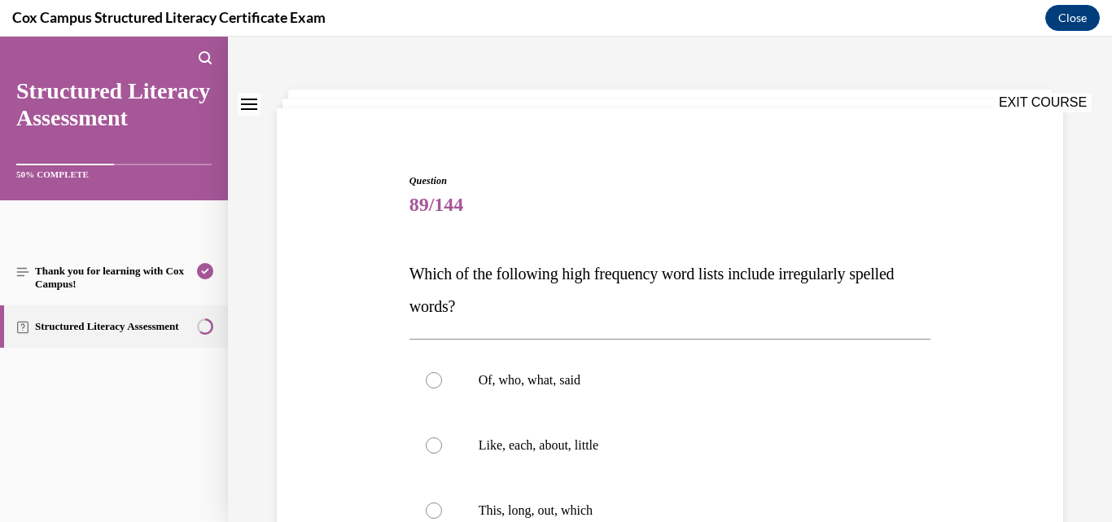
scroll to position [163, 0]
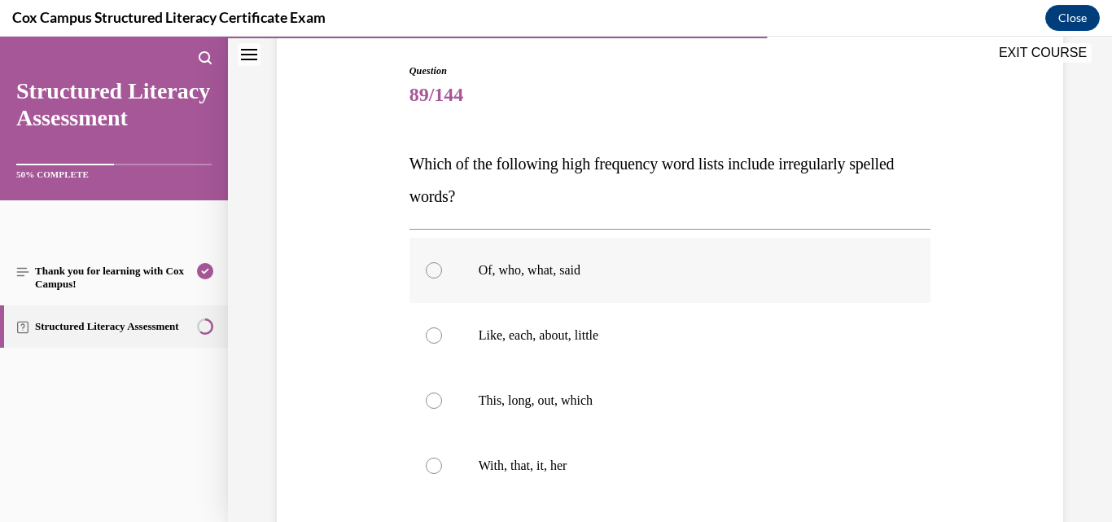
click at [594, 270] on p "Of, who, what, said" at bounding box center [685, 270] width 412 height 16
click at [442, 270] on input "Of, who, what, said" at bounding box center [434, 270] width 16 height 16
radio input "true"
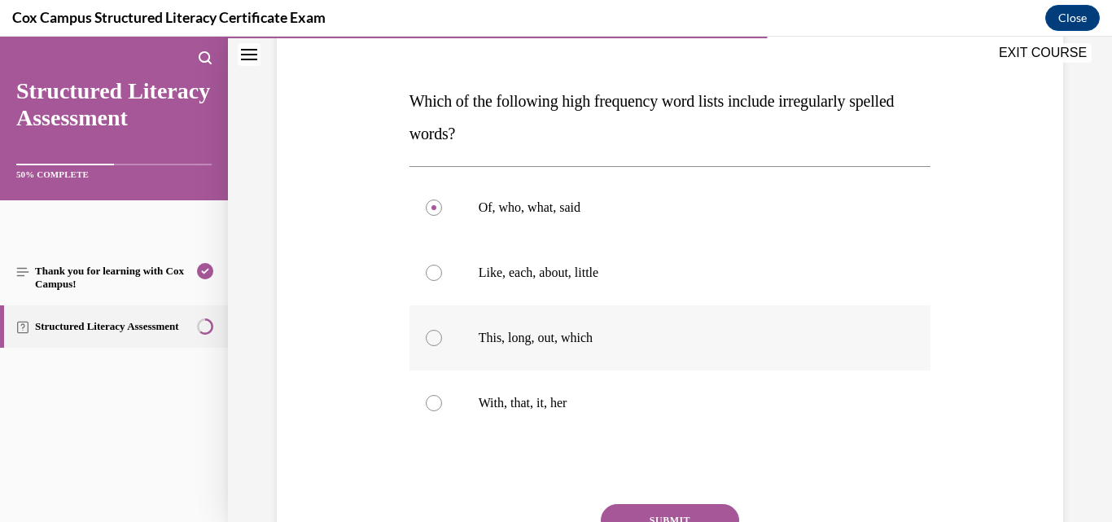
scroll to position [326, 0]
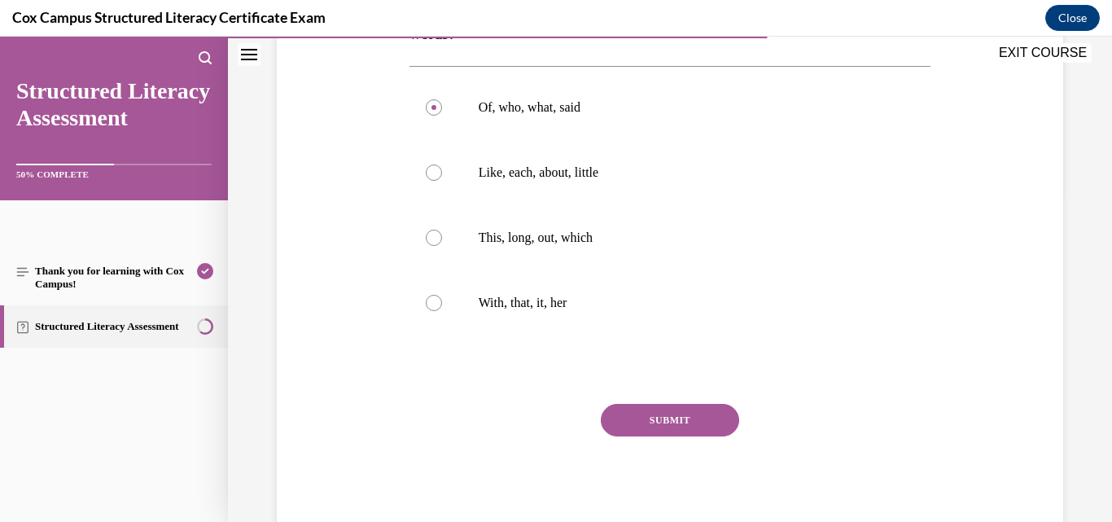
click at [669, 433] on button "SUBMIT" at bounding box center [670, 420] width 138 height 33
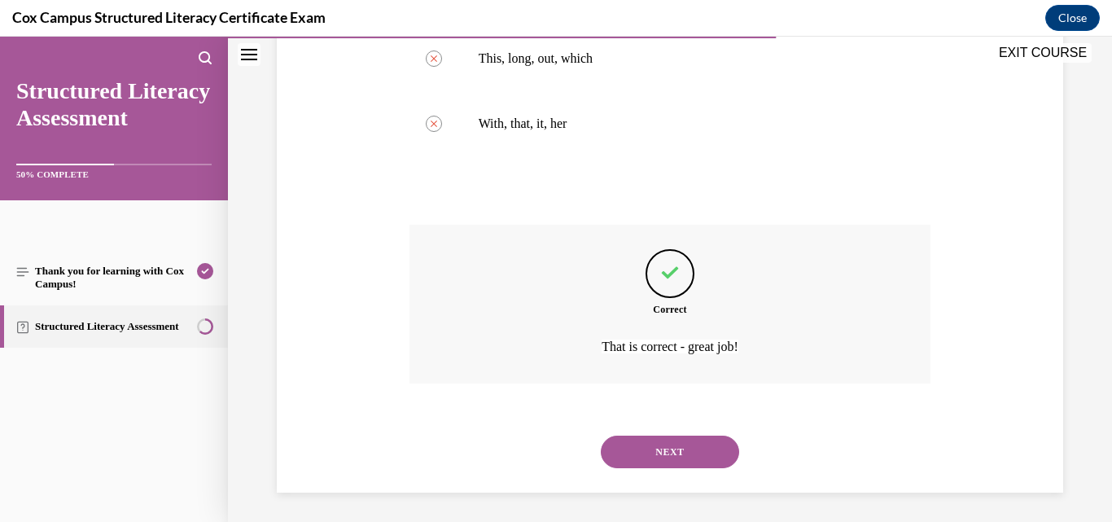
scroll to position [508, 0]
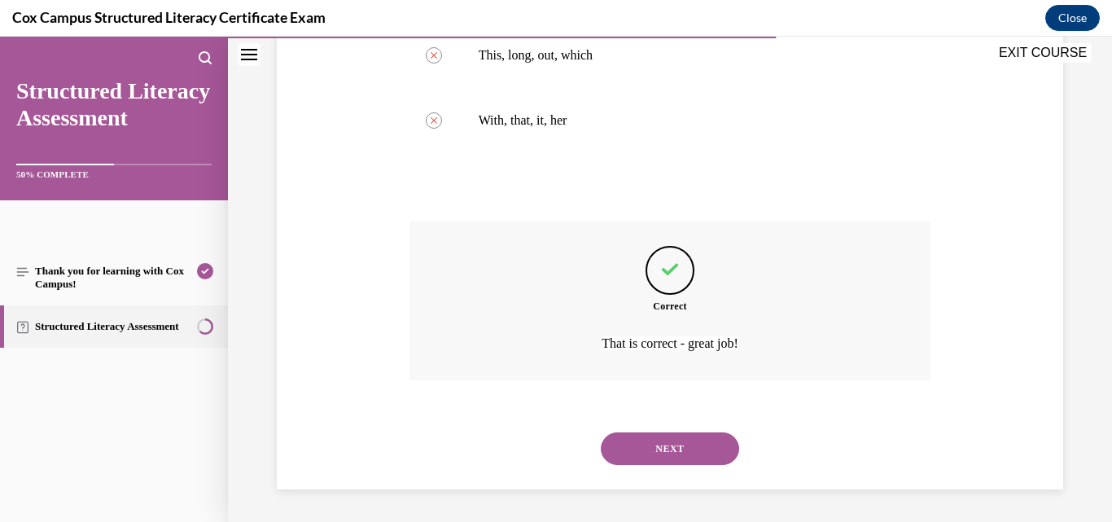
click at [687, 442] on button "NEXT" at bounding box center [670, 448] width 138 height 33
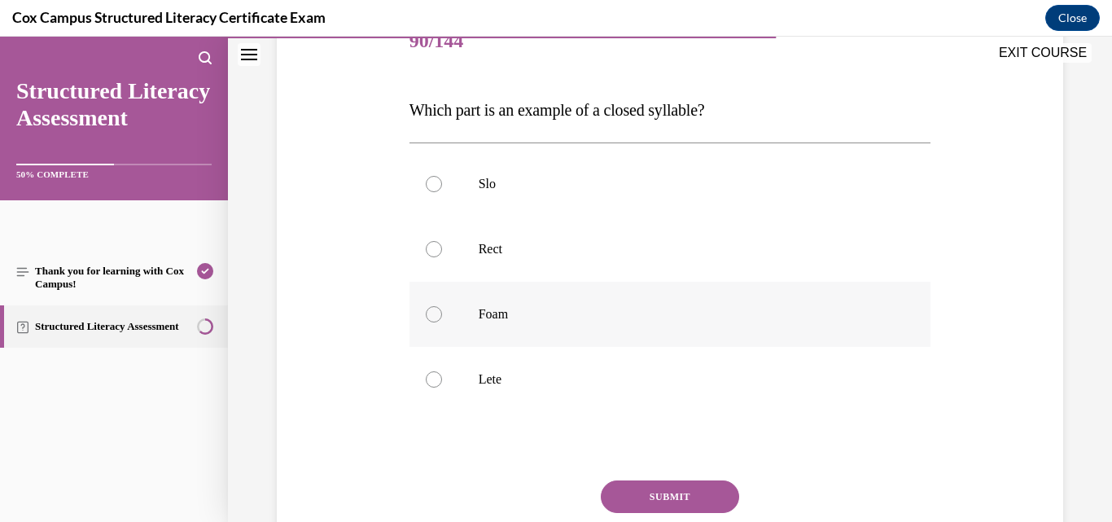
scroll to position [244, 0]
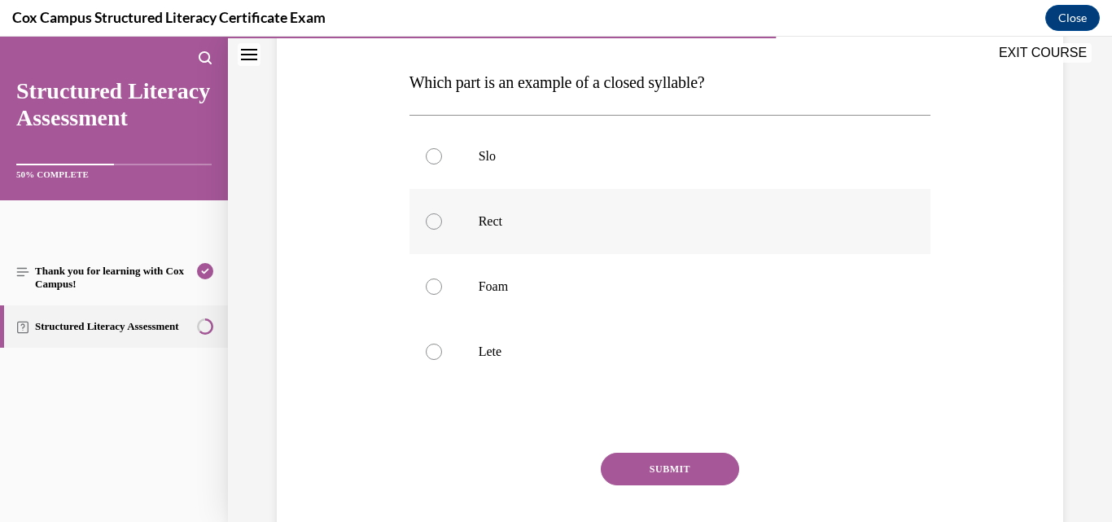
click at [500, 231] on label "Rect" at bounding box center [671, 221] width 522 height 65
click at [442, 230] on input "Rect" at bounding box center [434, 221] width 16 height 16
radio input "true"
click at [639, 477] on button "SUBMIT" at bounding box center [670, 469] width 138 height 33
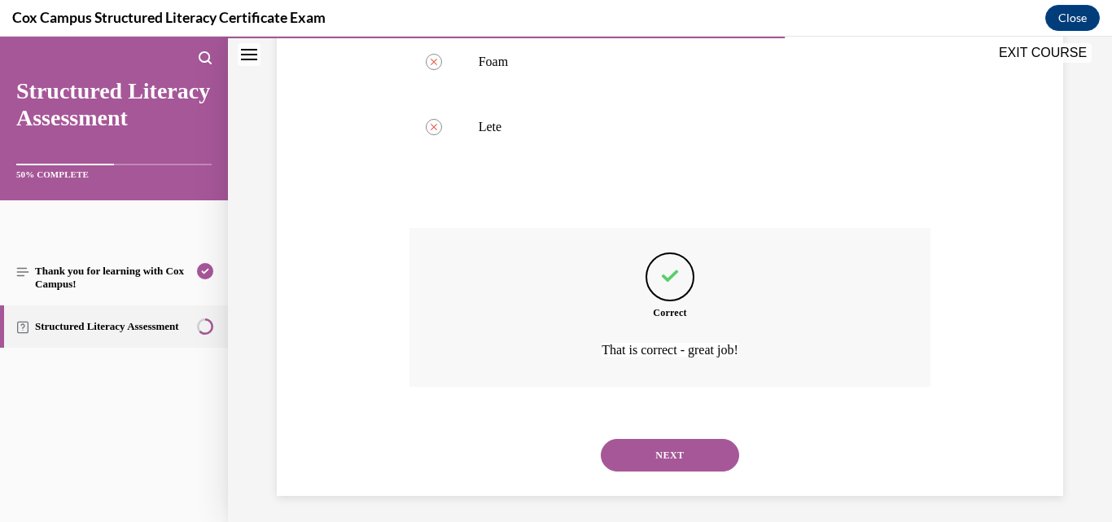
scroll to position [476, 0]
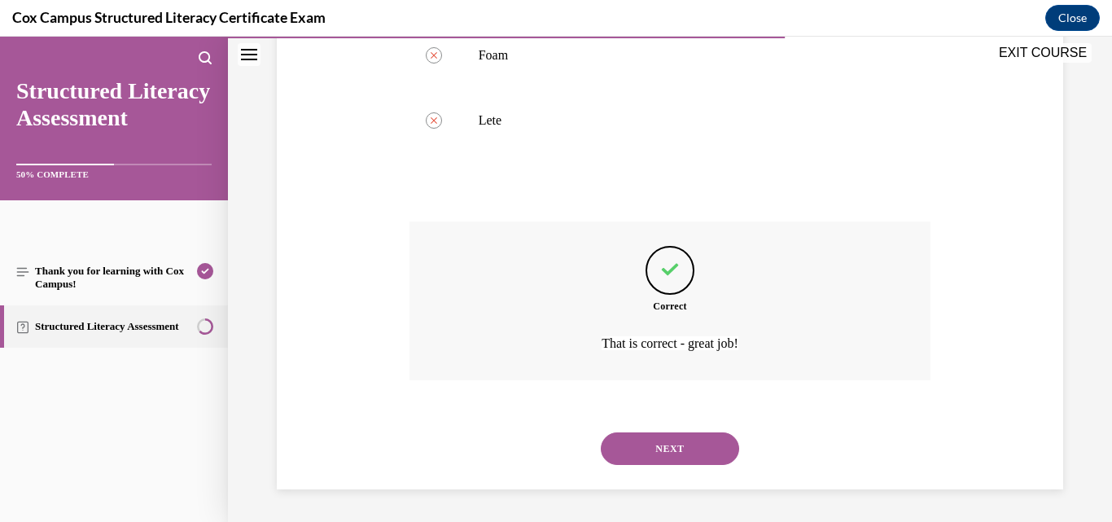
click at [641, 446] on button "NEXT" at bounding box center [670, 448] width 138 height 33
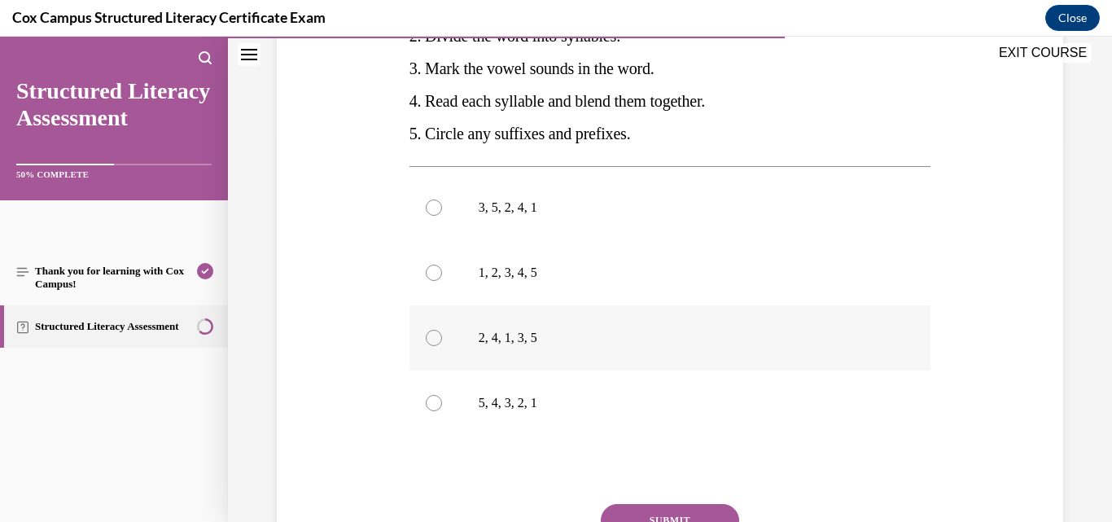
scroll to position [407, 0]
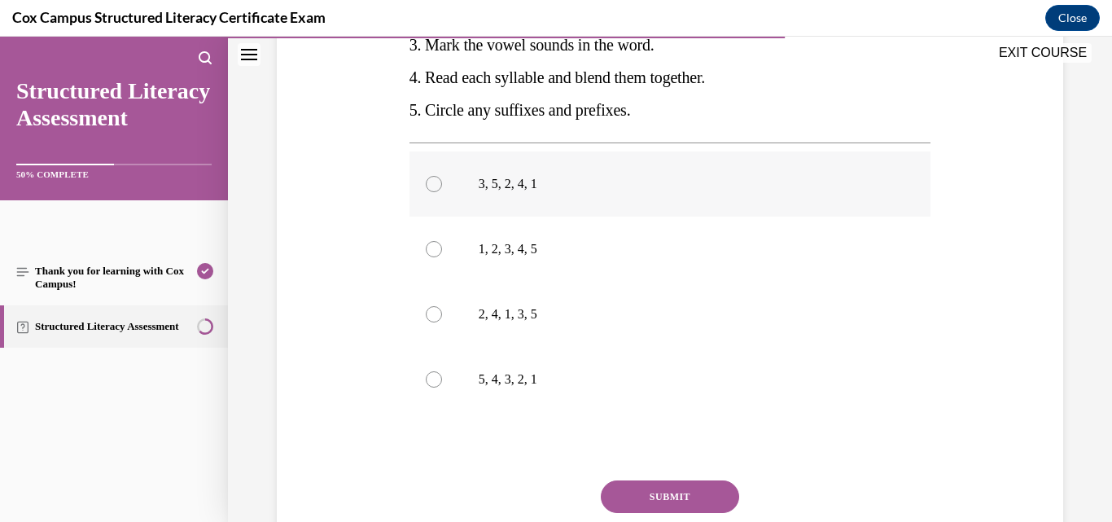
click at [443, 190] on label "3, 5, 2, 4, 1" at bounding box center [671, 183] width 522 height 65
click at [442, 190] on input "3, 5, 2, 4, 1" at bounding box center [434, 184] width 16 height 16
radio input "true"
click at [625, 494] on button "SUBMIT" at bounding box center [670, 496] width 138 height 33
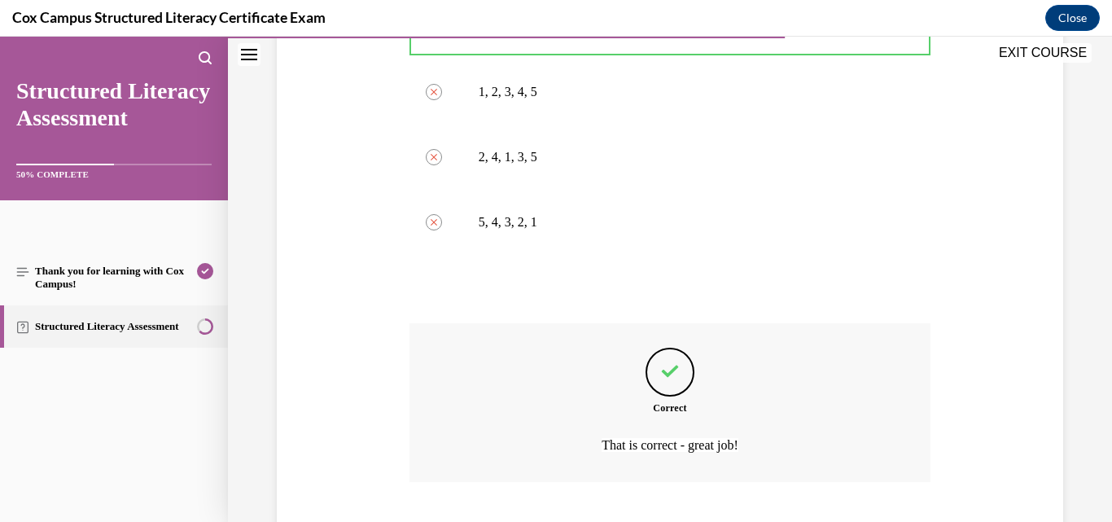
scroll to position [666, 0]
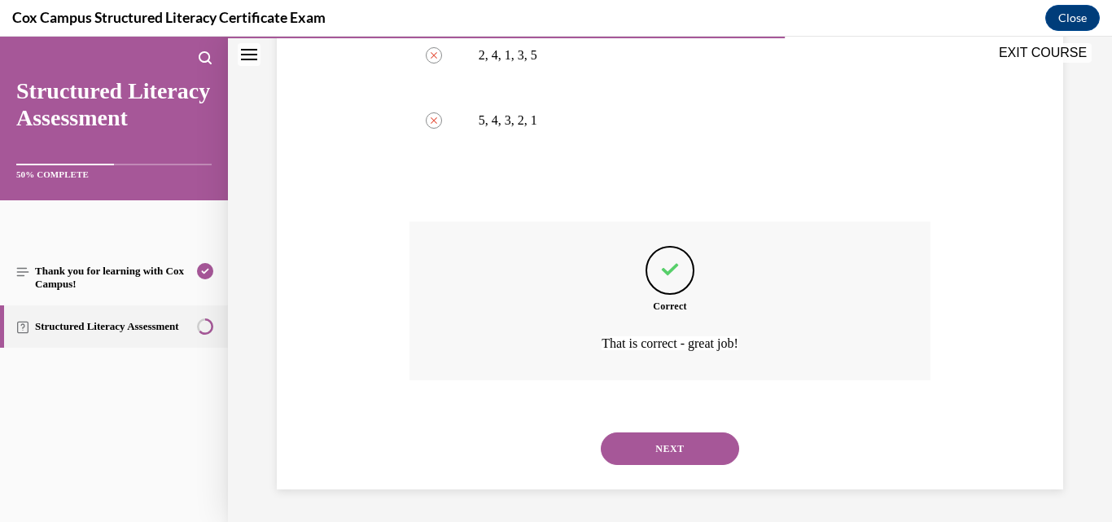
click at [638, 464] on button "NEXT" at bounding box center [670, 448] width 138 height 33
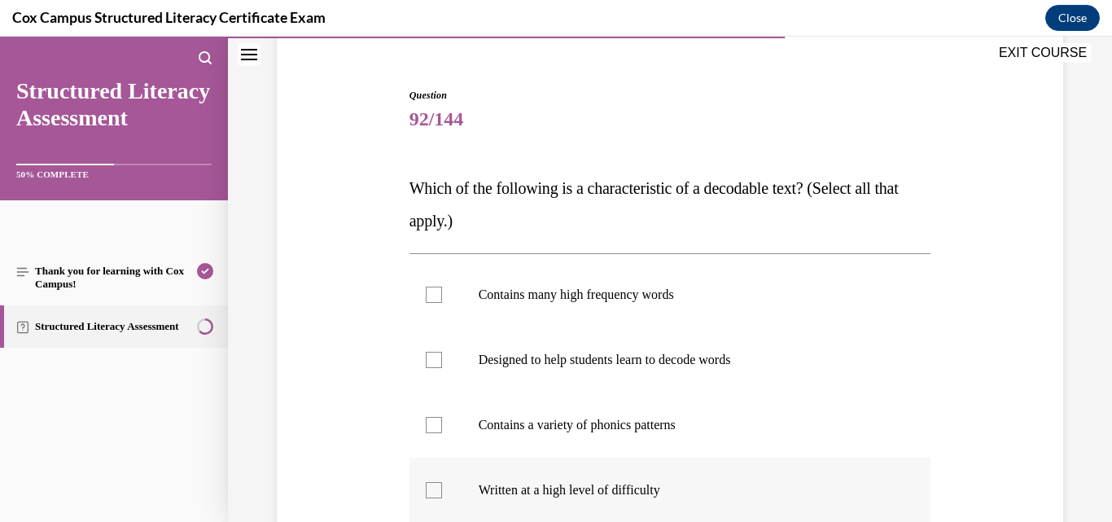
scroll to position [163, 0]
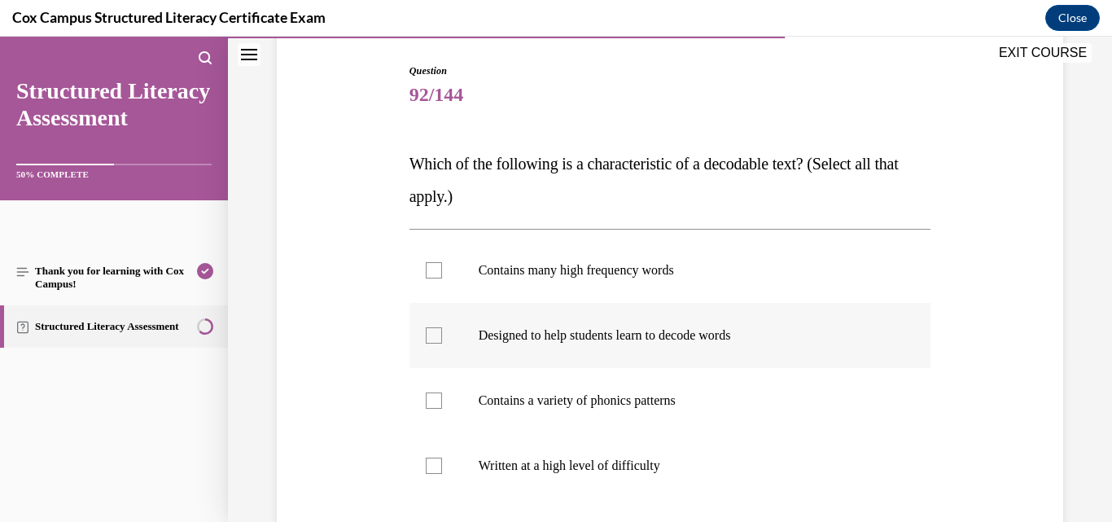
click at [657, 335] on p "Designed to help students learn to decode words" at bounding box center [685, 335] width 412 height 16
click at [442, 335] on input "Designed to help students learn to decode words" at bounding box center [434, 335] width 16 height 16
checkbox input "true"
click at [617, 270] on p "Contains many high frequency words" at bounding box center [685, 270] width 412 height 16
click at [442, 270] on input "Contains many high frequency words" at bounding box center [434, 270] width 16 height 16
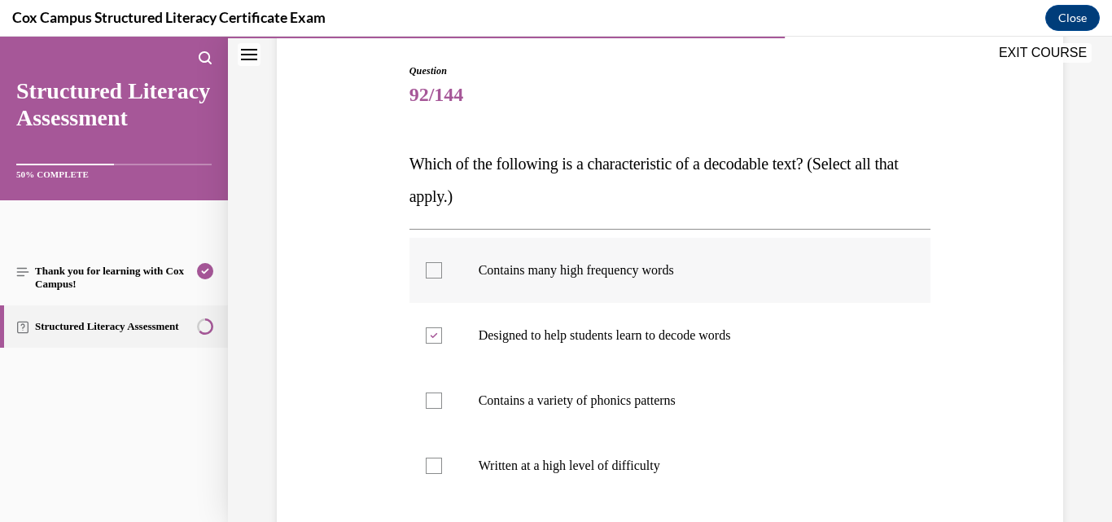
checkbox input "true"
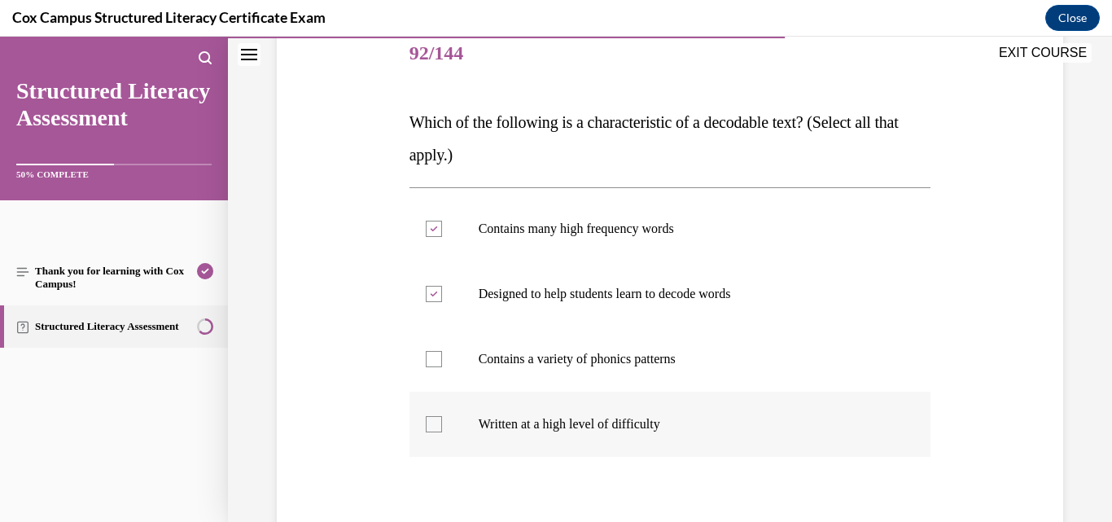
scroll to position [244, 0]
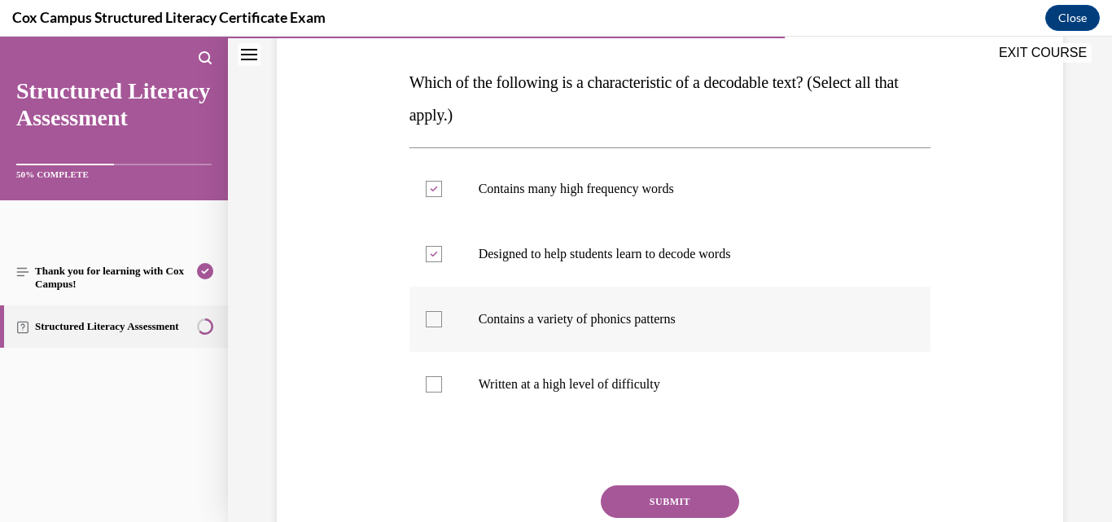
click at [608, 318] on p "Contains a variety of phonics patterns" at bounding box center [685, 319] width 412 height 16
click at [442, 318] on input "Contains a variety of phonics patterns" at bounding box center [434, 319] width 16 height 16
checkbox input "true"
click at [642, 493] on button "SUBMIT" at bounding box center [670, 501] width 138 height 33
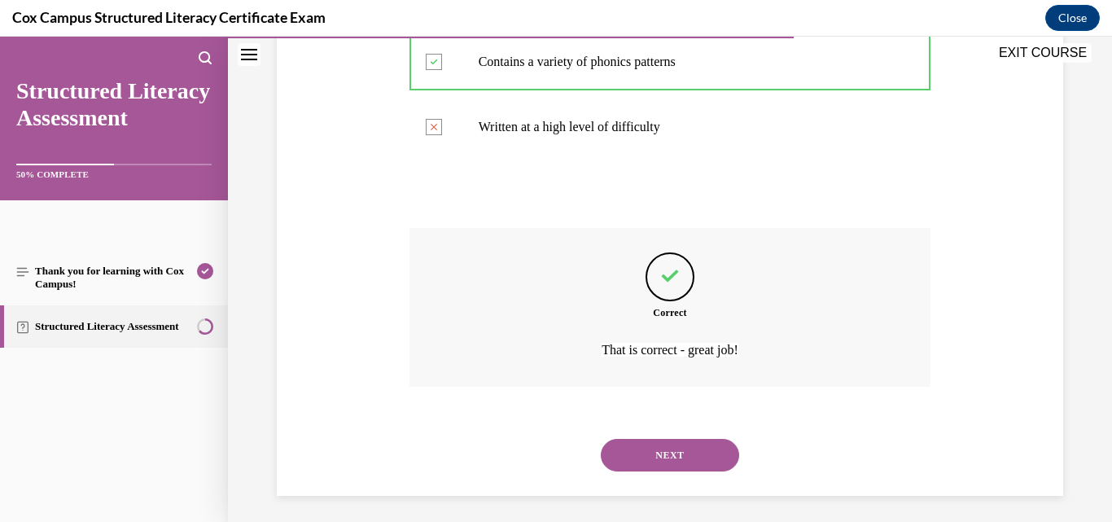
scroll to position [508, 0]
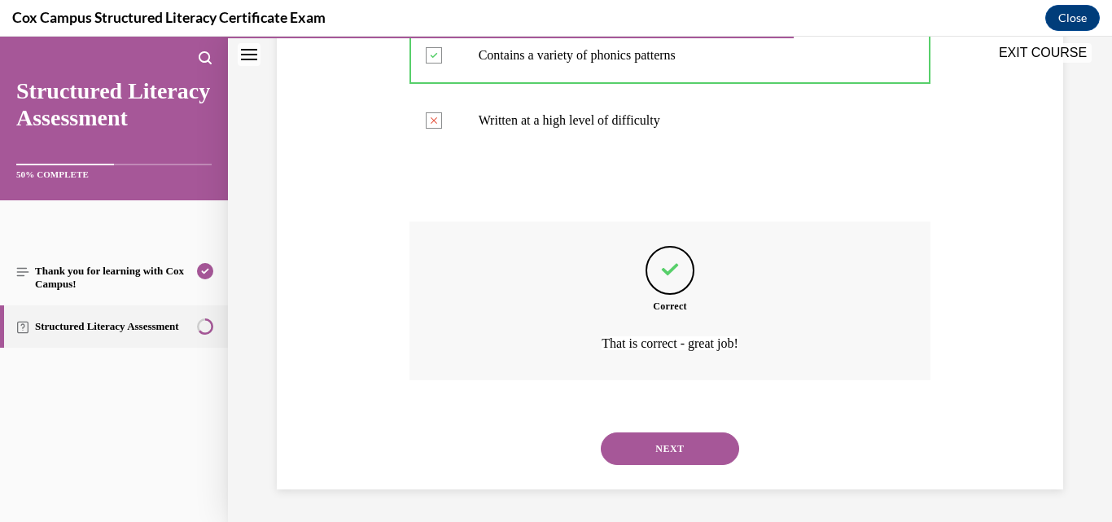
click at [684, 449] on button "NEXT" at bounding box center [670, 448] width 138 height 33
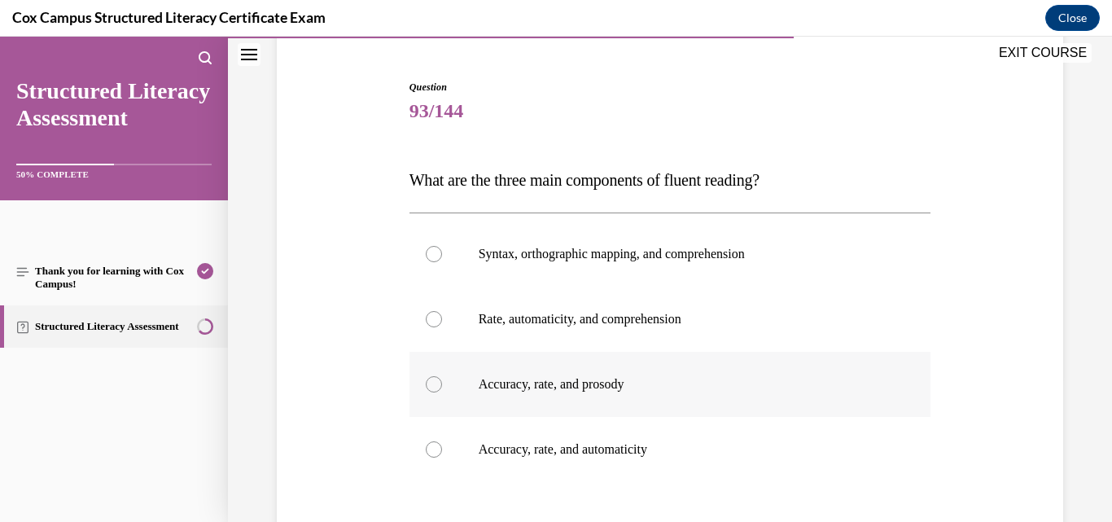
scroll to position [163, 0]
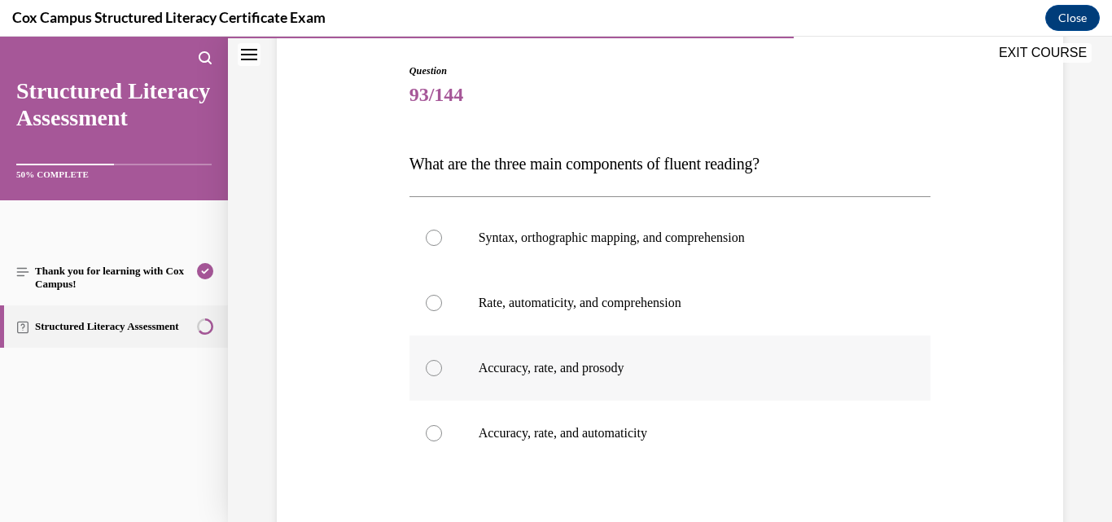
click at [524, 375] on p "Accuracy, rate, and prosody" at bounding box center [685, 368] width 412 height 16
click at [442, 375] on input "Accuracy, rate, and prosody" at bounding box center [434, 368] width 16 height 16
radio input "true"
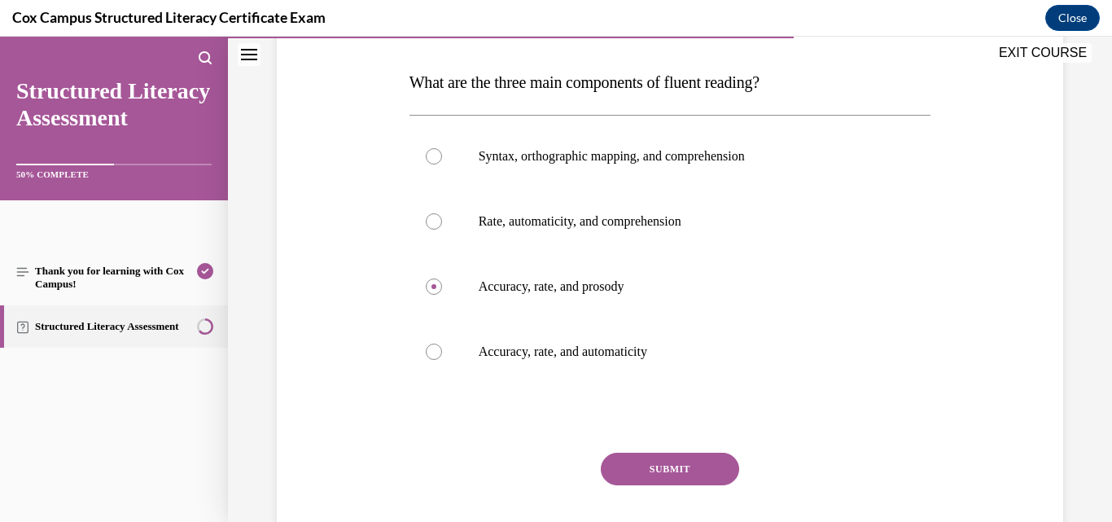
click at [613, 462] on button "SUBMIT" at bounding box center [670, 469] width 138 height 33
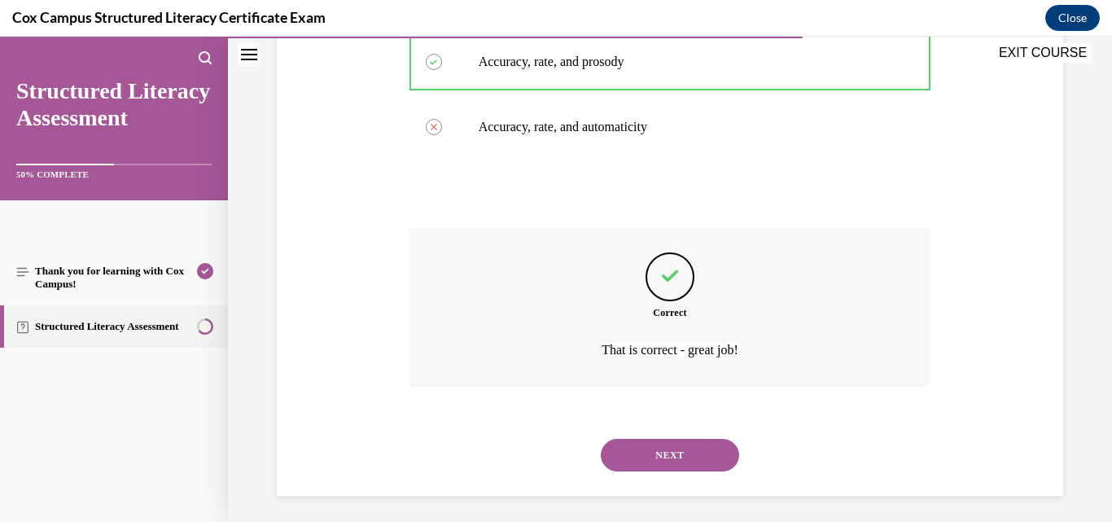
scroll to position [476, 0]
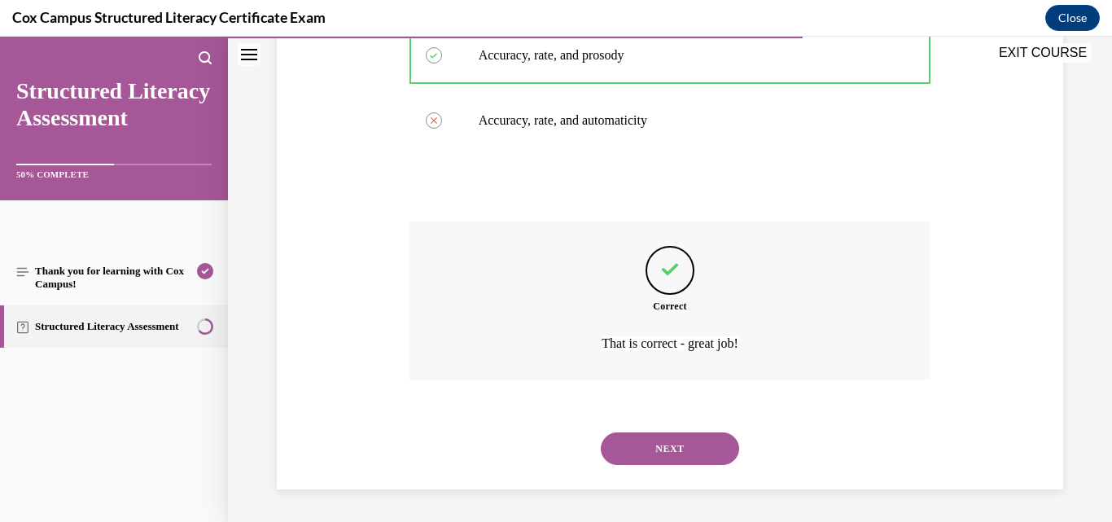
click at [636, 448] on button "NEXT" at bounding box center [670, 448] width 138 height 33
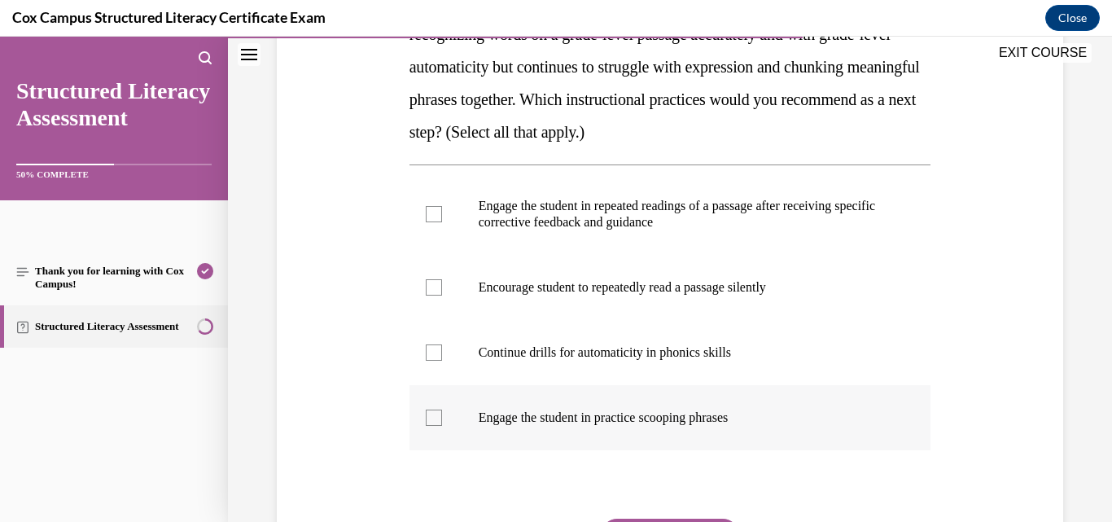
scroll to position [326, 0]
click at [580, 421] on p "Engage the student in practice scooping phrases" at bounding box center [685, 417] width 412 height 16
click at [442, 421] on input "Engage the student in practice scooping phrases" at bounding box center [434, 417] width 16 height 16
checkbox input "true"
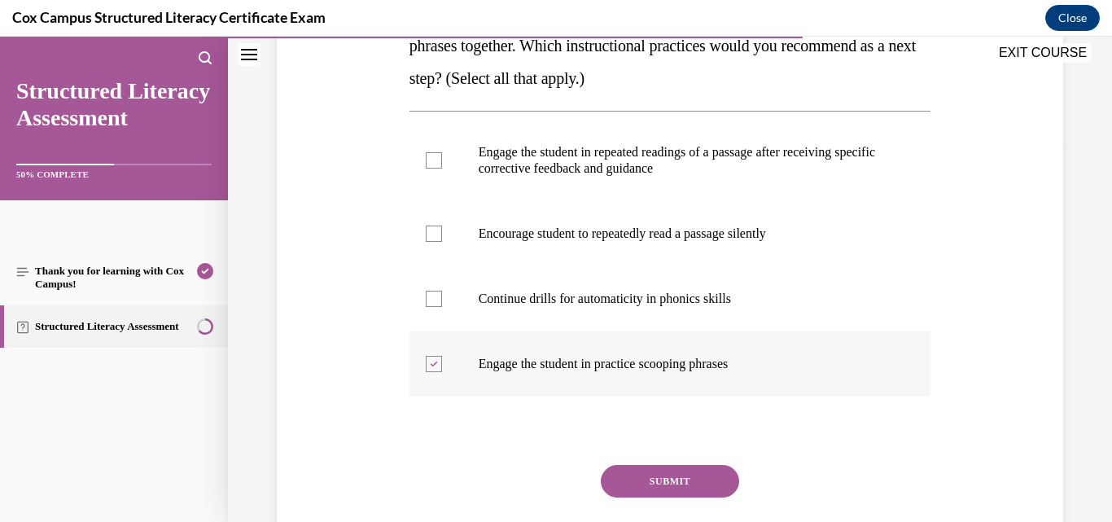
scroll to position [407, 0]
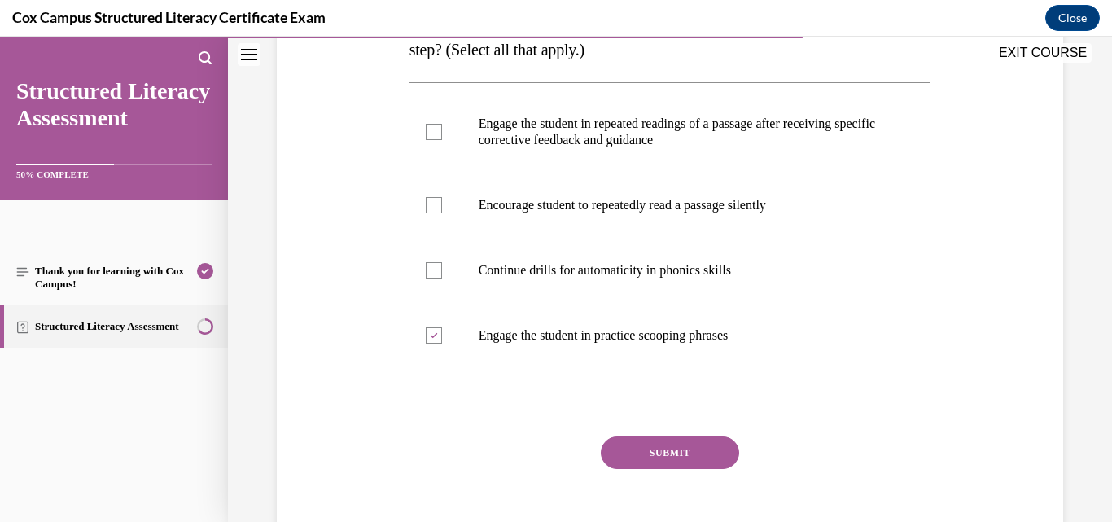
click at [634, 453] on button "SUBMIT" at bounding box center [670, 452] width 138 height 33
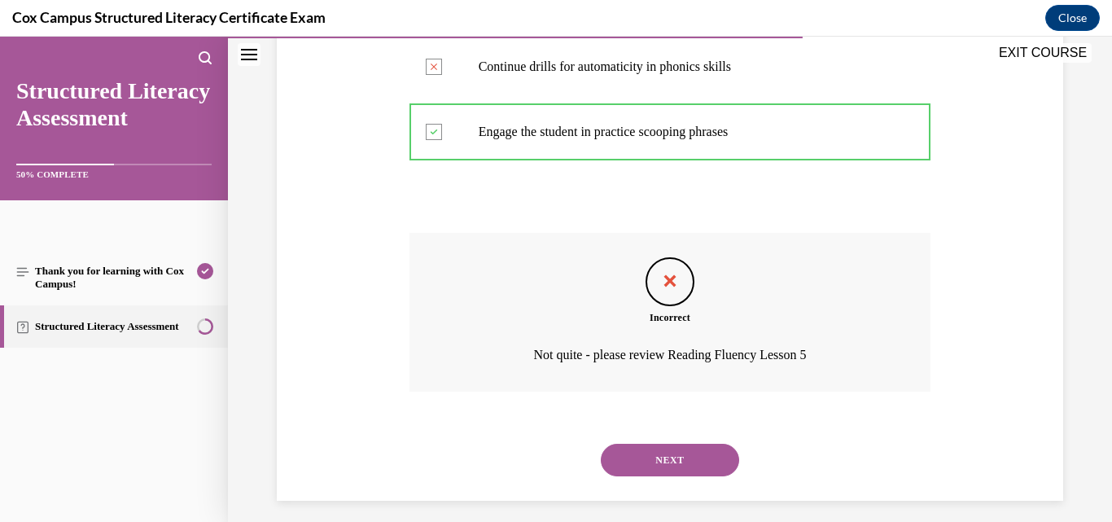
scroll to position [622, 0]
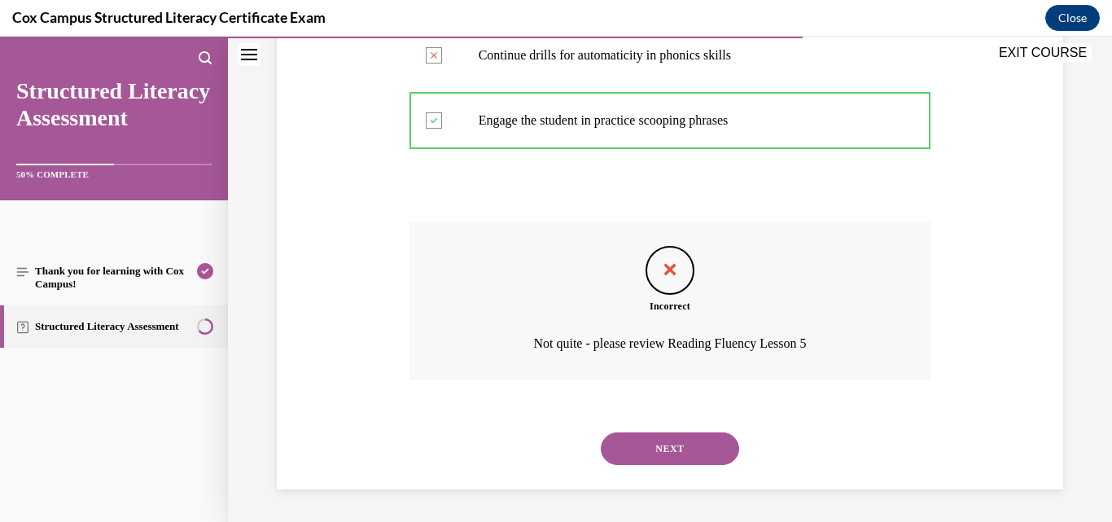
click at [671, 454] on button "NEXT" at bounding box center [670, 448] width 138 height 33
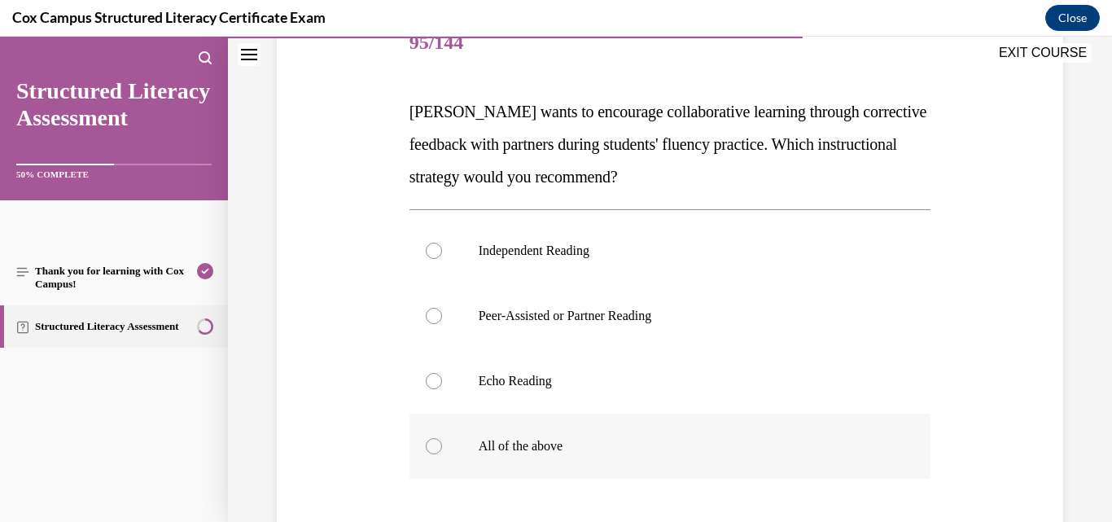
scroll to position [243, 0]
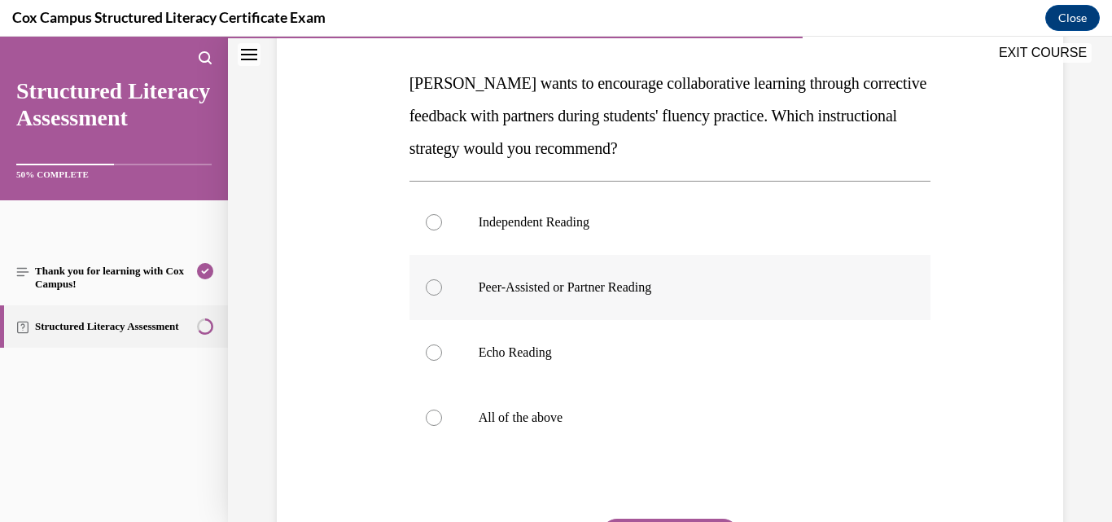
click at [637, 289] on p "Peer-Assisted or Partner Reading" at bounding box center [685, 287] width 412 height 16
click at [442, 289] on input "Peer-Assisted or Partner Reading" at bounding box center [434, 287] width 16 height 16
radio input "true"
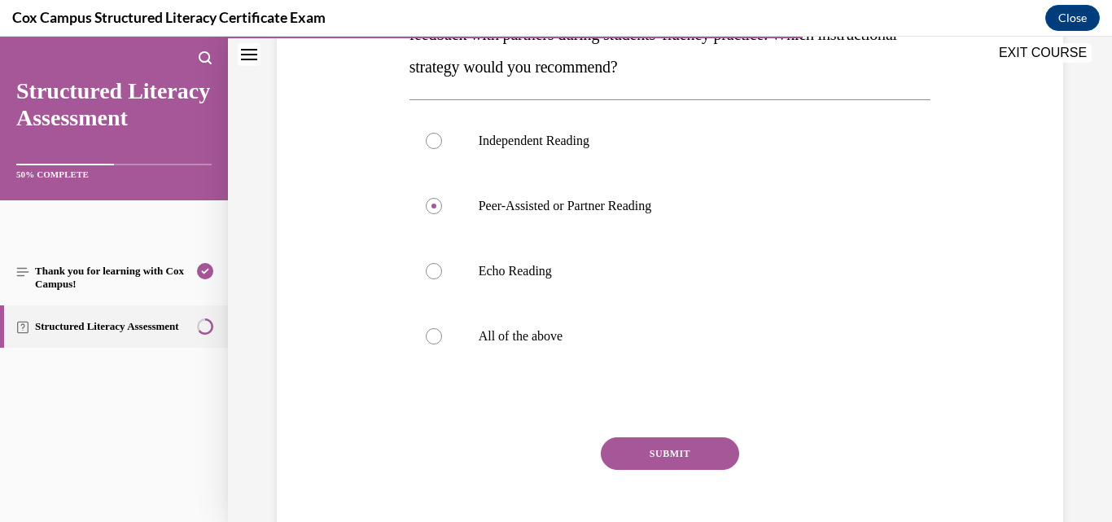
click at [704, 451] on button "SUBMIT" at bounding box center [670, 453] width 138 height 33
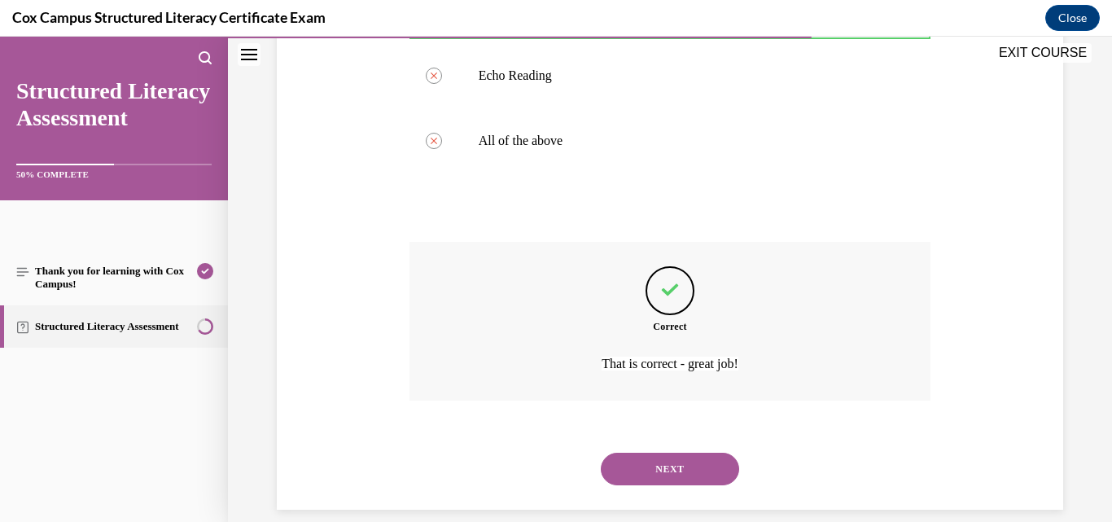
scroll to position [541, 0]
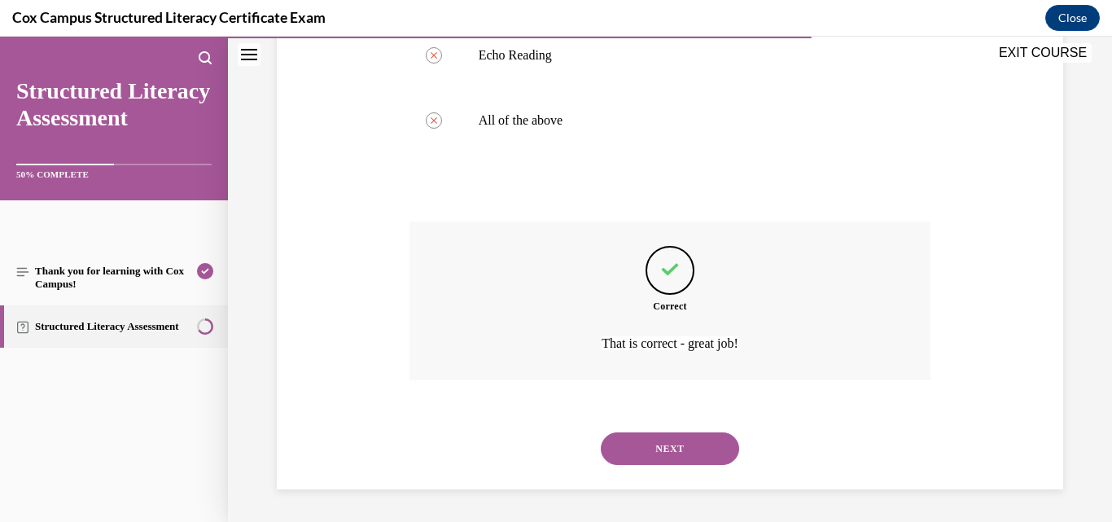
click at [692, 450] on button "NEXT" at bounding box center [670, 448] width 138 height 33
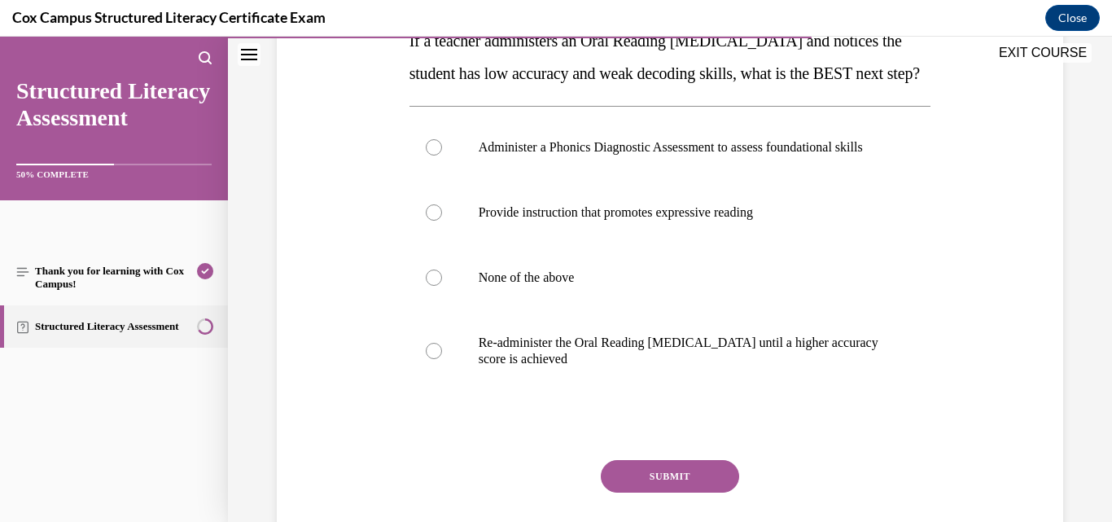
scroll to position [326, 0]
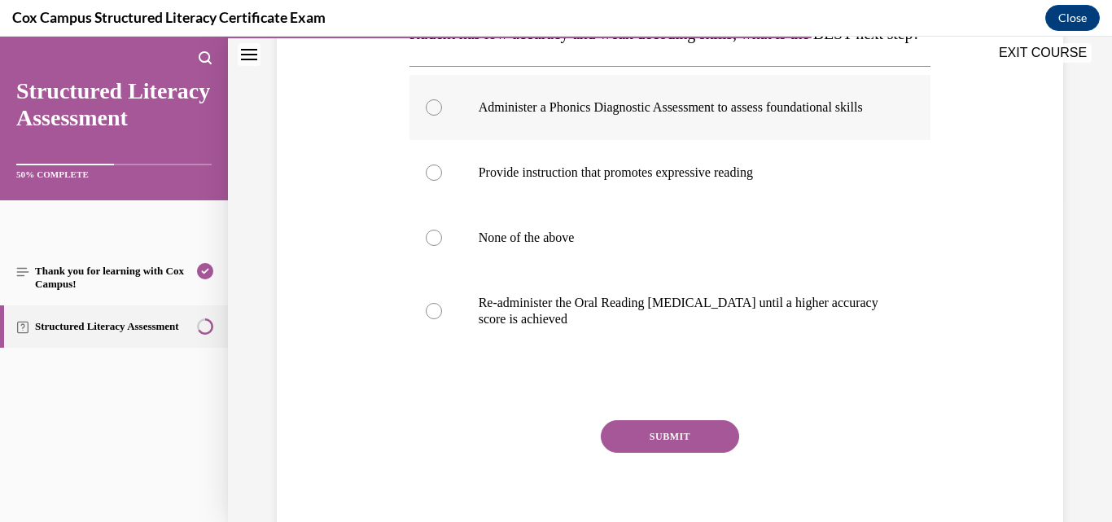
click at [585, 116] on p "Administer a Phonics Diagnostic Assessment to assess foundational skills" at bounding box center [685, 107] width 412 height 16
click at [442, 116] on input "Administer a Phonics Diagnostic Assessment to assess foundational skills" at bounding box center [434, 107] width 16 height 16
radio input "true"
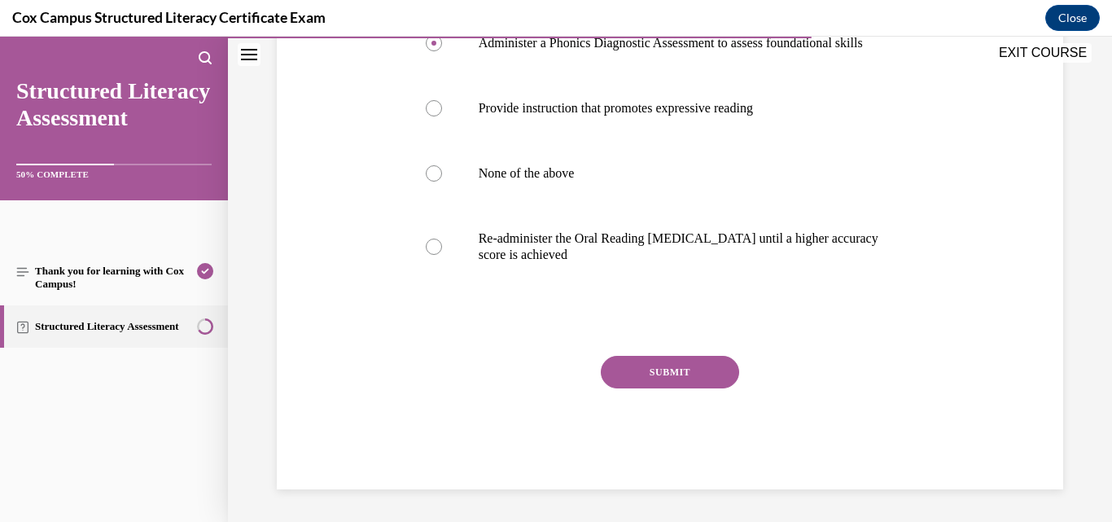
click at [695, 388] on button "SUBMIT" at bounding box center [670, 372] width 138 height 33
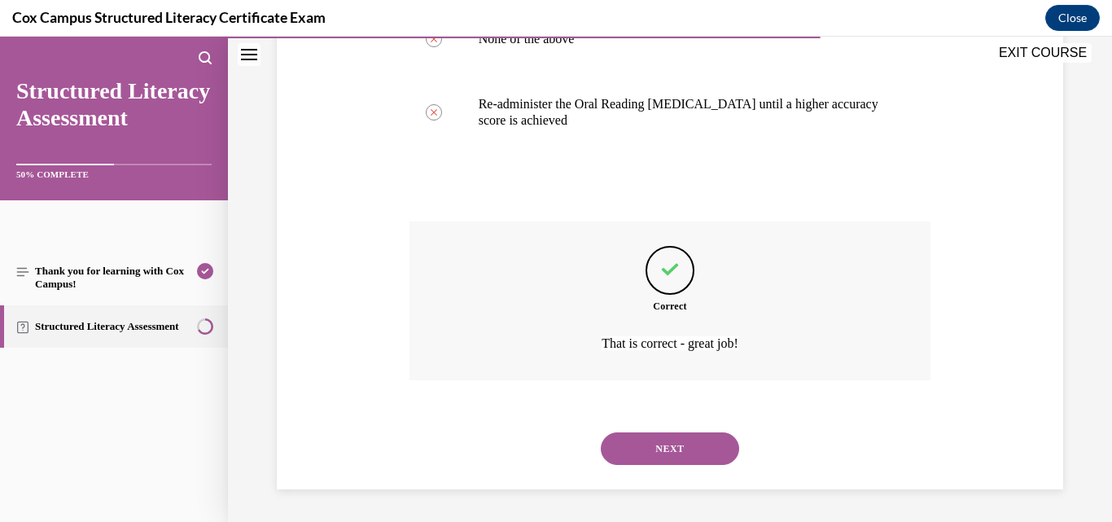
scroll to position [573, 0]
click at [698, 445] on button "NEXT" at bounding box center [670, 448] width 138 height 33
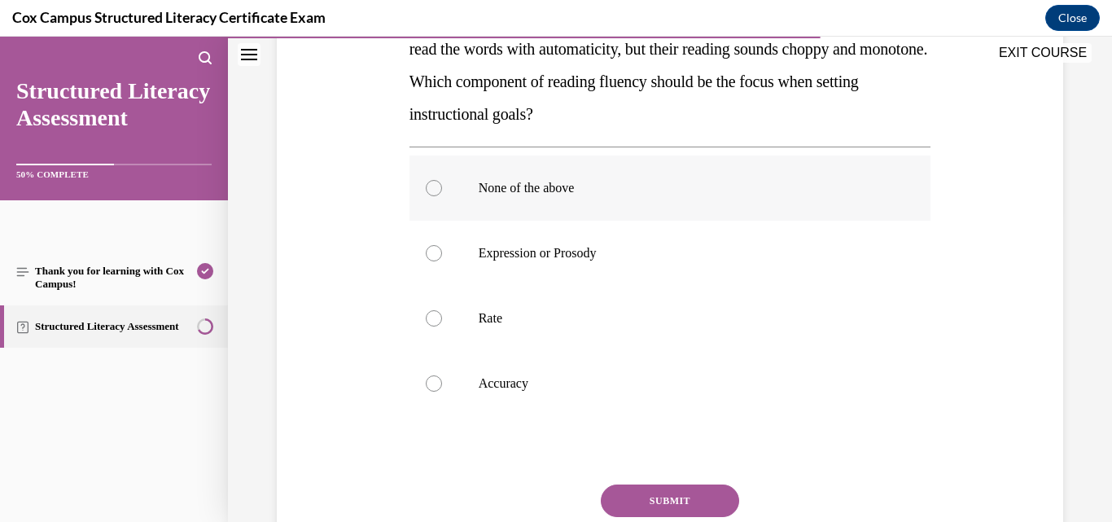
scroll to position [326, 0]
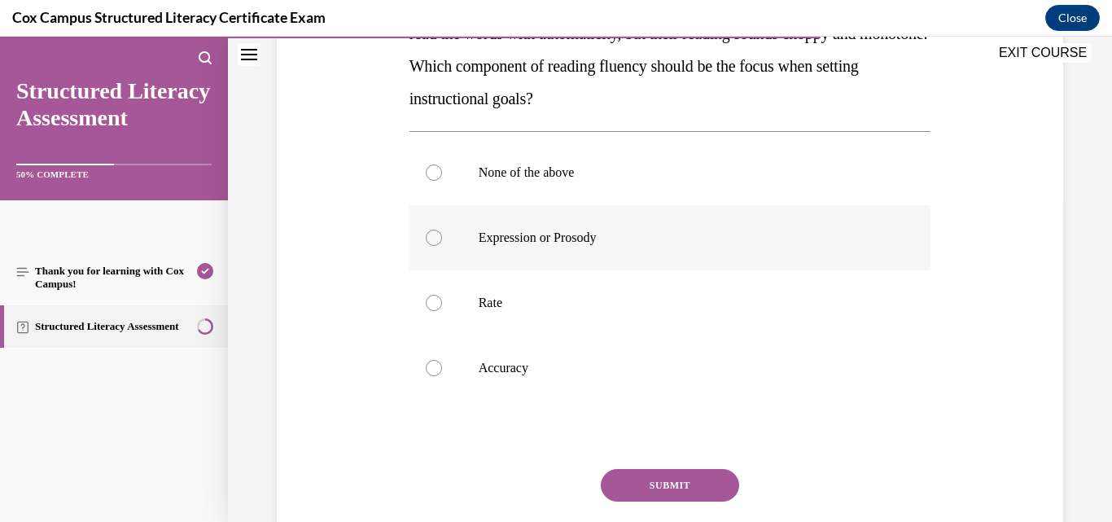
click at [567, 239] on p "Expression or Prosody" at bounding box center [685, 238] width 412 height 16
click at [442, 239] on input "Expression or Prosody" at bounding box center [434, 238] width 16 height 16
radio input "true"
click at [679, 493] on button "SUBMIT" at bounding box center [670, 485] width 138 height 33
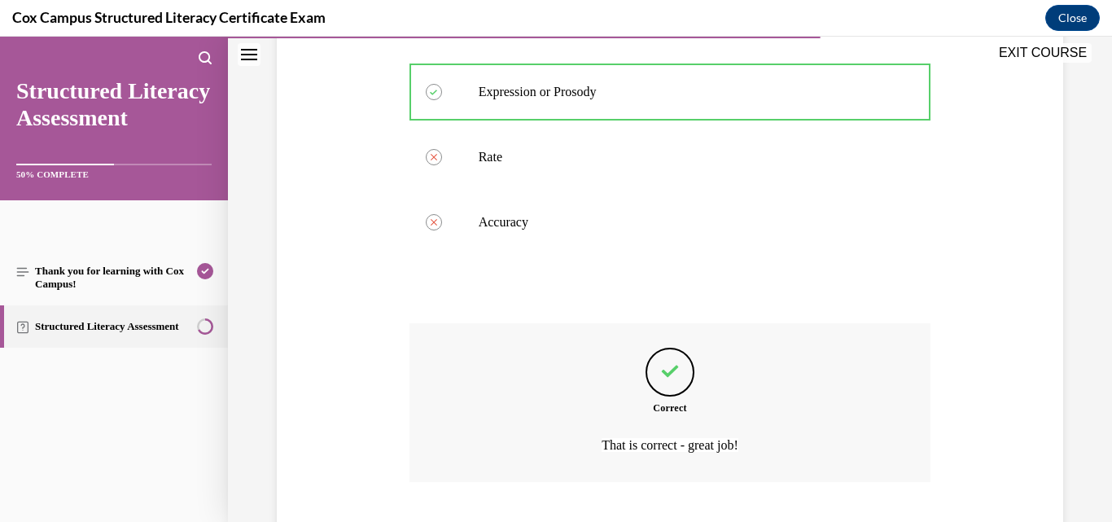
scroll to position [573, 0]
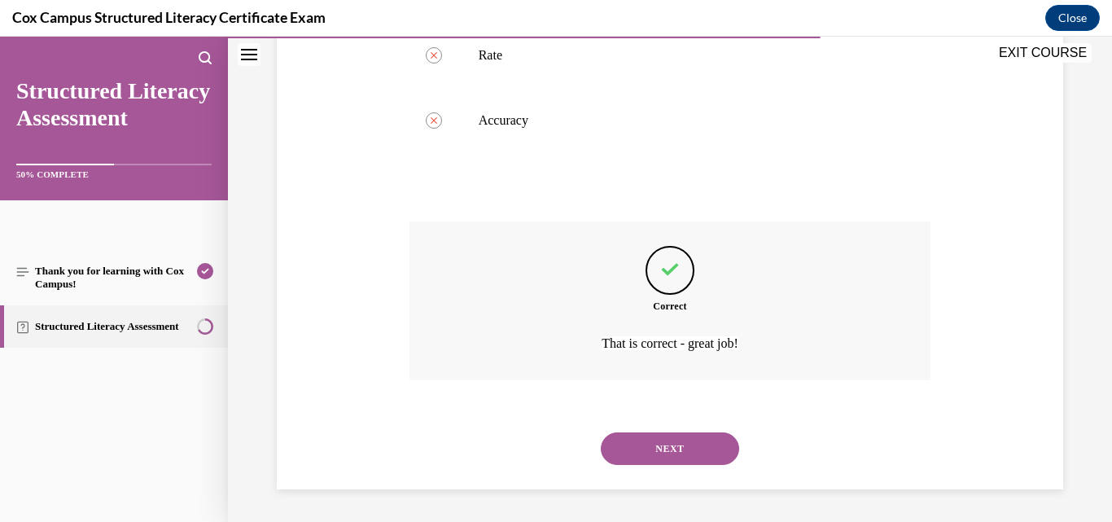
click at [705, 450] on button "NEXT" at bounding box center [670, 448] width 138 height 33
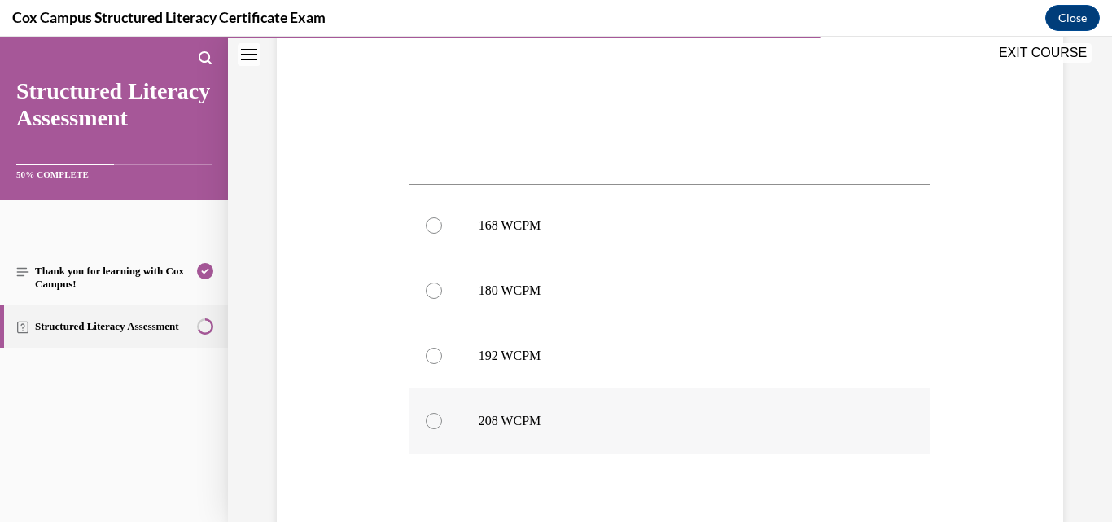
scroll to position [651, 0]
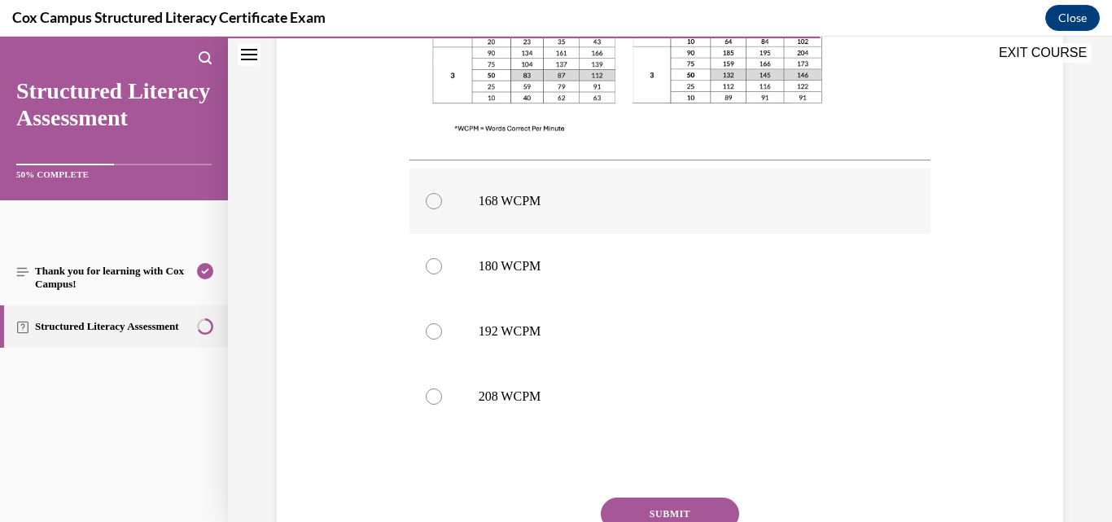
click at [534, 195] on p "168 WCPM" at bounding box center [685, 201] width 412 height 16
click at [442, 195] on input "168 WCPM" at bounding box center [434, 201] width 16 height 16
radio input "true"
click at [698, 514] on button "SUBMIT" at bounding box center [670, 513] width 138 height 33
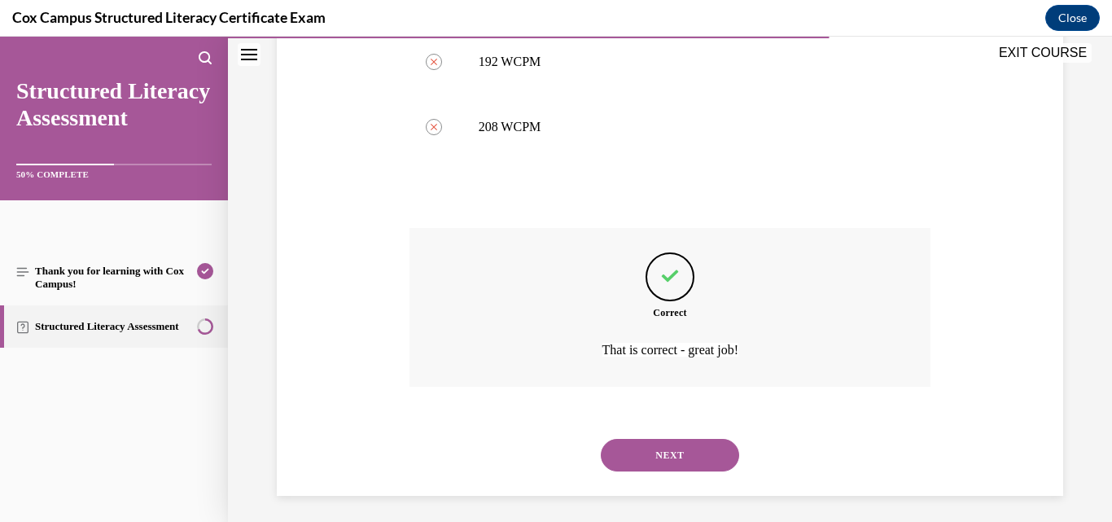
scroll to position [927, 0]
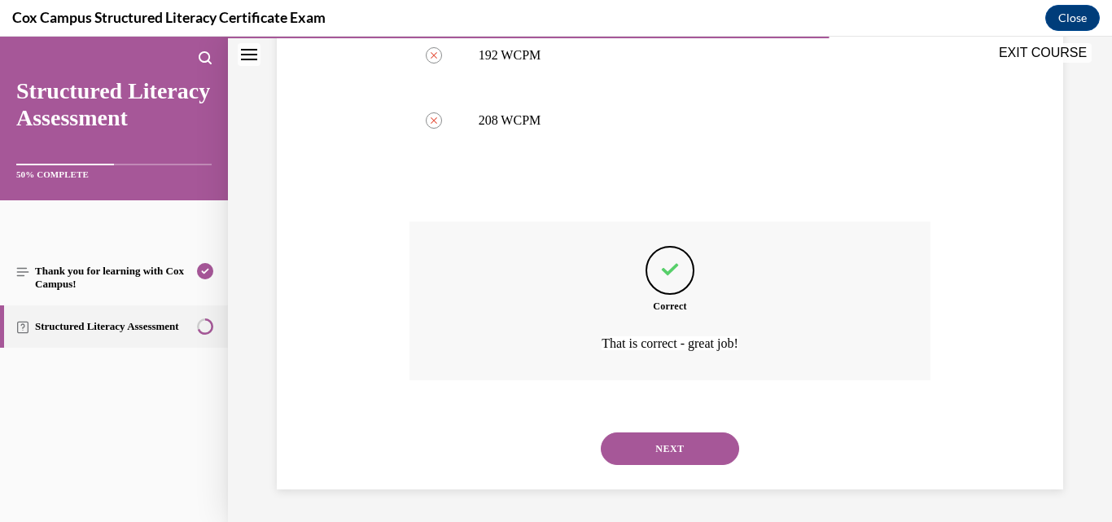
click at [699, 445] on button "NEXT" at bounding box center [670, 448] width 138 height 33
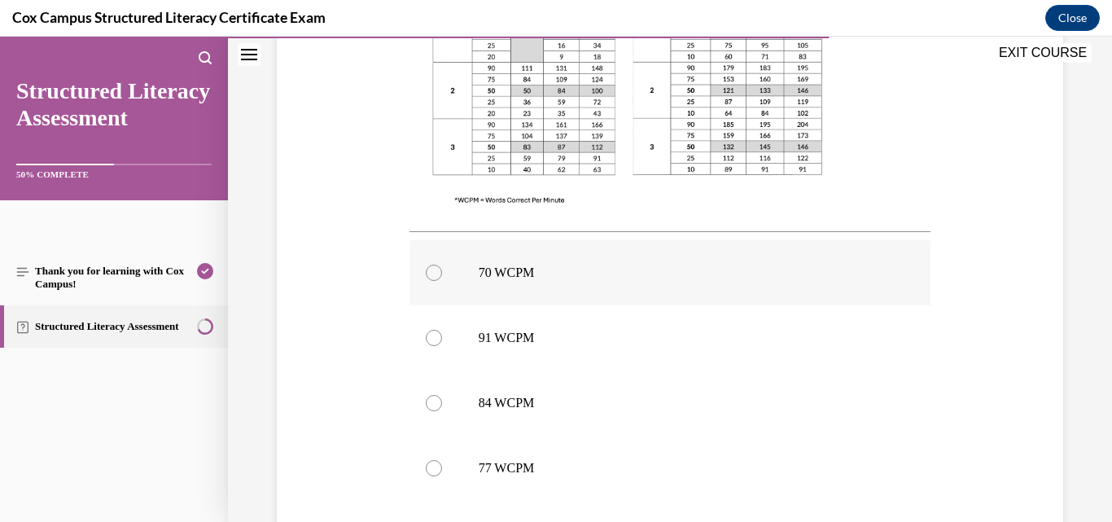
scroll to position [651, 0]
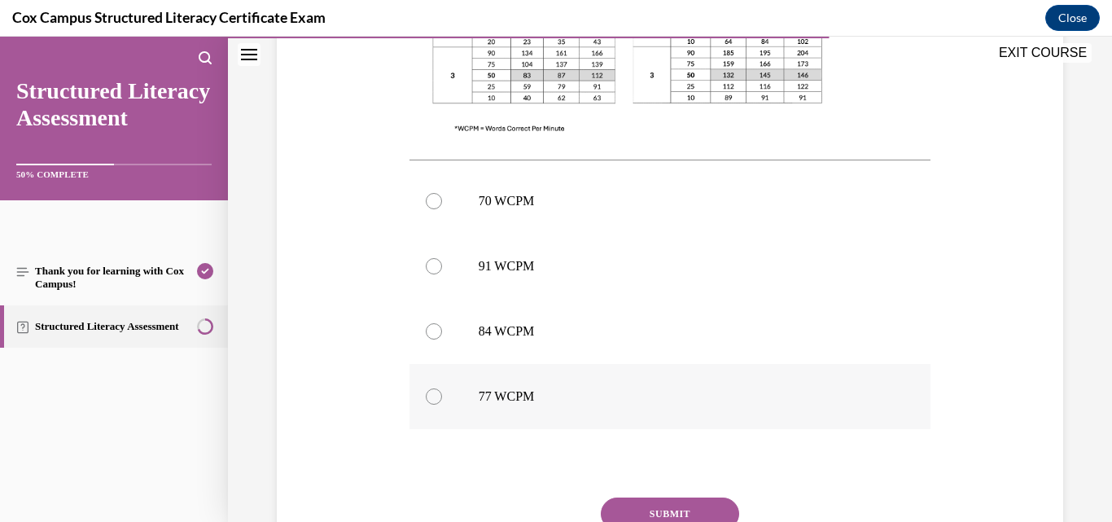
click at [520, 397] on p "77 WCPM" at bounding box center [685, 396] width 412 height 16
click at [442, 397] on input "77 WCPM" at bounding box center [434, 396] width 16 height 16
radio input "true"
click at [661, 502] on button "SUBMIT" at bounding box center [670, 513] width 138 height 33
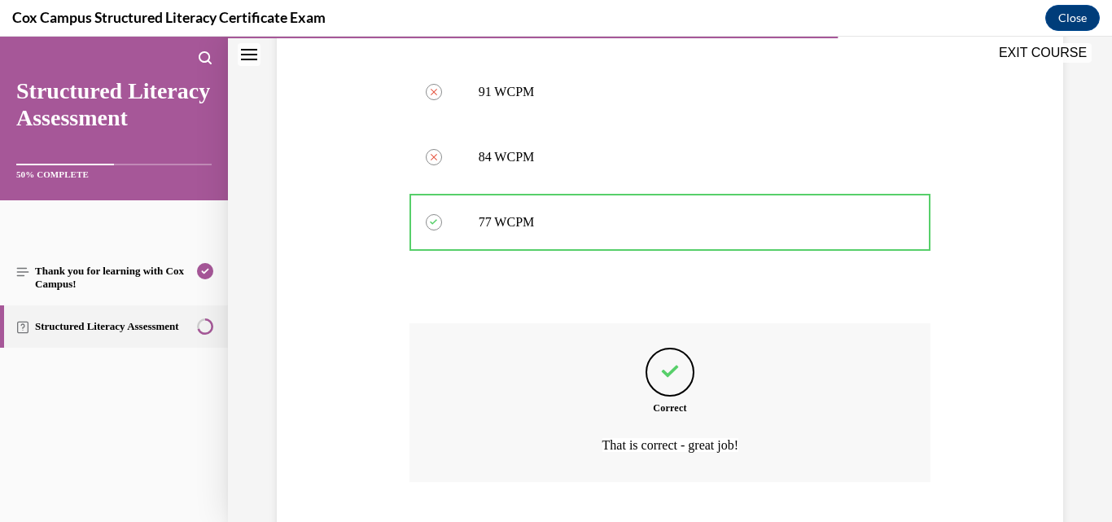
scroll to position [927, 0]
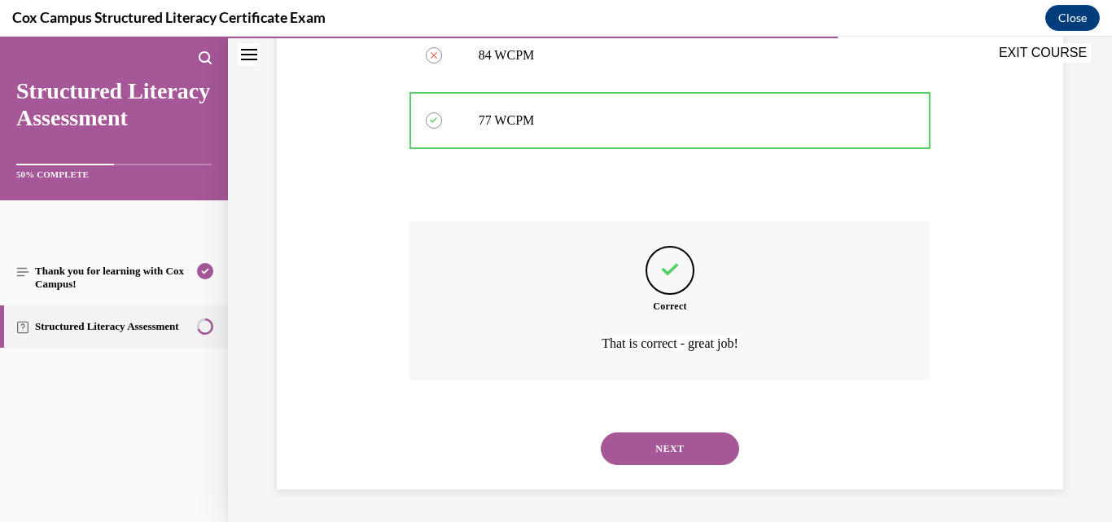
click at [686, 449] on button "NEXT" at bounding box center [670, 448] width 138 height 33
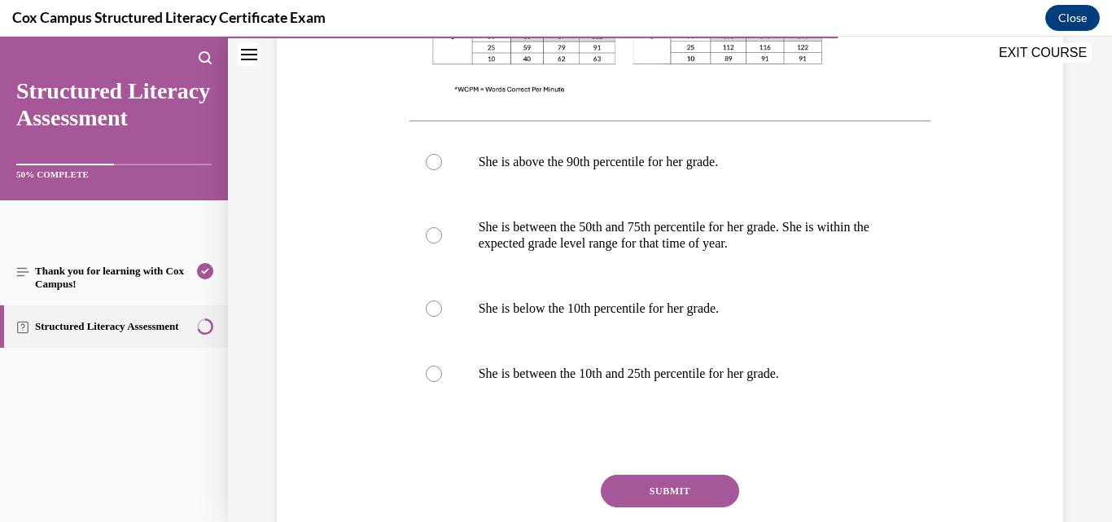
scroll to position [733, 0]
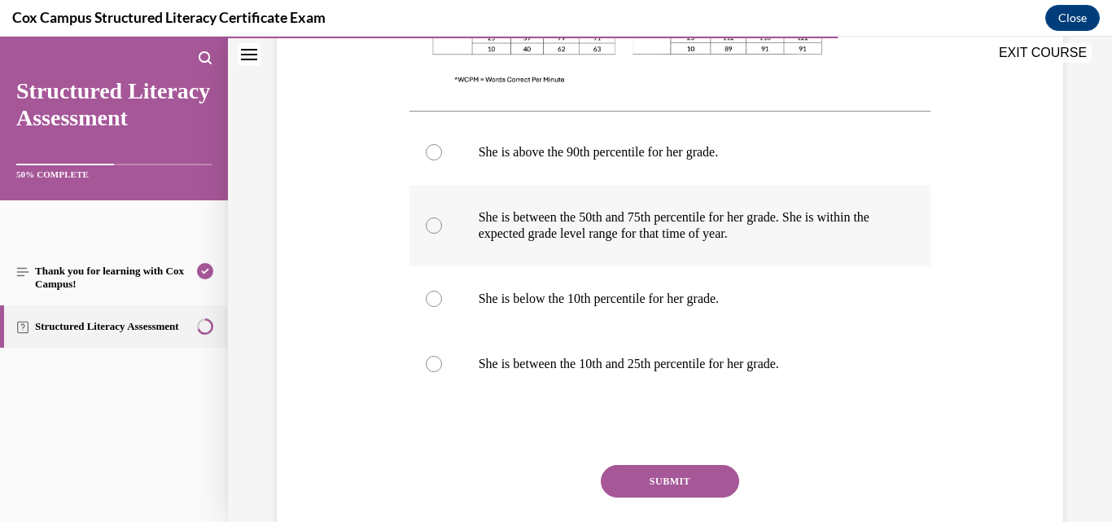
click at [664, 236] on p "She is between the 50th and 75th percentile for her grade. She is within the ex…" at bounding box center [685, 225] width 412 height 33
click at [442, 234] on input "She is between the 50th and 75th percentile for her grade. She is within the ex…" at bounding box center [434, 225] width 16 height 16
radio input "true"
click at [668, 479] on button "SUBMIT" at bounding box center [670, 481] width 138 height 33
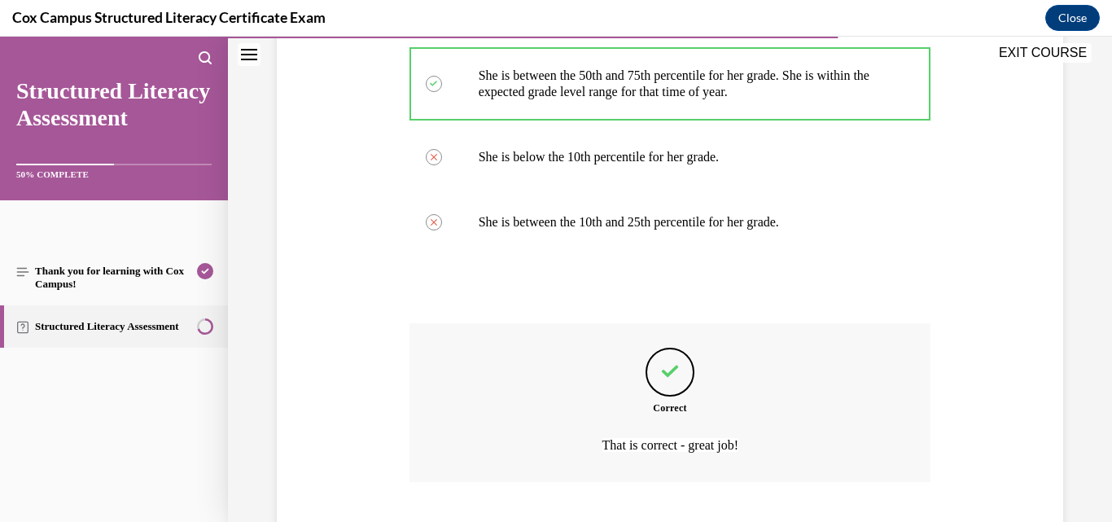
scroll to position [976, 0]
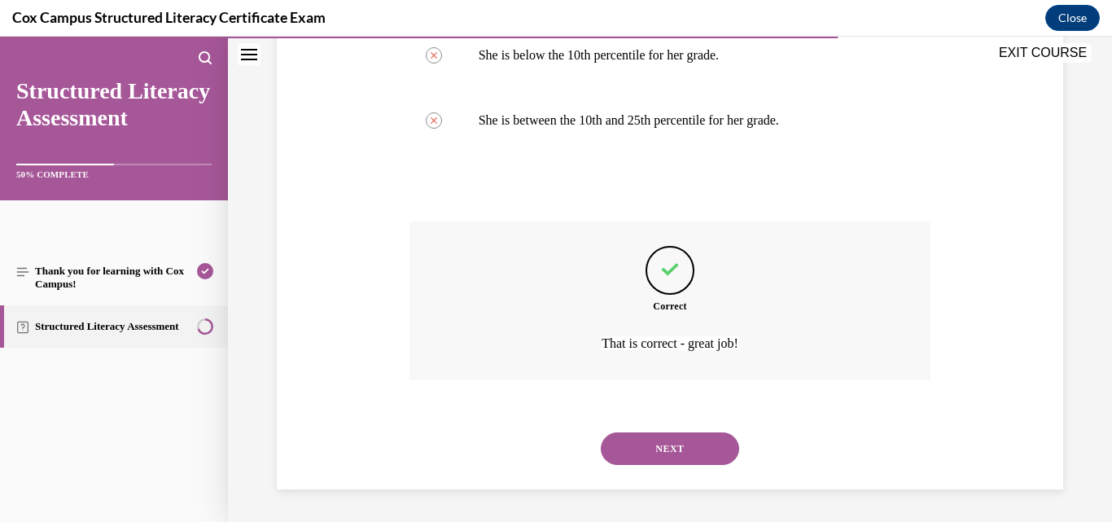
click at [663, 444] on button "NEXT" at bounding box center [670, 448] width 138 height 33
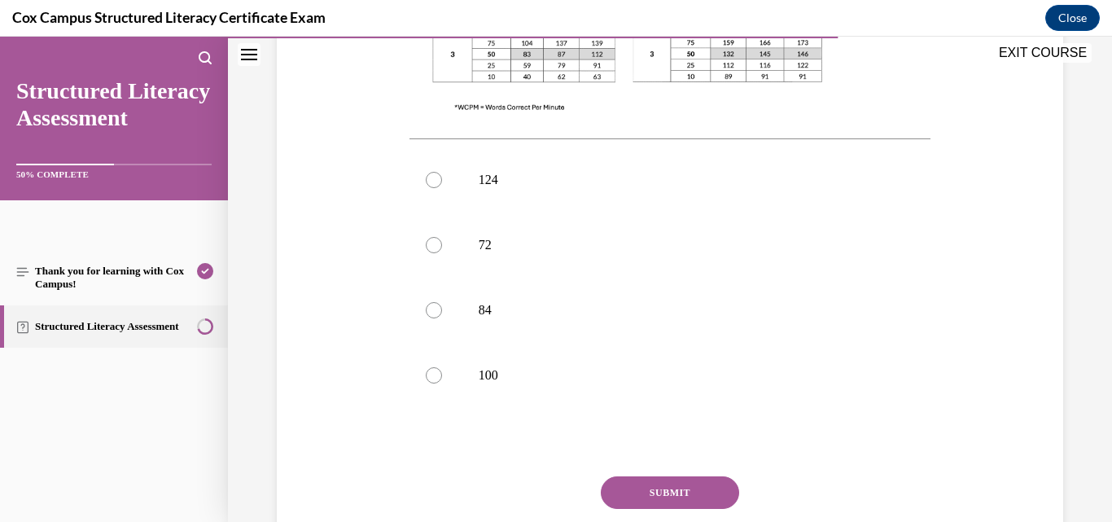
scroll to position [733, 0]
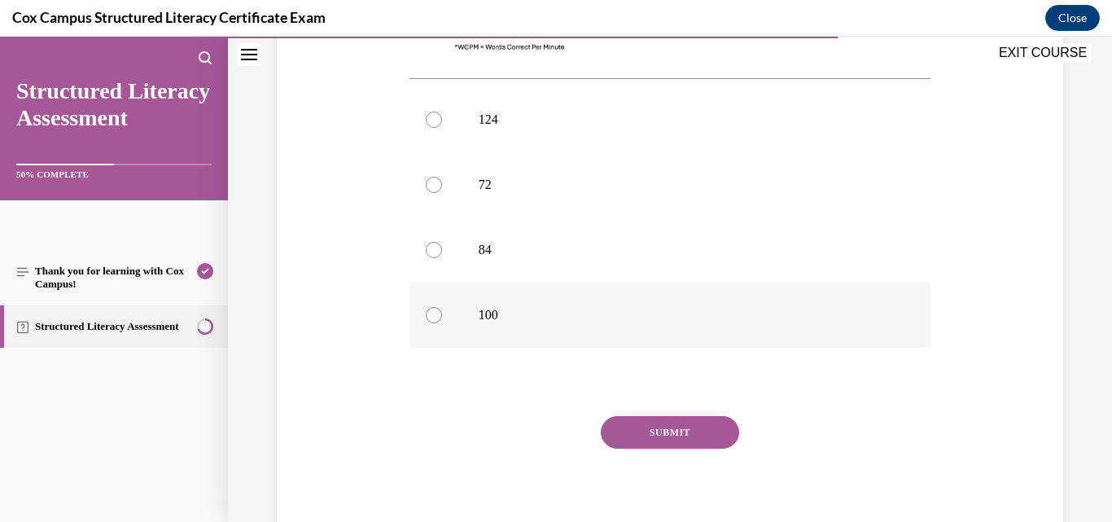
click at [471, 317] on label "100" at bounding box center [671, 315] width 522 height 65
click at [442, 317] on input "100" at bounding box center [434, 315] width 16 height 16
radio input "true"
click at [636, 432] on button "SUBMIT" at bounding box center [670, 432] width 138 height 33
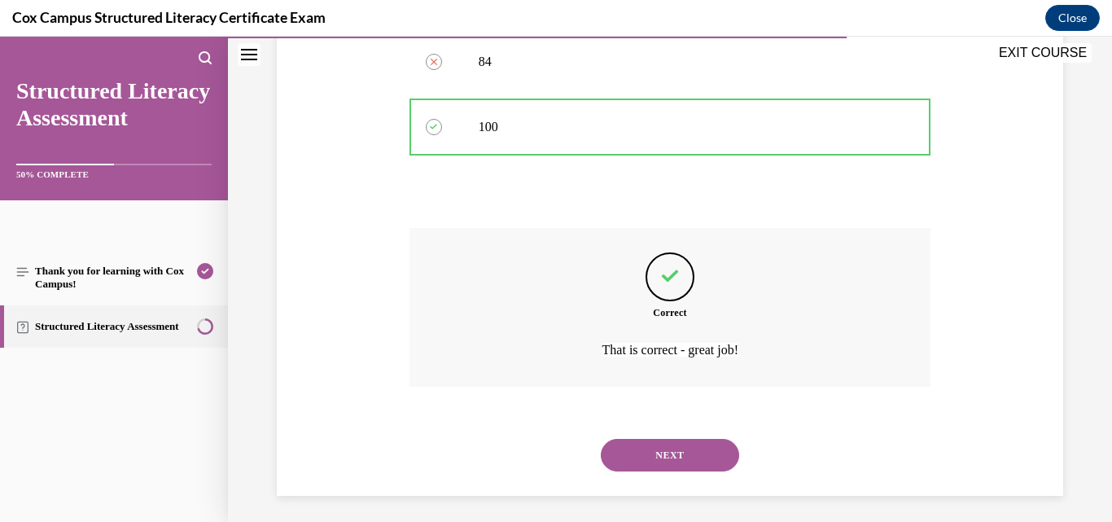
scroll to position [927, 0]
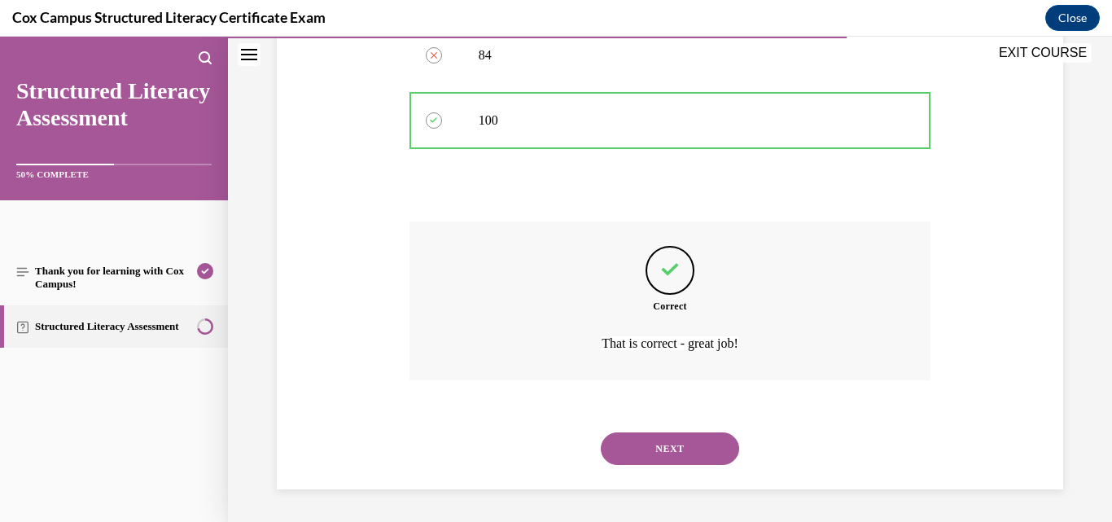
click at [661, 449] on button "NEXT" at bounding box center [670, 448] width 138 height 33
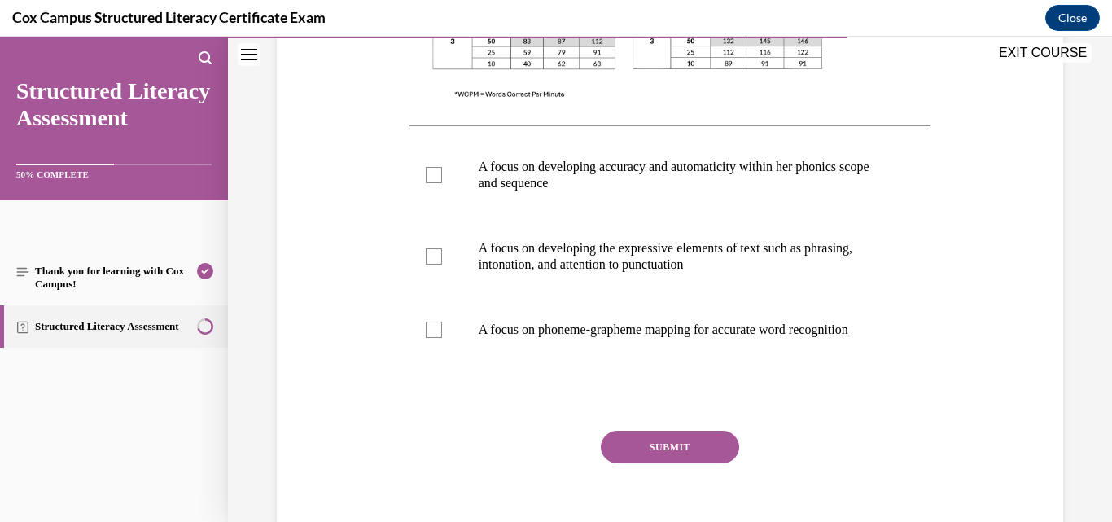
scroll to position [695, 0]
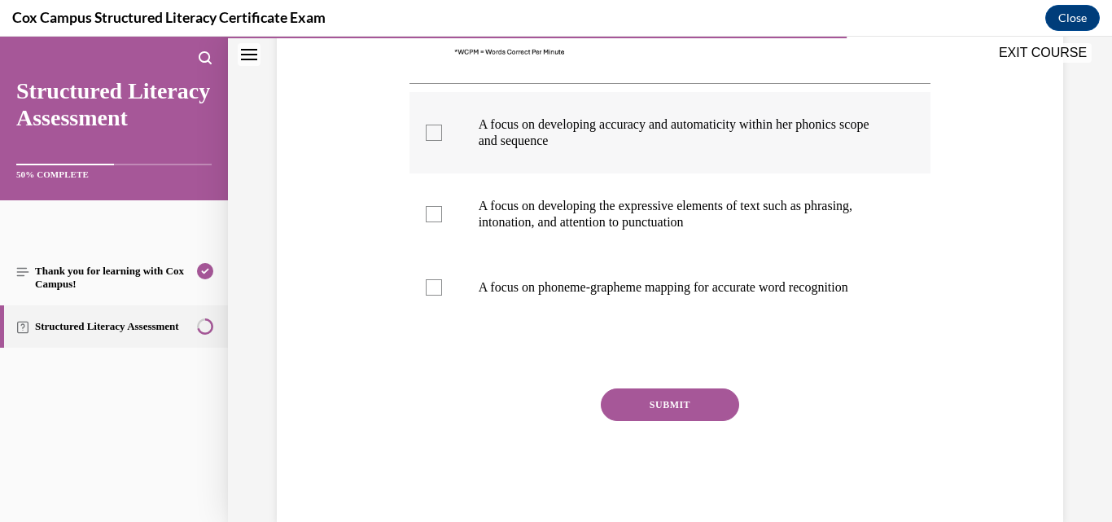
click at [583, 142] on p "A focus on developing accuracy and automaticity within her phonics scope and se…" at bounding box center [685, 132] width 412 height 33
click at [442, 141] on input "A focus on developing accuracy and automaticity within her phonics scope and se…" at bounding box center [434, 133] width 16 height 16
checkbox input "true"
click at [618, 202] on p "A focus on developing the expressive elements of text such as phrasing, intonat…" at bounding box center [685, 214] width 412 height 33
click at [442, 206] on input "A focus on developing the expressive elements of text such as phrasing, intonat…" at bounding box center [434, 214] width 16 height 16
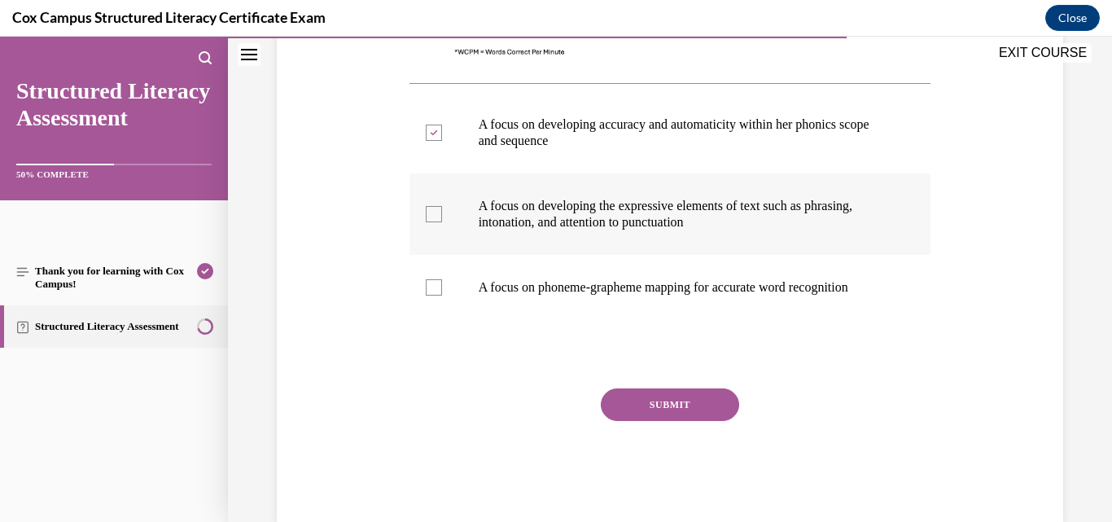
checkbox input "true"
click at [660, 415] on button "SUBMIT" at bounding box center [670, 404] width 138 height 33
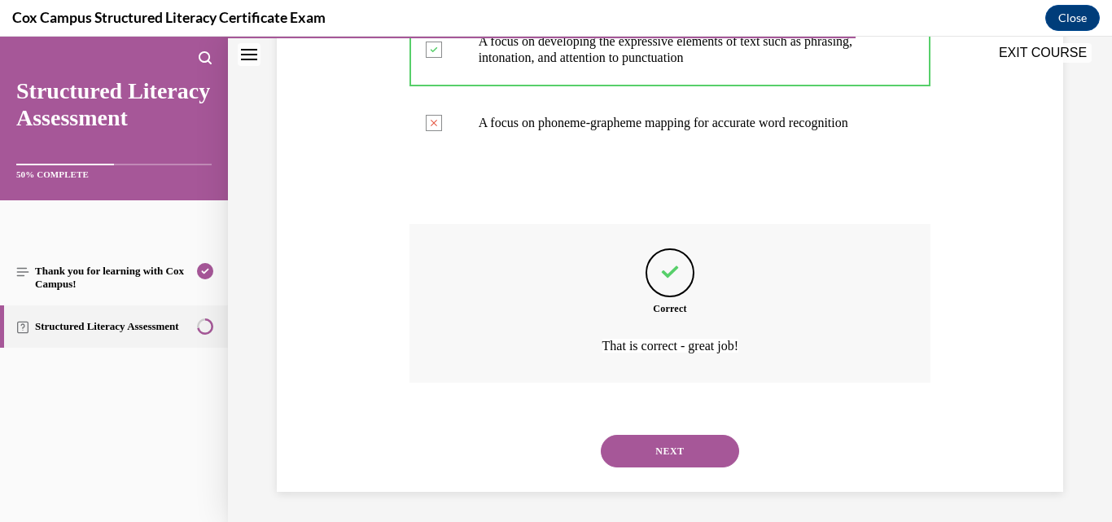
scroll to position [879, 0]
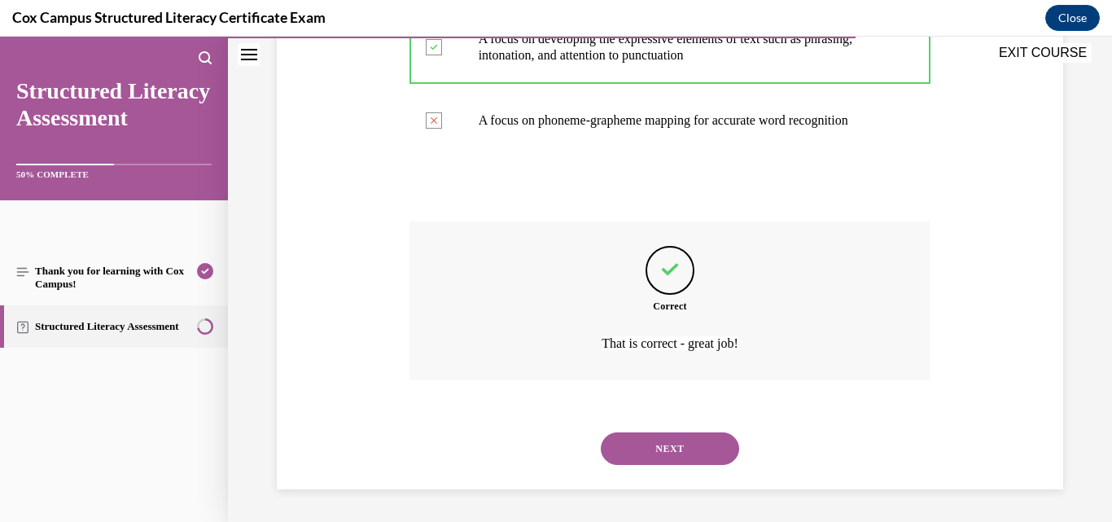
click at [684, 442] on button "NEXT" at bounding box center [670, 448] width 138 height 33
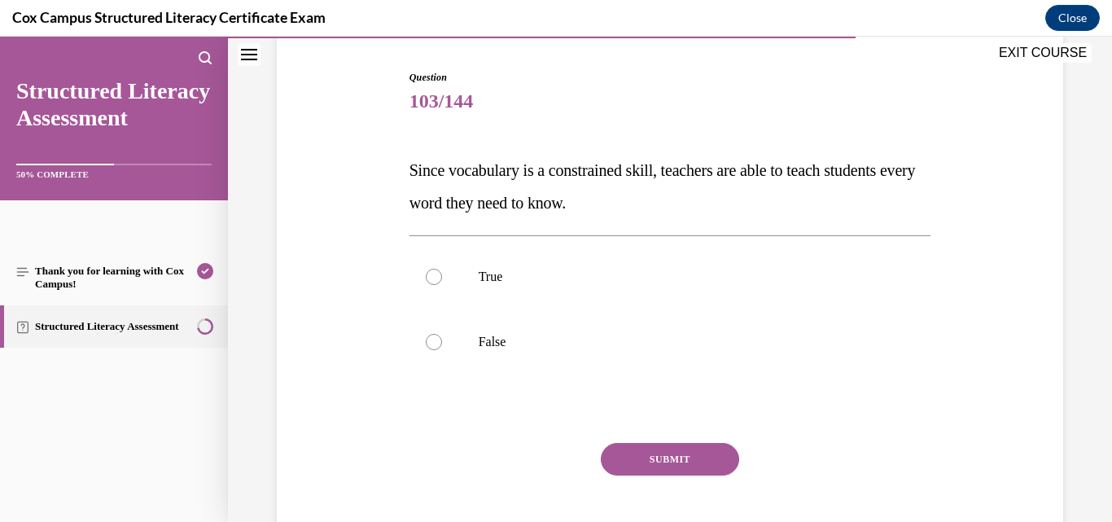
scroll to position [163, 0]
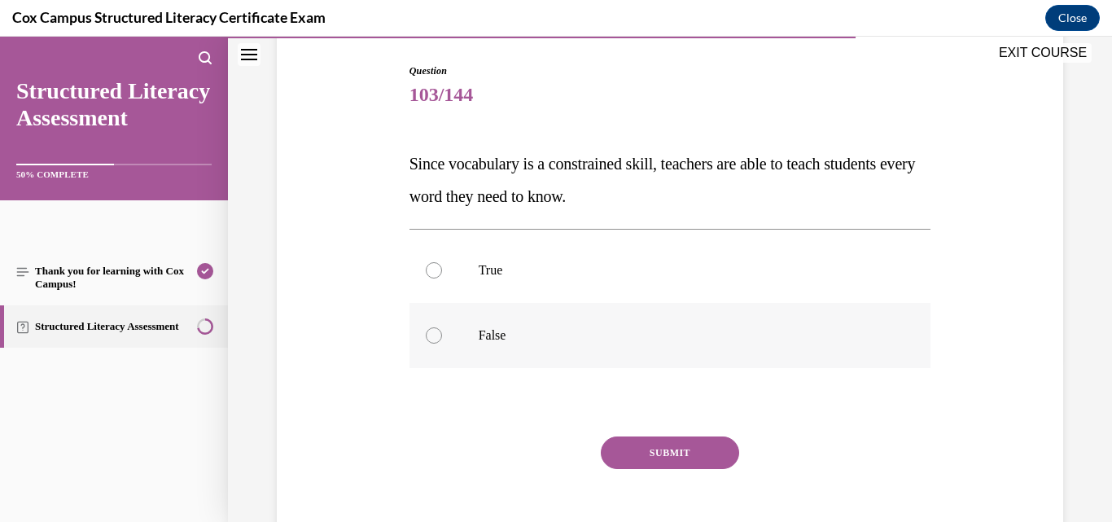
click at [499, 331] on p "False" at bounding box center [685, 335] width 412 height 16
click at [442, 331] on input "False" at bounding box center [434, 335] width 16 height 16
radio input "true"
click at [636, 456] on button "SUBMIT" at bounding box center [670, 452] width 138 height 33
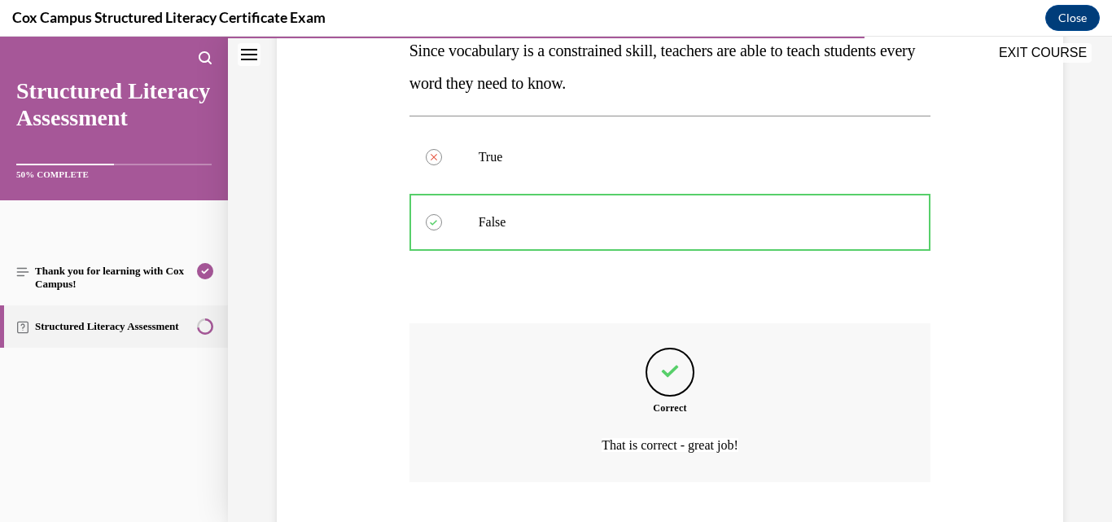
scroll to position [378, 0]
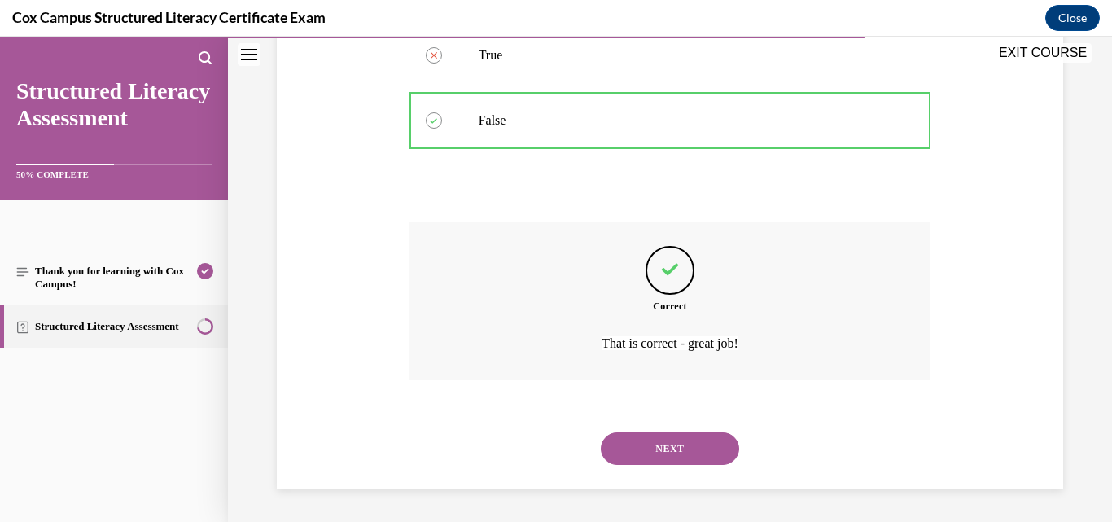
click at [636, 452] on button "NEXT" at bounding box center [670, 448] width 138 height 33
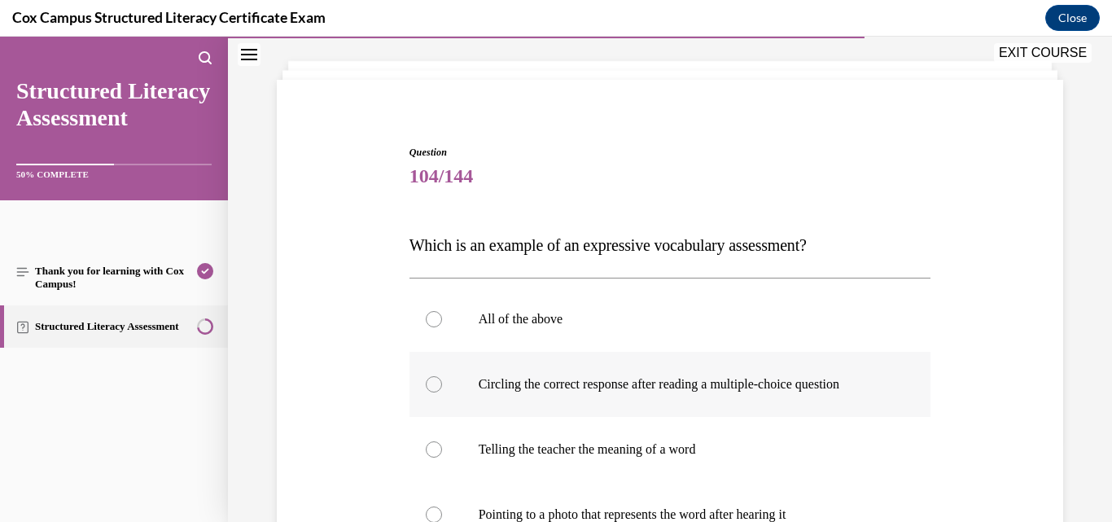
scroll to position [163, 0]
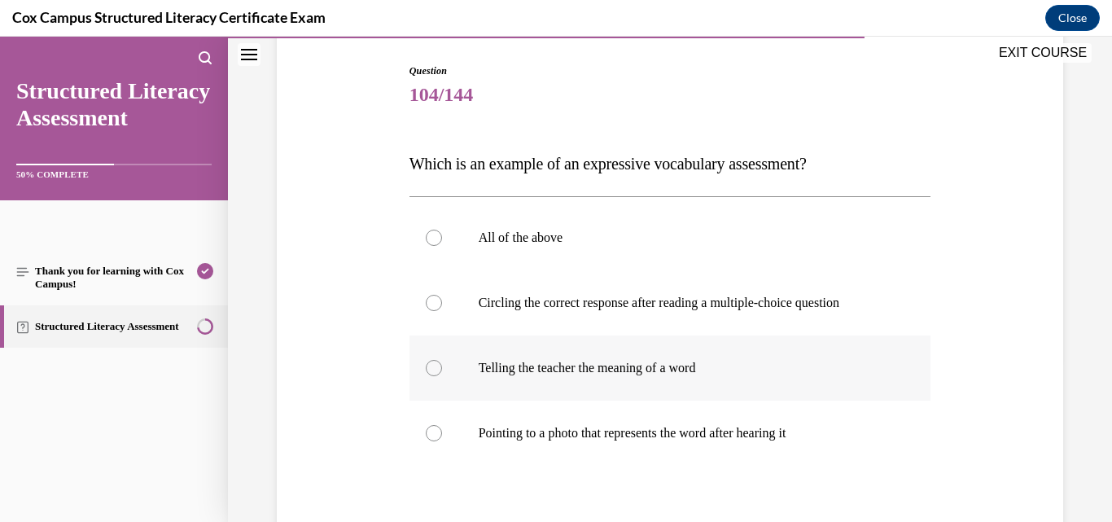
click at [660, 371] on p "Telling the teacher the meaning of a word" at bounding box center [685, 368] width 412 height 16
click at [442, 371] on input "Telling the teacher the meaning of a word" at bounding box center [434, 368] width 16 height 16
radio input "true"
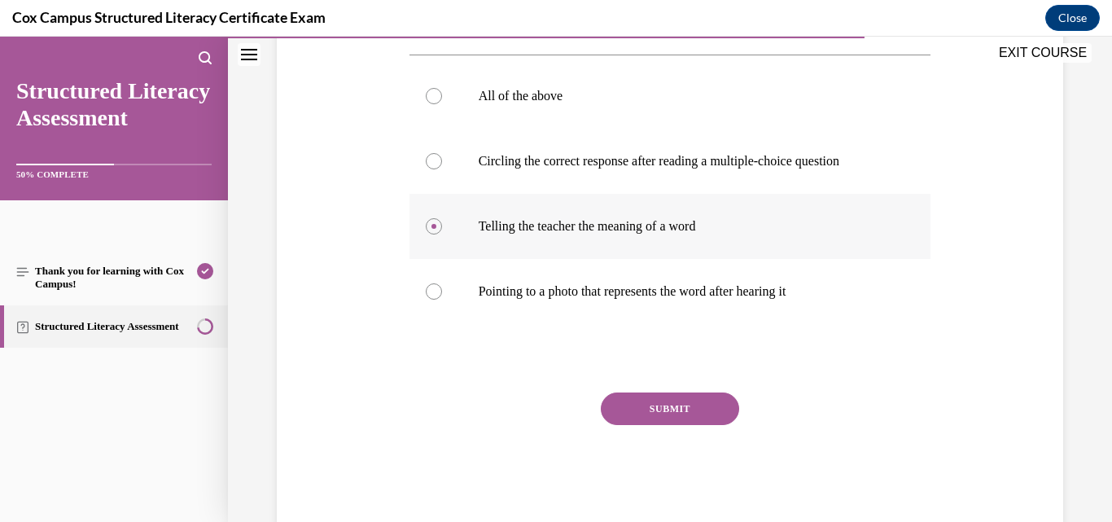
scroll to position [341, 0]
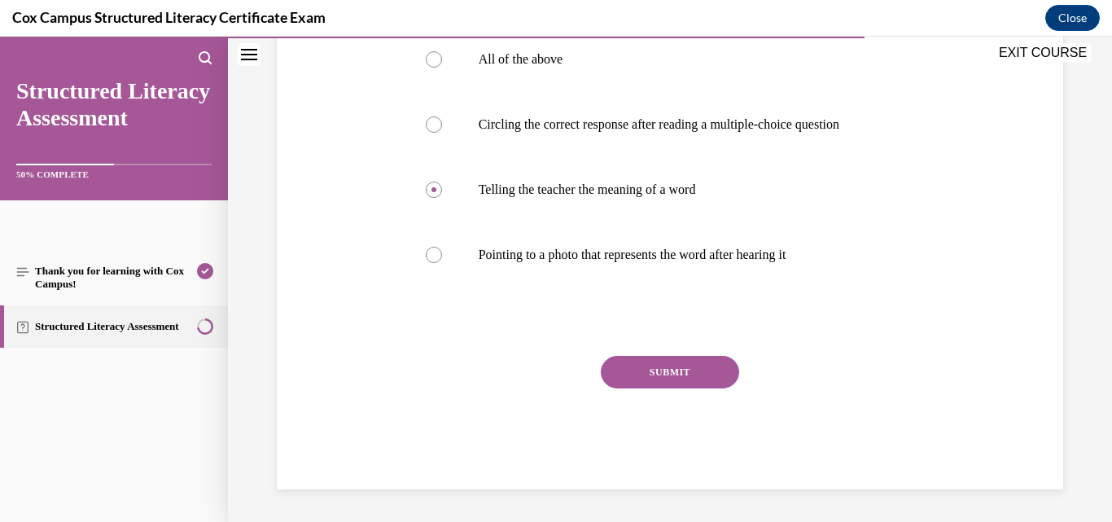
click at [669, 366] on button "SUBMIT" at bounding box center [670, 372] width 138 height 33
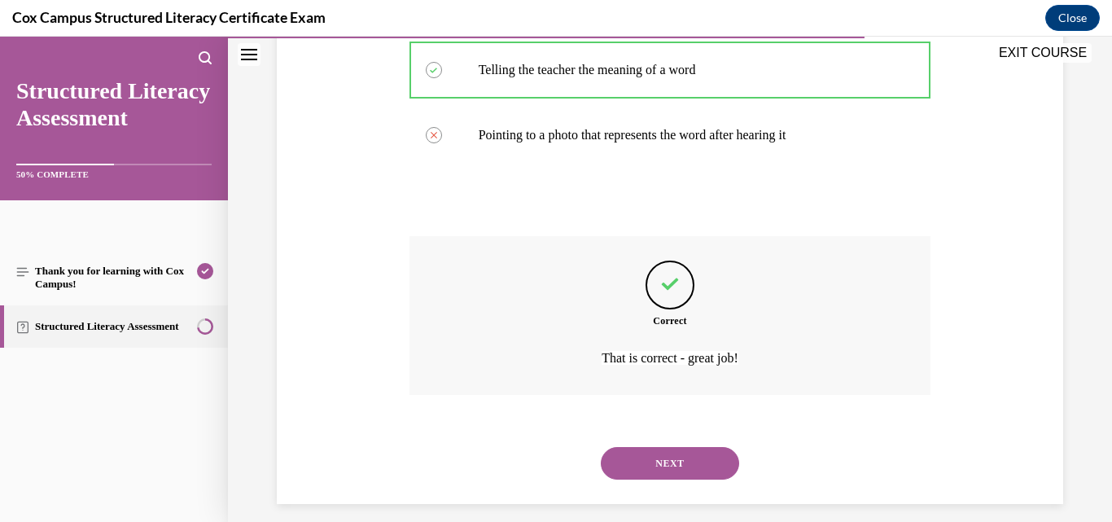
scroll to position [476, 0]
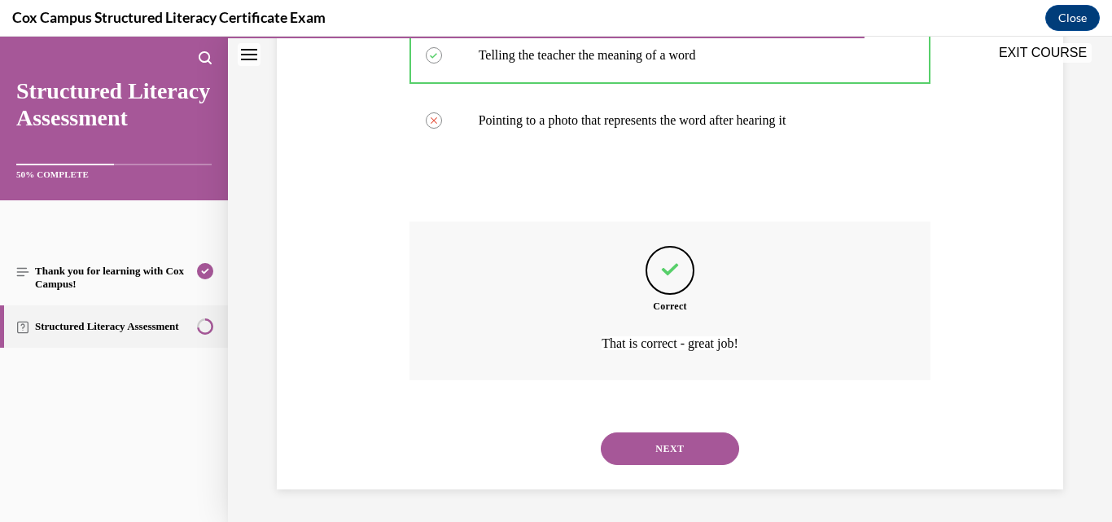
click at [664, 451] on button "NEXT" at bounding box center [670, 448] width 138 height 33
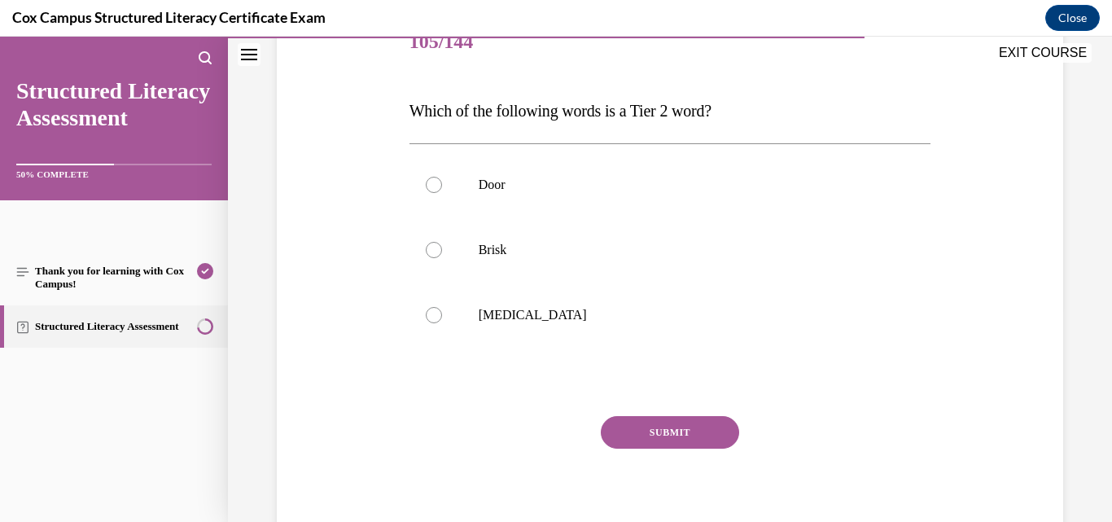
scroll to position [244, 0]
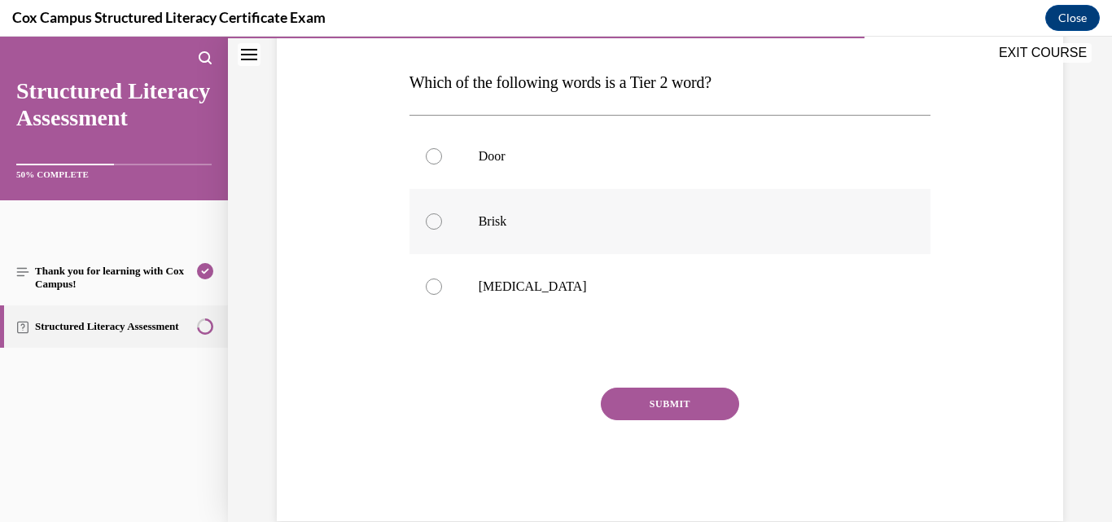
click at [482, 230] on label "Brisk" at bounding box center [671, 221] width 522 height 65
click at [442, 230] on input "Brisk" at bounding box center [434, 221] width 16 height 16
radio input "true"
click at [624, 408] on button "SUBMIT" at bounding box center [670, 404] width 138 height 33
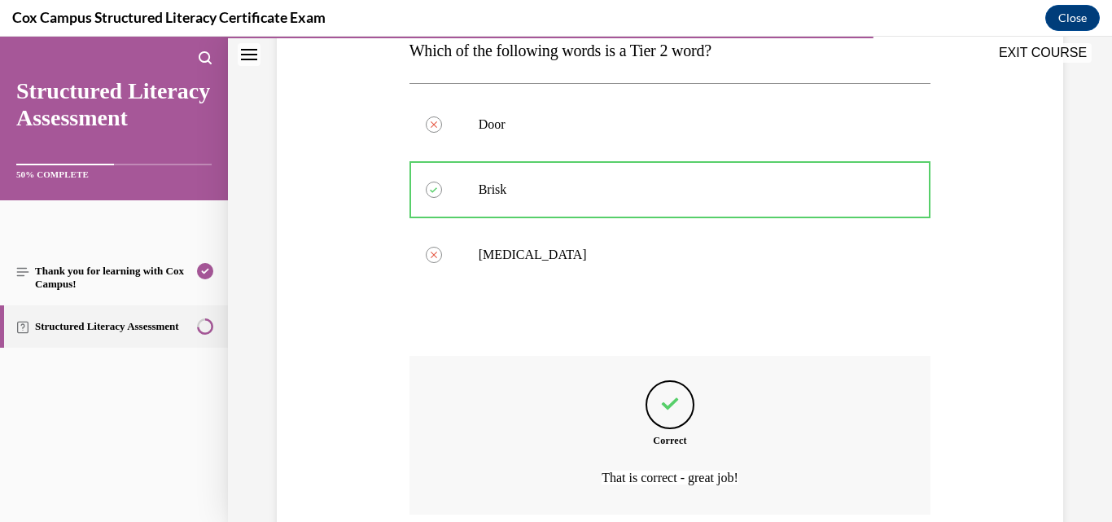
scroll to position [410, 0]
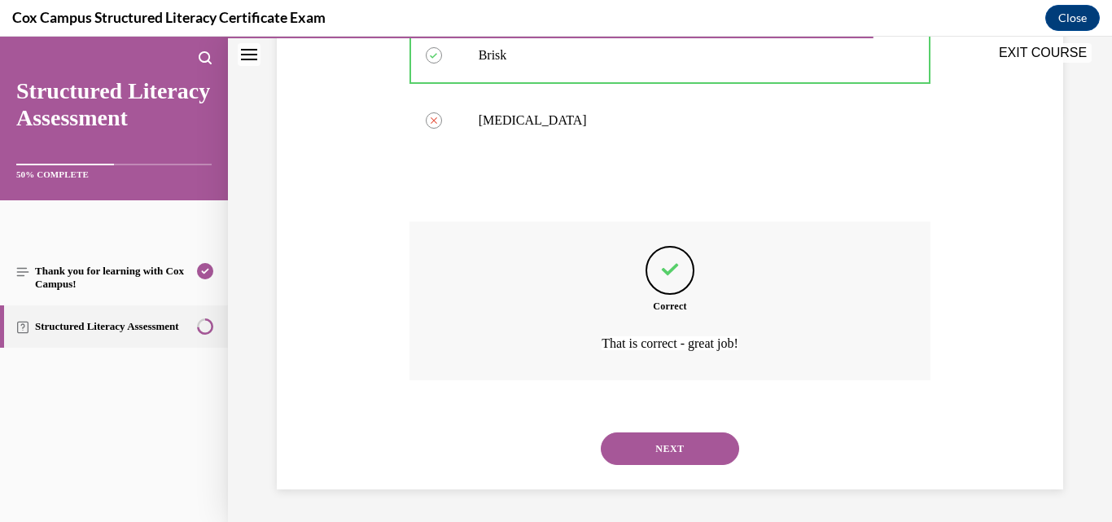
click at [673, 439] on button "NEXT" at bounding box center [670, 448] width 138 height 33
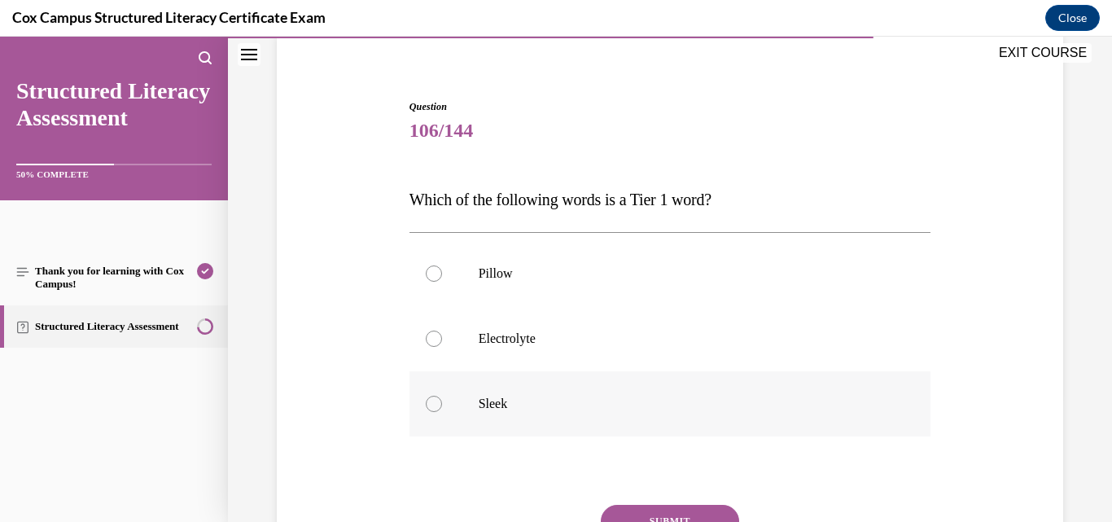
scroll to position [163, 0]
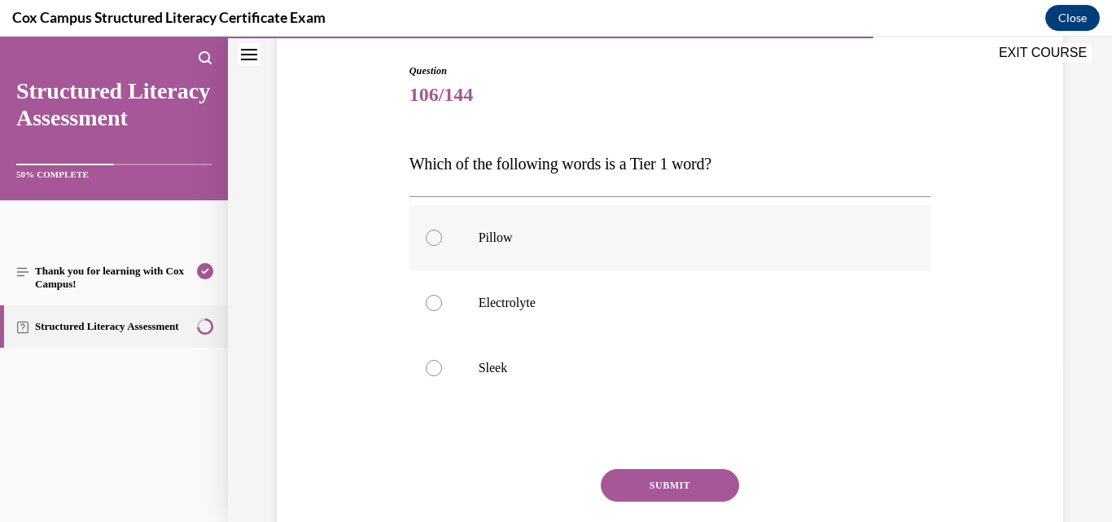
click at [510, 241] on p "Pillow" at bounding box center [685, 238] width 412 height 16
click at [442, 241] on input "Pillow" at bounding box center [434, 238] width 16 height 16
radio input "true"
click at [657, 483] on button "SUBMIT" at bounding box center [670, 485] width 138 height 33
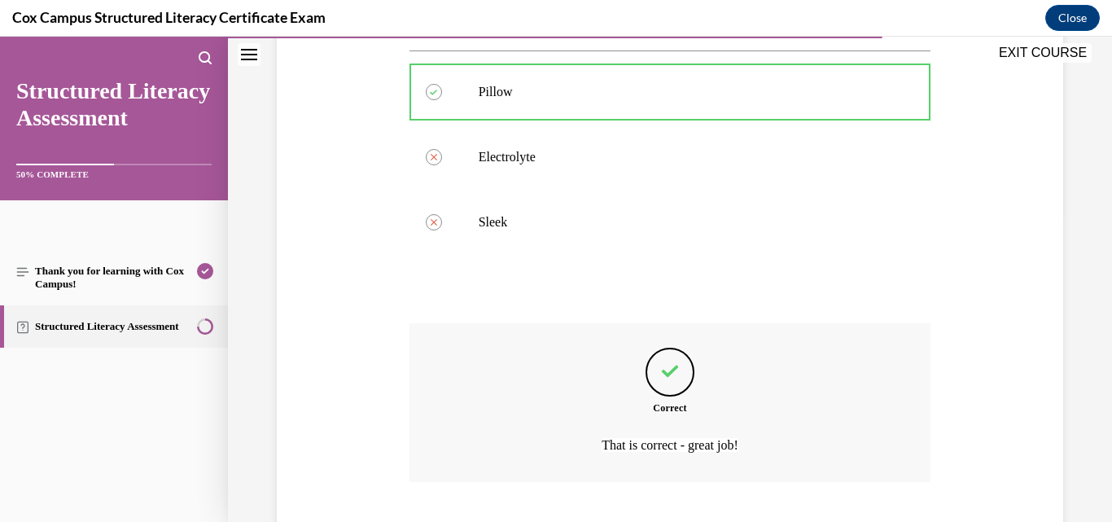
scroll to position [410, 0]
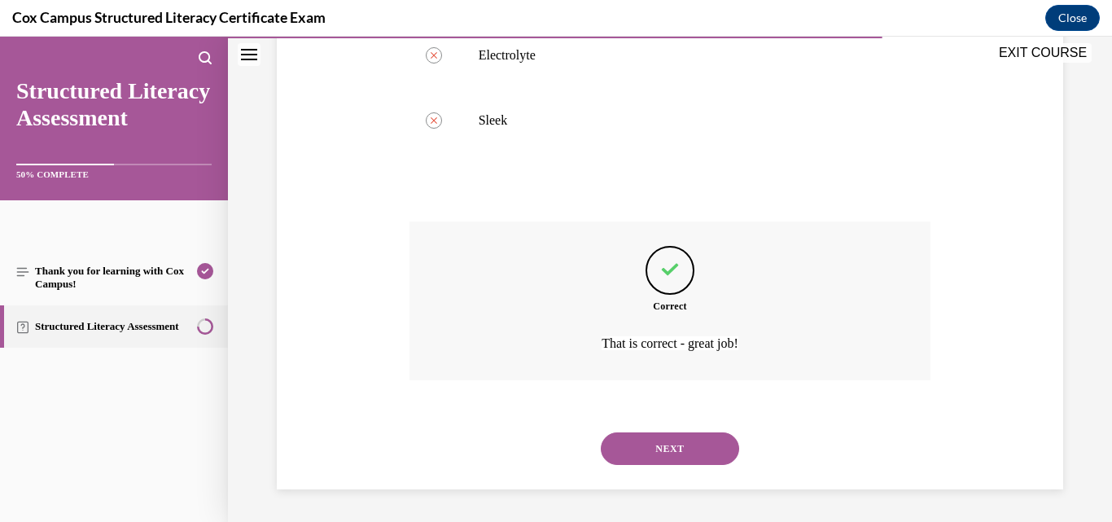
click at [665, 436] on button "NEXT" at bounding box center [670, 448] width 138 height 33
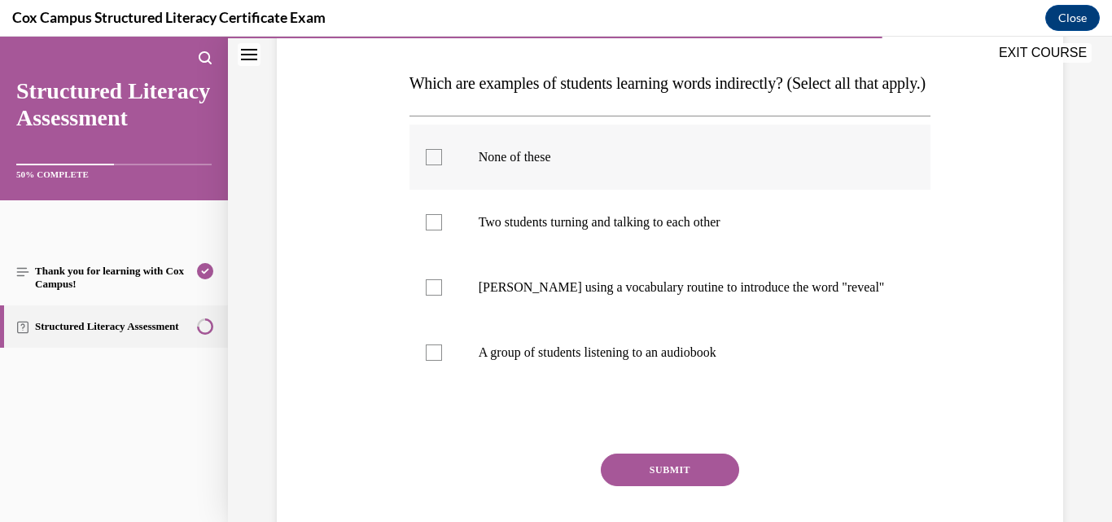
scroll to position [244, 0]
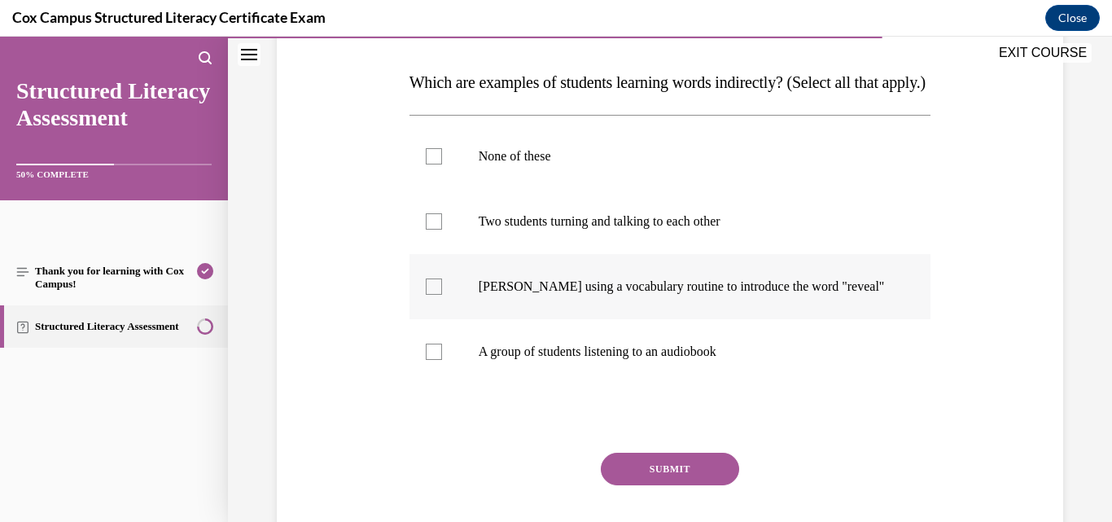
click at [616, 295] on p "[PERSON_NAME] using a vocabulary routine to introduce the word "reveal"" at bounding box center [685, 286] width 412 height 16
click at [442, 295] on input "[PERSON_NAME] using a vocabulary routine to introduce the word "reveal"" at bounding box center [434, 286] width 16 height 16
checkbox input "true"
click at [526, 230] on p "Two students turning and talking to each other" at bounding box center [685, 221] width 412 height 16
click at [442, 230] on input "Two students turning and talking to each other" at bounding box center [434, 221] width 16 height 16
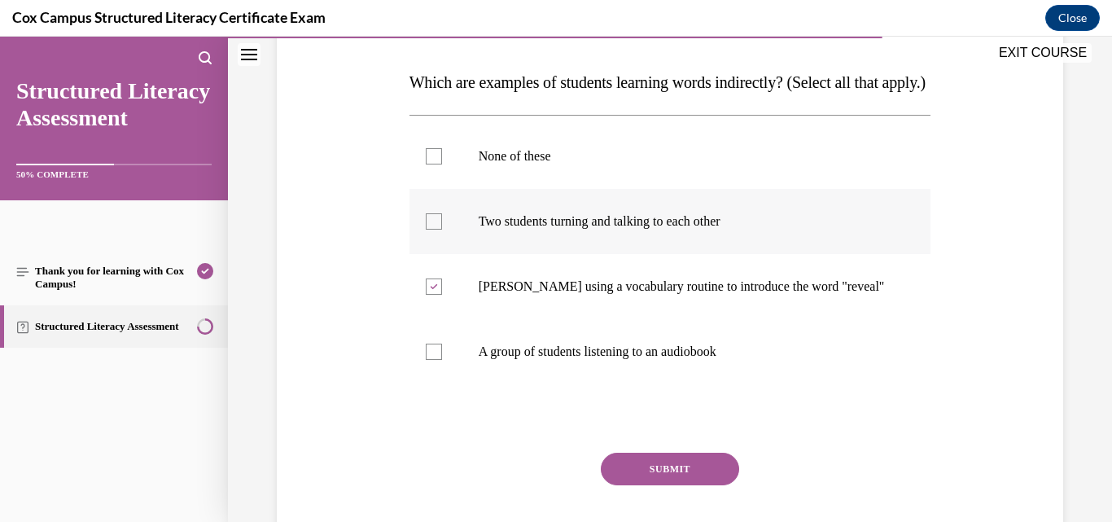
checkbox input "true"
click at [532, 295] on p "[PERSON_NAME] using a vocabulary routine to introduce the word "reveal"" at bounding box center [685, 286] width 412 height 16
click at [442, 295] on input "[PERSON_NAME] using a vocabulary routine to introduce the word "reveal"" at bounding box center [434, 286] width 16 height 16
checkbox input "false"
click at [441, 381] on label "A group of students listening to an audiobook" at bounding box center [671, 351] width 522 height 65
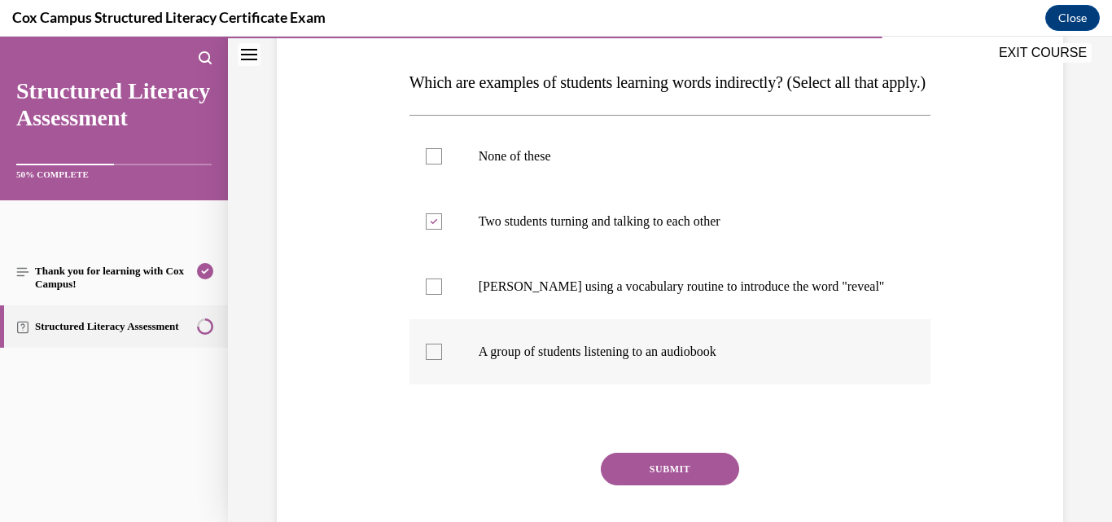
click at [441, 360] on input "A group of students listening to an audiobook" at bounding box center [434, 352] width 16 height 16
checkbox input "true"
click at [645, 485] on button "SUBMIT" at bounding box center [670, 469] width 138 height 33
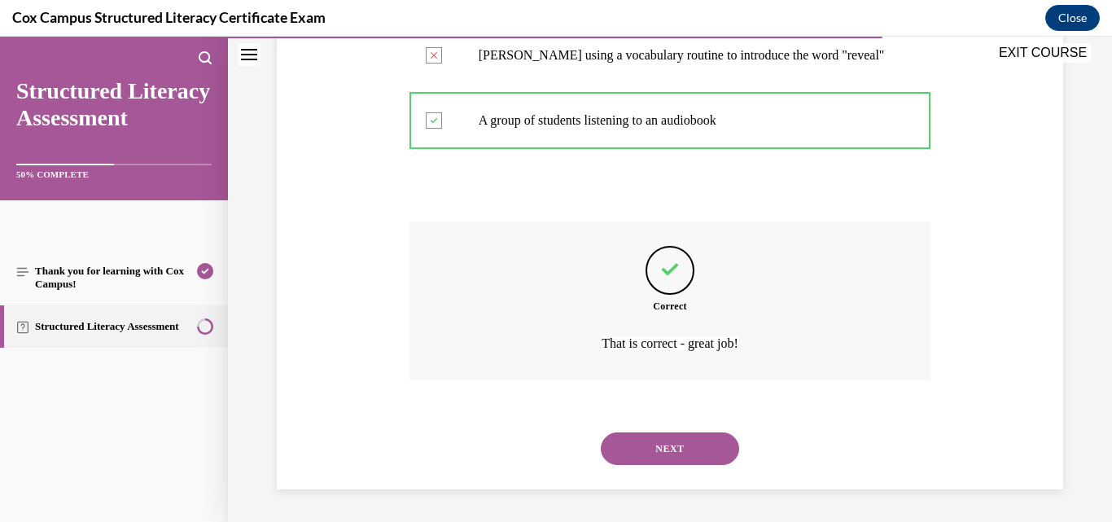
scroll to position [508, 0]
click at [666, 449] on button "NEXT" at bounding box center [670, 448] width 138 height 33
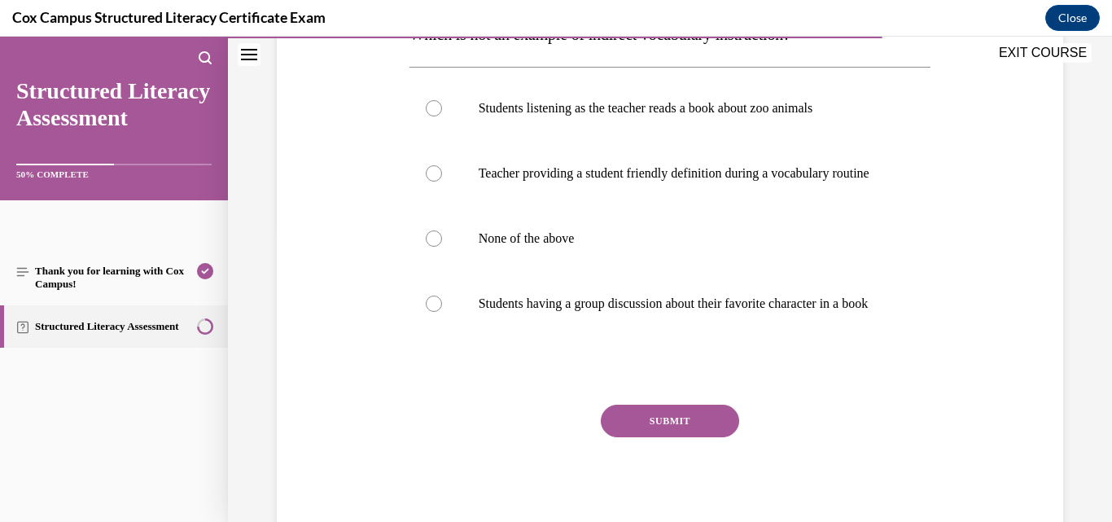
scroll to position [211, 0]
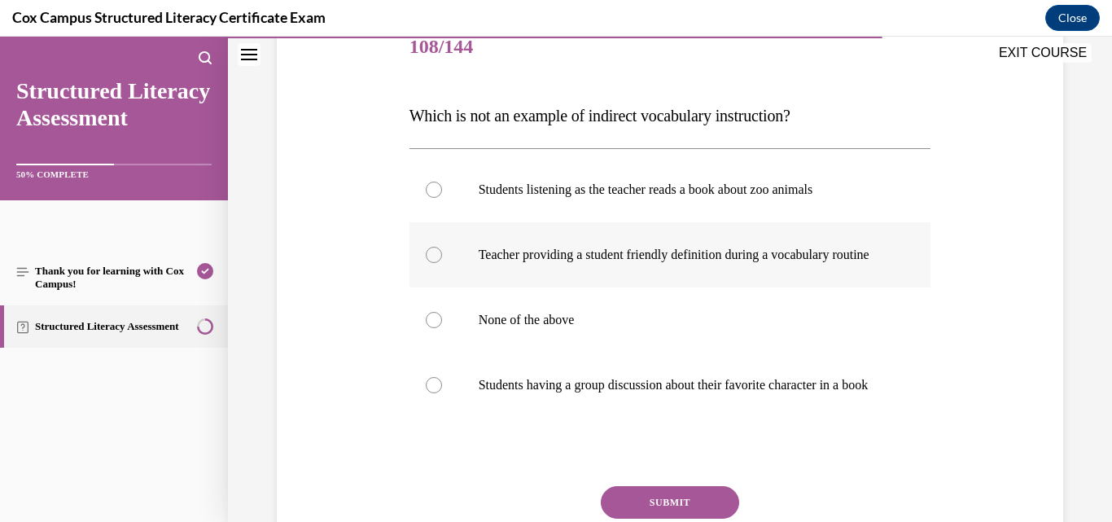
click at [620, 256] on p "Teacher providing a student friendly definition during a vocabulary routine" at bounding box center [685, 255] width 412 height 16
click at [442, 256] on input "Teacher providing a student friendly definition during a vocabulary routine" at bounding box center [434, 255] width 16 height 16
radio input "true"
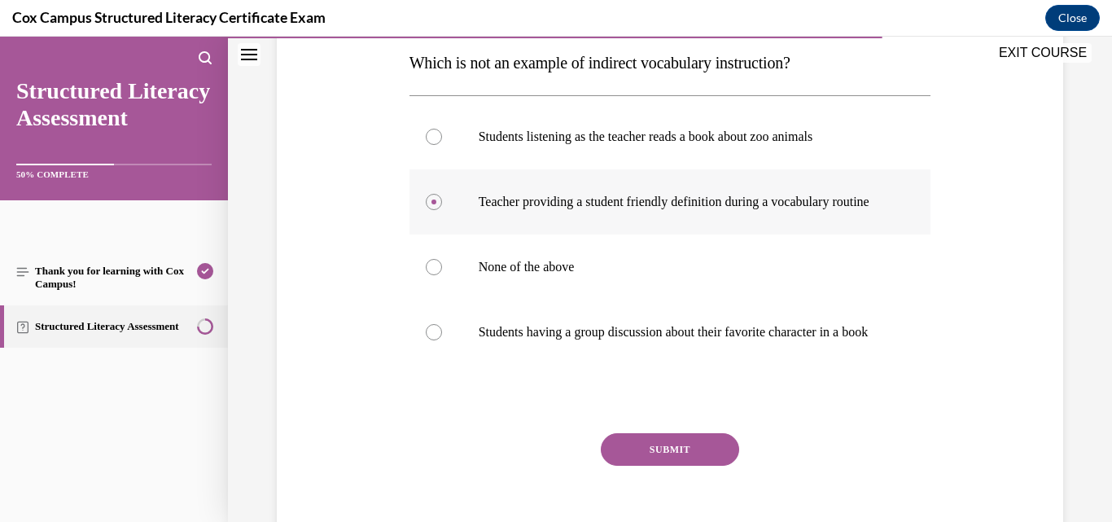
scroll to position [292, 0]
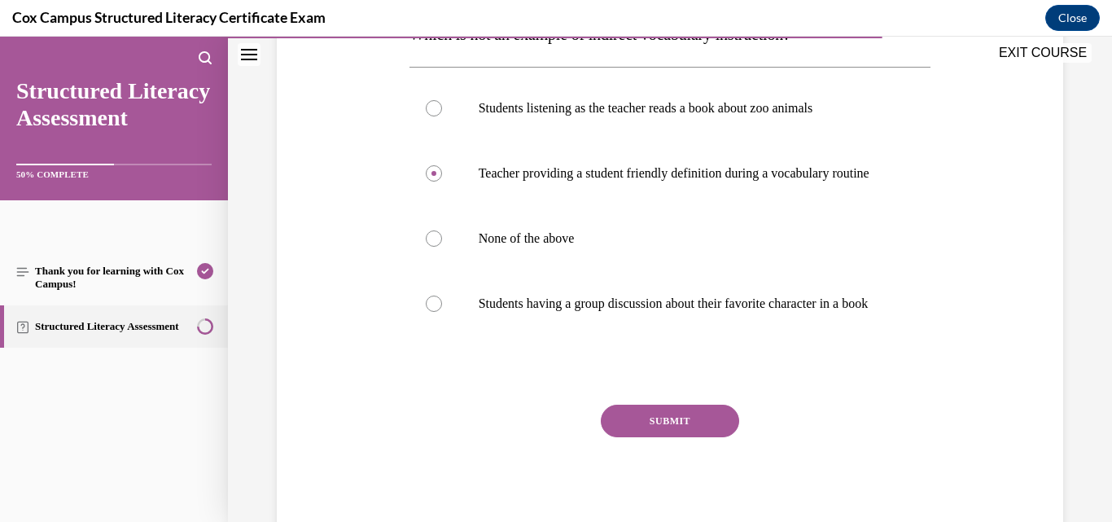
click at [715, 437] on button "SUBMIT" at bounding box center [670, 421] width 138 height 33
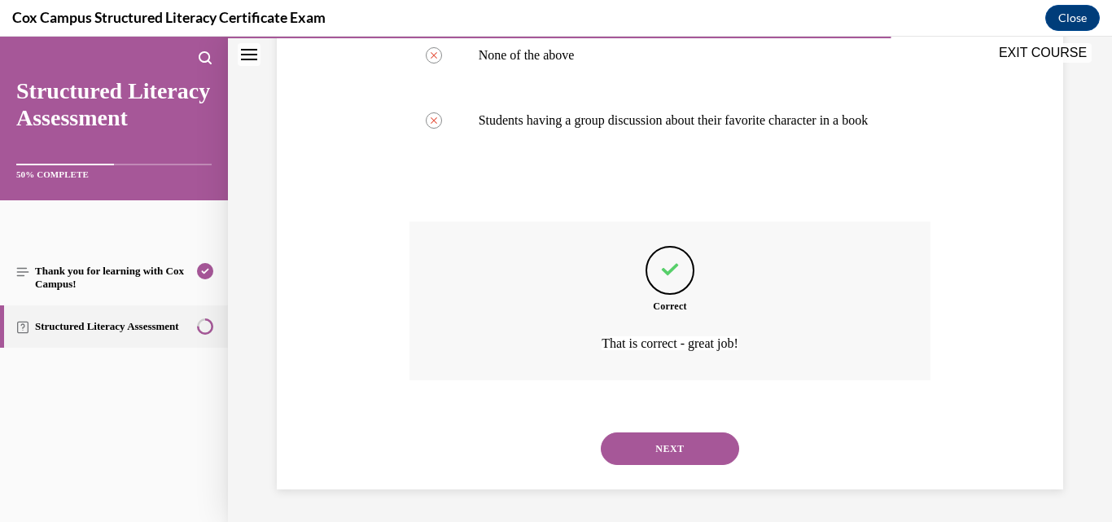
scroll to position [508, 0]
click at [719, 452] on button "NEXT" at bounding box center [670, 448] width 138 height 33
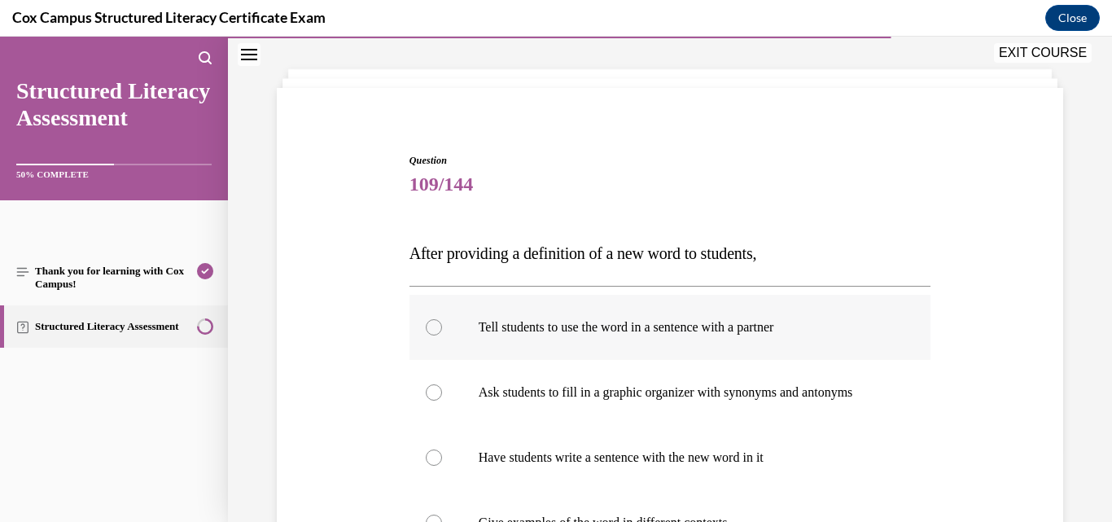
scroll to position [163, 0]
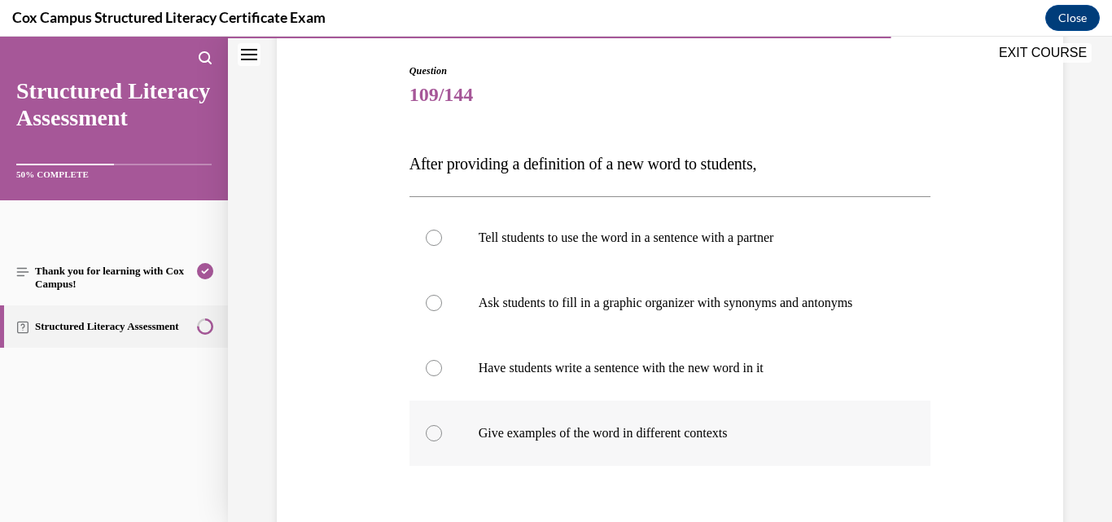
click at [646, 429] on p "Give examples of the word in different contexts" at bounding box center [685, 433] width 412 height 16
click at [442, 429] on input "Give examples of the word in different contexts" at bounding box center [434, 433] width 16 height 16
radio input "true"
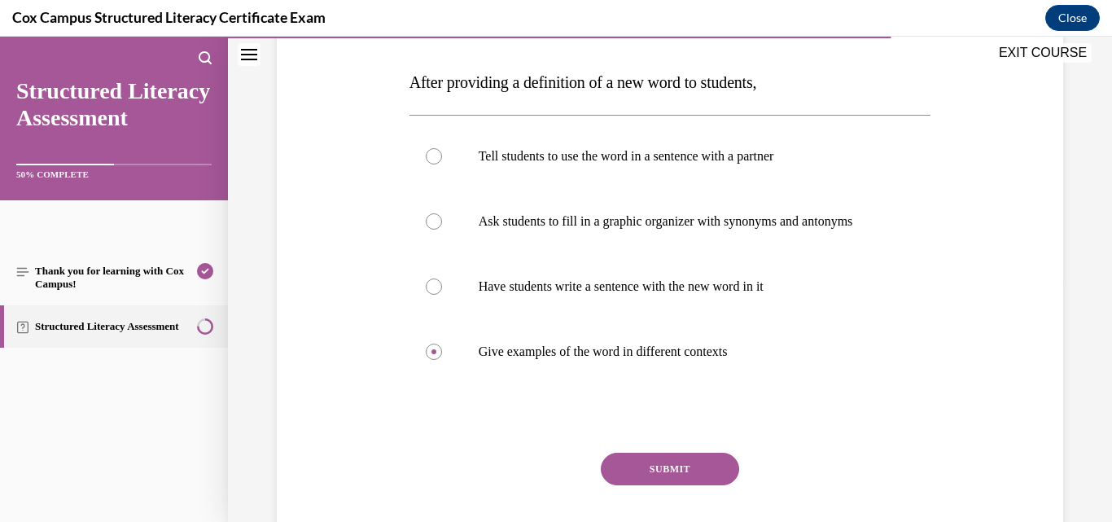
click at [663, 467] on button "SUBMIT" at bounding box center [670, 469] width 138 height 33
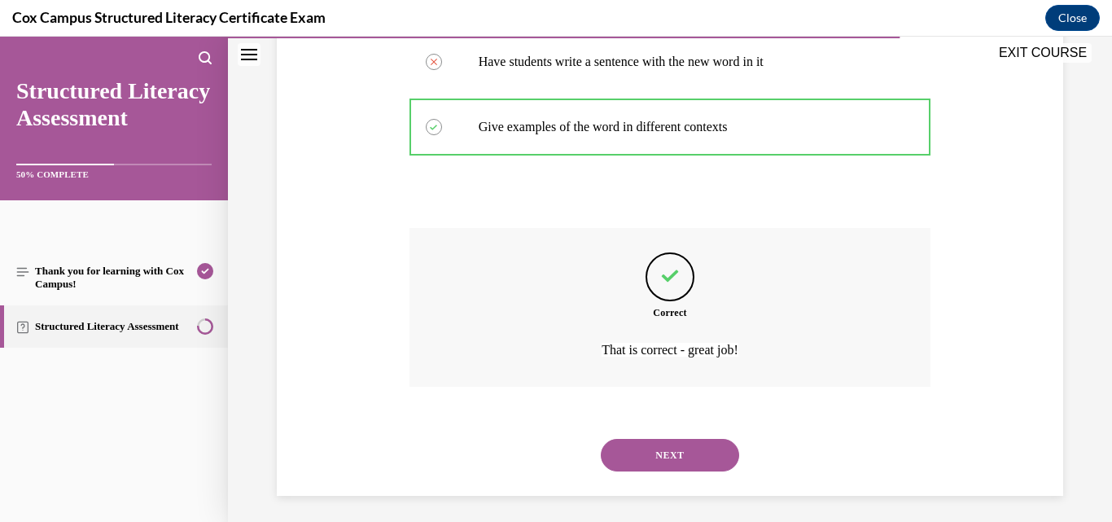
scroll to position [476, 0]
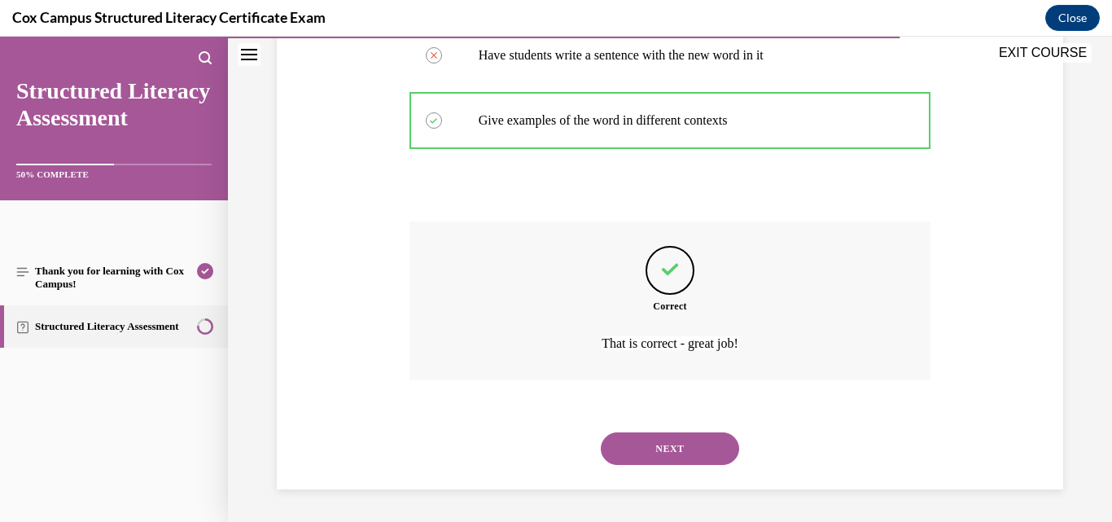
click at [703, 454] on button "NEXT" at bounding box center [670, 448] width 138 height 33
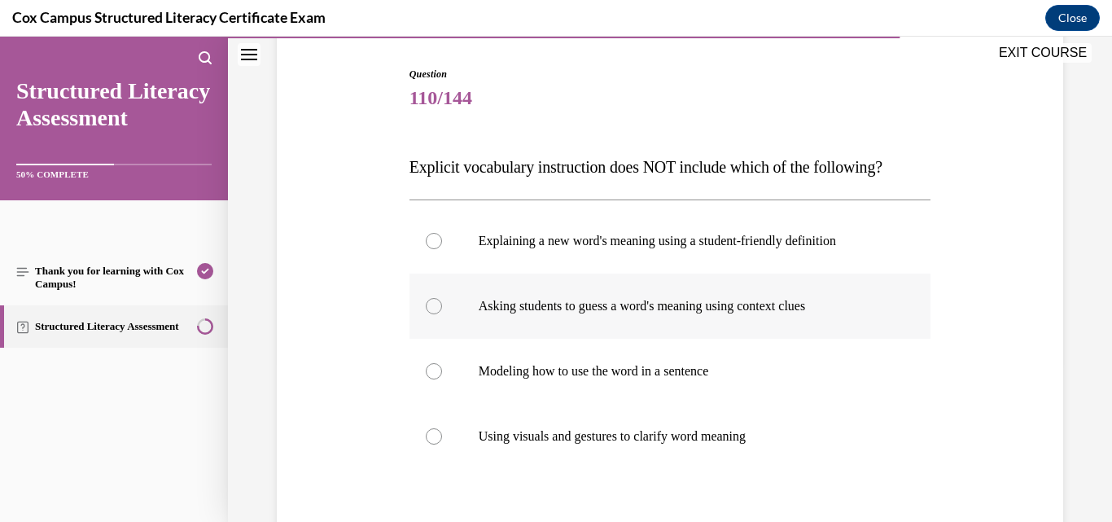
scroll to position [163, 0]
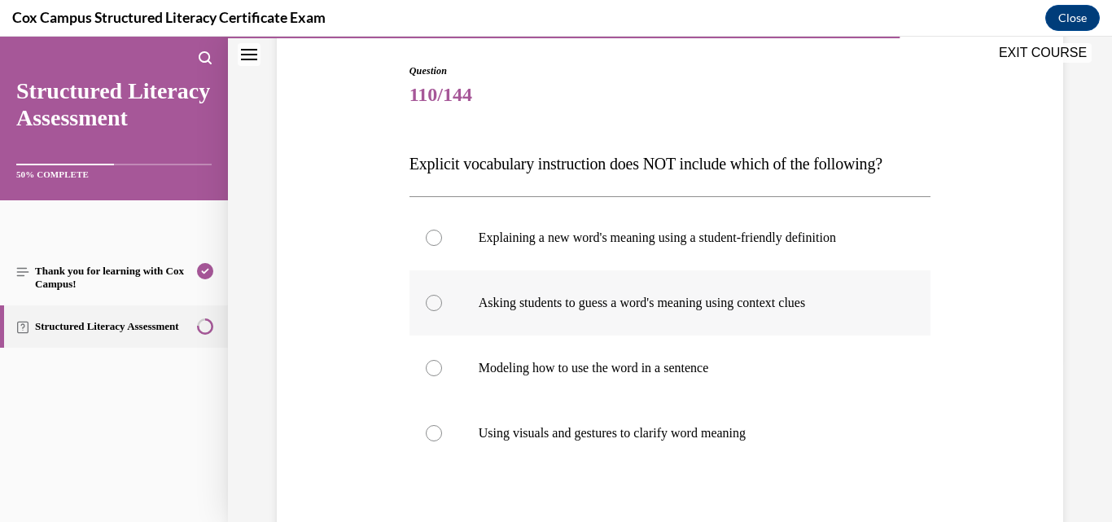
click at [698, 303] on p "Asking students to guess a word's meaning using context clues" at bounding box center [685, 303] width 412 height 16
click at [442, 303] on input "Asking students to guess a word's meaning using context clues" at bounding box center [434, 303] width 16 height 16
radio input "true"
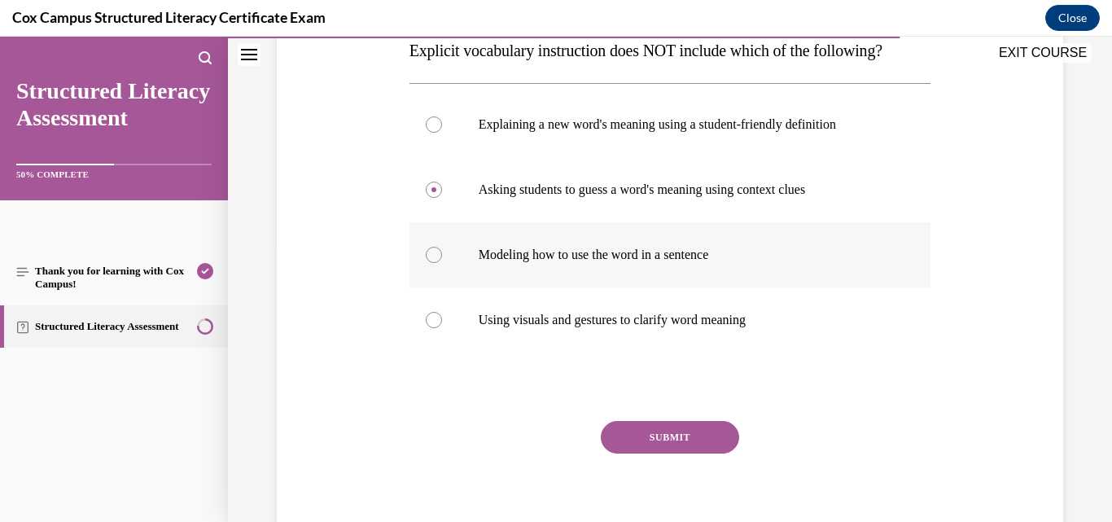
scroll to position [326, 0]
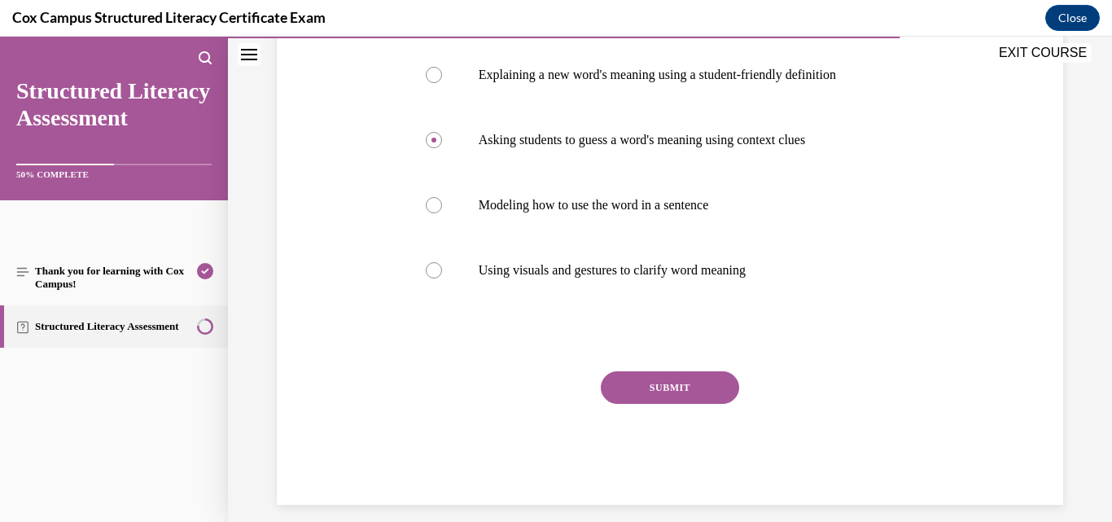
click at [699, 393] on button "SUBMIT" at bounding box center [670, 387] width 138 height 33
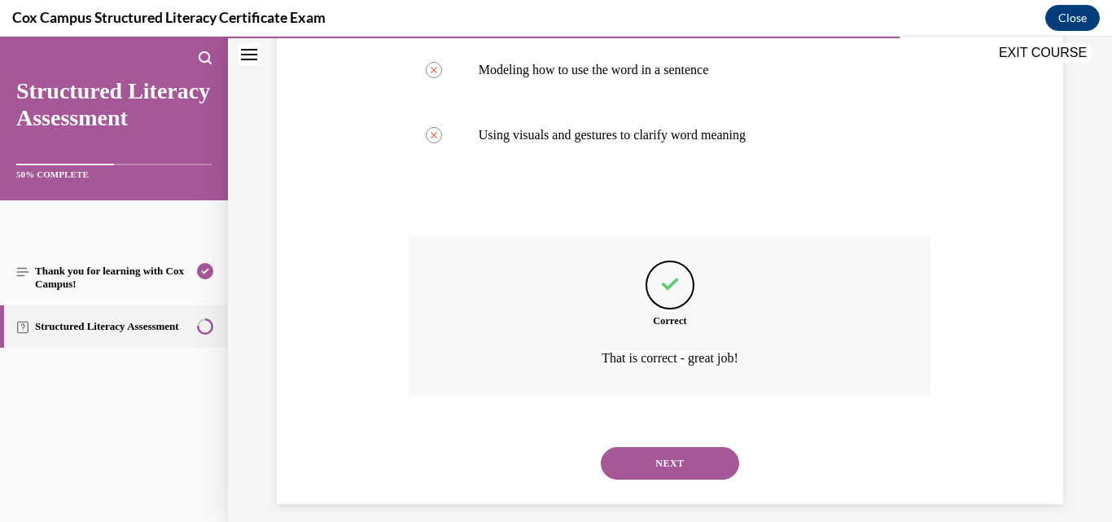
scroll to position [476, 0]
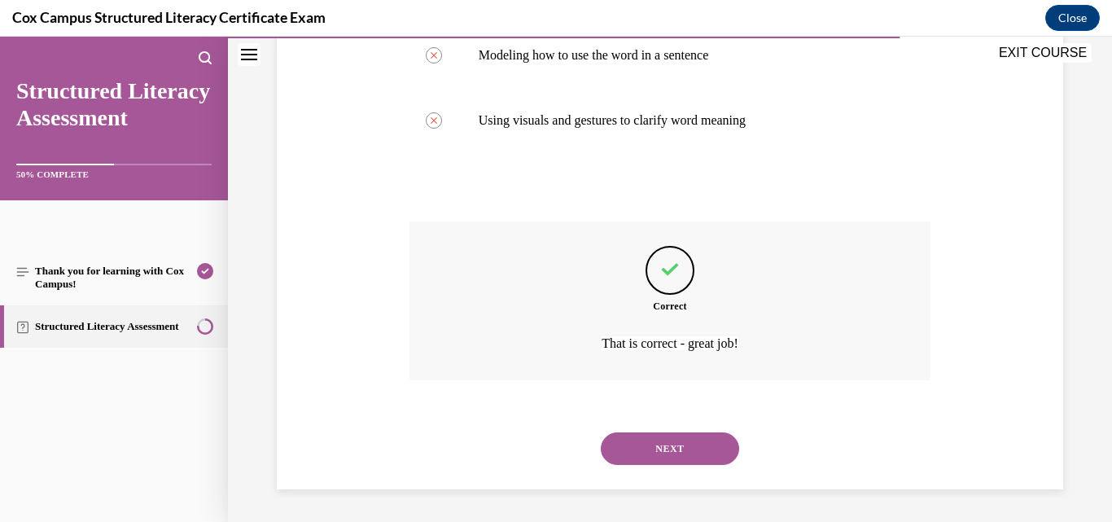
click at [675, 449] on button "NEXT" at bounding box center [670, 448] width 138 height 33
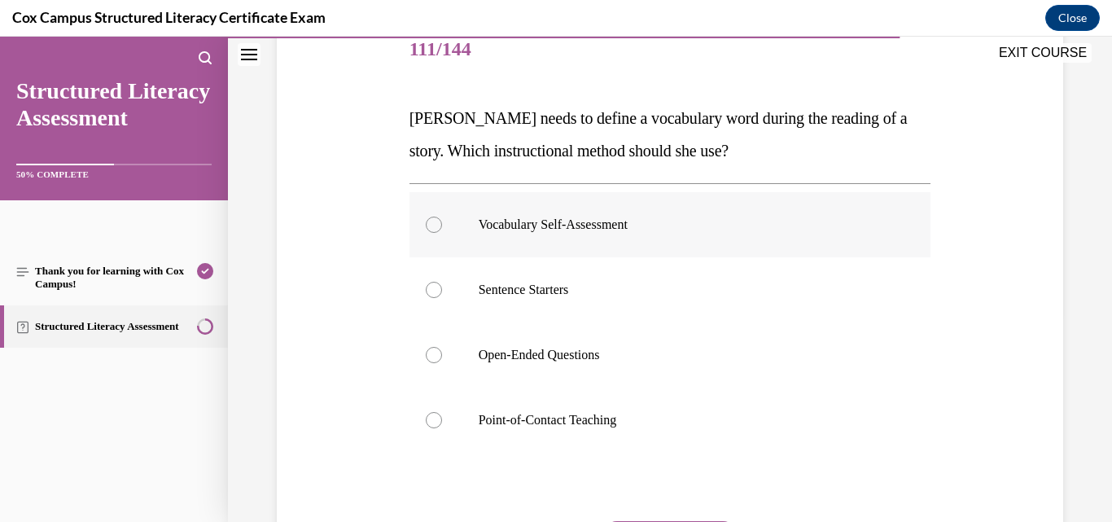
scroll to position [244, 0]
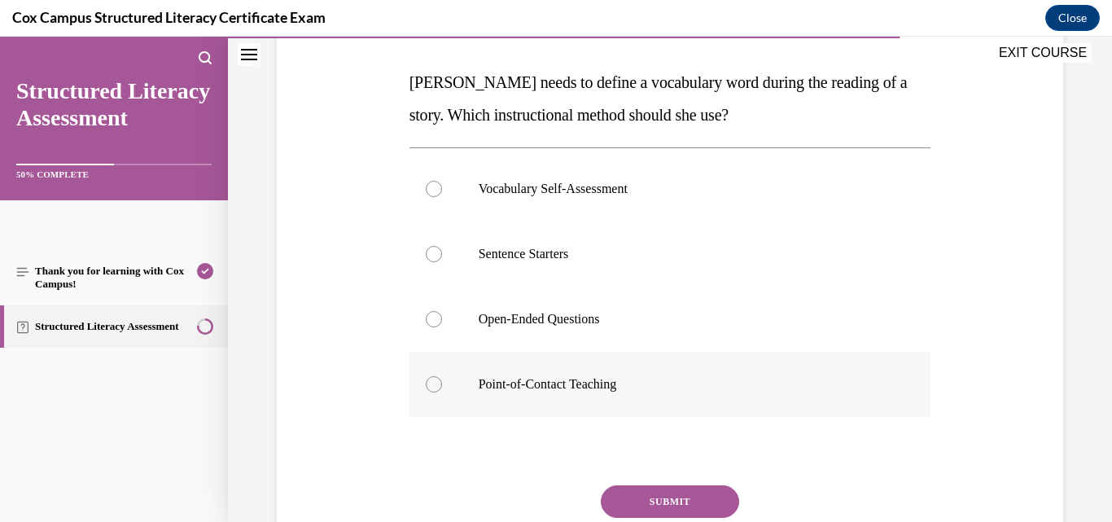
click at [588, 390] on p "Point-of-Contact Teaching" at bounding box center [685, 384] width 412 height 16
click at [442, 390] on input "Point-of-Contact Teaching" at bounding box center [434, 384] width 16 height 16
radio input "true"
click at [629, 498] on button "SUBMIT" at bounding box center [670, 501] width 138 height 33
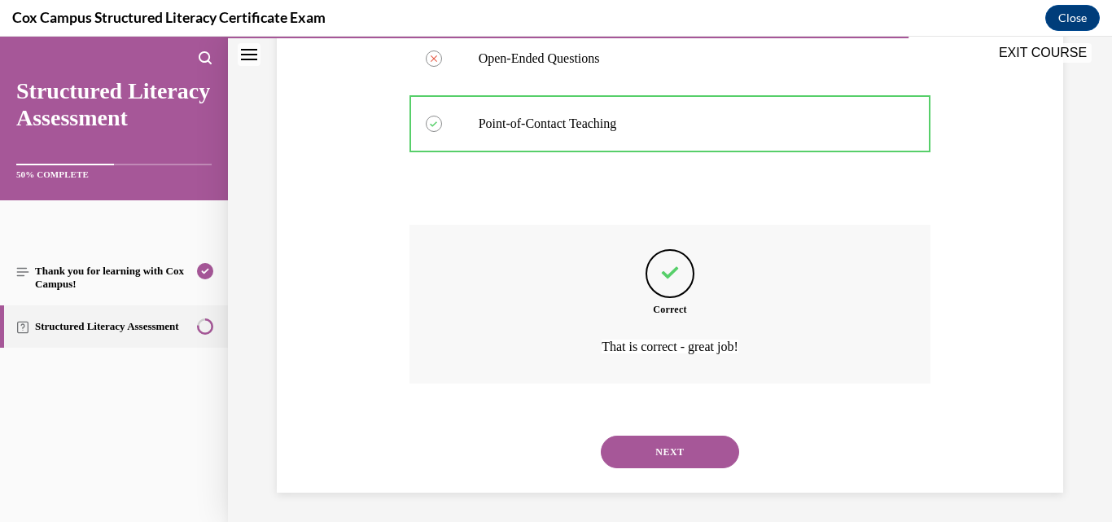
scroll to position [508, 0]
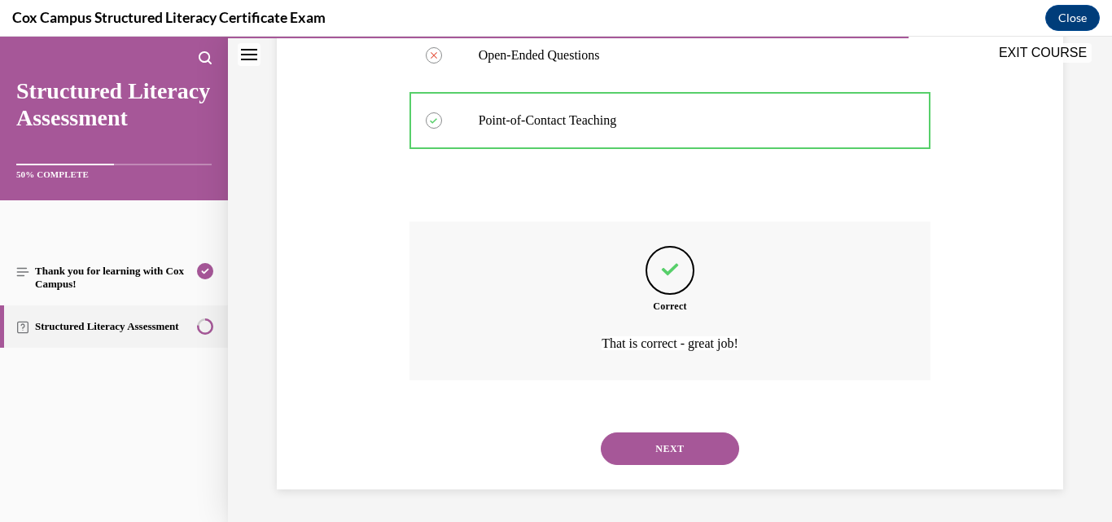
click at [638, 454] on button "NEXT" at bounding box center [670, 448] width 138 height 33
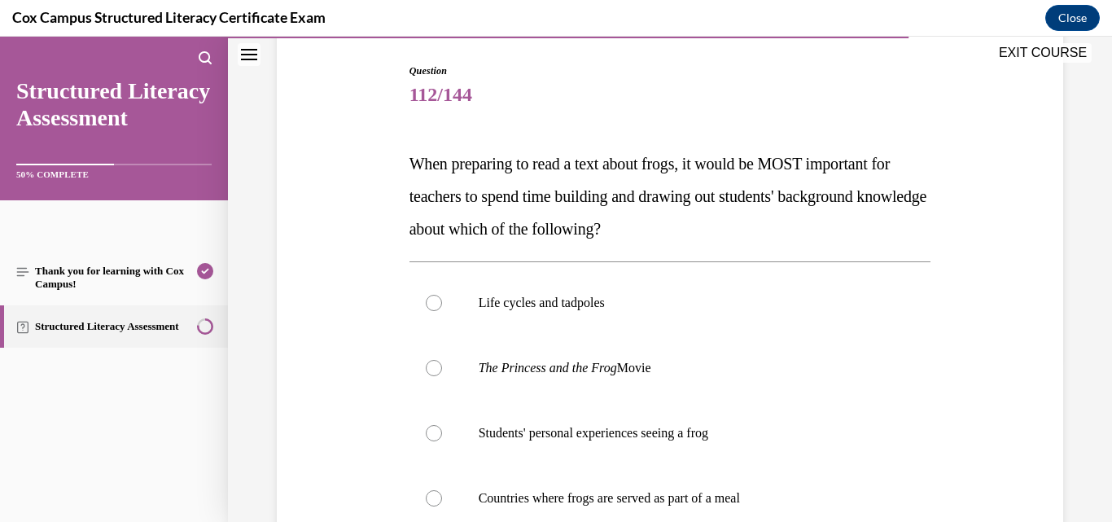
scroll to position [244, 0]
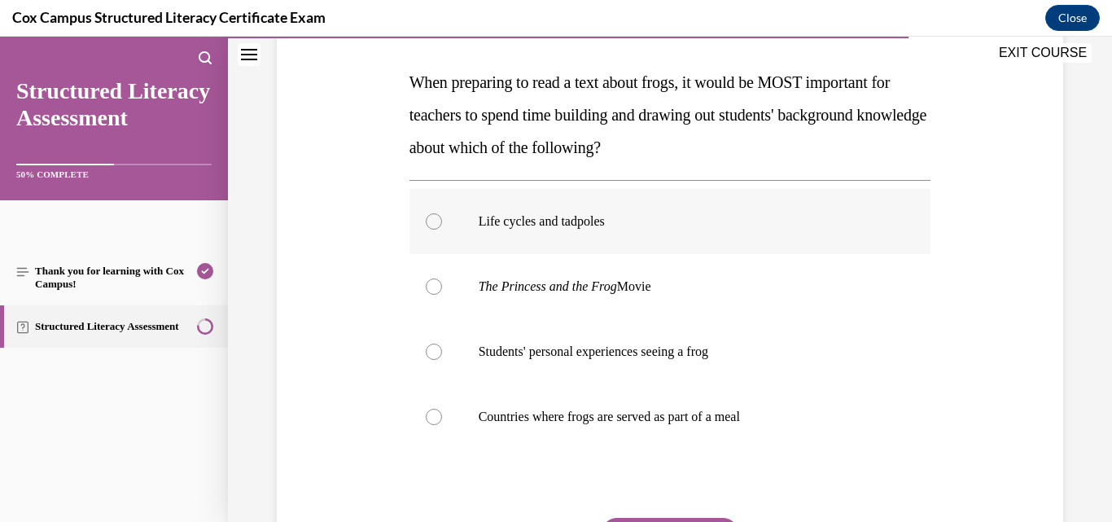
click at [606, 222] on p "Life cycles and tadpoles" at bounding box center [685, 221] width 412 height 16
click at [442, 222] on input "Life cycles and tadpoles" at bounding box center [434, 221] width 16 height 16
radio input "true"
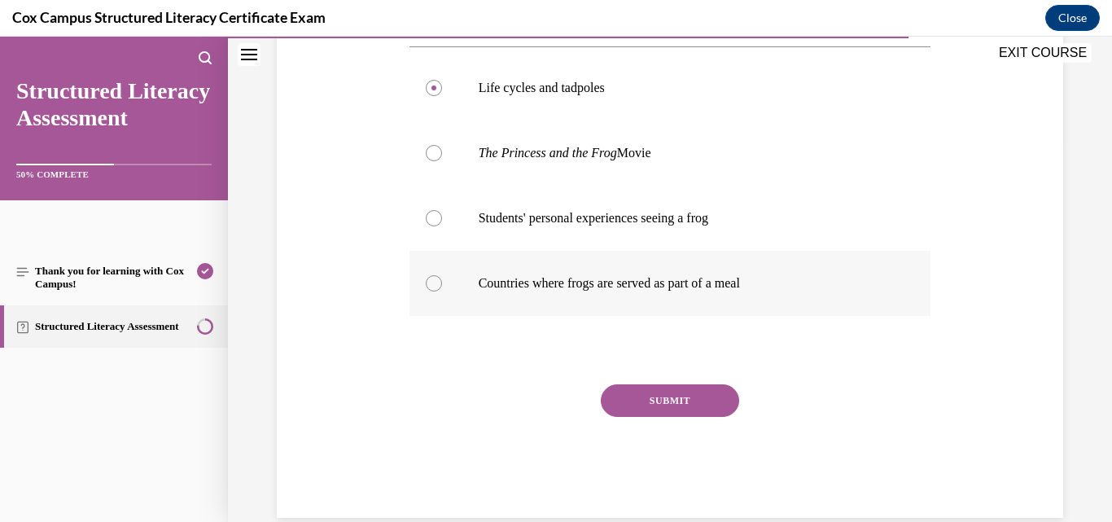
scroll to position [406, 0]
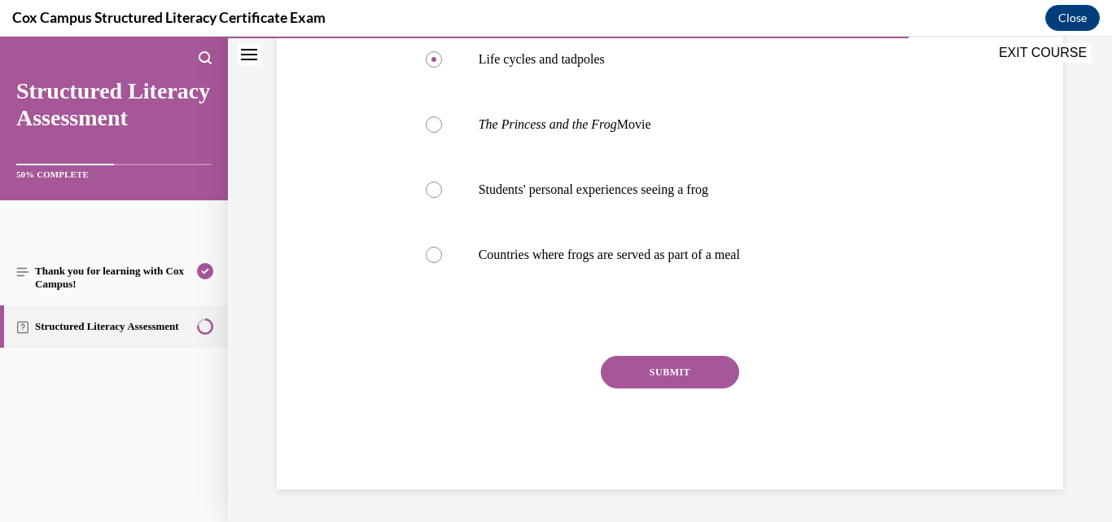
click at [640, 375] on button "SUBMIT" at bounding box center [670, 372] width 138 height 33
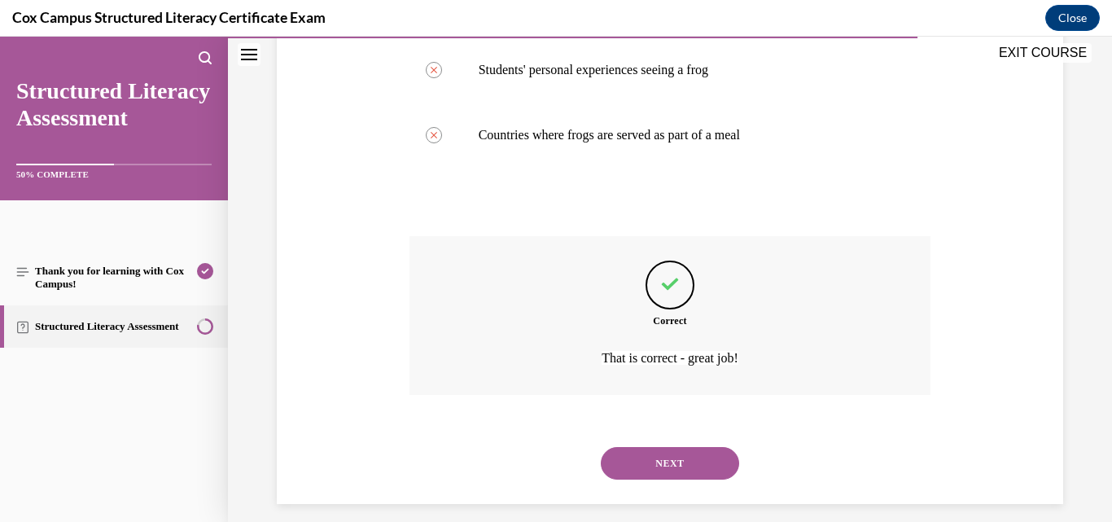
scroll to position [541, 0]
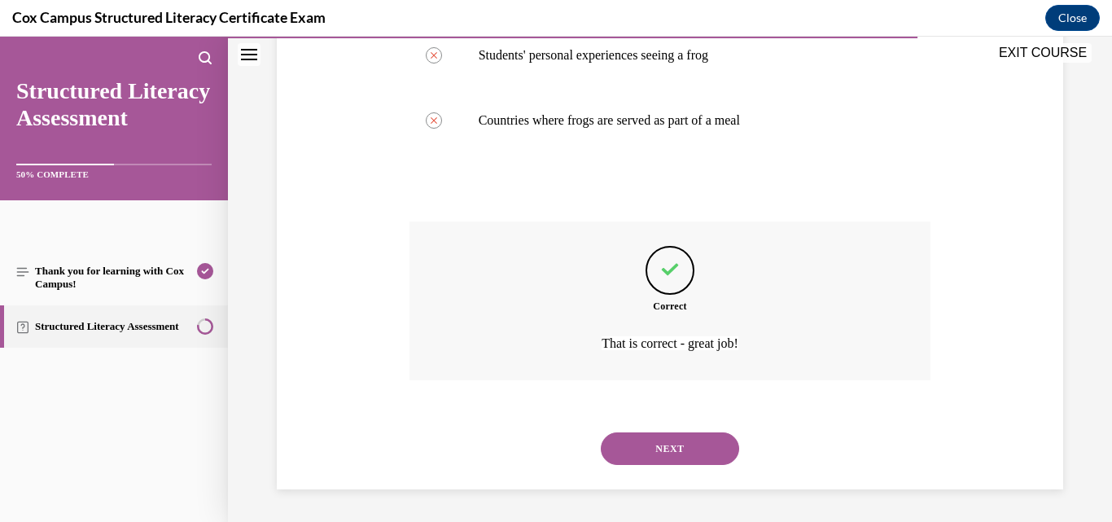
click at [634, 445] on button "NEXT" at bounding box center [670, 448] width 138 height 33
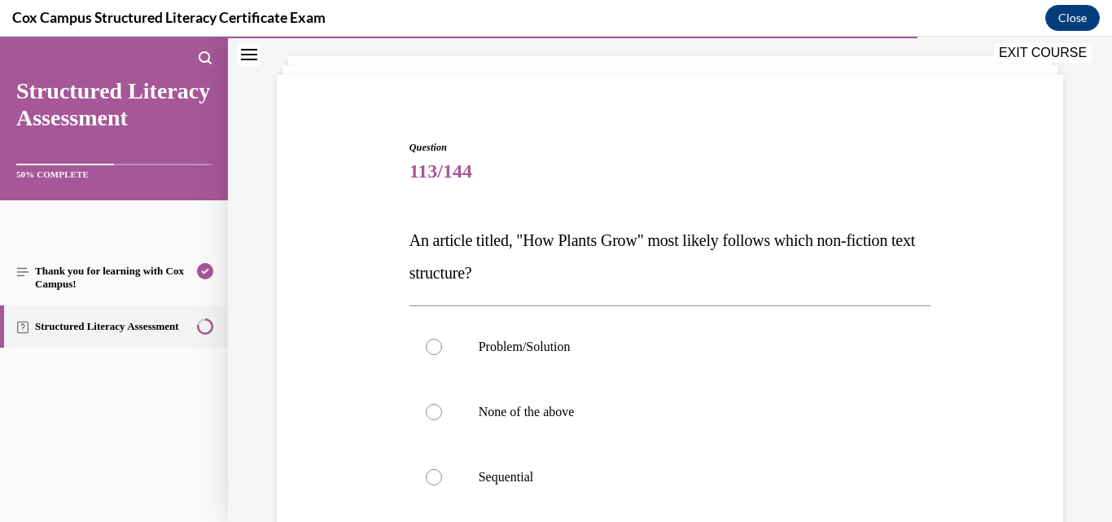
scroll to position [163, 0]
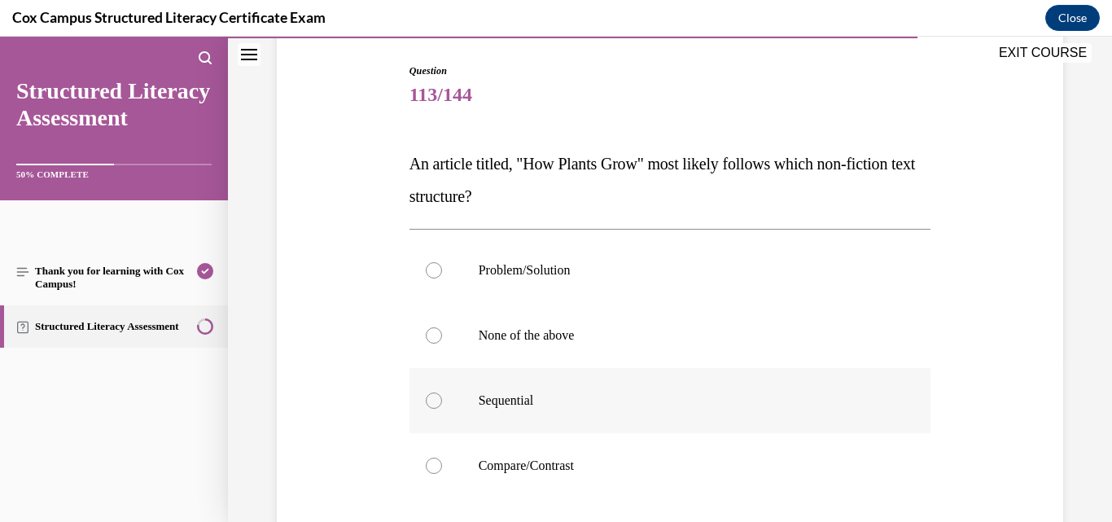
click at [528, 400] on p "Sequential" at bounding box center [685, 400] width 412 height 16
click at [442, 400] on input "Sequential" at bounding box center [434, 400] width 16 height 16
radio input "true"
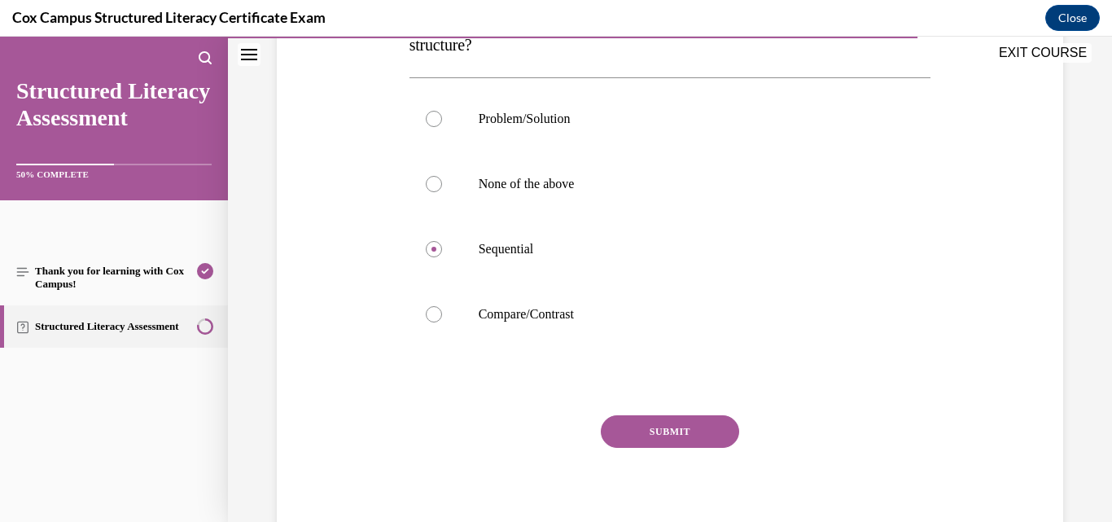
scroll to position [326, 0]
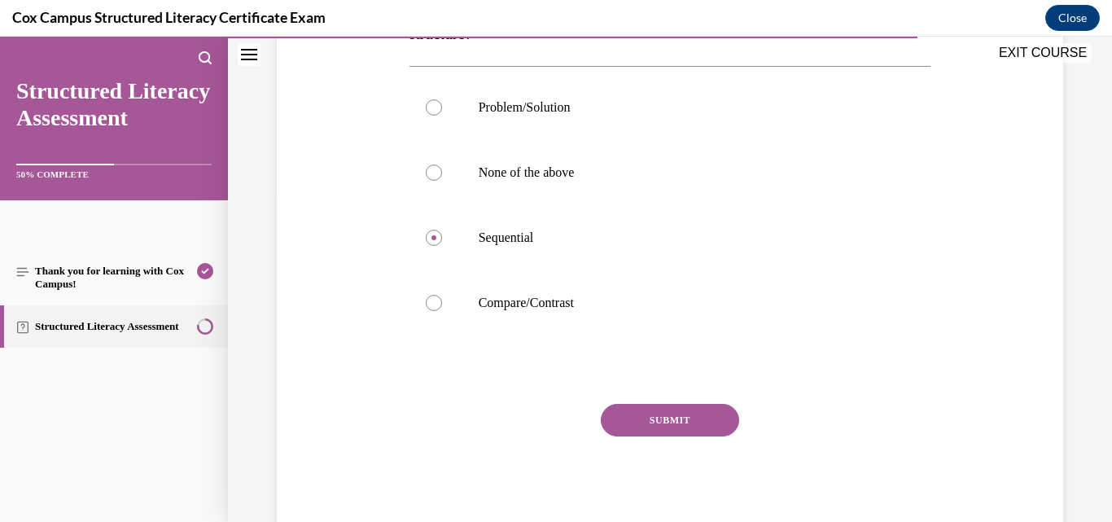
click at [633, 403] on div "Question 113/144 An article titled, "How Plants Grow" most likely follows which…" at bounding box center [671, 219] width 522 height 637
click at [659, 423] on button "SUBMIT" at bounding box center [670, 420] width 138 height 33
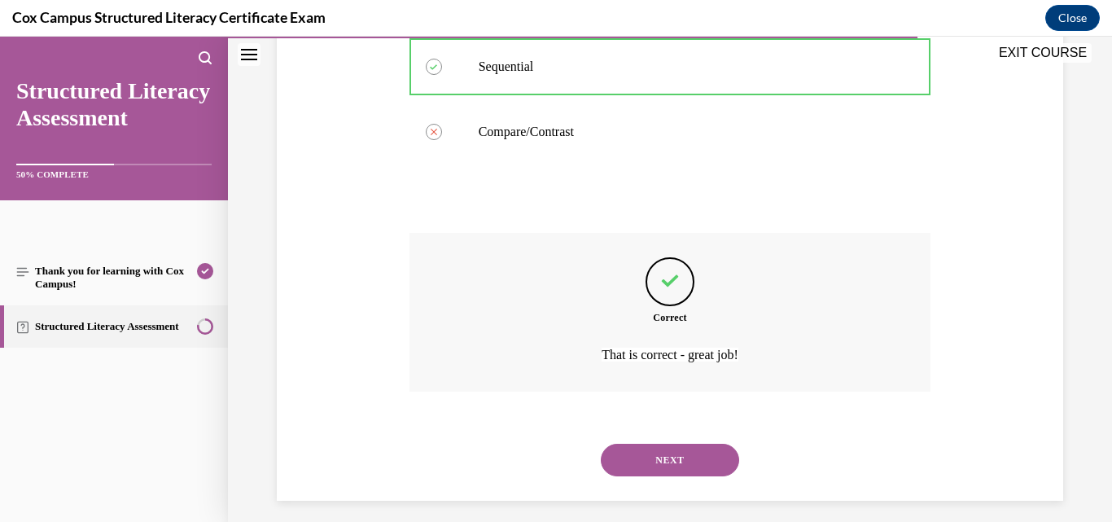
scroll to position [508, 0]
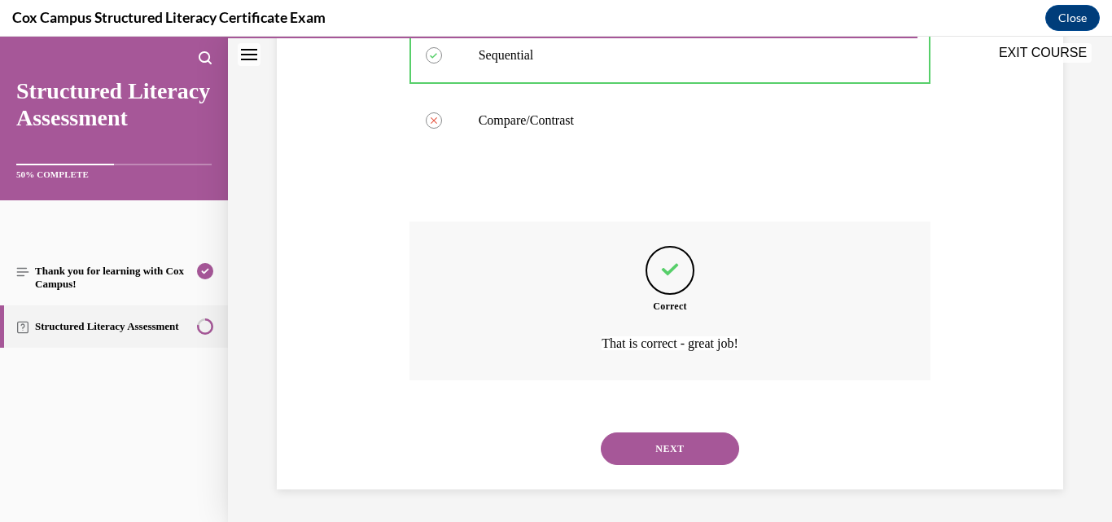
click at [716, 450] on button "NEXT" at bounding box center [670, 448] width 138 height 33
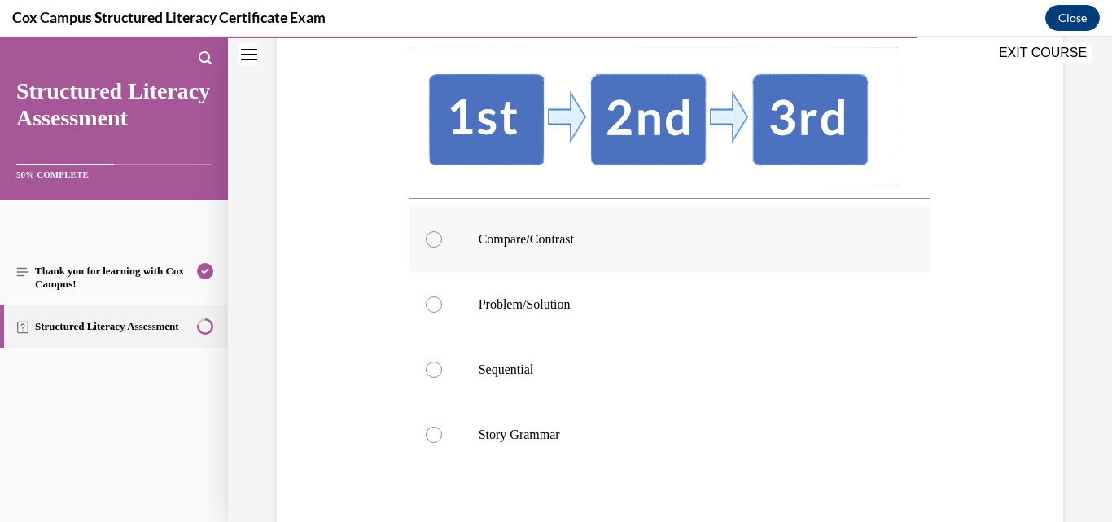
scroll to position [326, 0]
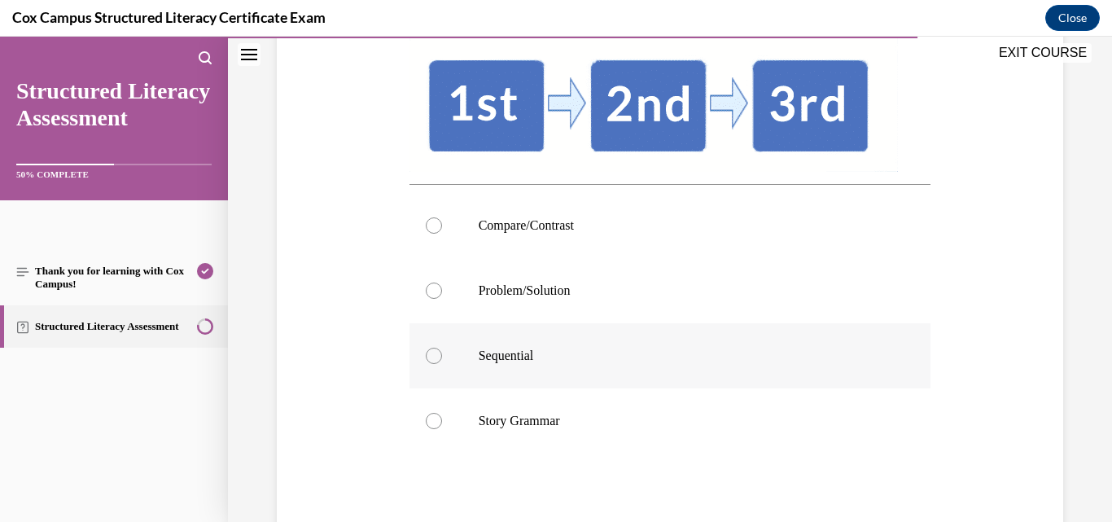
click at [519, 361] on p "Sequential" at bounding box center [685, 356] width 412 height 16
click at [442, 361] on input "Sequential" at bounding box center [434, 356] width 16 height 16
radio input "true"
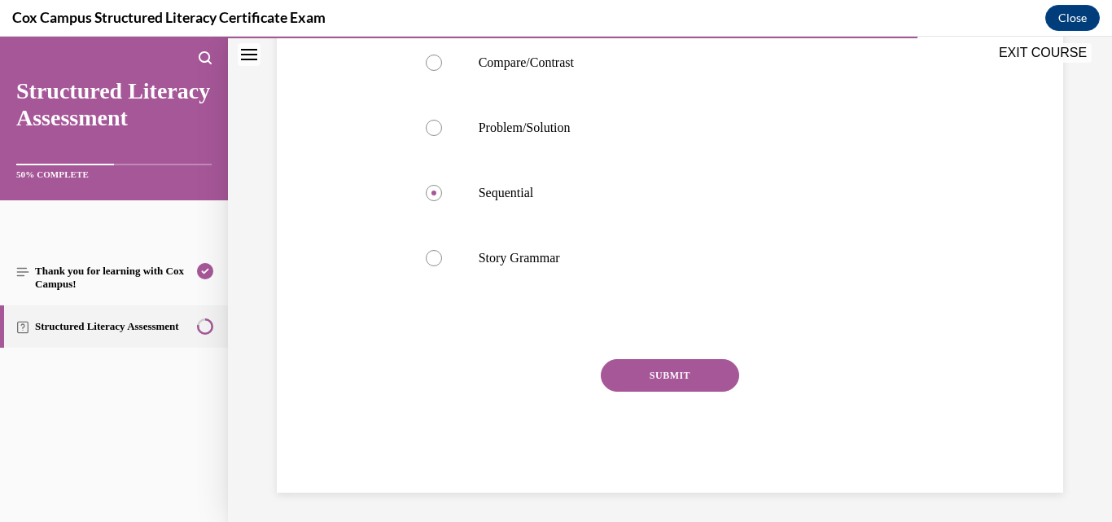
click at [679, 382] on button "SUBMIT" at bounding box center [670, 375] width 138 height 33
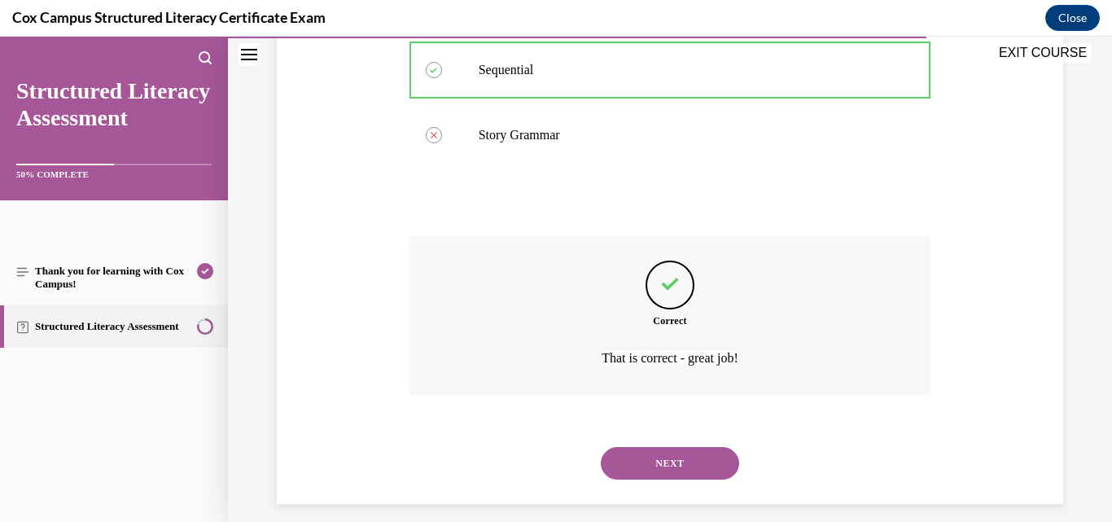
scroll to position [626, 0]
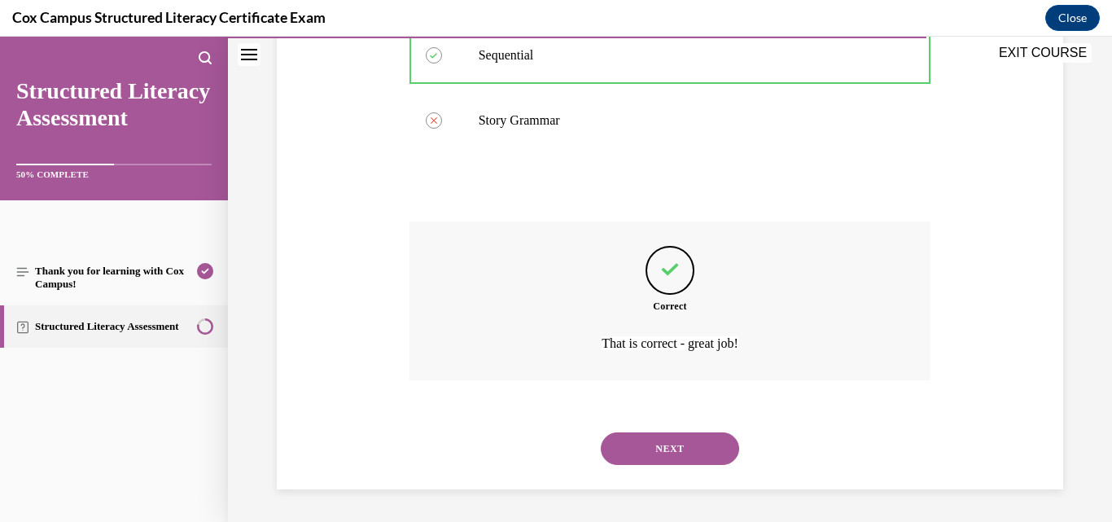
click at [701, 444] on button "NEXT" at bounding box center [670, 448] width 138 height 33
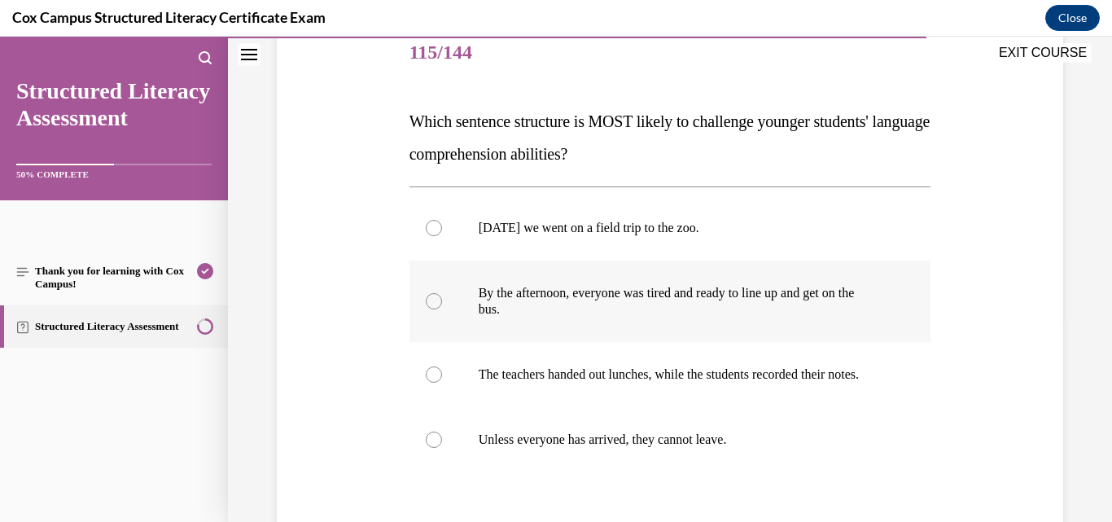
scroll to position [244, 0]
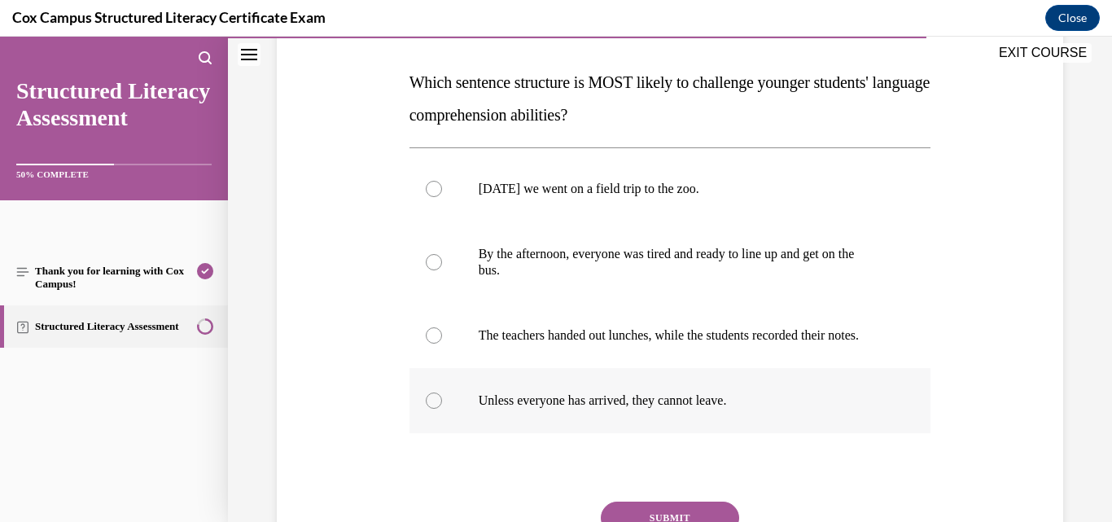
click at [608, 409] on p "Unless everyone has arrived, they cannot leave." at bounding box center [685, 400] width 412 height 16
click at [442, 409] on input "Unless everyone has arrived, they cannot leave." at bounding box center [434, 400] width 16 height 16
radio input "true"
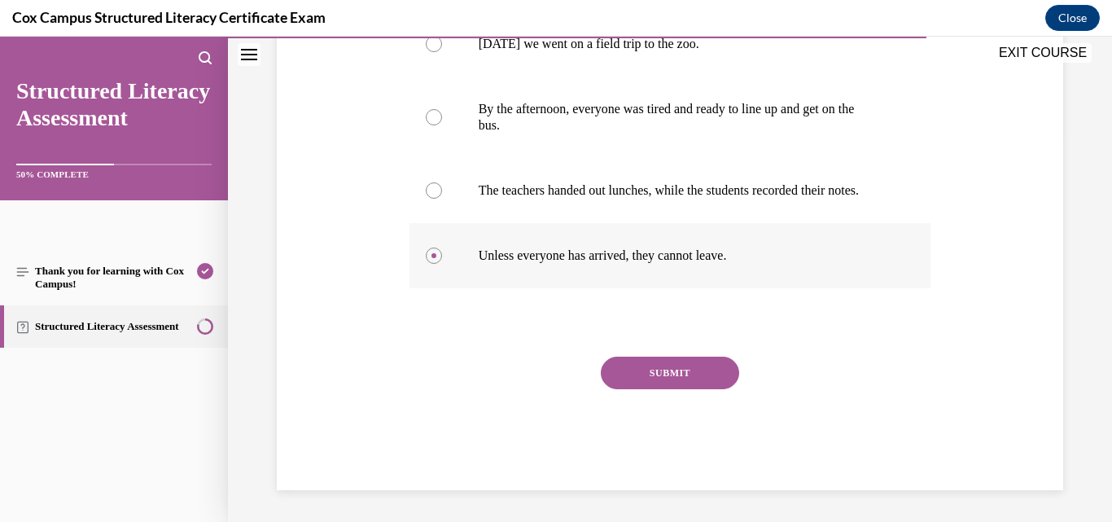
scroll to position [407, 0]
click at [660, 381] on button "SUBMIT" at bounding box center [670, 372] width 138 height 33
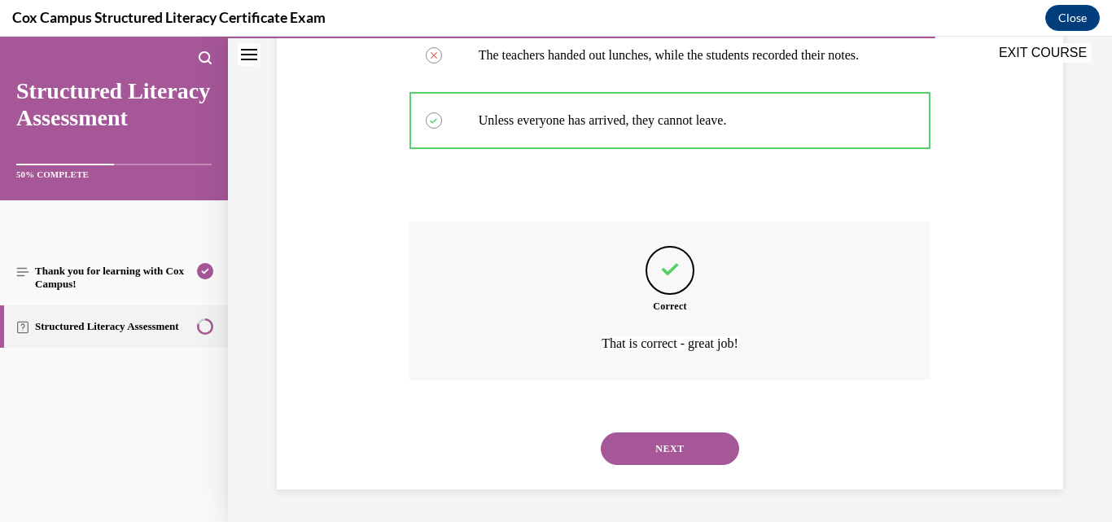
scroll to position [557, 0]
click at [692, 445] on button "NEXT" at bounding box center [670, 448] width 138 height 33
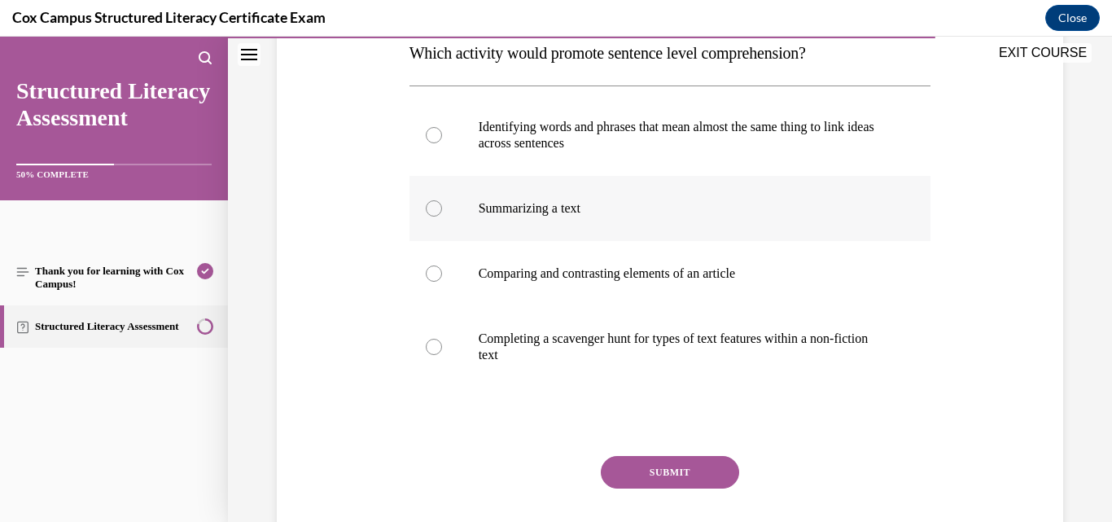
scroll to position [244, 0]
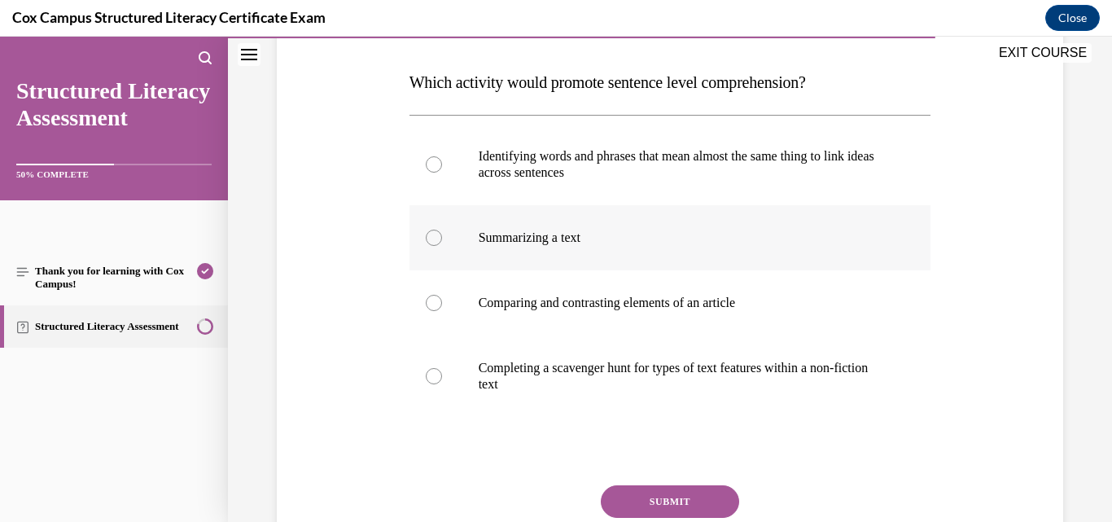
click at [579, 246] on p "Summarizing a text" at bounding box center [685, 238] width 412 height 16
click at [442, 246] on input "Summarizing a text" at bounding box center [434, 238] width 16 height 16
radio input "true"
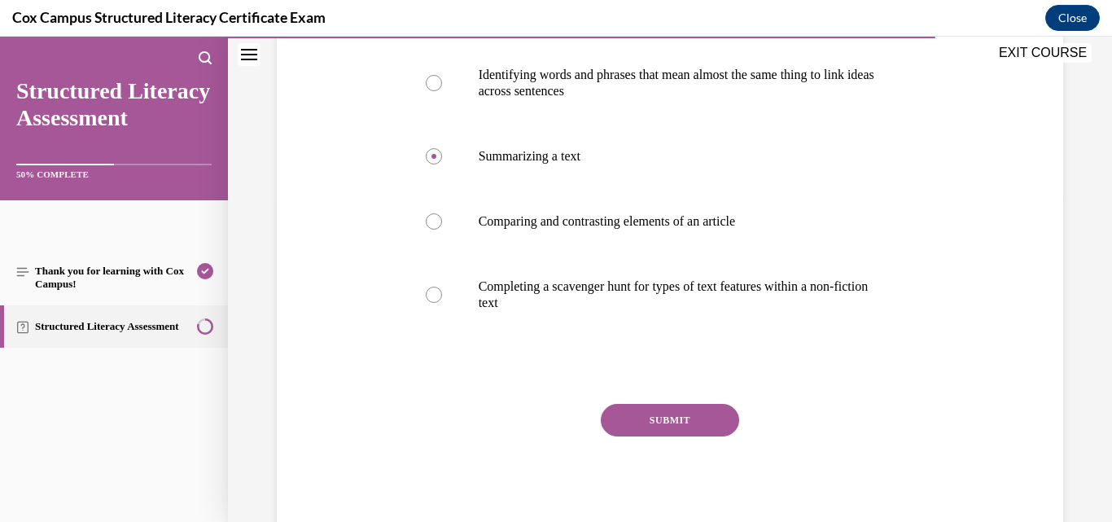
click at [685, 436] on button "SUBMIT" at bounding box center [670, 420] width 138 height 33
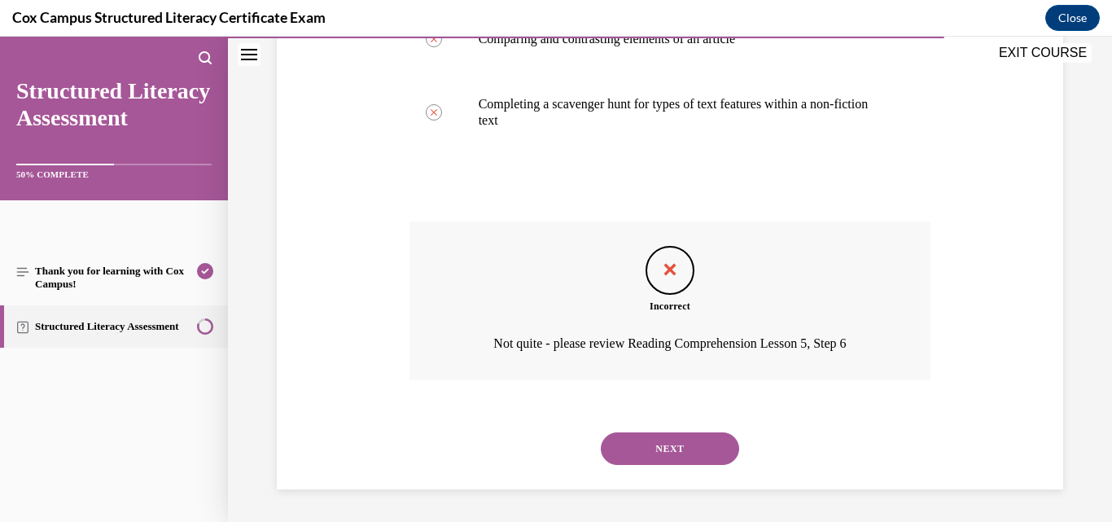
scroll to position [541, 0]
click at [674, 448] on button "NEXT" at bounding box center [670, 448] width 138 height 33
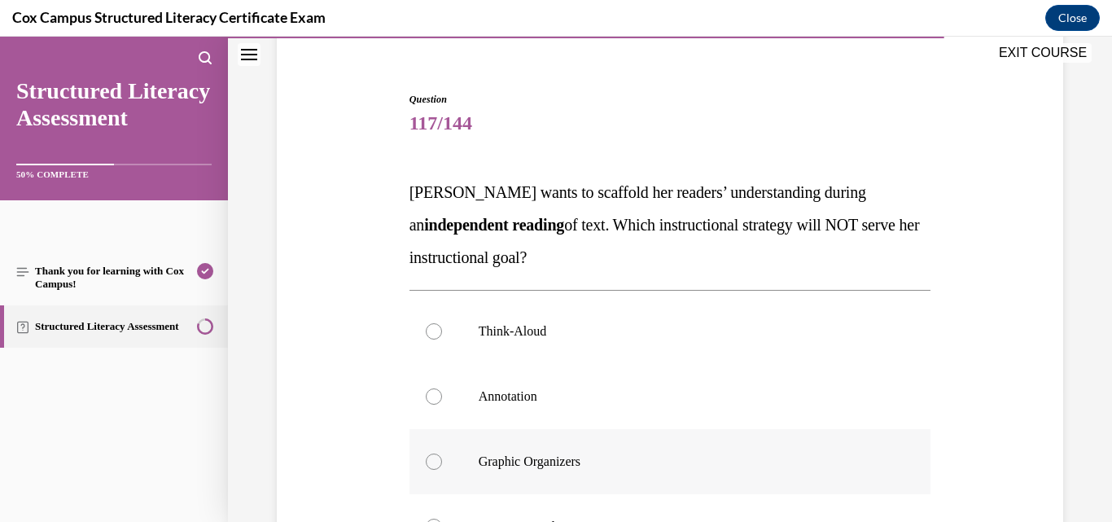
scroll to position [163, 0]
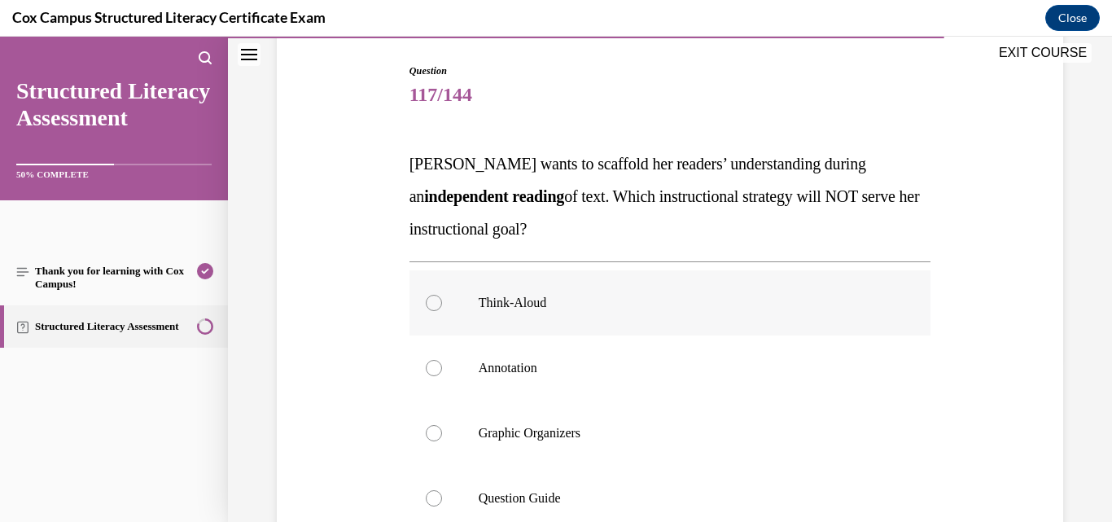
click at [507, 304] on p "Think-Aloud" at bounding box center [685, 303] width 412 height 16
click at [442, 304] on input "Think-Aloud" at bounding box center [434, 303] width 16 height 16
radio input "true"
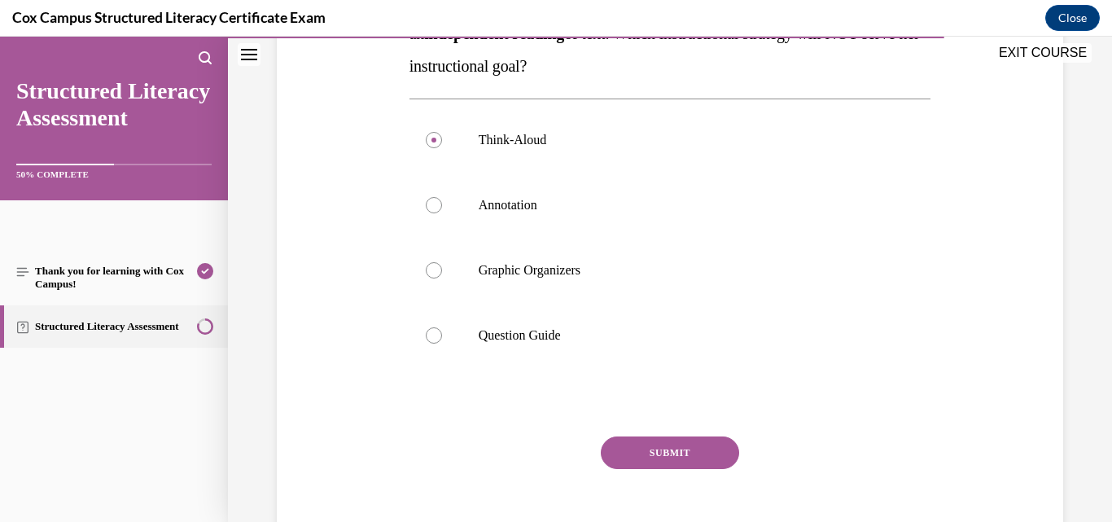
click at [630, 445] on button "SUBMIT" at bounding box center [670, 452] width 138 height 33
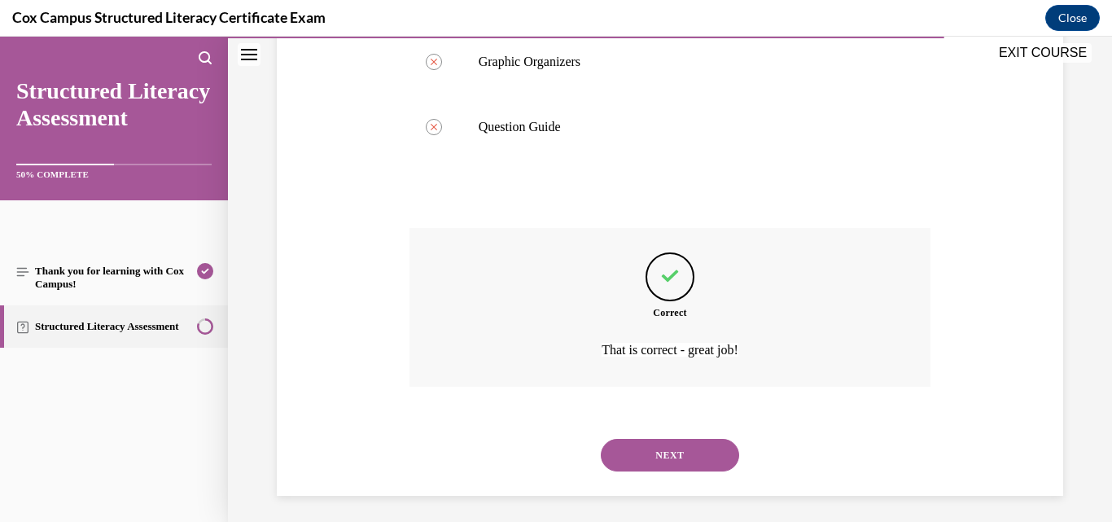
scroll to position [541, 0]
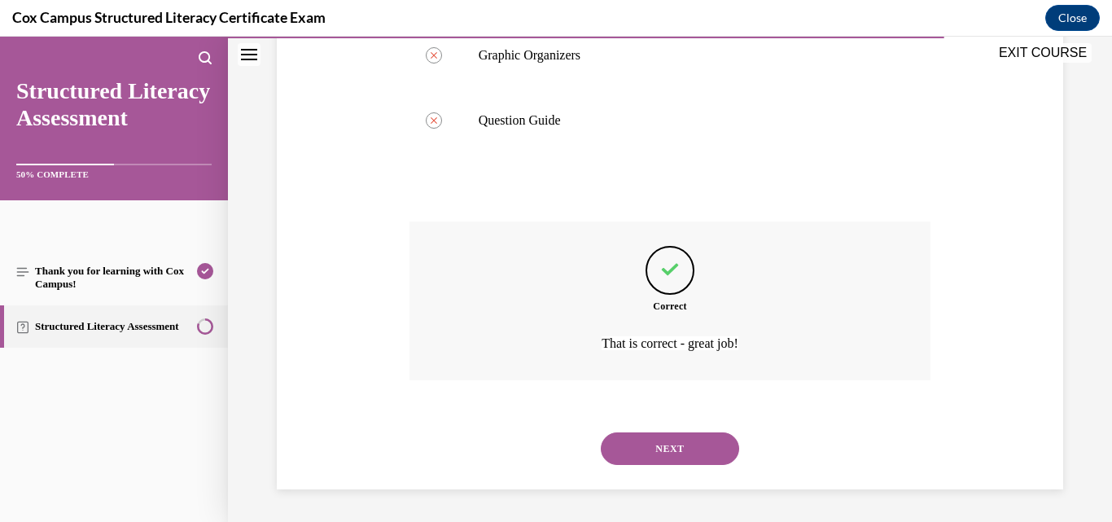
click at [618, 452] on button "NEXT" at bounding box center [670, 448] width 138 height 33
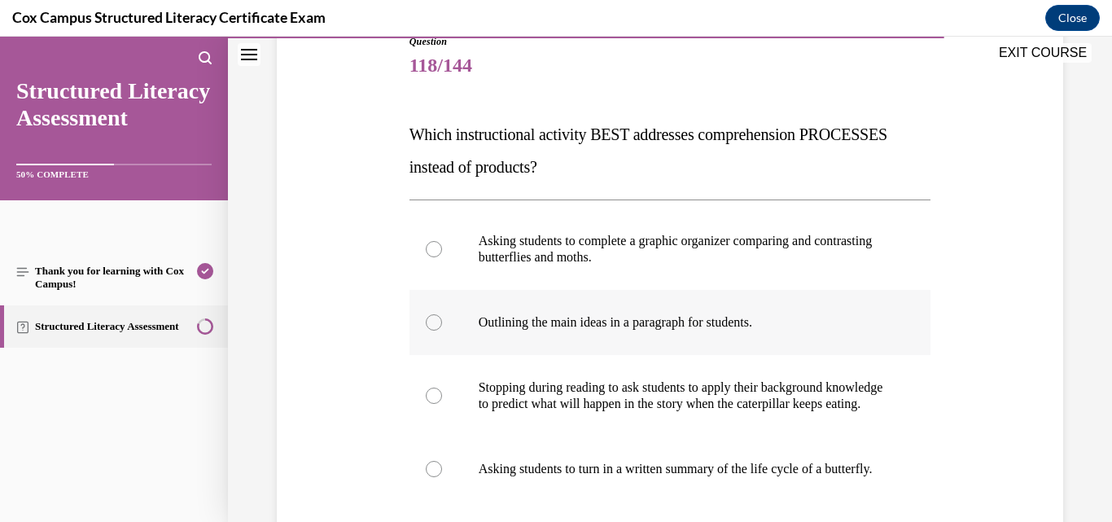
scroll to position [244, 0]
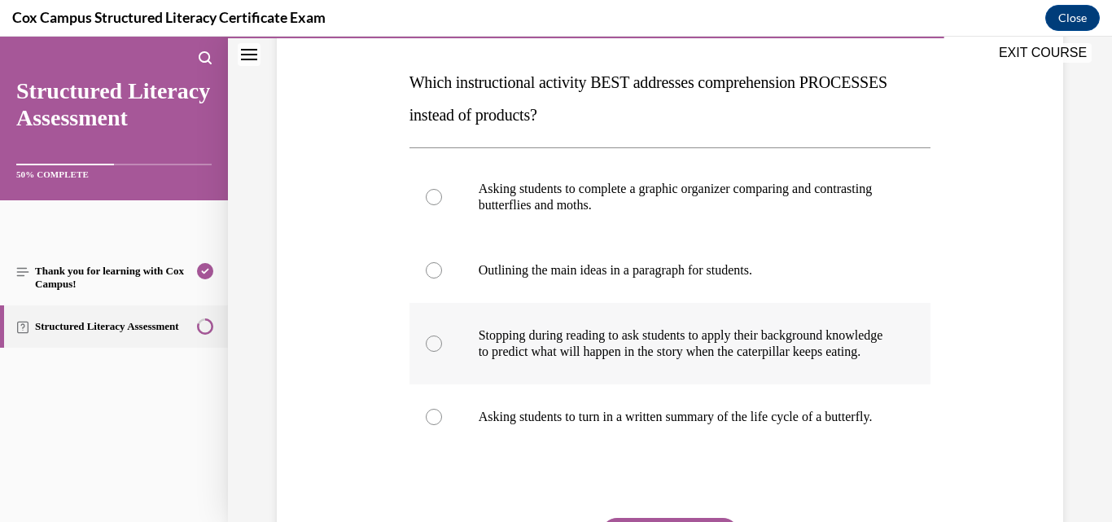
click at [598, 344] on p "Stopping during reading to ask students to apply their background knowledge" at bounding box center [685, 335] width 412 height 16
click at [442, 352] on input "Stopping during reading to ask students to apply their background knowledge to …" at bounding box center [434, 343] width 16 height 16
radio input "true"
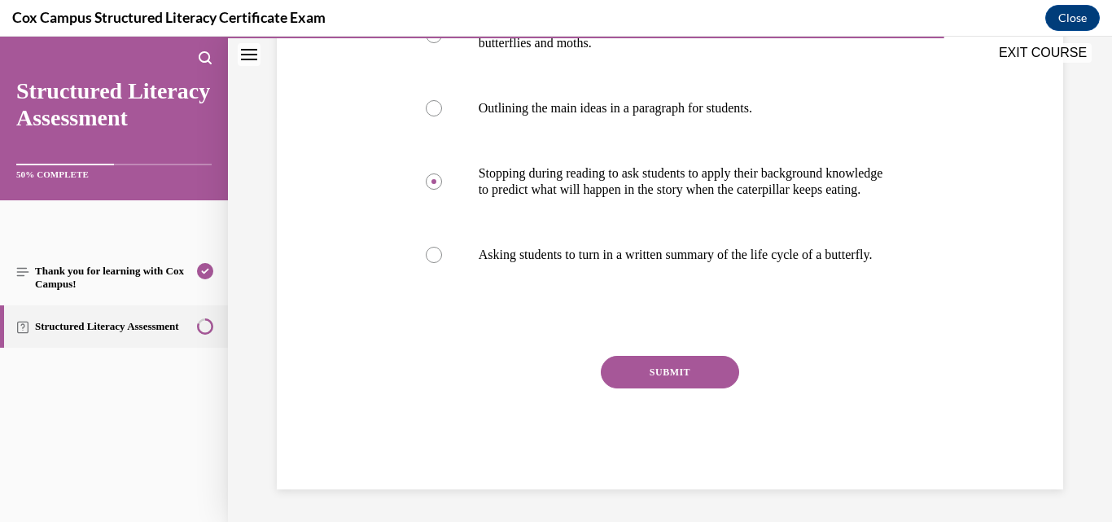
click at [642, 388] on button "SUBMIT" at bounding box center [670, 372] width 138 height 33
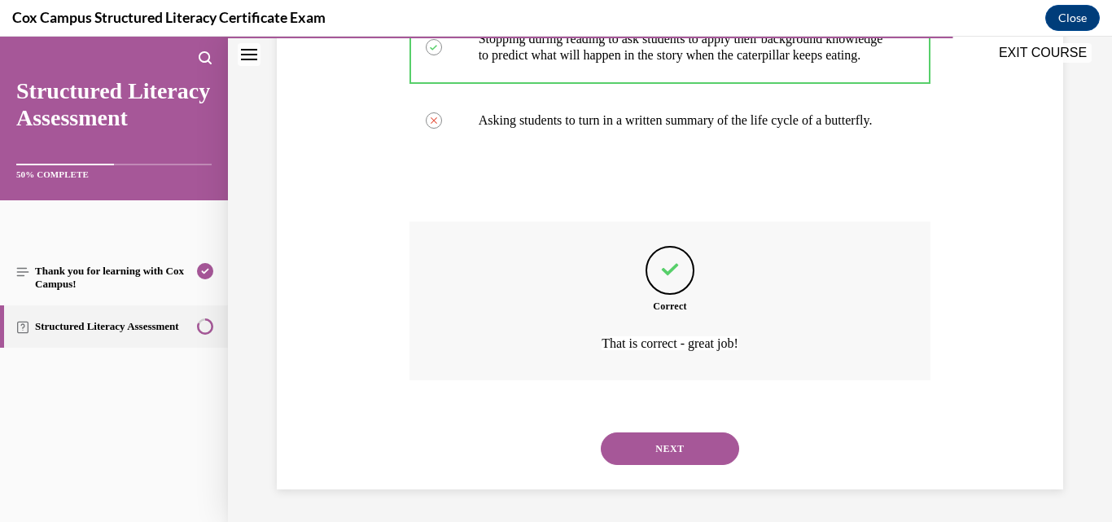
scroll to position [606, 0]
click at [648, 440] on button "NEXT" at bounding box center [670, 448] width 138 height 33
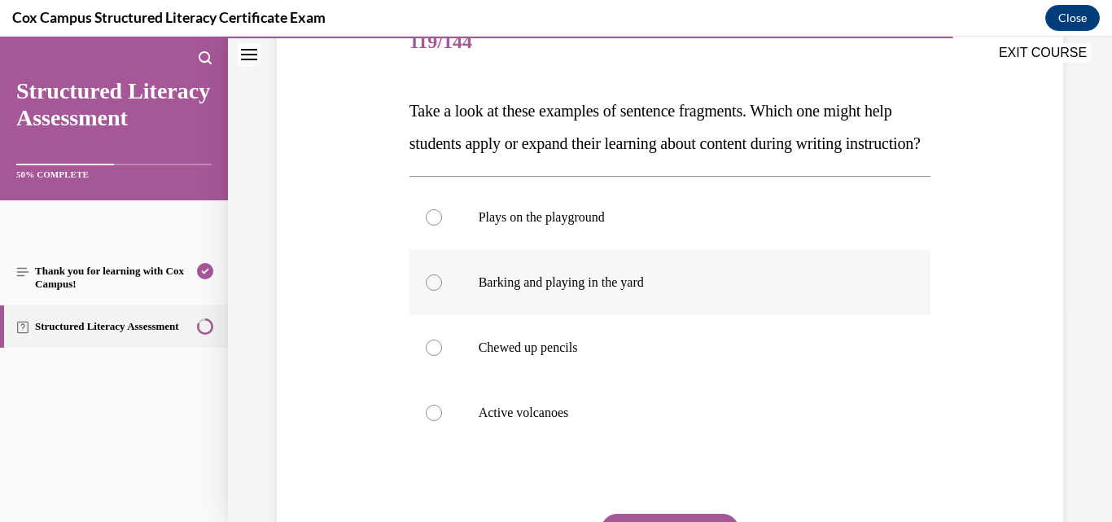
scroll to position [244, 0]
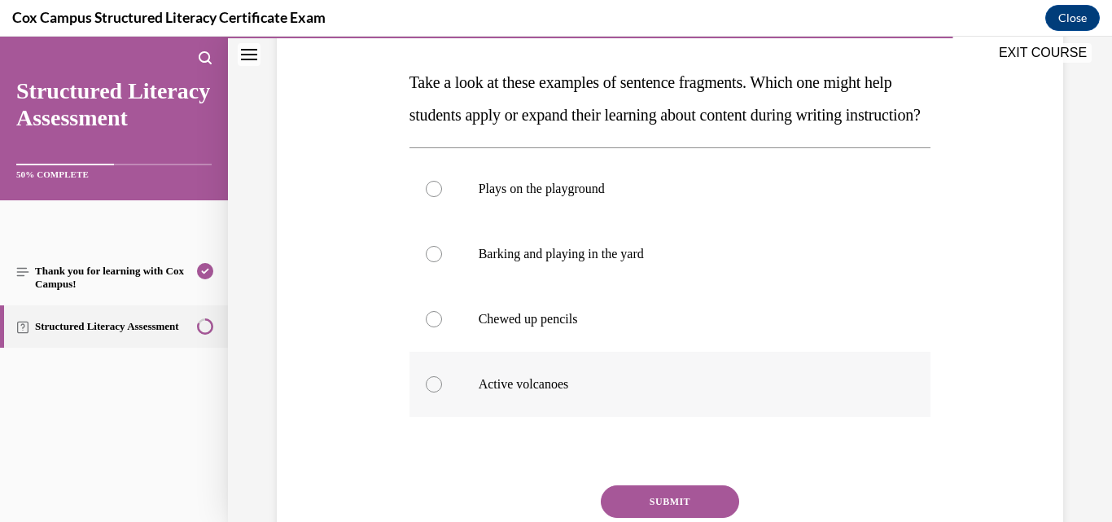
click at [548, 392] on p "Active volcanoes" at bounding box center [685, 384] width 412 height 16
click at [442, 392] on input "Active volcanoes" at bounding box center [434, 384] width 16 height 16
radio input "true"
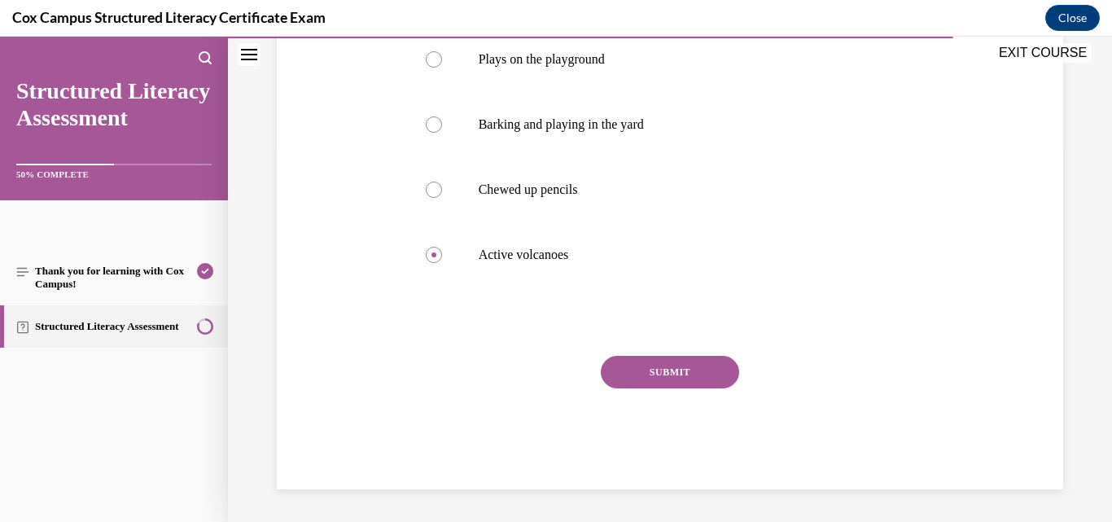
click at [672, 375] on button "SUBMIT" at bounding box center [670, 372] width 138 height 33
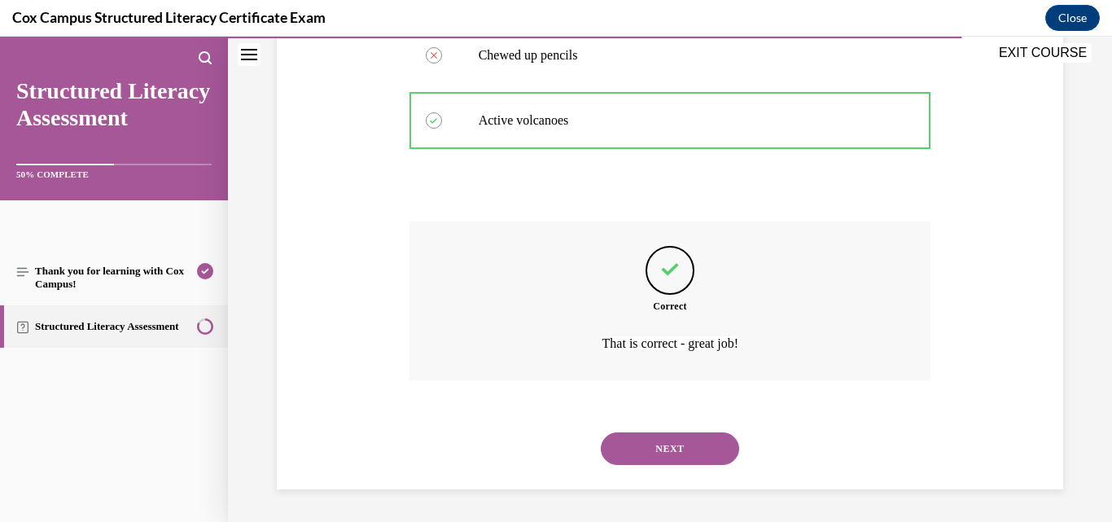
scroll to position [541, 0]
click at [678, 445] on button "NEXT" at bounding box center [670, 448] width 138 height 33
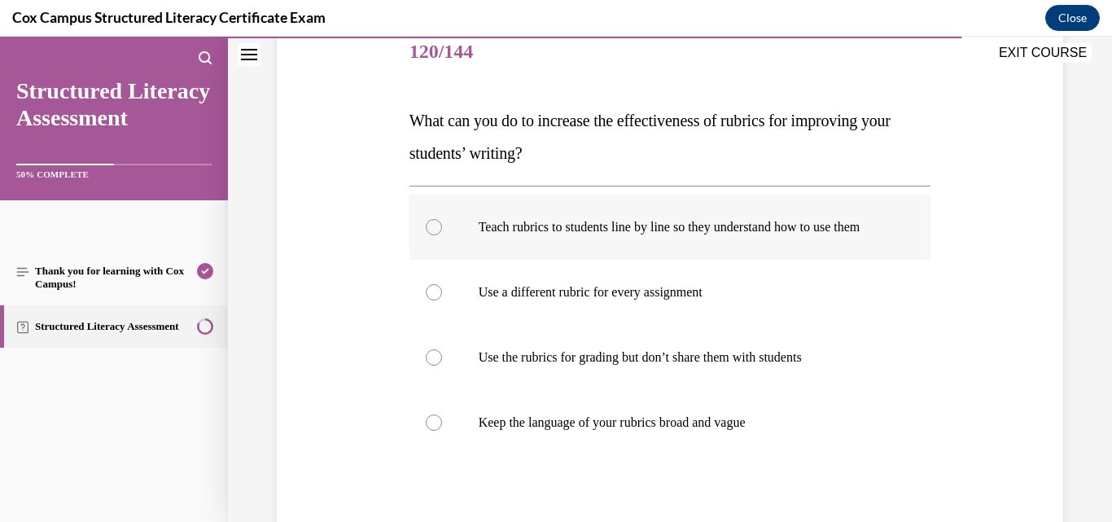
scroll to position [244, 0]
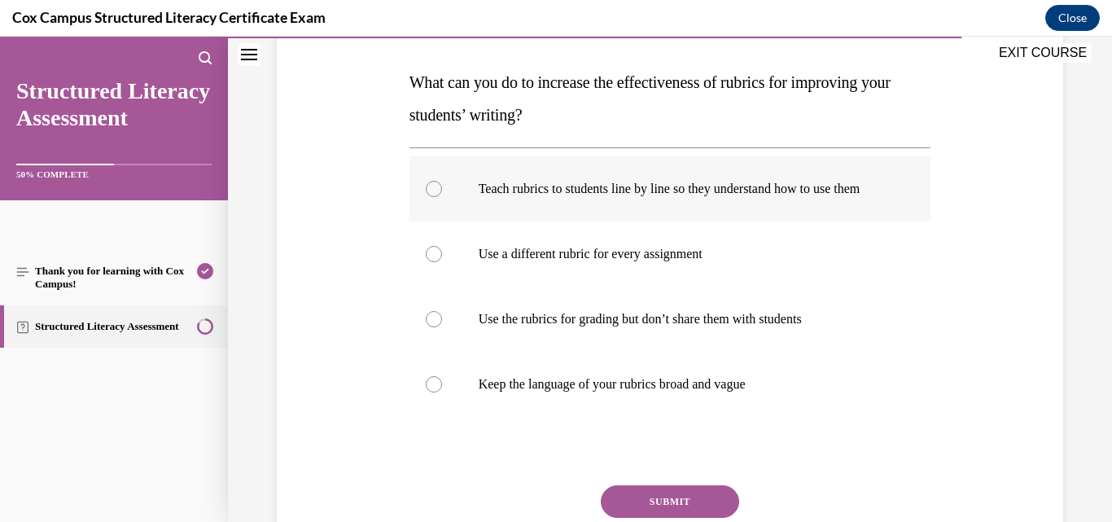
click at [618, 197] on p "Teach rubrics to students line by line so they understand how to use them" at bounding box center [685, 189] width 412 height 16
click at [442, 197] on input "Teach rubrics to students line by line so they understand how to use them" at bounding box center [434, 189] width 16 height 16
radio input "true"
click at [649, 515] on button "SUBMIT" at bounding box center [670, 501] width 138 height 33
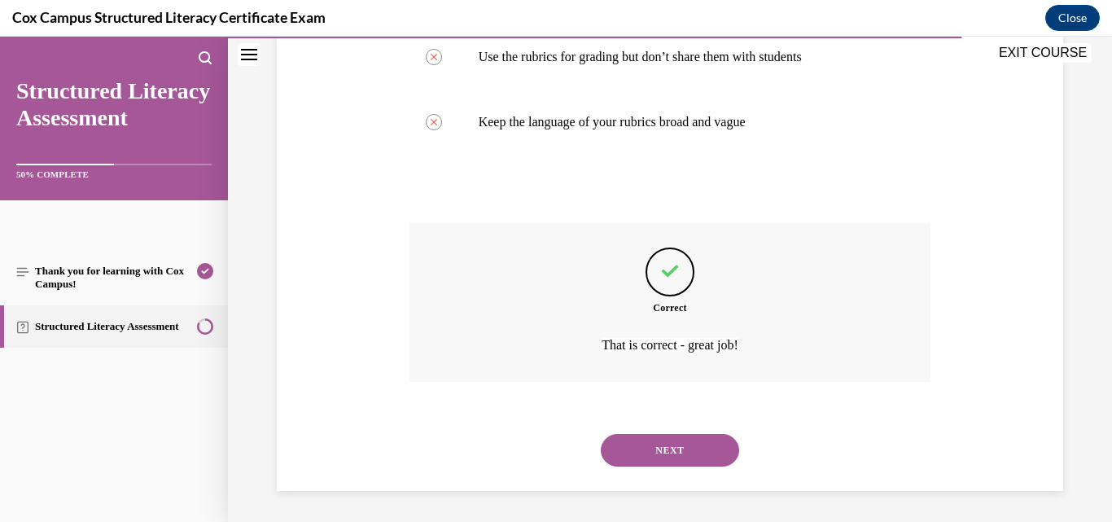
scroll to position [523, 0]
click at [676, 452] on button "NEXT" at bounding box center [670, 448] width 138 height 33
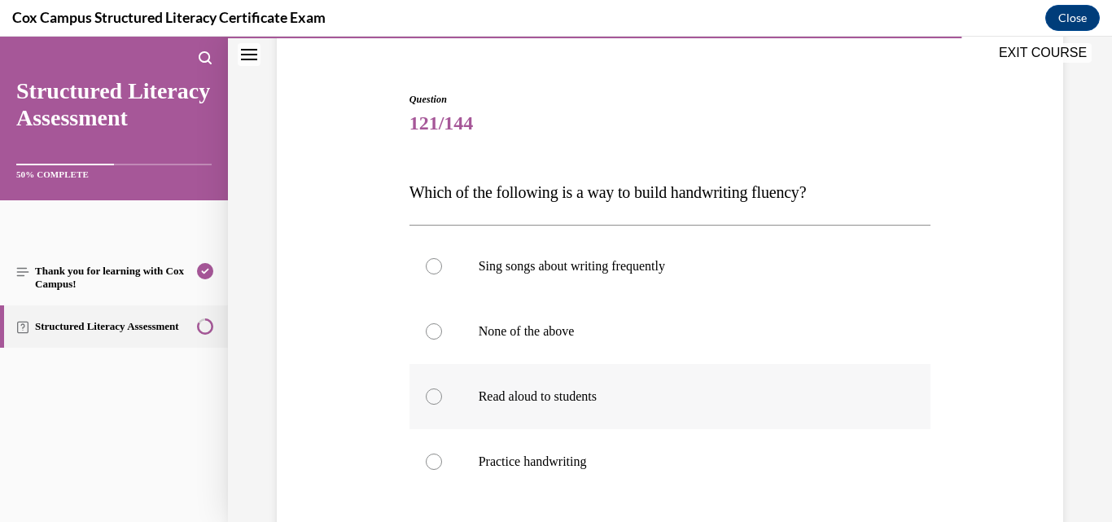
scroll to position [163, 0]
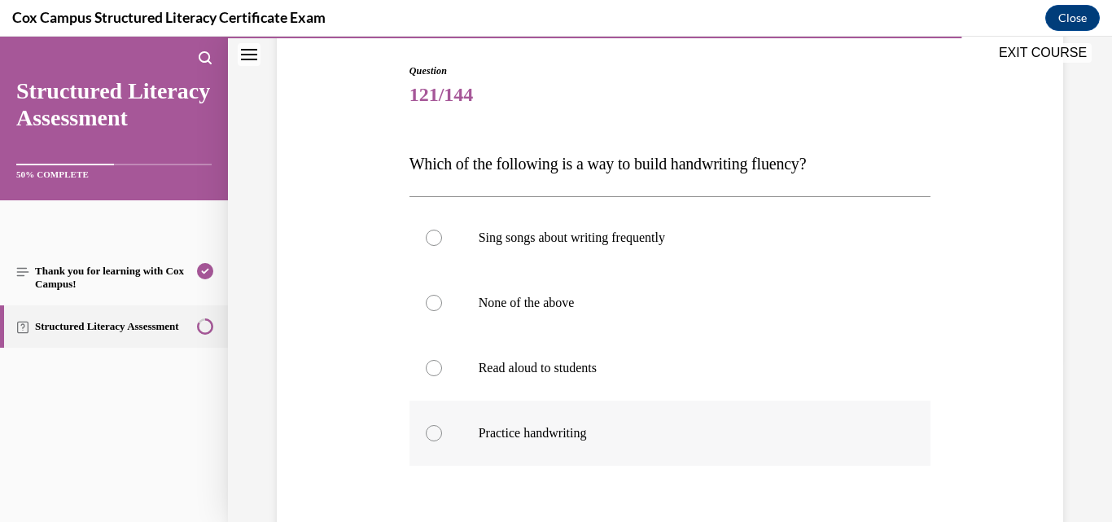
click at [573, 436] on p "Practice handwriting" at bounding box center [685, 433] width 412 height 16
click at [442, 436] on input "Practice handwriting" at bounding box center [434, 433] width 16 height 16
radio input "true"
click at [586, 239] on p "Sing songs about writing frequently" at bounding box center [685, 238] width 412 height 16
click at [442, 239] on input "Sing songs about writing frequently" at bounding box center [434, 238] width 16 height 16
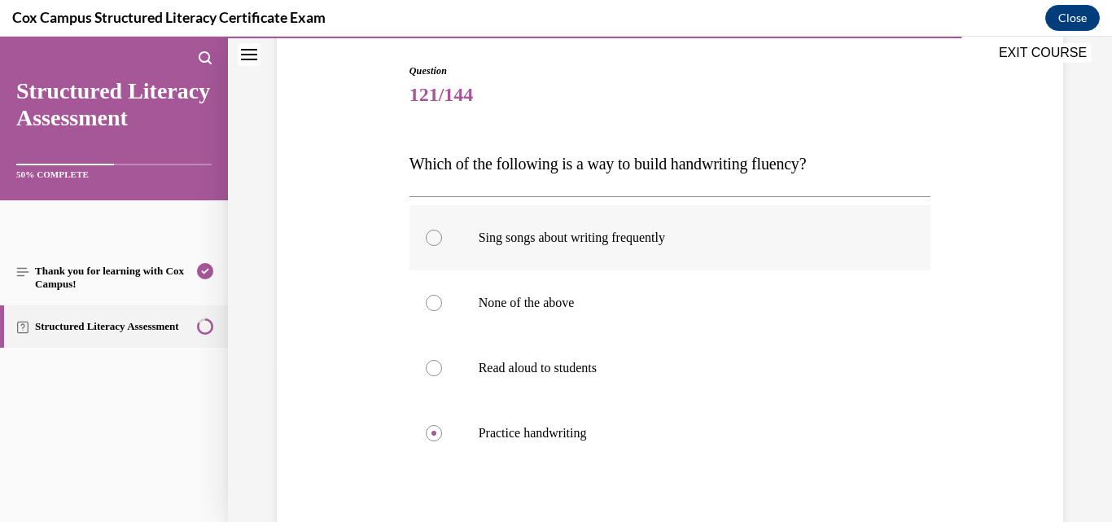
radio input "true"
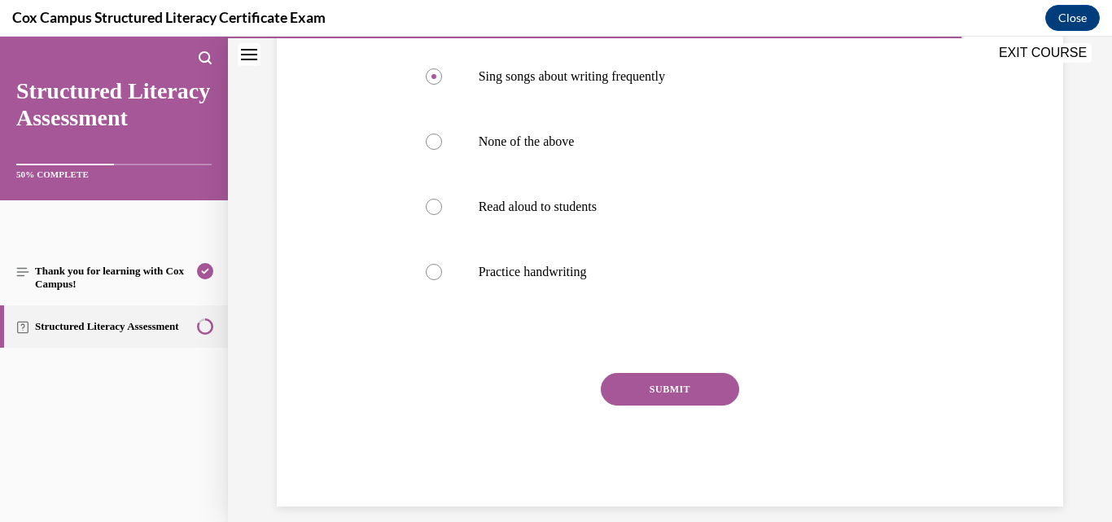
scroll to position [326, 0]
click at [539, 151] on label "None of the above" at bounding box center [671, 139] width 522 height 65
click at [442, 148] on input "None of the above" at bounding box center [434, 140] width 16 height 16
radio input "true"
click at [716, 385] on button "SUBMIT" at bounding box center [670, 387] width 138 height 33
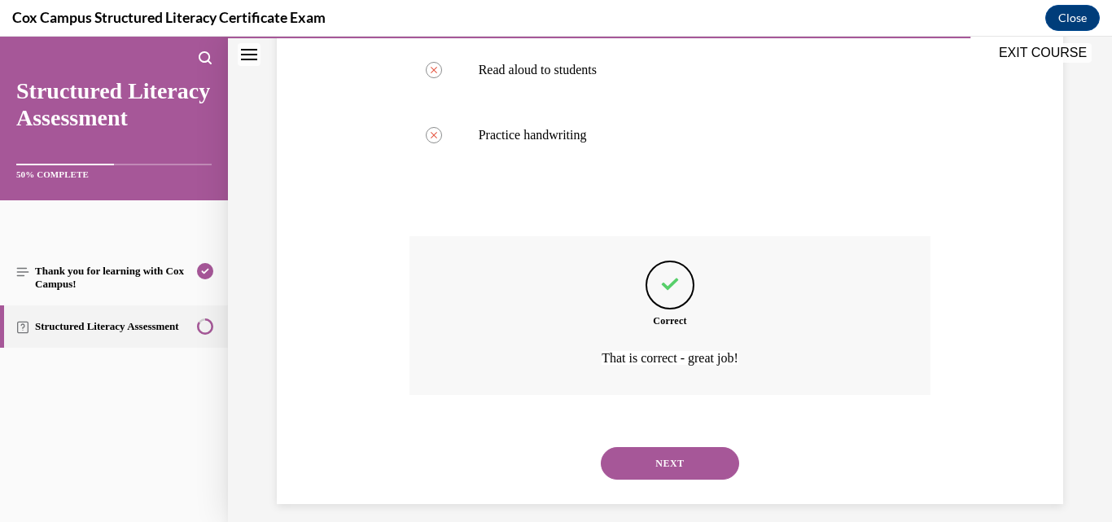
scroll to position [476, 0]
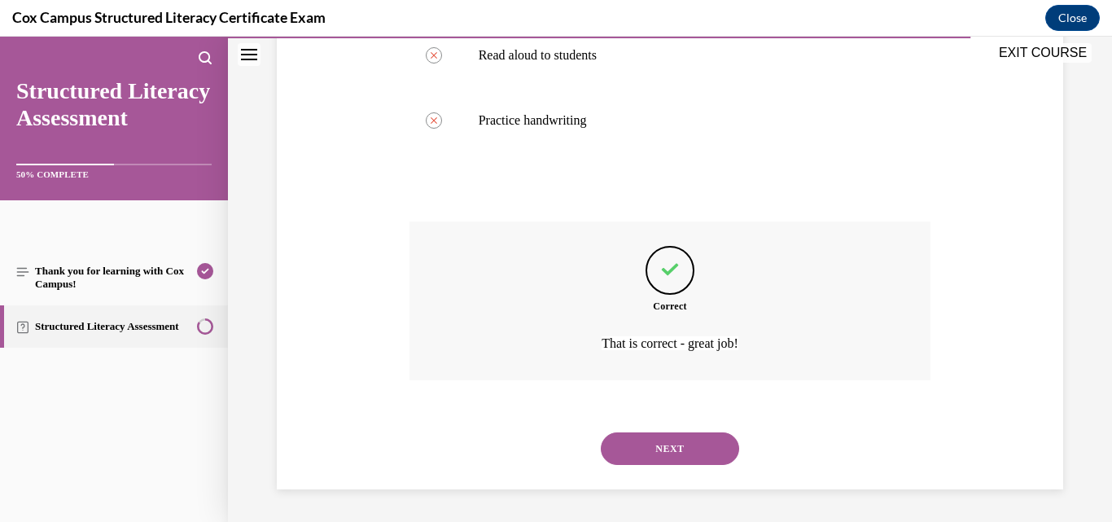
click at [696, 448] on button "NEXT" at bounding box center [670, 448] width 138 height 33
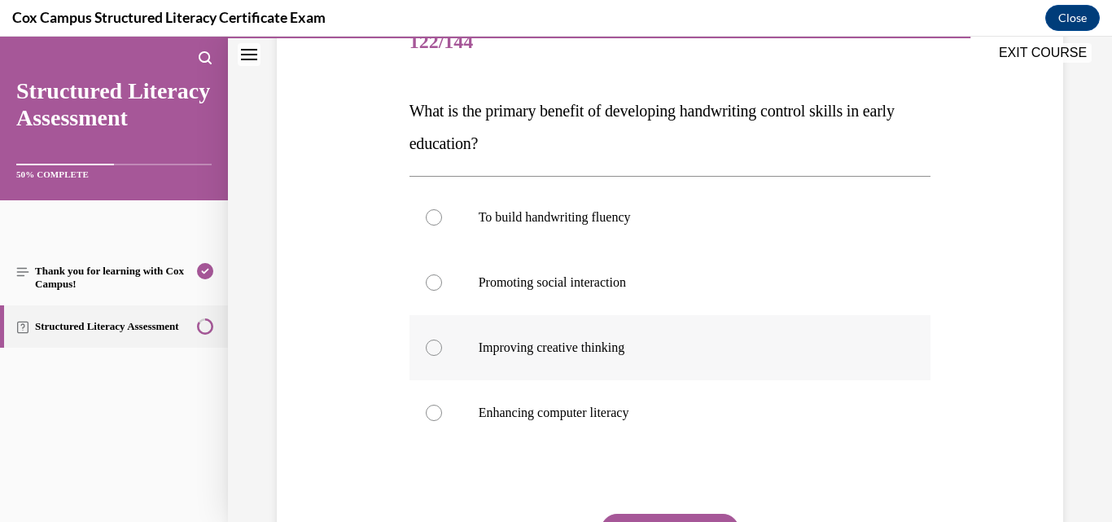
scroll to position [244, 0]
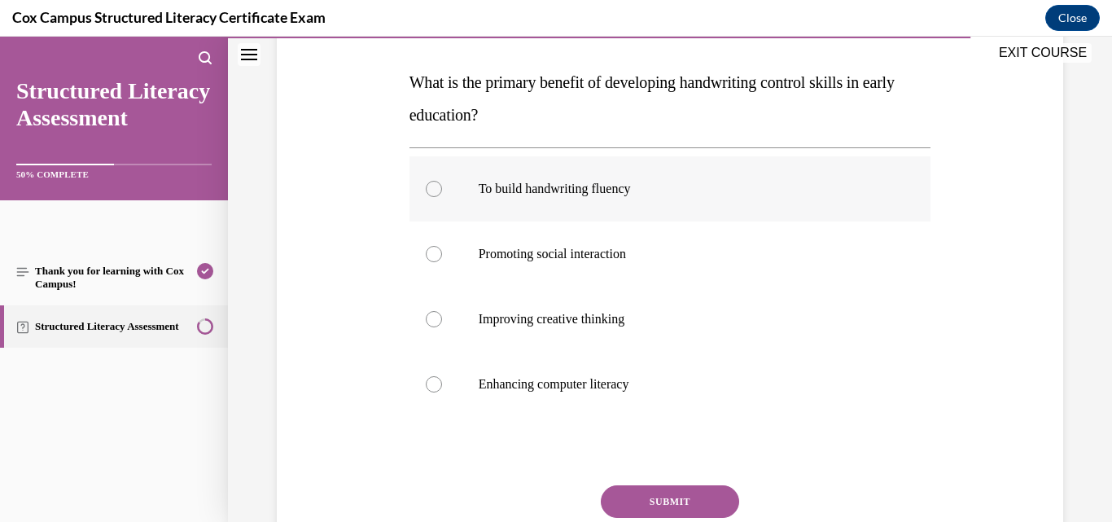
click at [611, 192] on p "To build handwriting fluency" at bounding box center [685, 189] width 412 height 16
click at [442, 192] on input "To build handwriting fluency" at bounding box center [434, 189] width 16 height 16
radio input "true"
click at [682, 485] on button "SUBMIT" at bounding box center [670, 501] width 138 height 33
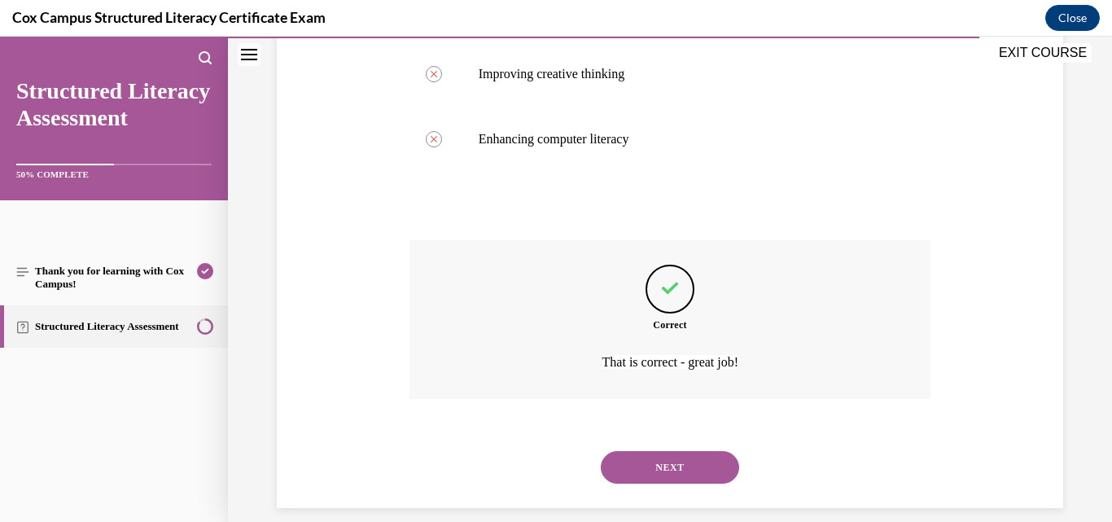
scroll to position [508, 0]
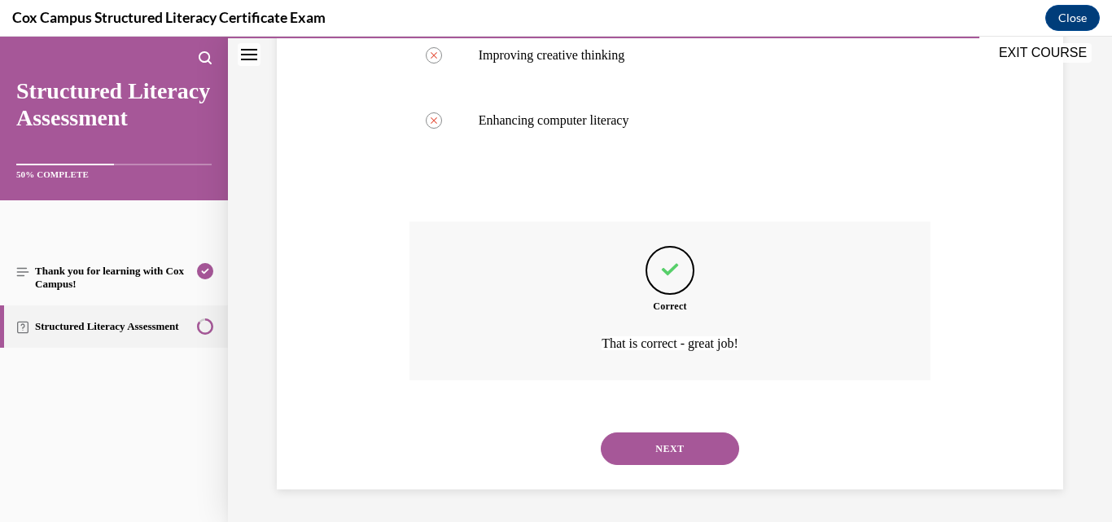
click at [667, 454] on button "NEXT" at bounding box center [670, 448] width 138 height 33
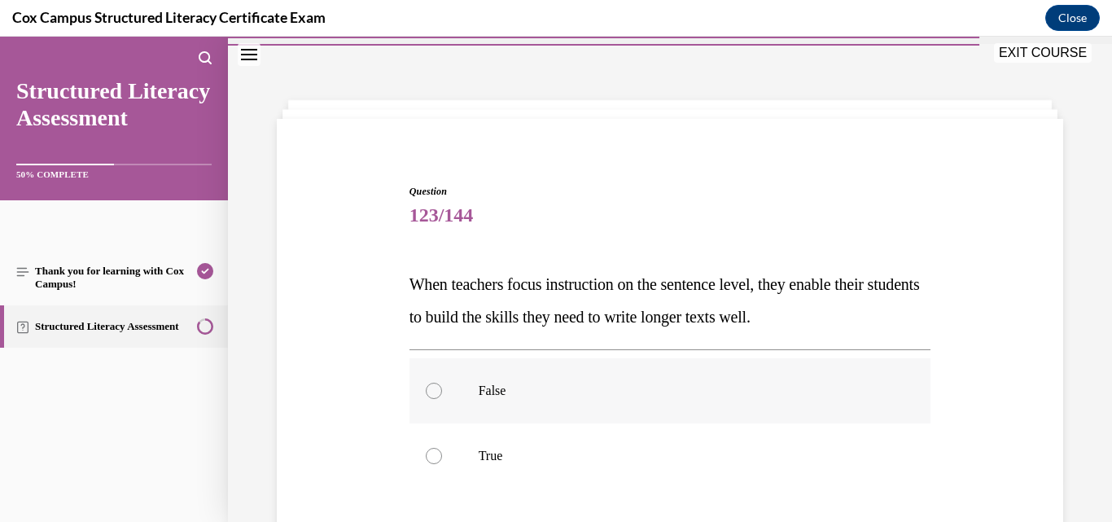
scroll to position [81, 0]
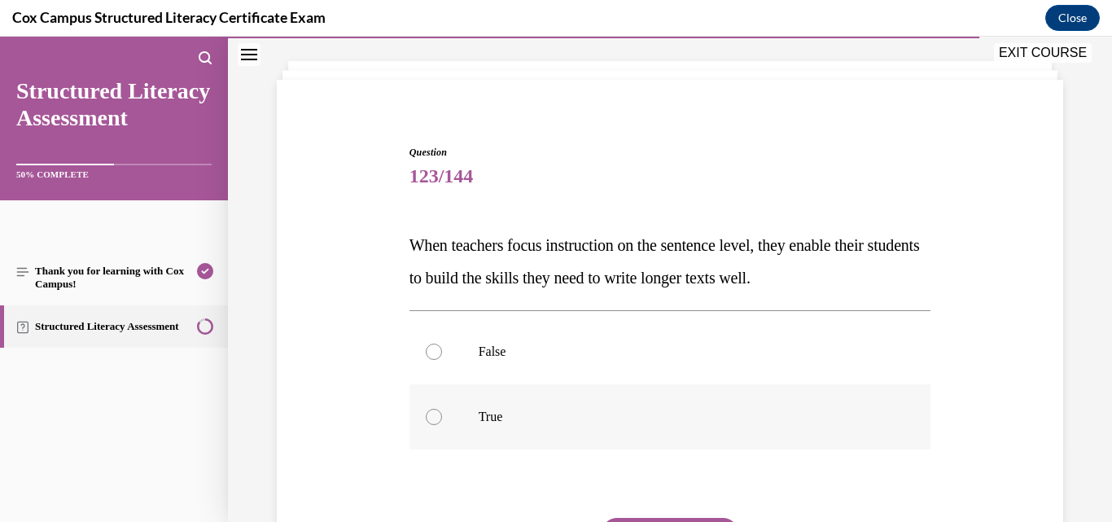
click at [501, 423] on p "True" at bounding box center [685, 417] width 412 height 16
click at [442, 423] on input "True" at bounding box center [434, 417] width 16 height 16
radio input "true"
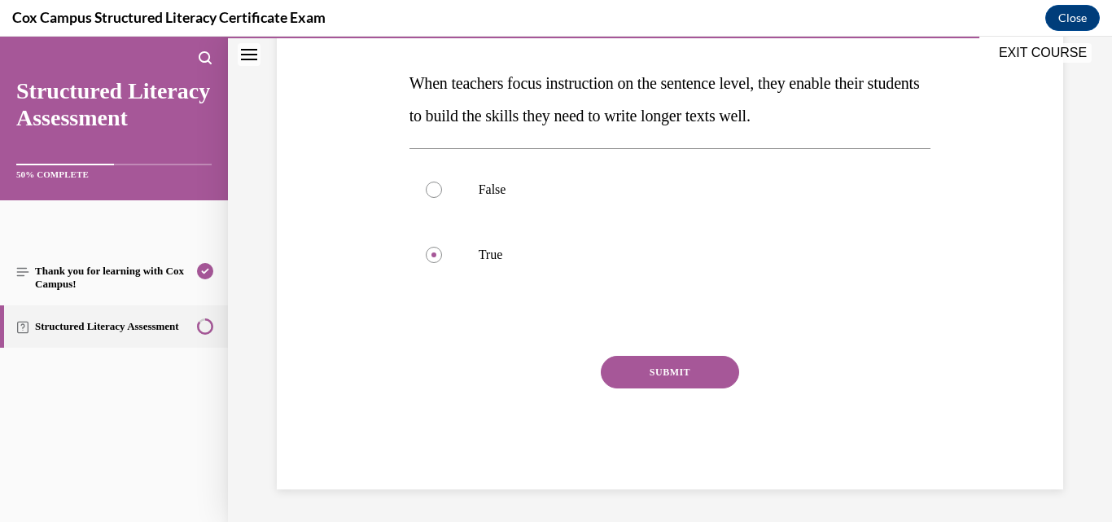
click at [645, 376] on button "SUBMIT" at bounding box center [670, 372] width 138 height 33
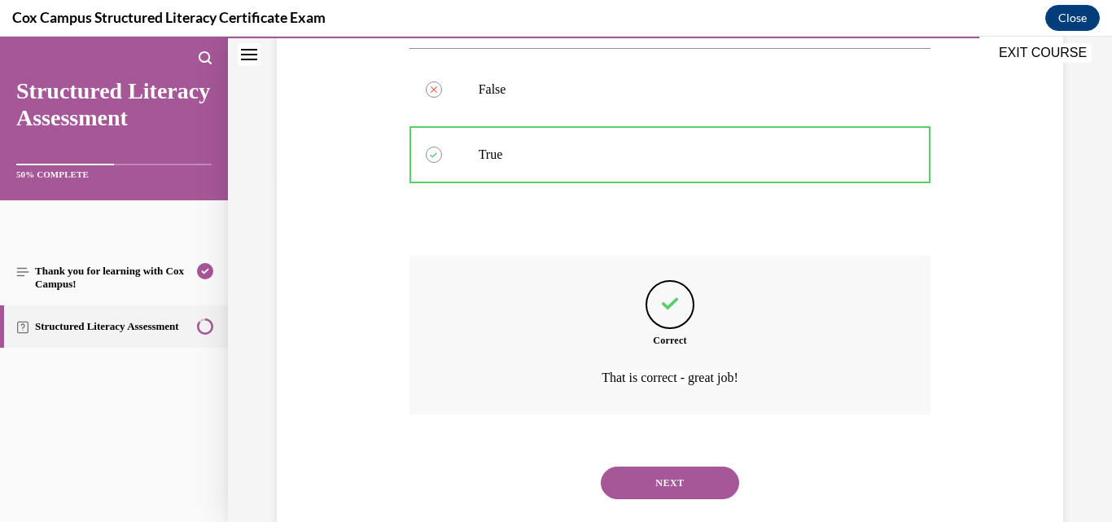
scroll to position [378, 0]
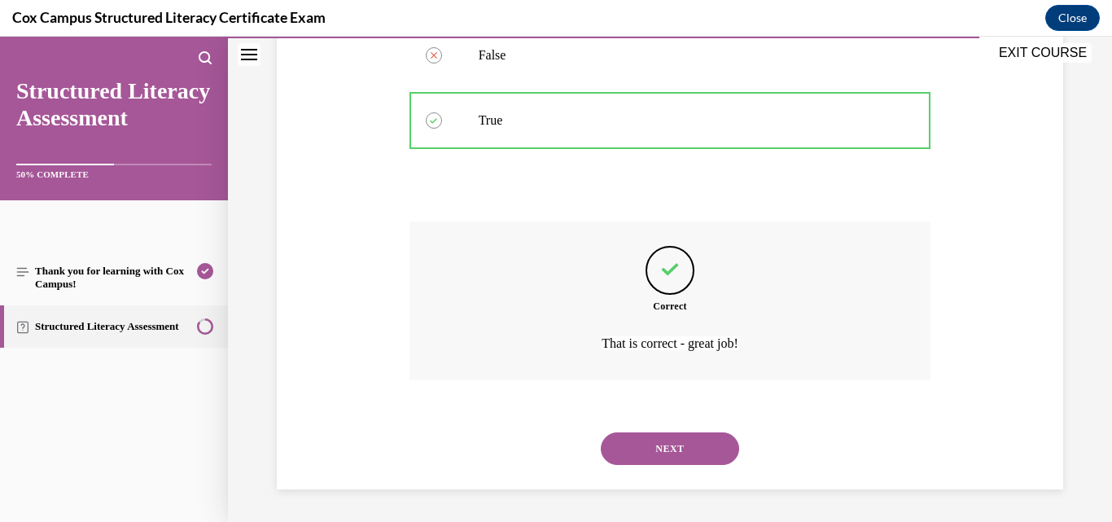
click at [664, 441] on button "NEXT" at bounding box center [670, 448] width 138 height 33
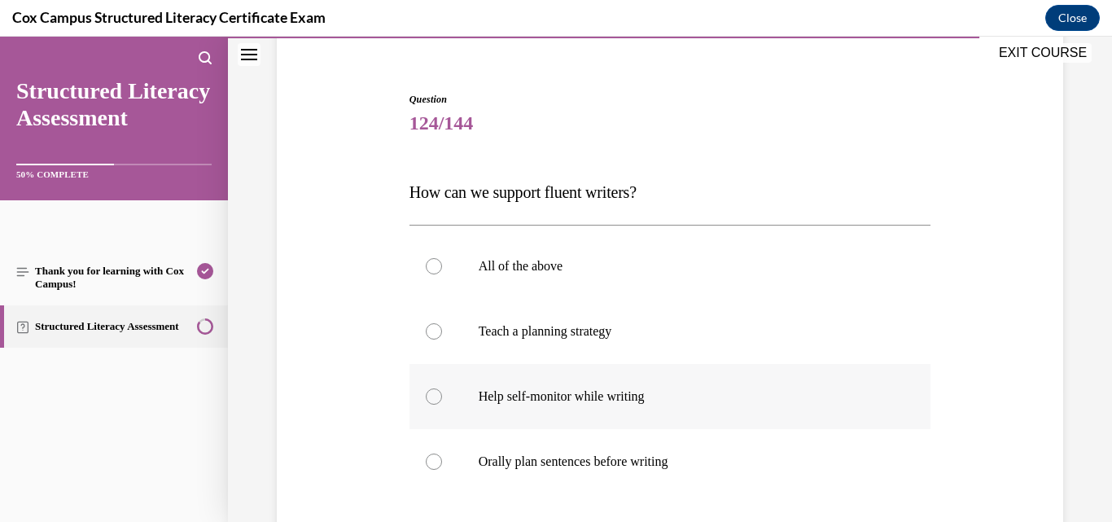
scroll to position [163, 0]
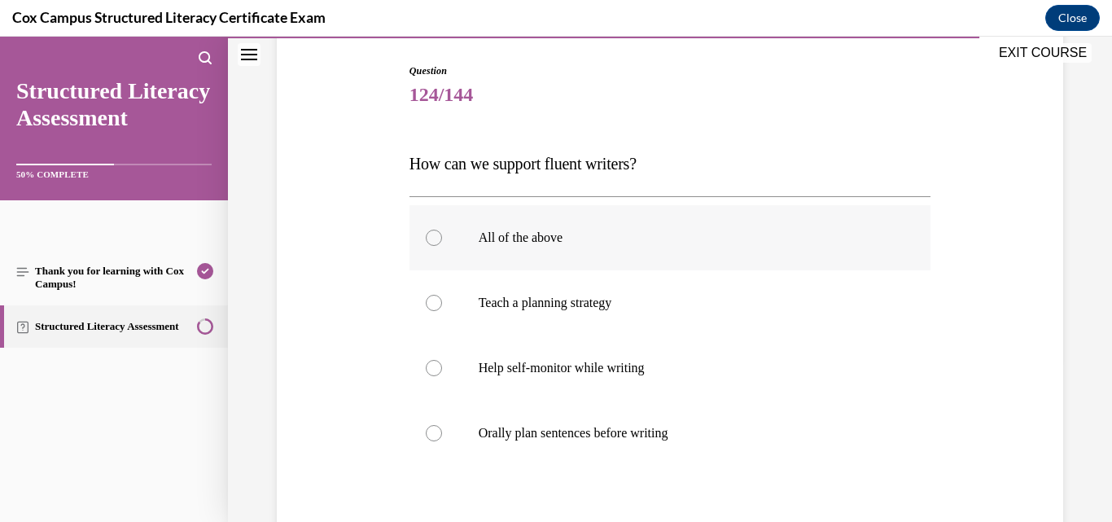
click at [540, 239] on p "All of the above" at bounding box center [685, 238] width 412 height 16
click at [442, 239] on input "All of the above" at bounding box center [434, 238] width 16 height 16
radio input "true"
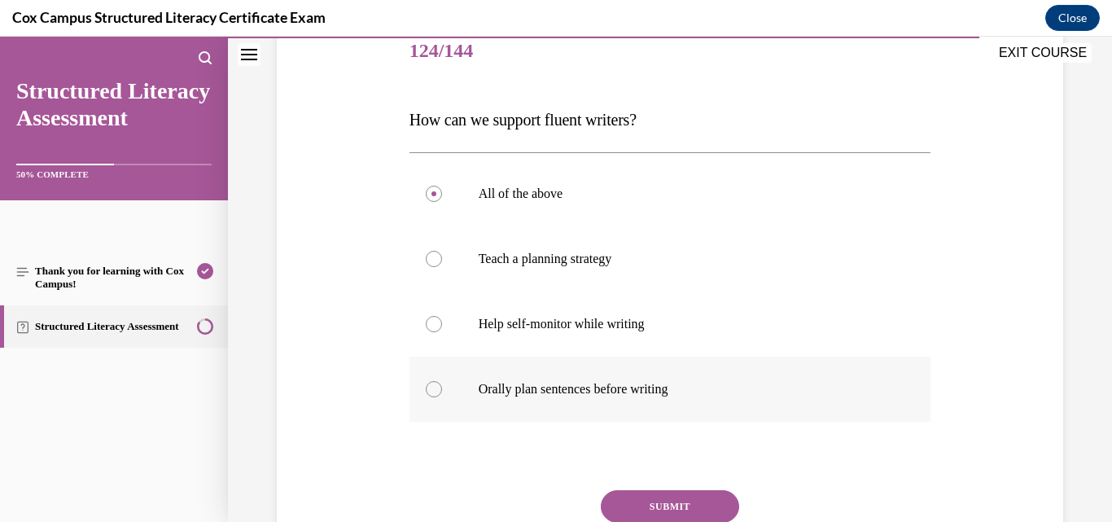
scroll to position [244, 0]
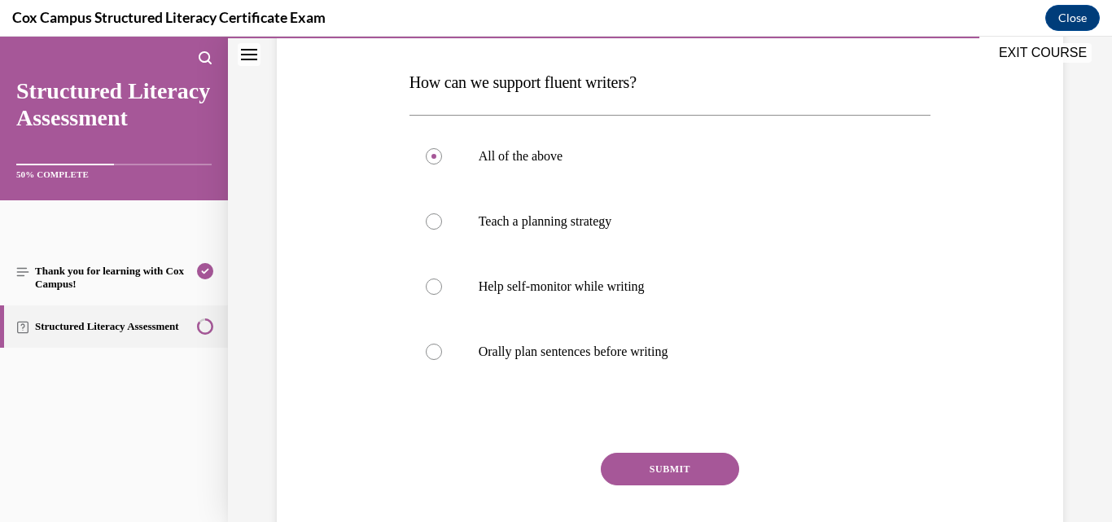
click at [705, 471] on button "SUBMIT" at bounding box center [670, 469] width 138 height 33
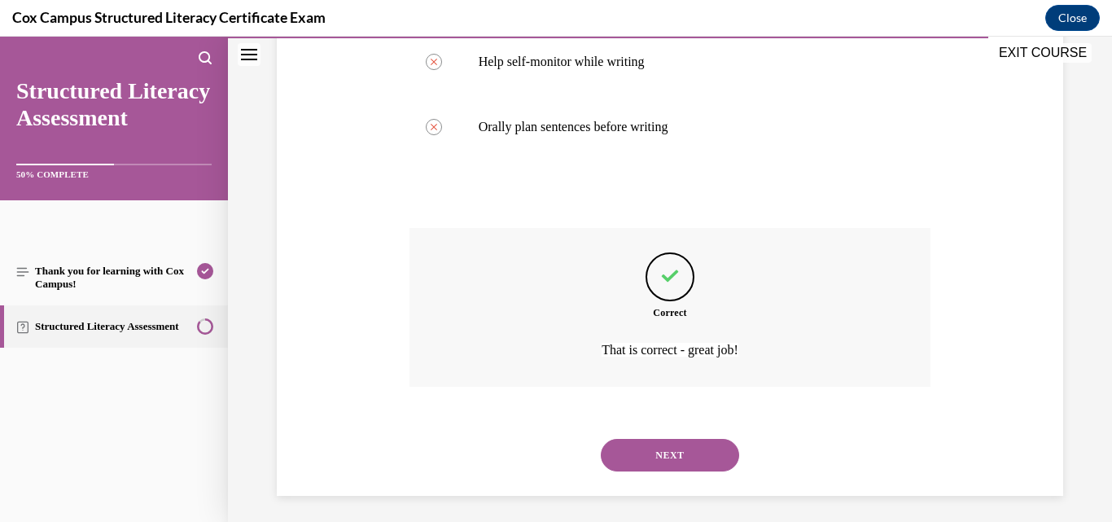
scroll to position [476, 0]
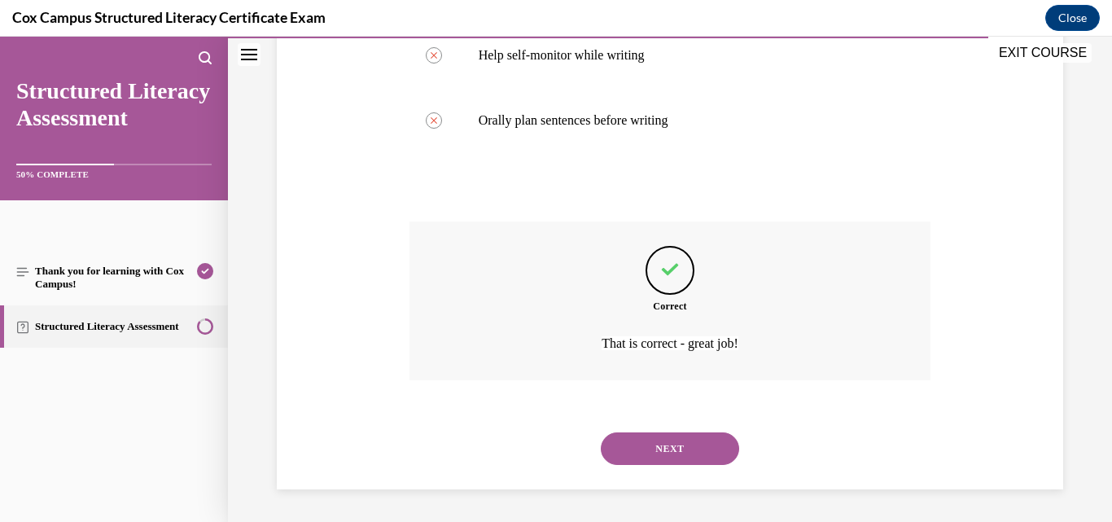
click at [678, 450] on button "NEXT" at bounding box center [670, 448] width 138 height 33
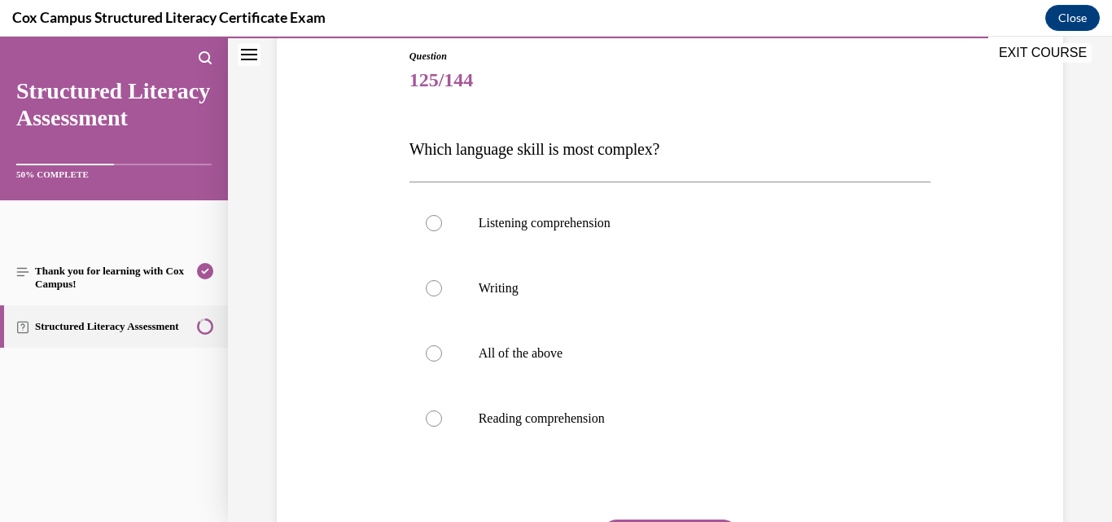
scroll to position [163, 0]
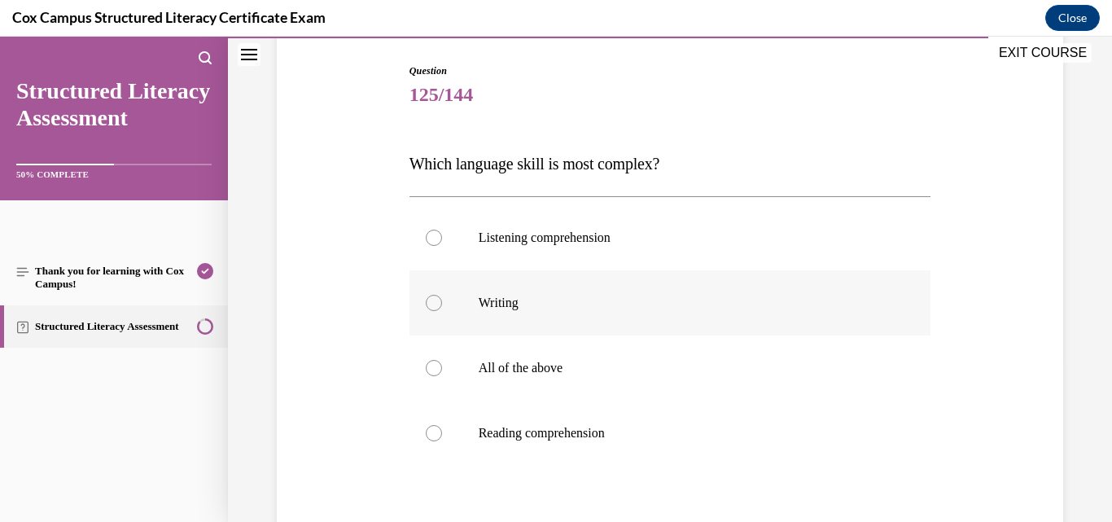
click at [519, 287] on label "Writing" at bounding box center [671, 302] width 522 height 65
click at [442, 295] on input "Writing" at bounding box center [434, 303] width 16 height 16
radio input "true"
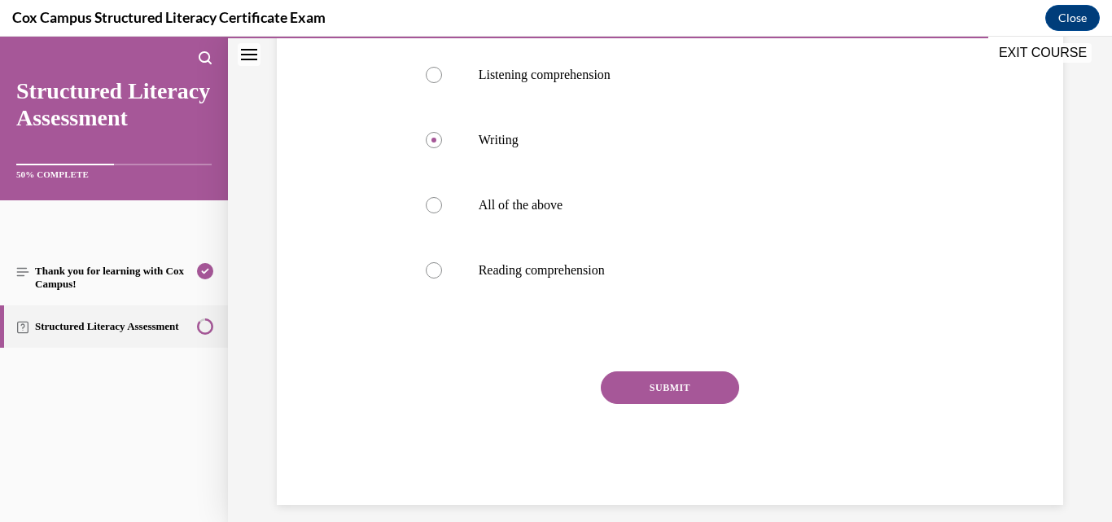
click at [627, 381] on button "SUBMIT" at bounding box center [670, 387] width 138 height 33
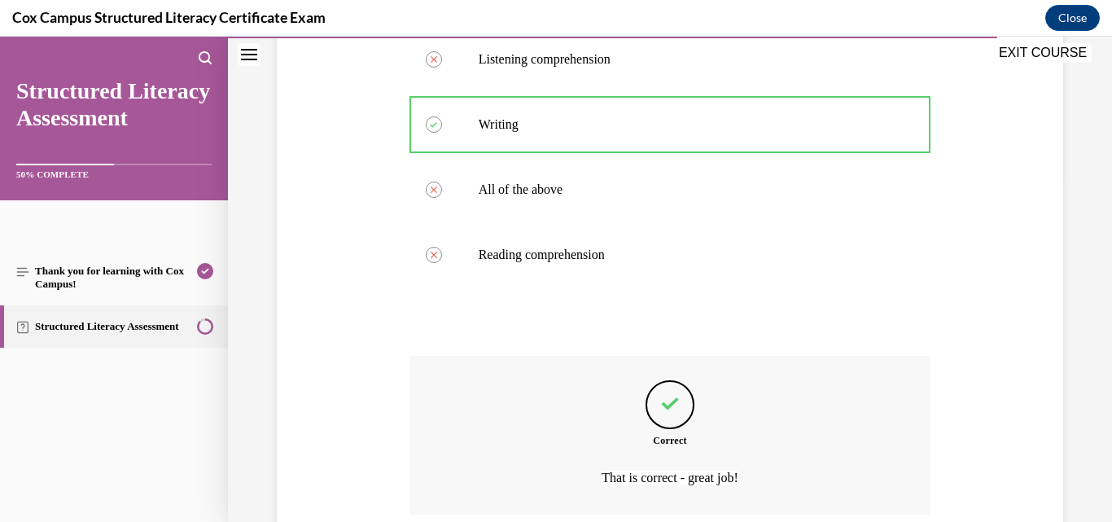
scroll to position [476, 0]
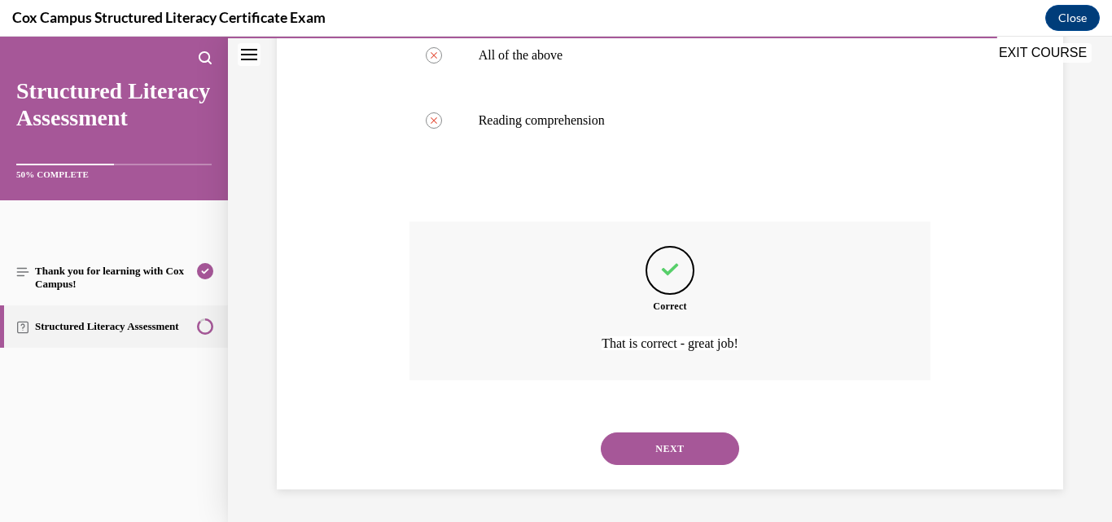
click at [675, 437] on button "NEXT" at bounding box center [670, 448] width 138 height 33
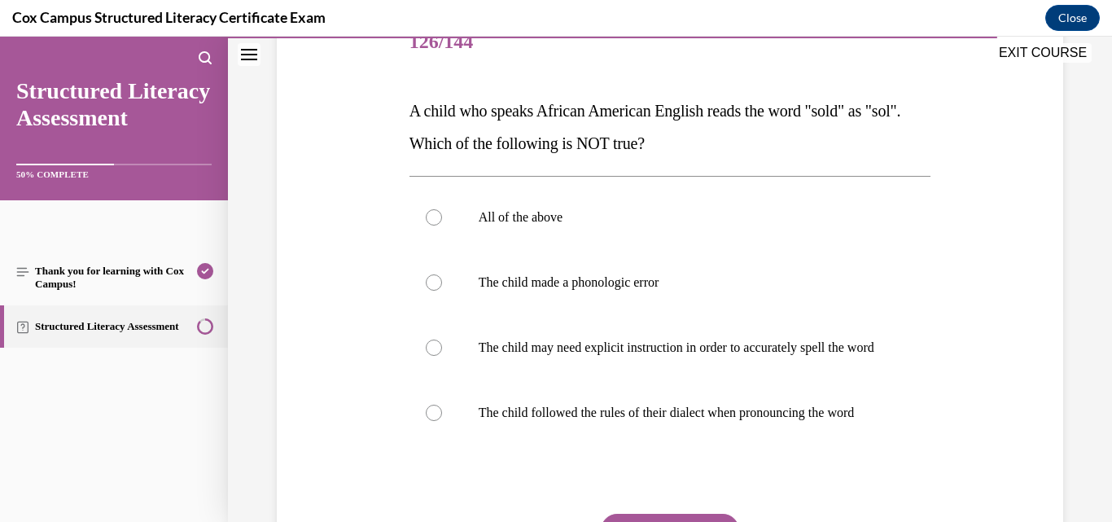
scroll to position [244, 0]
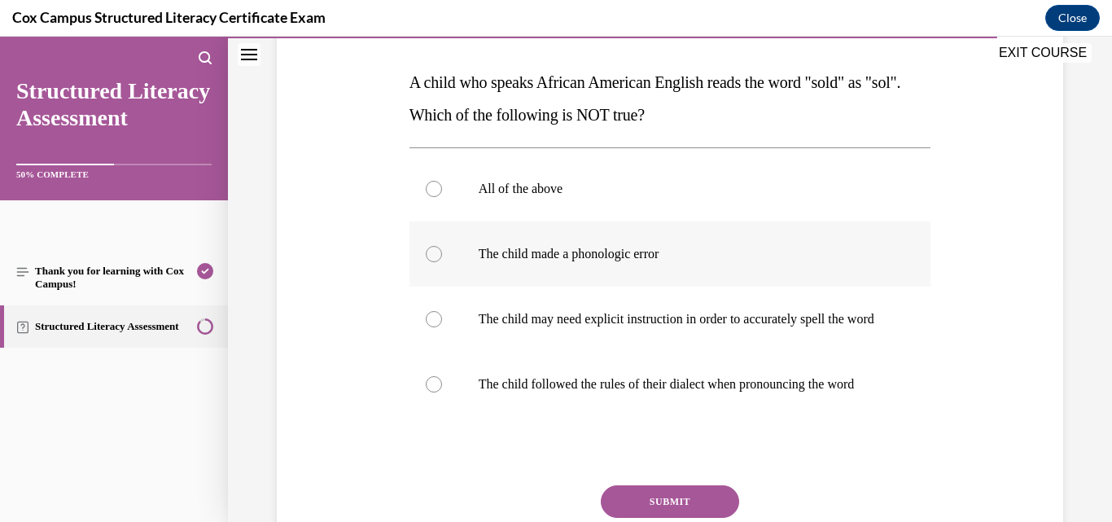
click at [638, 249] on p "The child made a phonologic error" at bounding box center [685, 254] width 412 height 16
click at [442, 249] on input "The child made a phonologic error" at bounding box center [434, 254] width 16 height 16
radio input "true"
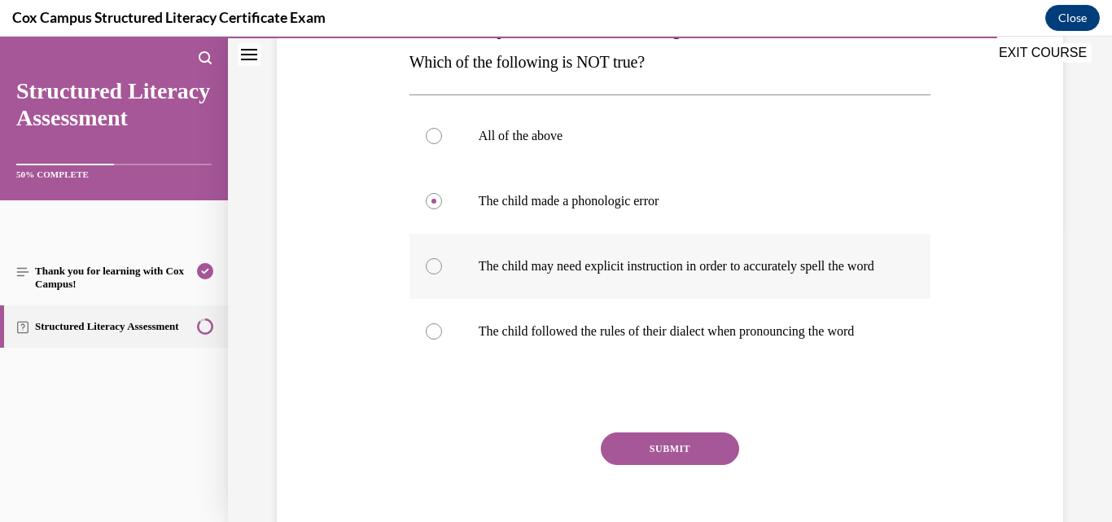
scroll to position [326, 0]
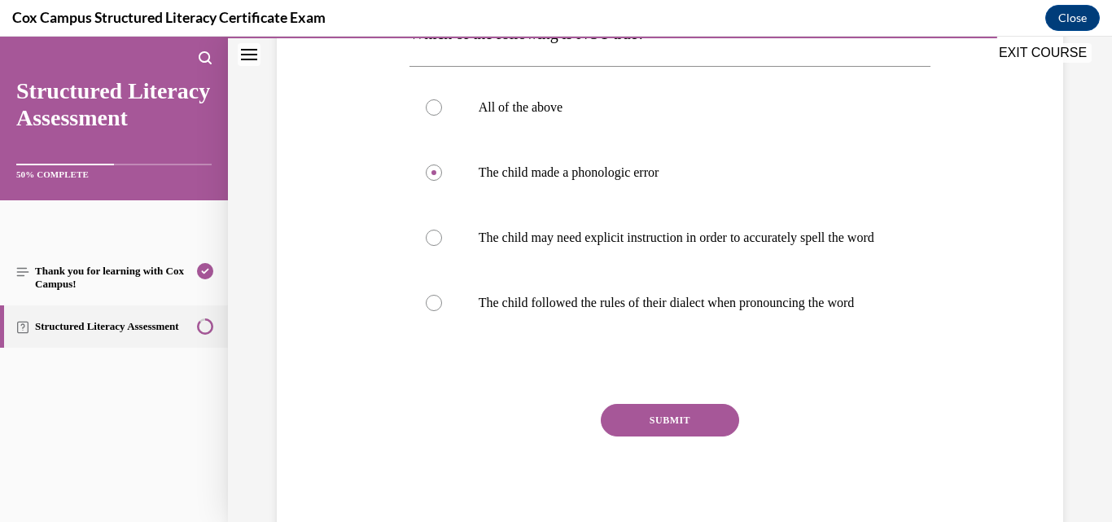
click at [666, 436] on button "SUBMIT" at bounding box center [670, 420] width 138 height 33
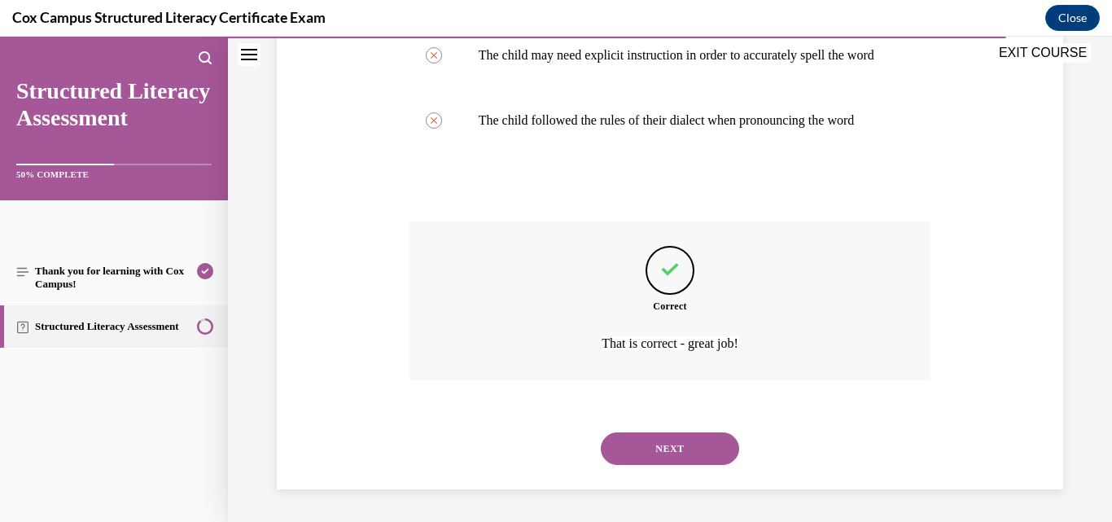
scroll to position [541, 0]
click at [682, 458] on button "NEXT" at bounding box center [670, 448] width 138 height 33
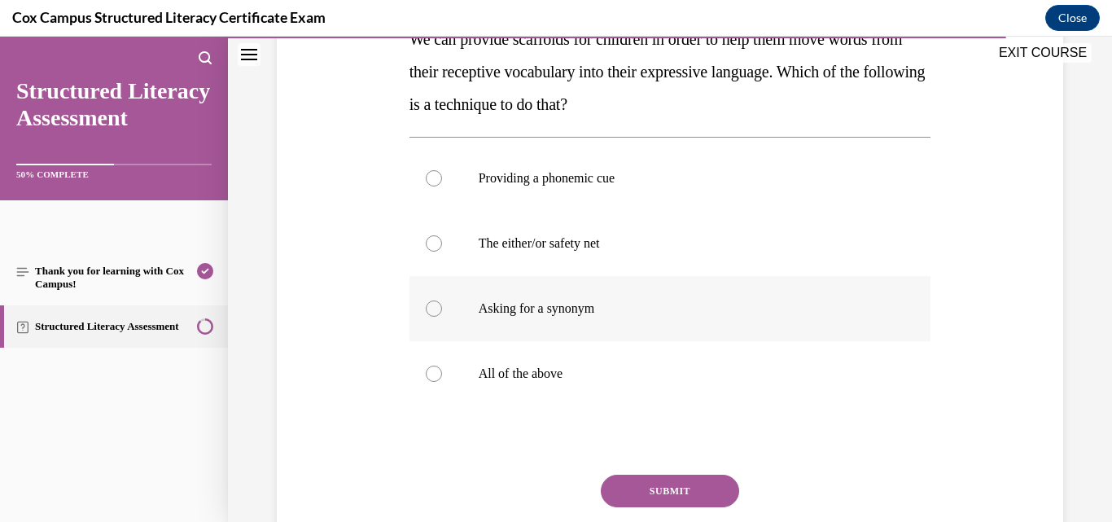
scroll to position [326, 0]
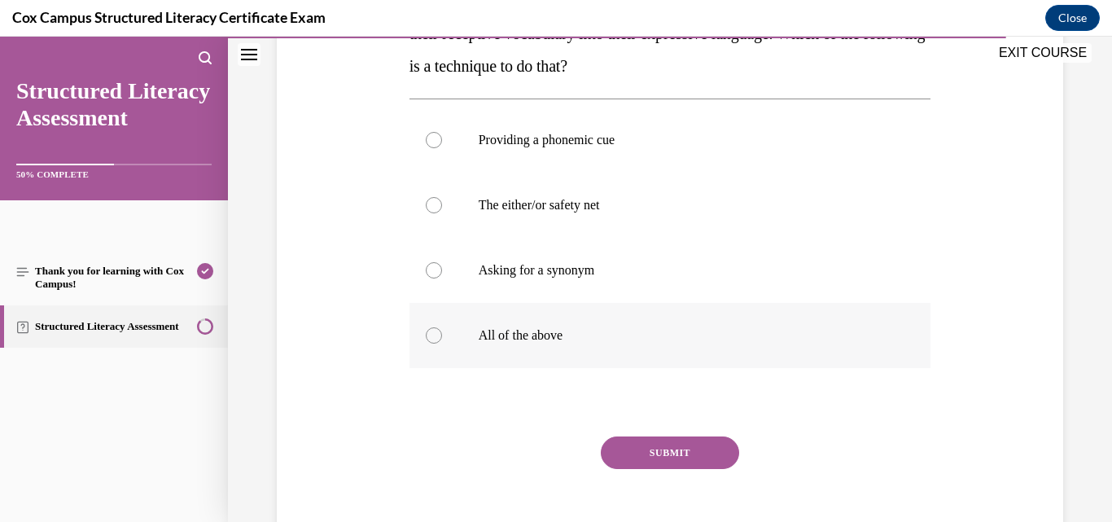
click at [559, 347] on label "All of the above" at bounding box center [671, 335] width 522 height 65
click at [442, 344] on input "All of the above" at bounding box center [434, 335] width 16 height 16
radio input "true"
click at [635, 452] on button "SUBMIT" at bounding box center [670, 452] width 138 height 33
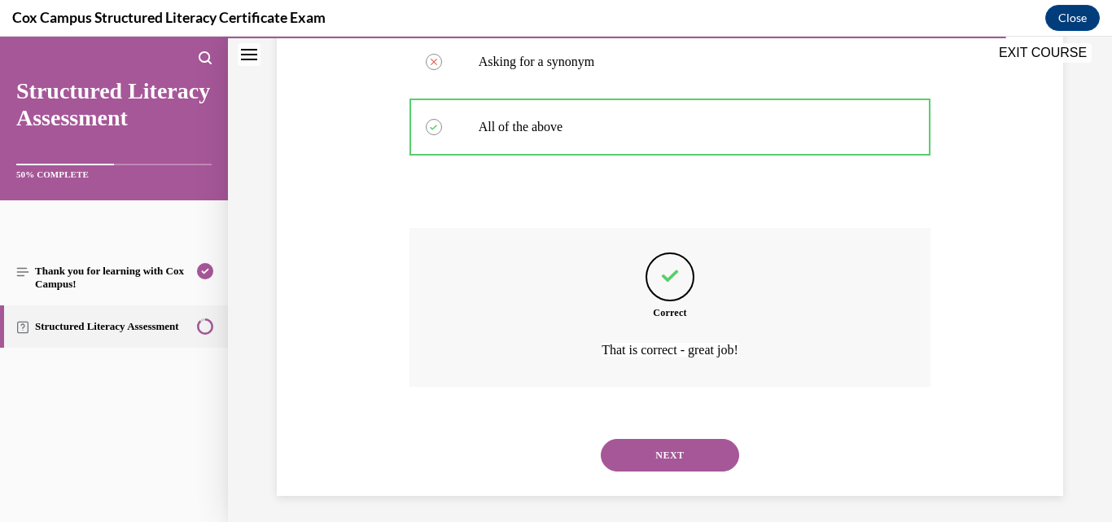
scroll to position [541, 0]
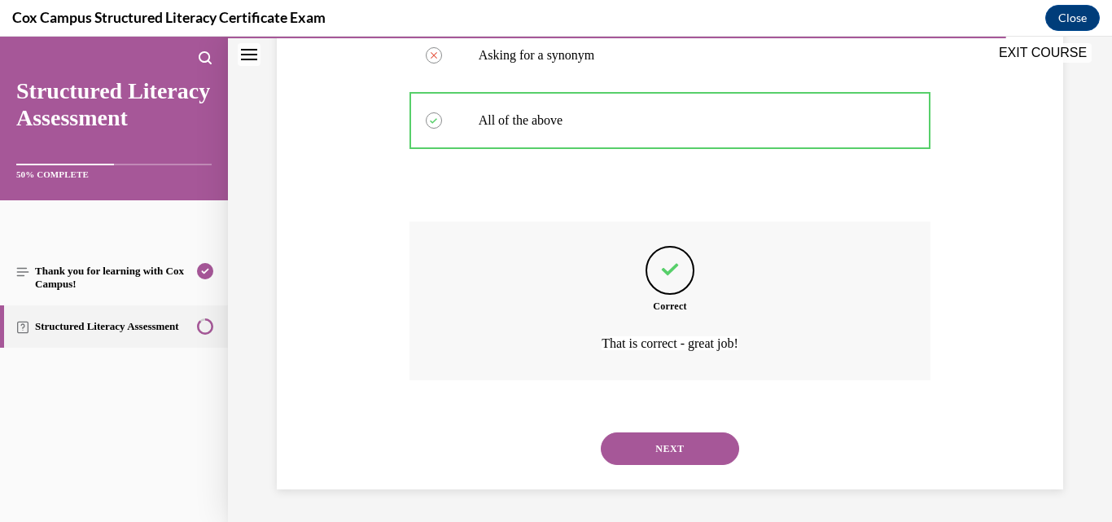
click at [668, 448] on button "NEXT" at bounding box center [670, 448] width 138 height 33
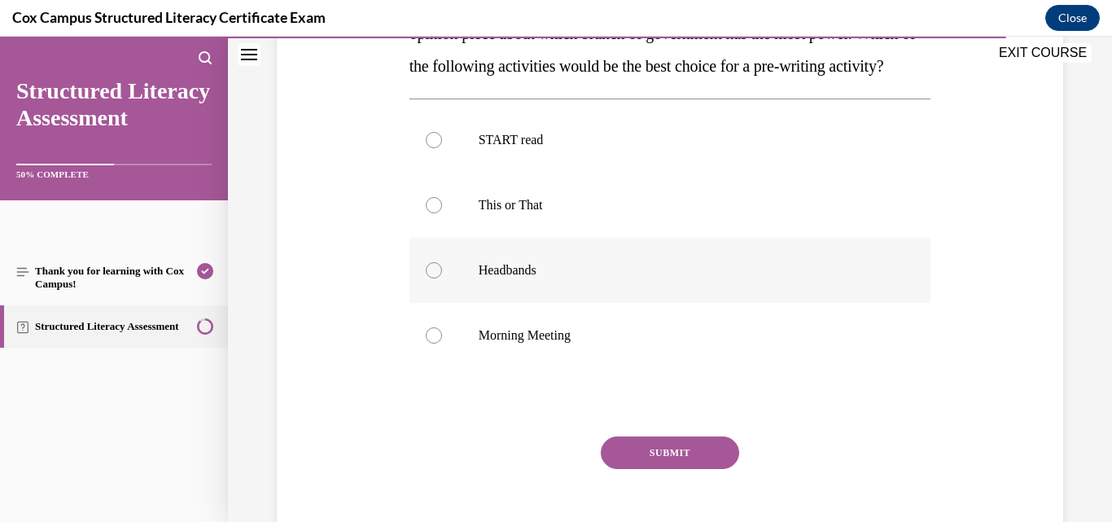
scroll to position [244, 0]
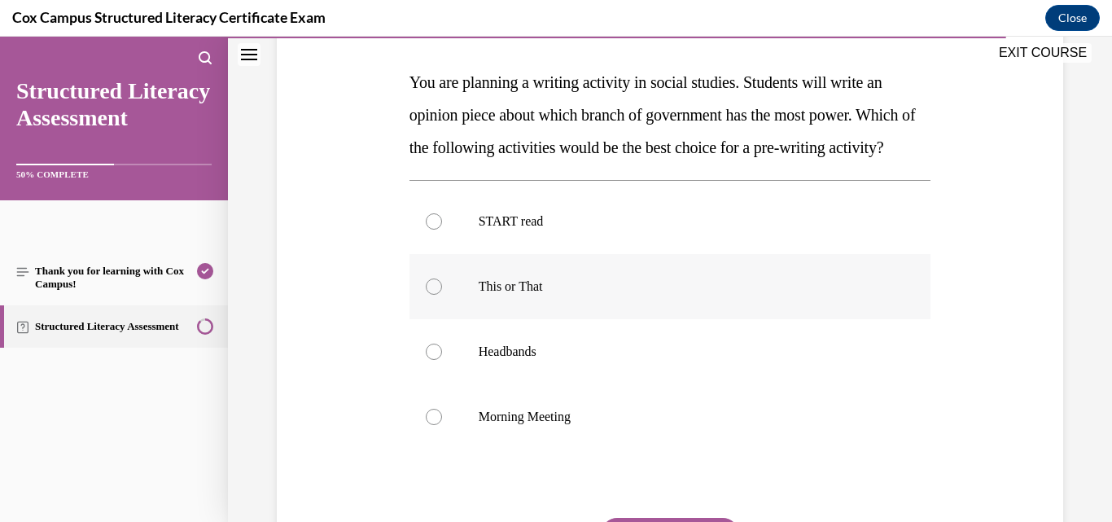
click at [519, 295] on p "This or That" at bounding box center [685, 286] width 412 height 16
click at [442, 295] on input "This or That" at bounding box center [434, 286] width 16 height 16
radio input "true"
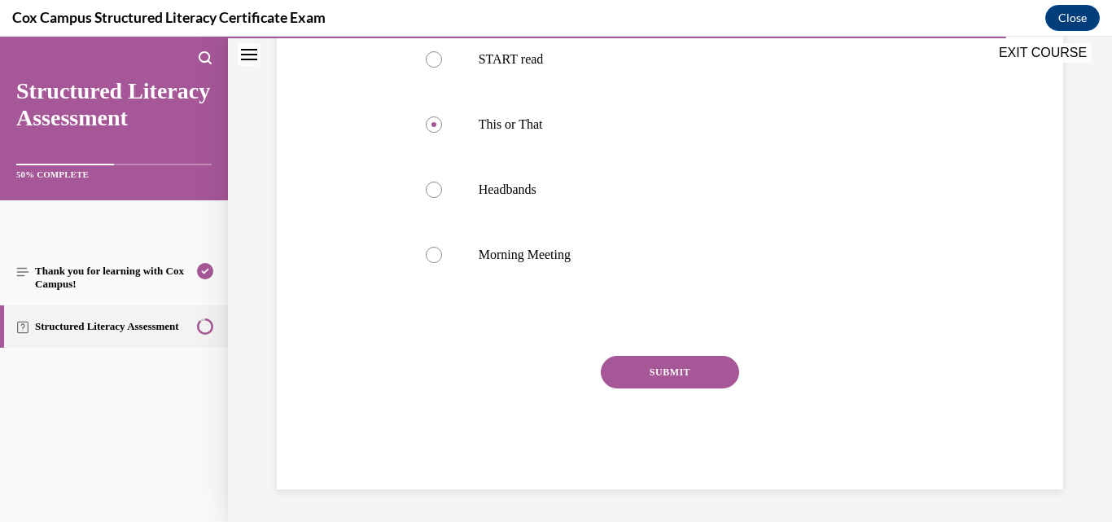
click at [713, 388] on button "SUBMIT" at bounding box center [670, 372] width 138 height 33
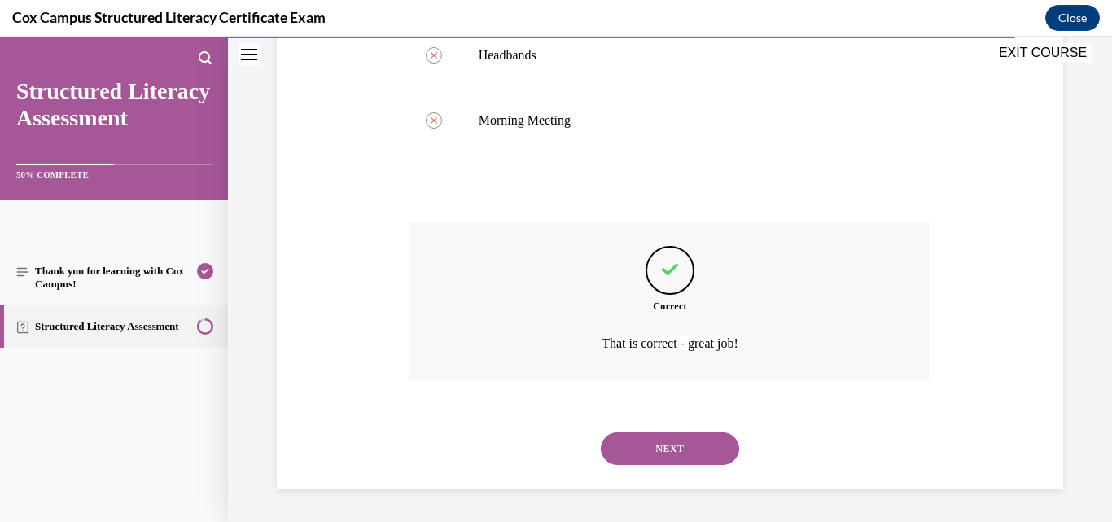
scroll to position [573, 0]
click at [661, 454] on button "NEXT" at bounding box center [670, 448] width 138 height 33
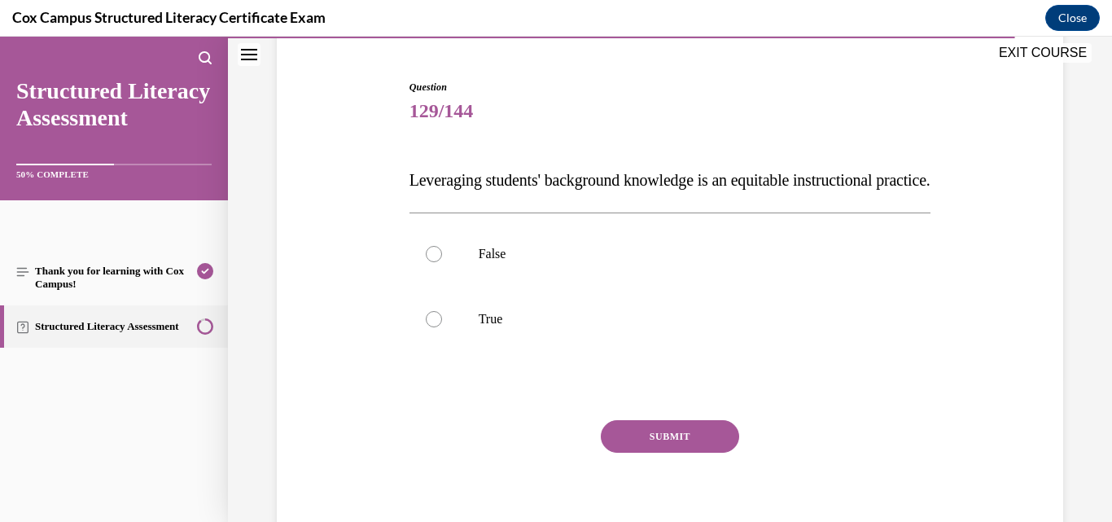
scroll to position [163, 0]
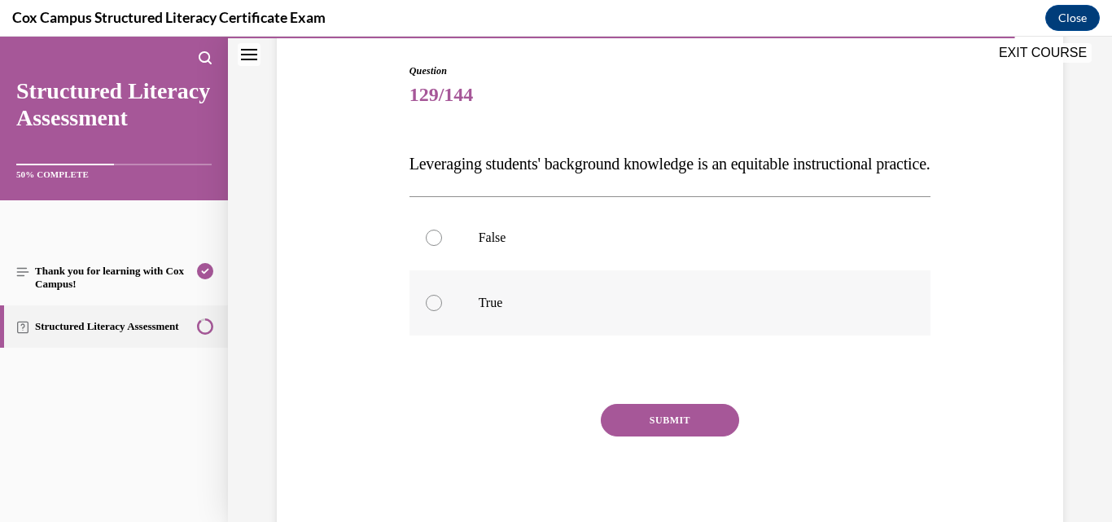
click at [513, 311] on p "True" at bounding box center [685, 303] width 412 height 16
click at [442, 311] on input "True" at bounding box center [434, 303] width 16 height 16
radio input "true"
click at [652, 436] on button "SUBMIT" at bounding box center [670, 420] width 138 height 33
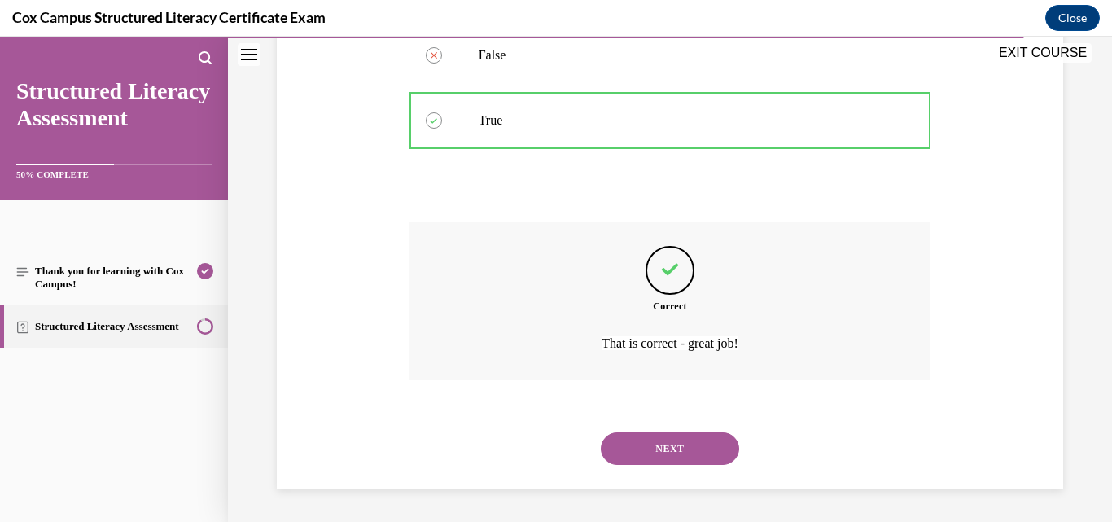
scroll to position [378, 0]
click at [639, 441] on button "NEXT" at bounding box center [670, 448] width 138 height 33
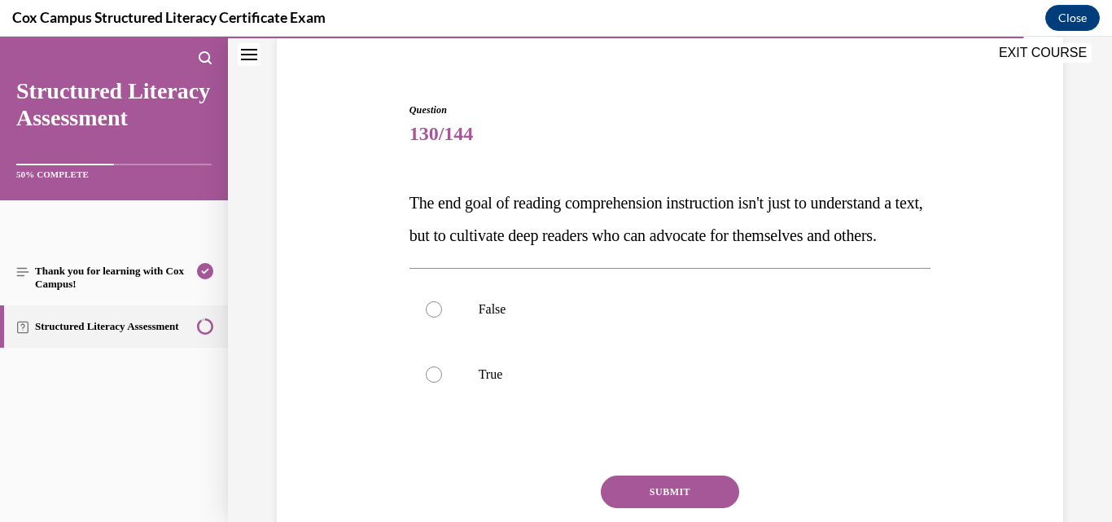
scroll to position [163, 0]
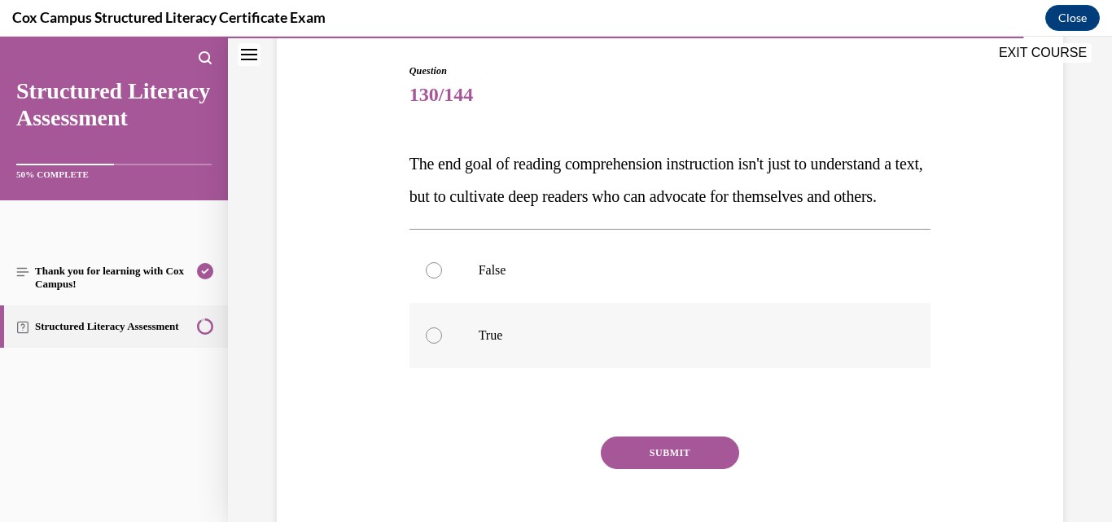
click at [510, 368] on label "True" at bounding box center [671, 335] width 522 height 65
click at [442, 344] on input "True" at bounding box center [434, 335] width 16 height 16
radio input "true"
click at [712, 469] on button "SUBMIT" at bounding box center [670, 452] width 138 height 33
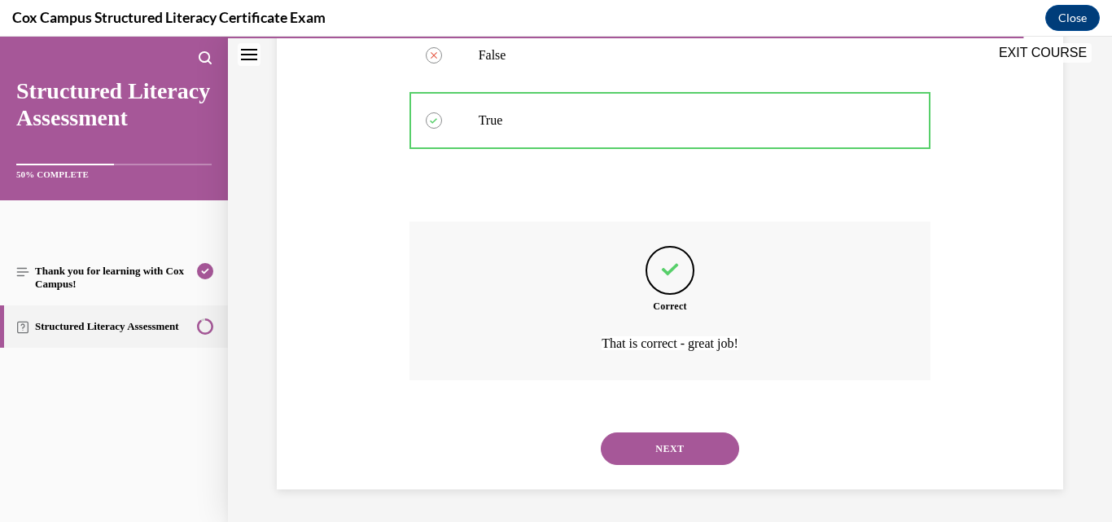
scroll to position [410, 0]
click at [678, 451] on button "NEXT" at bounding box center [670, 448] width 138 height 33
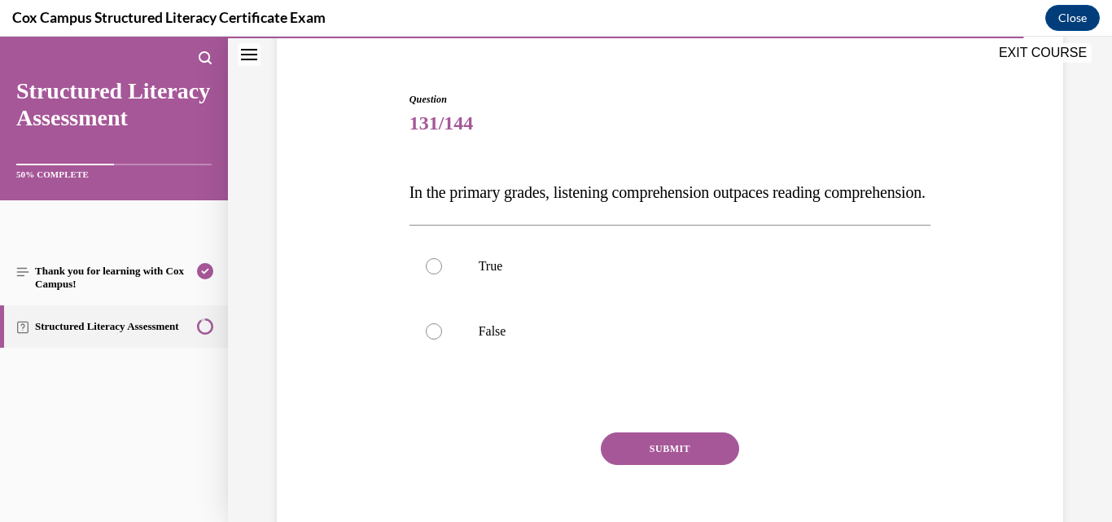
scroll to position [163, 0]
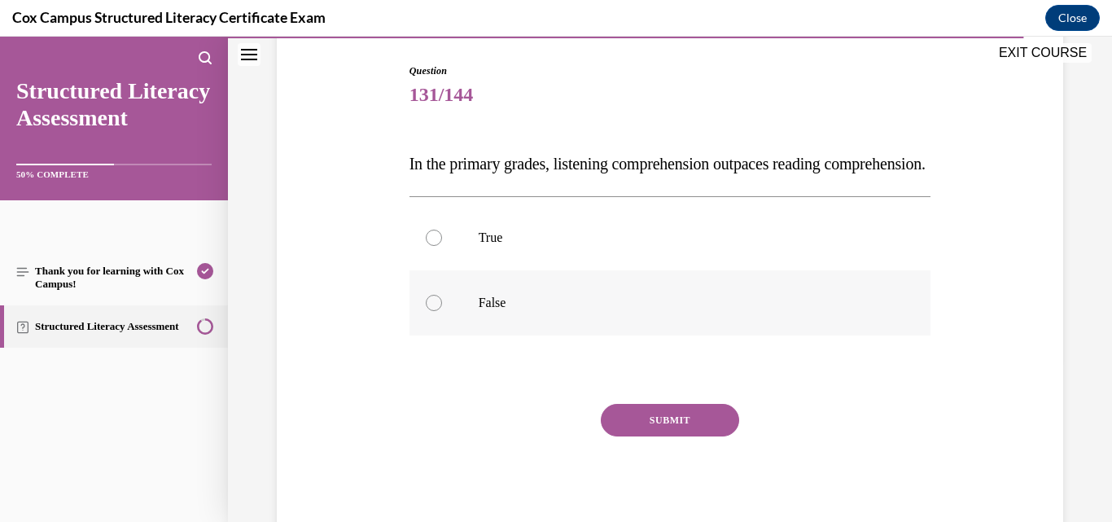
click at [585, 335] on label "False" at bounding box center [671, 302] width 522 height 65
click at [442, 311] on input "False" at bounding box center [434, 303] width 16 height 16
radio input "true"
click at [517, 246] on p "True" at bounding box center [685, 238] width 412 height 16
click at [442, 246] on input "True" at bounding box center [434, 238] width 16 height 16
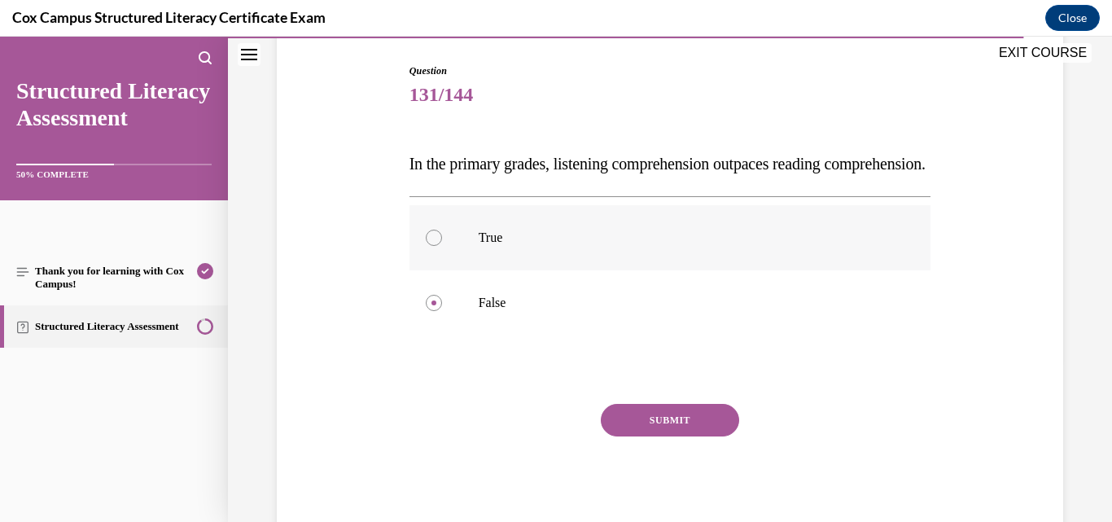
radio input "true"
click at [682, 436] on button "SUBMIT" at bounding box center [670, 420] width 138 height 33
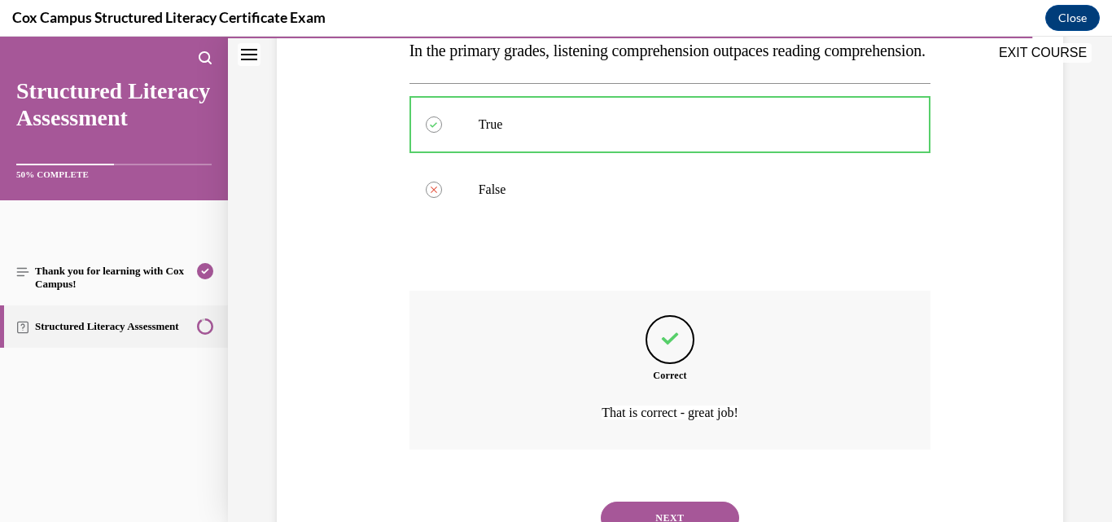
scroll to position [378, 0]
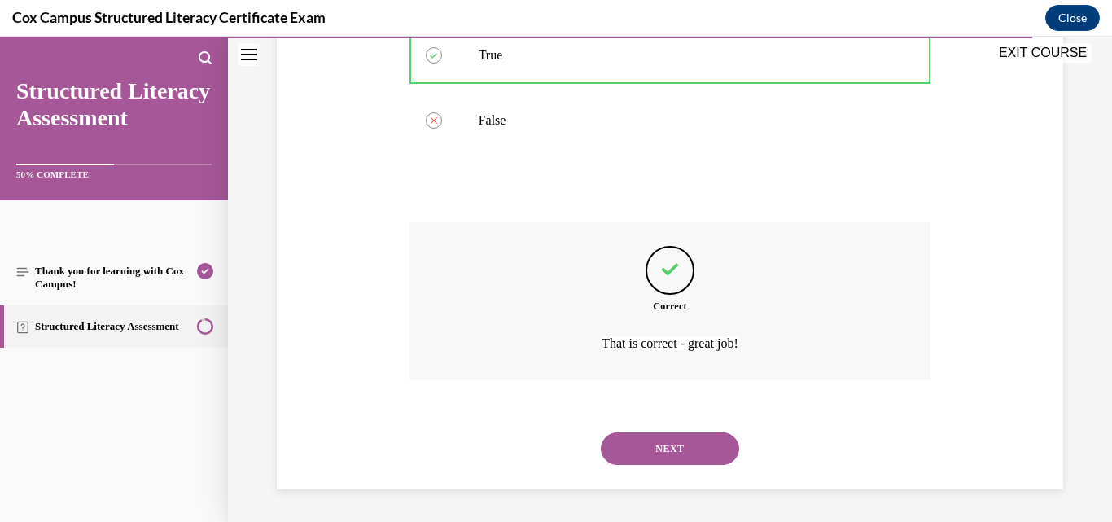
click at [708, 450] on button "NEXT" at bounding box center [670, 448] width 138 height 33
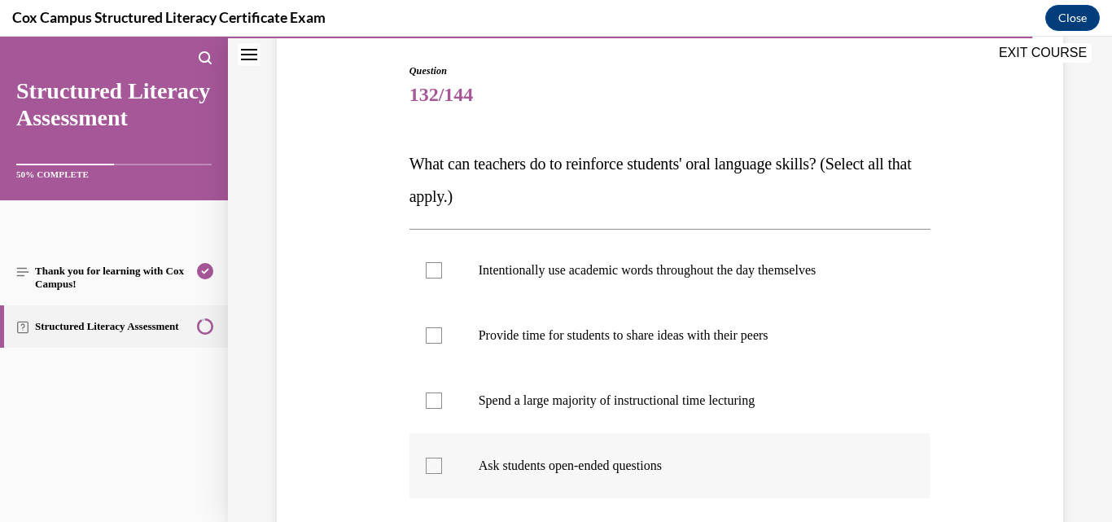
scroll to position [244, 0]
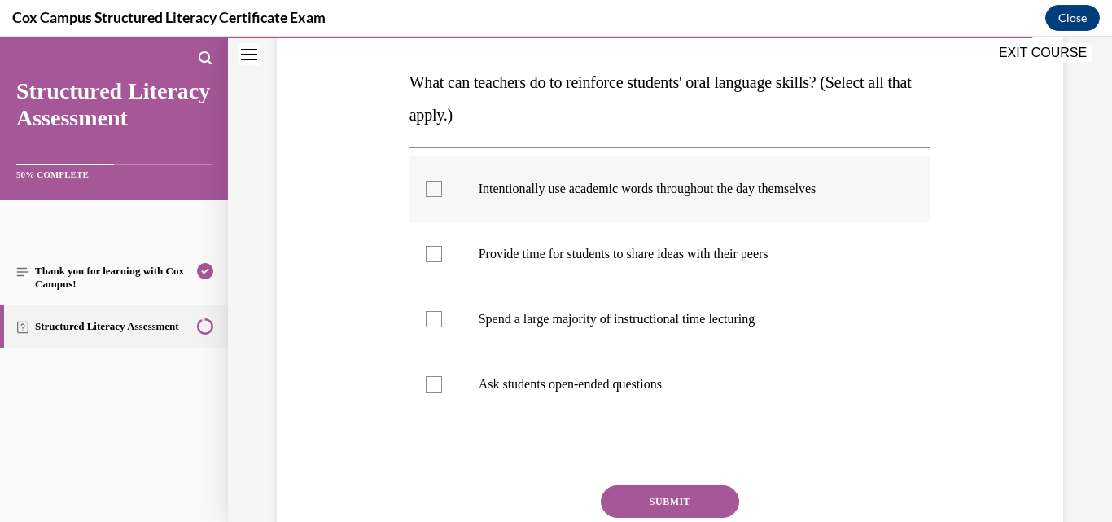
click at [633, 205] on label "Intentionally use academic words throughout the day themselves" at bounding box center [671, 188] width 522 height 65
click at [442, 197] on input "Intentionally use academic words throughout the day themselves" at bounding box center [434, 189] width 16 height 16
checkbox input "true"
click at [622, 256] on p "Provide time for students to share ideas with their peers" at bounding box center [685, 254] width 412 height 16
click at [442, 256] on input "Provide time for students to share ideas with their peers" at bounding box center [434, 254] width 16 height 16
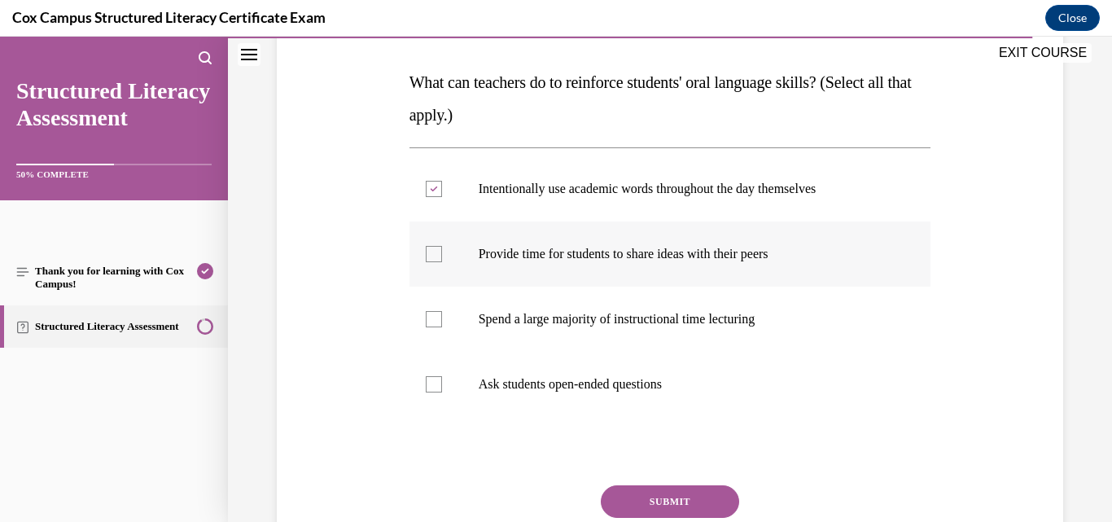
checkbox input "true"
click at [620, 381] on p "Ask students open-ended questions" at bounding box center [685, 384] width 412 height 16
click at [442, 381] on input "Ask students open-ended questions" at bounding box center [434, 384] width 16 height 16
checkbox input "true"
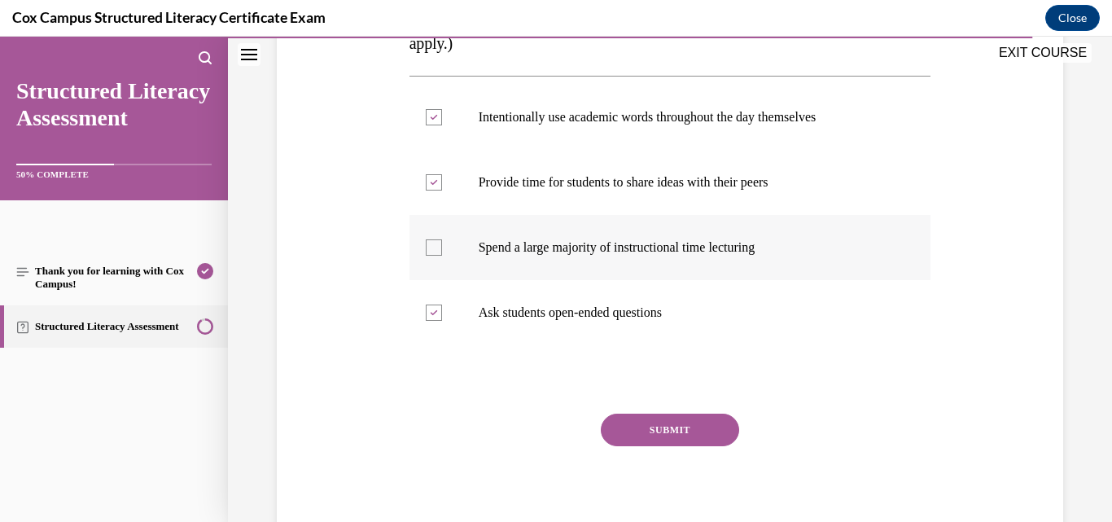
scroll to position [326, 0]
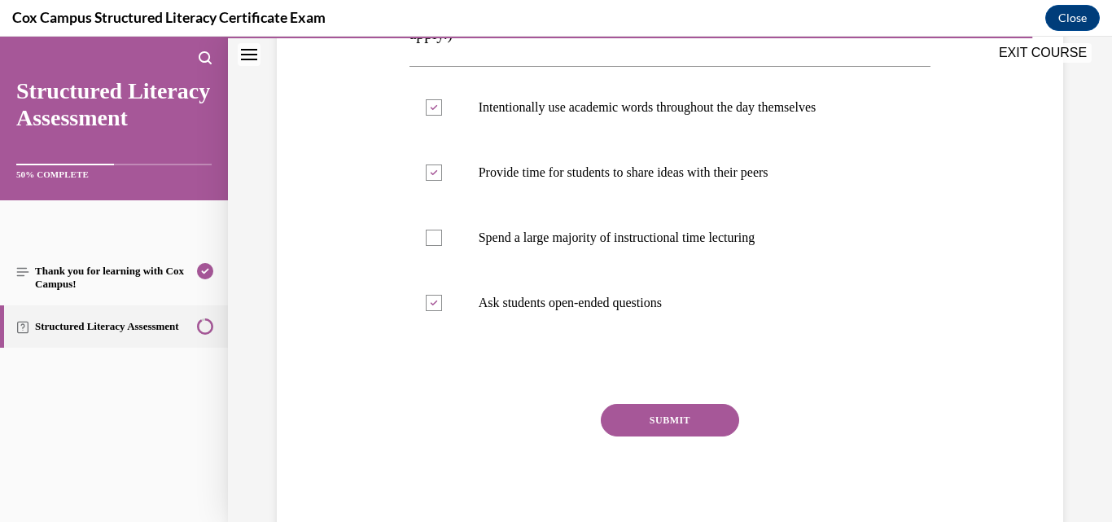
click at [644, 414] on button "SUBMIT" at bounding box center [670, 420] width 138 height 33
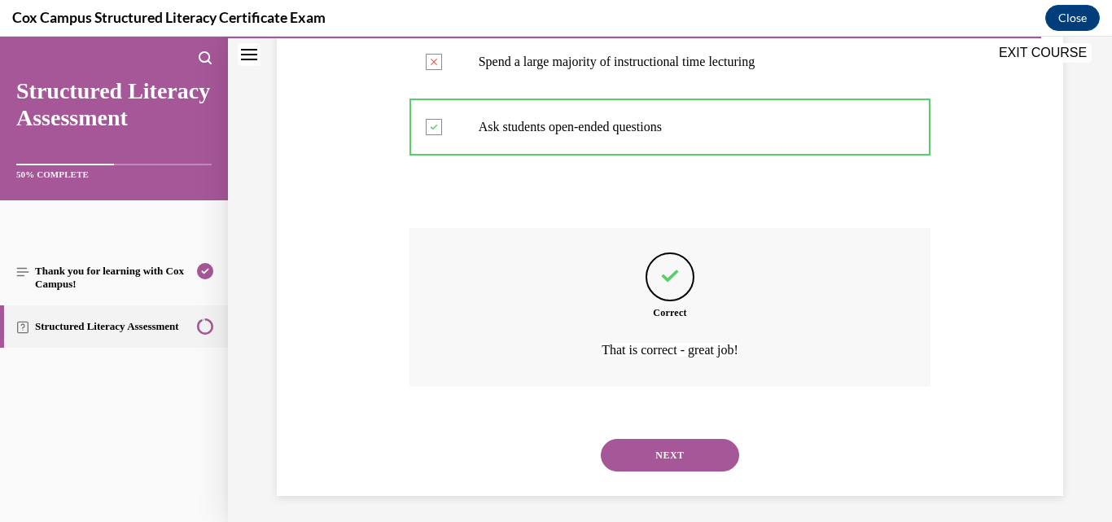
scroll to position [508, 0]
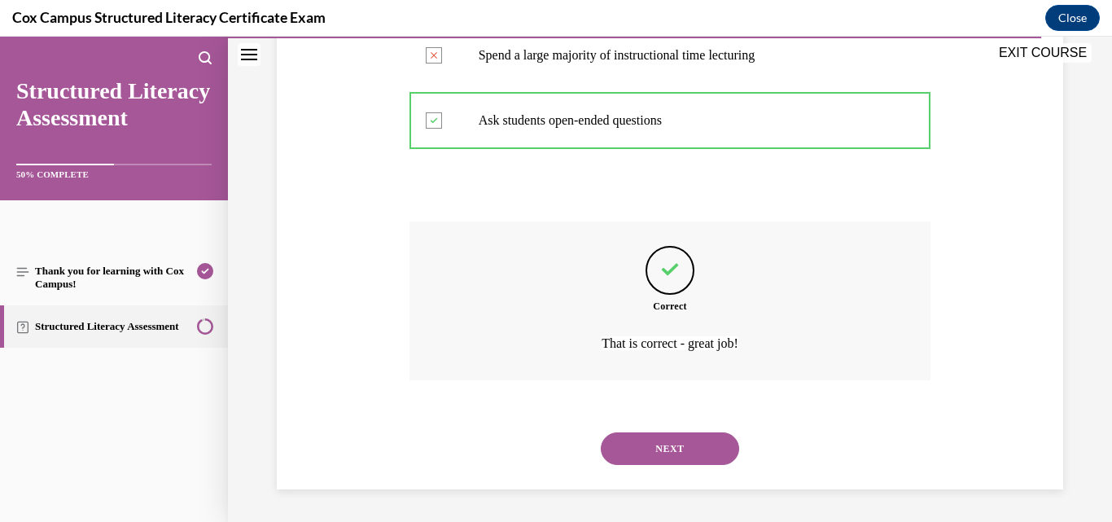
click at [684, 452] on button "NEXT" at bounding box center [670, 448] width 138 height 33
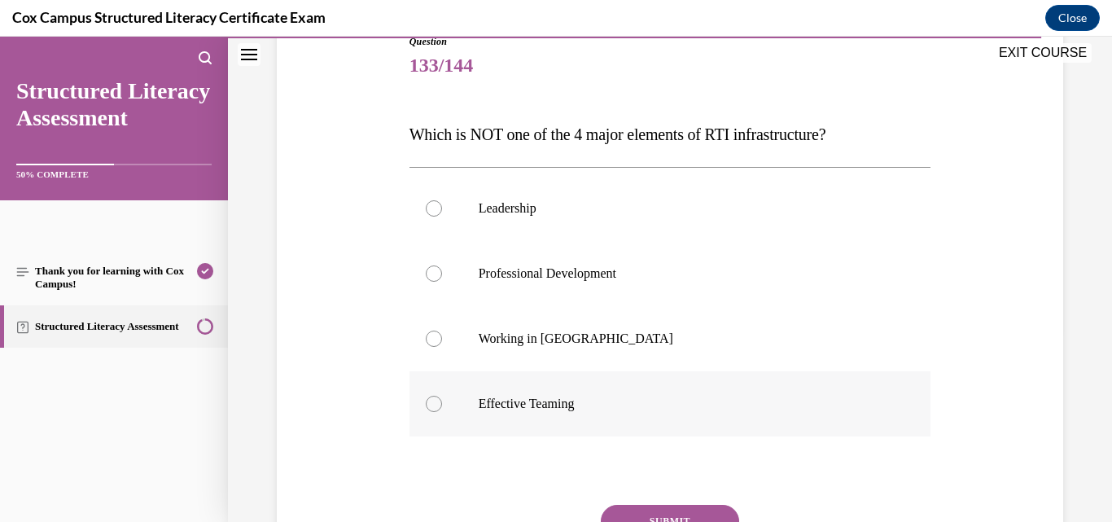
scroll to position [163, 0]
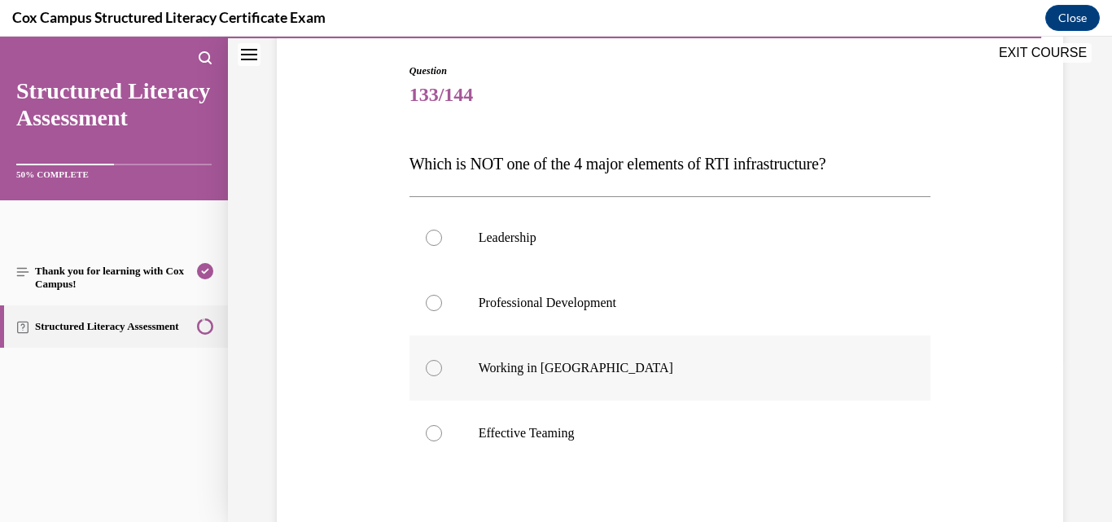
click at [550, 368] on p "Working in [GEOGRAPHIC_DATA]" at bounding box center [685, 368] width 412 height 16
click at [442, 368] on input "Working in [GEOGRAPHIC_DATA]" at bounding box center [434, 368] width 16 height 16
radio input "true"
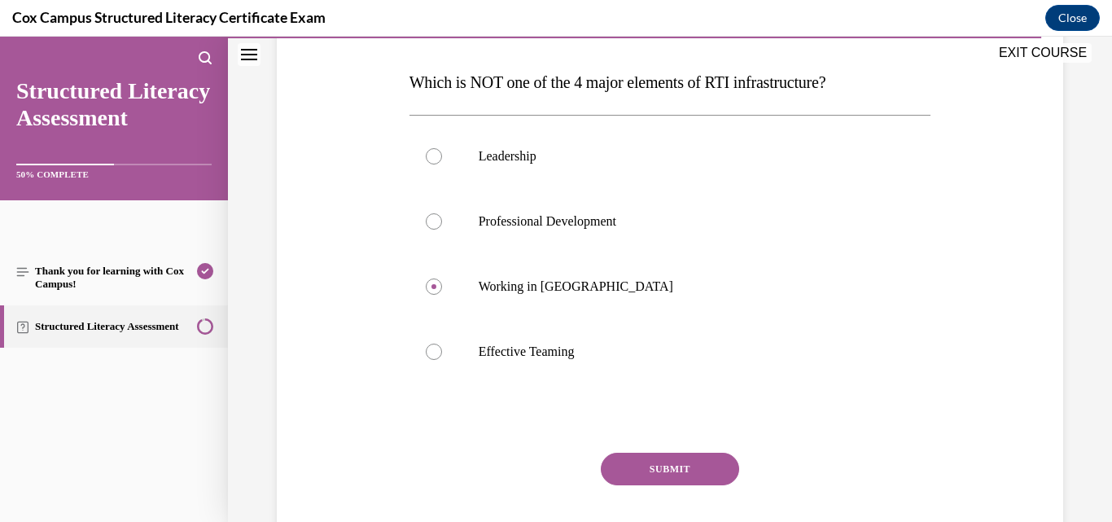
click at [666, 457] on button "SUBMIT" at bounding box center [670, 469] width 138 height 33
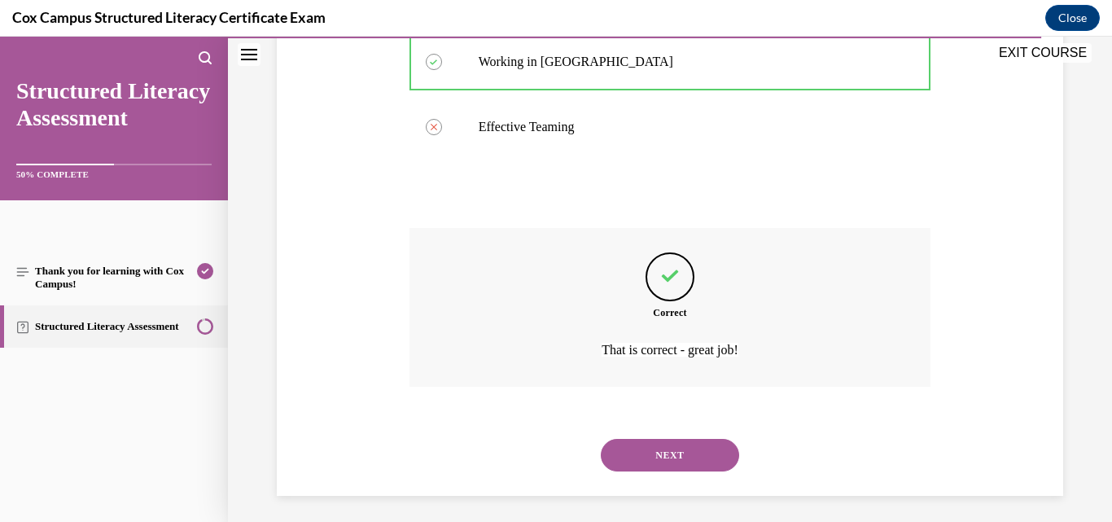
scroll to position [476, 0]
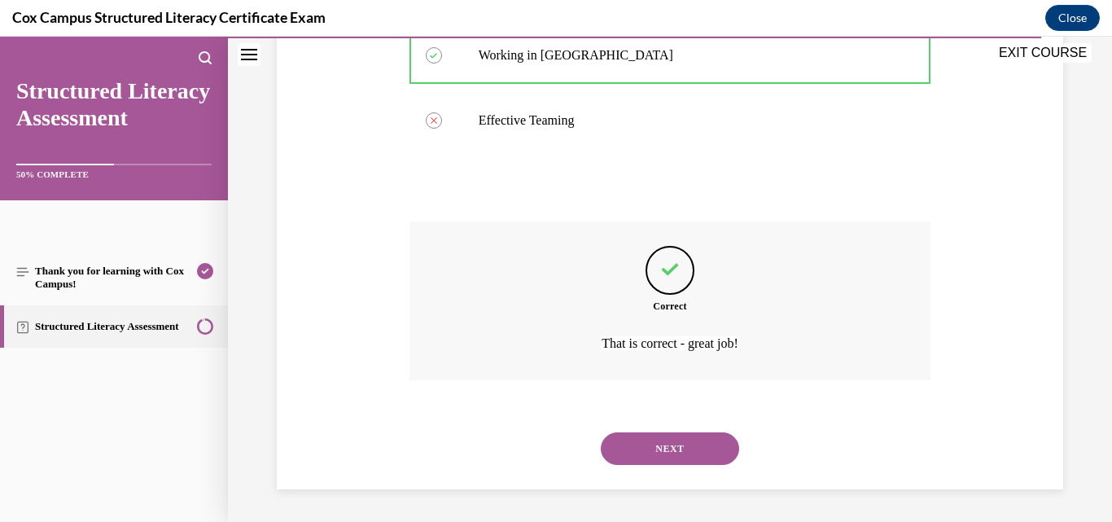
click at [668, 448] on button "NEXT" at bounding box center [670, 448] width 138 height 33
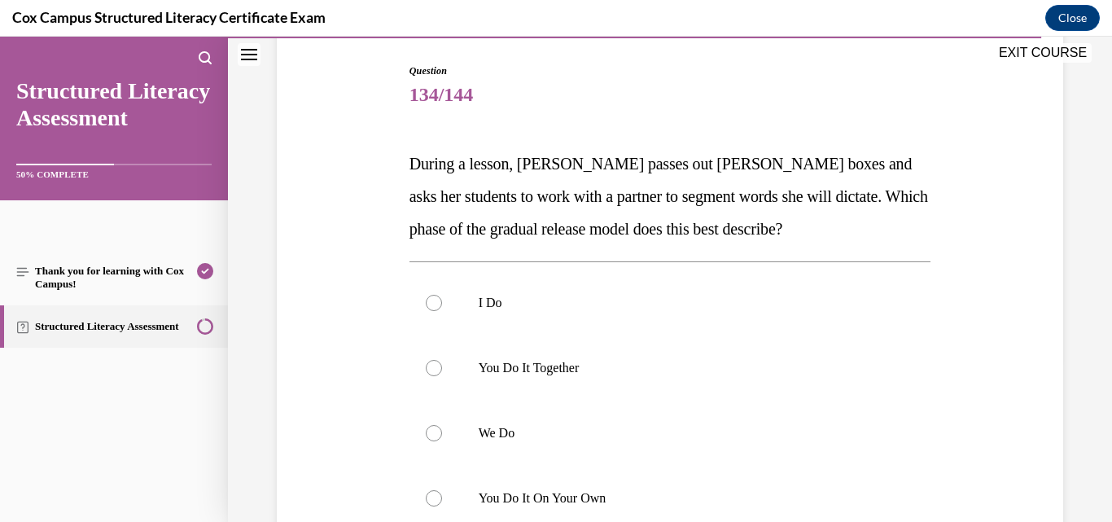
scroll to position [244, 0]
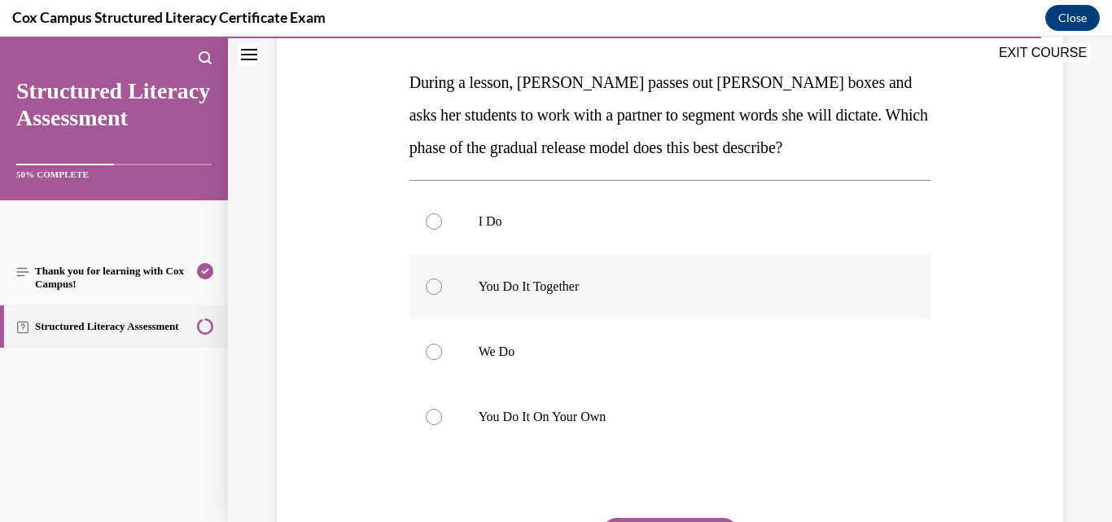
click at [505, 288] on p "You Do It Together" at bounding box center [685, 286] width 412 height 16
click at [442, 288] on input "You Do It Together" at bounding box center [434, 286] width 16 height 16
radio input "true"
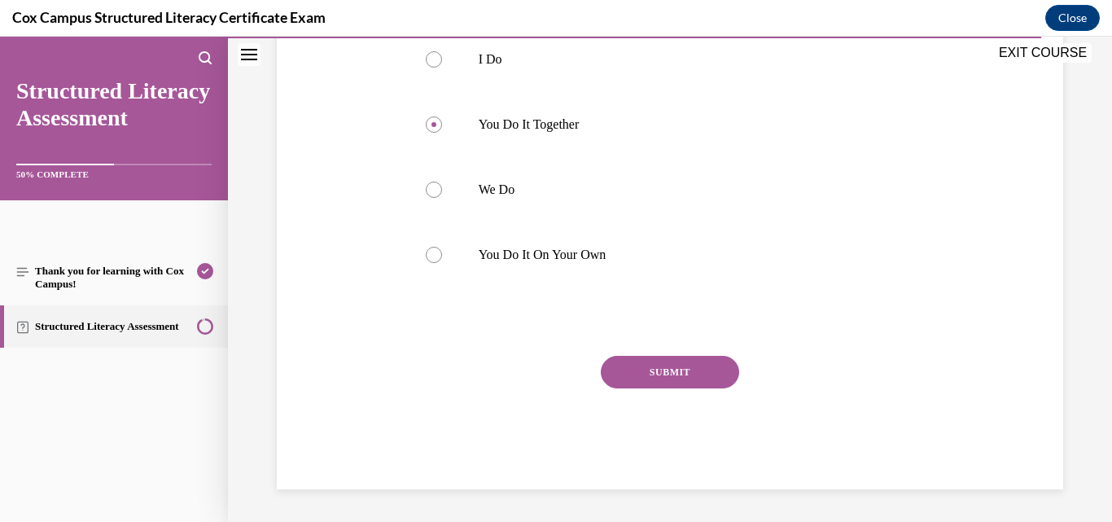
click at [645, 366] on button "SUBMIT" at bounding box center [670, 372] width 138 height 33
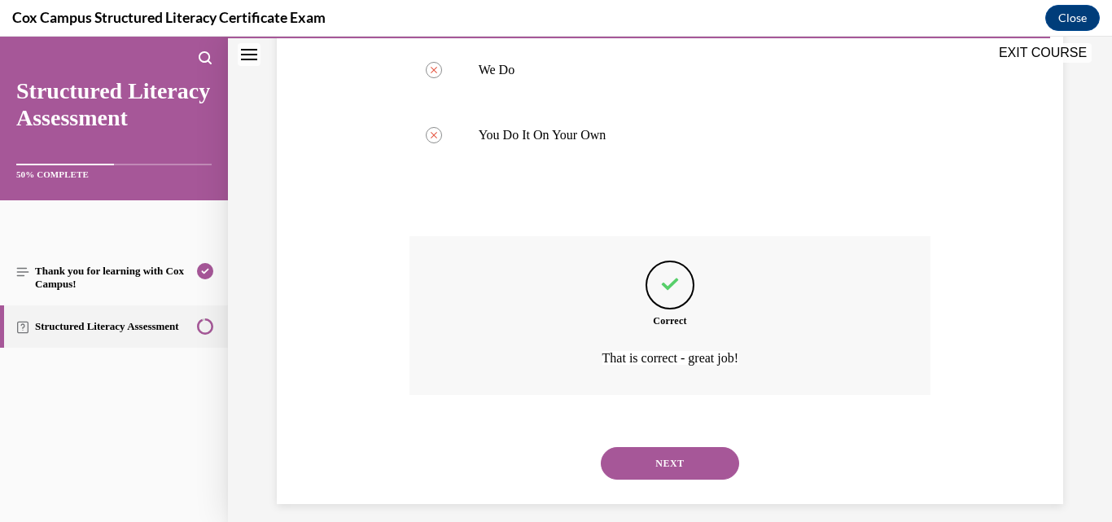
scroll to position [541, 0]
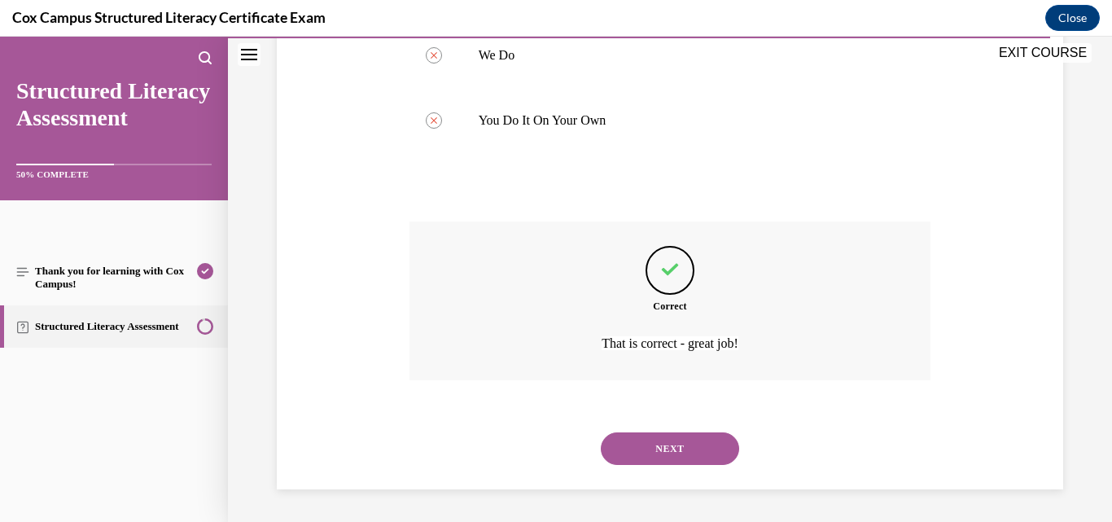
click at [653, 445] on button "NEXT" at bounding box center [670, 448] width 138 height 33
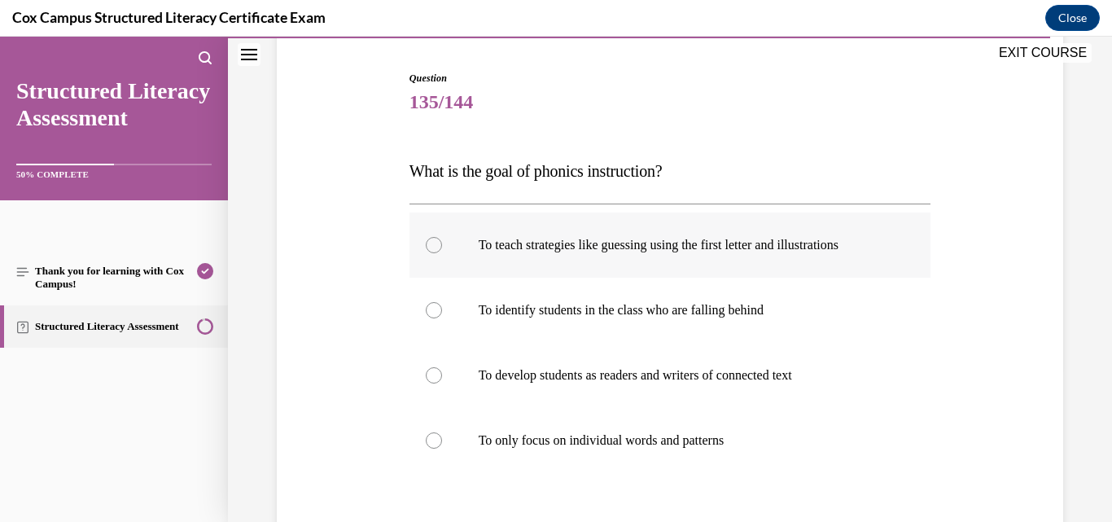
scroll to position [163, 0]
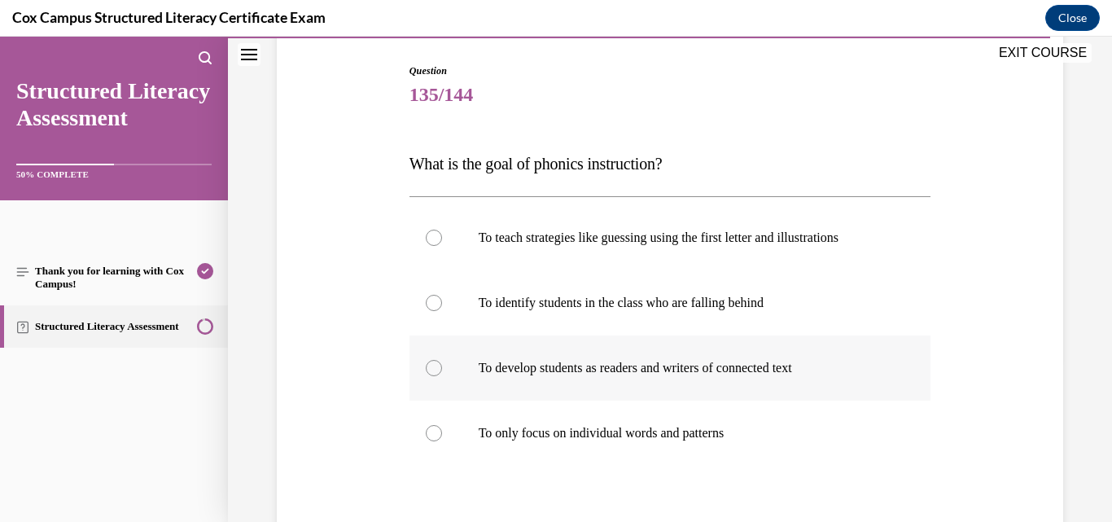
click at [622, 367] on p "To develop students as readers and writers of connected text" at bounding box center [685, 368] width 412 height 16
click at [442, 367] on input "To develop students as readers and writers of connected text" at bounding box center [434, 368] width 16 height 16
radio input "true"
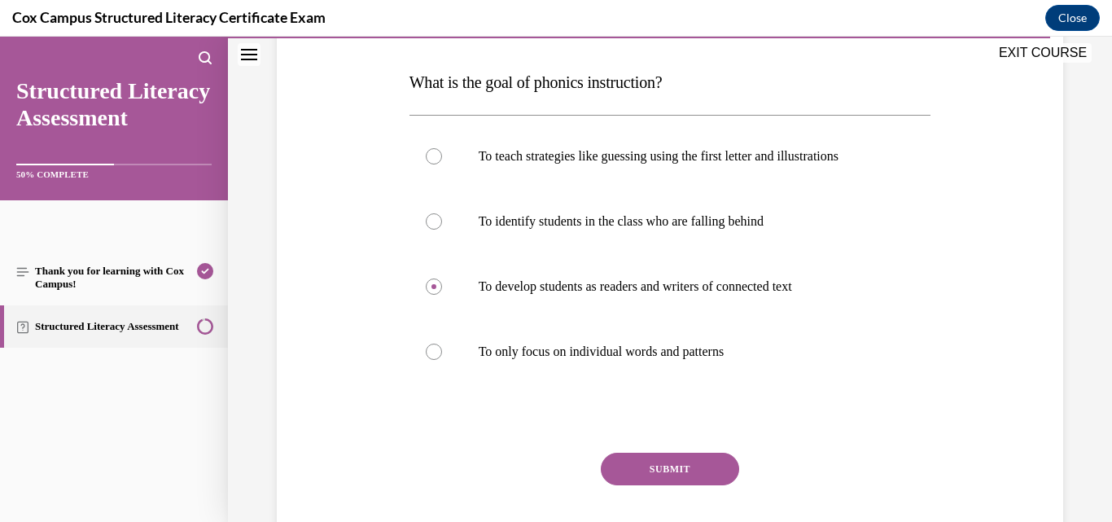
click at [633, 459] on button "SUBMIT" at bounding box center [670, 469] width 138 height 33
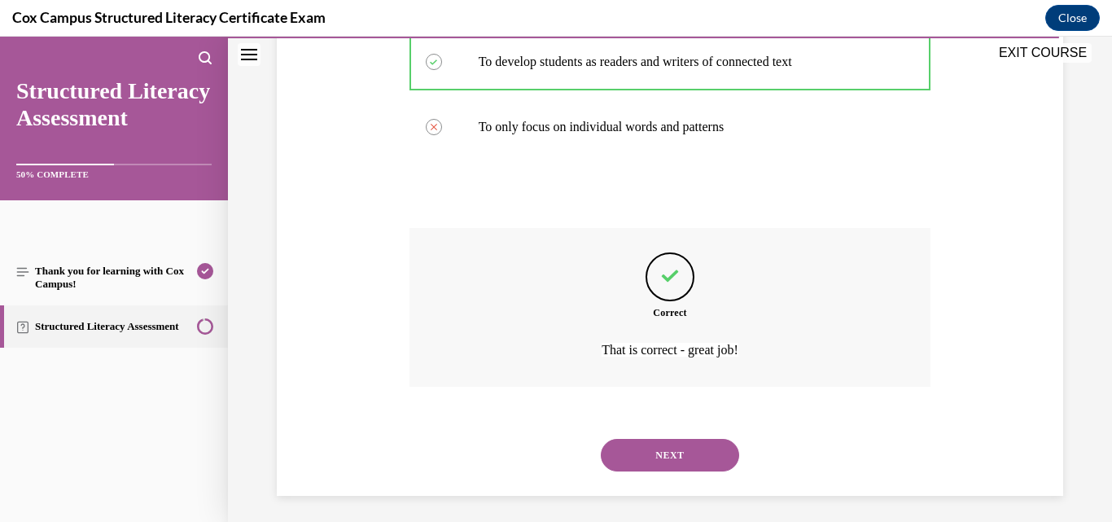
scroll to position [476, 0]
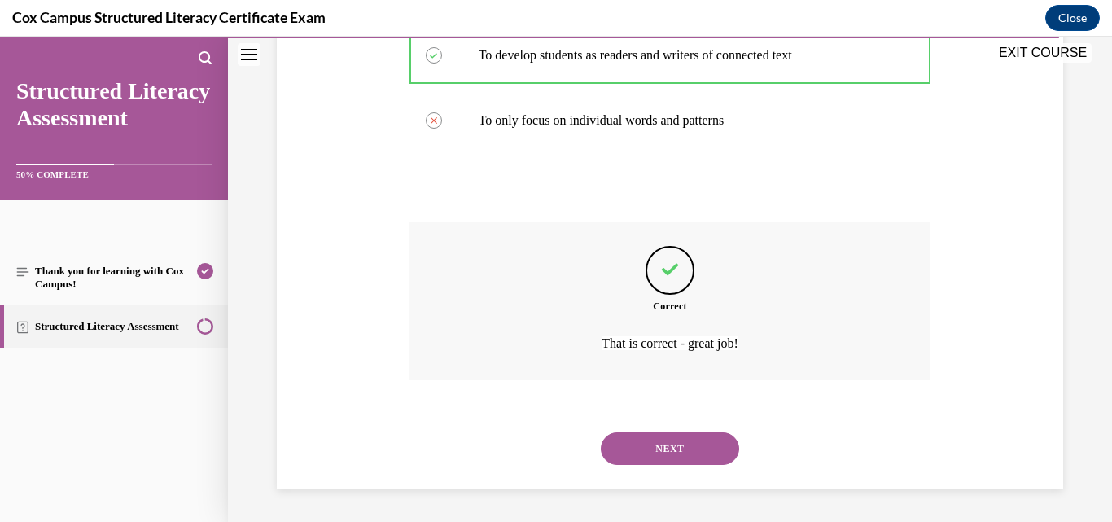
click at [645, 454] on button "NEXT" at bounding box center [670, 448] width 138 height 33
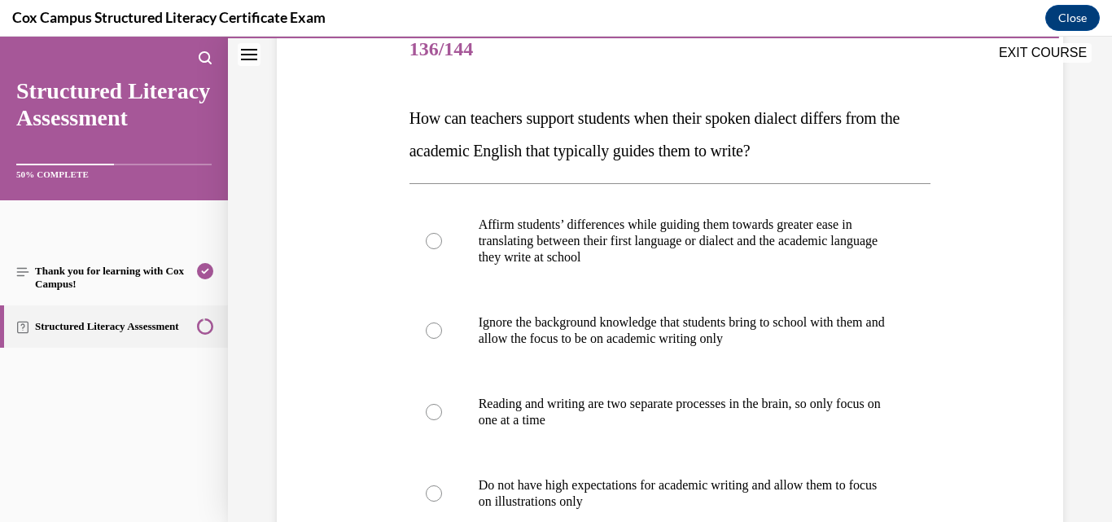
scroll to position [244, 0]
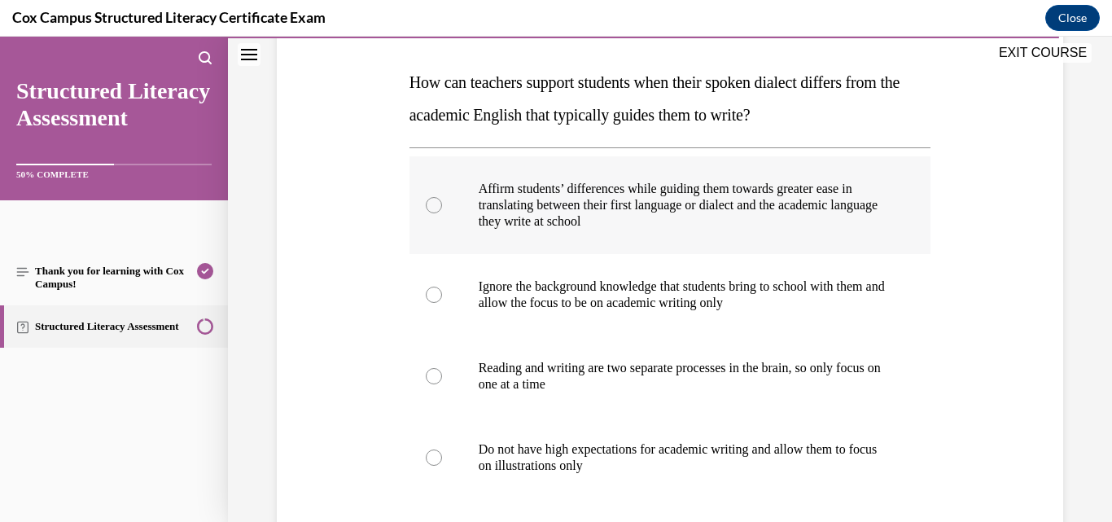
click at [690, 213] on p "translating between their first language or dialect and the academic language" at bounding box center [685, 205] width 412 height 16
click at [442, 213] on input "Affirm students’ differences while guiding them towards greater ease in transla…" at bounding box center [434, 205] width 16 height 16
radio input "true"
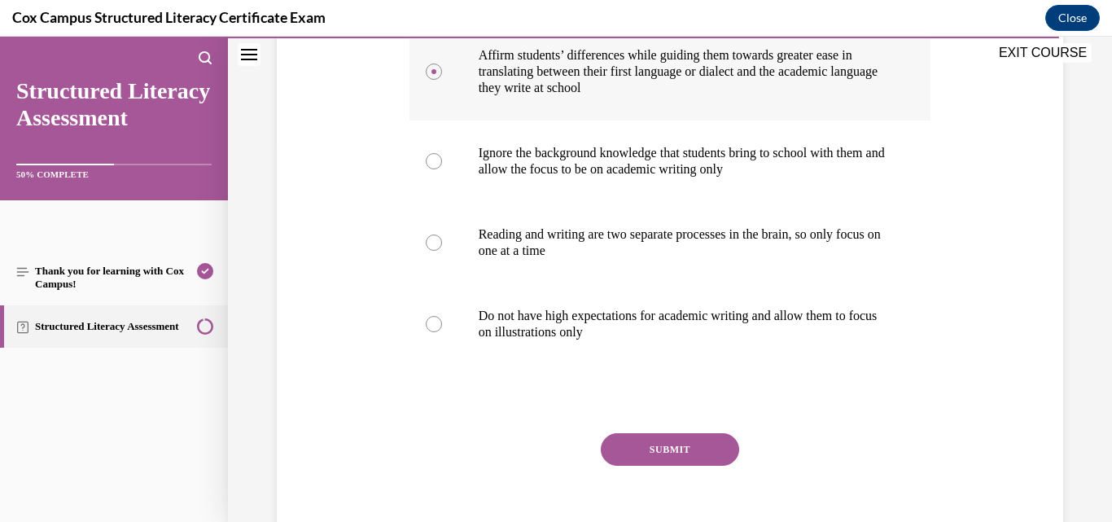
scroll to position [407, 0]
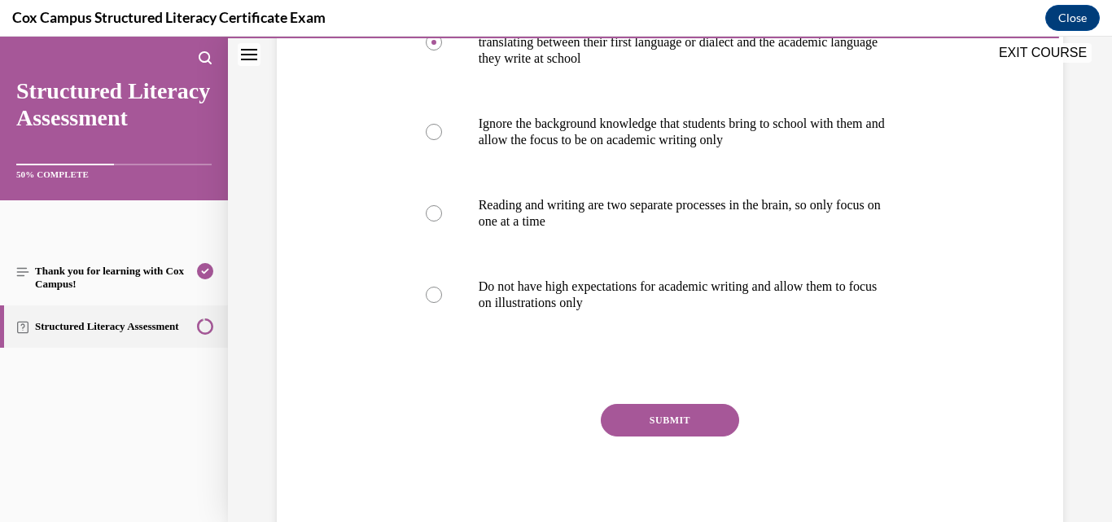
click at [646, 436] on button "SUBMIT" at bounding box center [670, 420] width 138 height 33
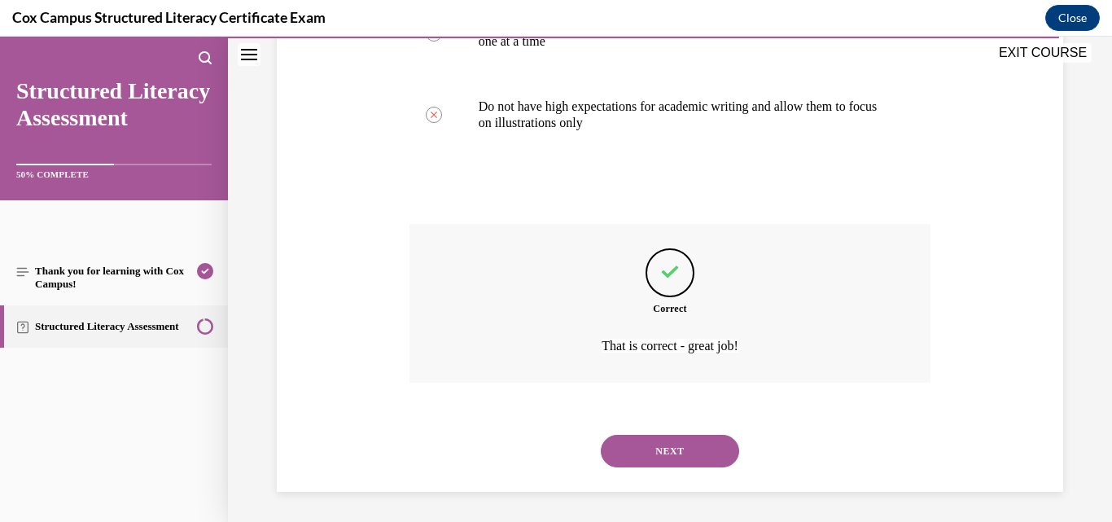
scroll to position [638, 0]
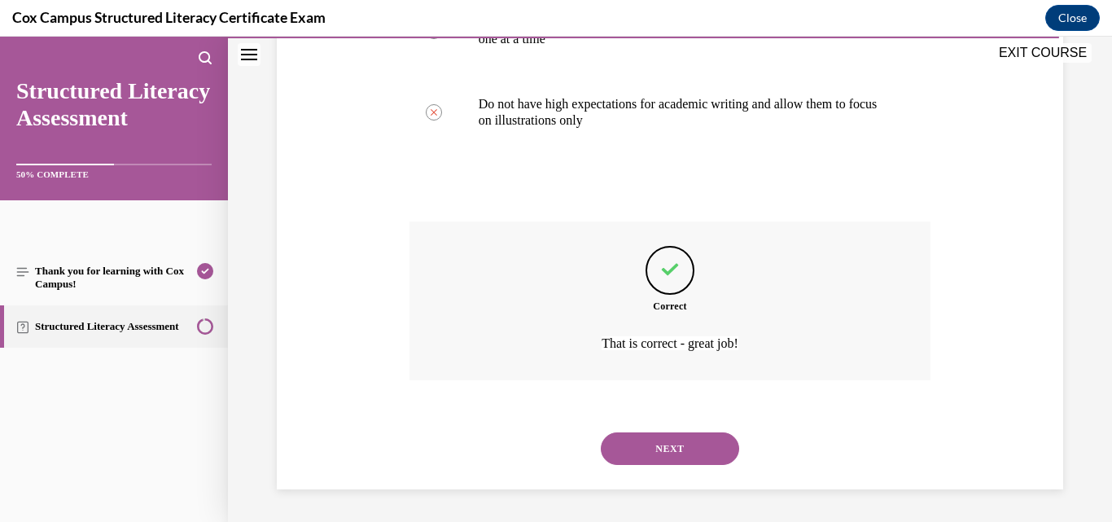
click at [670, 444] on button "NEXT" at bounding box center [670, 448] width 138 height 33
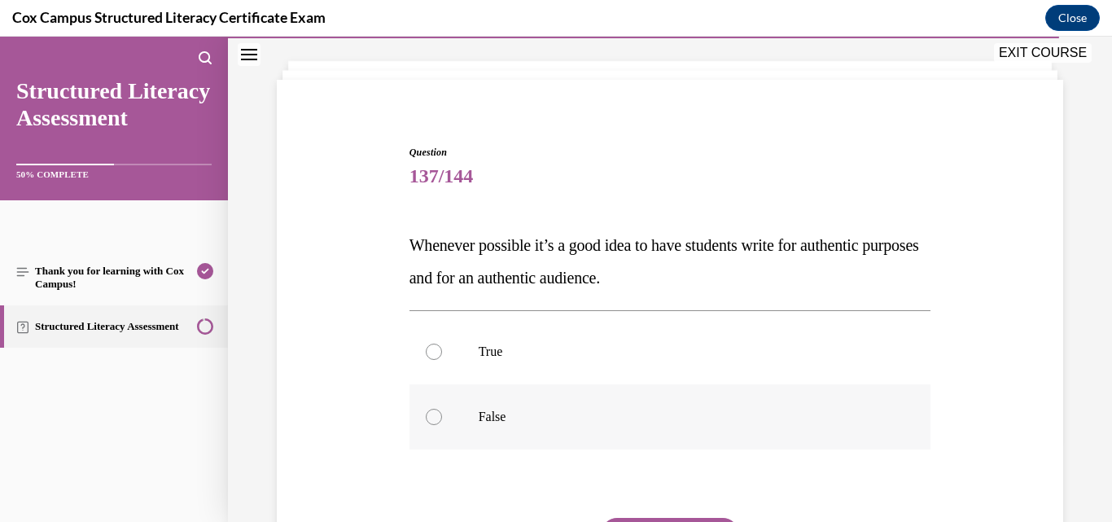
scroll to position [163, 0]
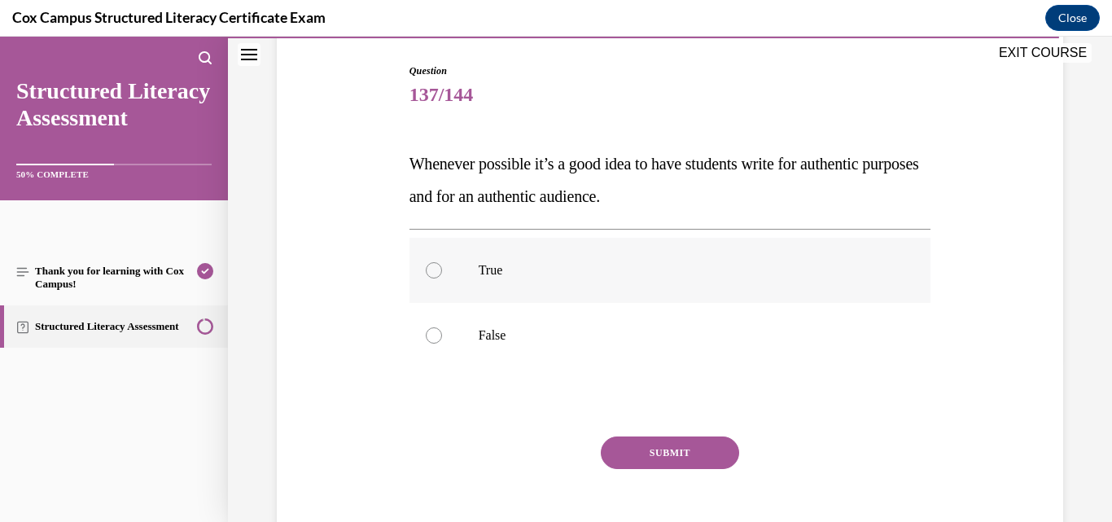
click at [495, 265] on p "True" at bounding box center [685, 270] width 412 height 16
click at [442, 265] on input "True" at bounding box center [434, 270] width 16 height 16
radio input "true"
click at [647, 447] on button "SUBMIT" at bounding box center [670, 452] width 138 height 33
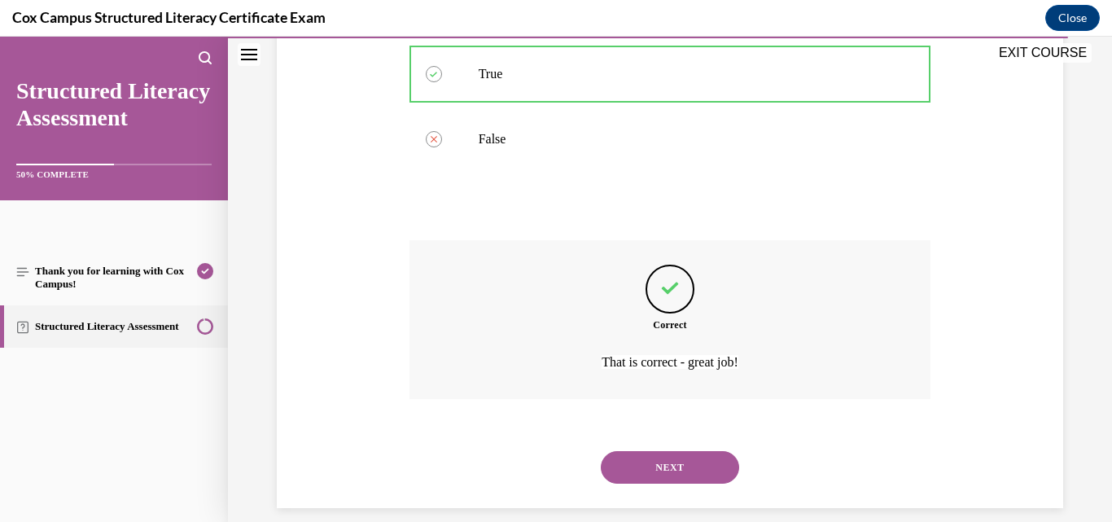
scroll to position [378, 0]
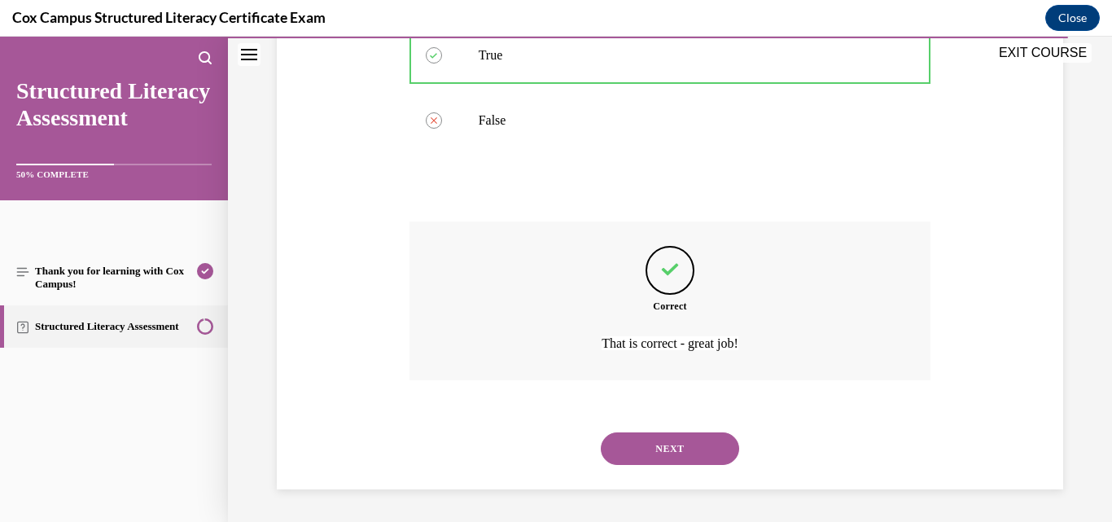
click at [669, 453] on button "NEXT" at bounding box center [670, 448] width 138 height 33
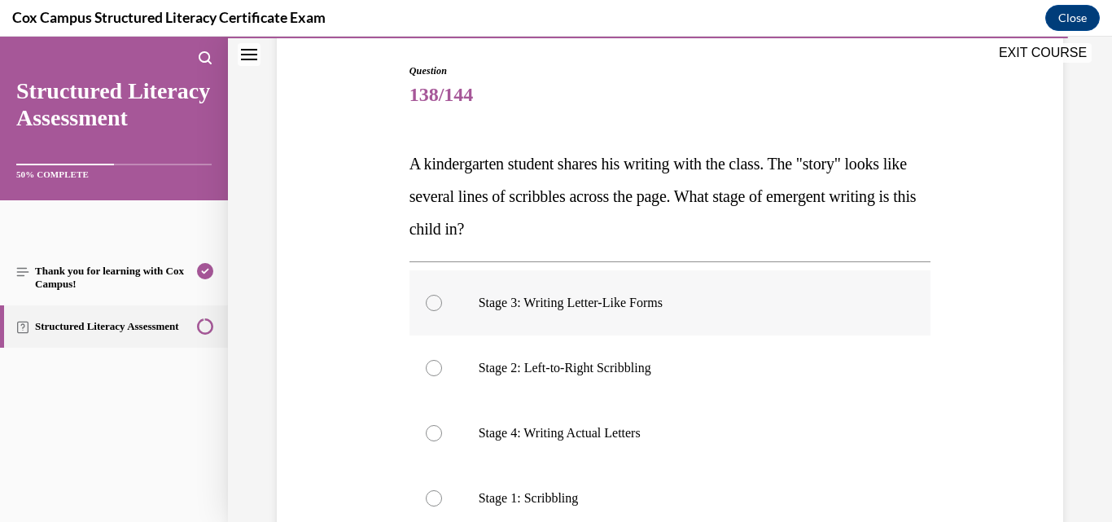
scroll to position [244, 0]
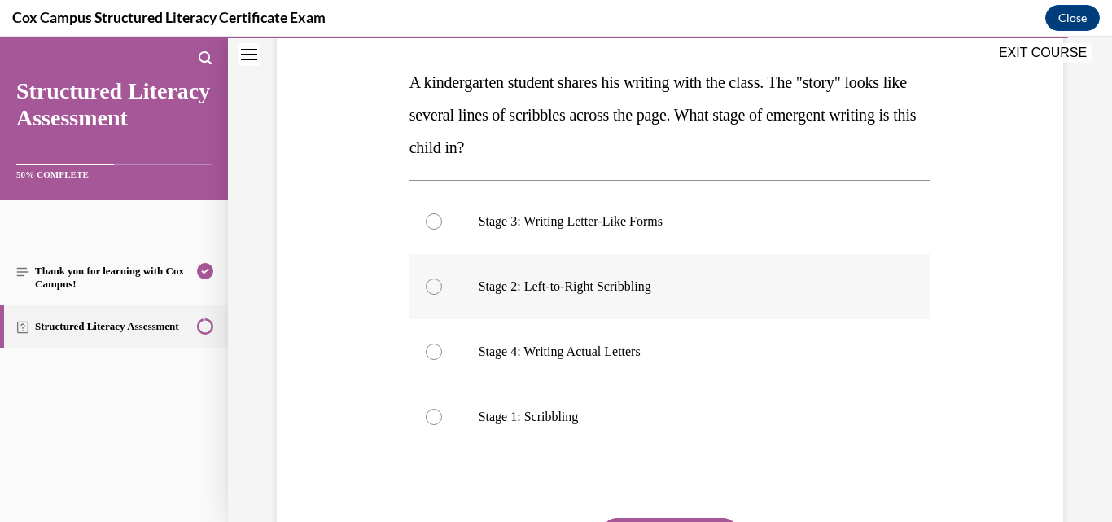
click at [639, 280] on p "Stage 2: Left-to-Right Scribbling" at bounding box center [685, 286] width 412 height 16
click at [442, 280] on input "Stage 2: Left-to-Right Scribbling" at bounding box center [434, 286] width 16 height 16
radio input "true"
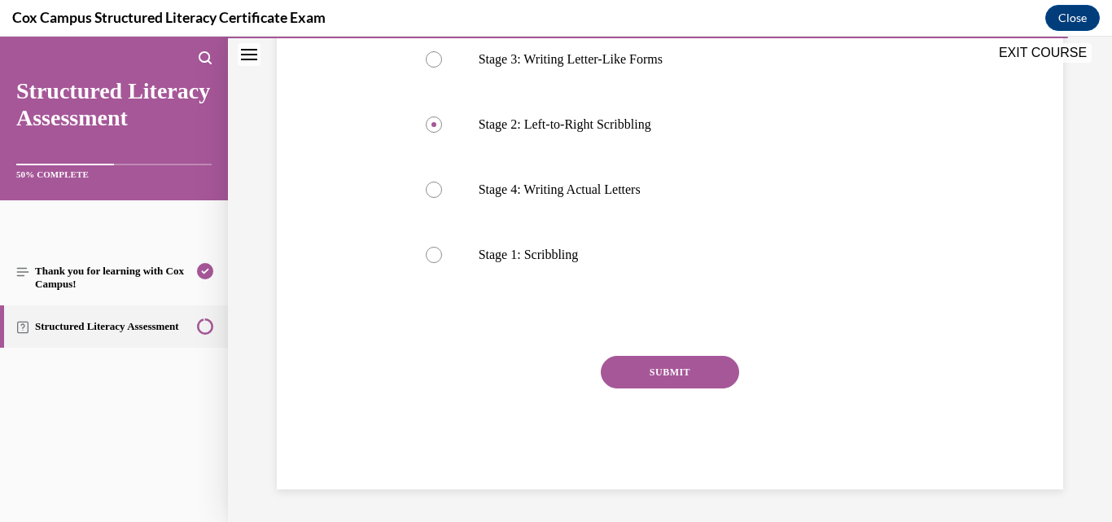
click at [672, 376] on button "SUBMIT" at bounding box center [670, 372] width 138 height 33
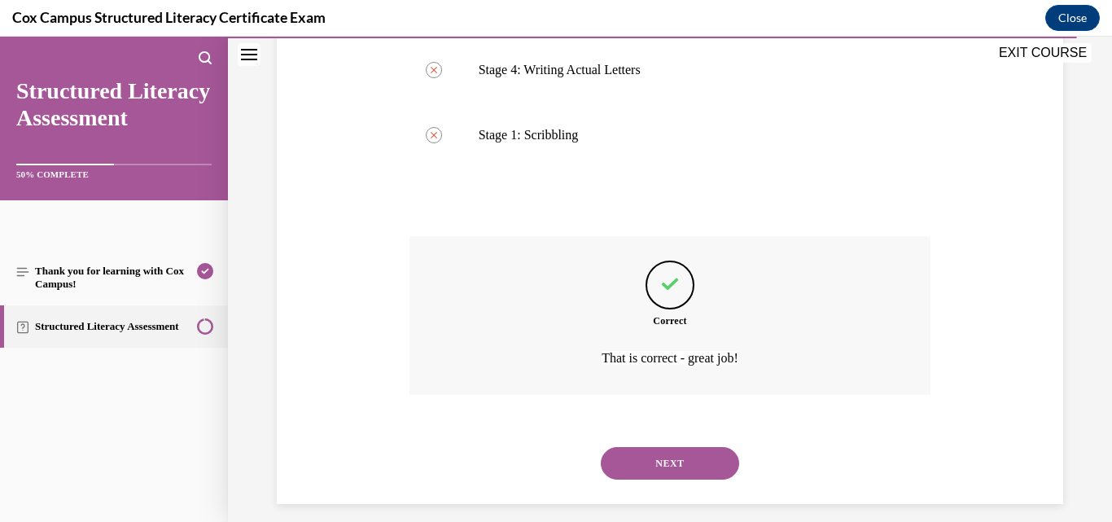
scroll to position [541, 0]
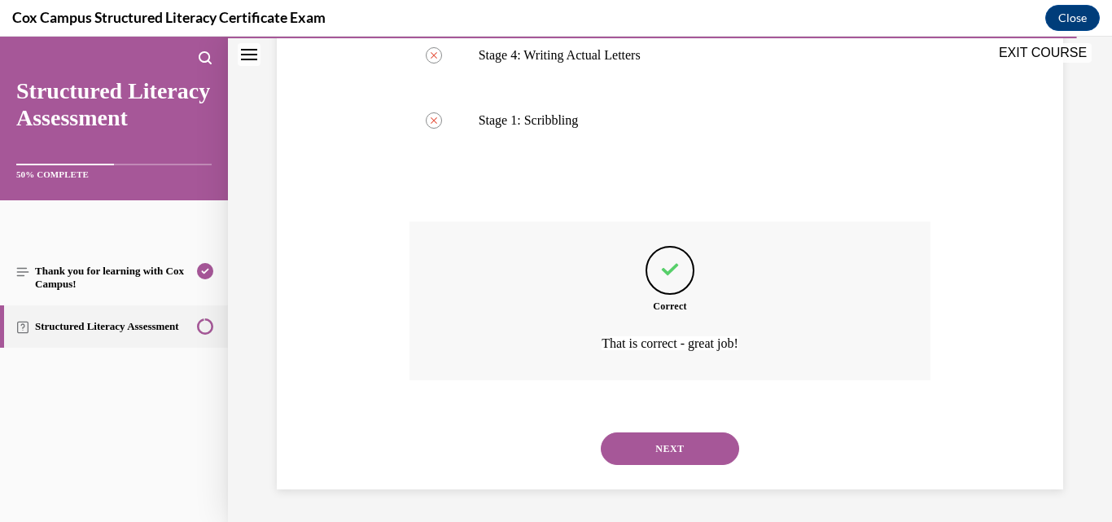
click at [648, 450] on button "NEXT" at bounding box center [670, 448] width 138 height 33
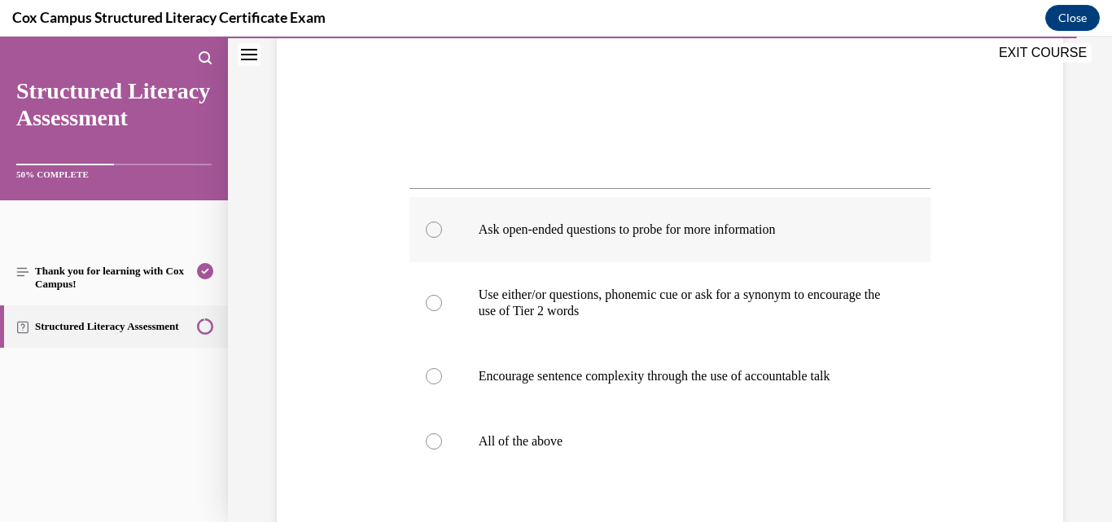
scroll to position [651, 0]
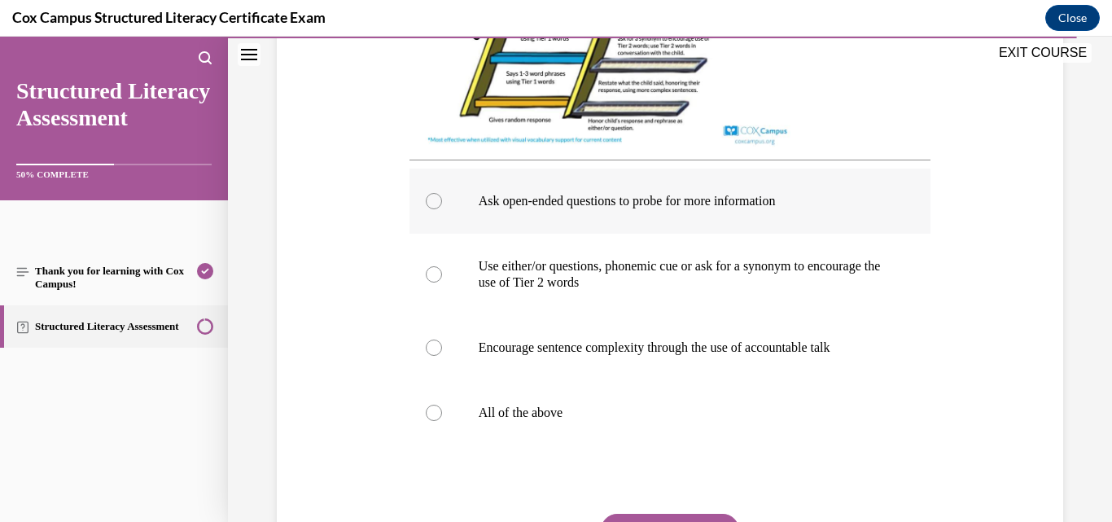
click at [695, 218] on label "Ask open-ended questions to probe for more information" at bounding box center [671, 201] width 522 height 65
click at [442, 209] on input "Ask open-ended questions to probe for more information" at bounding box center [434, 201] width 16 height 16
radio input "true"
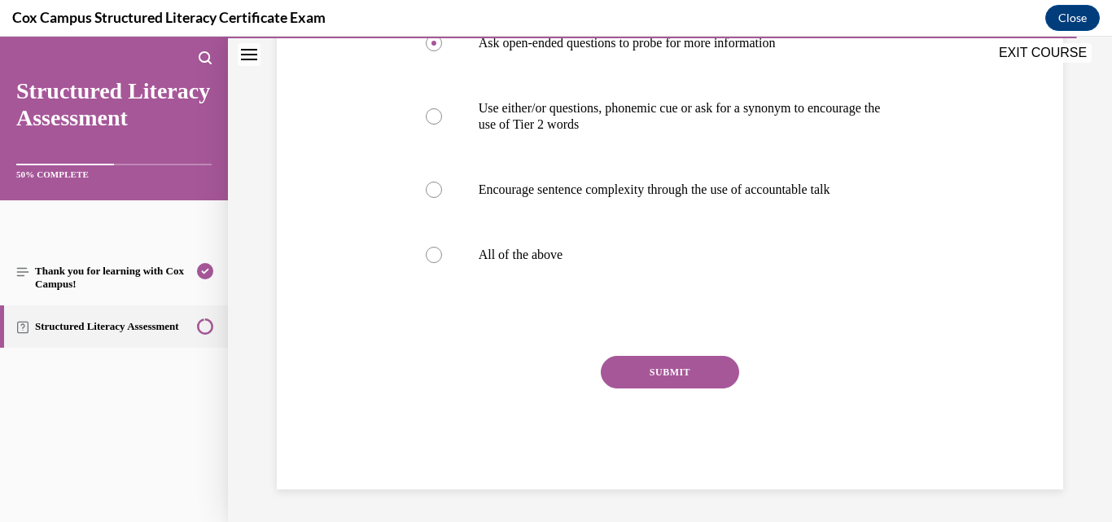
click at [658, 383] on button "SUBMIT" at bounding box center [670, 372] width 138 height 33
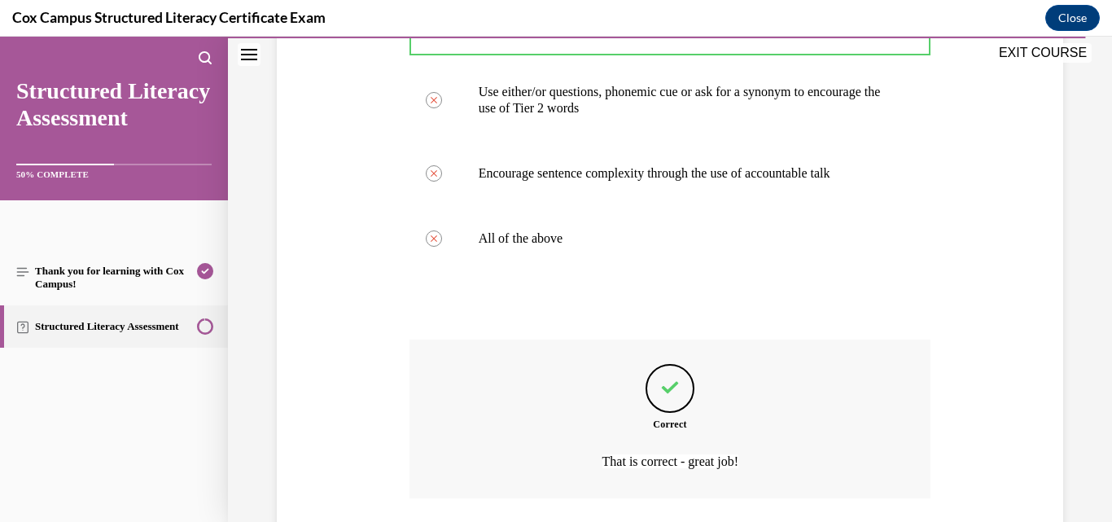
scroll to position [960, 0]
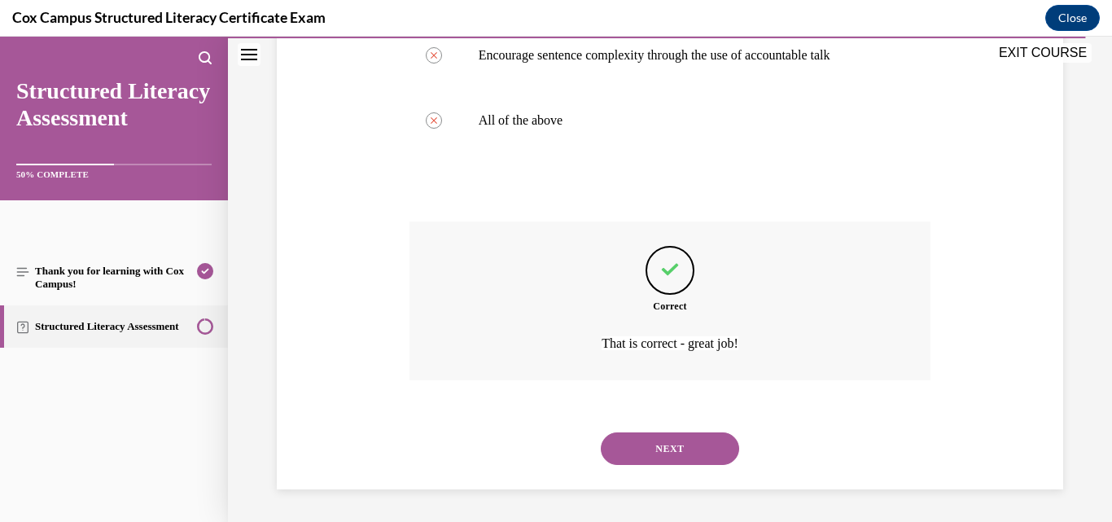
click at [651, 454] on button "NEXT" at bounding box center [670, 448] width 138 height 33
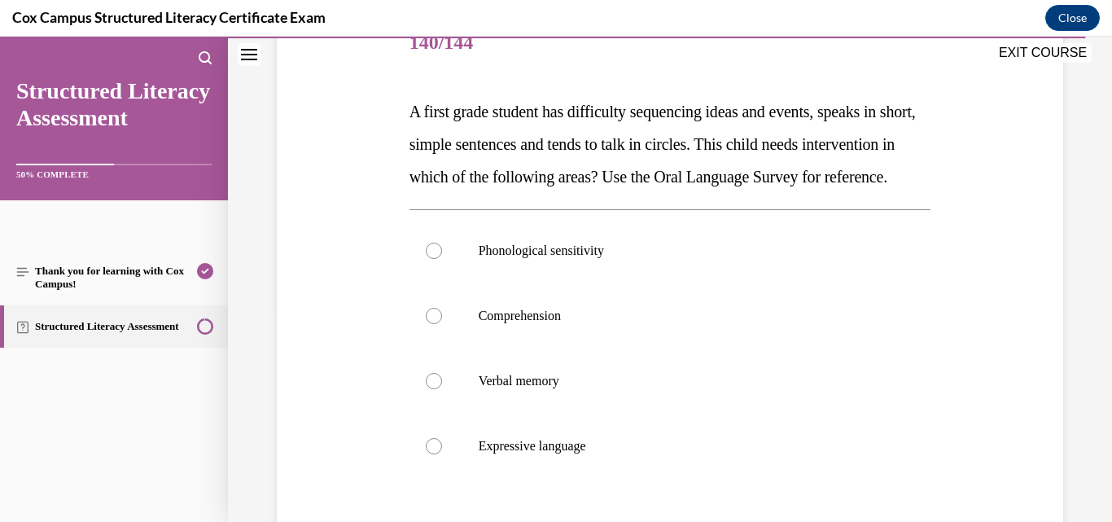
scroll to position [244, 0]
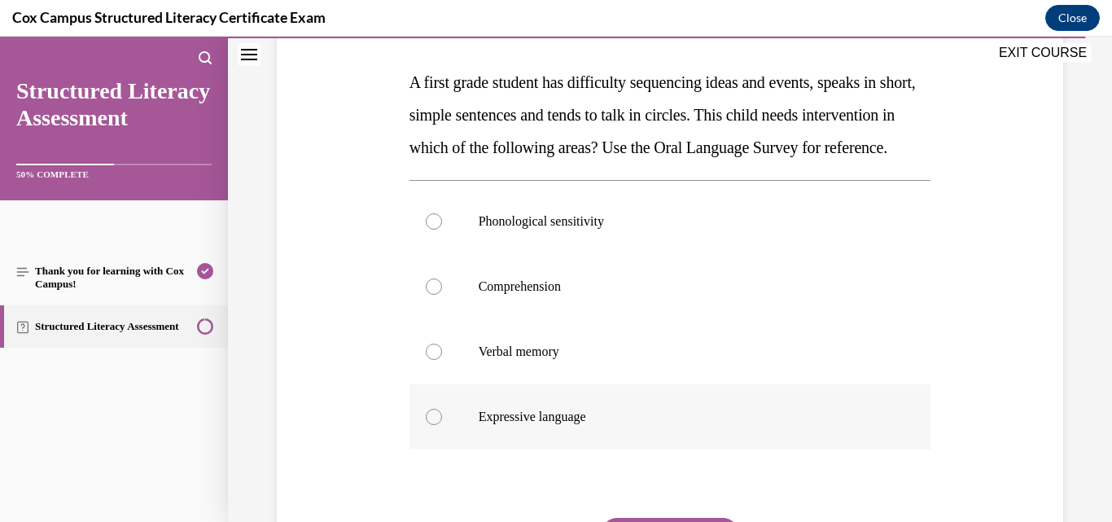
click at [540, 425] on p "Expressive language" at bounding box center [685, 417] width 412 height 16
click at [442, 425] on input "Expressive language" at bounding box center [434, 417] width 16 height 16
radio input "true"
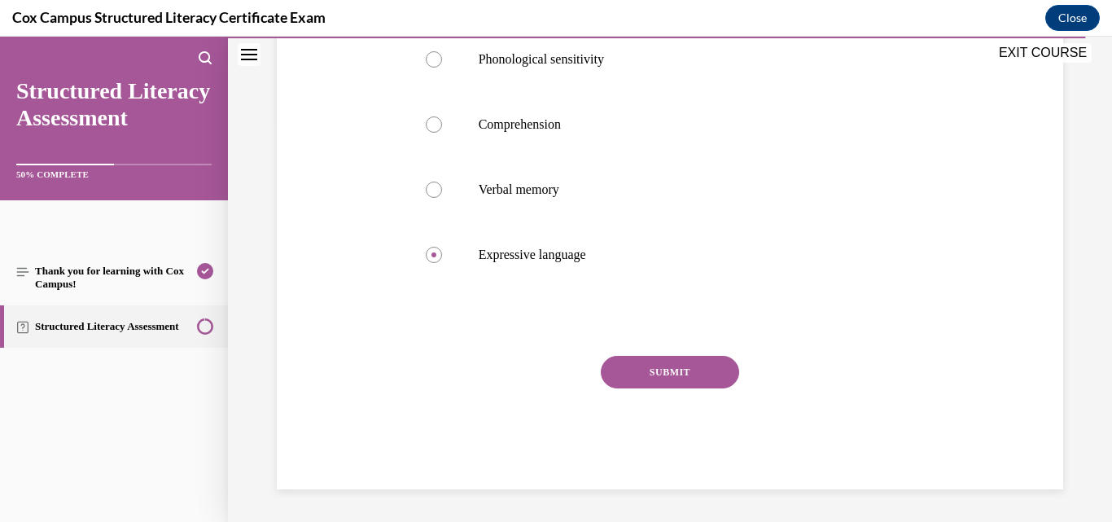
click at [621, 388] on button "SUBMIT" at bounding box center [670, 372] width 138 height 33
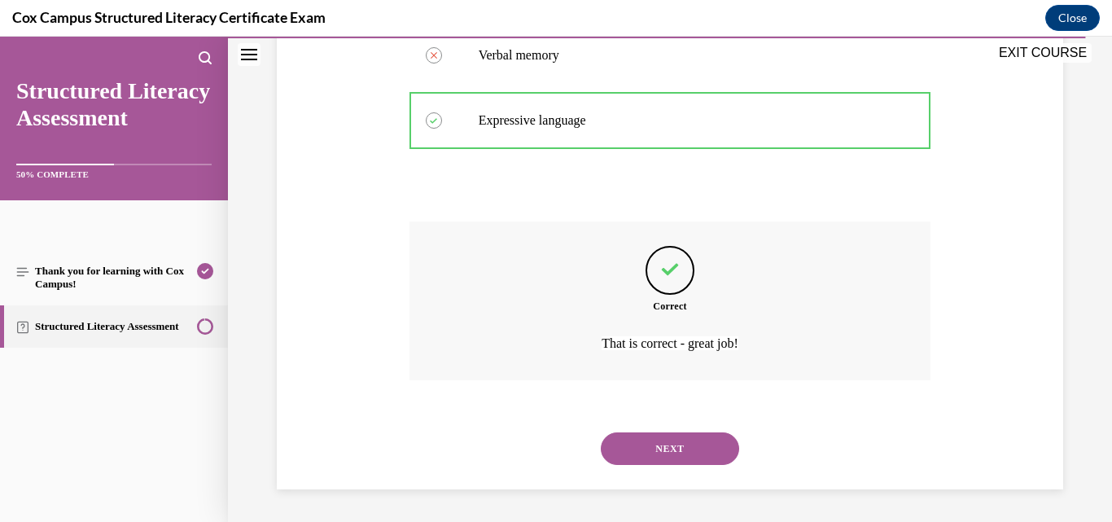
scroll to position [573, 0]
click at [633, 432] on div "NEXT" at bounding box center [671, 448] width 522 height 65
click at [624, 441] on button "NEXT" at bounding box center [670, 448] width 138 height 33
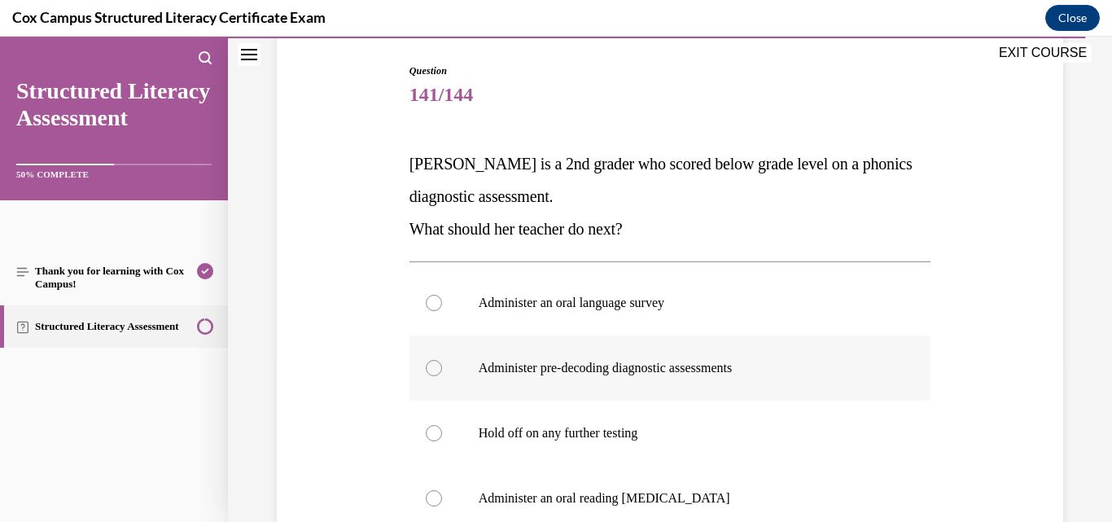
scroll to position [244, 0]
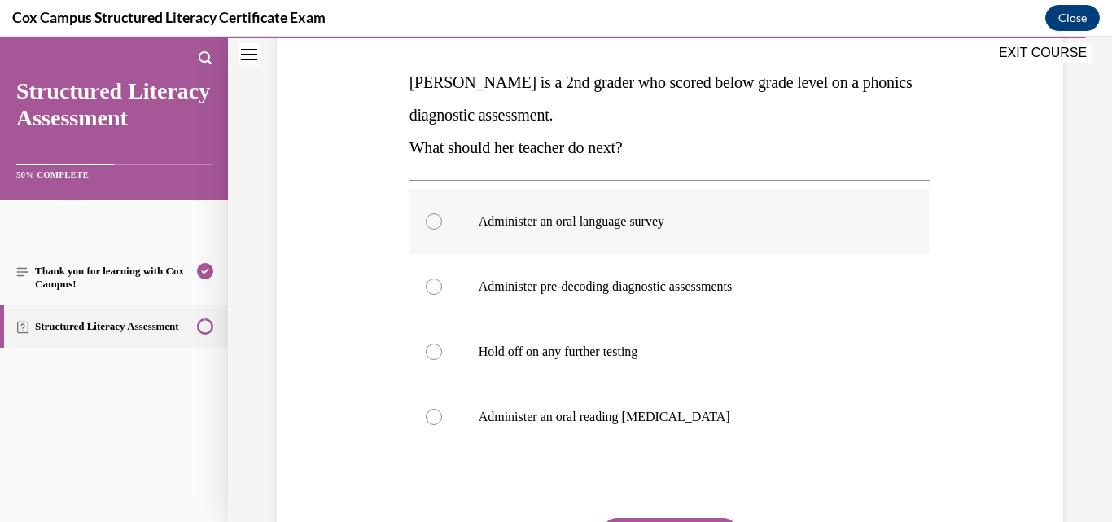
click at [657, 225] on p "Administer an oral language survey" at bounding box center [685, 221] width 412 height 16
click at [442, 225] on input "Administer an oral language survey" at bounding box center [434, 221] width 16 height 16
radio input "true"
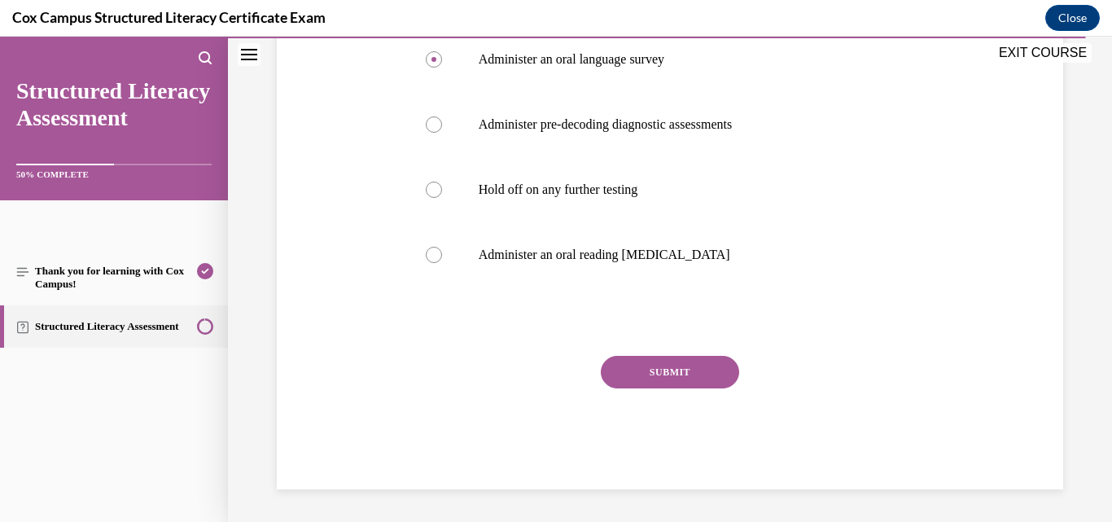
click at [655, 369] on button "SUBMIT" at bounding box center [670, 372] width 138 height 33
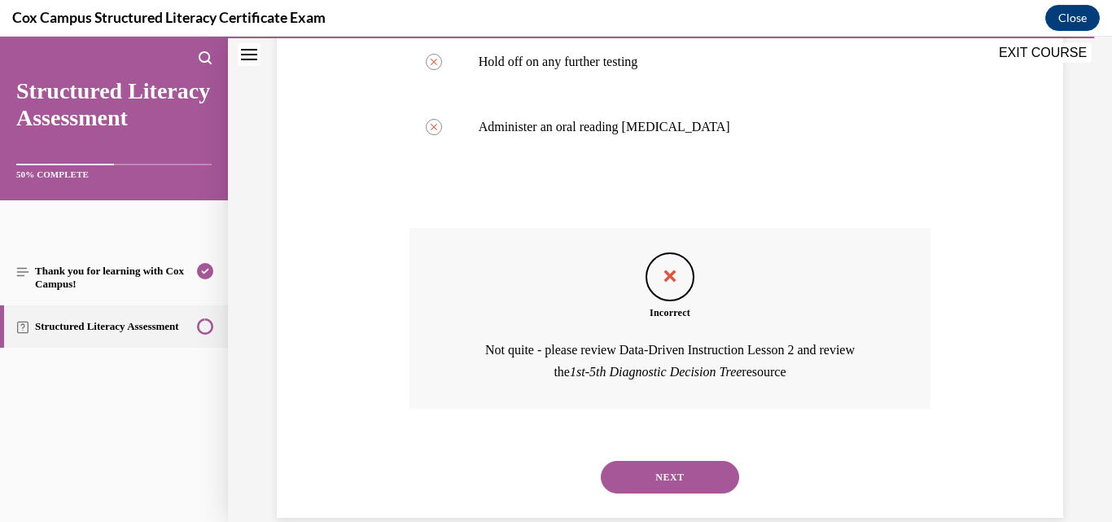
scroll to position [563, 0]
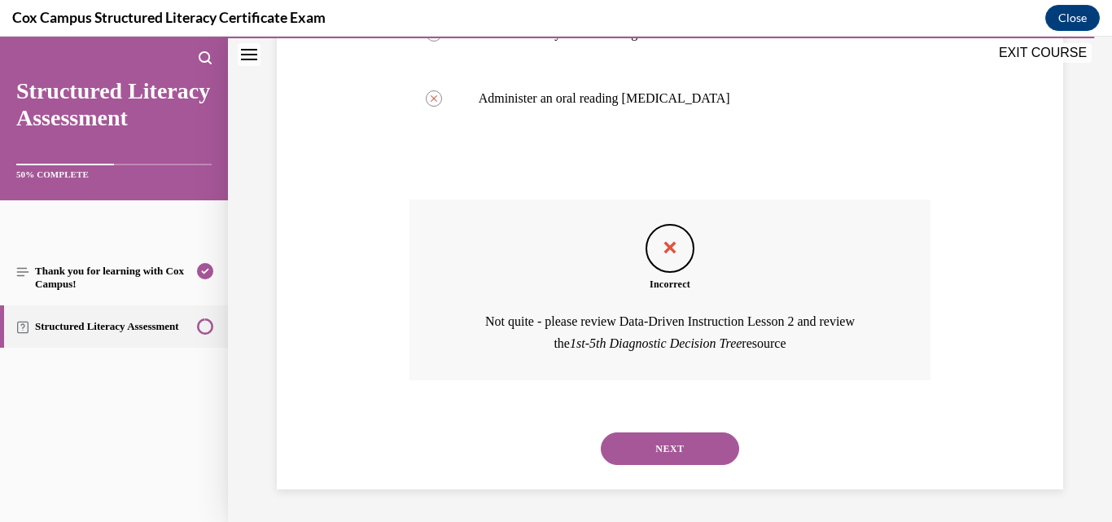
click at [672, 444] on button "NEXT" at bounding box center [670, 448] width 138 height 33
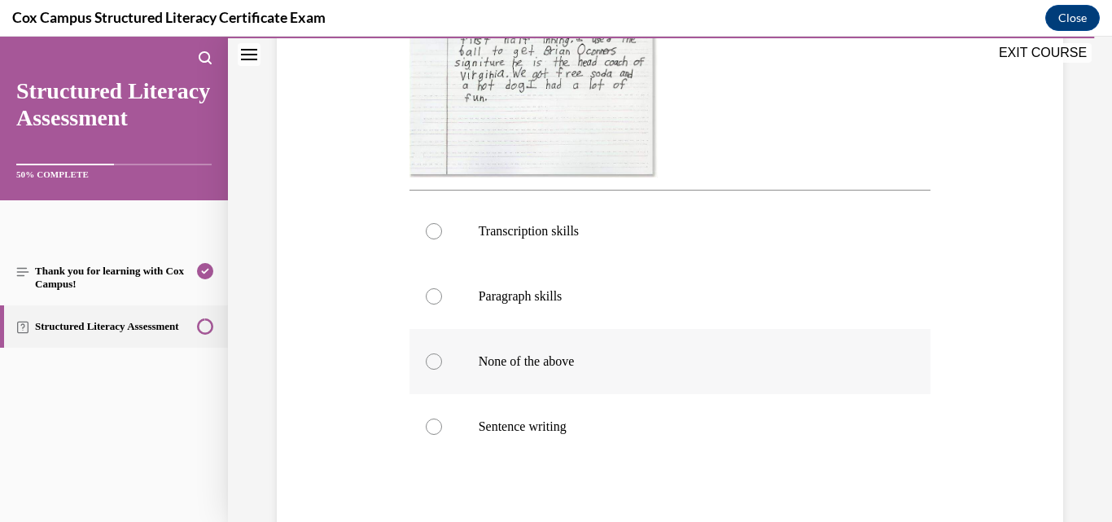
scroll to position [570, 0]
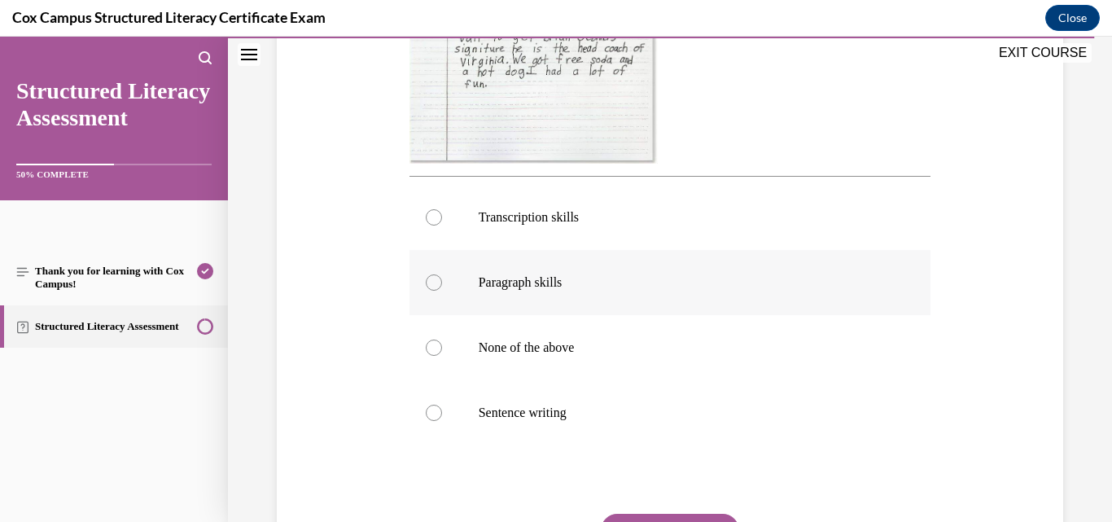
click at [547, 281] on p "Paragraph skills" at bounding box center [685, 282] width 412 height 16
click at [442, 281] on input "Paragraph skills" at bounding box center [434, 282] width 16 height 16
radio input "true"
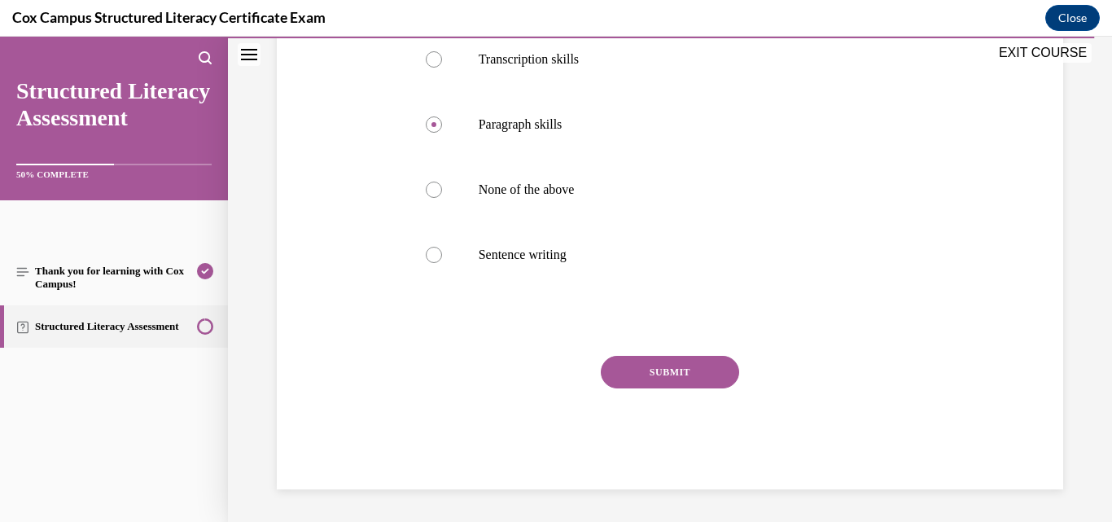
click at [655, 372] on button "SUBMIT" at bounding box center [670, 372] width 138 height 33
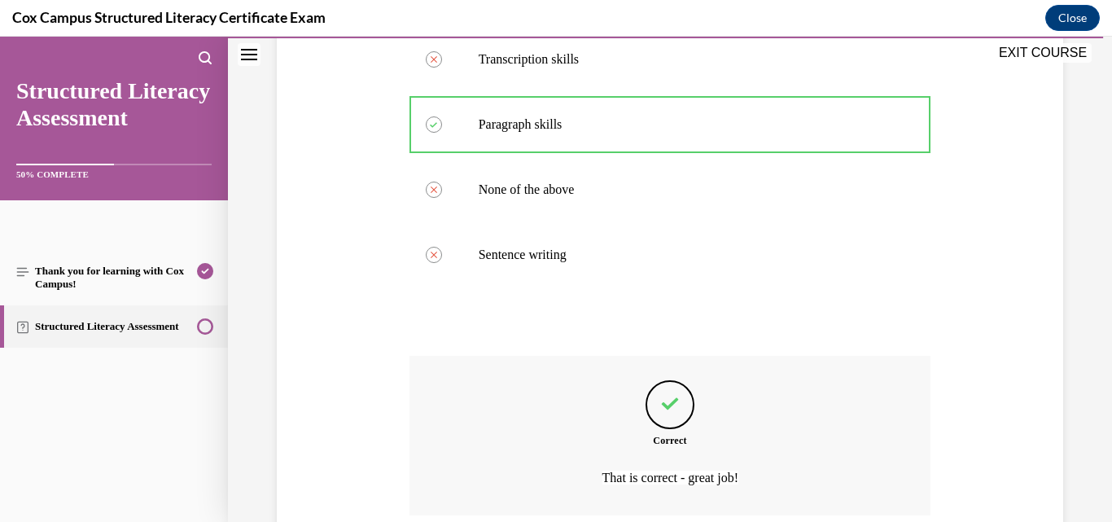
scroll to position [863, 0]
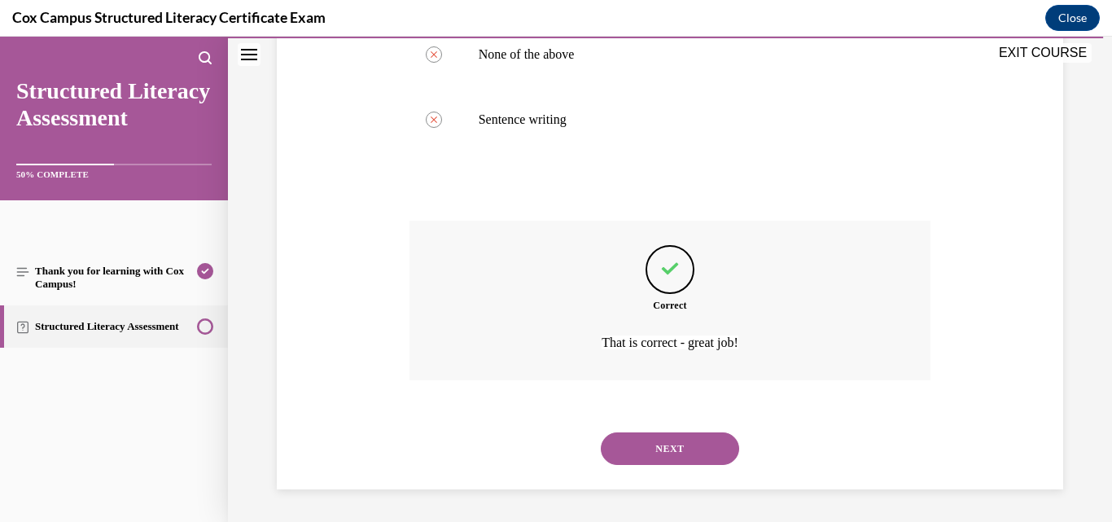
click at [667, 445] on button "NEXT" at bounding box center [670, 448] width 138 height 33
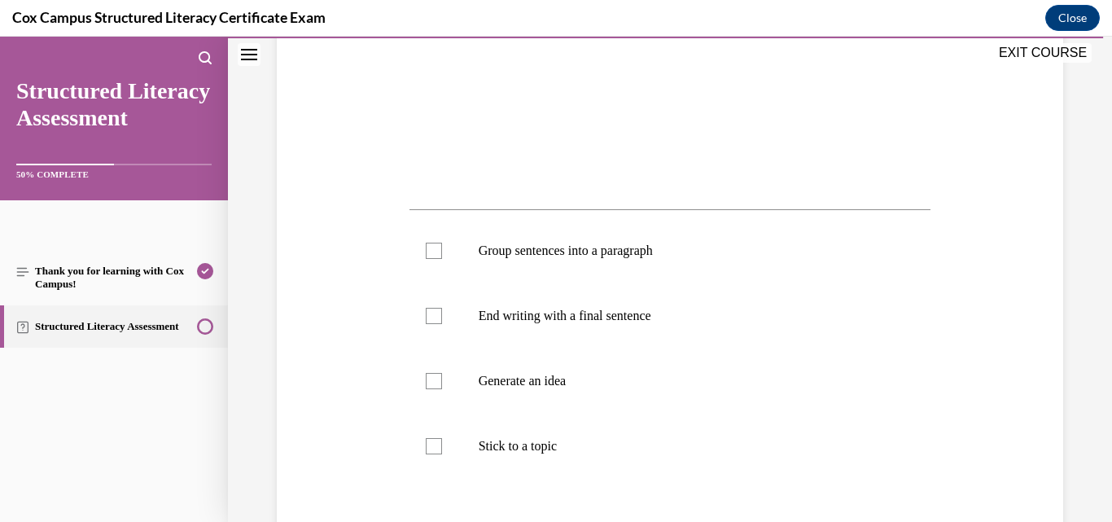
scroll to position [570, 0]
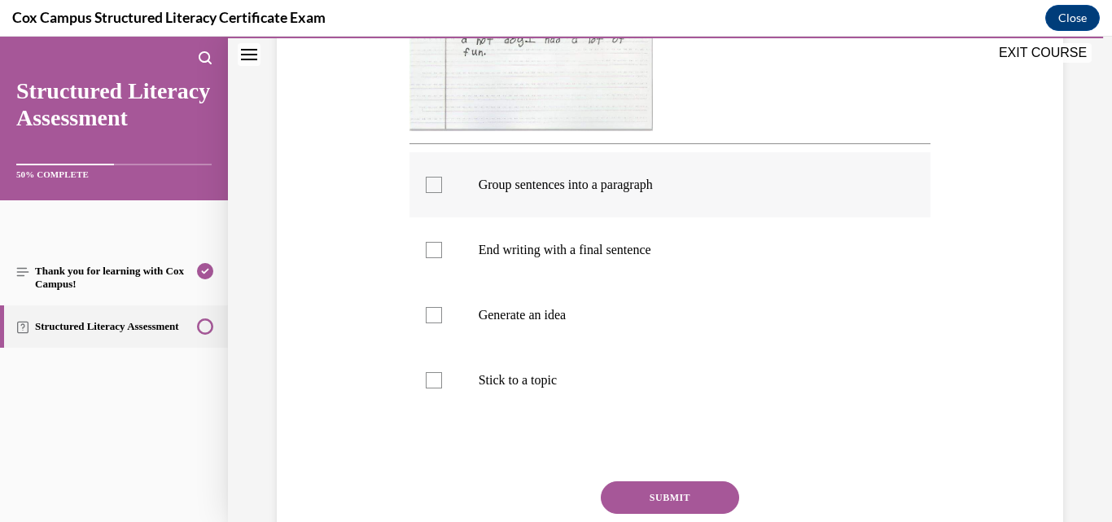
click at [558, 189] on p "Group sentences into a paragraph" at bounding box center [685, 185] width 412 height 16
click at [442, 189] on input "Group sentences into a paragraph" at bounding box center [434, 185] width 16 height 16
checkbox input "true"
click at [598, 249] on p "End writing with a final sentence" at bounding box center [685, 250] width 412 height 16
click at [442, 249] on input "End writing with a final sentence" at bounding box center [434, 250] width 16 height 16
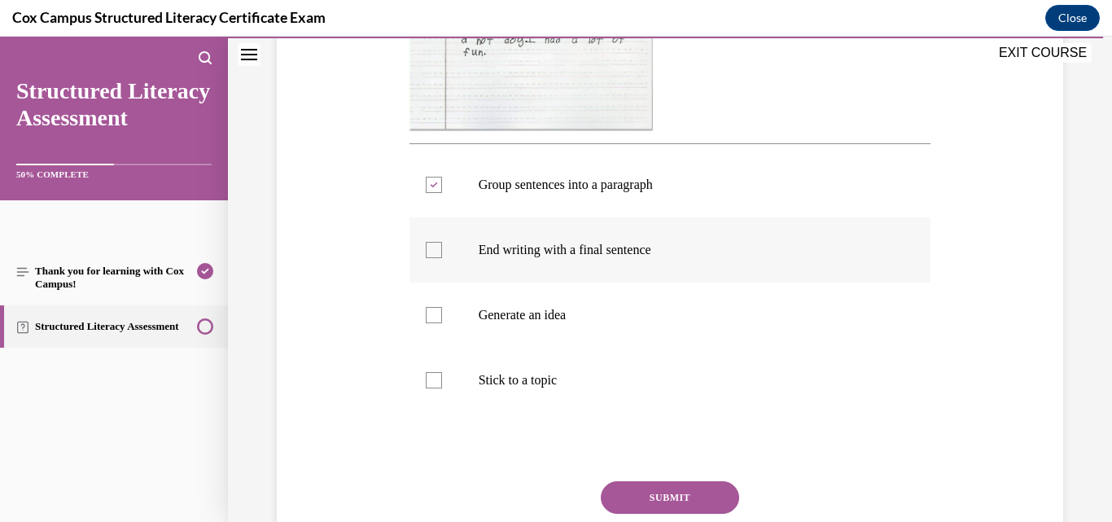
checkbox input "true"
click at [565, 309] on p "Generate an idea" at bounding box center [685, 315] width 412 height 16
click at [442, 309] on input "Generate an idea" at bounding box center [434, 315] width 16 height 16
checkbox input "true"
click at [523, 373] on p "Stick to a topic" at bounding box center [685, 380] width 412 height 16
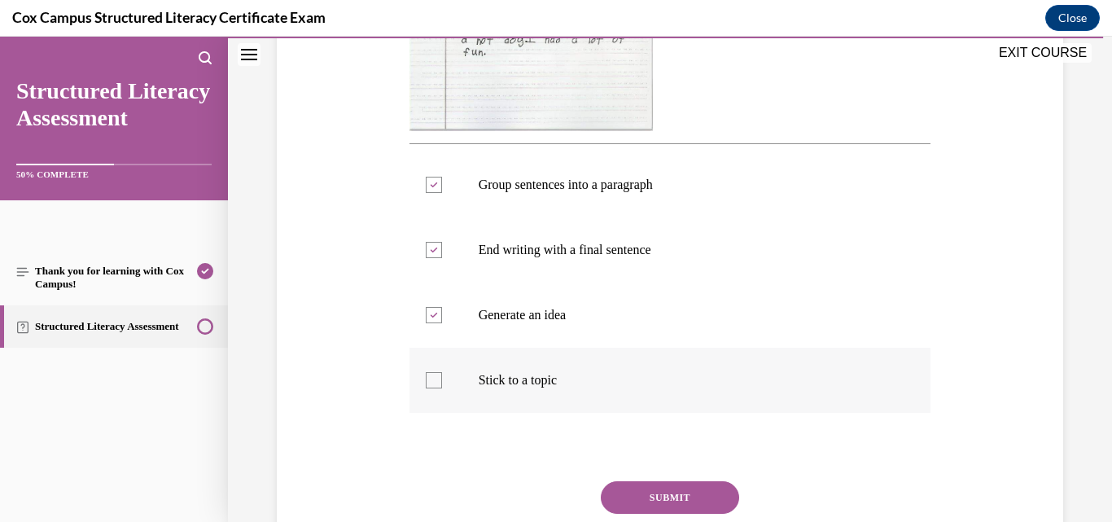
click at [442, 373] on input "Stick to a topic" at bounding box center [434, 380] width 16 height 16
checkbox input "true"
click at [647, 502] on button "SUBMIT" at bounding box center [670, 497] width 138 height 33
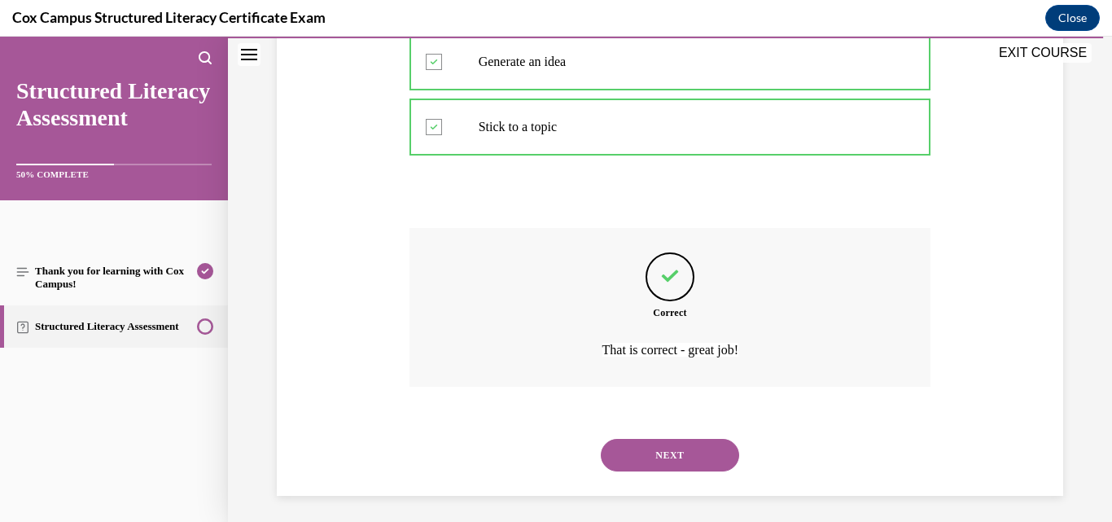
scroll to position [830, 0]
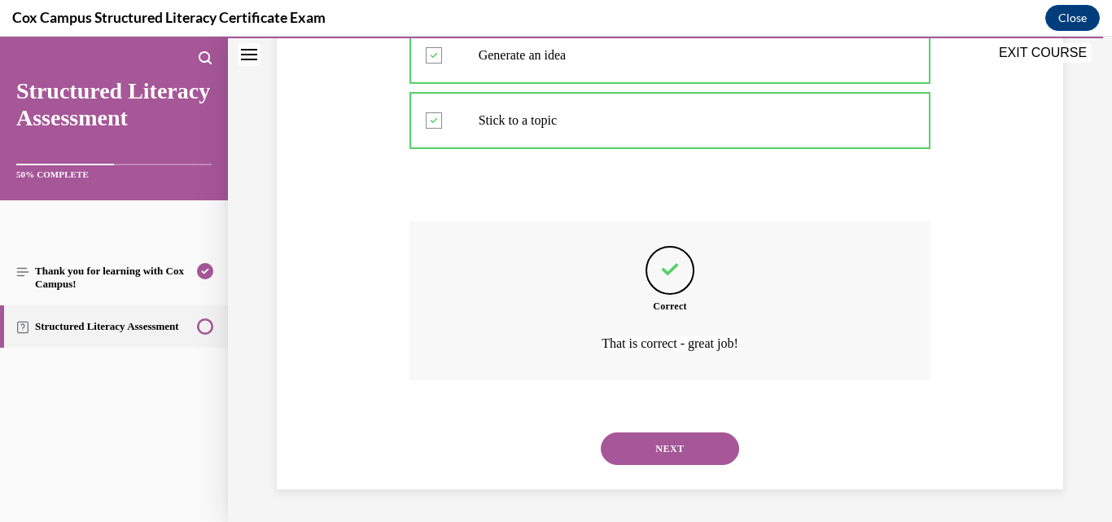
click at [688, 455] on button "NEXT" at bounding box center [670, 448] width 138 height 33
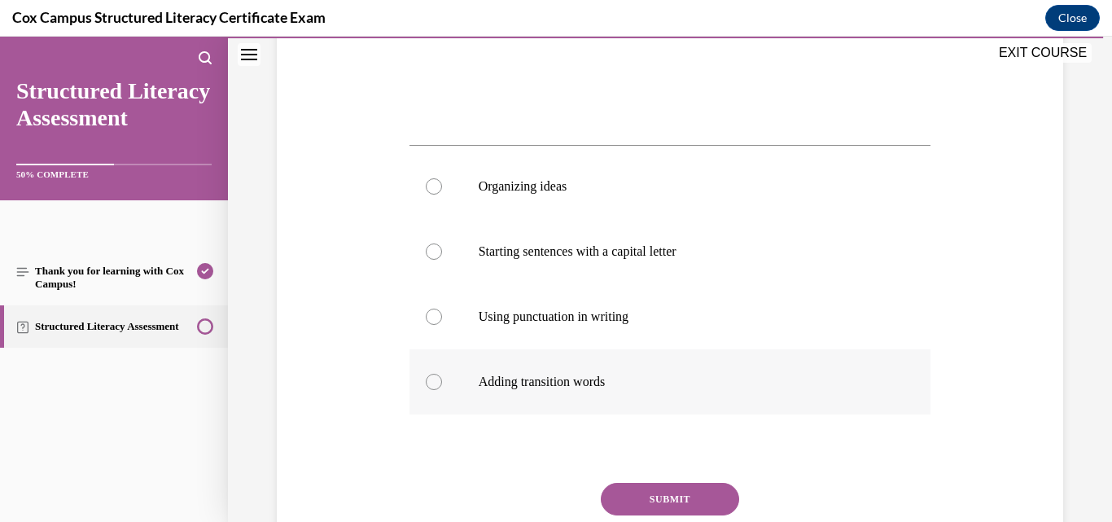
scroll to position [570, 0]
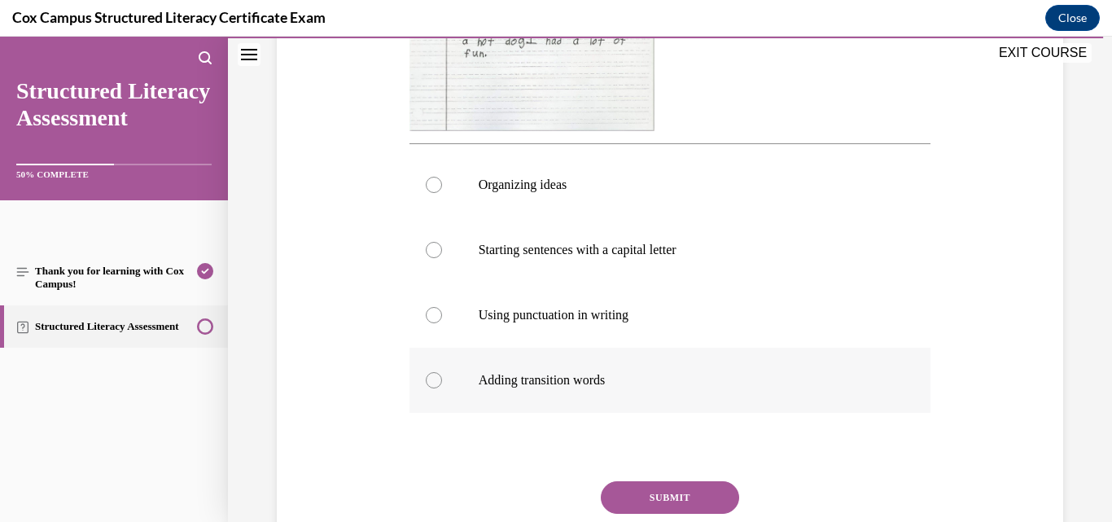
click at [603, 384] on p "Adding transition words" at bounding box center [685, 380] width 412 height 16
click at [442, 384] on input "Adding transition words" at bounding box center [434, 380] width 16 height 16
radio input "true"
click at [661, 494] on button "SUBMIT" at bounding box center [670, 497] width 138 height 33
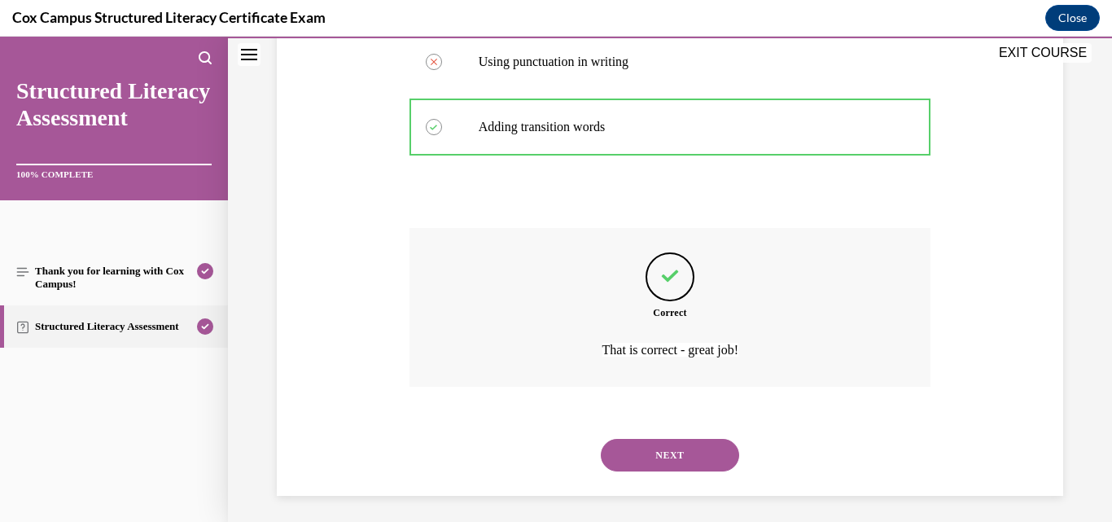
scroll to position [830, 0]
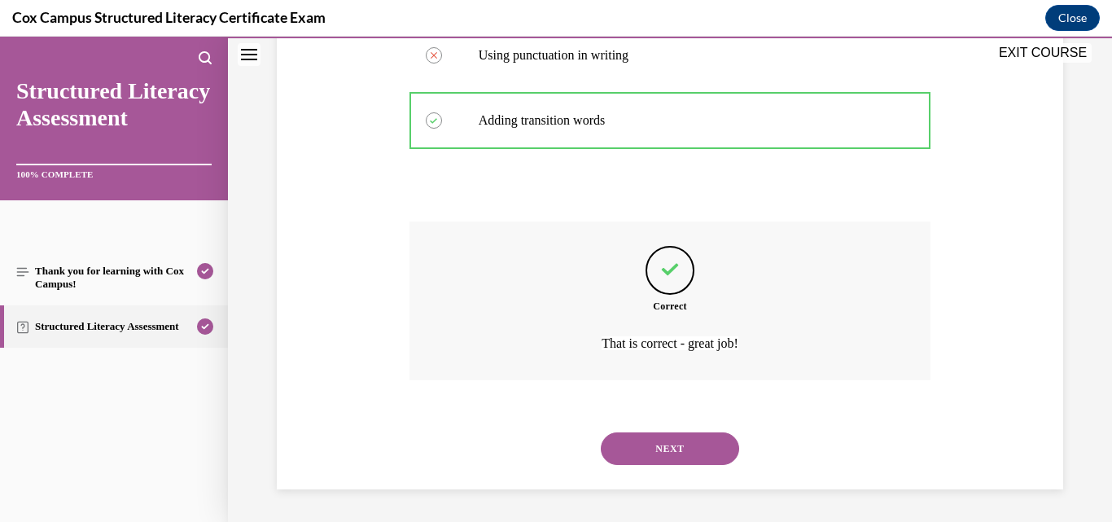
click at [681, 449] on button "NEXT" at bounding box center [670, 448] width 138 height 33
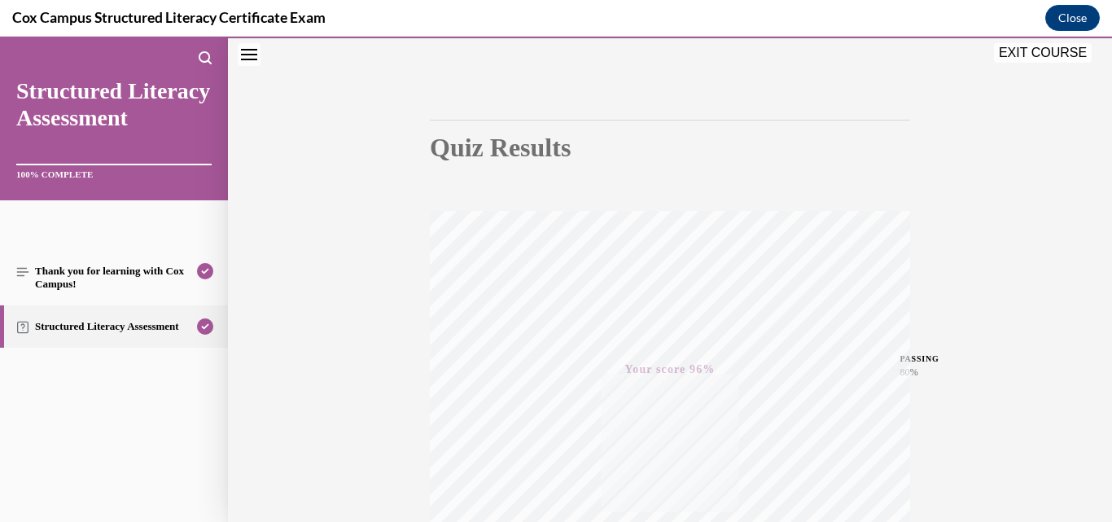
scroll to position [105, 0]
click at [1025, 55] on button "EXIT COURSE" at bounding box center [1043, 53] width 98 height 20
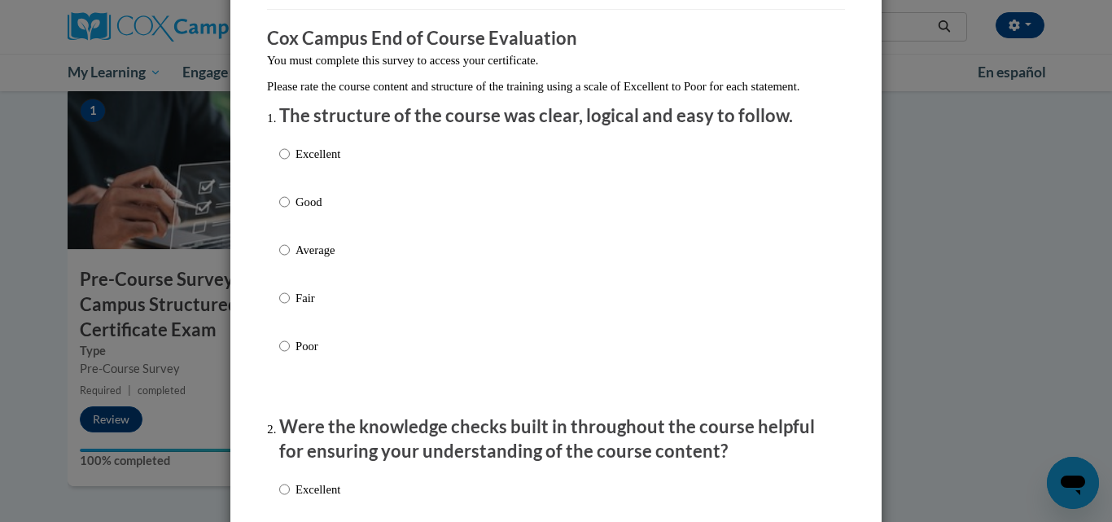
scroll to position [163, 0]
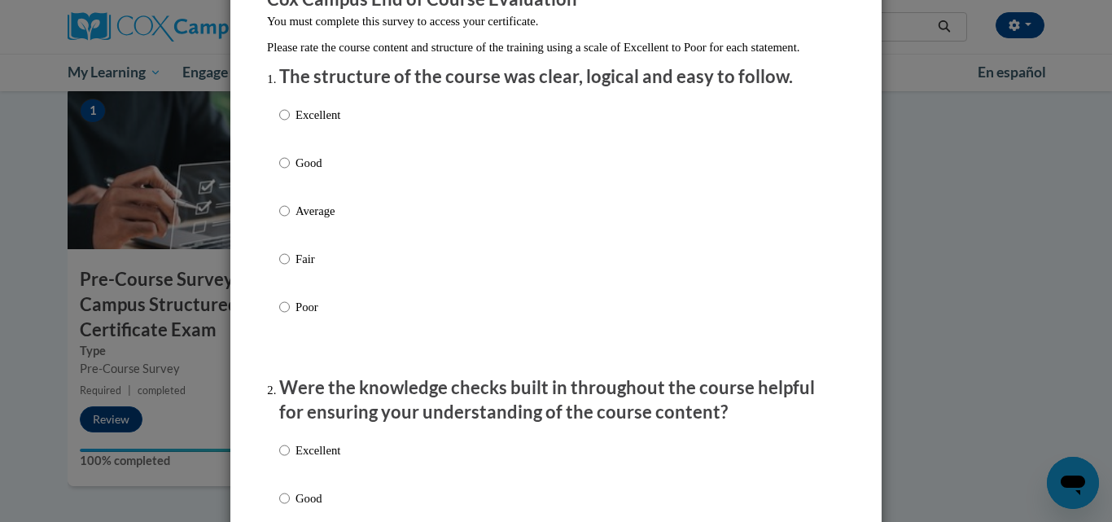
click at [299, 172] on p "Good" at bounding box center [318, 163] width 45 height 18
click at [290, 172] on input "Good" at bounding box center [284, 163] width 11 height 18
radio input "true"
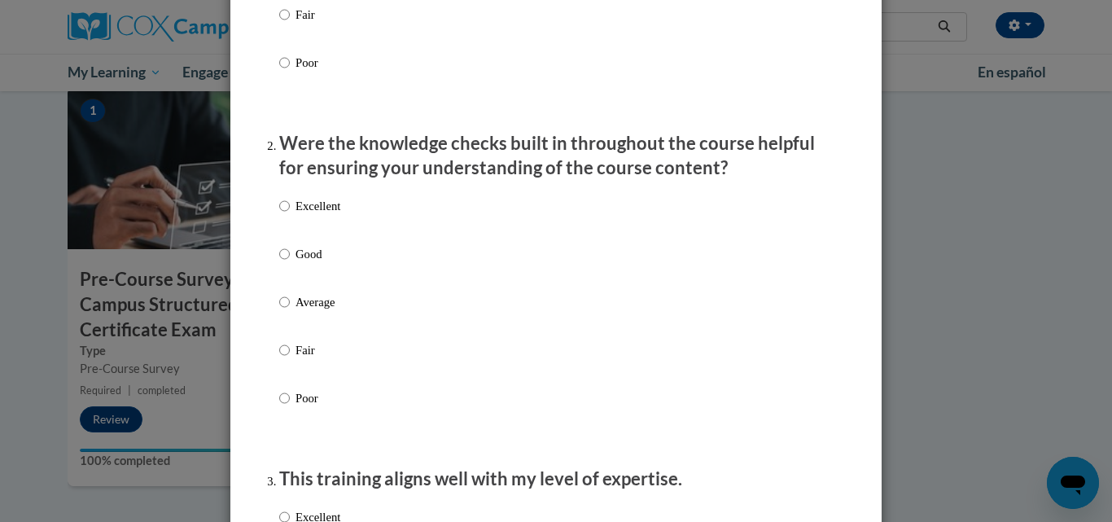
click at [317, 263] on p "Good" at bounding box center [318, 254] width 45 height 18
click at [290, 263] on input "Good" at bounding box center [284, 254] width 11 height 18
radio input "true"
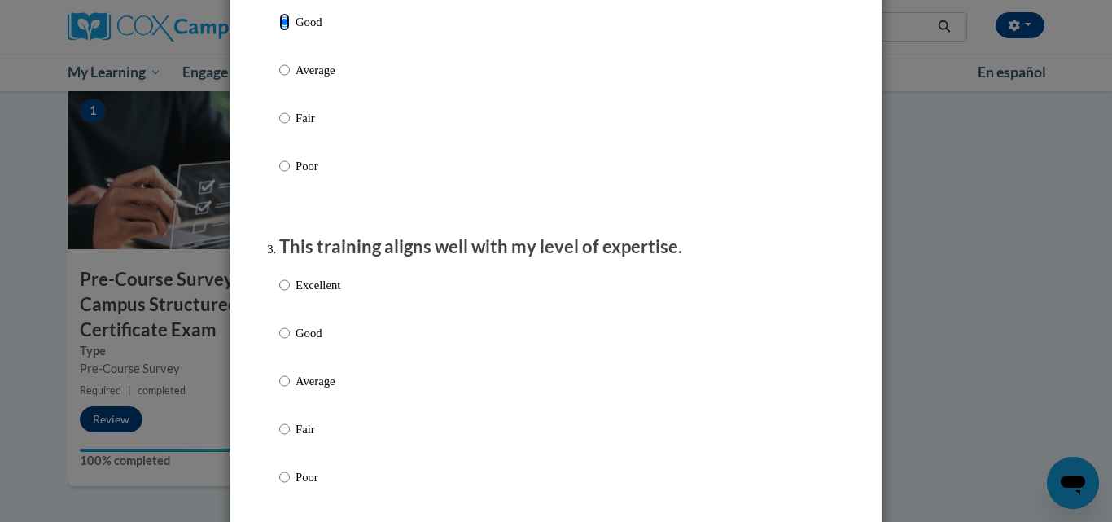
scroll to position [733, 0]
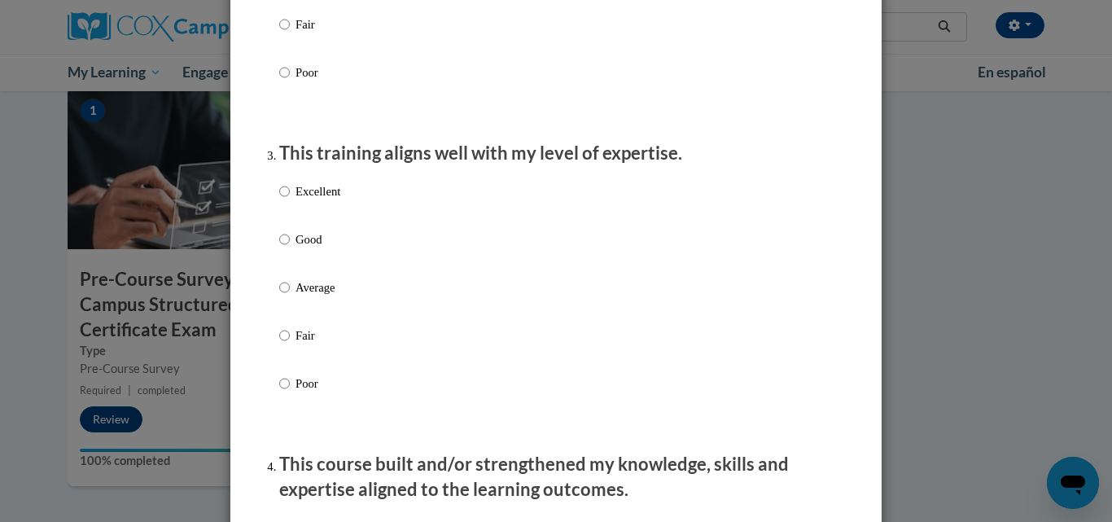
click at [323, 226] on label "Excellent" at bounding box center [309, 204] width 61 height 44
click at [290, 200] on input "Excellent" at bounding box center [284, 191] width 11 height 18
radio input "true"
click at [315, 248] on p "Good" at bounding box center [318, 239] width 45 height 18
click at [290, 248] on input "Good" at bounding box center [284, 239] width 11 height 18
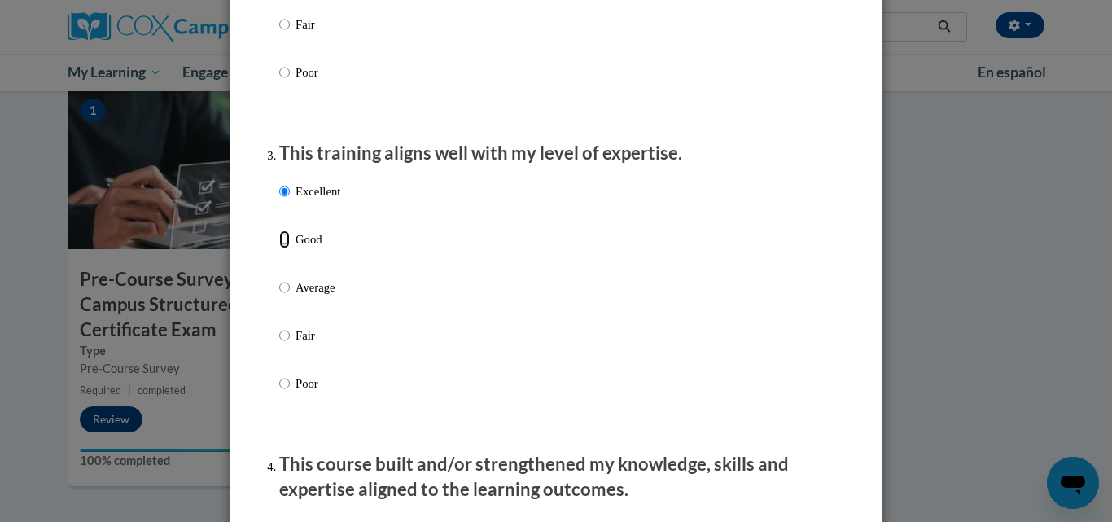
radio input "true"
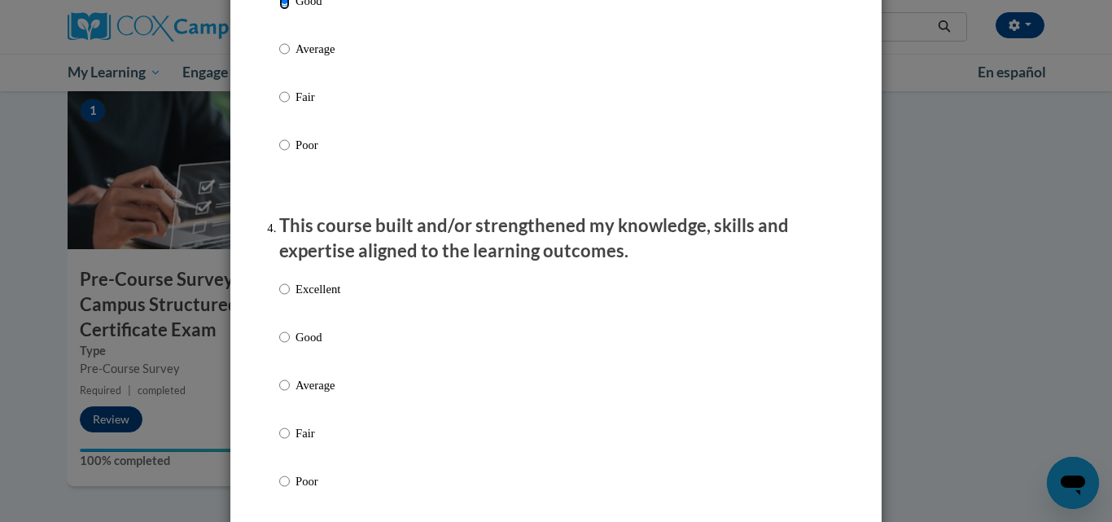
scroll to position [977, 0]
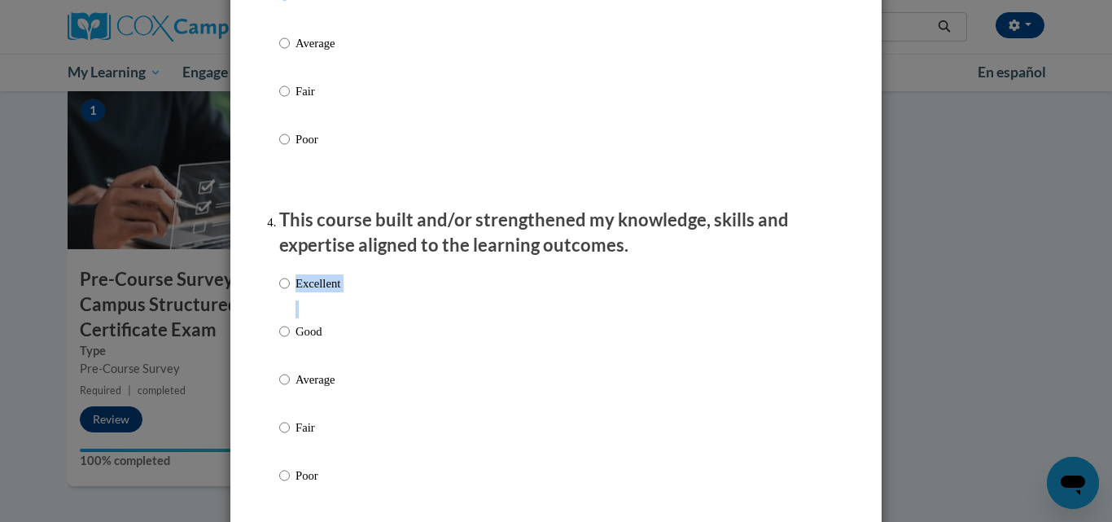
click at [309, 333] on div "Excellent Good Average Fair Poor" at bounding box center [309, 392] width 61 height 252
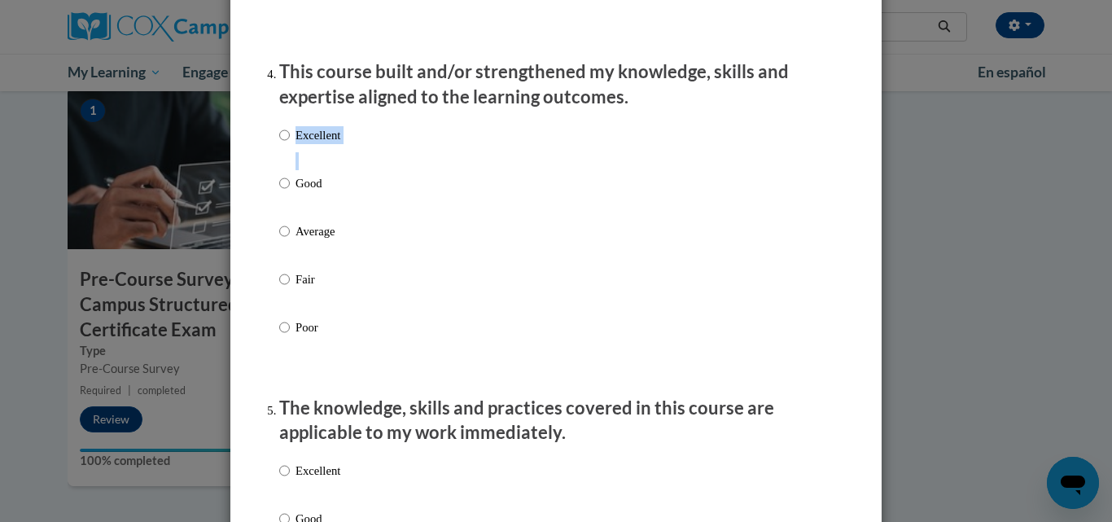
scroll to position [1140, 0]
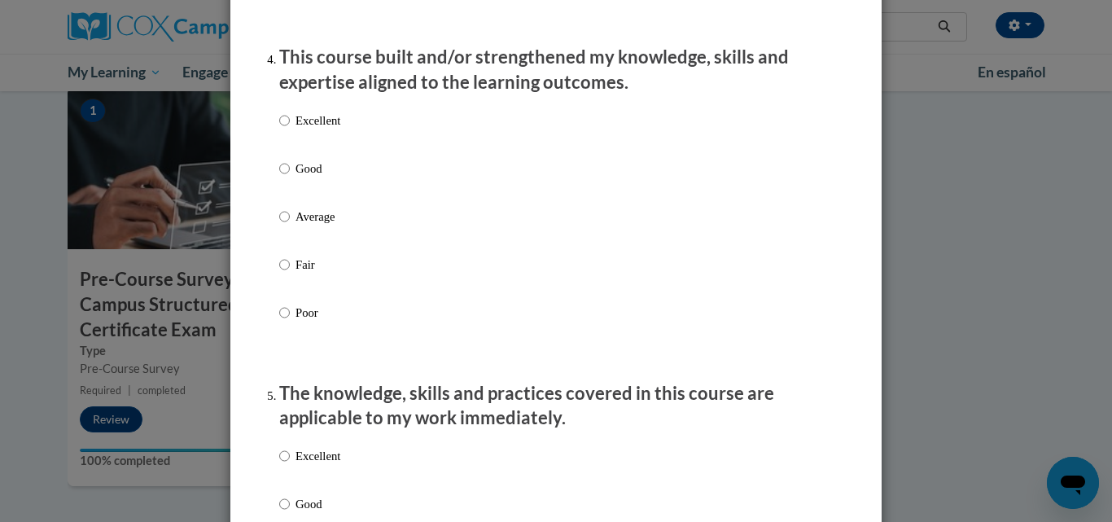
click at [310, 176] on p "Good" at bounding box center [318, 169] width 45 height 18
click at [290, 176] on input "Good" at bounding box center [284, 169] width 11 height 18
radio input "true"
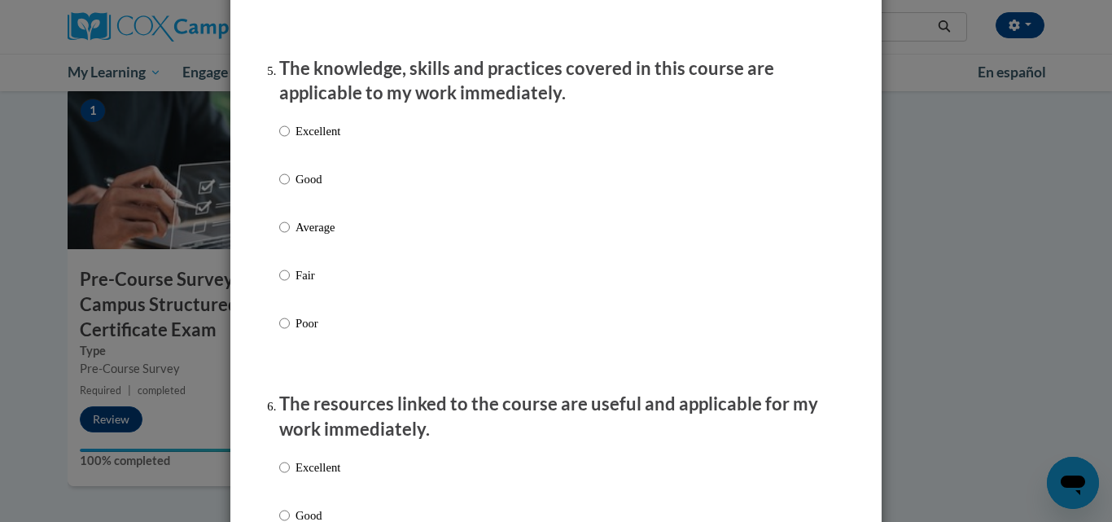
scroll to position [1466, 0]
click at [315, 187] on p "Good" at bounding box center [318, 178] width 45 height 18
click at [290, 187] on input "Good" at bounding box center [284, 178] width 11 height 18
radio input "true"
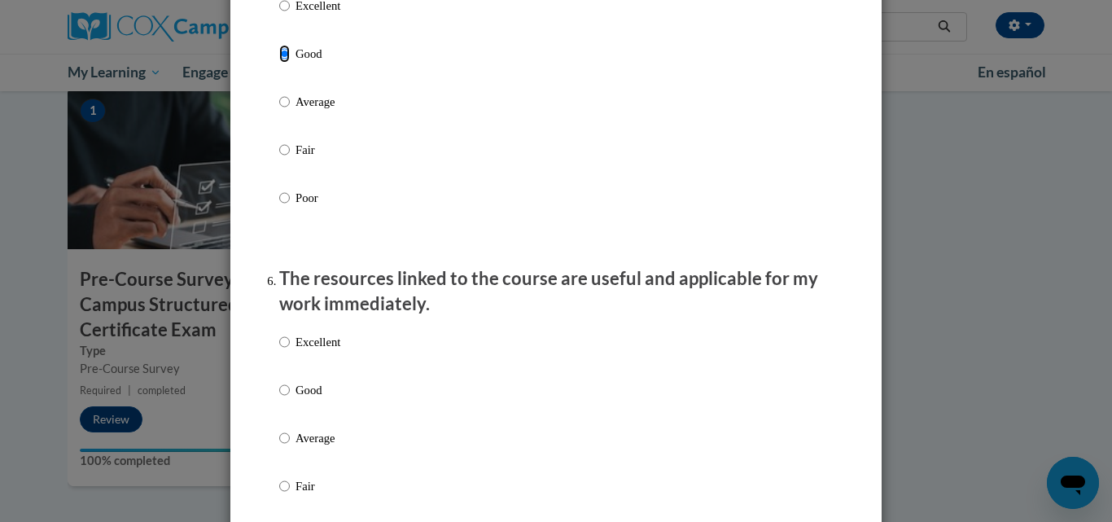
scroll to position [1628, 0]
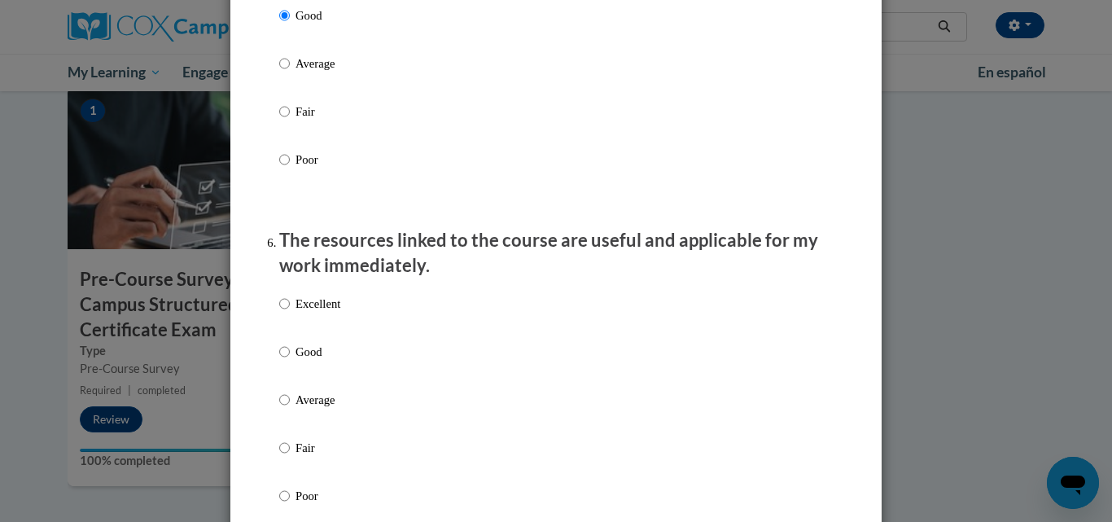
click at [317, 357] on p "Good" at bounding box center [318, 352] width 45 height 18
click at [290, 357] on input "Good" at bounding box center [284, 352] width 11 height 18
radio input "true"
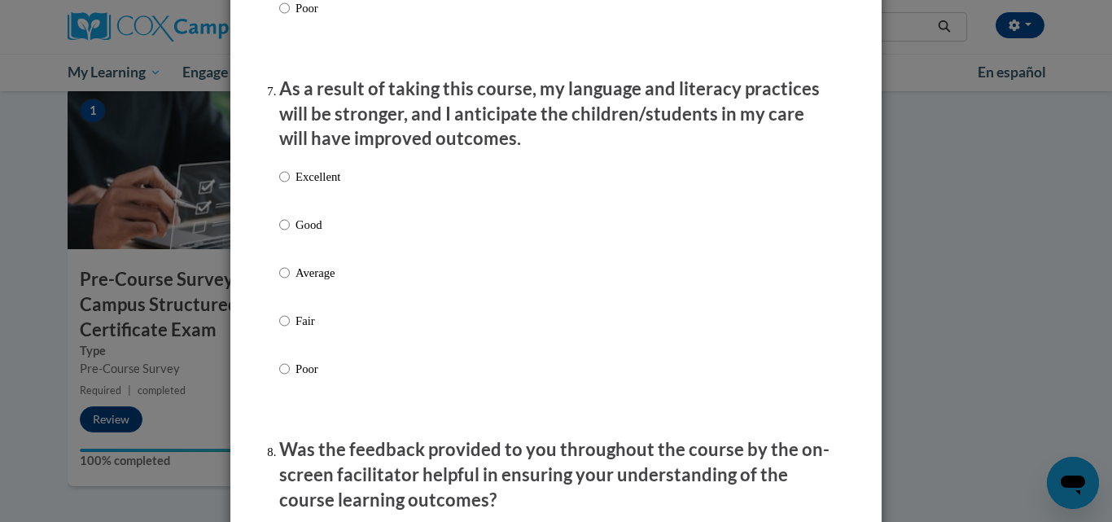
scroll to position [2117, 0]
click at [306, 233] on p "Good" at bounding box center [318, 224] width 45 height 18
click at [290, 233] on input "Good" at bounding box center [284, 224] width 11 height 18
radio input "true"
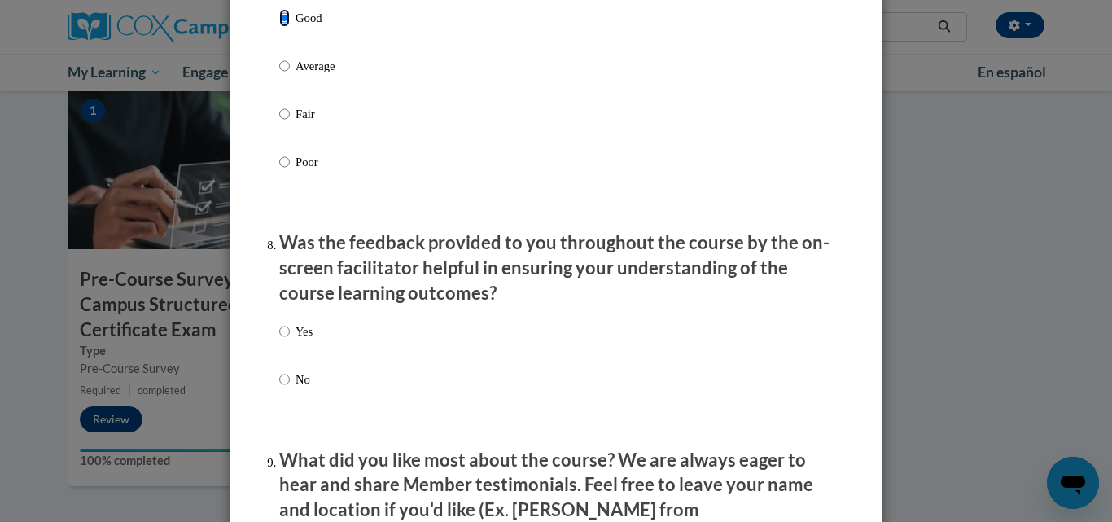
scroll to position [2361, 0]
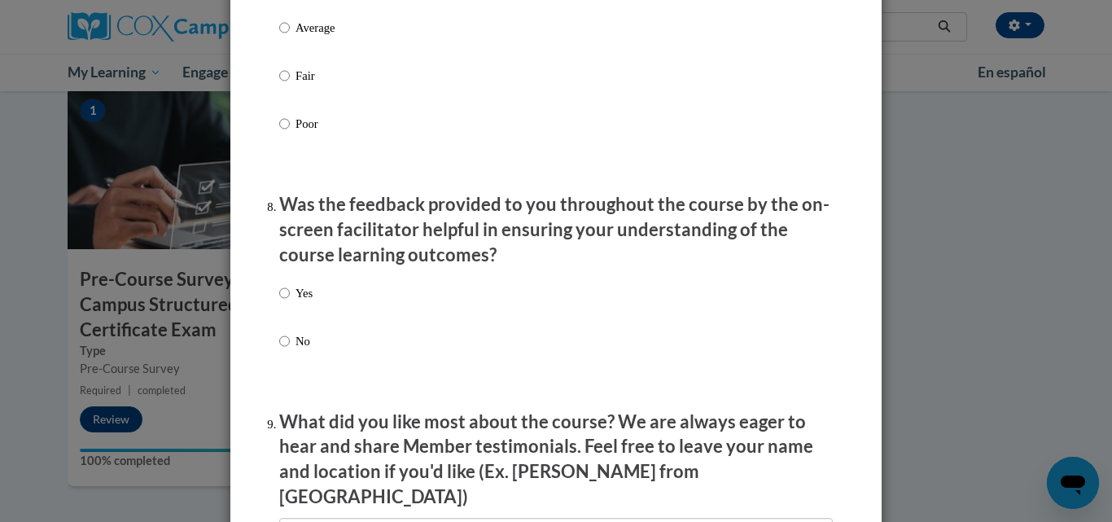
click at [287, 307] on label "Yes" at bounding box center [295, 306] width 33 height 44
click at [287, 302] on input "Yes" at bounding box center [284, 293] width 11 height 18
radio input "true"
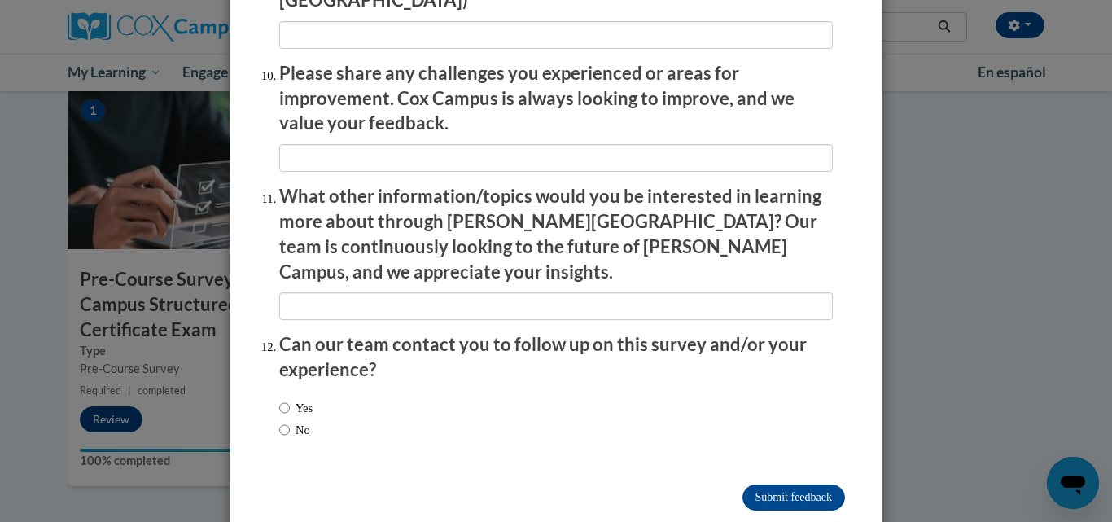
scroll to position [2861, 0]
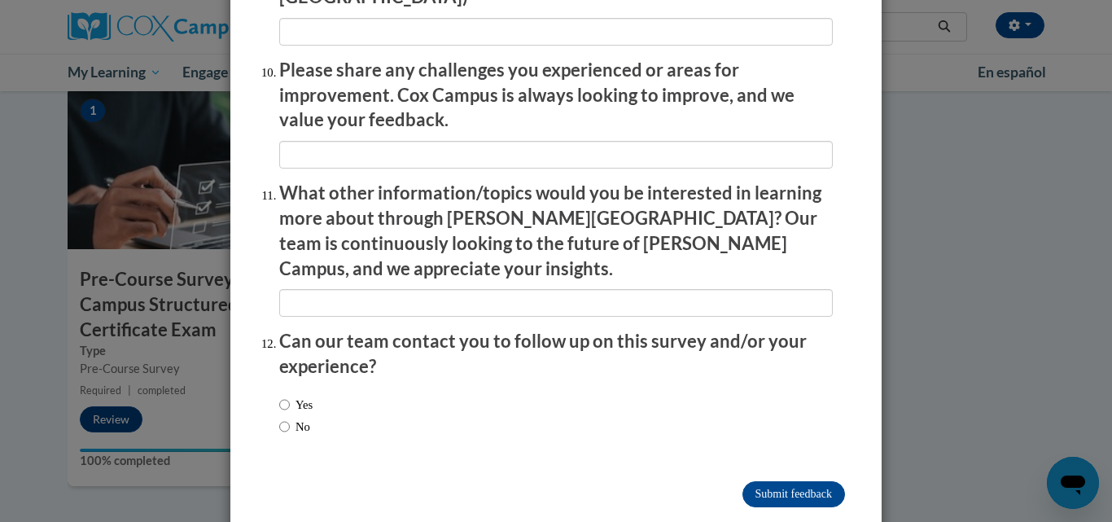
click at [286, 418] on label "No" at bounding box center [294, 427] width 31 height 18
click at [286, 418] on input "No" at bounding box center [284, 427] width 11 height 18
radio input "true"
click at [753, 481] on input "Submit feedback" at bounding box center [794, 494] width 103 height 26
